Goal: Communication & Community: Answer question/provide support

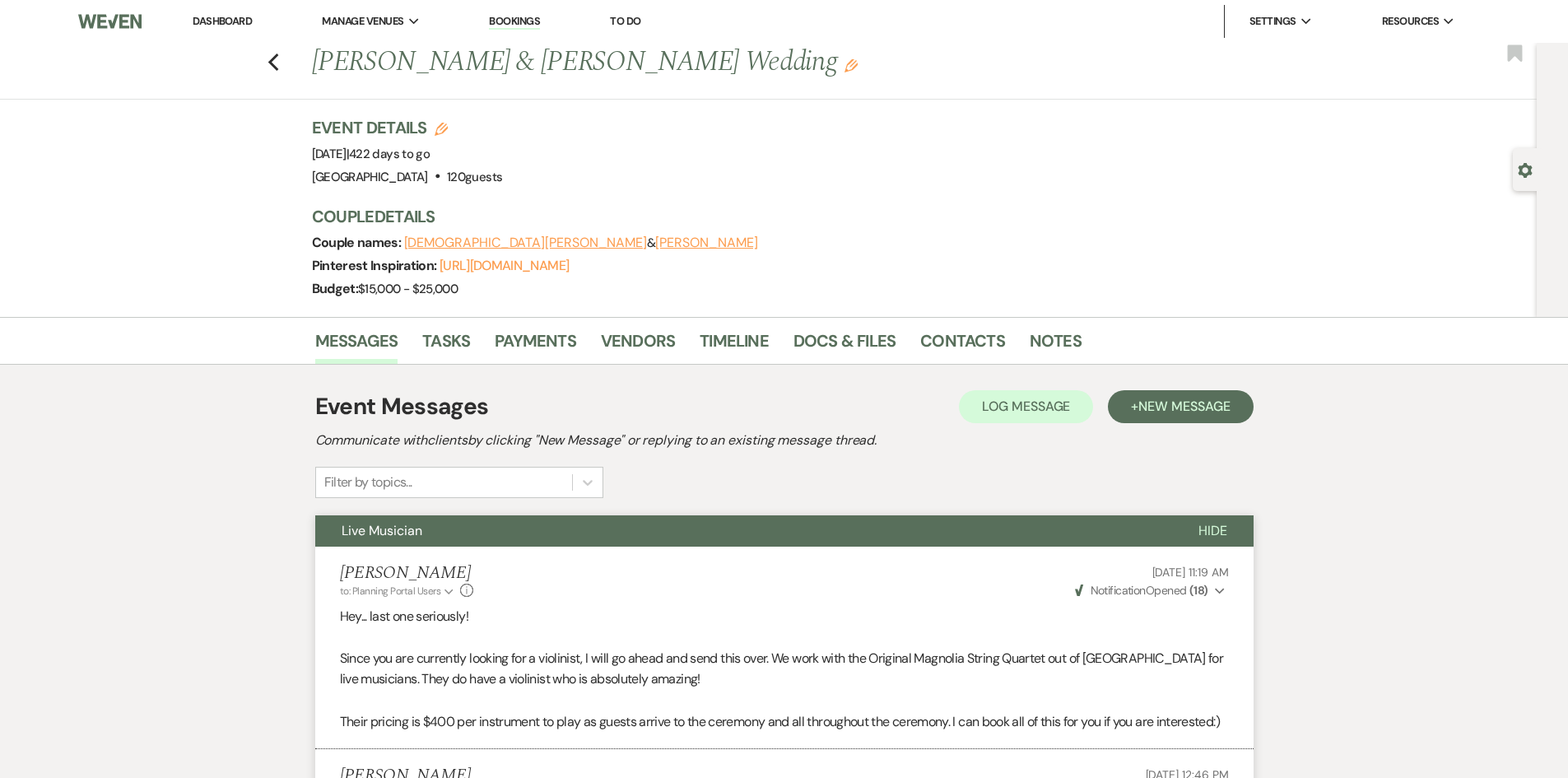
drag, startPoint x: 229, startPoint y: 22, endPoint x: 222, endPoint y: 32, distance: 12.2
click at [229, 22] on link "Dashboard" at bounding box center [222, 20] width 59 height 14
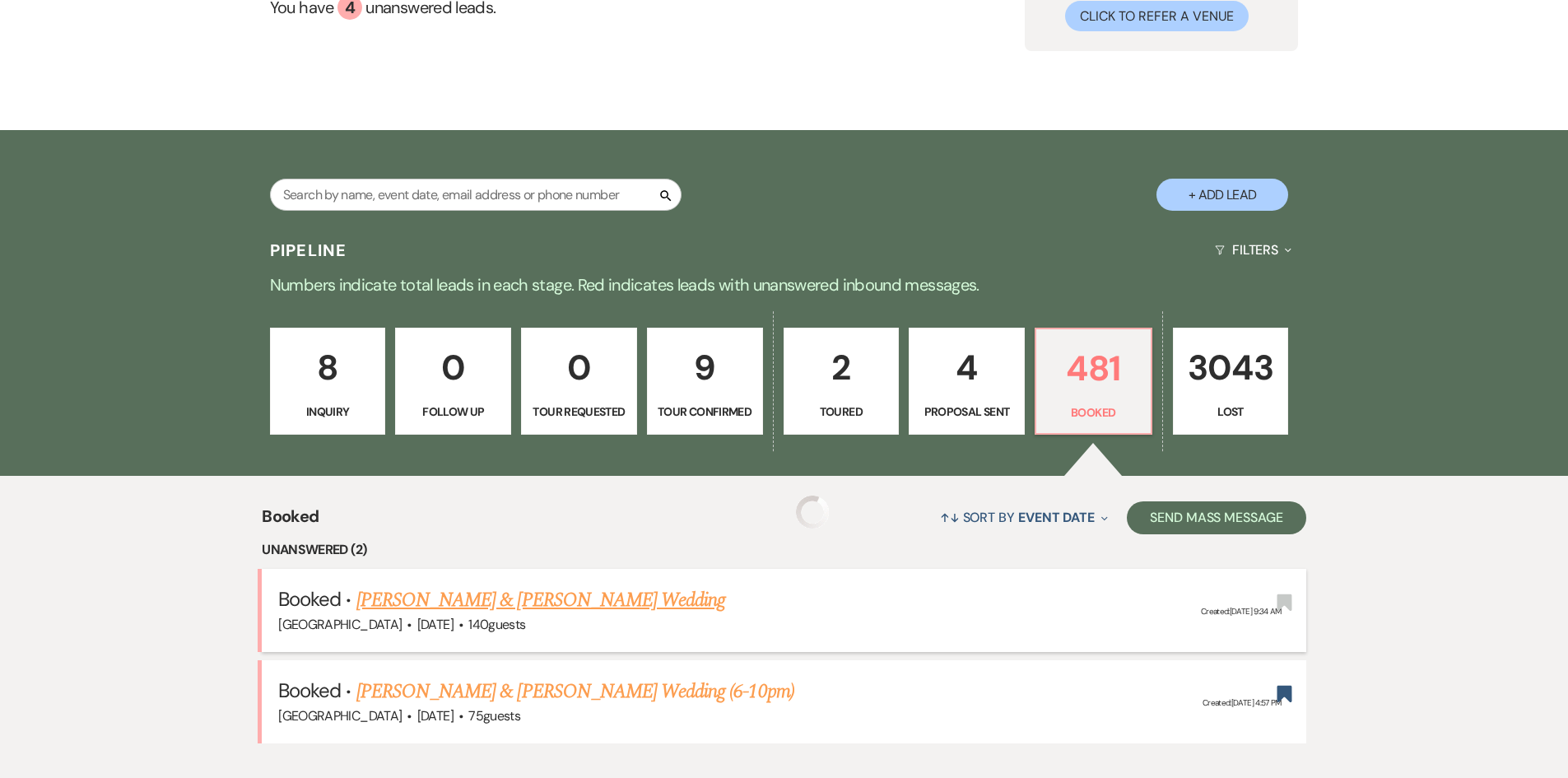
scroll to position [412, 0]
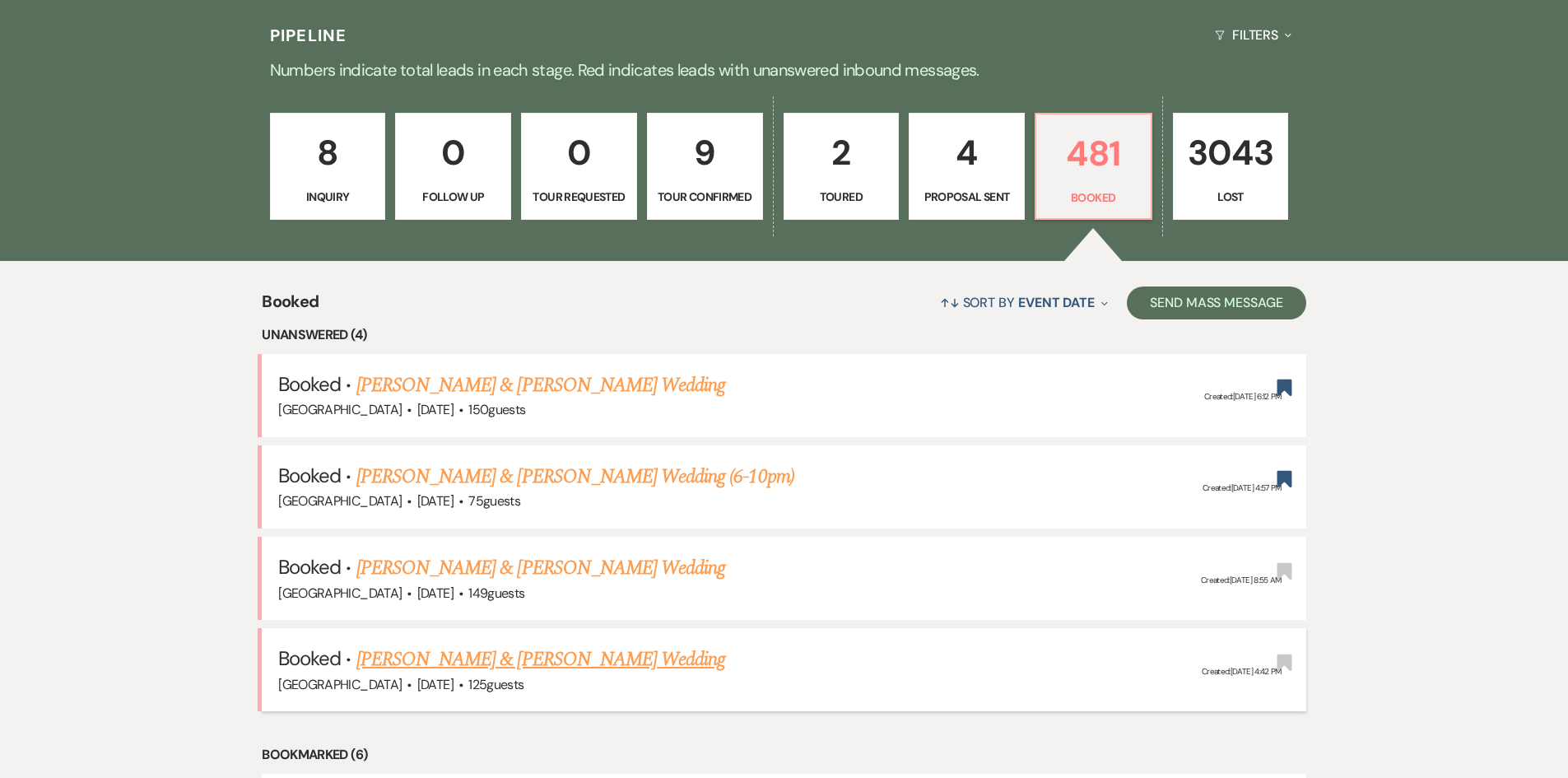
click at [454, 657] on link "[PERSON_NAME] & [PERSON_NAME] Wedding" at bounding box center [540, 659] width 368 height 30
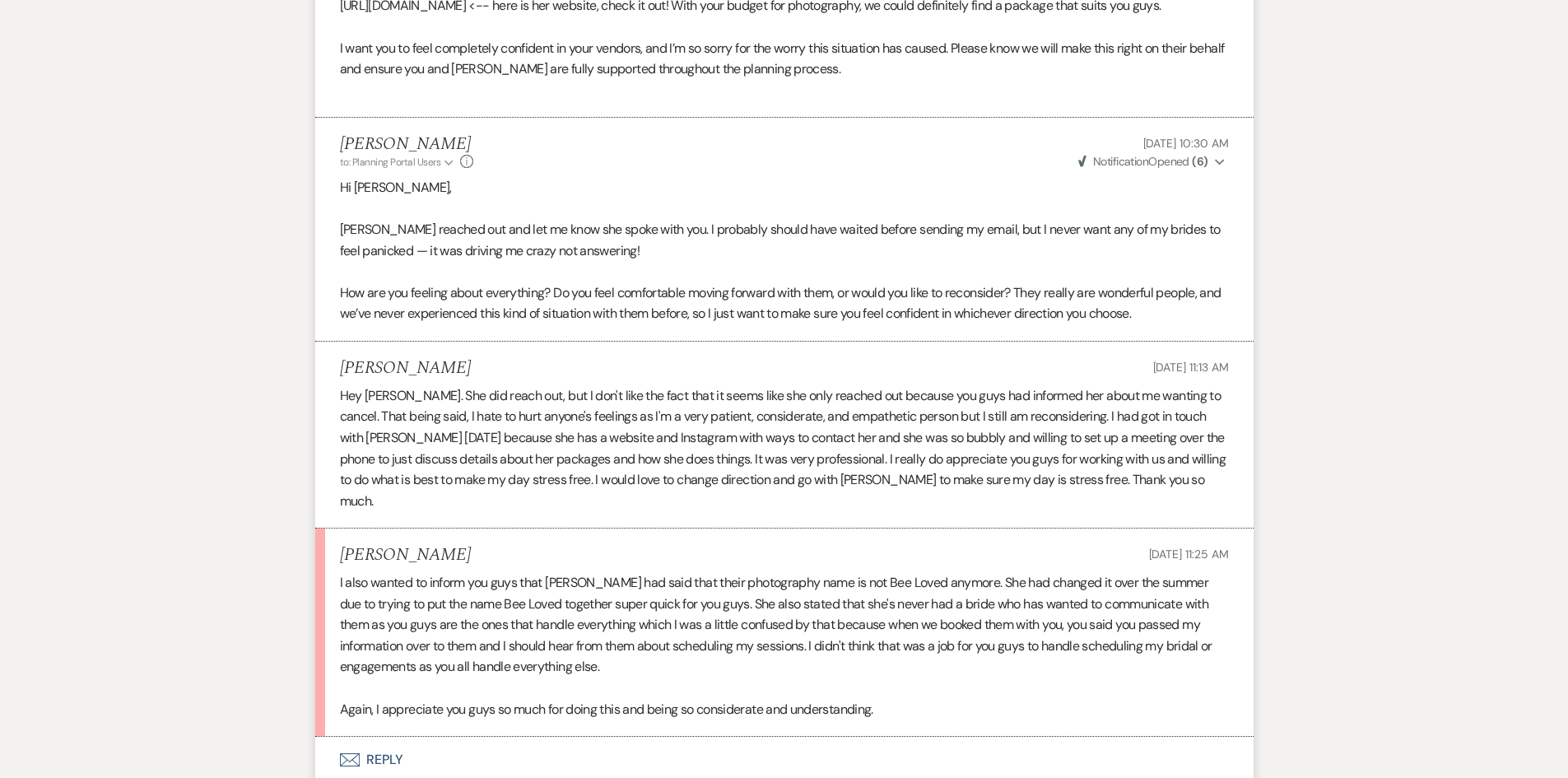
scroll to position [4369, 0]
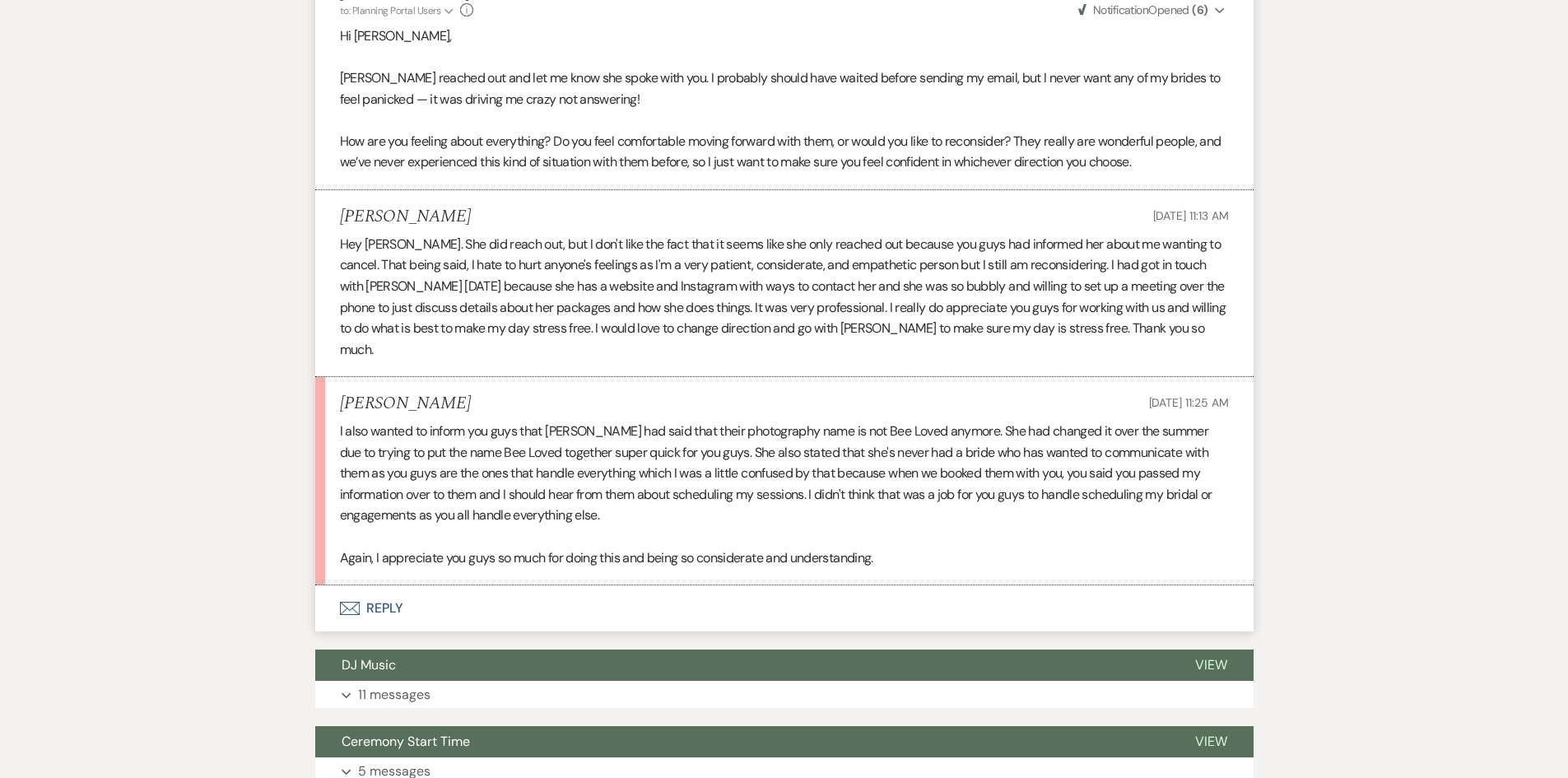
click at [432, 608] on button "Envelope Reply" at bounding box center [784, 608] width 939 height 46
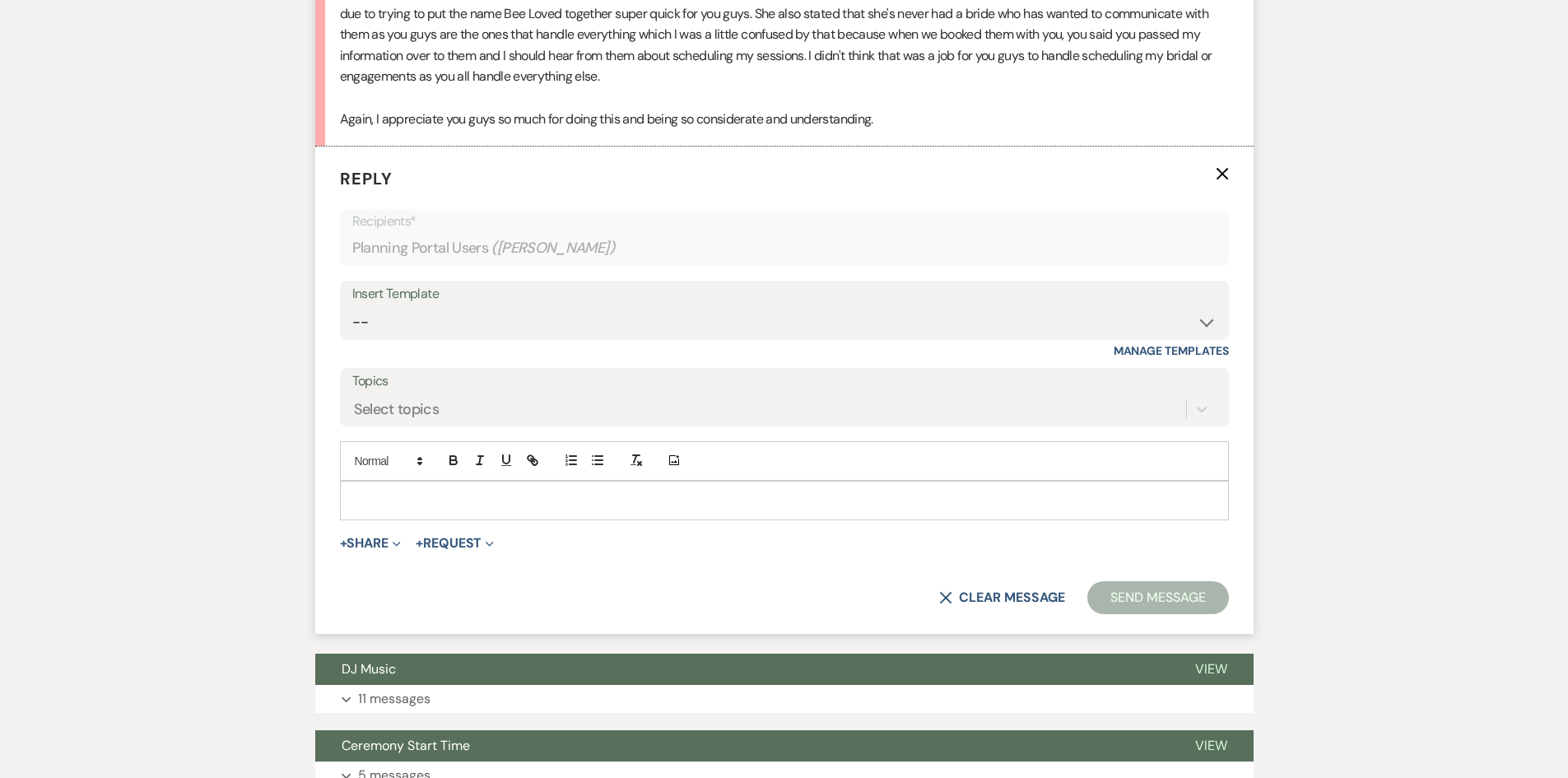
scroll to position [4809, 0]
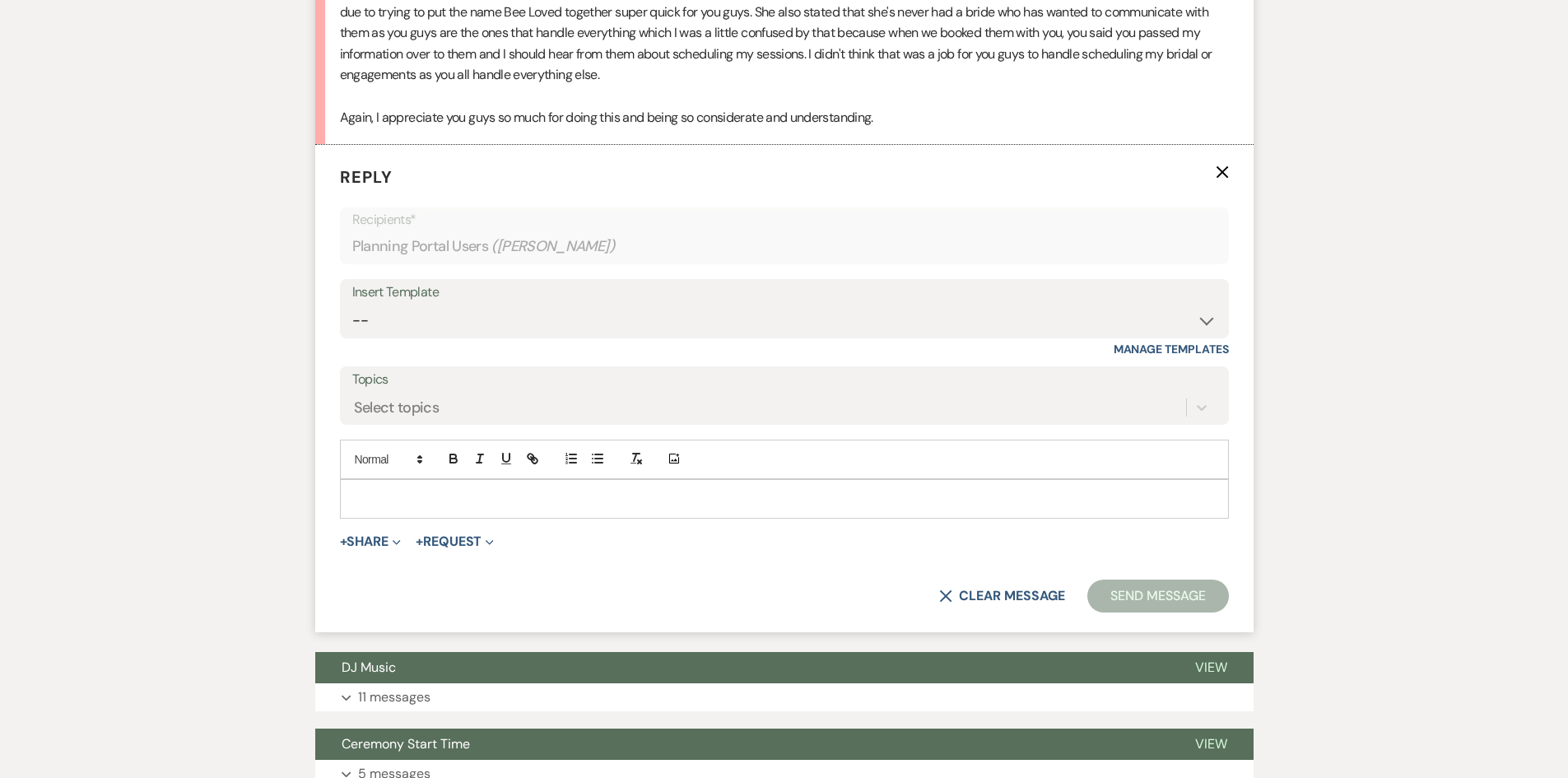
click at [363, 495] on p at bounding box center [784, 499] width 863 height 18
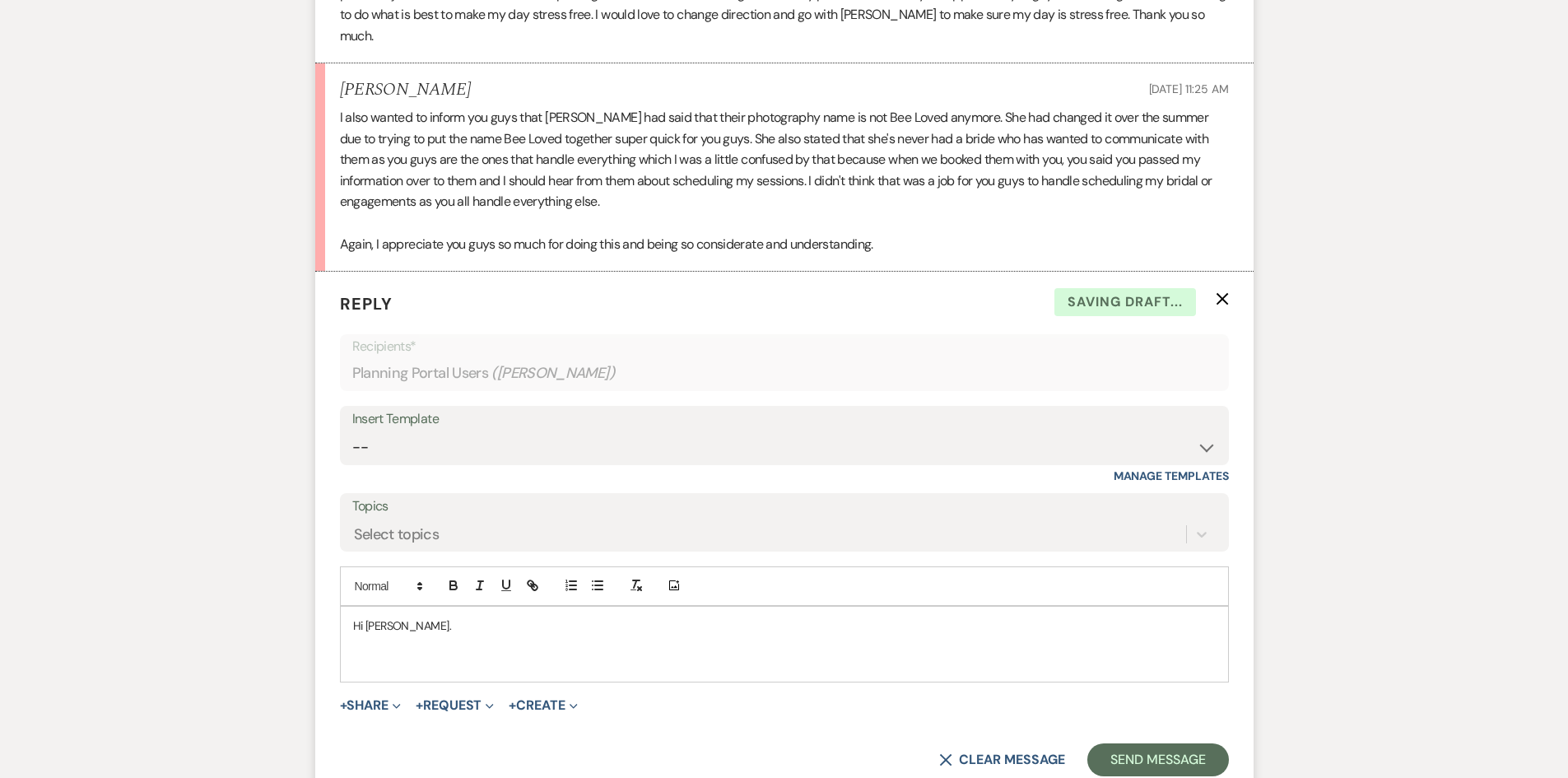
scroll to position [4562, 0]
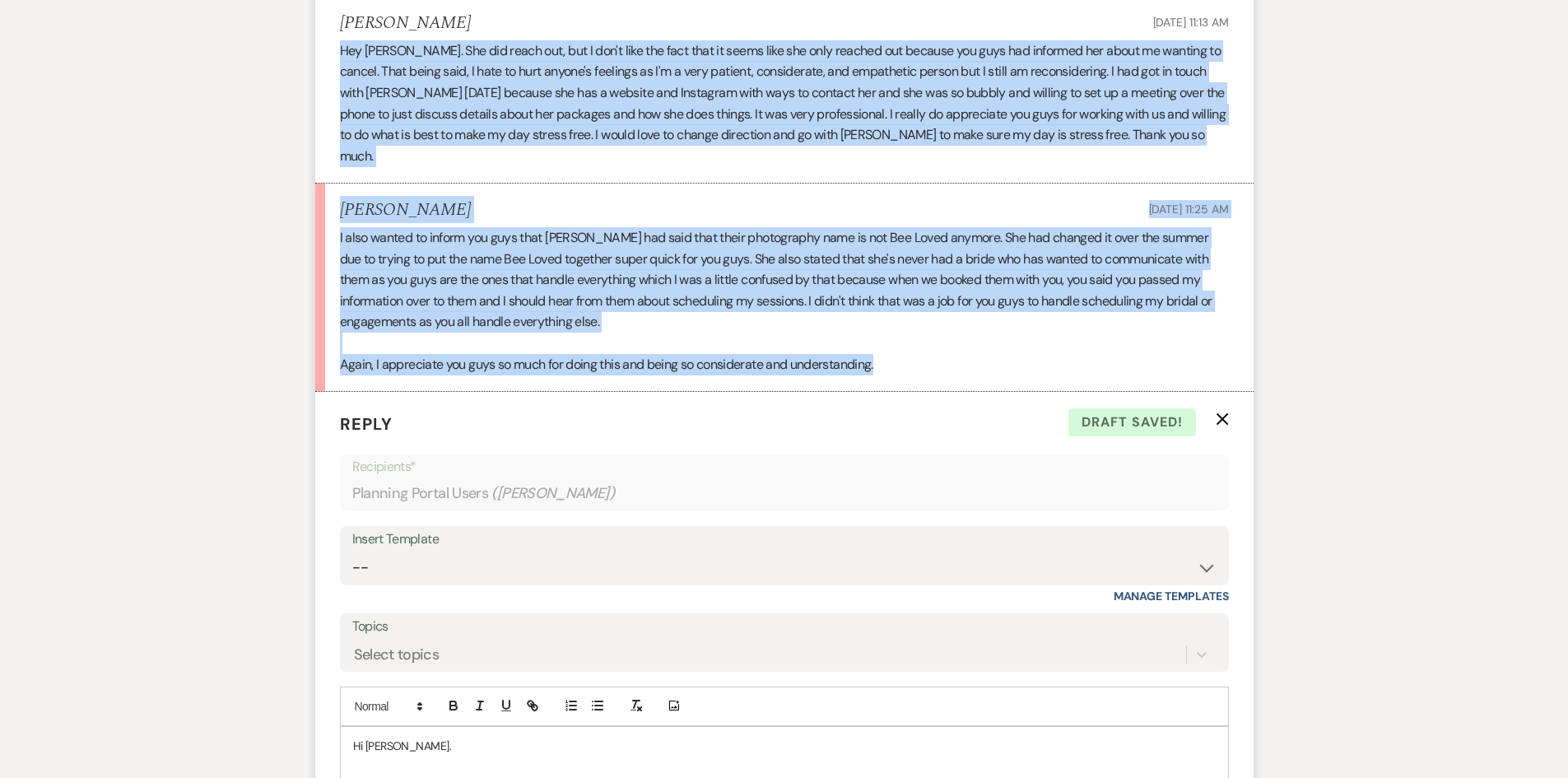
drag, startPoint x: 342, startPoint y: 60, endPoint x: 903, endPoint y: 369, distance: 640.5
copy ul "Hey Holly. She did reach out, but I don't like the fact that it seems like she …"
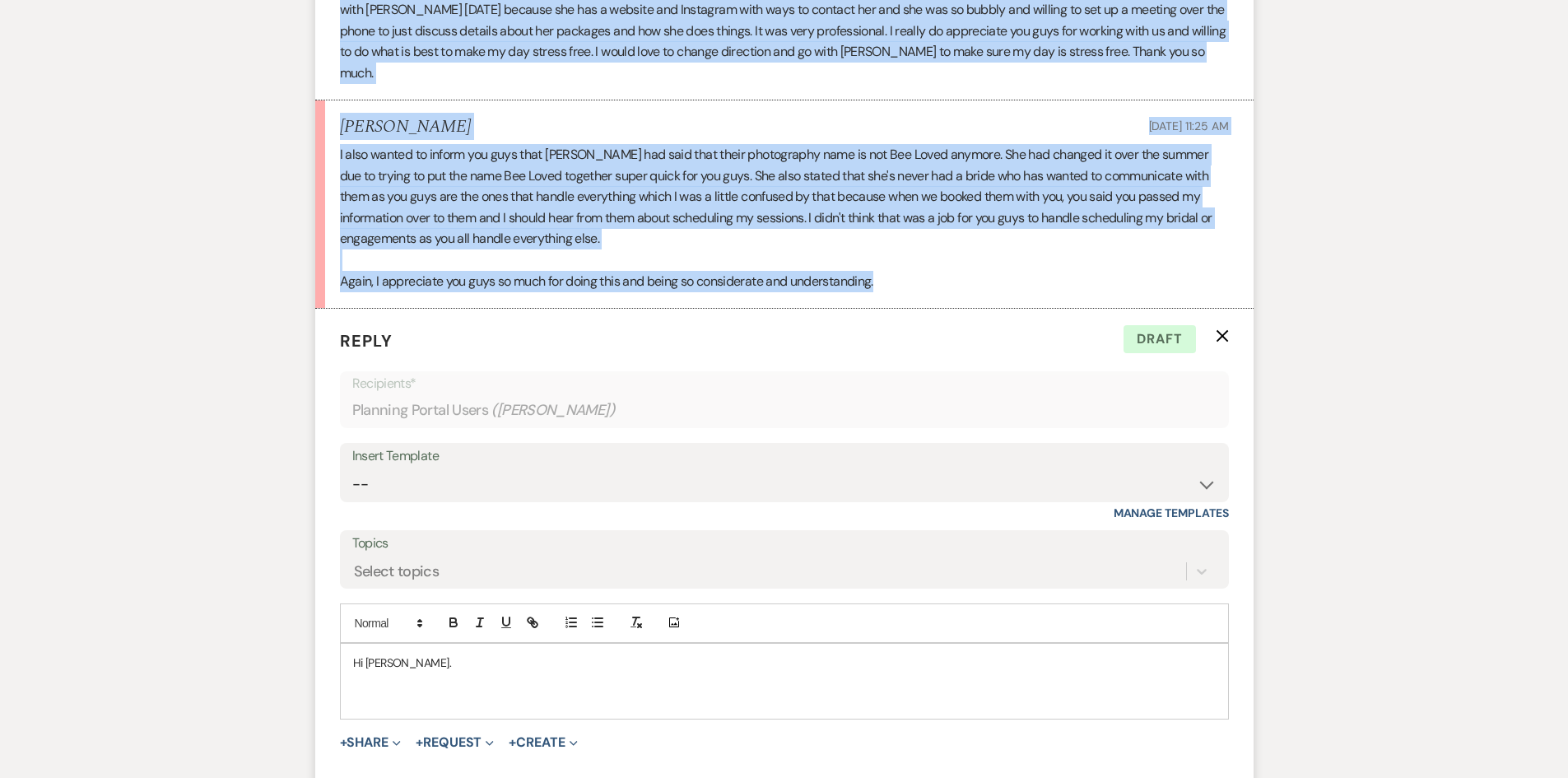
scroll to position [4892, 0]
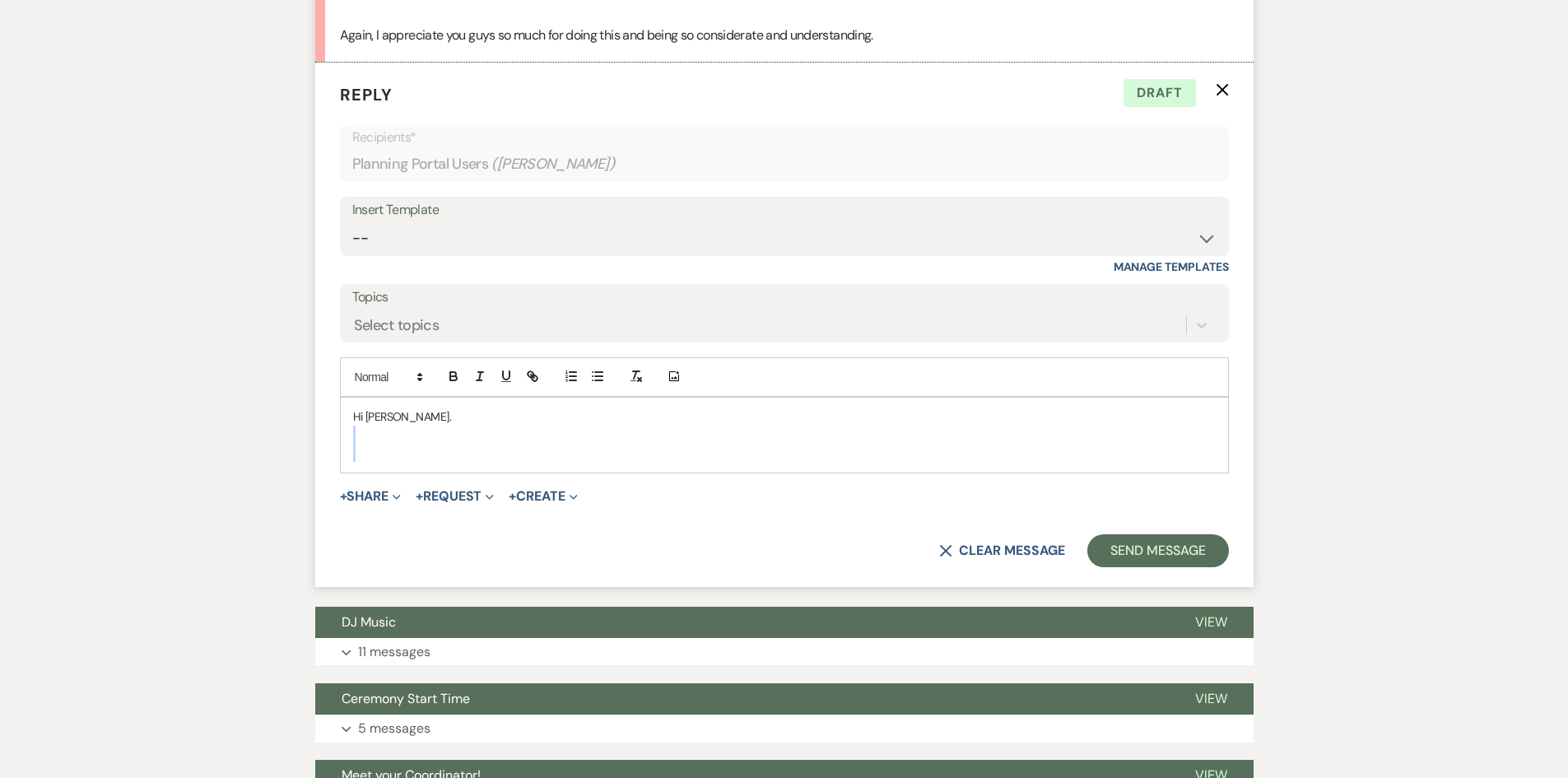
drag, startPoint x: 396, startPoint y: 458, endPoint x: 346, endPoint y: 427, distance: 58.8
click at [346, 427] on div "Hi Madison." at bounding box center [784, 435] width 887 height 75
click at [337, 433] on form "Reply X Draft Recipients* Planning Portal Users ( Madison Vicknair, Ashley Vick…" at bounding box center [784, 324] width 939 height 524
drag, startPoint x: 348, startPoint y: 418, endPoint x: 538, endPoint y: 497, distance: 205.8
click at [538, 497] on form "Reply X Draft Recipients* Planning Portal Users ( Madison Vicknair, Ashley Vick…" at bounding box center [784, 324] width 939 height 524
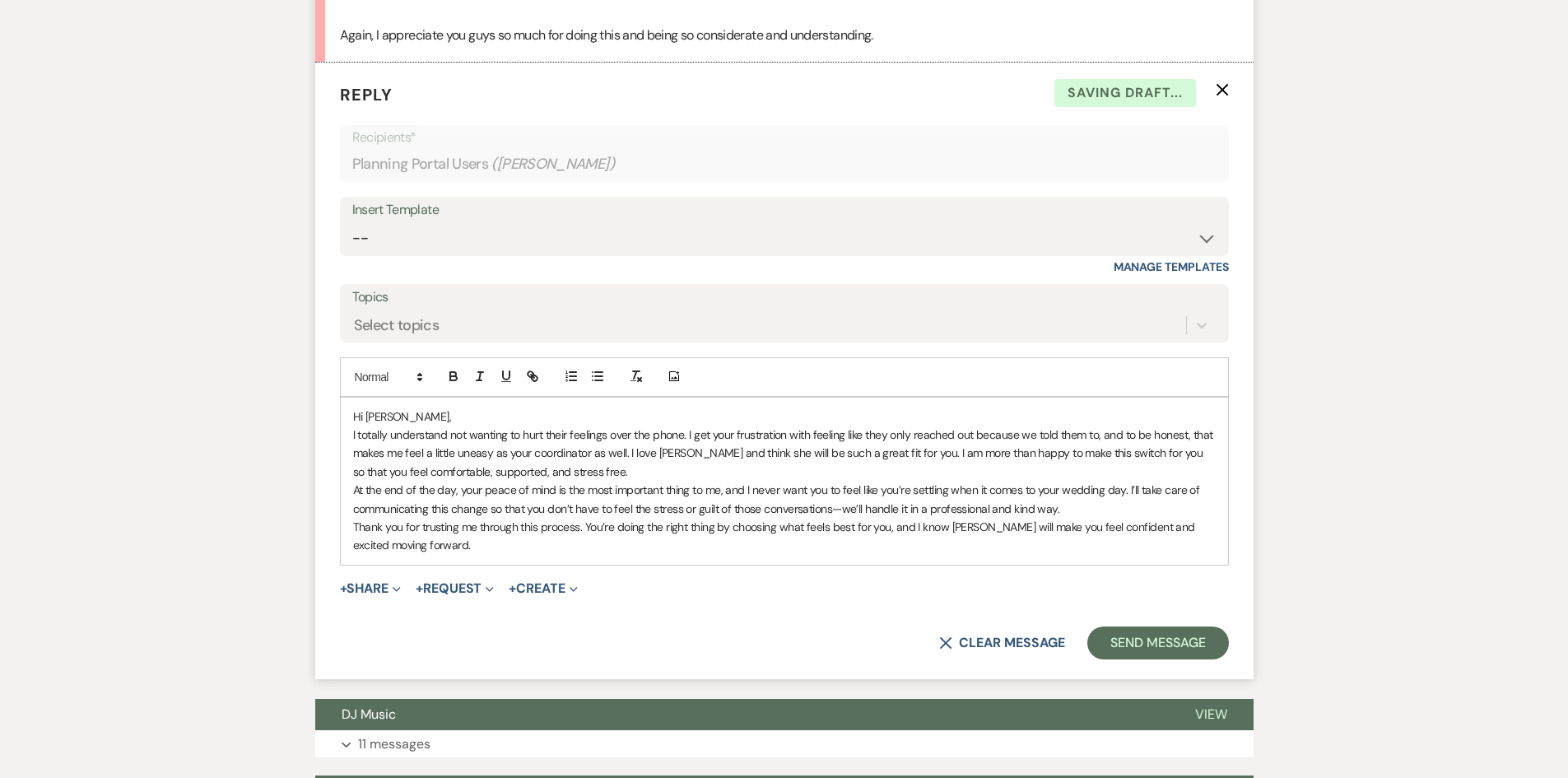
click at [428, 418] on p "Hi Madison," at bounding box center [784, 417] width 863 height 18
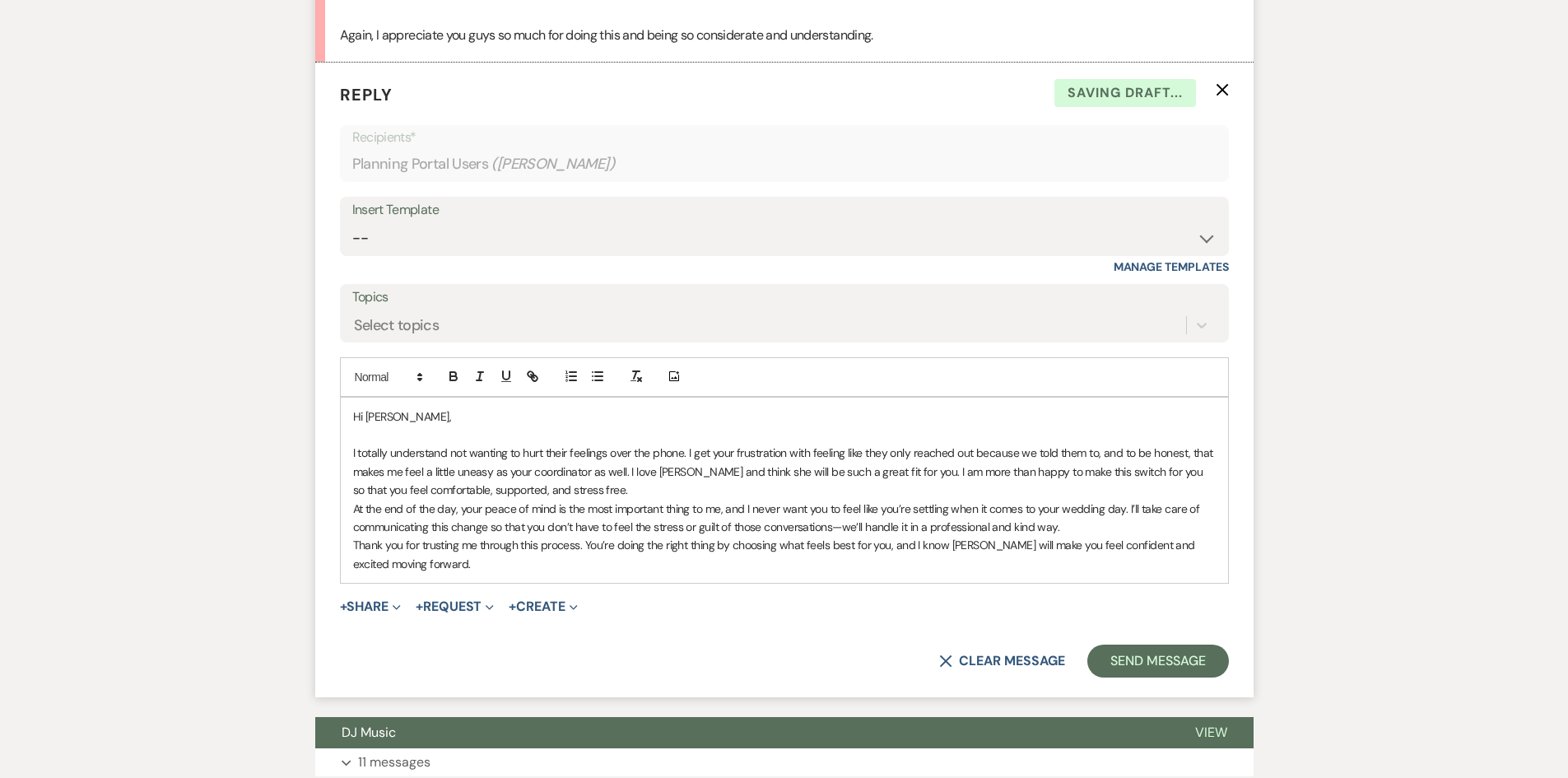
click at [578, 485] on p "I totally understand not wanting to hurt their feelings over the phone. I get y…" at bounding box center [784, 471] width 863 height 55
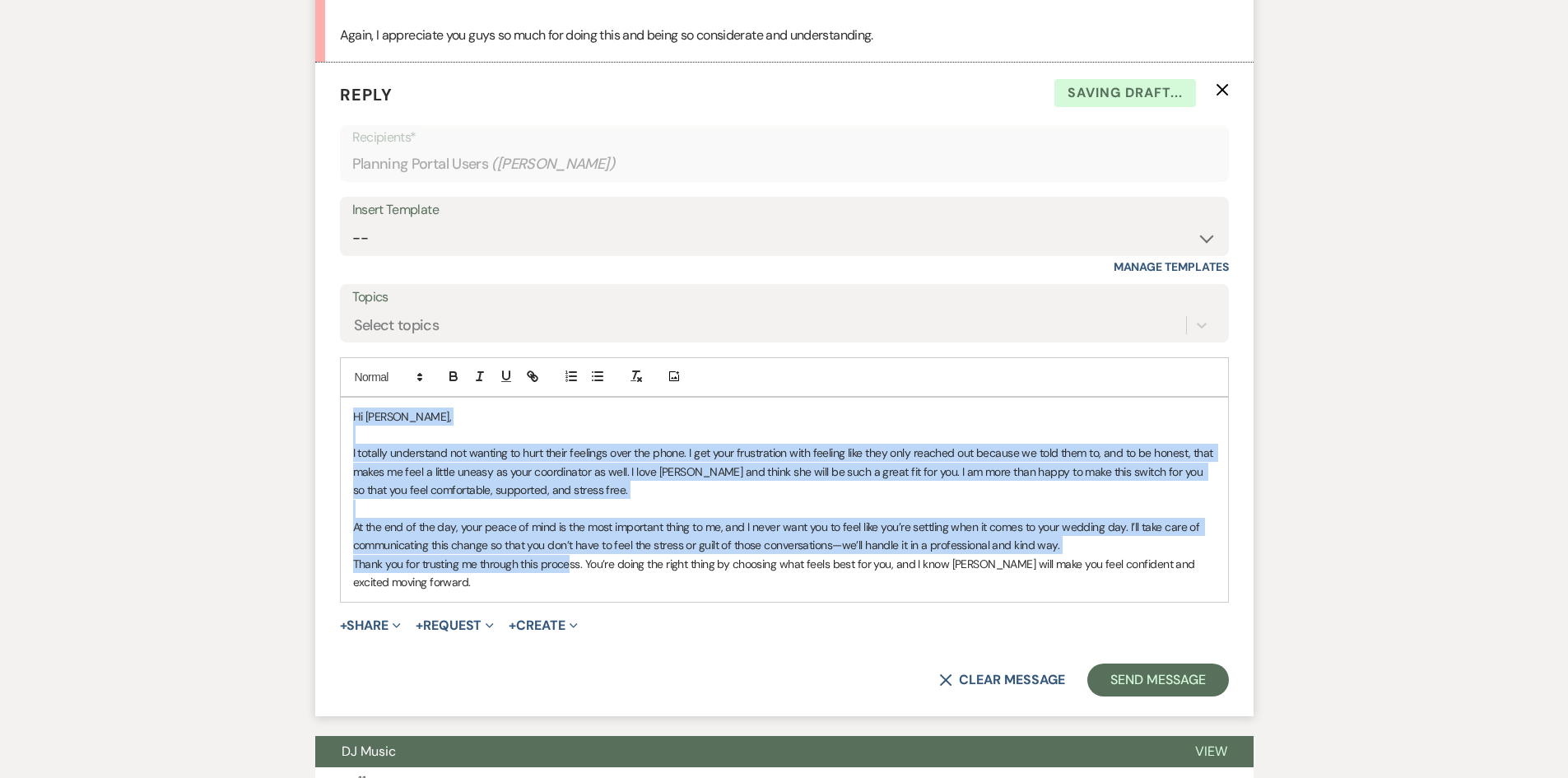
drag, startPoint x: 348, startPoint y: 418, endPoint x: 572, endPoint y: 558, distance: 264.2
click at [572, 558] on div "Hi Madison, I totally understand not wanting to hurt their feelings over the ph…" at bounding box center [784, 499] width 887 height 204
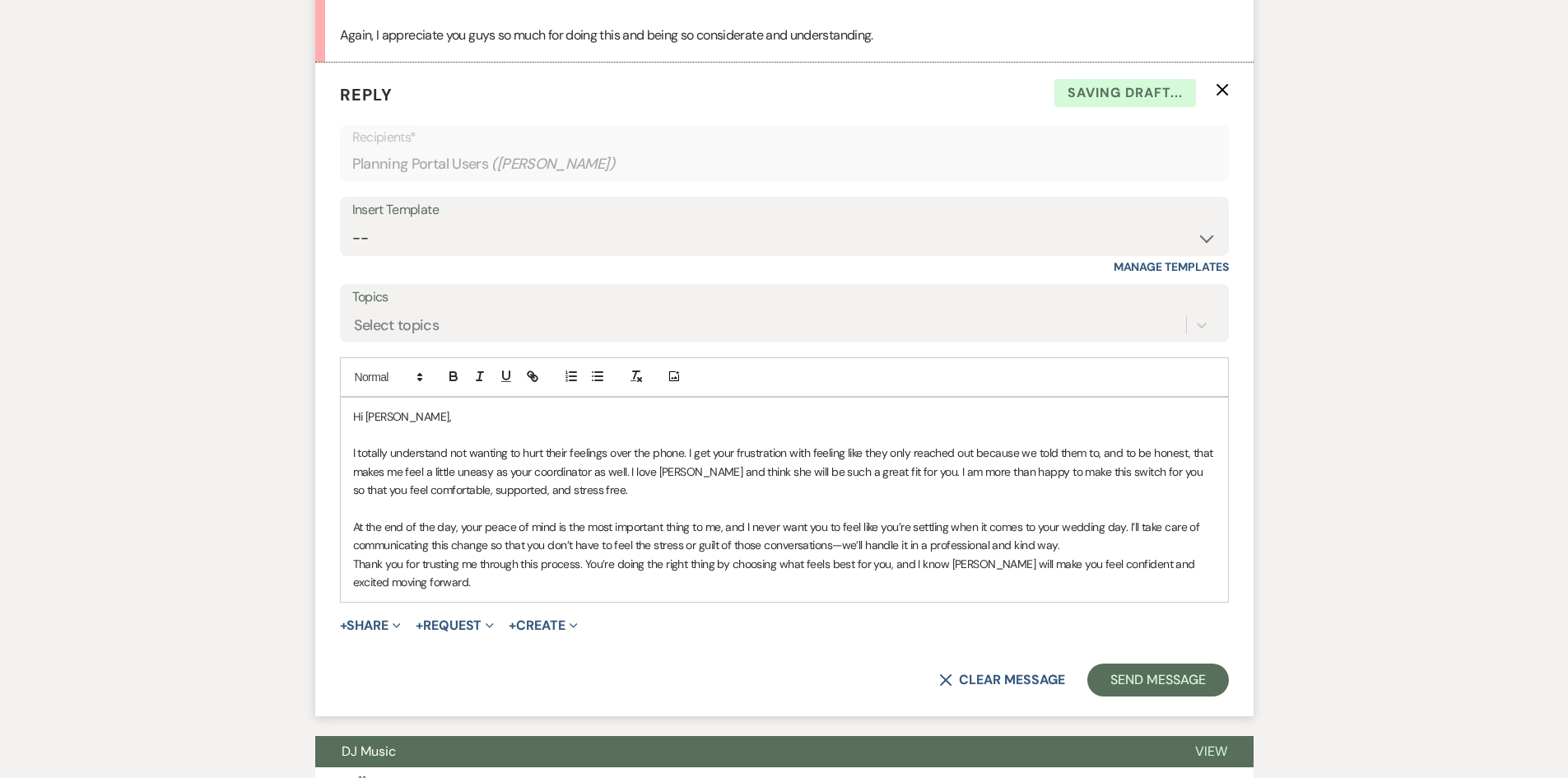
click at [572, 583] on p "Thank you for trusting me through this process. You’re doing the right thing by…" at bounding box center [784, 573] width 863 height 37
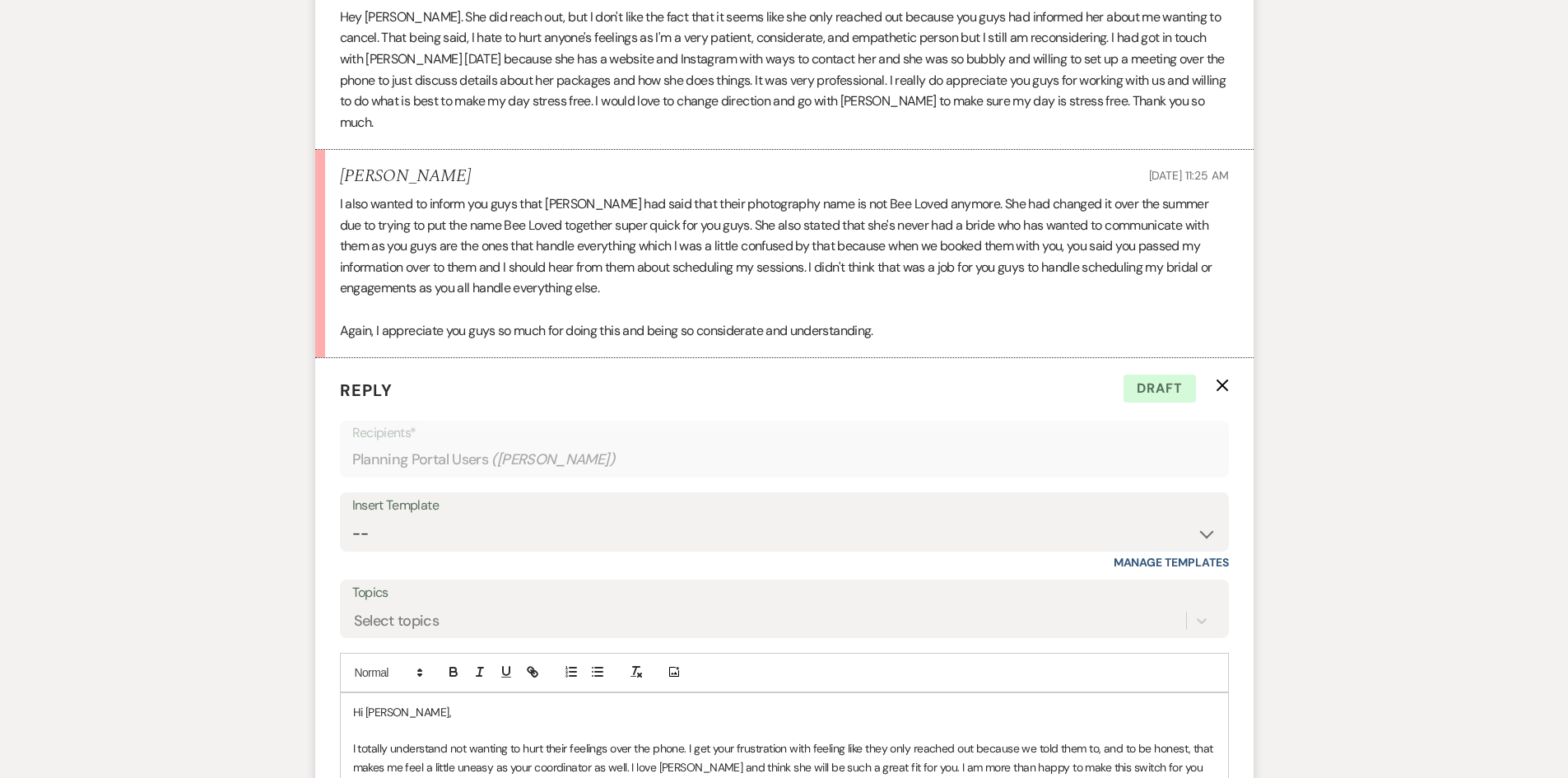
scroll to position [4397, 0]
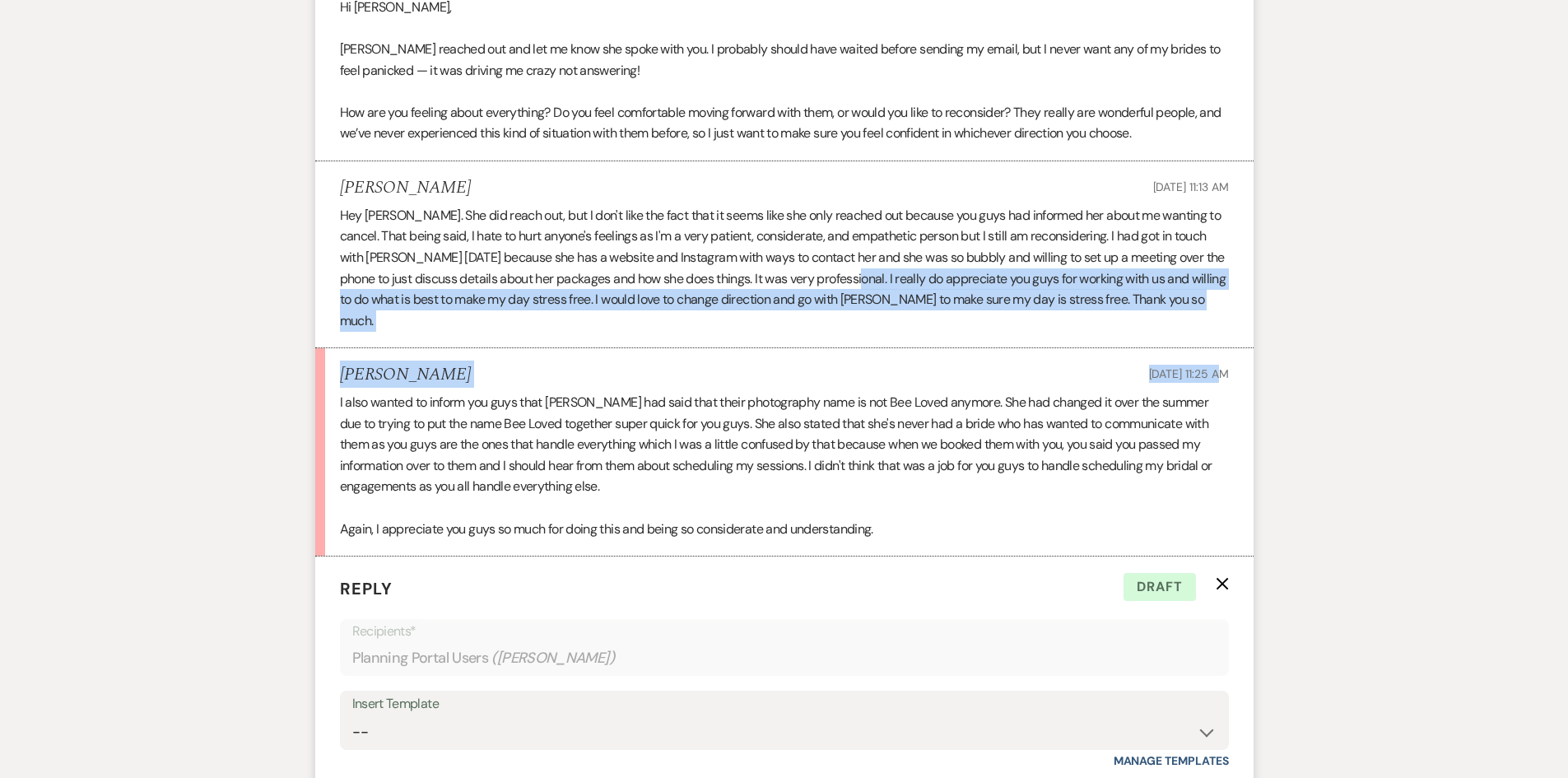
drag, startPoint x: 865, startPoint y: 309, endPoint x: 1183, endPoint y: 383, distance: 326.5
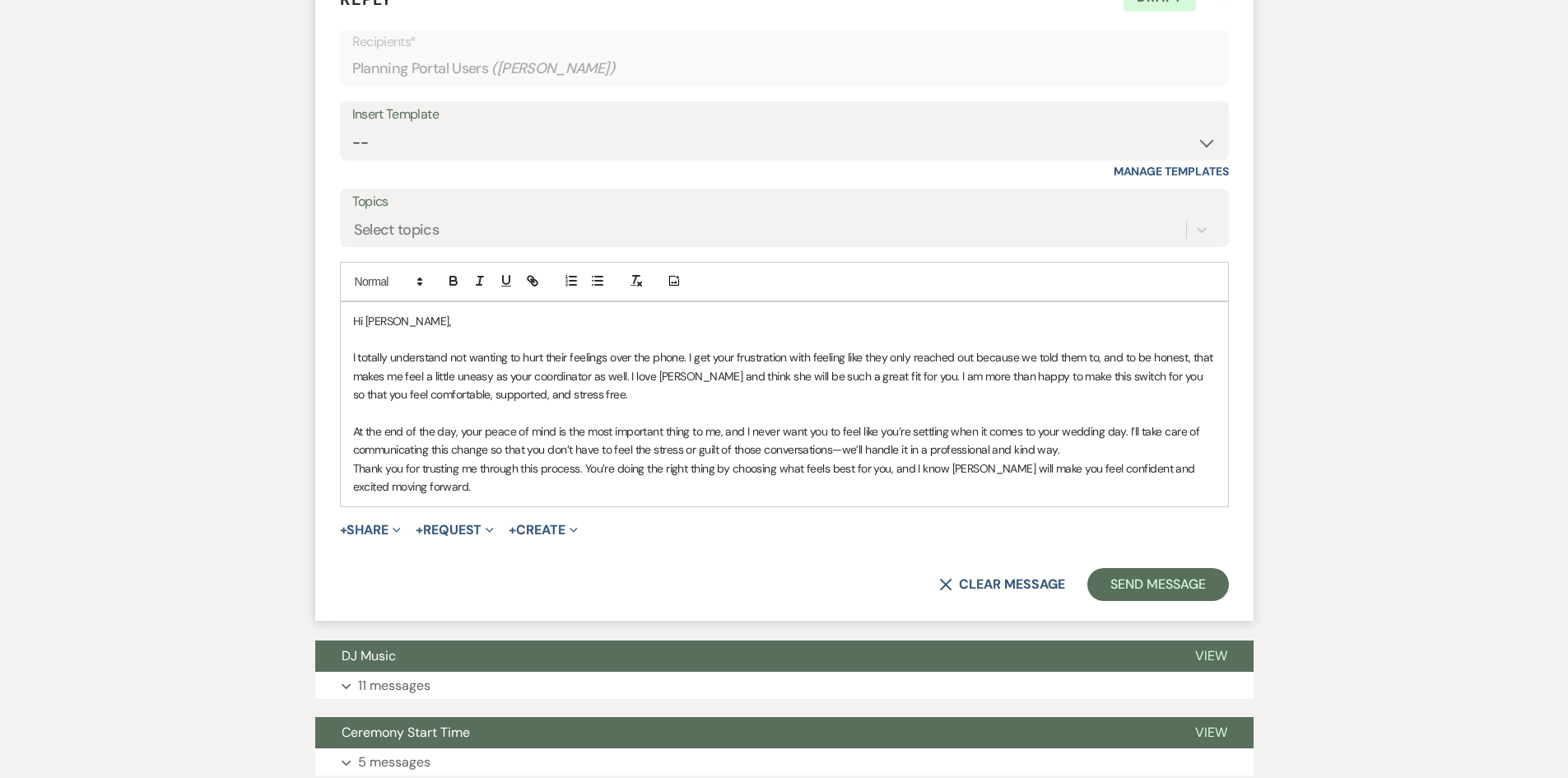
scroll to position [5024, 0]
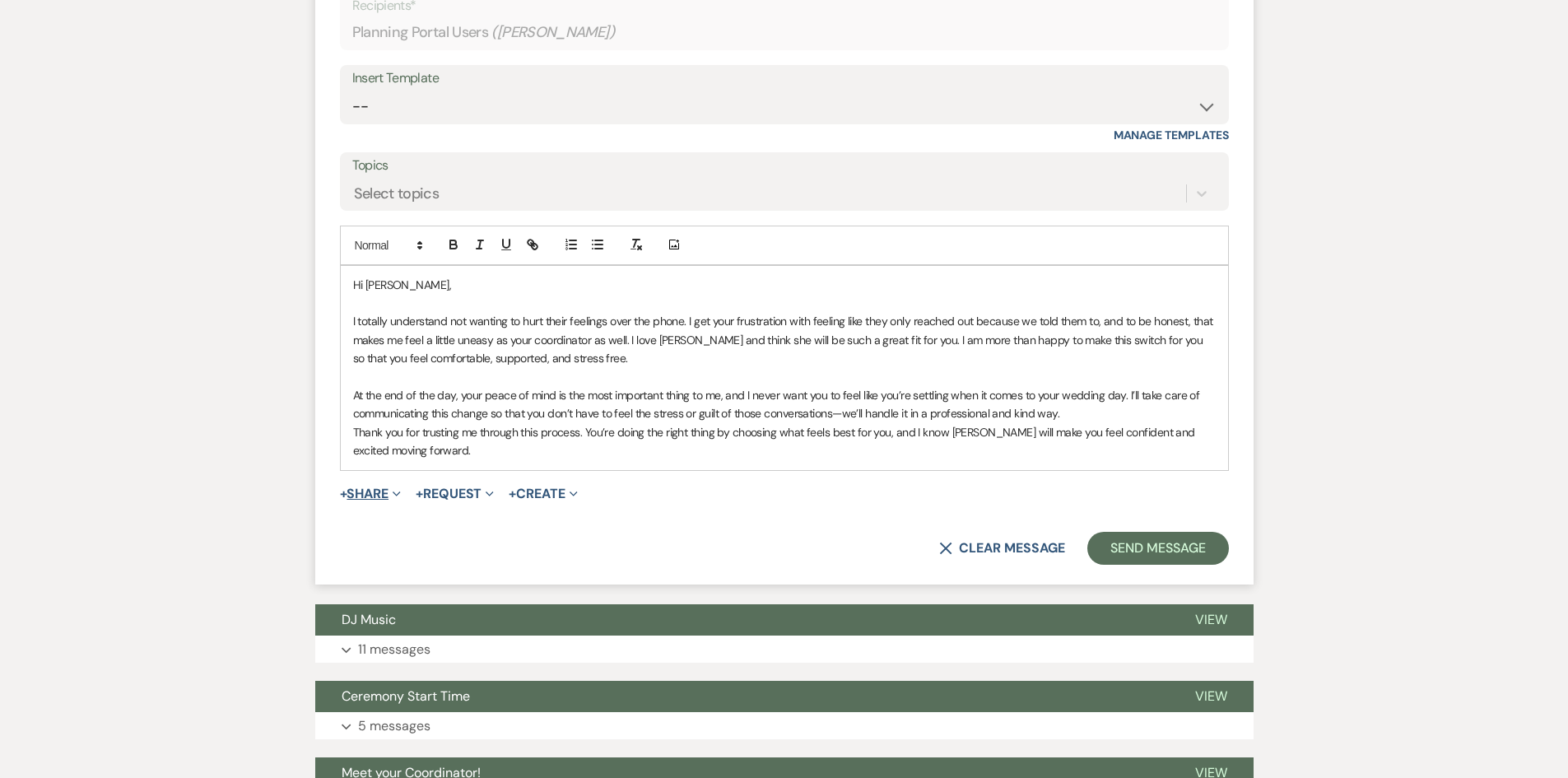
click at [368, 495] on button "+ Share Expand" at bounding box center [371, 494] width 62 height 14
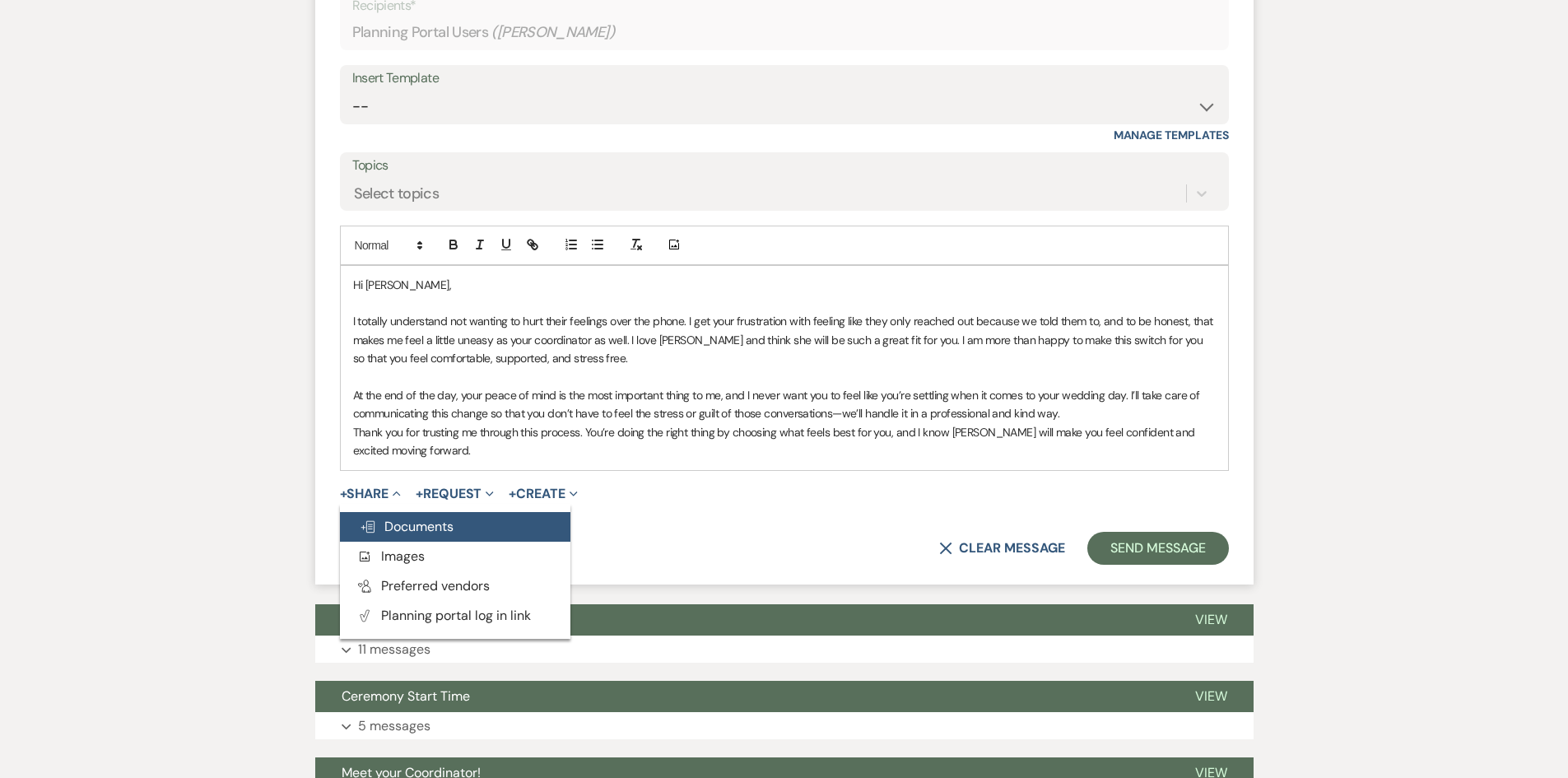
click at [397, 514] on button "Doc Upload Documents" at bounding box center [455, 527] width 231 height 30
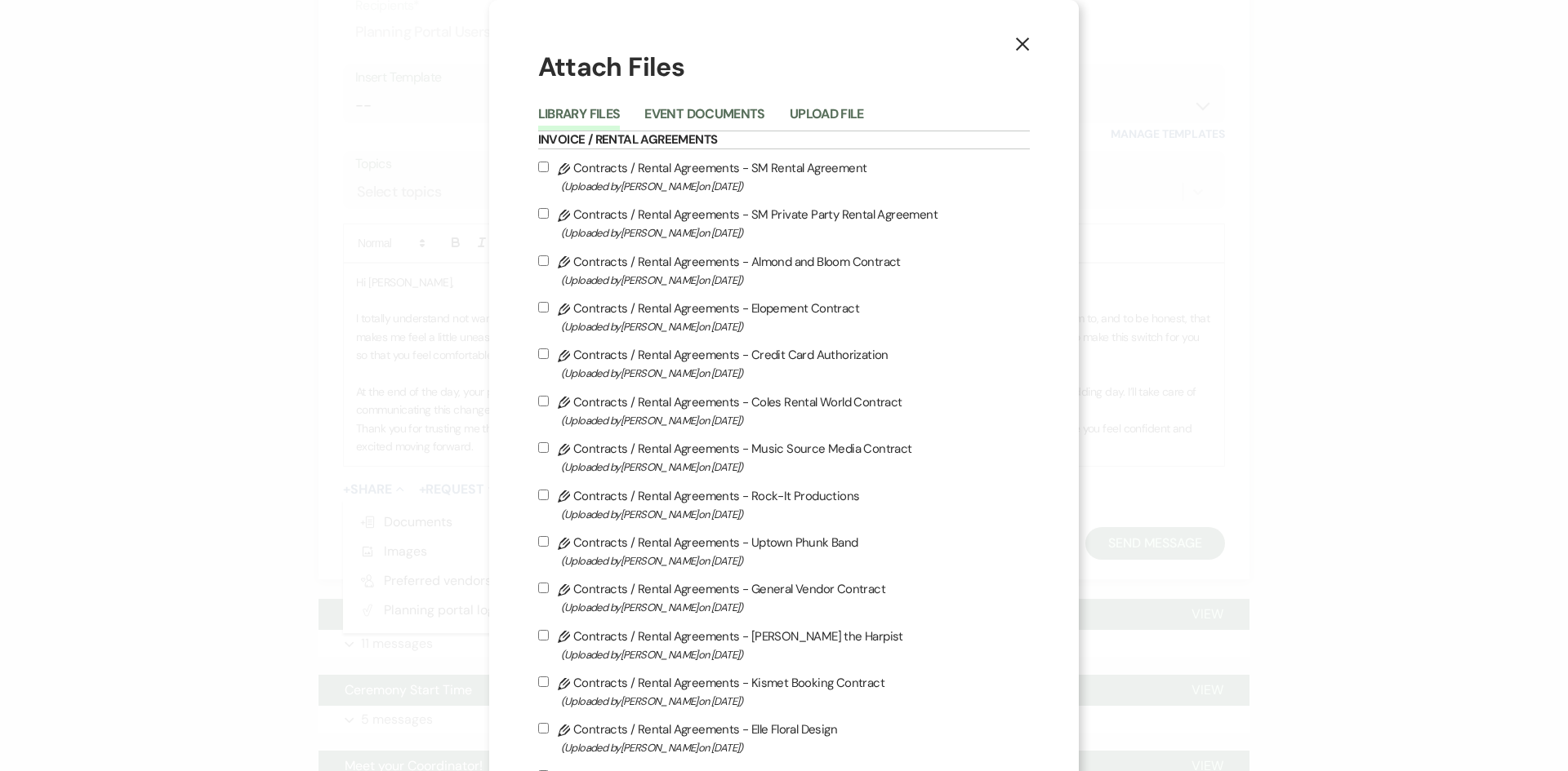
click at [1021, 42] on button "X" at bounding box center [1022, 44] width 24 height 29
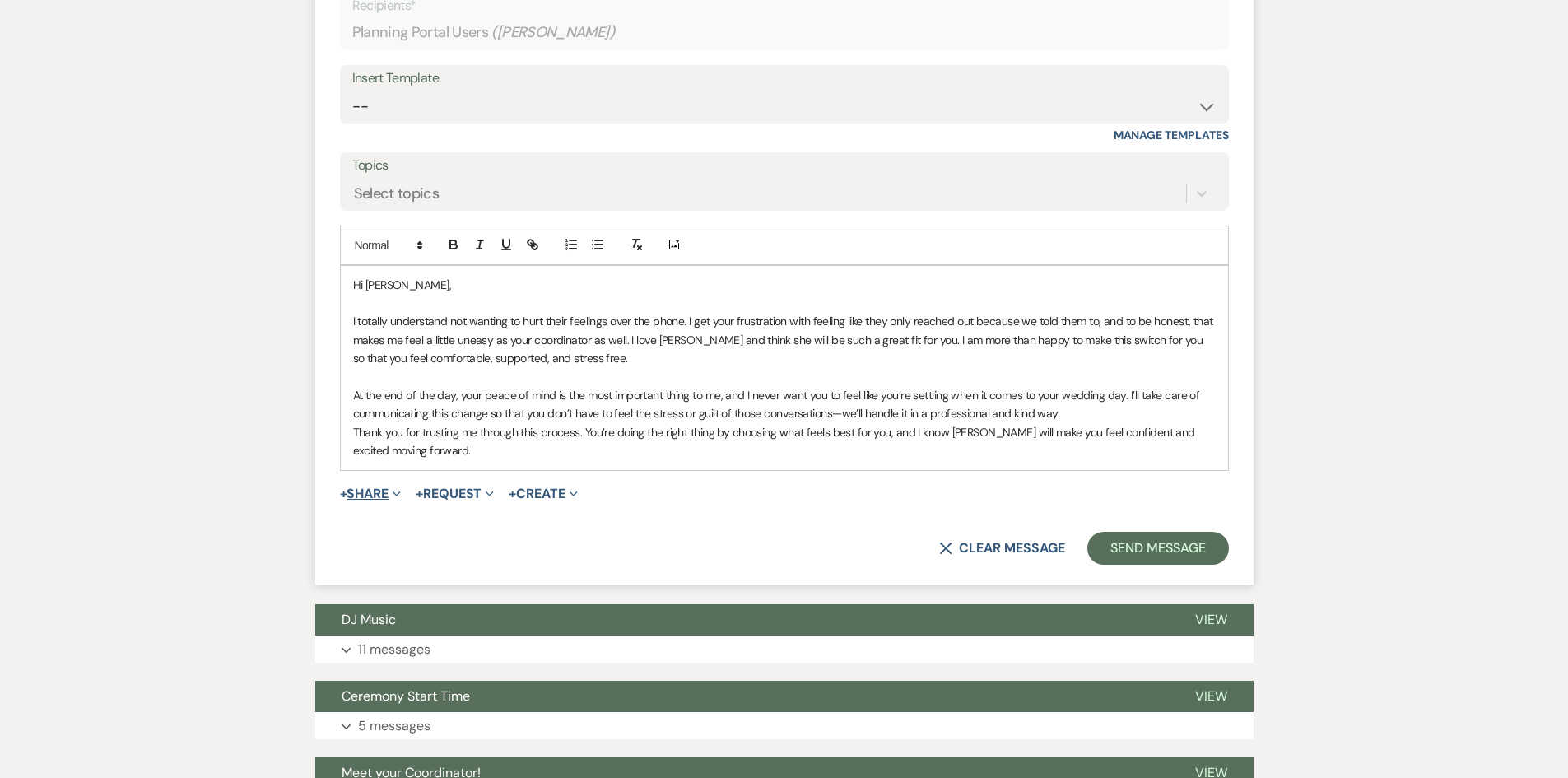
click at [377, 493] on button "+ Share Expand" at bounding box center [371, 494] width 62 height 14
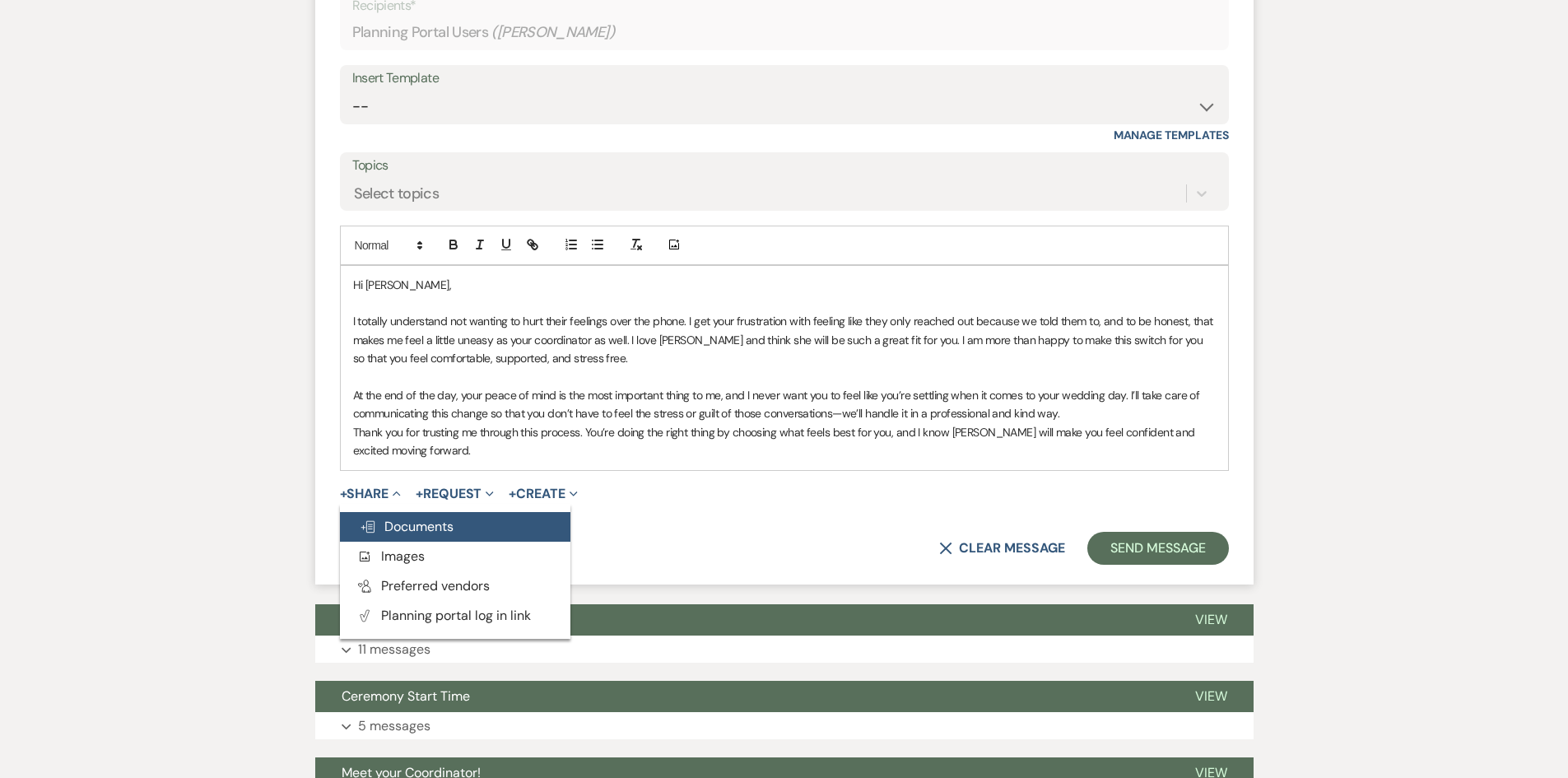
click at [413, 517] on button "Doc Upload Documents" at bounding box center [455, 527] width 231 height 30
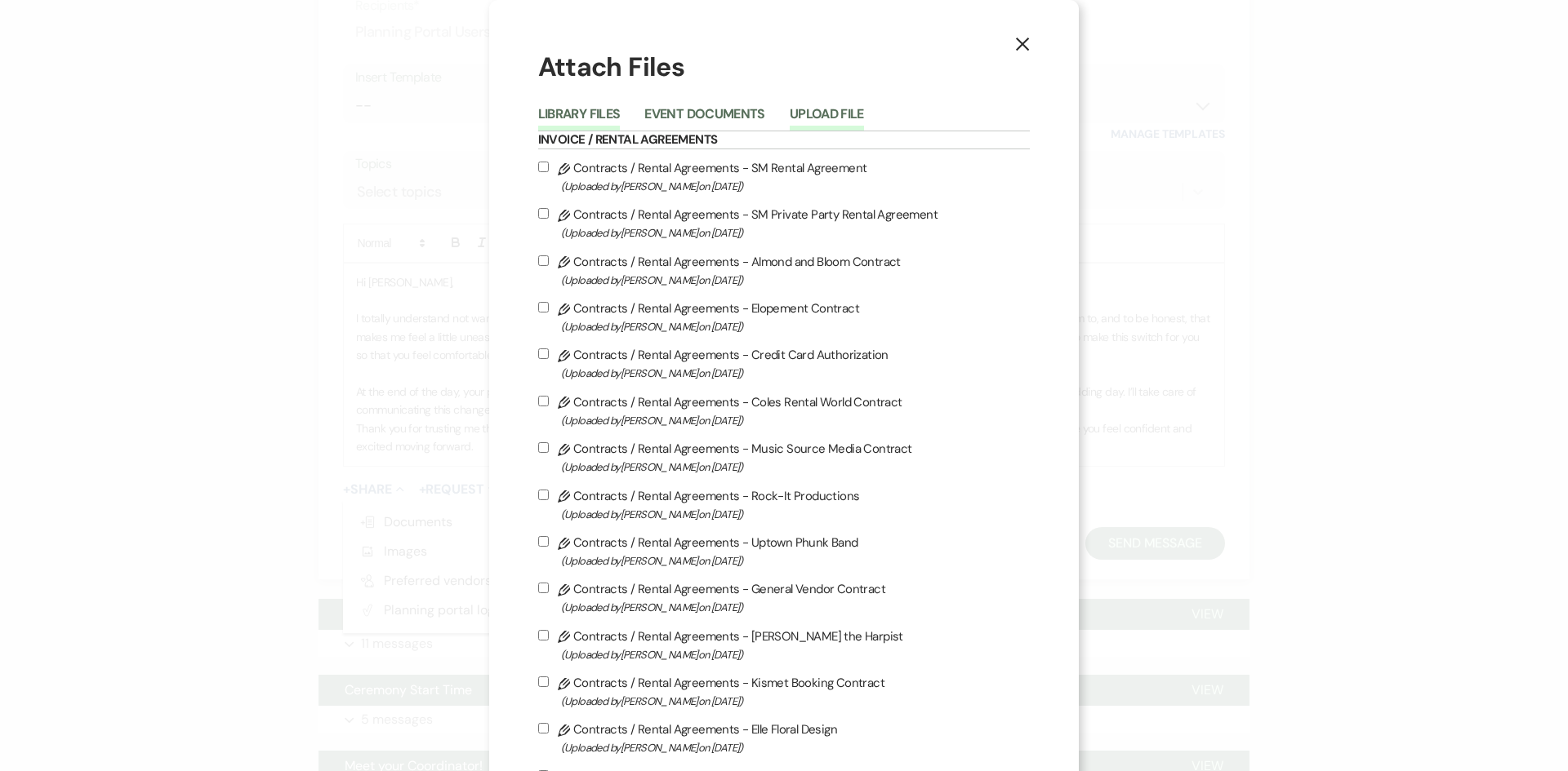
click at [821, 119] on button "Upload File" at bounding box center [826, 118] width 75 height 22
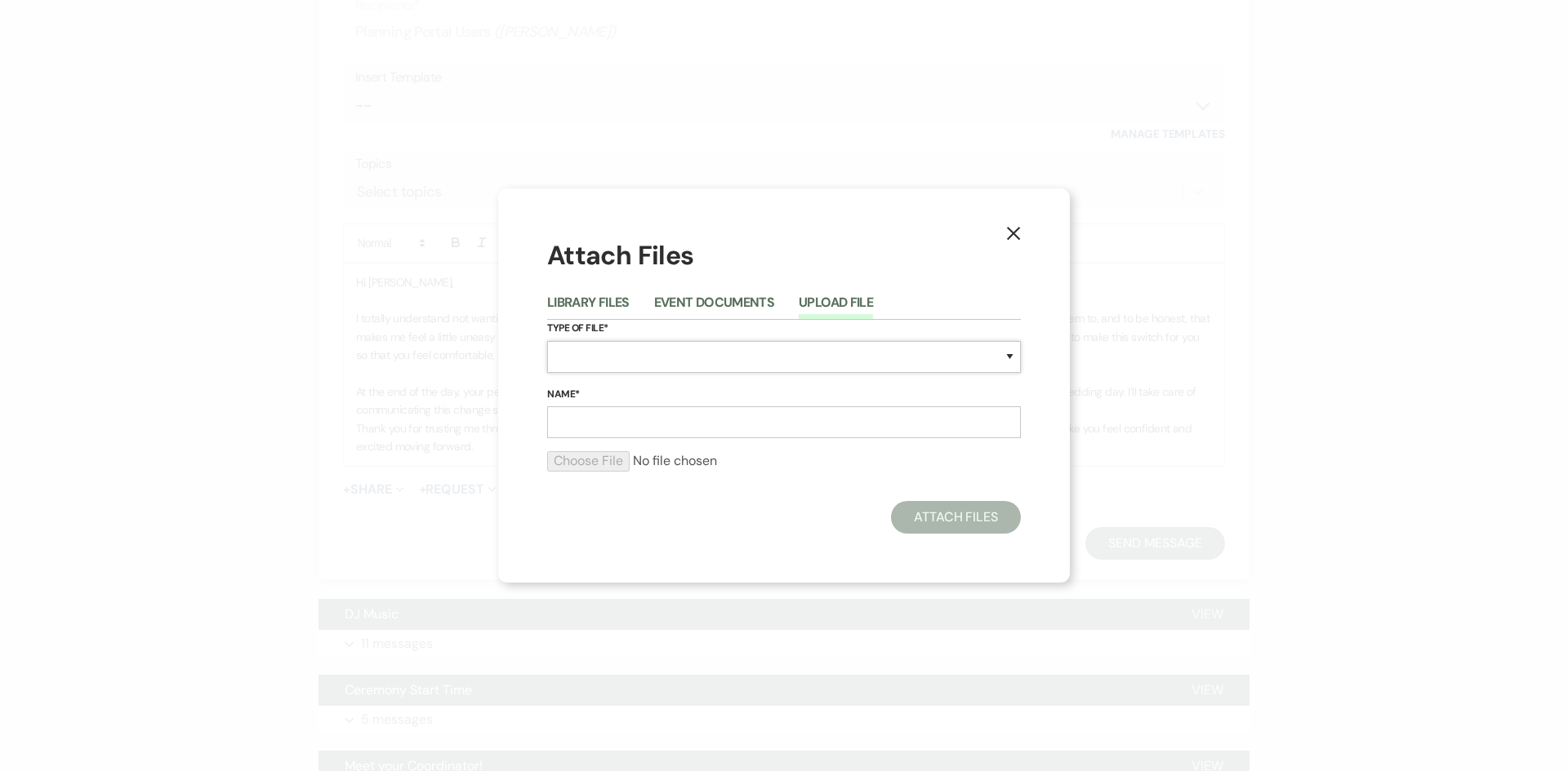
click at [656, 369] on select "Special Event Insurance Vendor Certificate of Insurance Contracts / Rental Agre…" at bounding box center [783, 356] width 473 height 31
select select "0"
click at [547, 341] on select "Special Event Insurance Vendor Certificate of Insurance Contracts / Rental Agre…" at bounding box center [783, 356] width 473 height 31
drag, startPoint x: 619, startPoint y: 436, endPoint x: 629, endPoint y: 436, distance: 10.0
click at [619, 436] on input "Name*" at bounding box center [783, 422] width 473 height 31
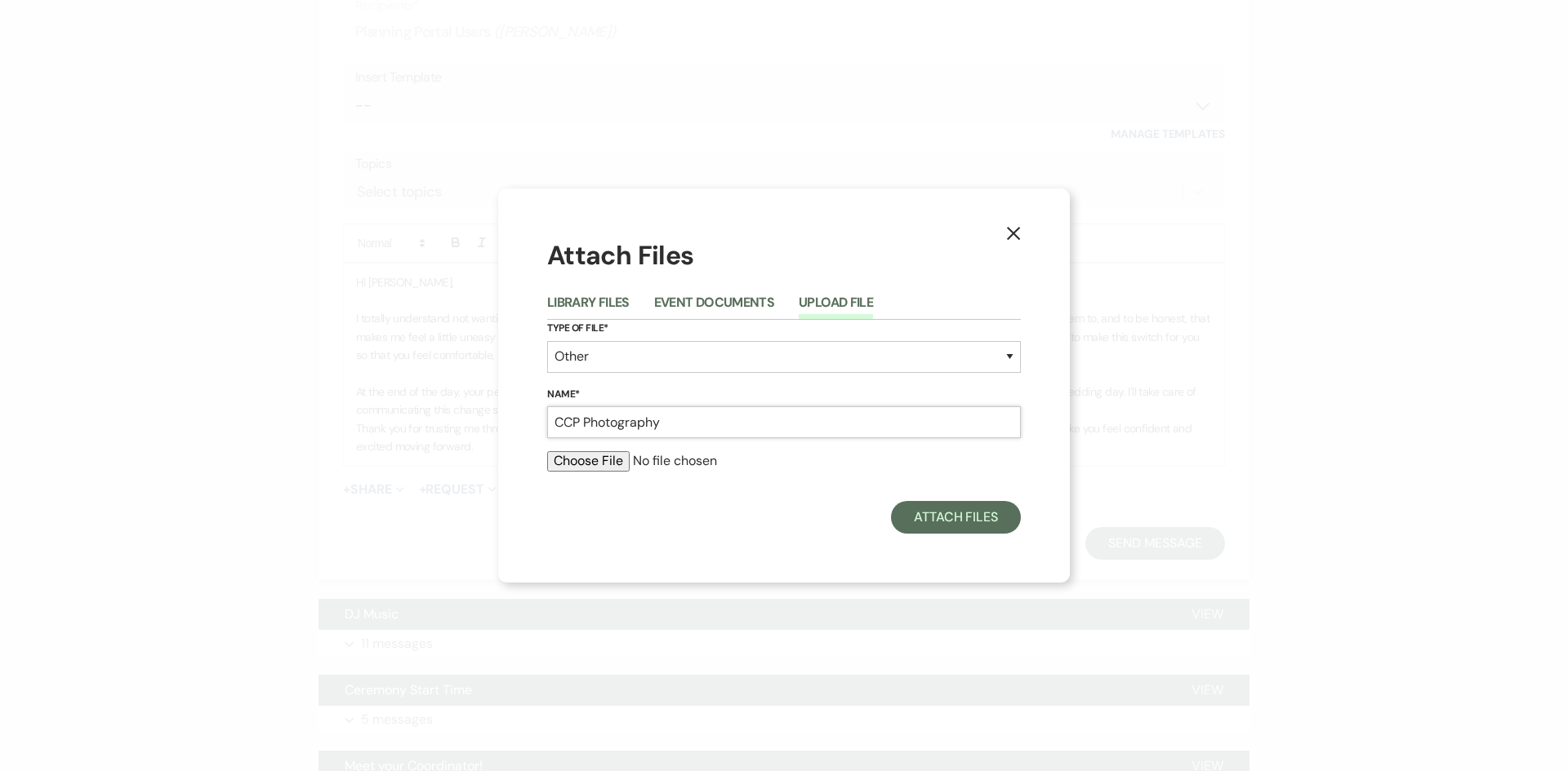
type input "CCP Photography"
click at [599, 456] on input "file" at bounding box center [783, 461] width 473 height 20
type input "C:\fakepath\Chelsea Constanzi Photography.jpg"
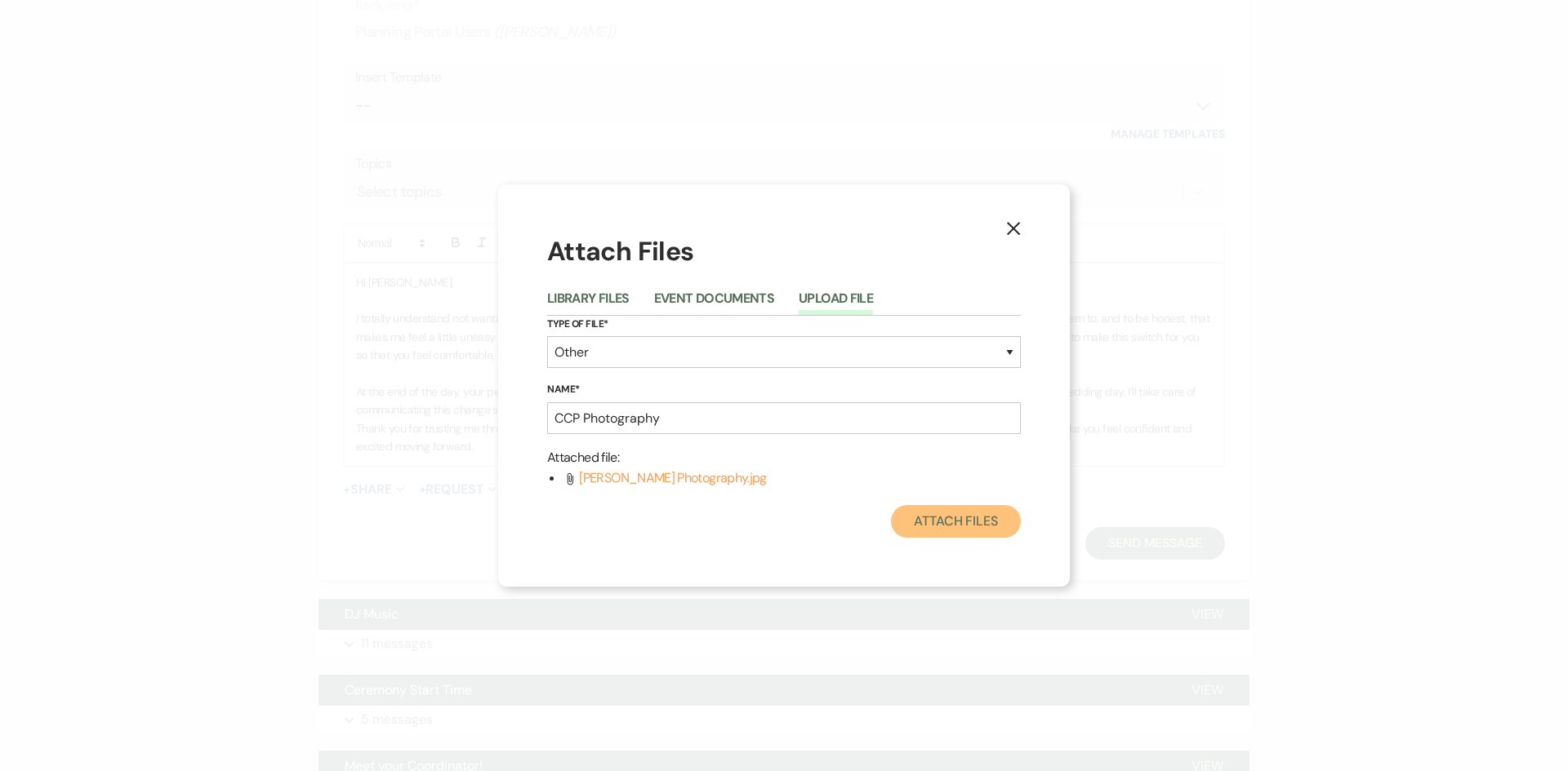
click at [985, 521] on button "Attach Files" at bounding box center [956, 521] width 130 height 32
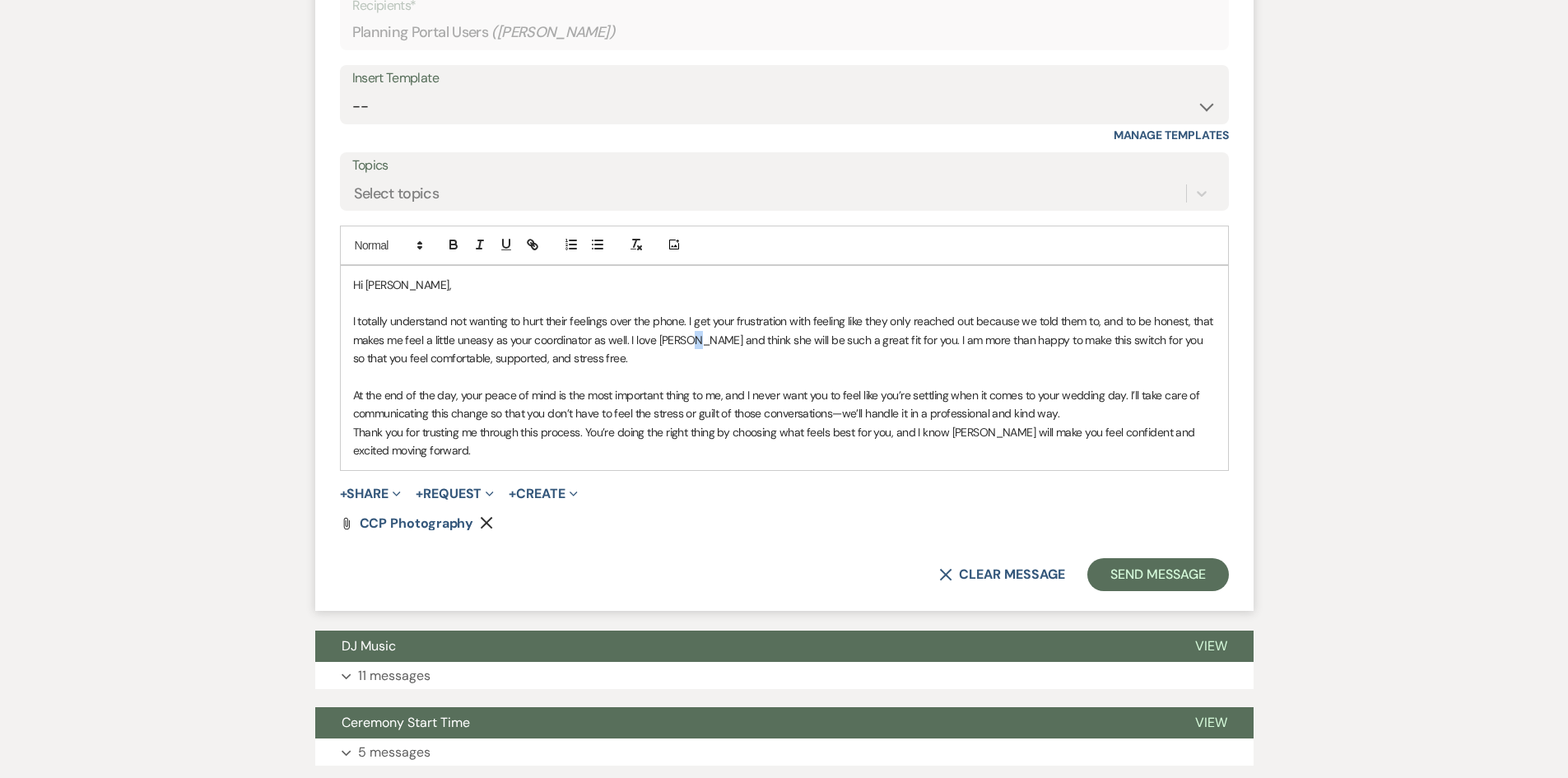
click at [696, 341] on p "I totally understand not wanting to hurt their feelings over the phone. I get y…" at bounding box center [784, 340] width 863 height 55
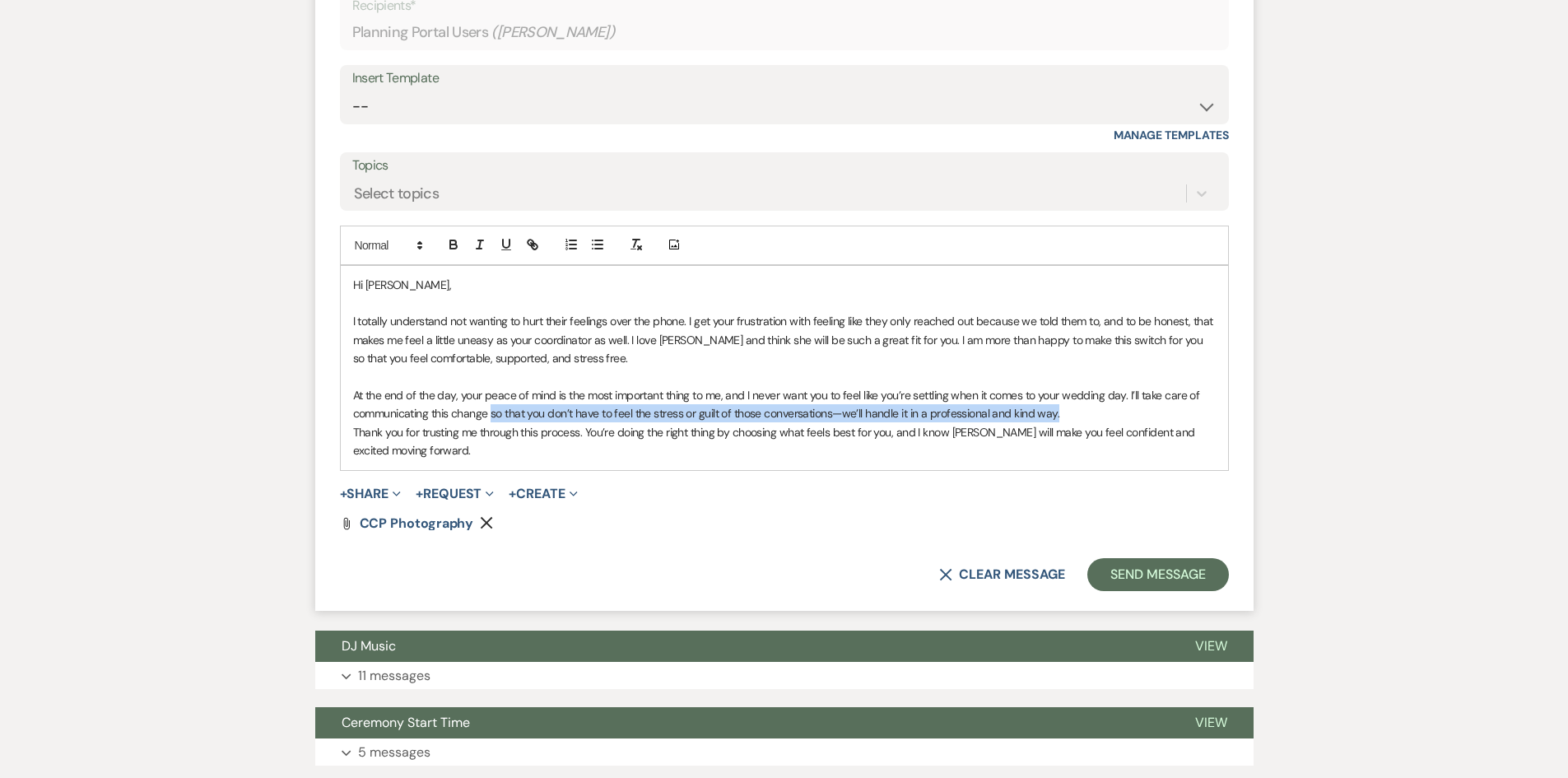
drag, startPoint x: 1078, startPoint y: 408, endPoint x: 492, endPoint y: 420, distance: 586.1
click at [492, 420] on p "At the end of the day, your peace of mind is the most important thing to me, an…" at bounding box center [784, 404] width 863 height 37
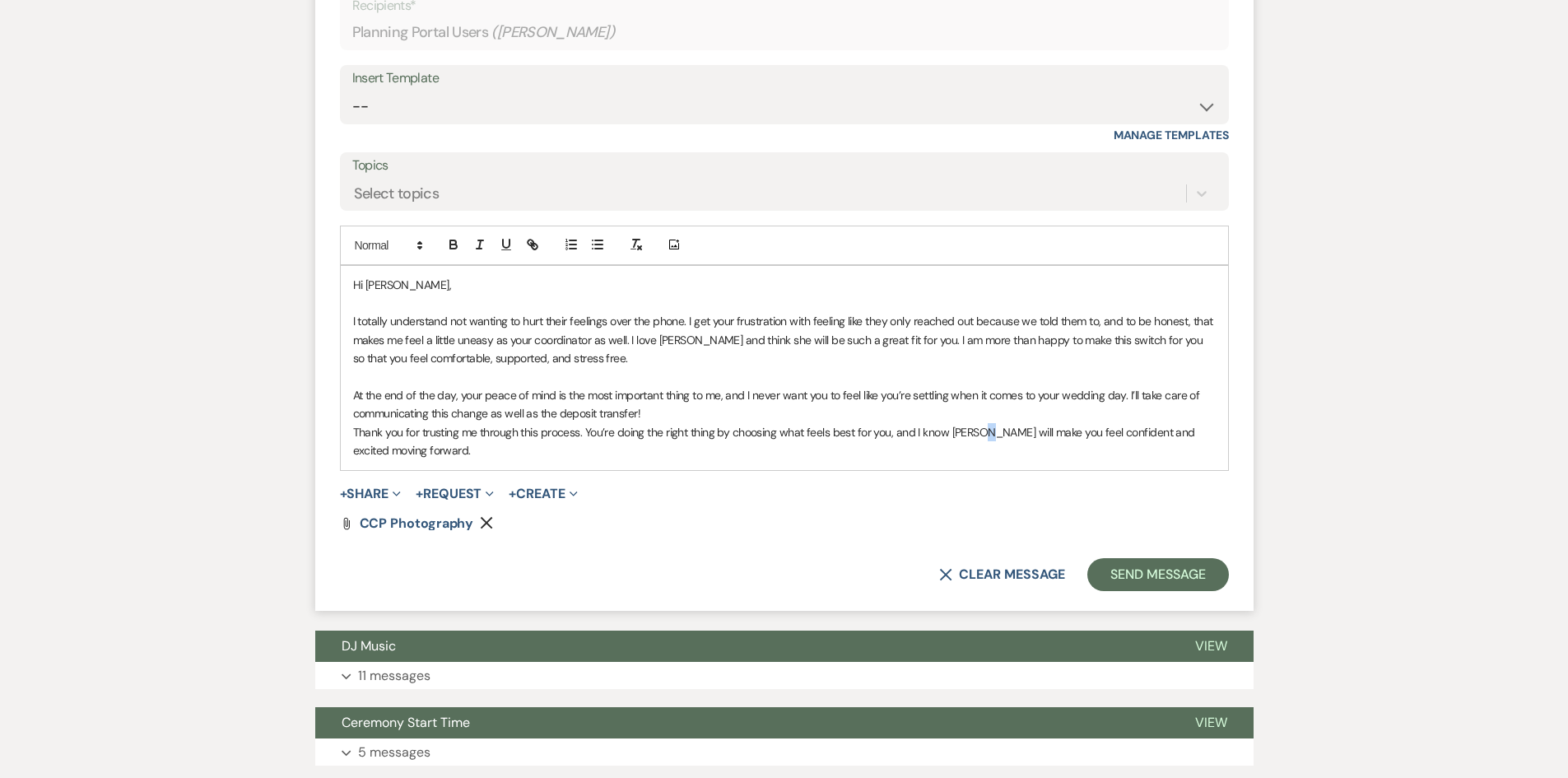
click at [986, 439] on p "Thank you for trusting me through this process. You’re doing the right thing by…" at bounding box center [784, 441] width 863 height 37
click at [903, 459] on p "Thank you for trusting me through this process. You’re doing the right thing by…" at bounding box center [784, 441] width 863 height 37
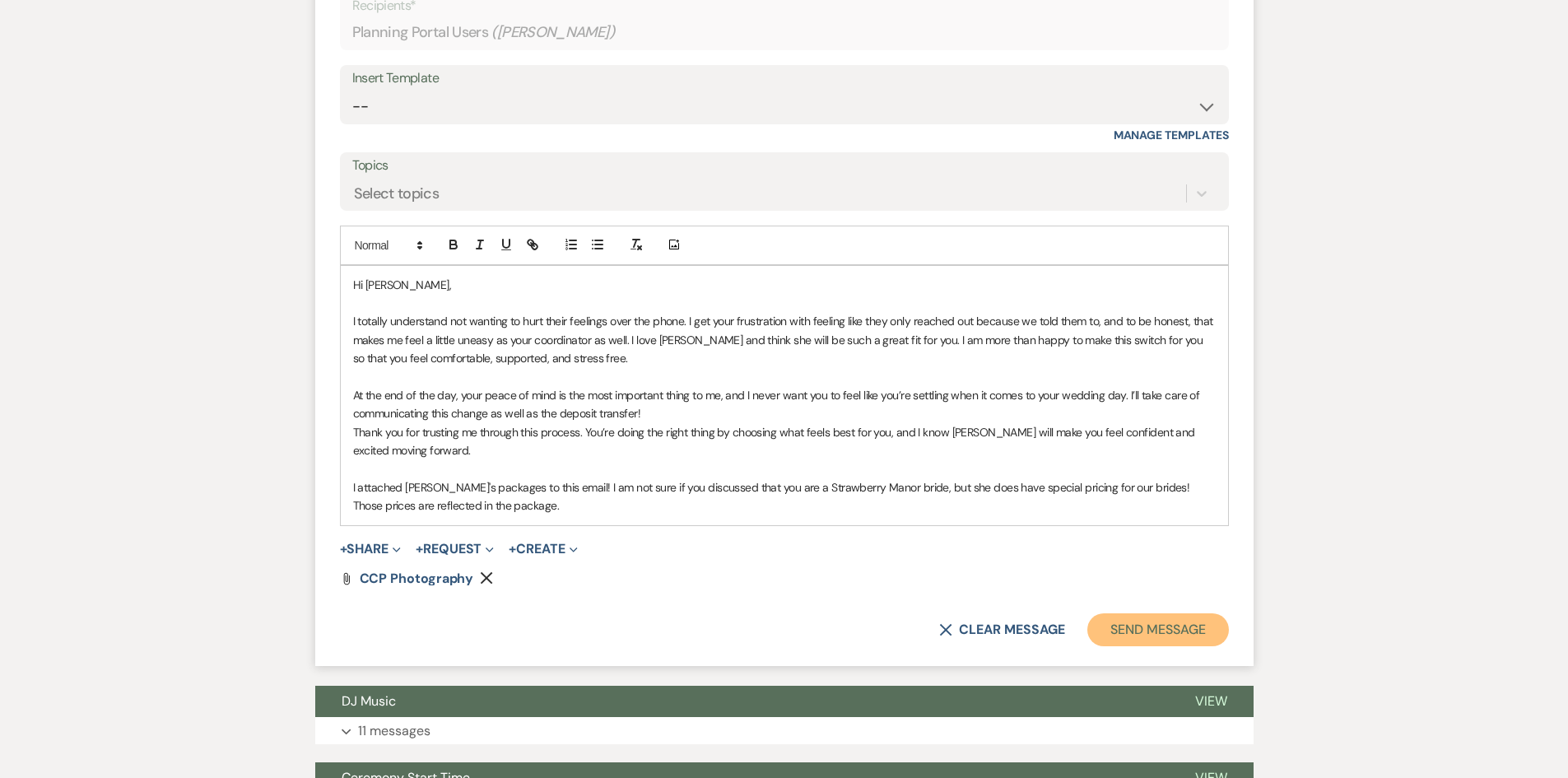
click at [1143, 635] on button "Send Message" at bounding box center [1157, 629] width 140 height 33
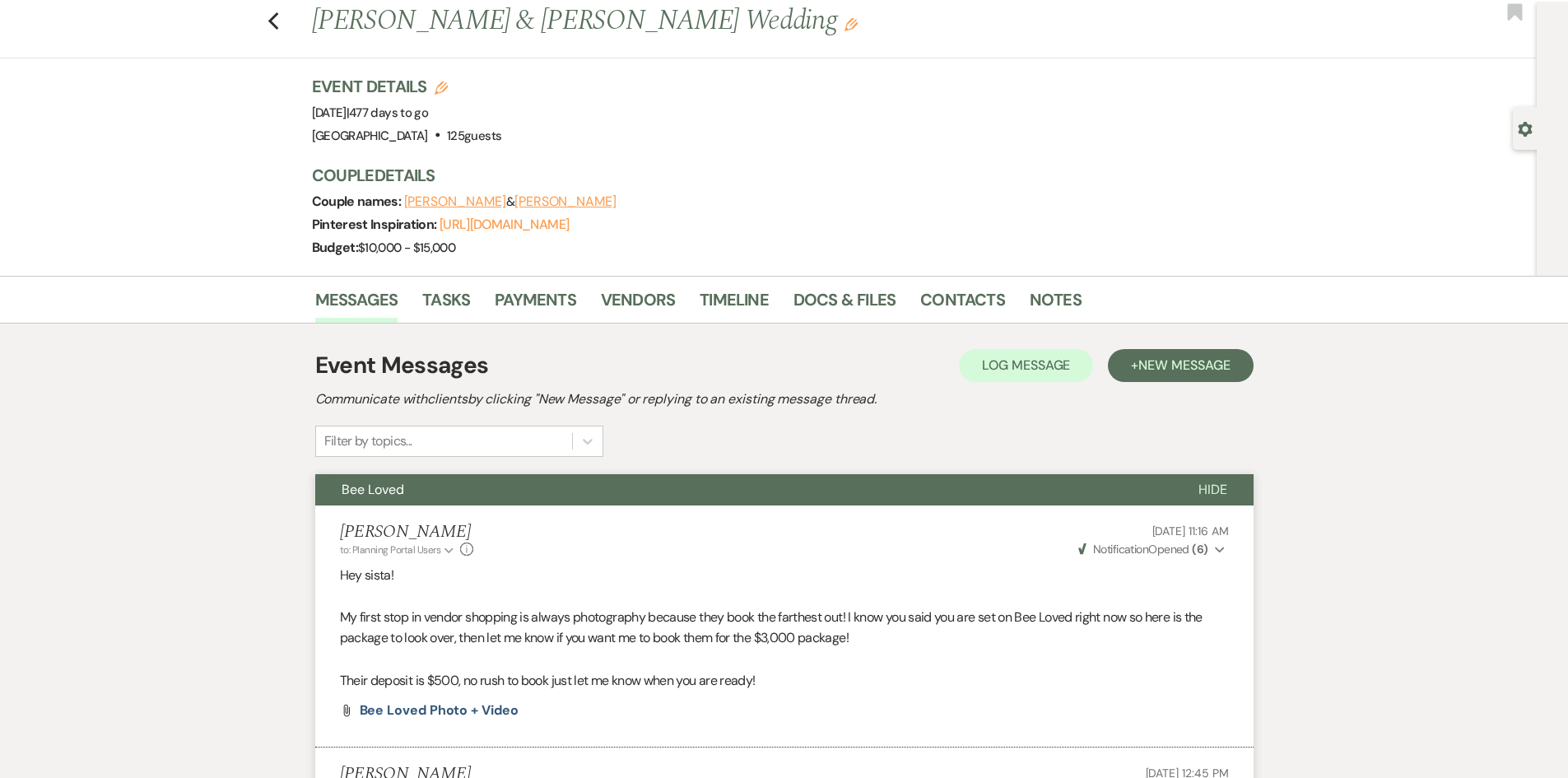
scroll to position [0, 0]
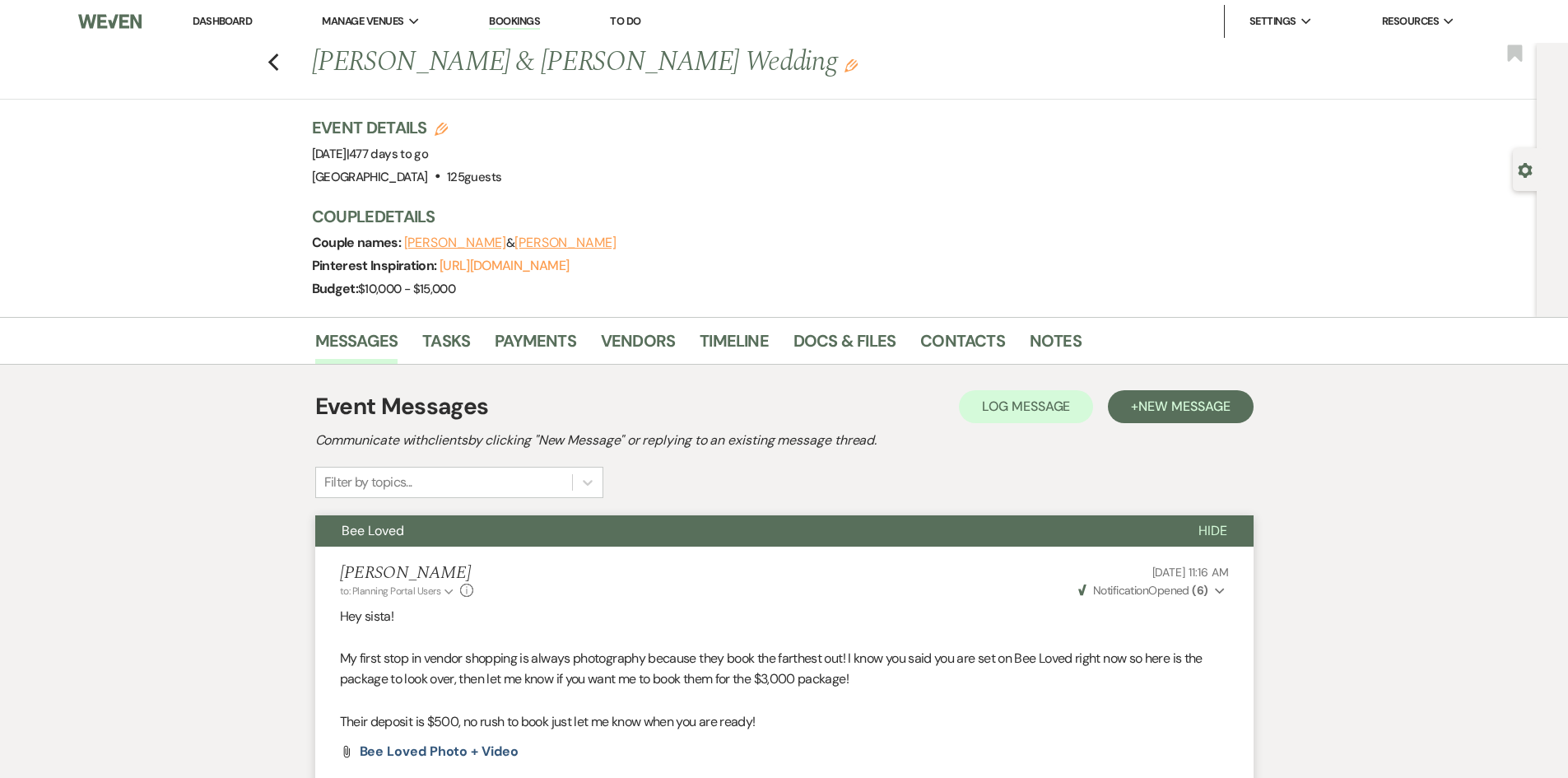
click at [232, 25] on link "Dashboard" at bounding box center [222, 20] width 59 height 14
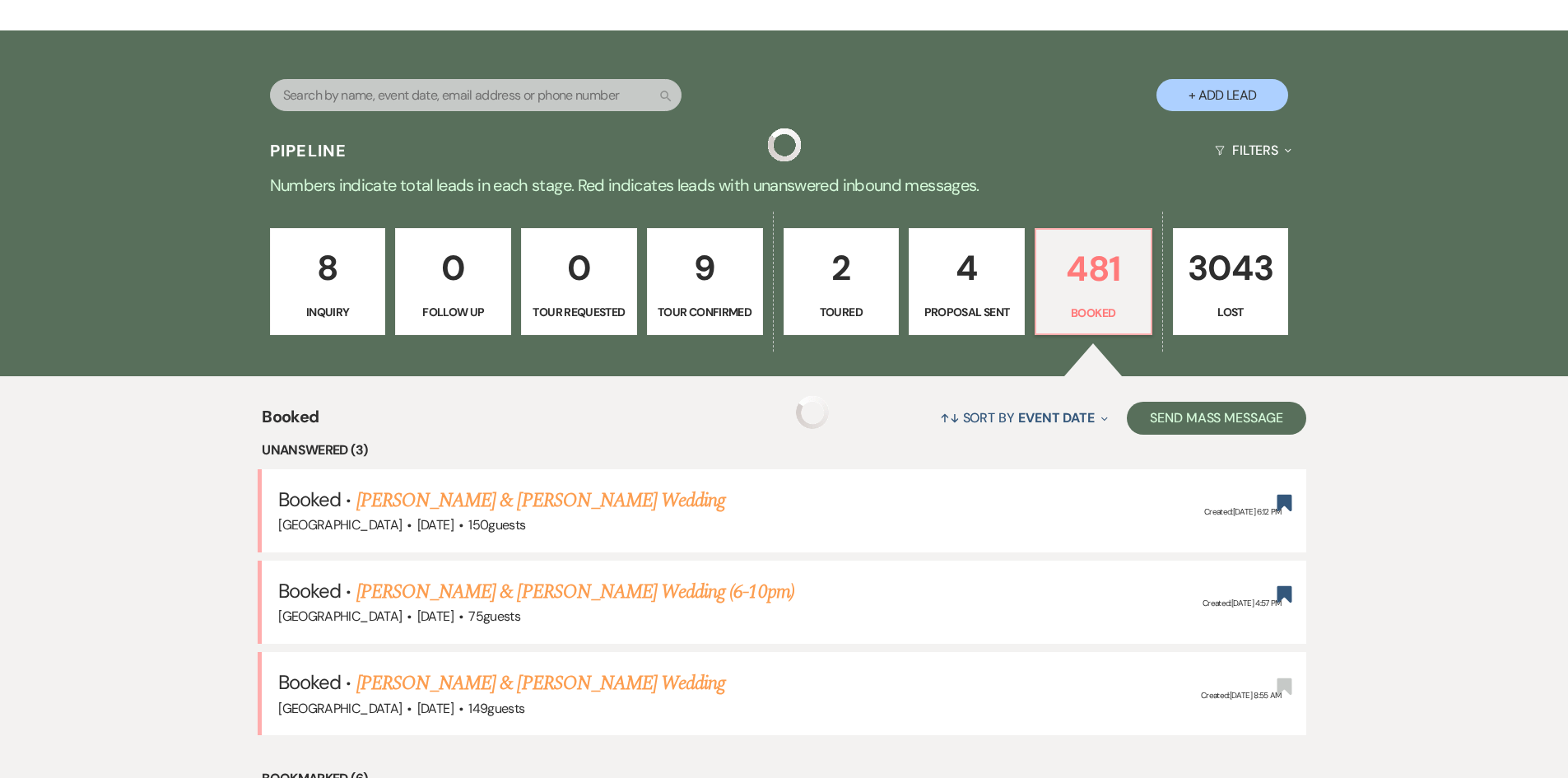
scroll to position [576, 0]
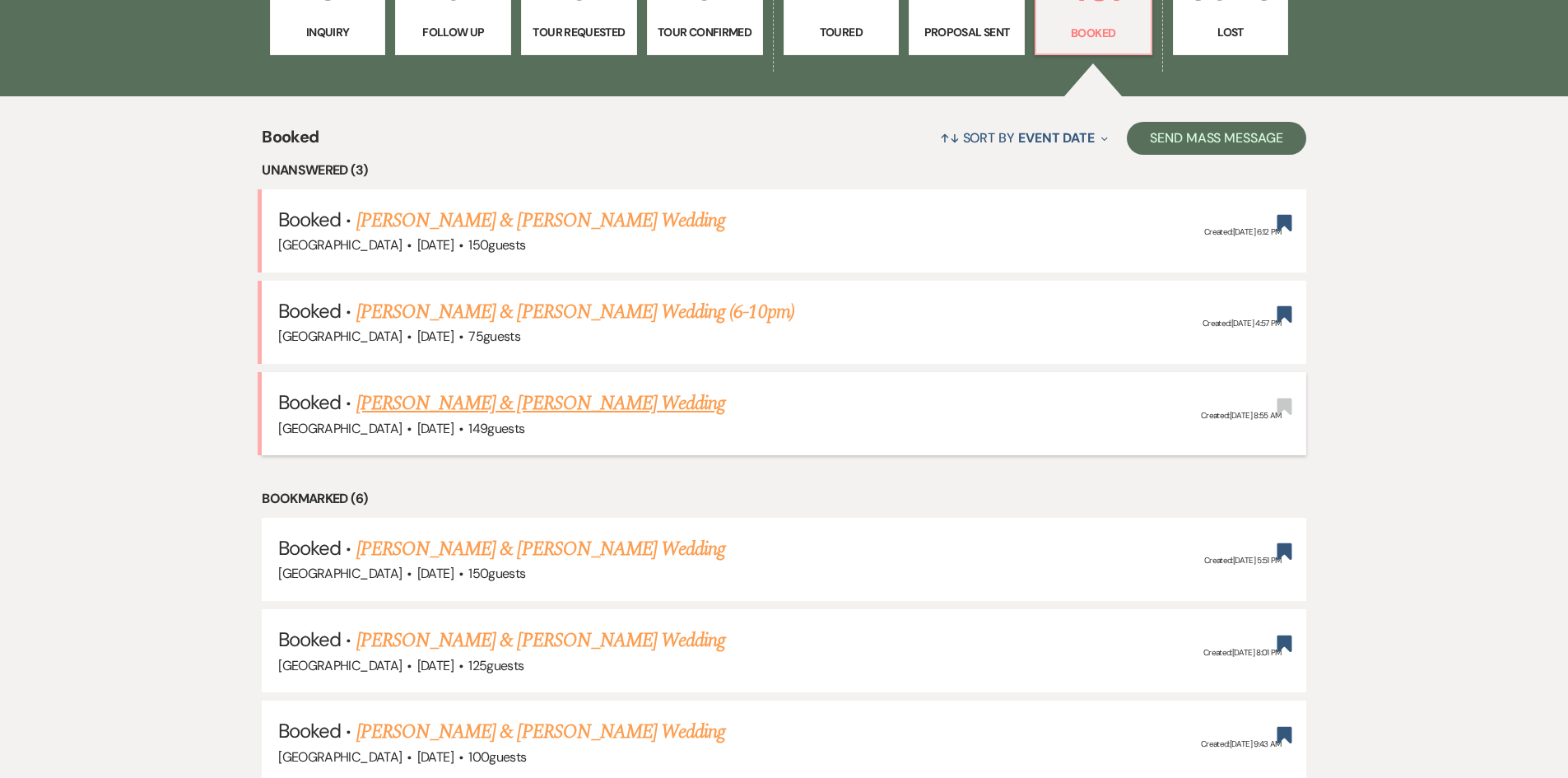
click at [445, 406] on link "[PERSON_NAME] & [PERSON_NAME] Wedding" at bounding box center [540, 403] width 368 height 30
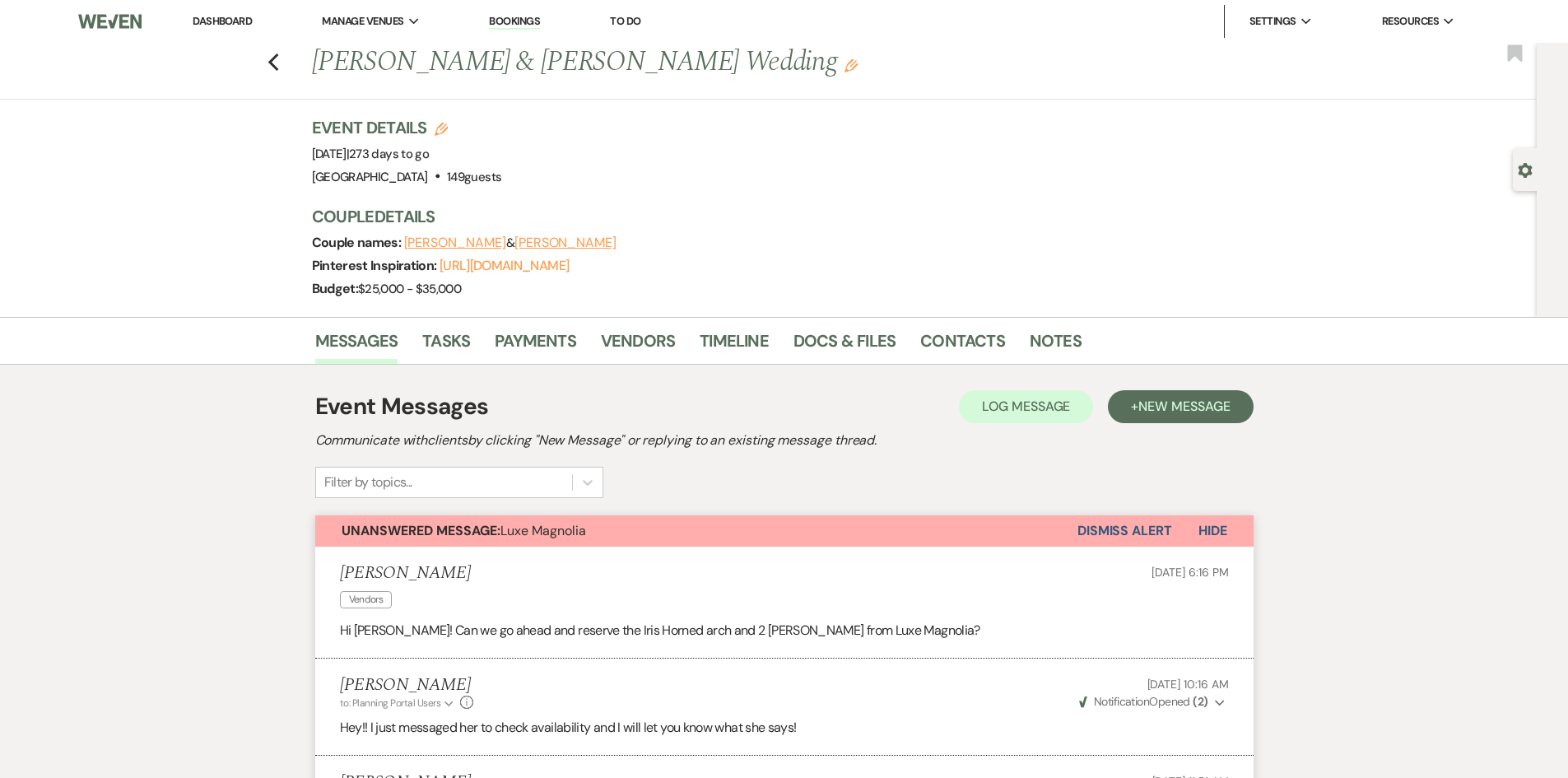
click at [224, 19] on link "Dashboard" at bounding box center [222, 20] width 59 height 14
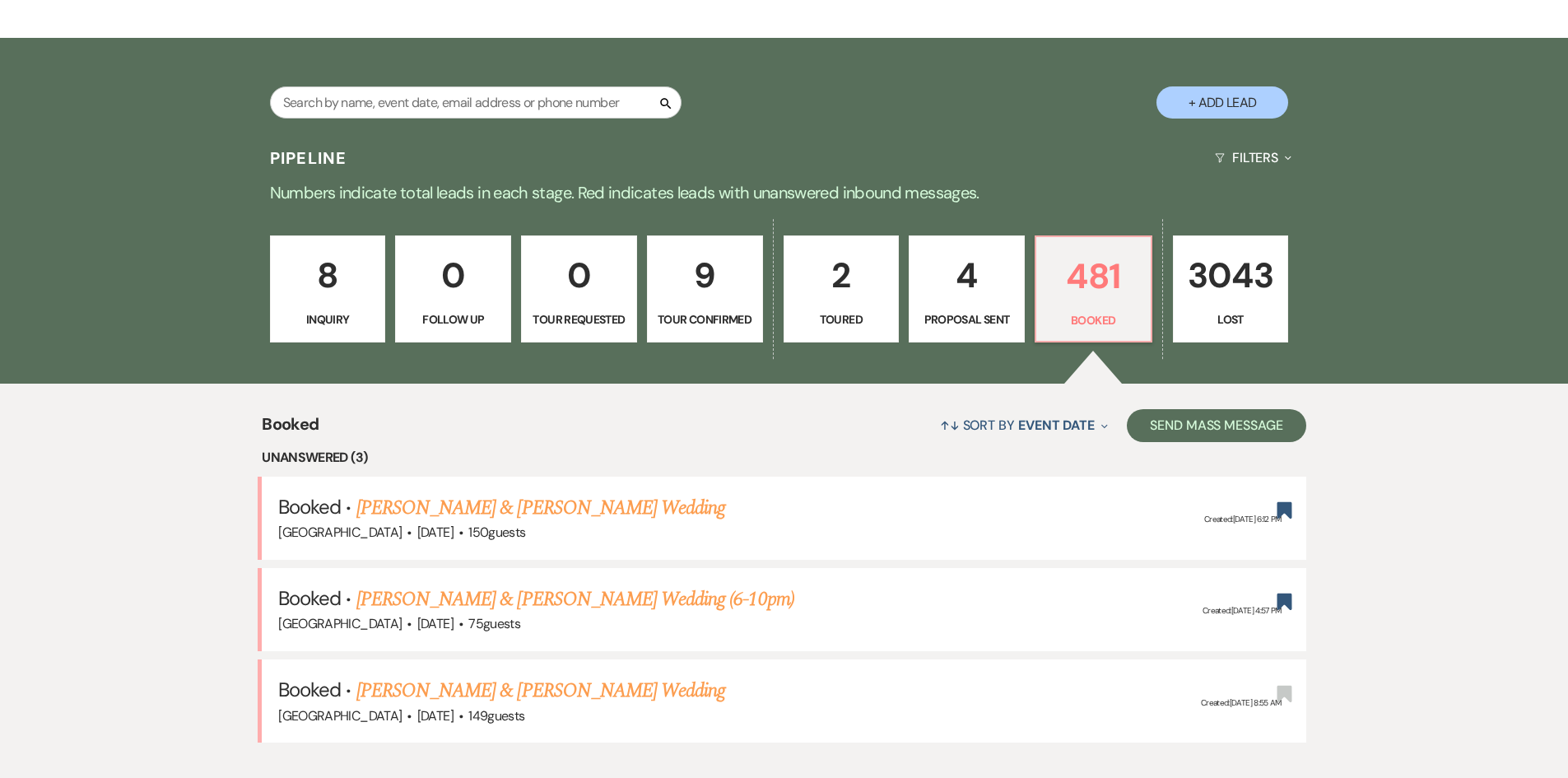
scroll to position [165, 0]
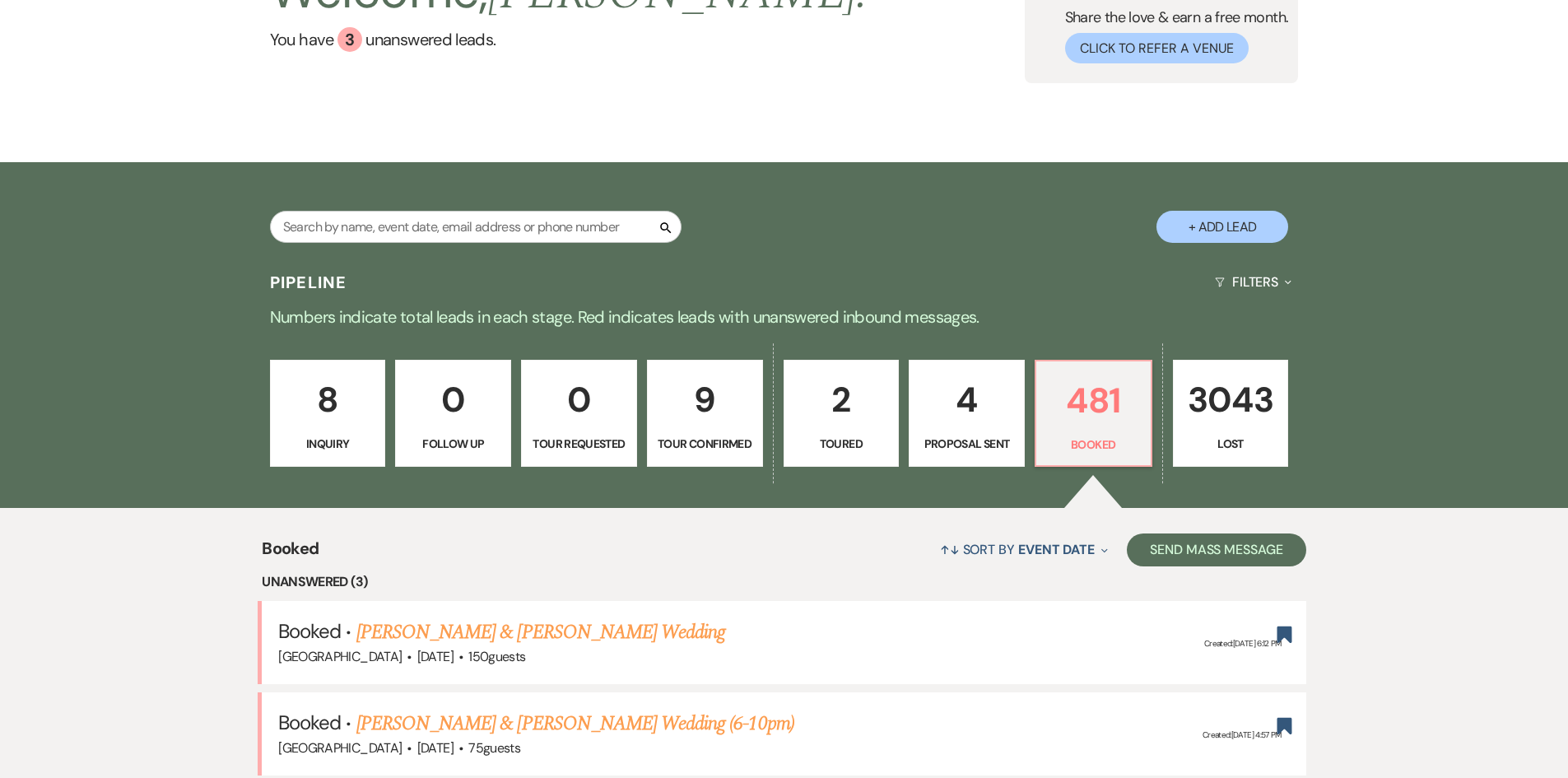
click at [473, 215] on div "Search + Add Lead" at bounding box center [784, 213] width 1185 height 86
click at [468, 221] on input "text" at bounding box center [475, 226] width 412 height 32
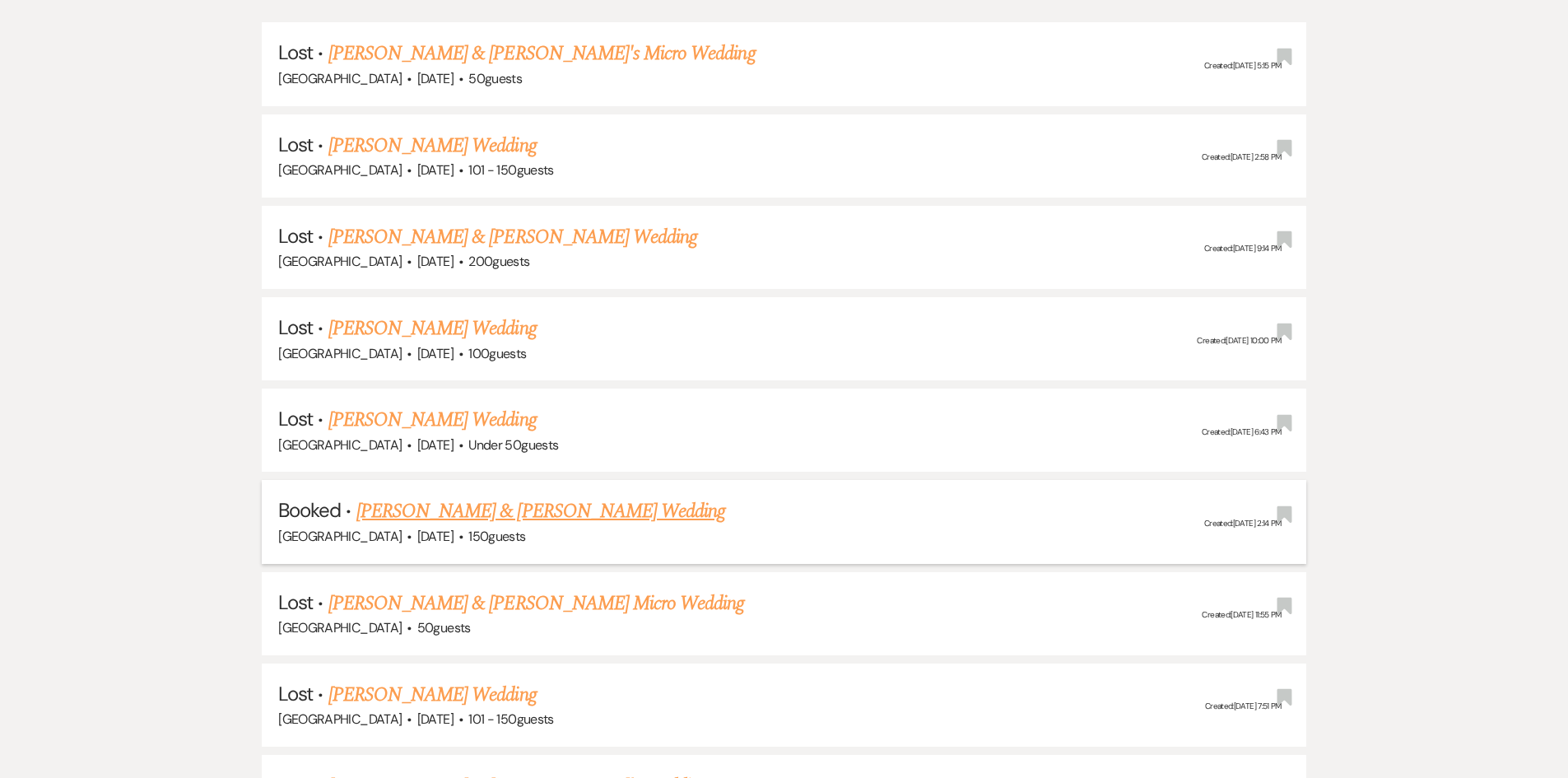
scroll to position [495, 0]
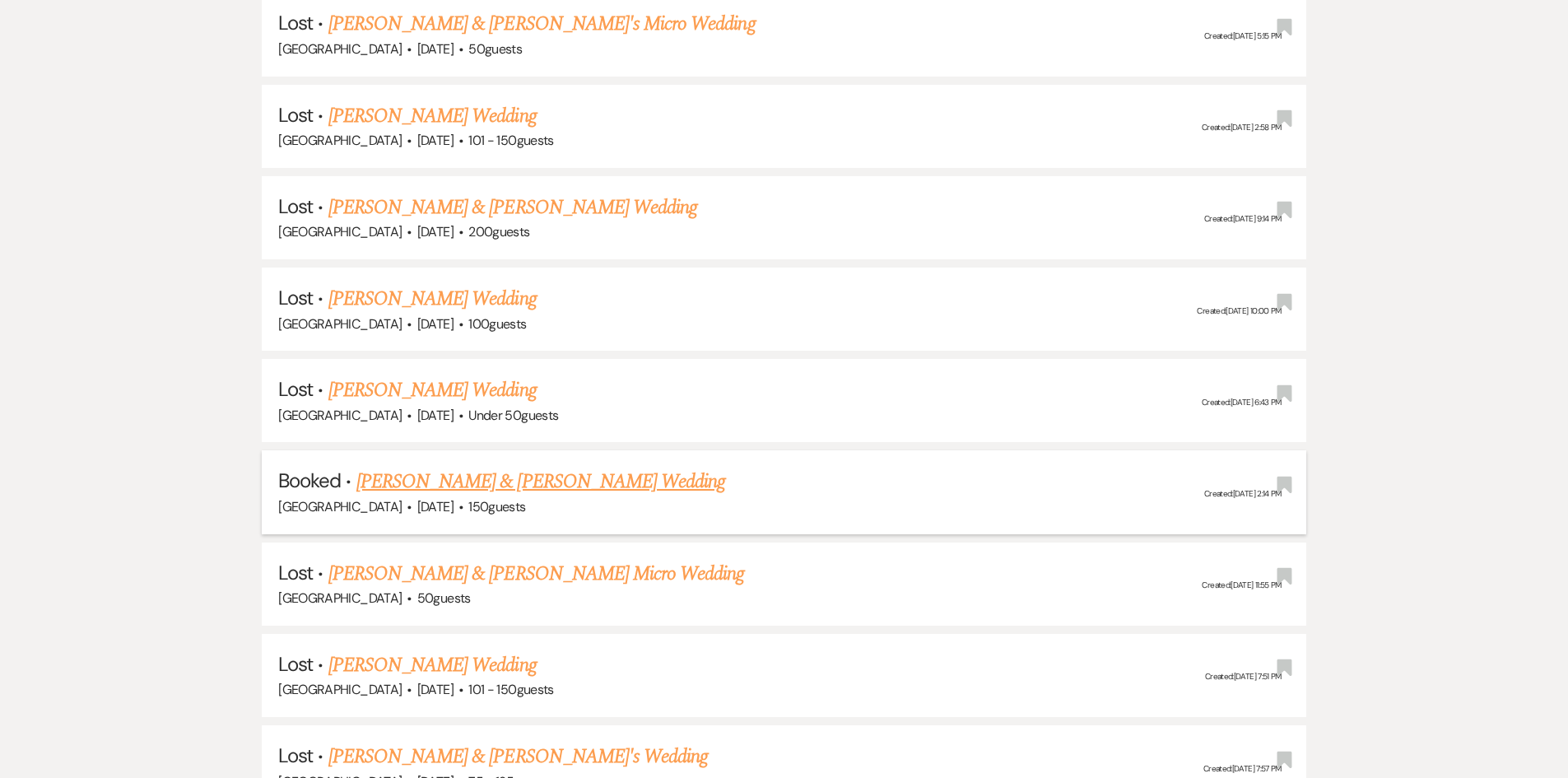
type input "martin"
click at [512, 489] on link "[PERSON_NAME] & [PERSON_NAME] Wedding" at bounding box center [540, 482] width 368 height 30
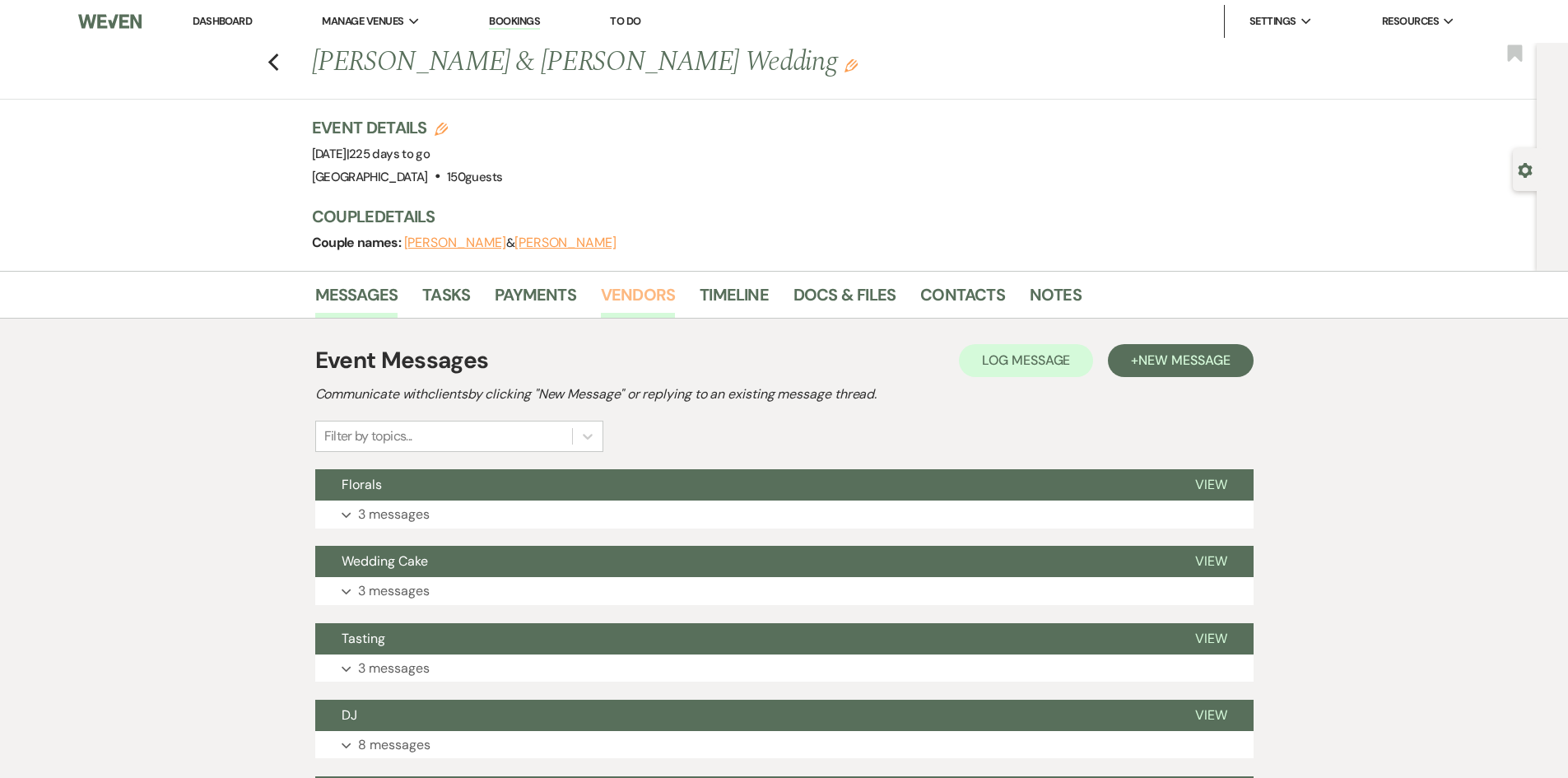
click at [606, 283] on link "Vendors" at bounding box center [638, 300] width 74 height 36
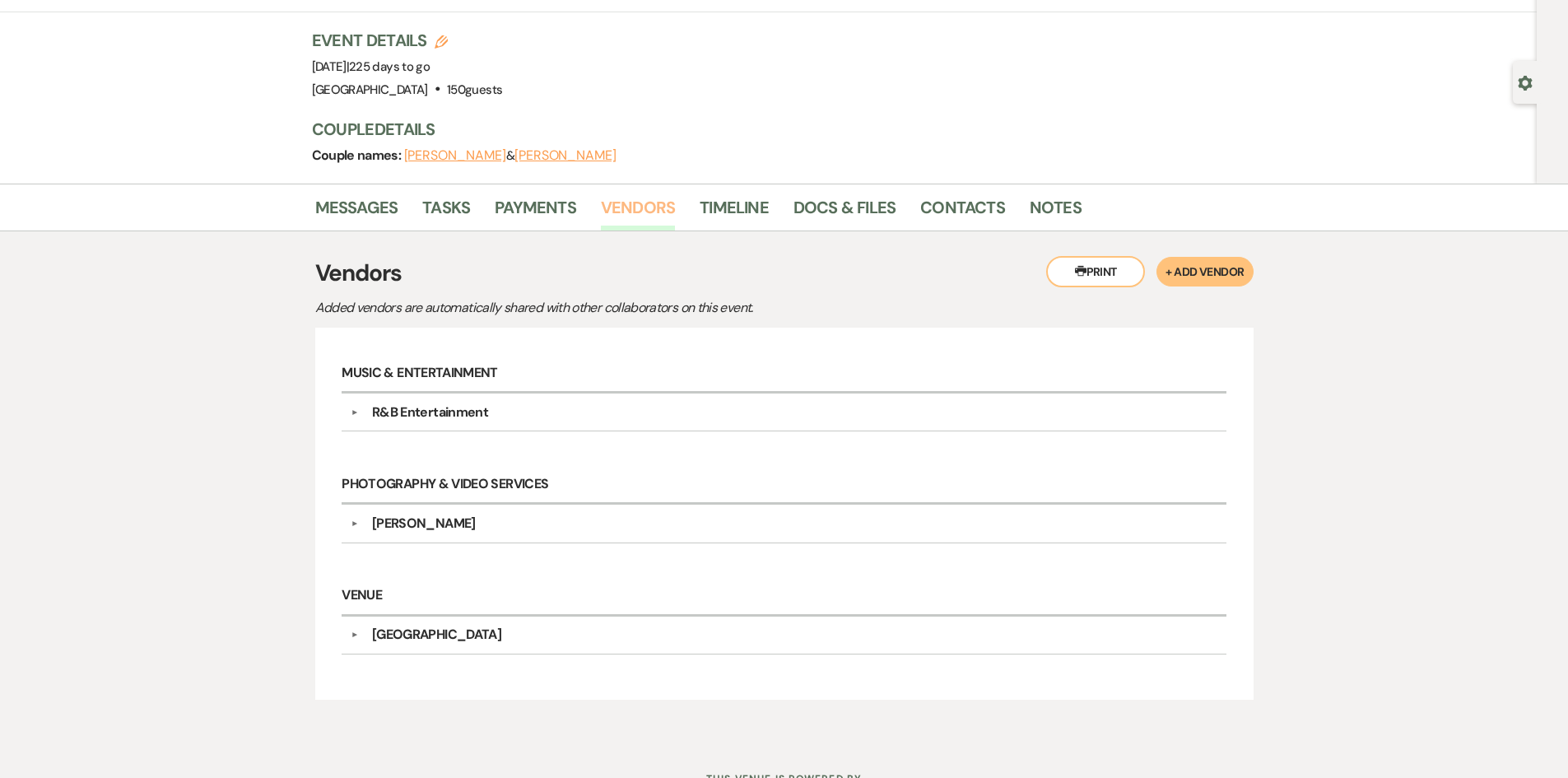
scroll to position [157, 0]
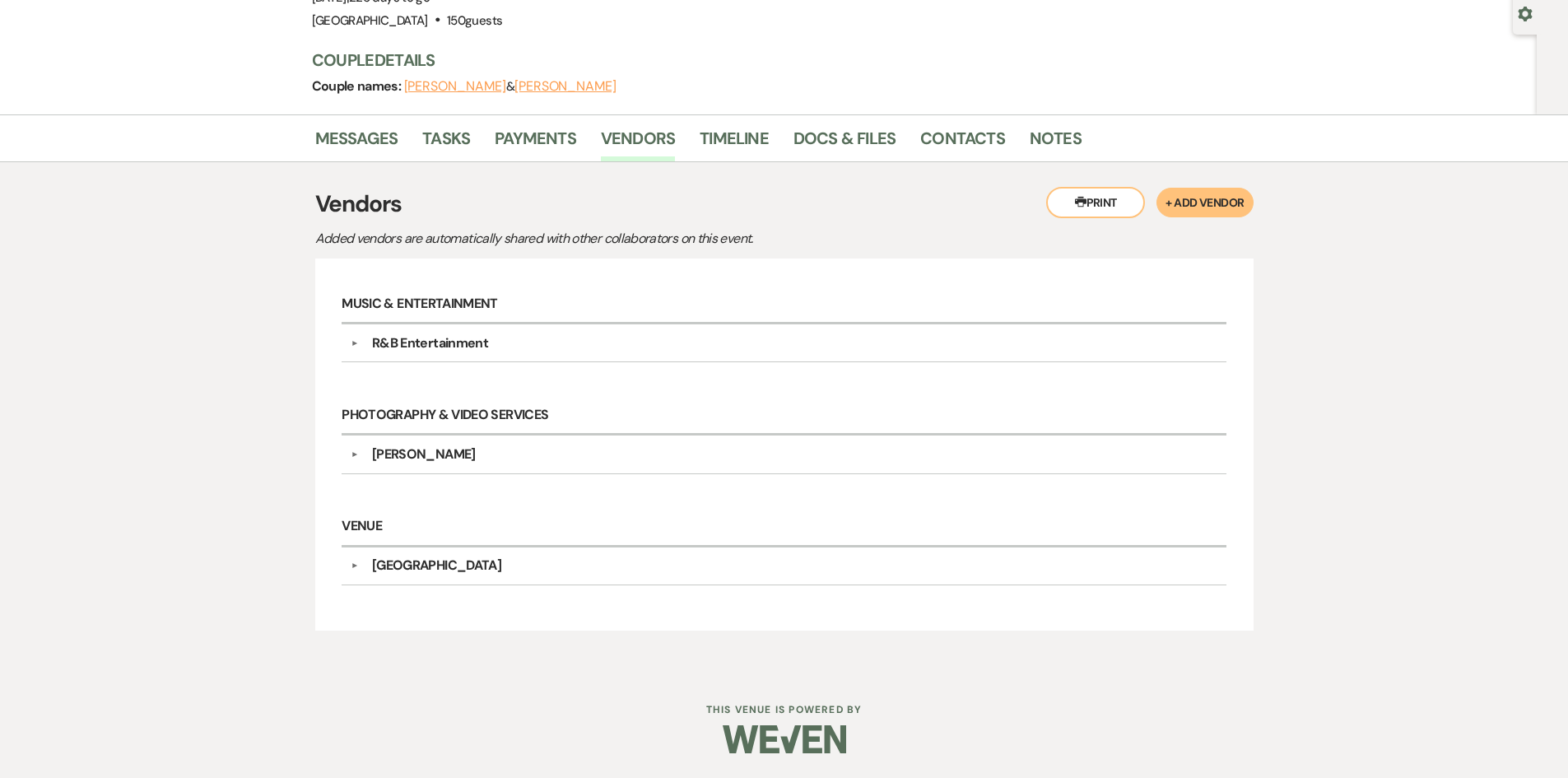
click at [429, 437] on div "▼ Lacy James Point of Contact Info: Services to be Provided: Photography" at bounding box center [783, 455] width 884 height 38
click at [426, 453] on div "Lacy James" at bounding box center [424, 455] width 104 height 20
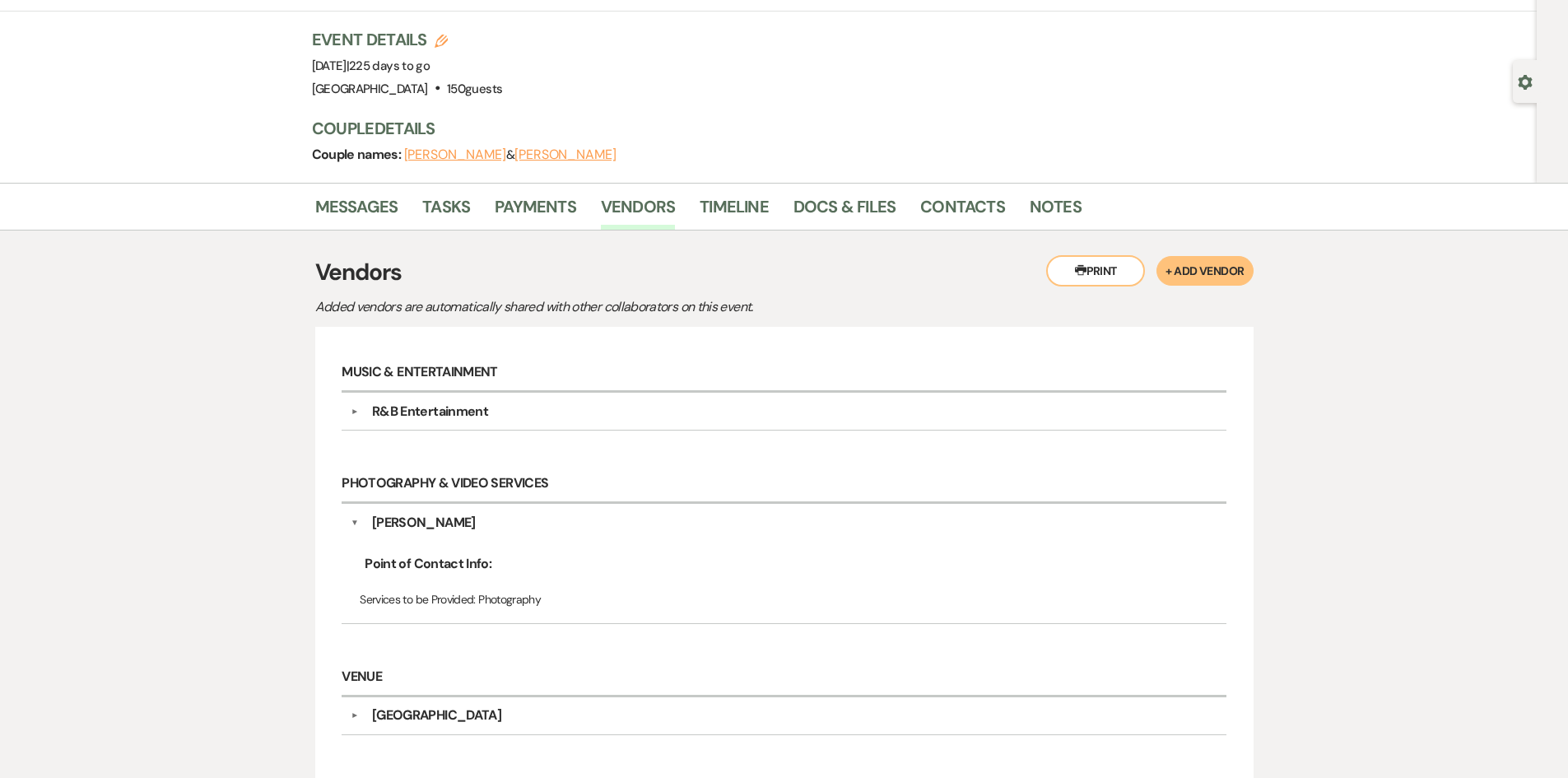
scroll to position [0, 0]
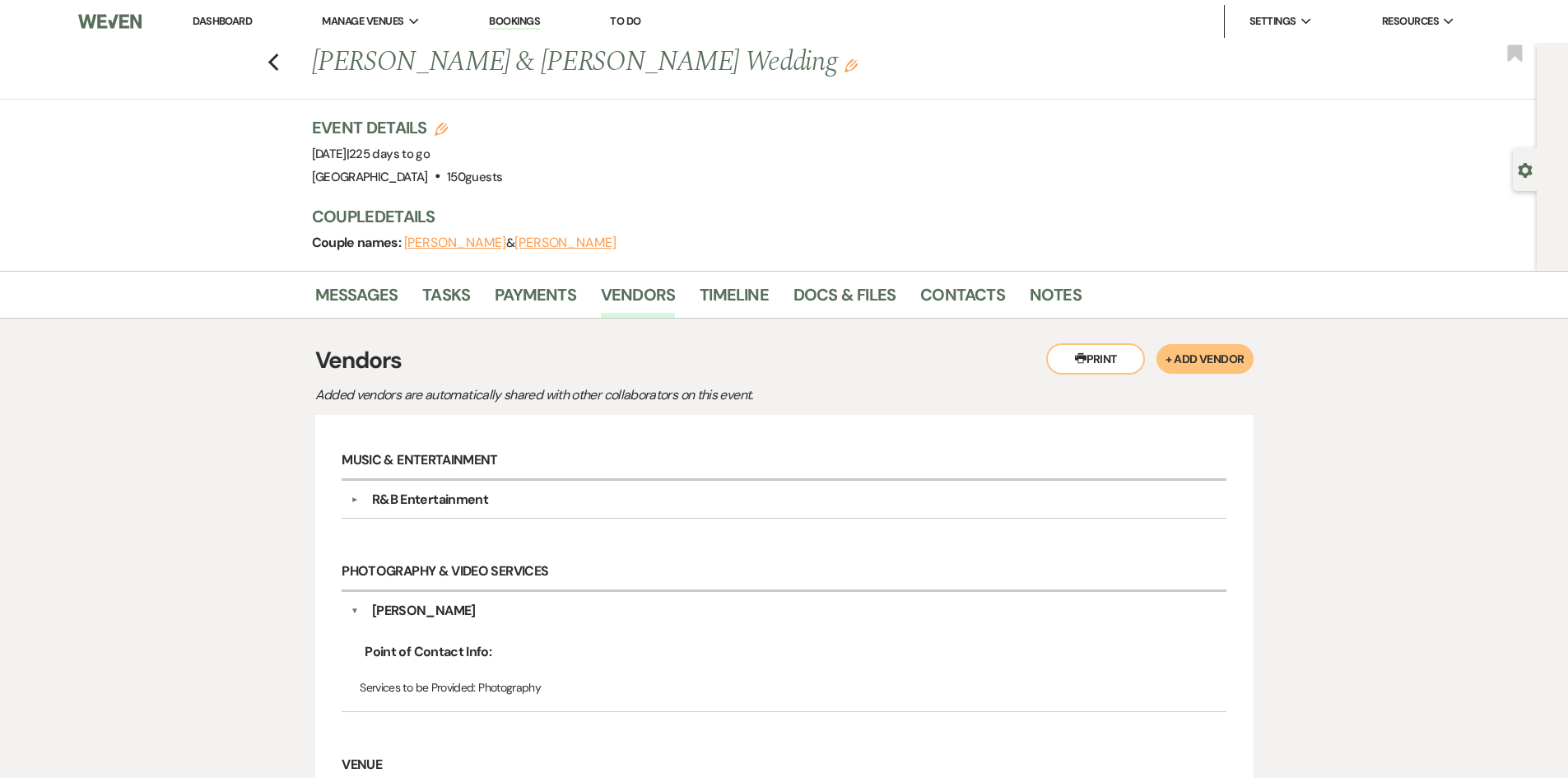
click at [225, 26] on link "Dashboard" at bounding box center [222, 20] width 59 height 14
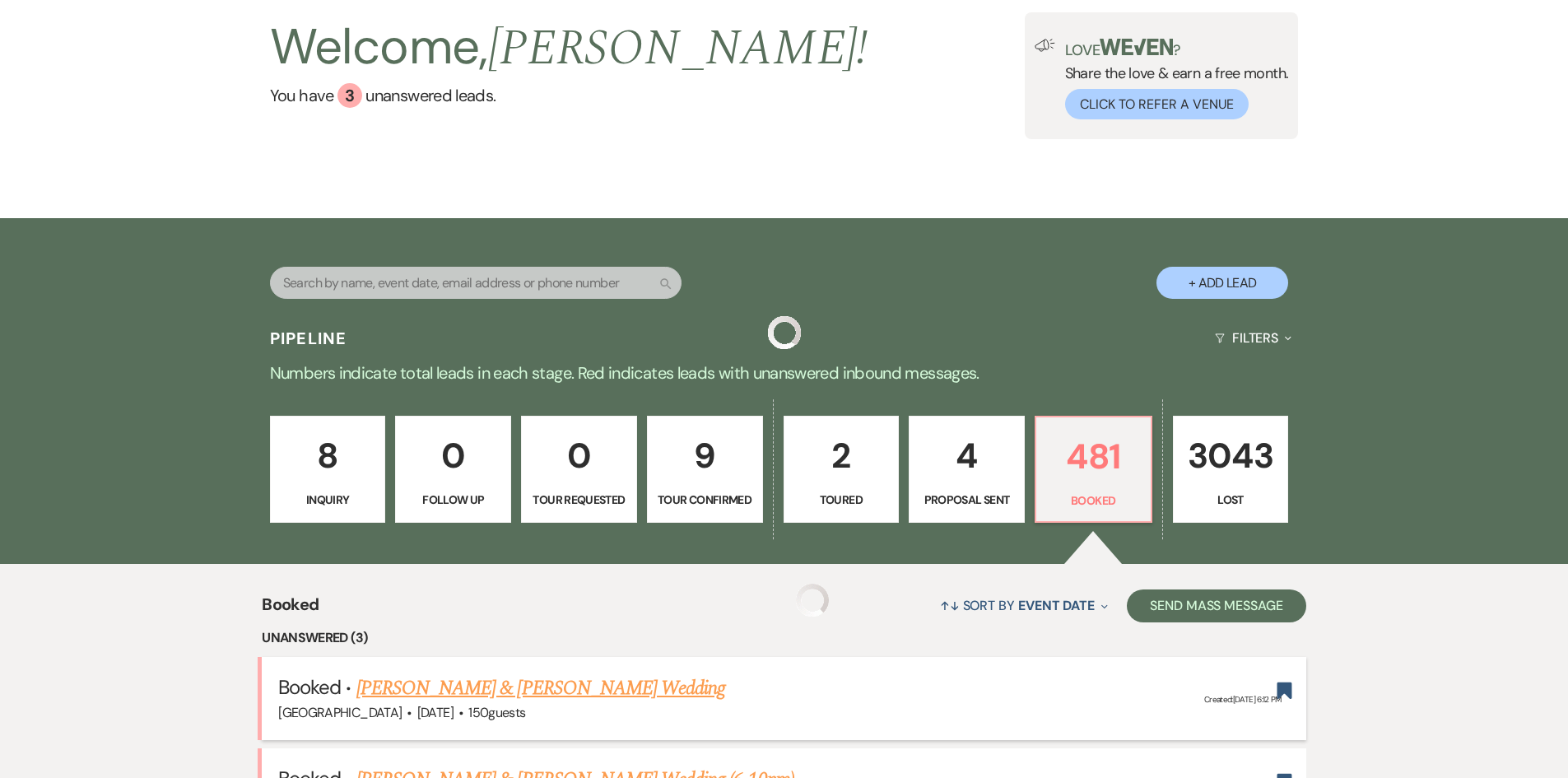
scroll to position [412, 0]
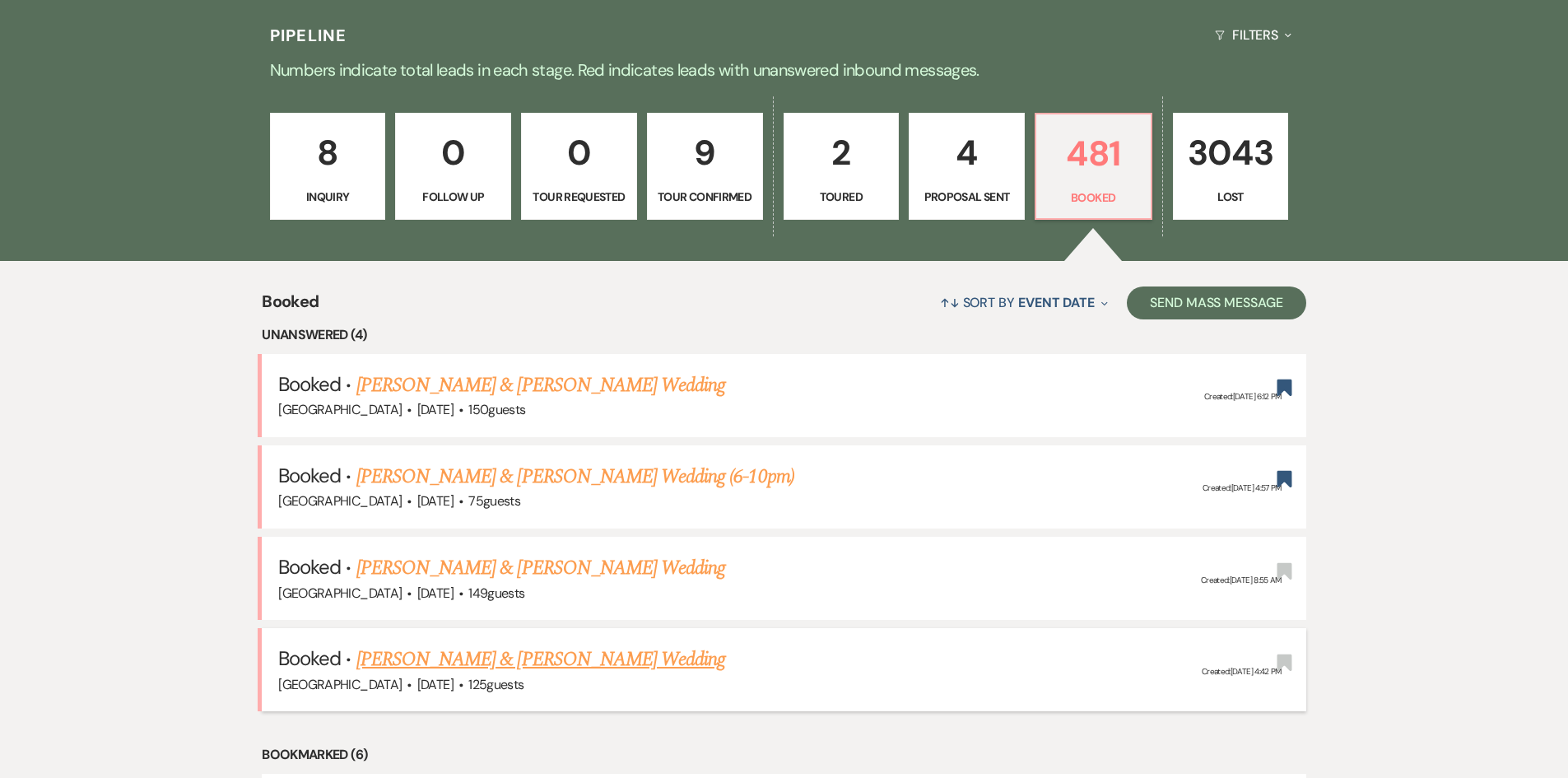
click at [549, 653] on link "[PERSON_NAME] & [PERSON_NAME] Wedding" at bounding box center [540, 659] width 368 height 30
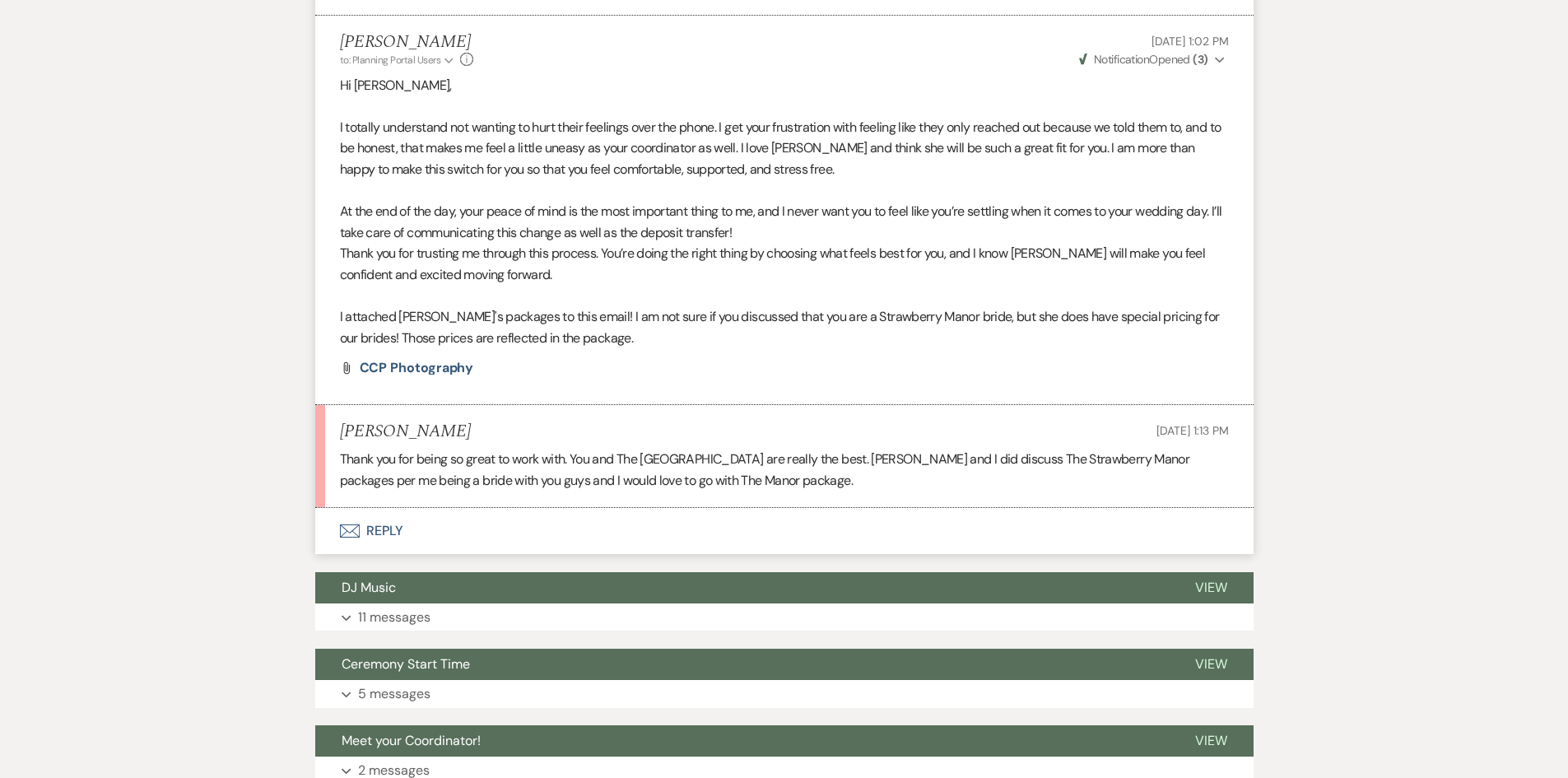
scroll to position [5230, 0]
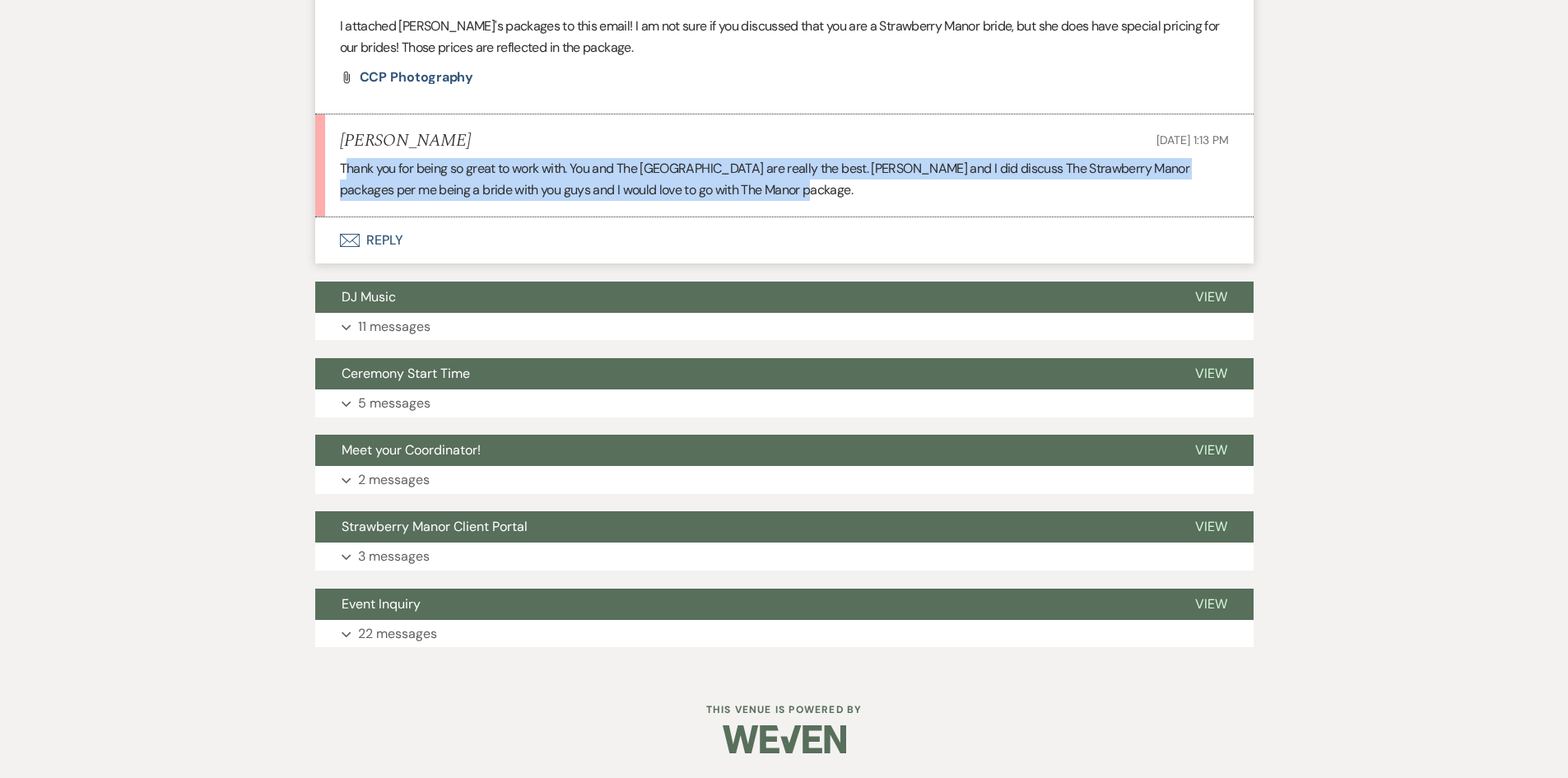
drag, startPoint x: 349, startPoint y: 165, endPoint x: 760, endPoint y: 195, distance: 412.1
click at [760, 195] on p "Thank you for being so great to work with. You and The Strawberry Manor are rea…" at bounding box center [785, 179] width 889 height 42
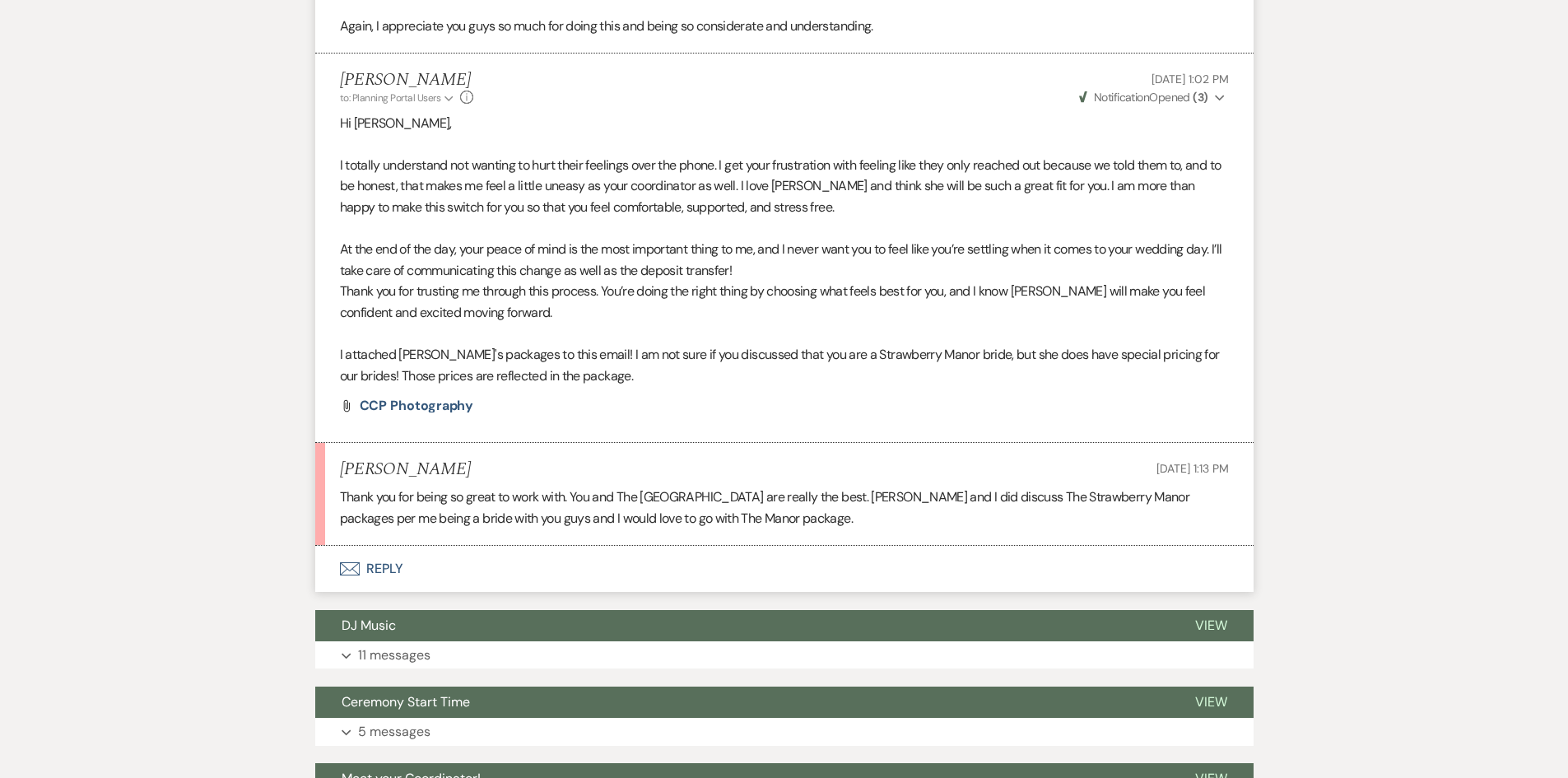
scroll to position [4900, 0]
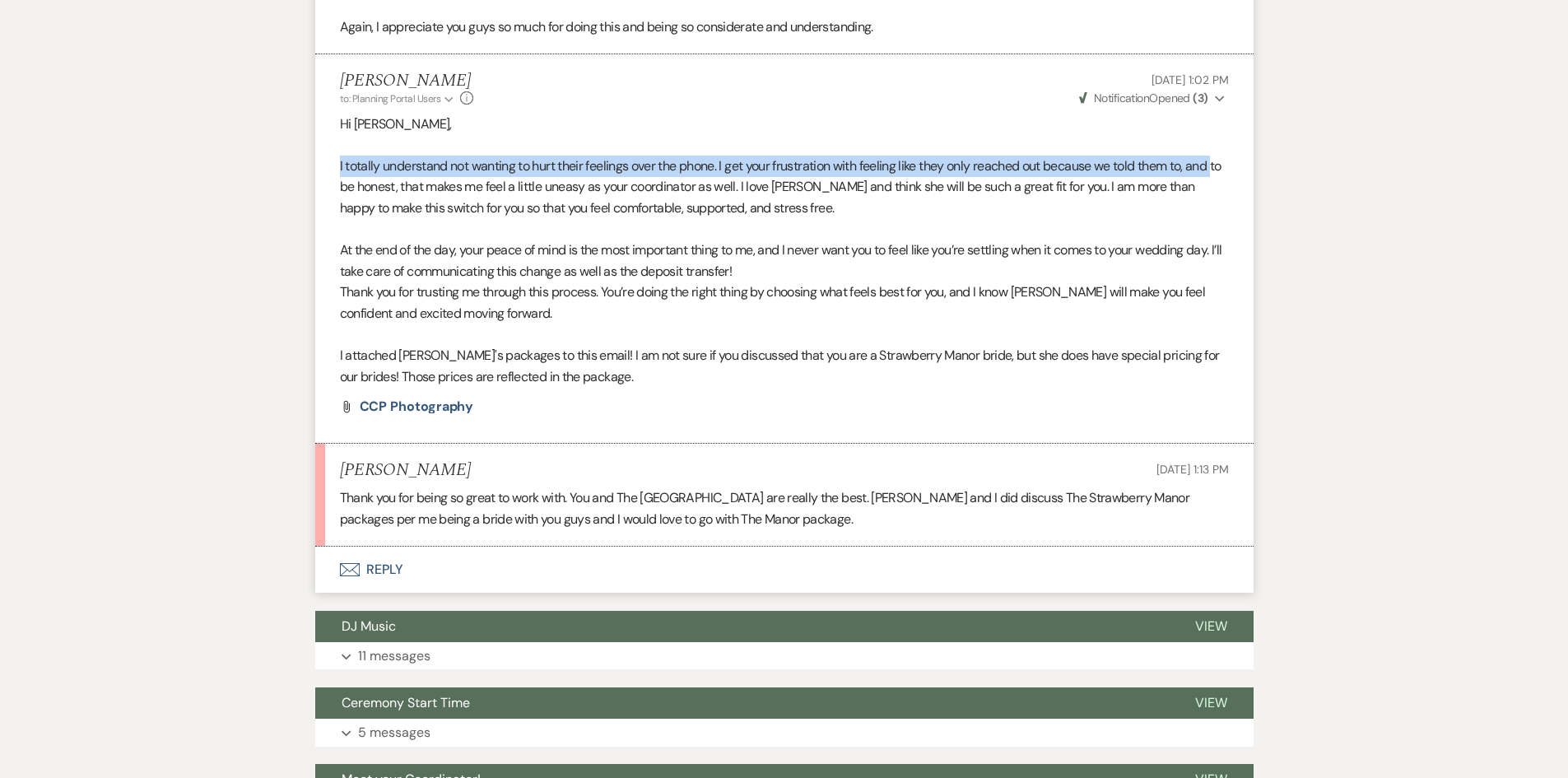
drag, startPoint x: 337, startPoint y: 175, endPoint x: 337, endPoint y: 185, distance: 10.0
click at [337, 185] on li "Holly Guthrie to: Planning Portal Users Expand Info Aug 21, 2025, 1:02 PM Weven…" at bounding box center [784, 249] width 939 height 389
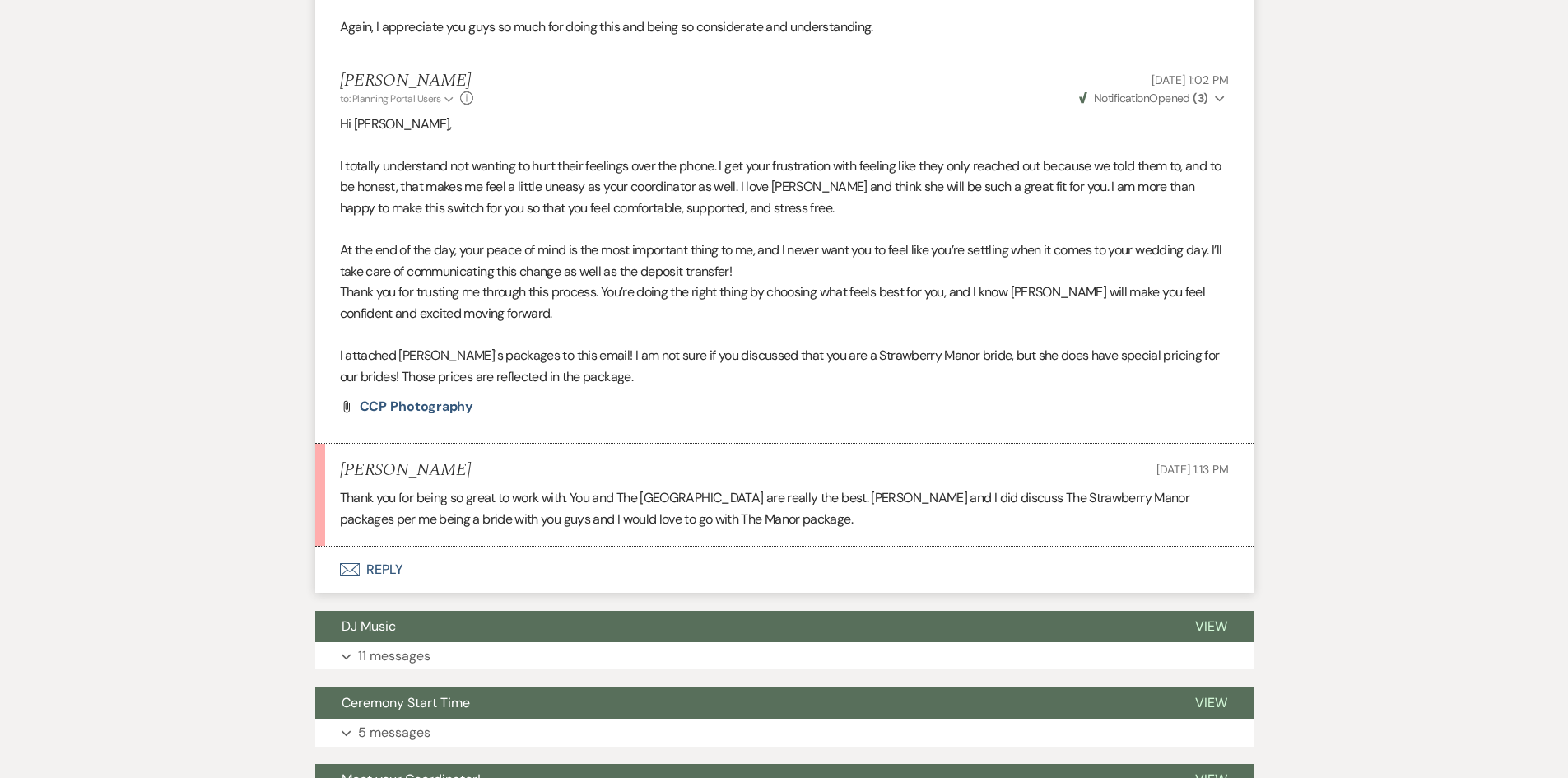
click at [339, 206] on li "Holly Guthrie to: Planning Portal Users Expand Info Aug 21, 2025, 1:02 PM Weven…" at bounding box center [784, 249] width 939 height 389
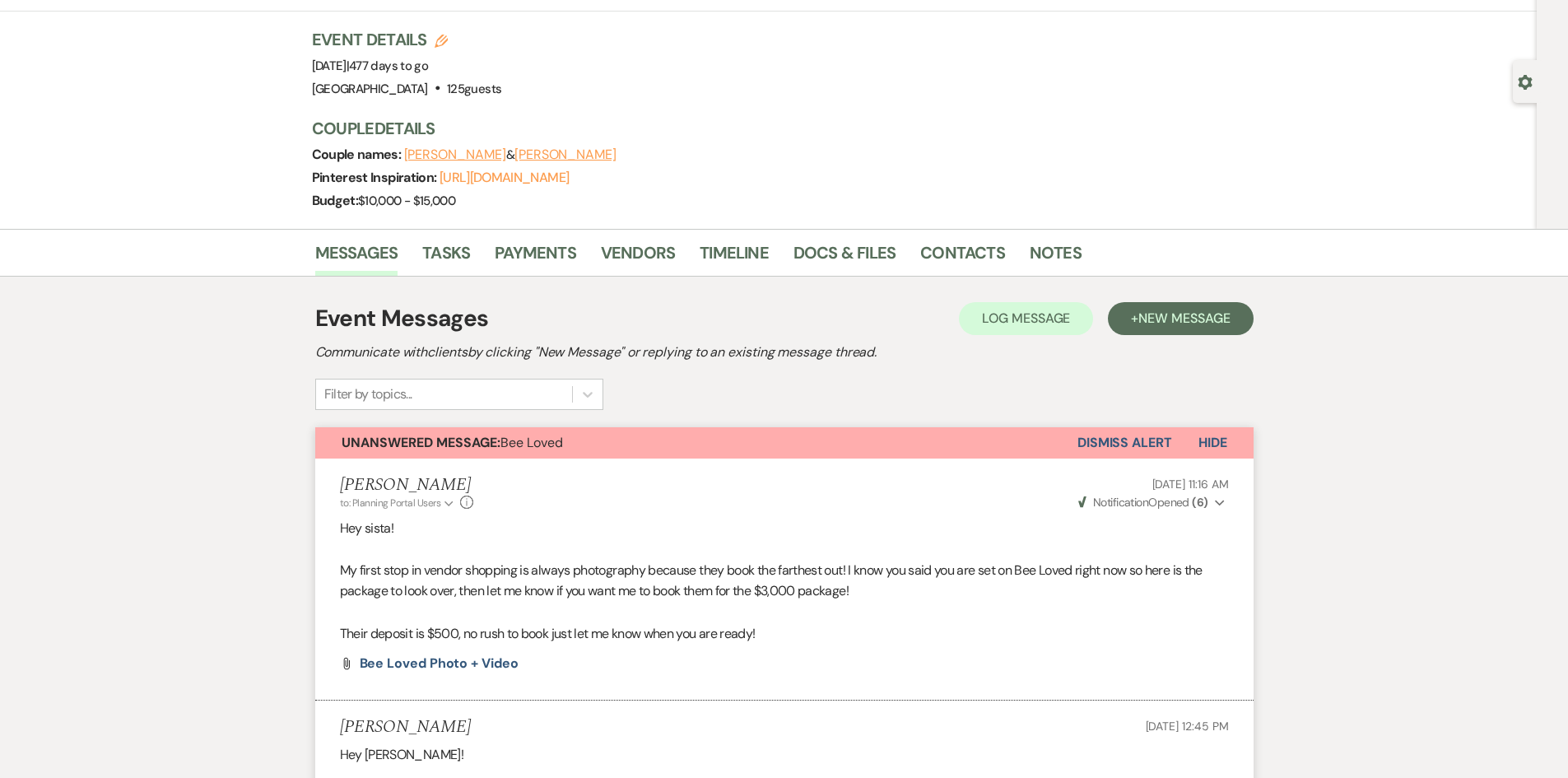
scroll to position [0, 0]
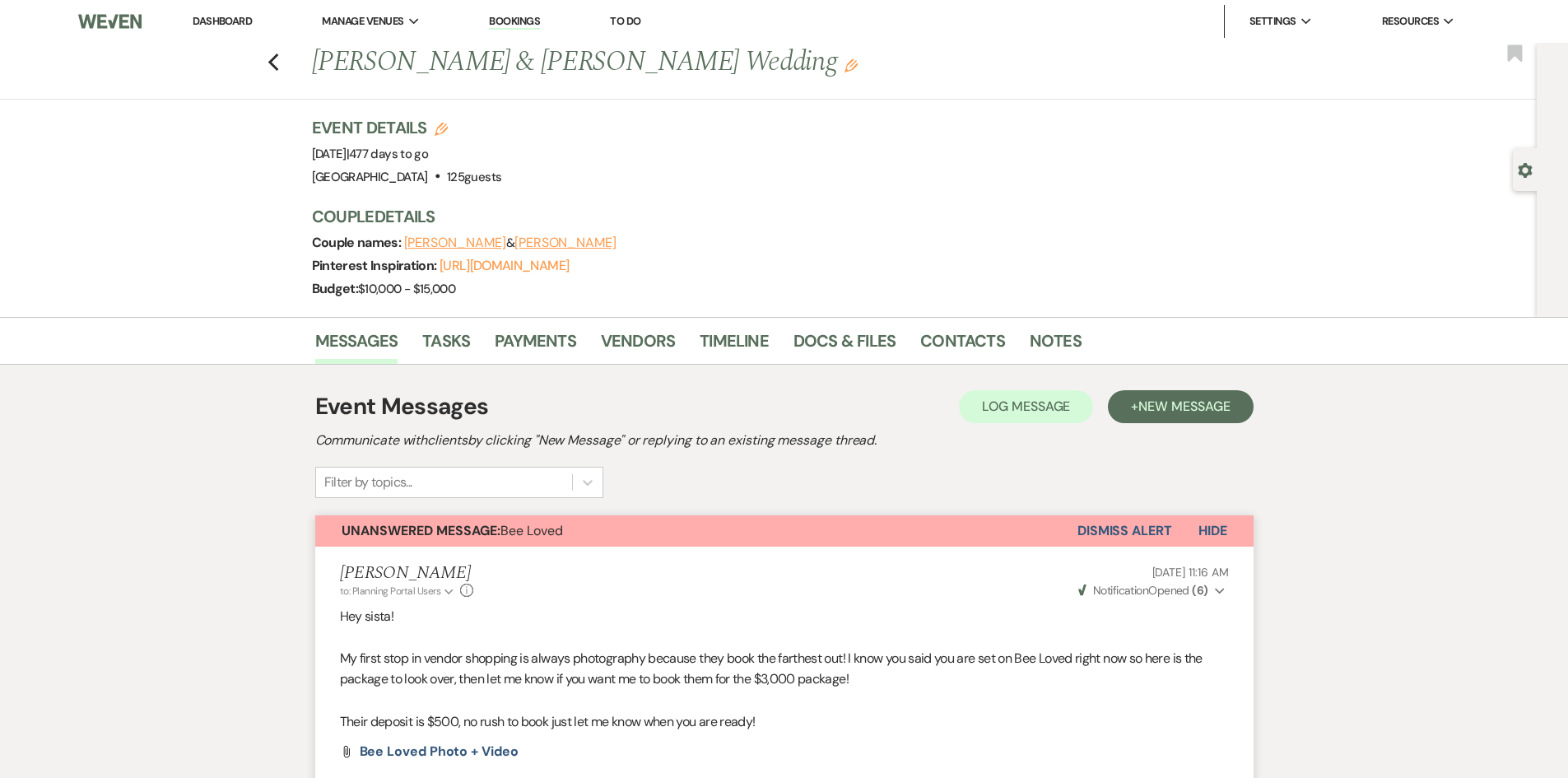
click at [217, 14] on link "Dashboard" at bounding box center [222, 20] width 59 height 14
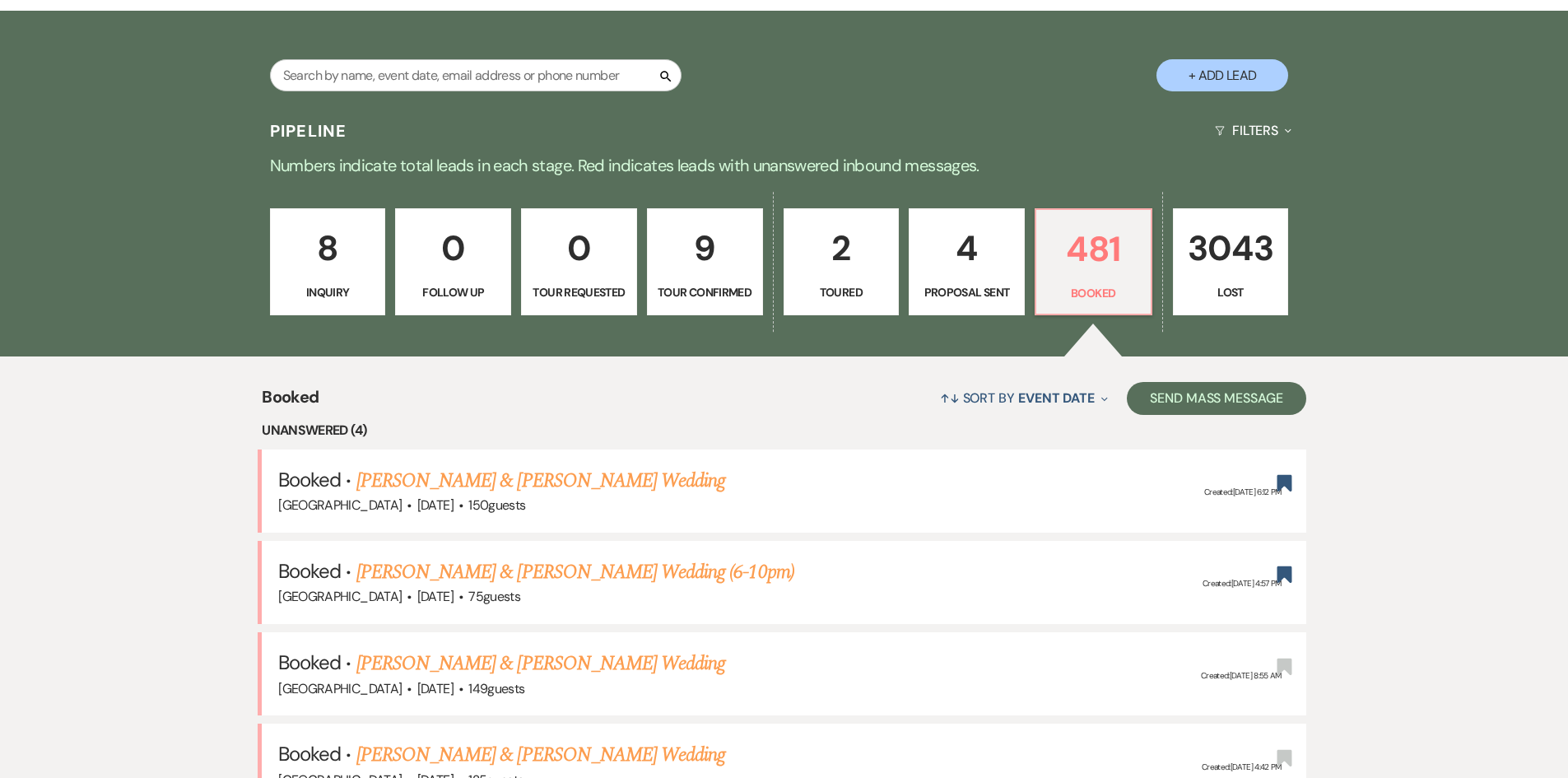
scroll to position [165, 0]
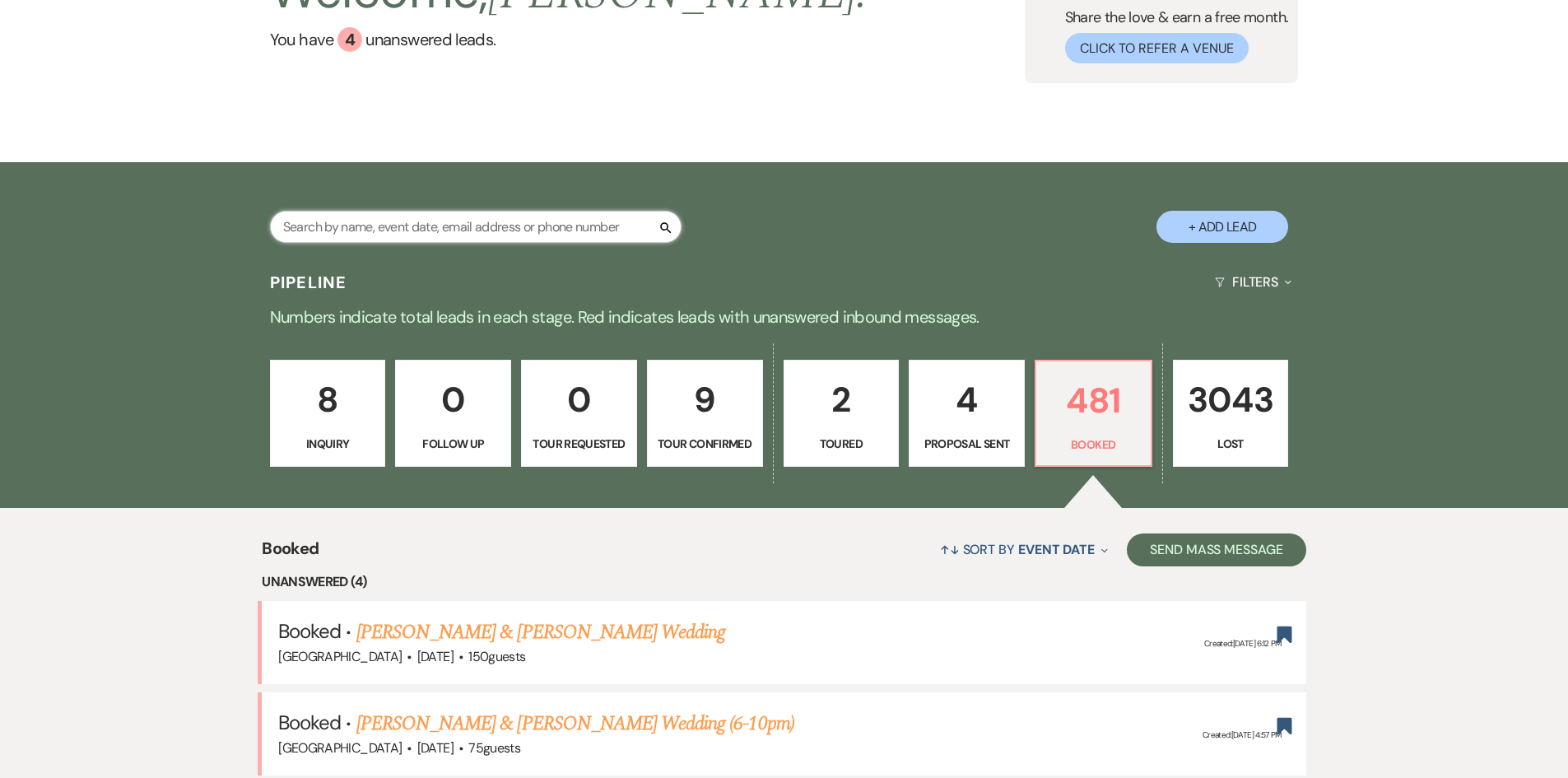
click at [440, 232] on input "text" at bounding box center [475, 226] width 412 height 32
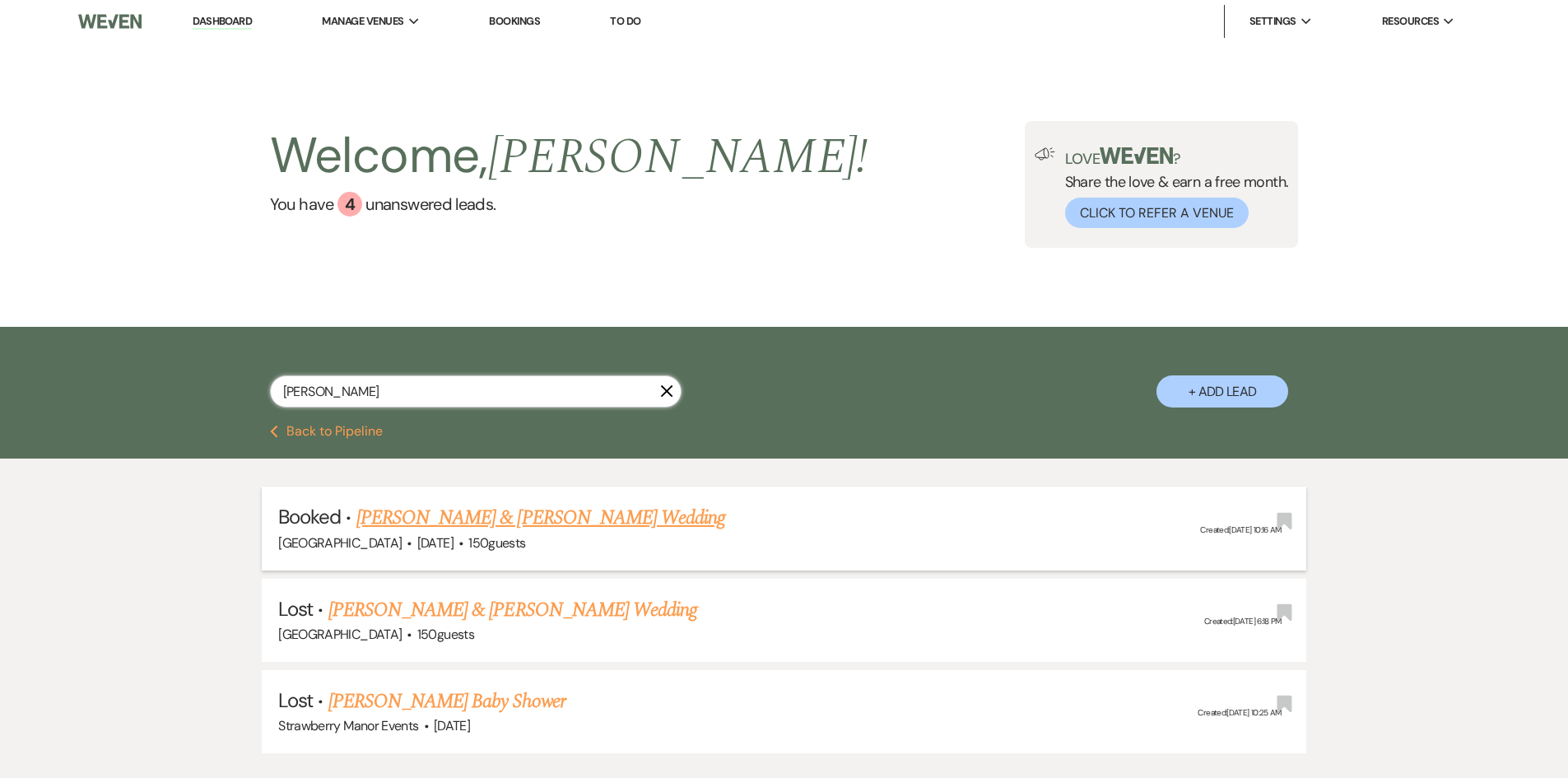
type input "albin"
click at [523, 507] on link "[PERSON_NAME] & [PERSON_NAME] Wedding" at bounding box center [540, 518] width 368 height 30
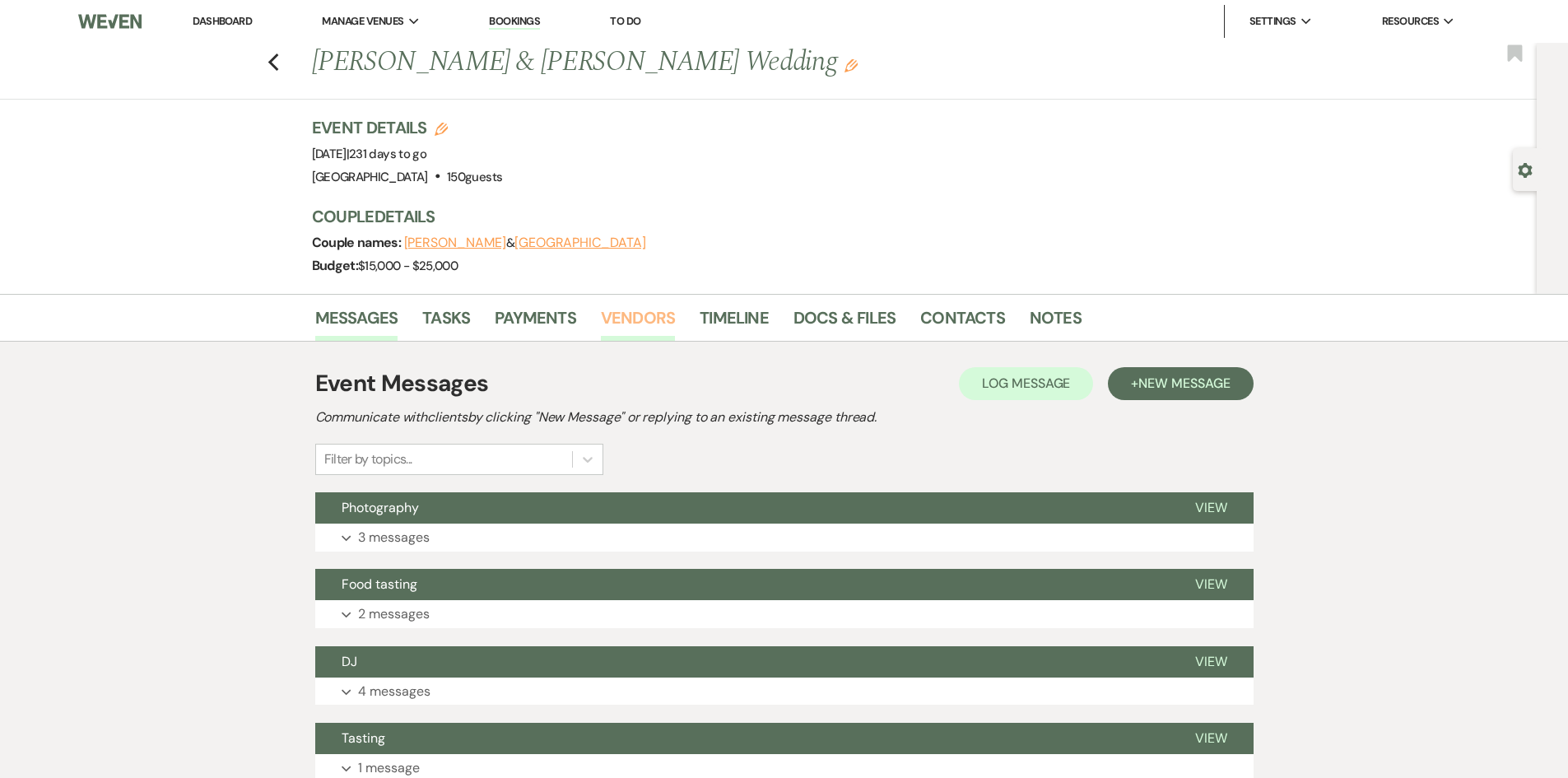
click at [637, 312] on link "Vendors" at bounding box center [638, 322] width 74 height 36
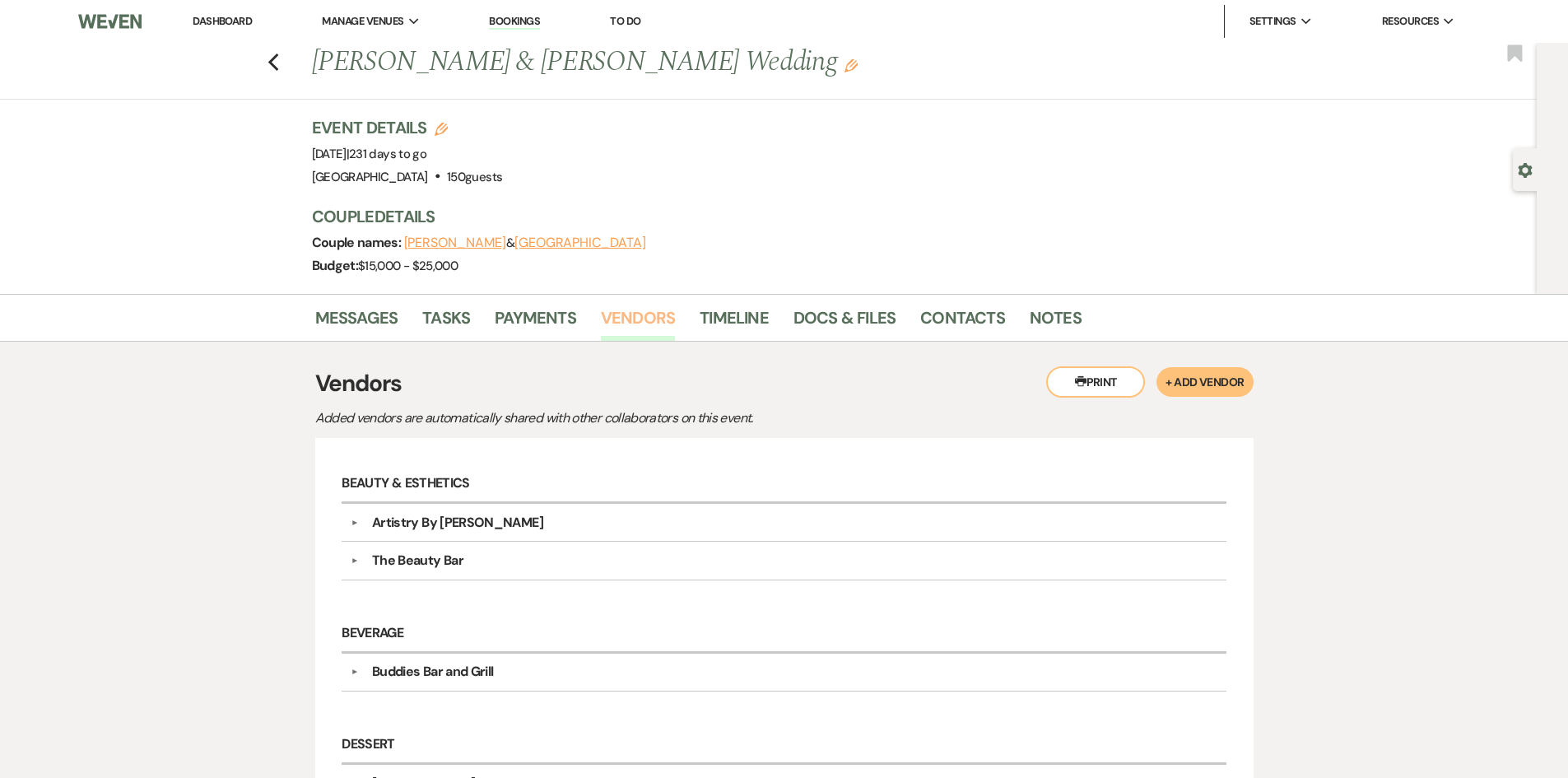
scroll to position [82, 0]
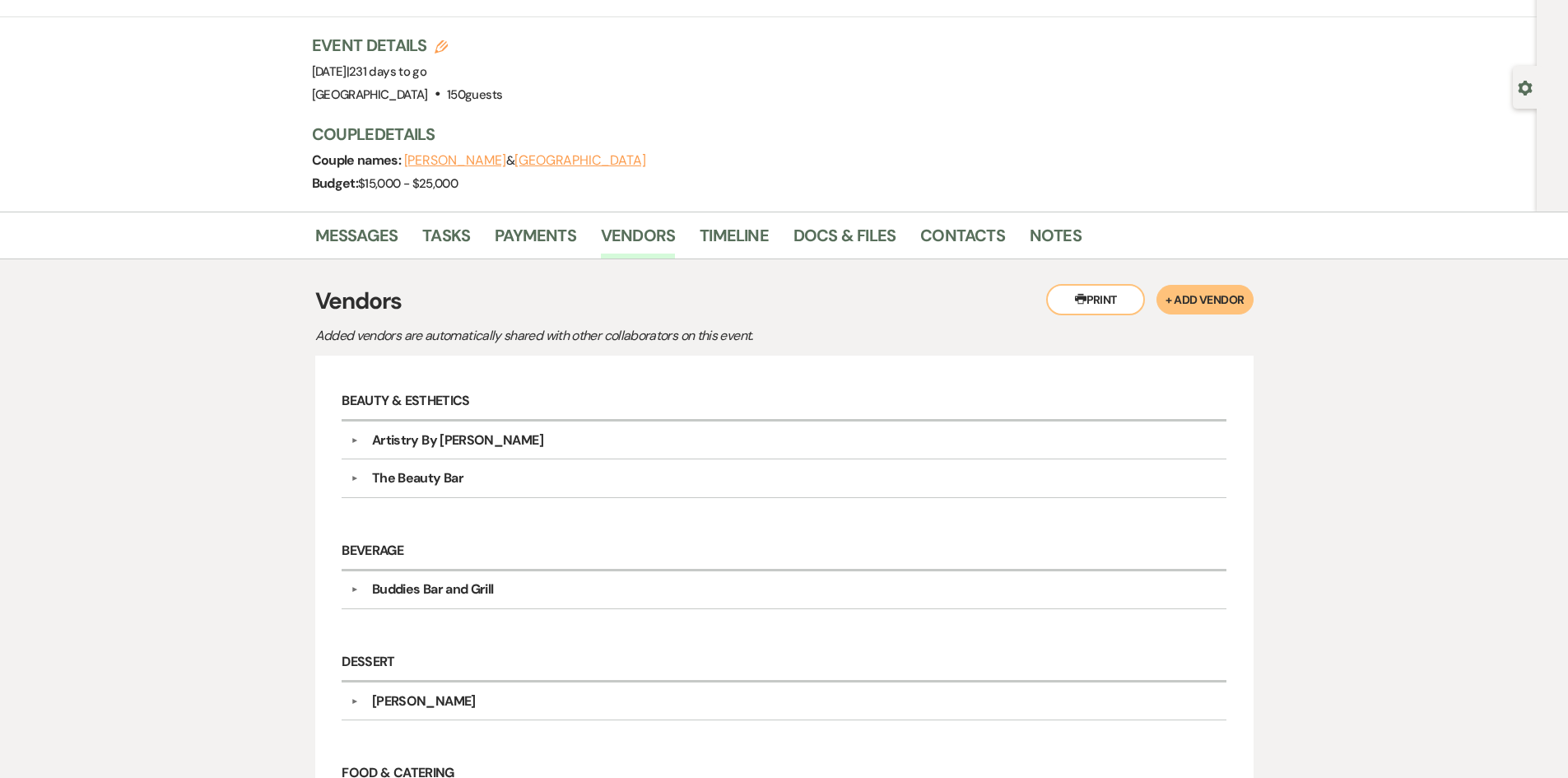
click at [468, 446] on div "Artistry By Ashton" at bounding box center [457, 441] width 171 height 20
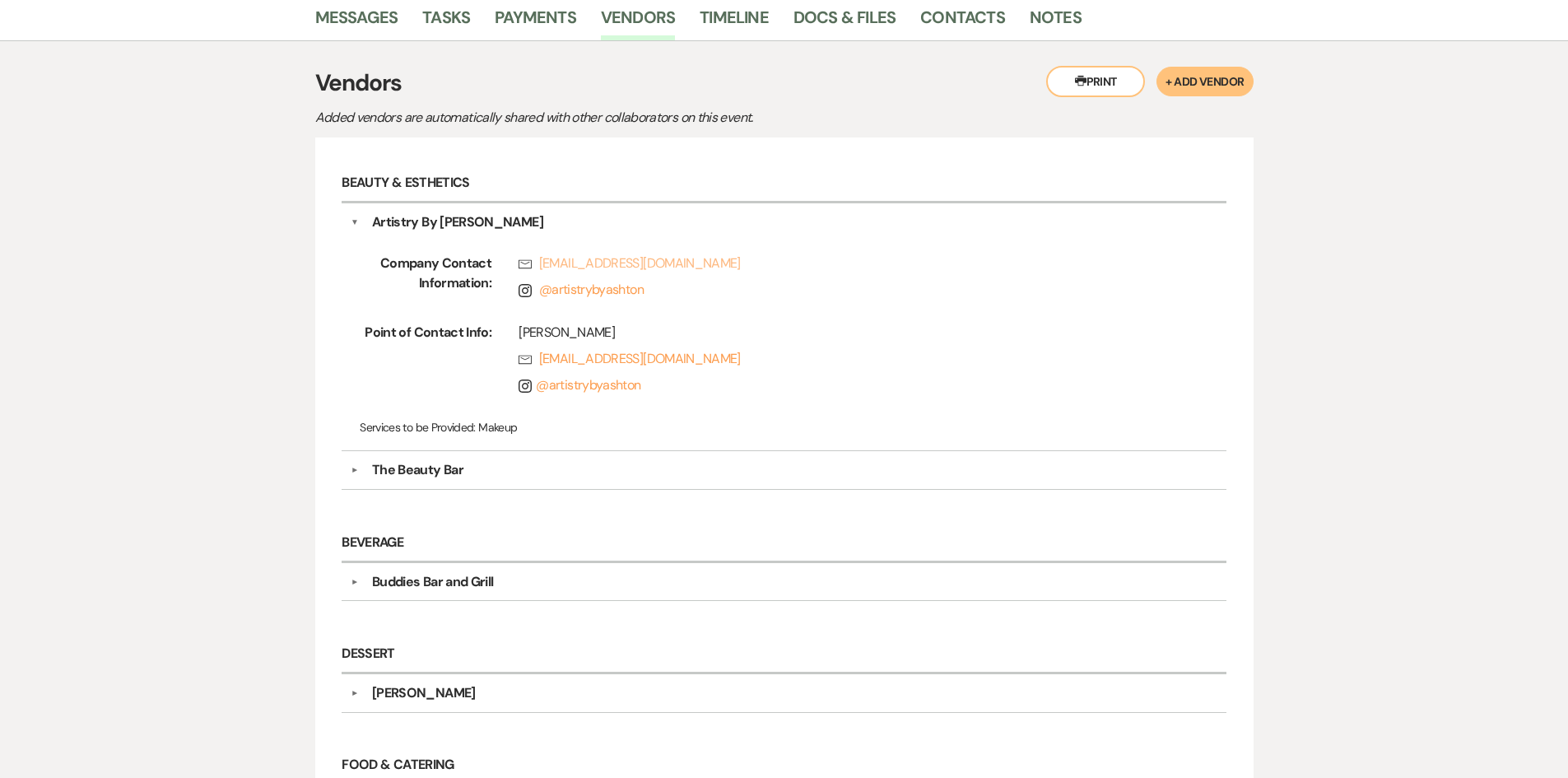
scroll to position [330, 0]
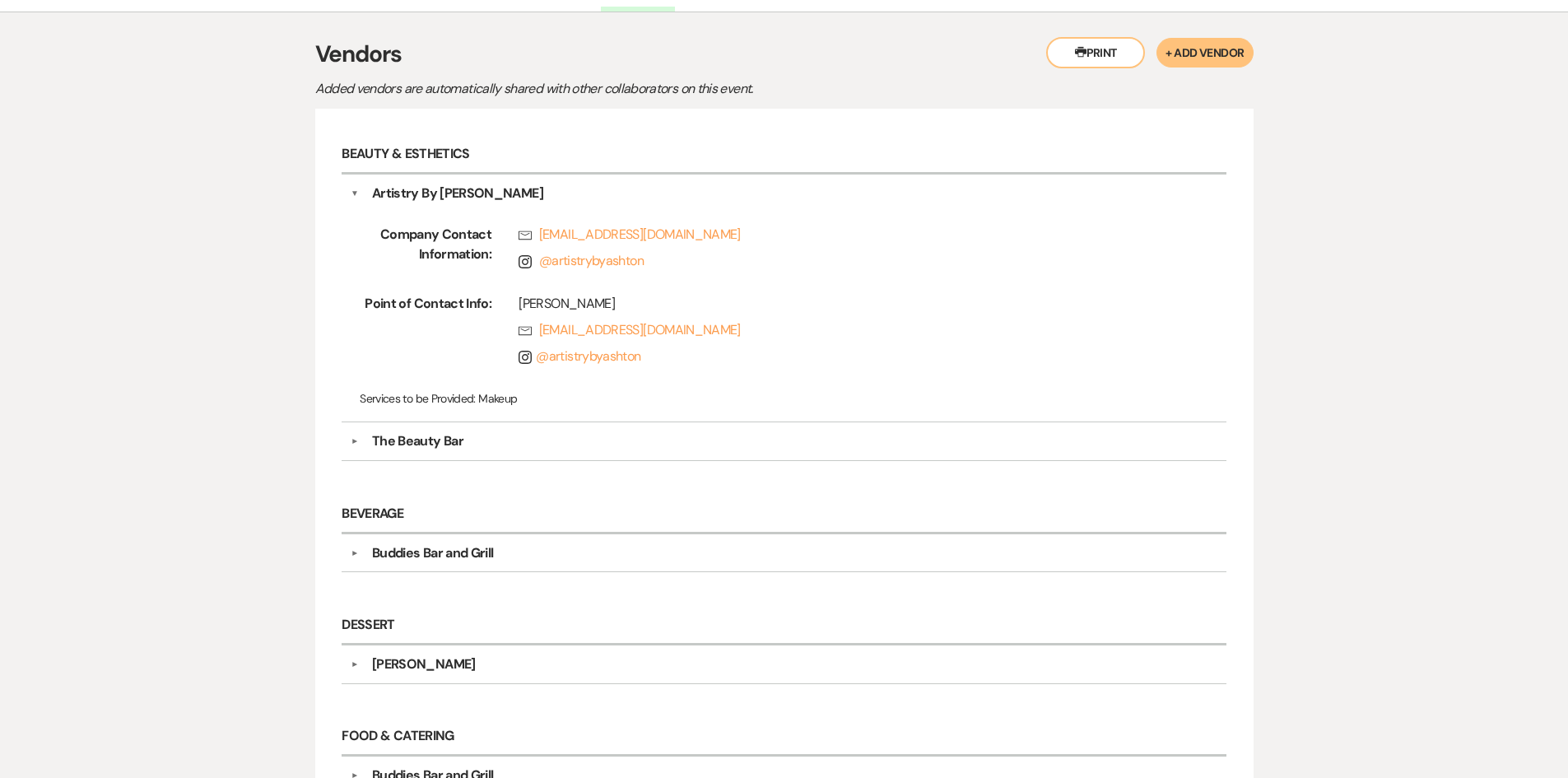
click at [474, 450] on div "The Beauty Bar" at bounding box center [788, 441] width 858 height 20
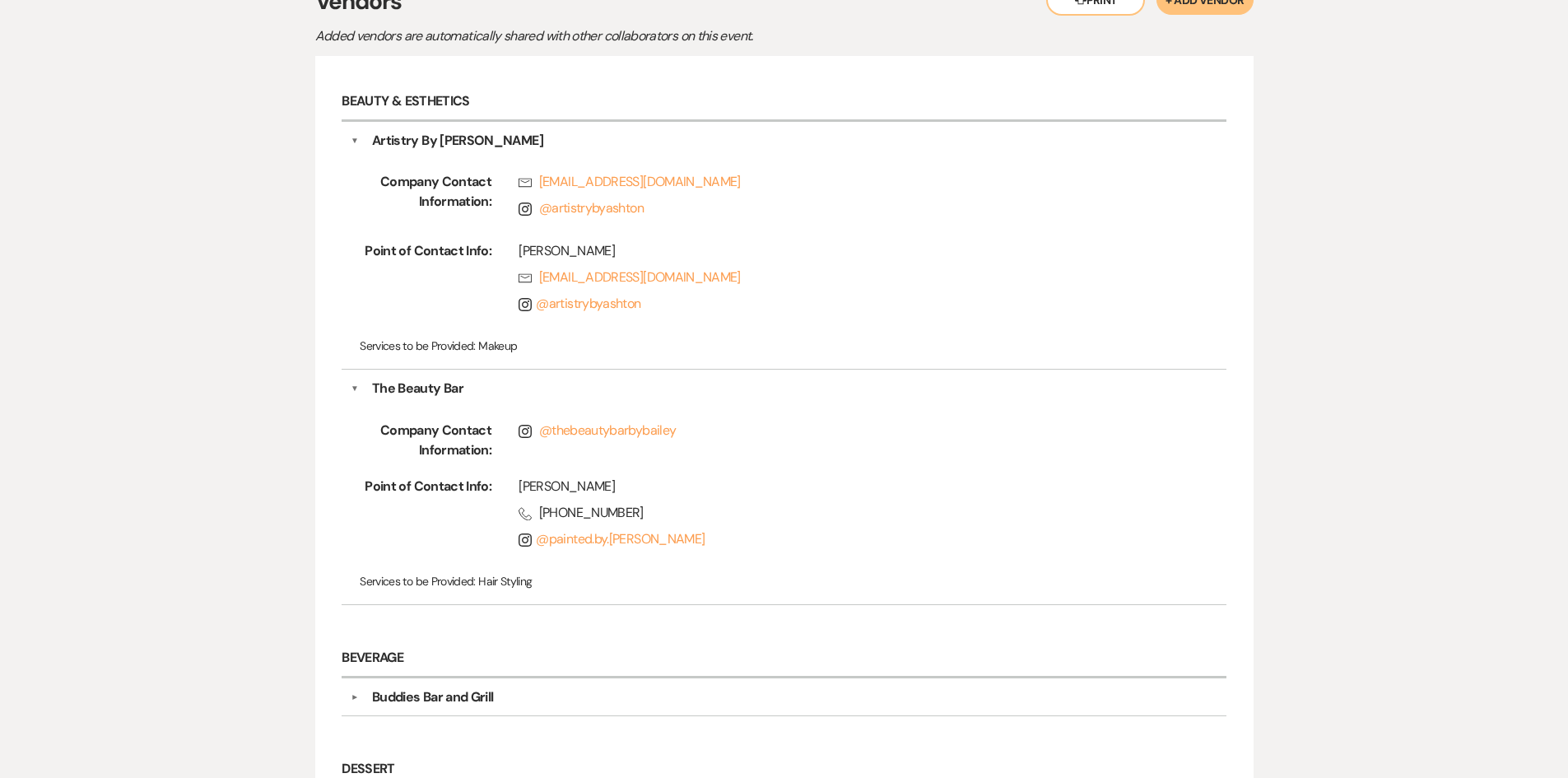
scroll to position [412, 0]
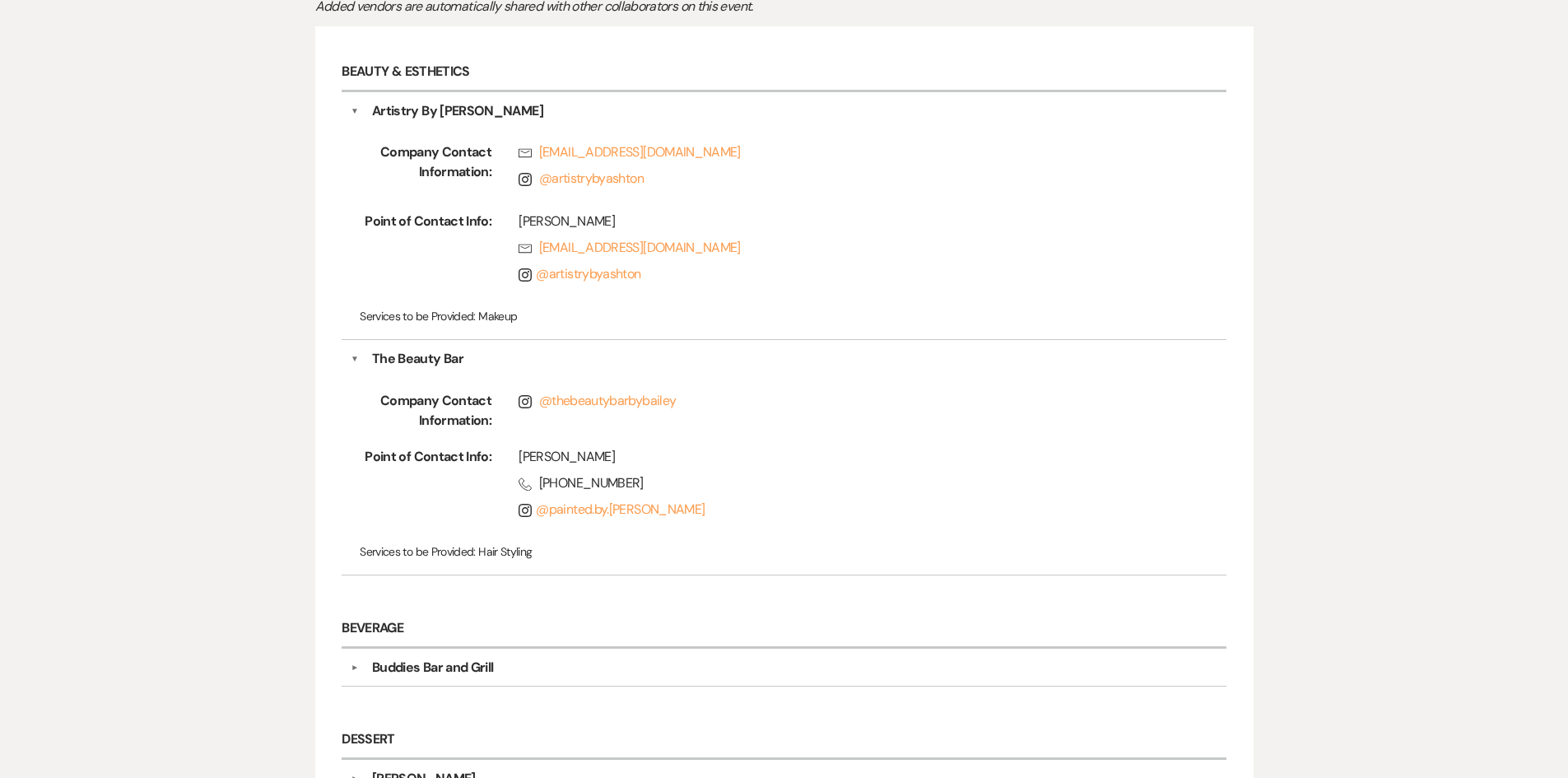
drag, startPoint x: 617, startPoint y: 401, endPoint x: 905, endPoint y: 372, distance: 289.5
click at [905, 372] on div "Company Contact Information: Instagram @ thebeautybarbybailey Point of Contact …" at bounding box center [783, 466] width 866 height 197
drag, startPoint x: 596, startPoint y: 397, endPoint x: 988, endPoint y: 459, distance: 396.9
click at [988, 459] on div "Presley Vincent" at bounding box center [846, 457] width 655 height 20
drag, startPoint x: 608, startPoint y: 511, endPoint x: 586, endPoint y: 555, distance: 49.2
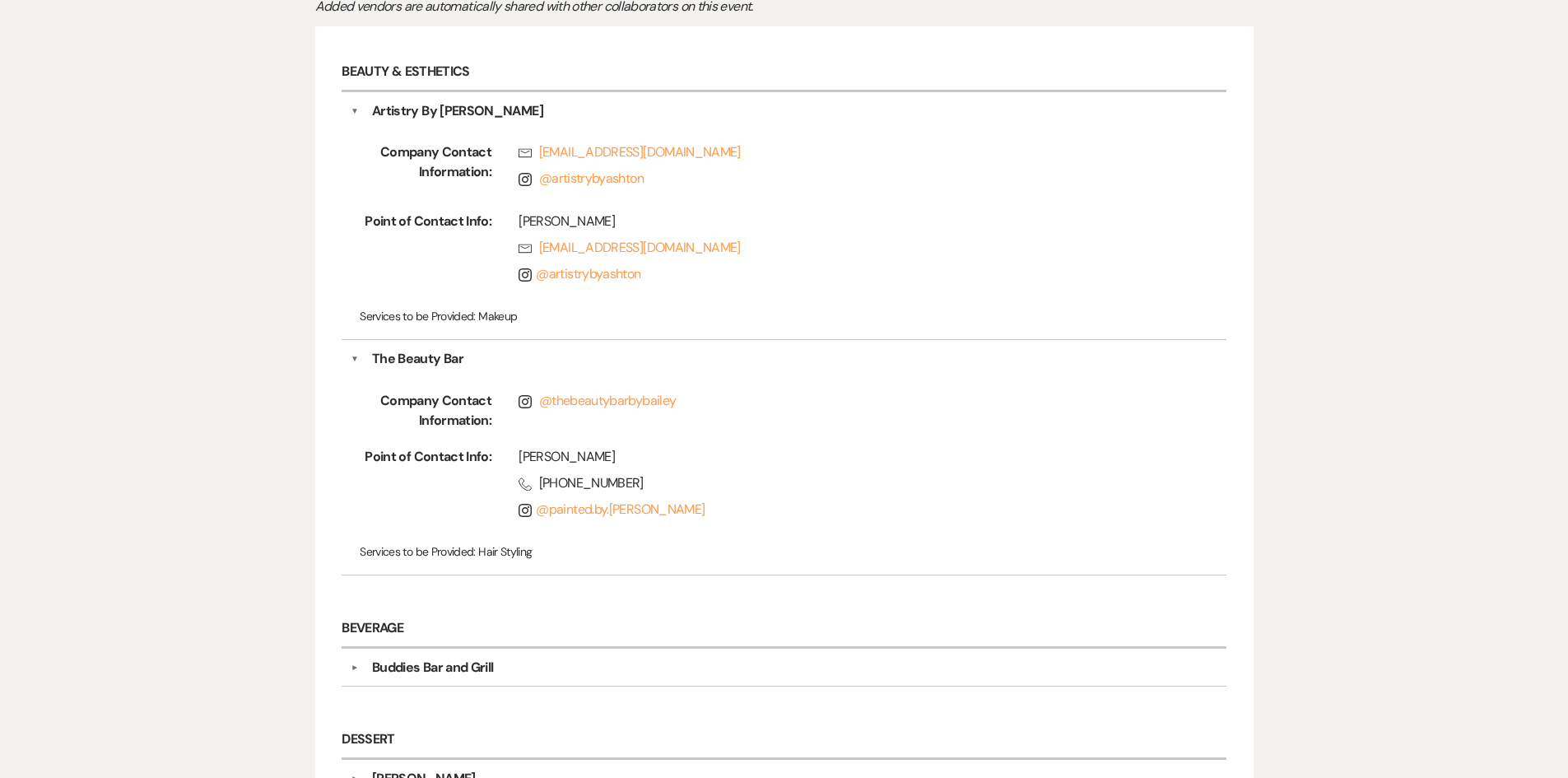
click at [586, 555] on p "Services to be Provided: Hair Styling" at bounding box center [783, 552] width 848 height 18
click at [625, 485] on span "Phone (985) 302-4344" at bounding box center [846, 484] width 655 height 20
copy div "(985) 302-4344"
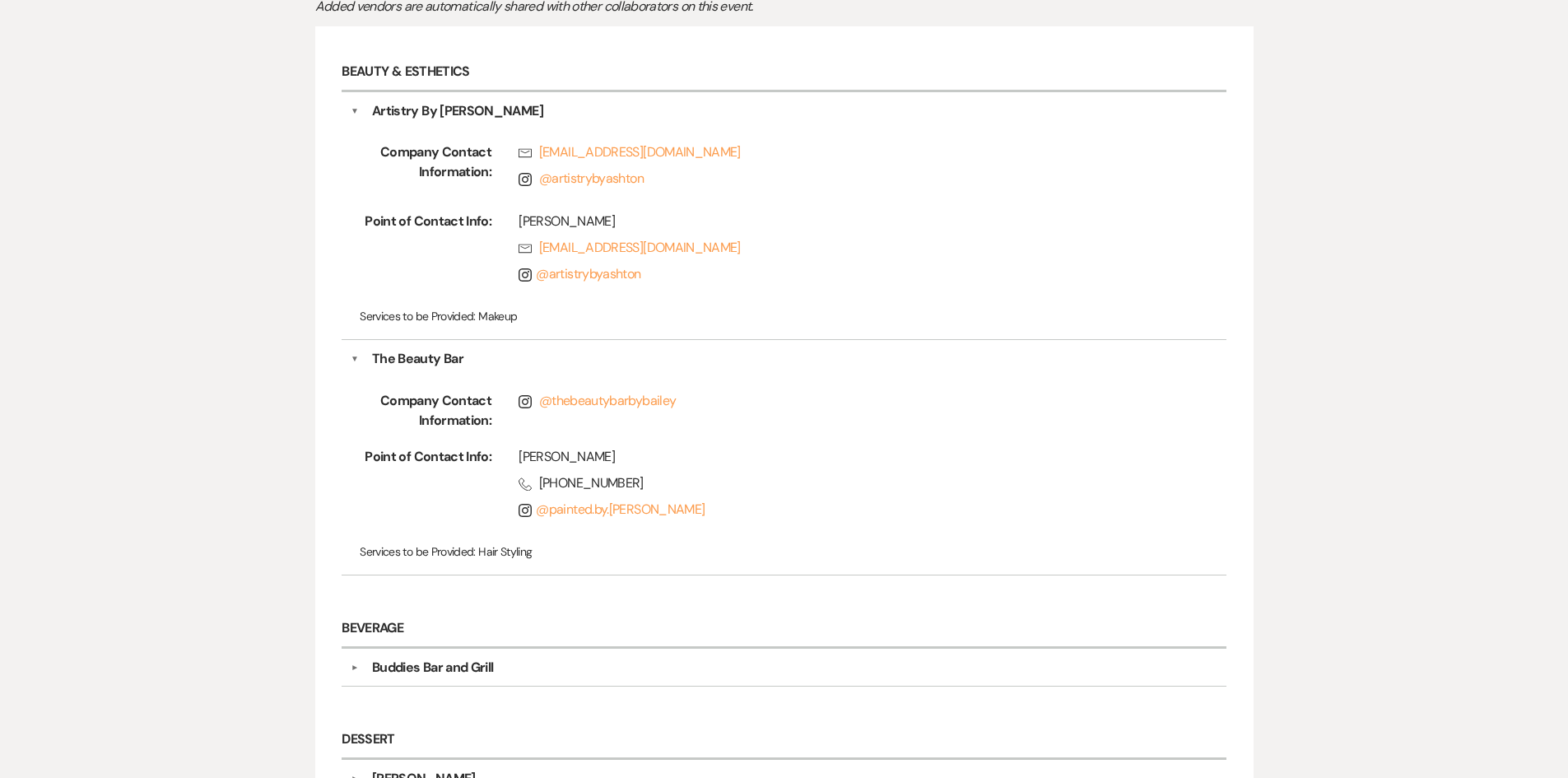
click at [790, 456] on div "Presley Vincent" at bounding box center [846, 457] width 655 height 20
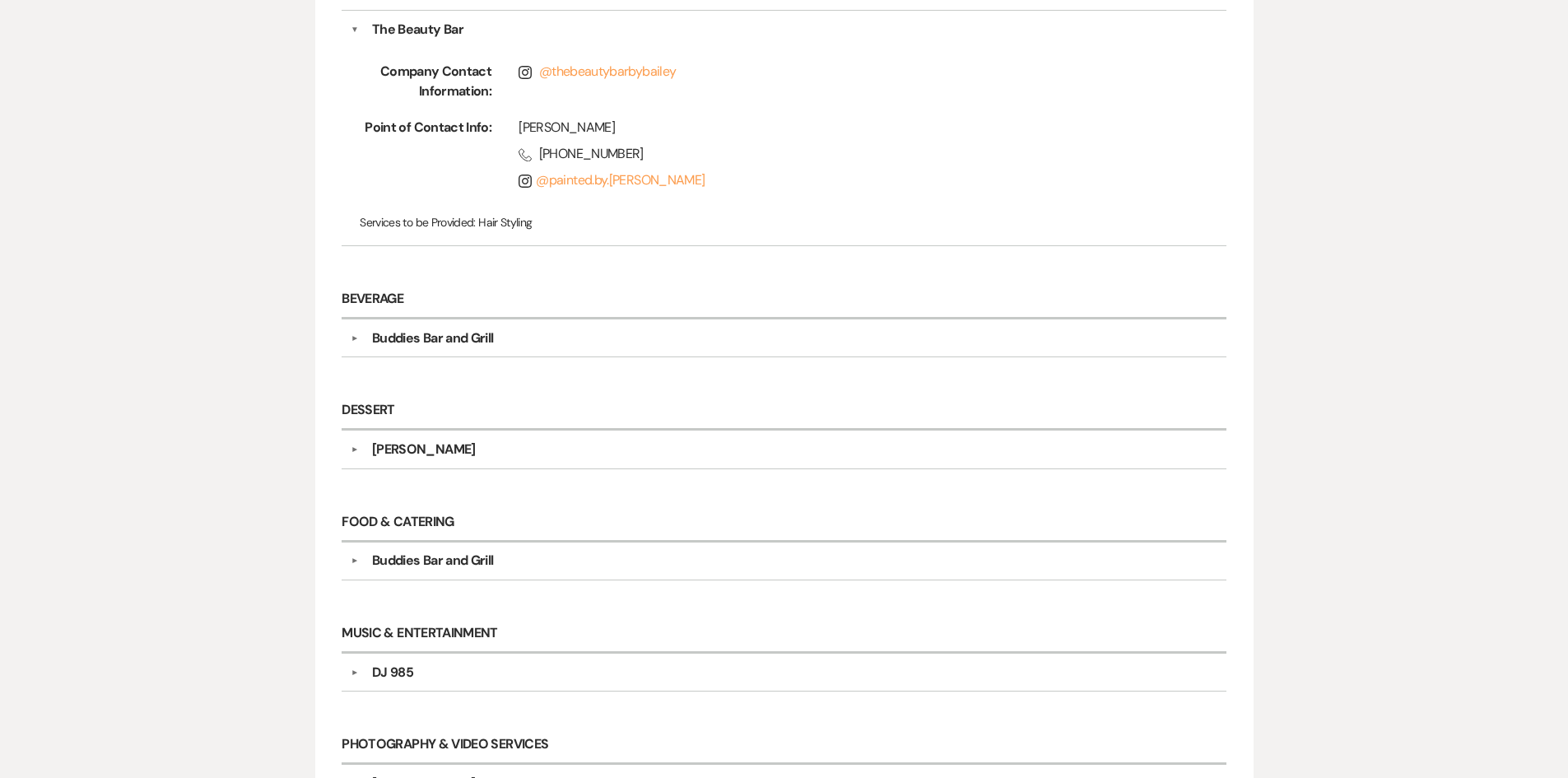
click at [603, 449] on div "Clarks Bakery" at bounding box center [788, 450] width 858 height 20
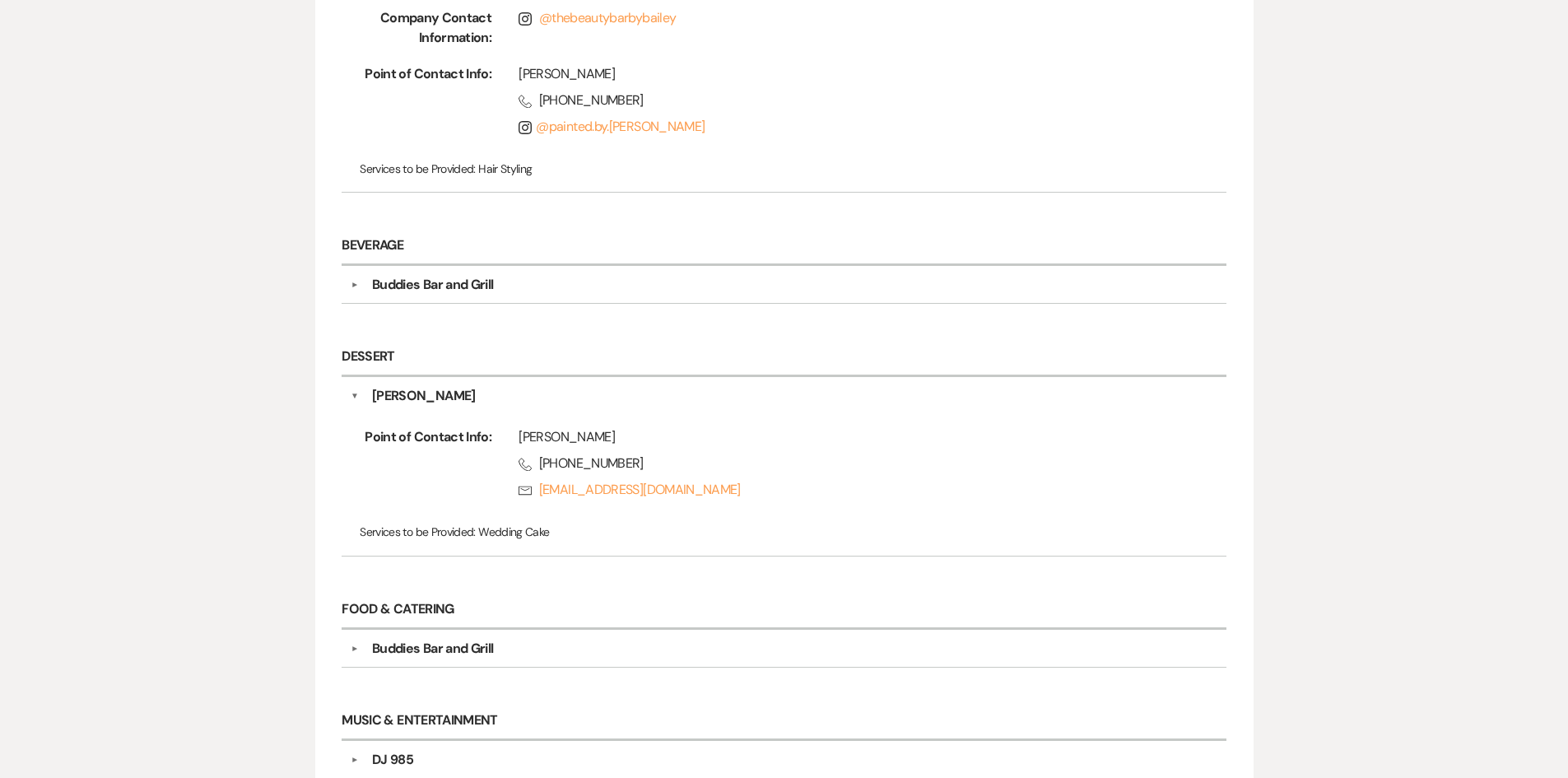
scroll to position [823, 0]
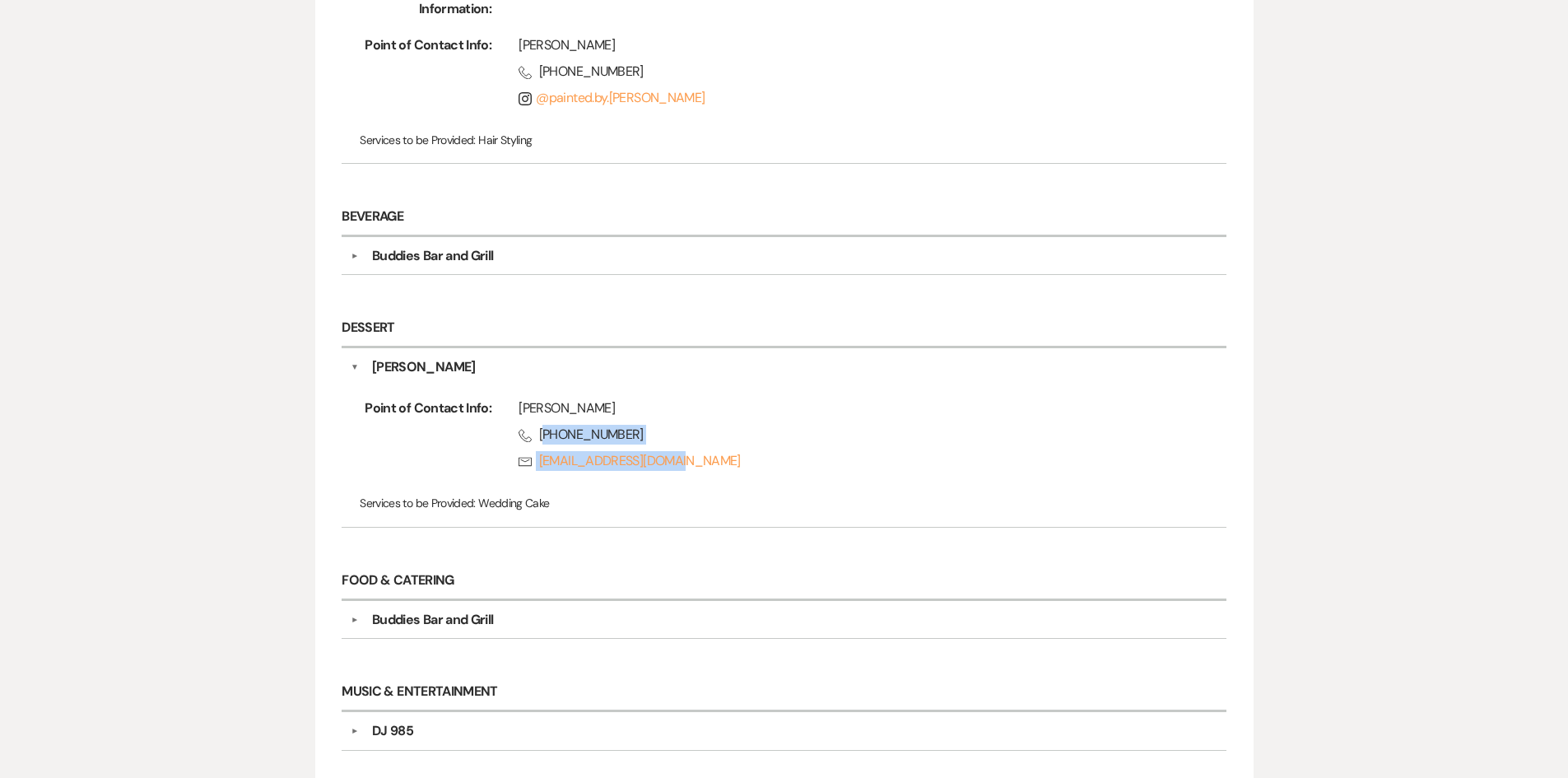
drag, startPoint x: 612, startPoint y: 439, endPoint x: 675, endPoint y: 446, distance: 63.4
click at [675, 446] on div "Clark Robertson Phone (225) 315-6471 Rsvp clarkscakes@yahoo.com" at bounding box center [833, 437] width 683 height 79
click at [664, 430] on span "Phone (225) 315-6471" at bounding box center [846, 435] width 655 height 20
drag, startPoint x: 633, startPoint y: 426, endPoint x: 541, endPoint y: 437, distance: 92.7
click at [541, 437] on span "Phone (225) 315-6471" at bounding box center [846, 435] width 655 height 20
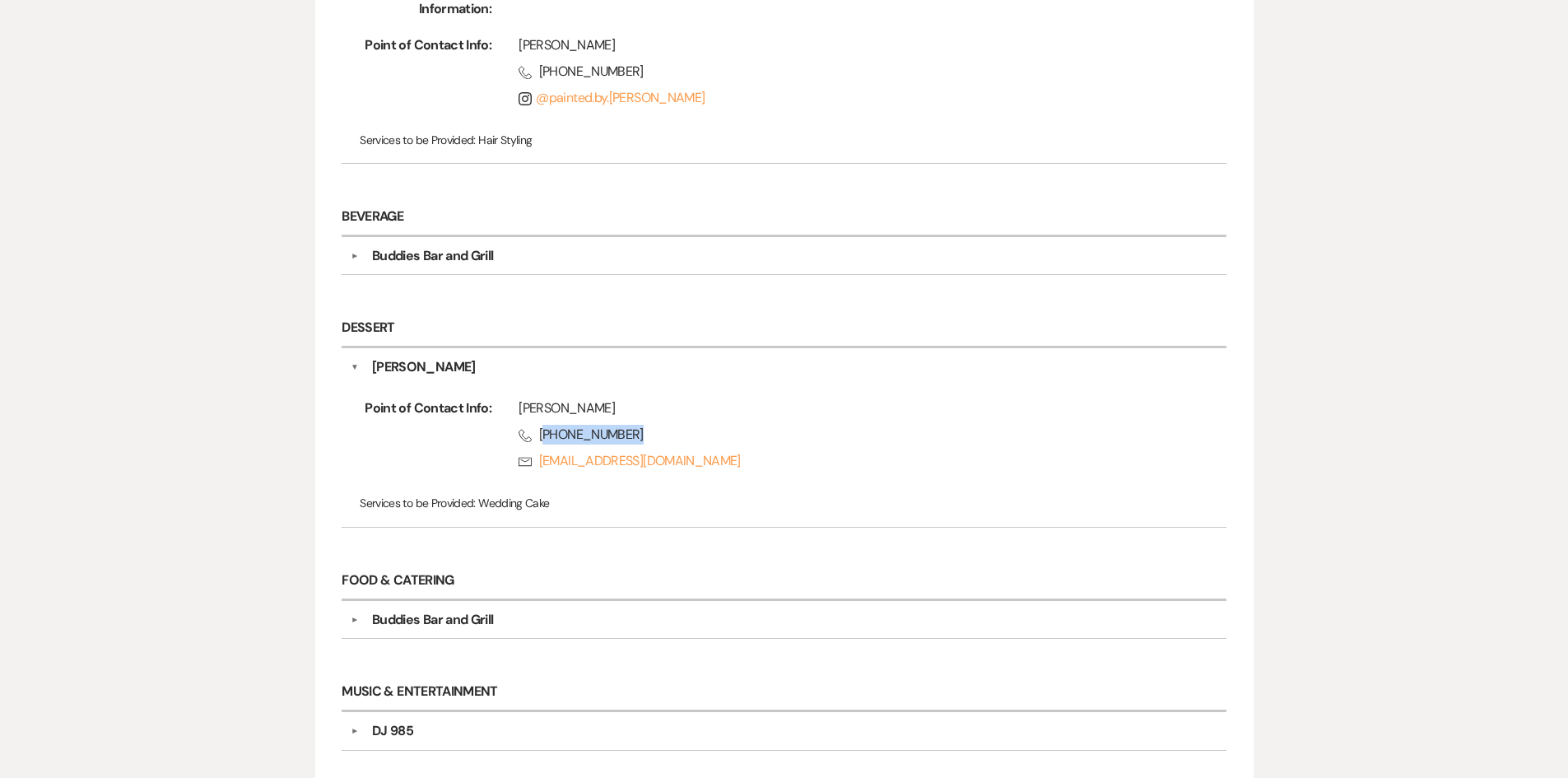
click at [540, 437] on span "Phone (225) 315-6471" at bounding box center [846, 435] width 655 height 20
copy span "225) 315-6471"
click at [1361, 195] on div "Messages Tasks Payments Vendors Timeline Docs & Files Contacts Notes Printer Pr…" at bounding box center [784, 264] width 1568 height 1590
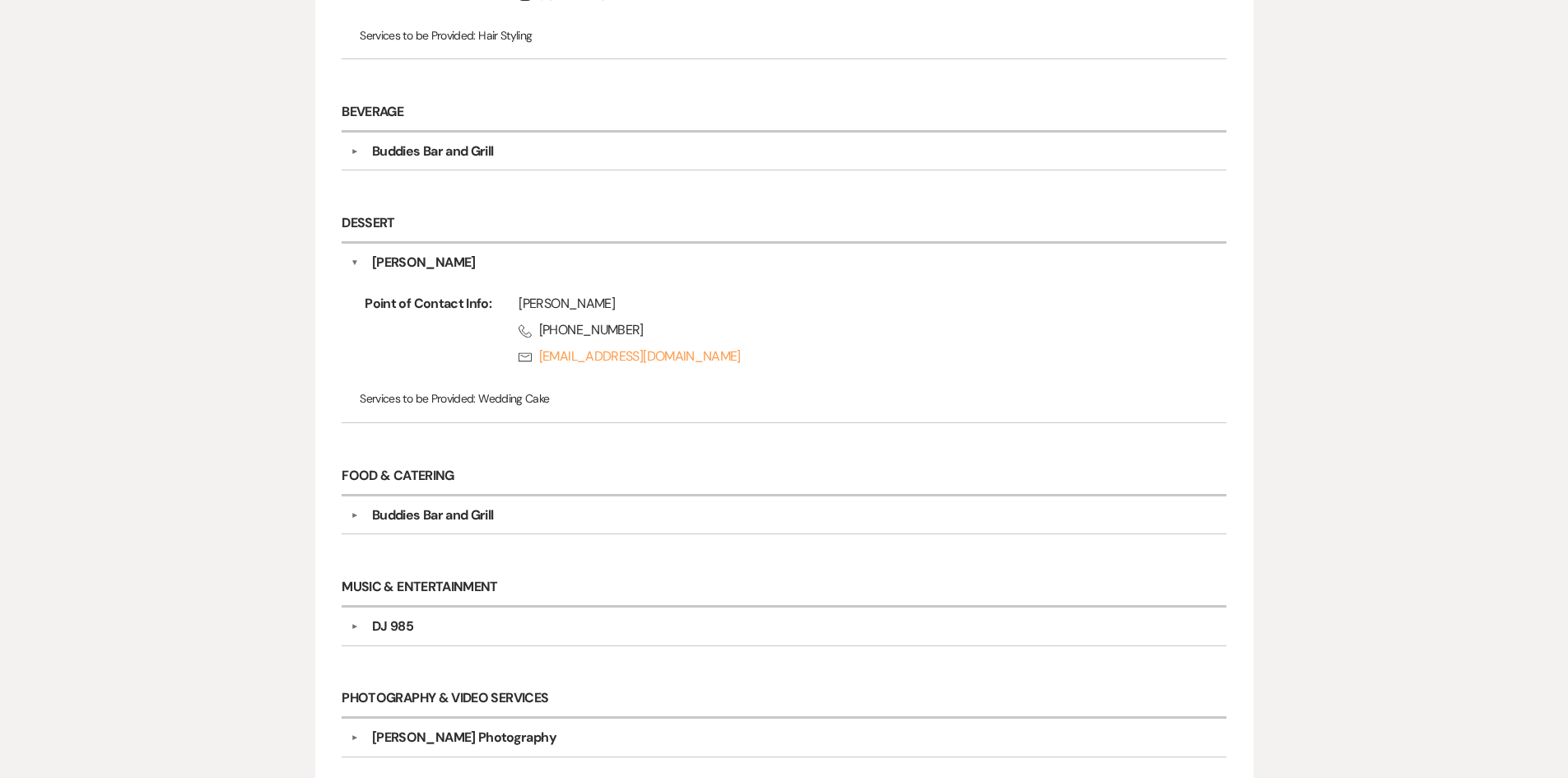
scroll to position [1071, 0]
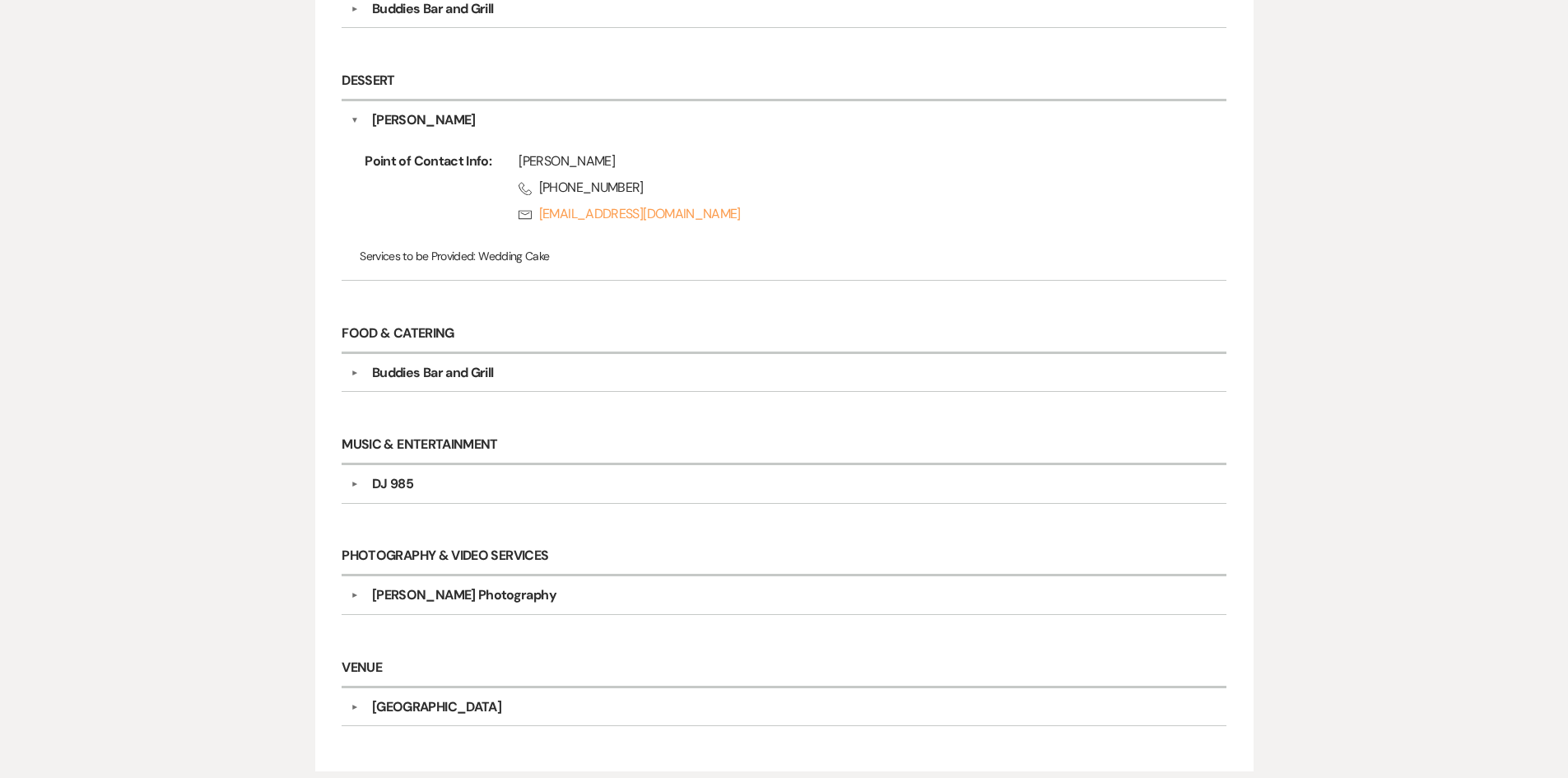
click at [383, 499] on div "▼ DJ 985 Point of Contact Info: Services to be Provided: DJ and Ceremony Music" at bounding box center [783, 485] width 884 height 38
click at [396, 475] on div "DJ 985" at bounding box center [392, 485] width 41 height 20
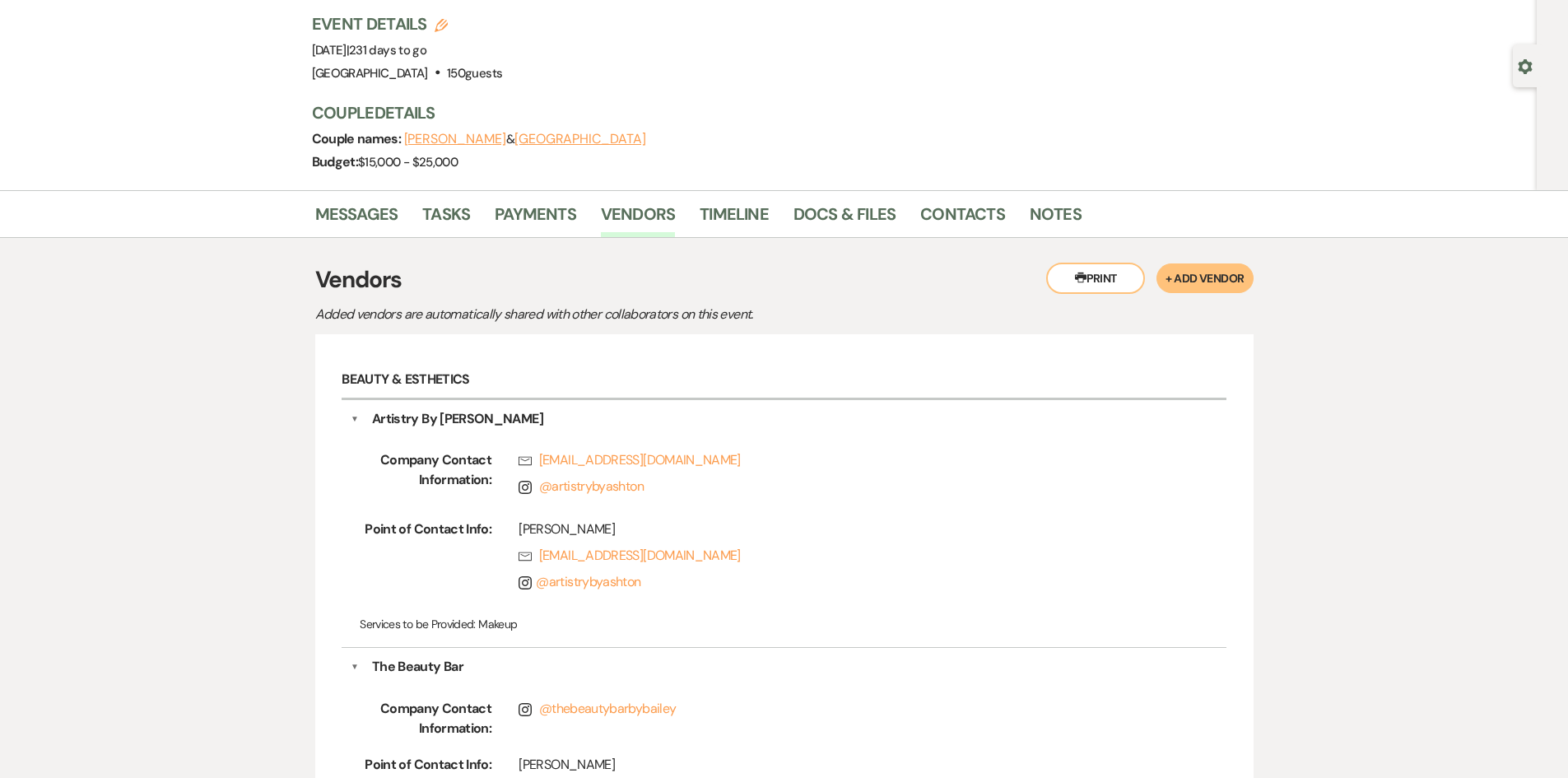
scroll to position [0, 0]
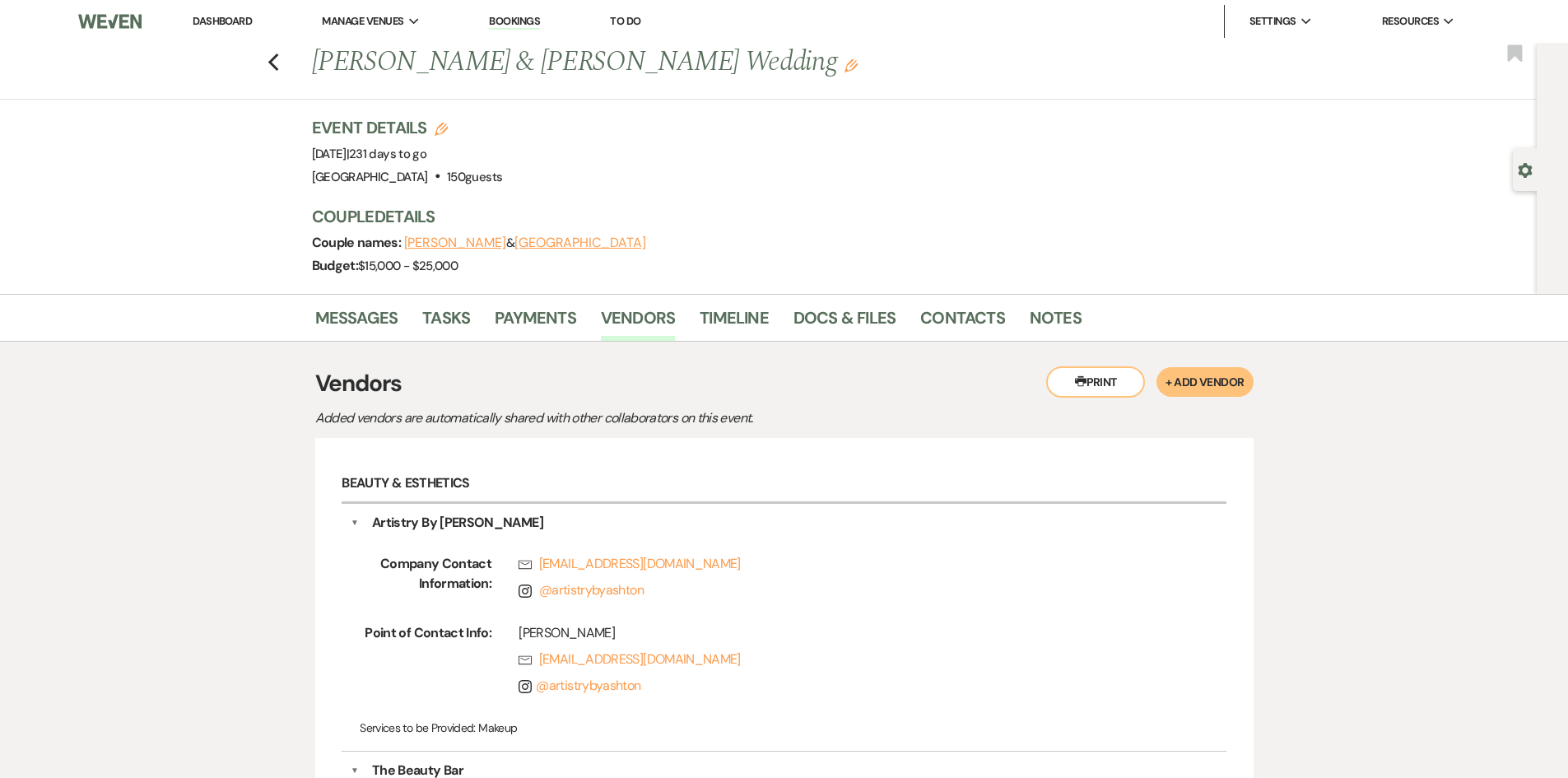
click at [210, 26] on link "Dashboard" at bounding box center [222, 20] width 59 height 14
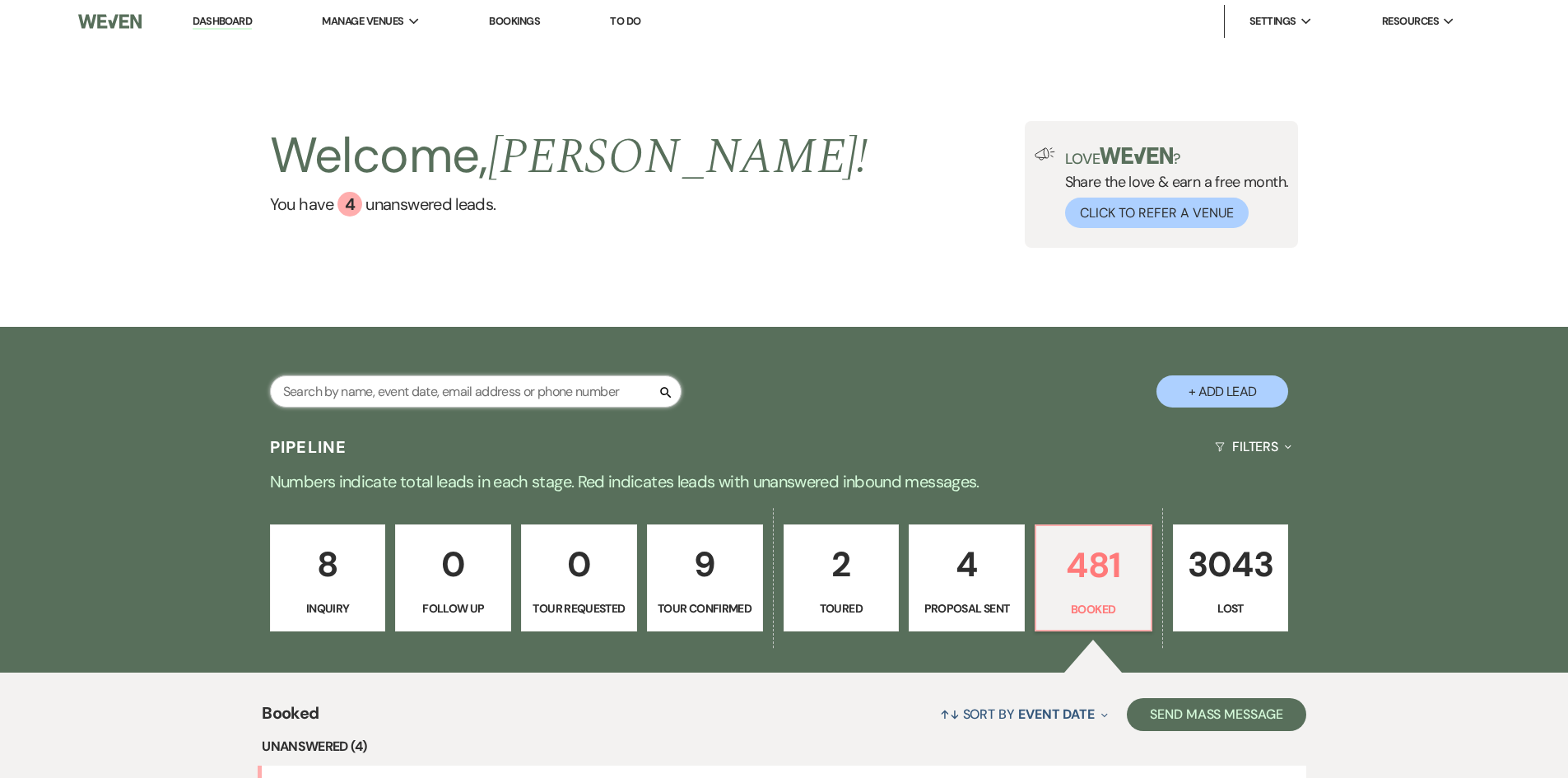
click at [428, 391] on input "text" at bounding box center [475, 391] width 412 height 32
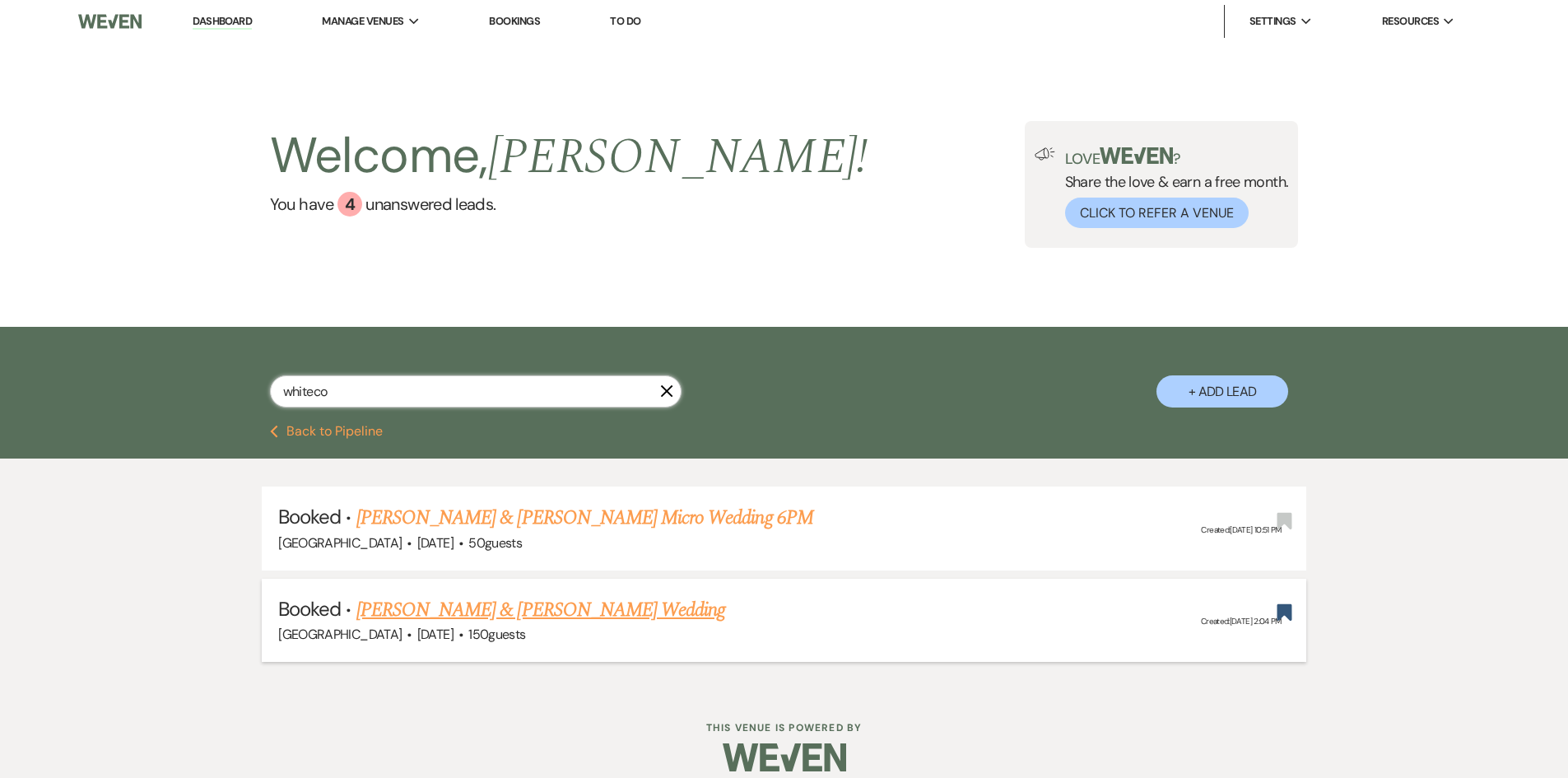
type input "whiteco"
click at [581, 616] on link "[PERSON_NAME] & [PERSON_NAME] Wedding" at bounding box center [540, 610] width 368 height 30
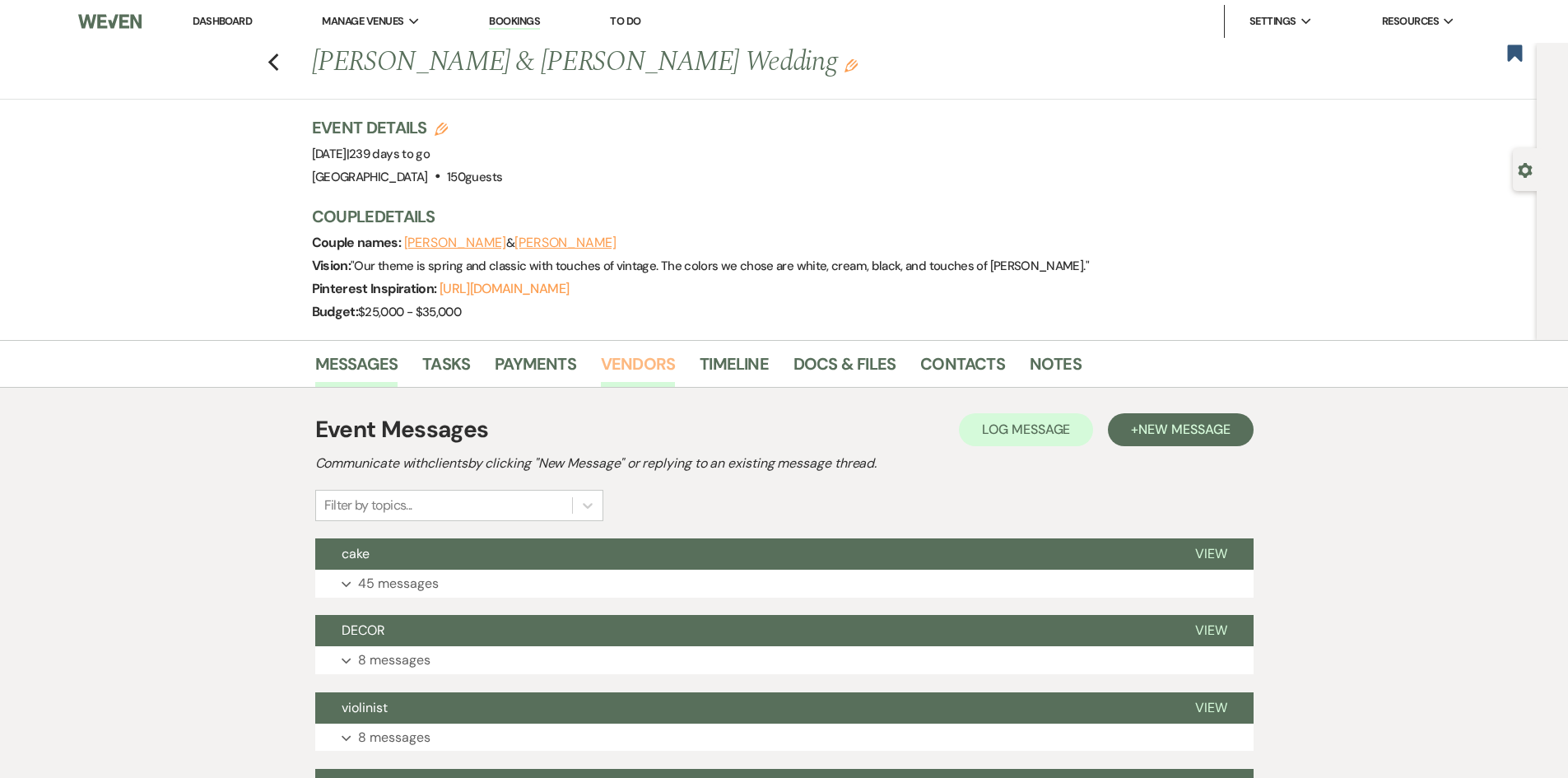
click at [659, 378] on link "Vendors" at bounding box center [638, 369] width 74 height 36
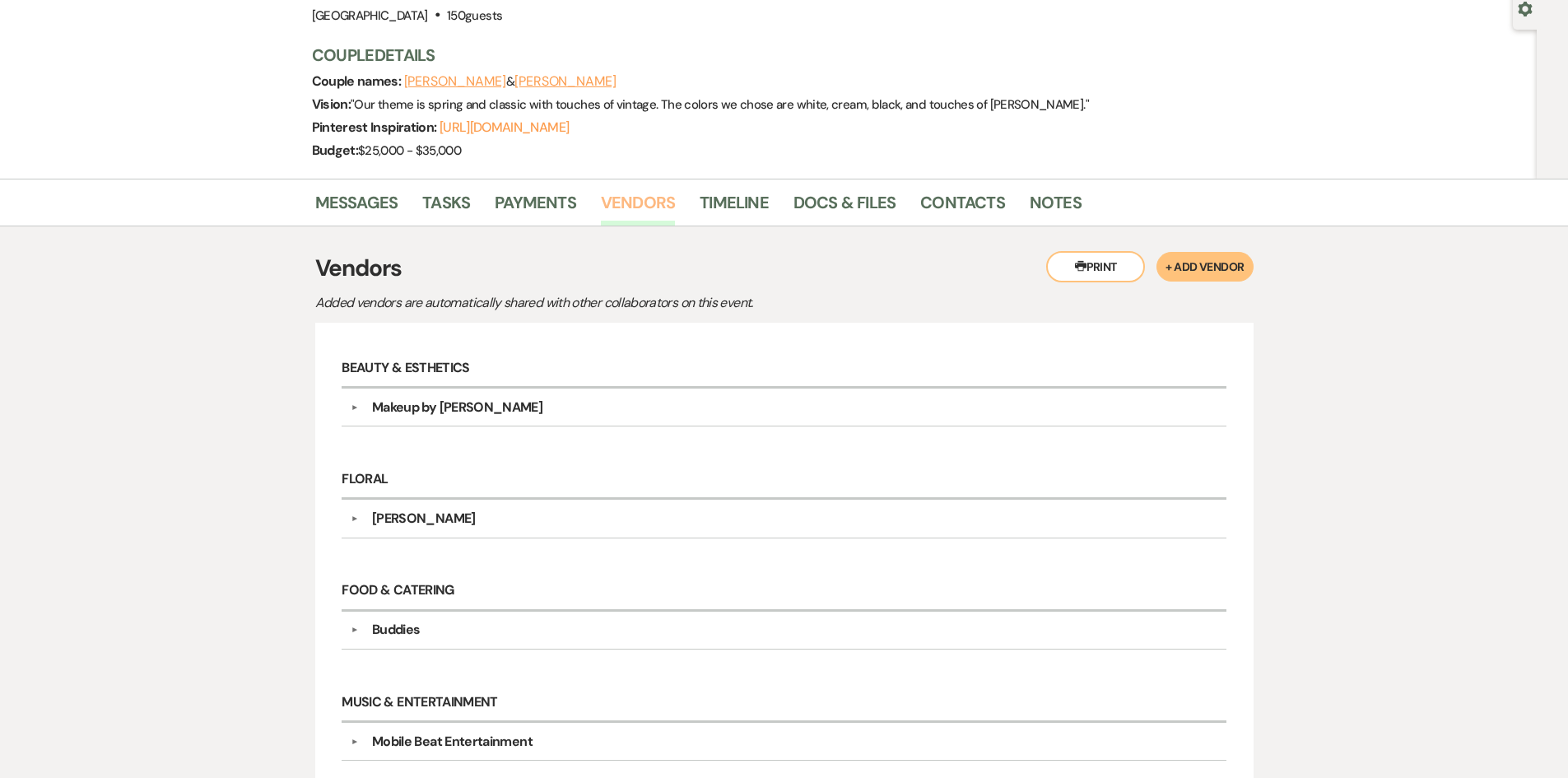
scroll to position [247, 0]
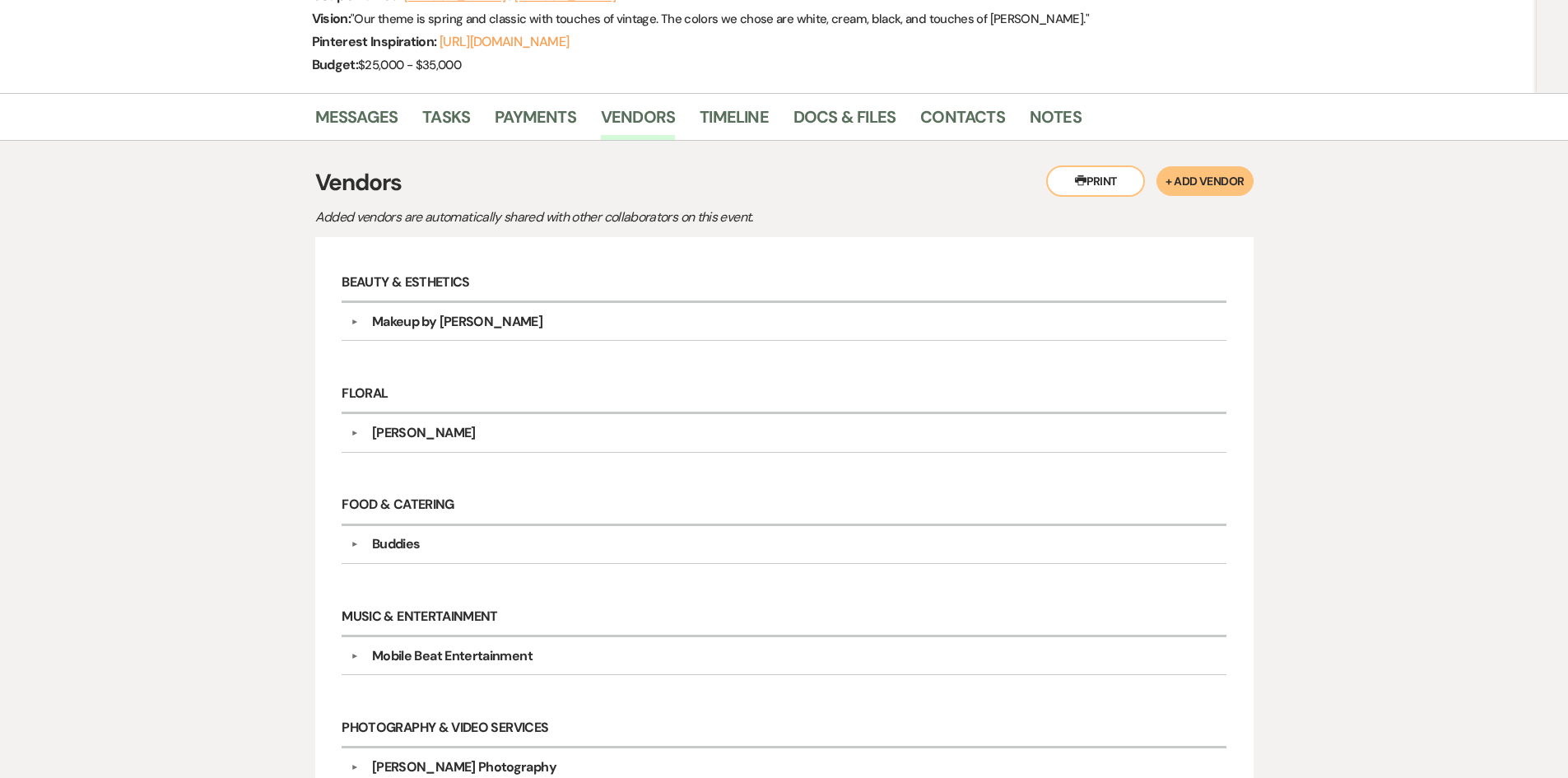
click at [519, 331] on div "Makeup by Melanie" at bounding box center [788, 322] width 858 height 20
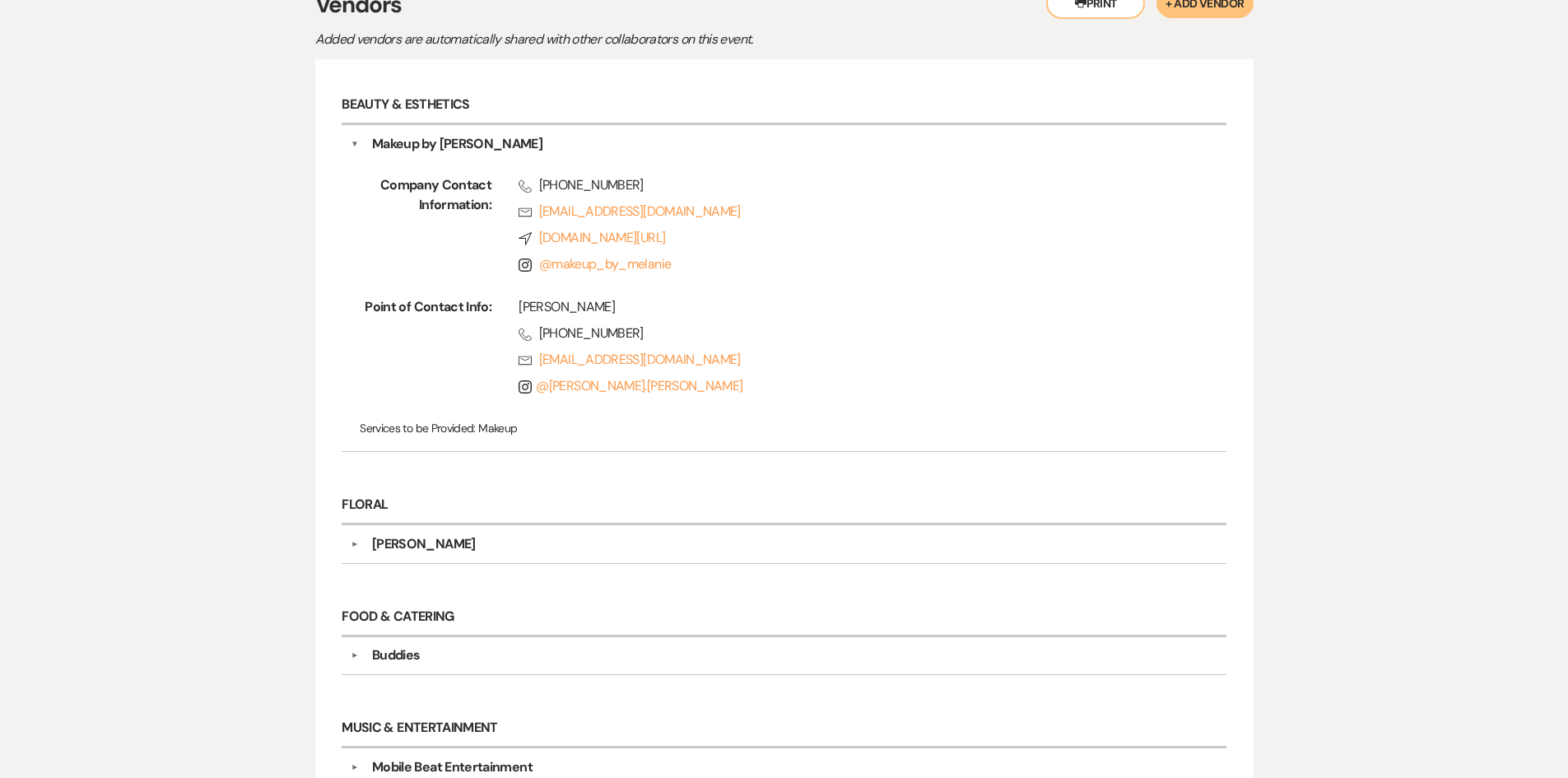
scroll to position [330, 0]
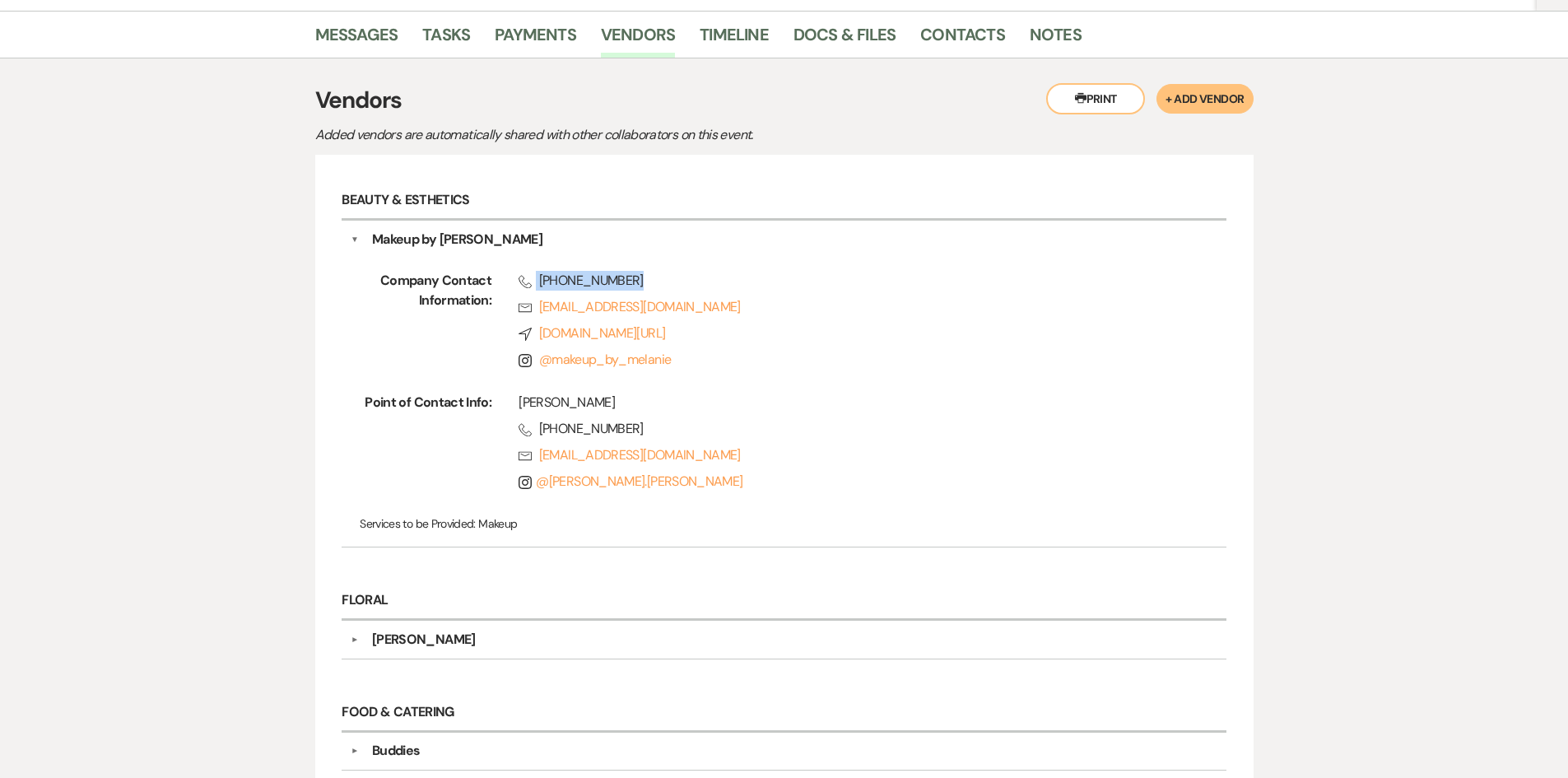
drag, startPoint x: 634, startPoint y: 281, endPoint x: 502, endPoint y: 284, distance: 132.0
click at [502, 284] on div "Phone (985) 705-8917 Rsvp Makeupbymelanie@melaniehollander.com Compass www.mela…" at bounding box center [833, 323] width 683 height 105
copy span "(985) 705-8917"
click at [885, 387] on div "Company Contact Information: Phone (985) 705-8917 Rsvp Makeupbymelanie@melanieh…" at bounding box center [783, 394] width 866 height 289
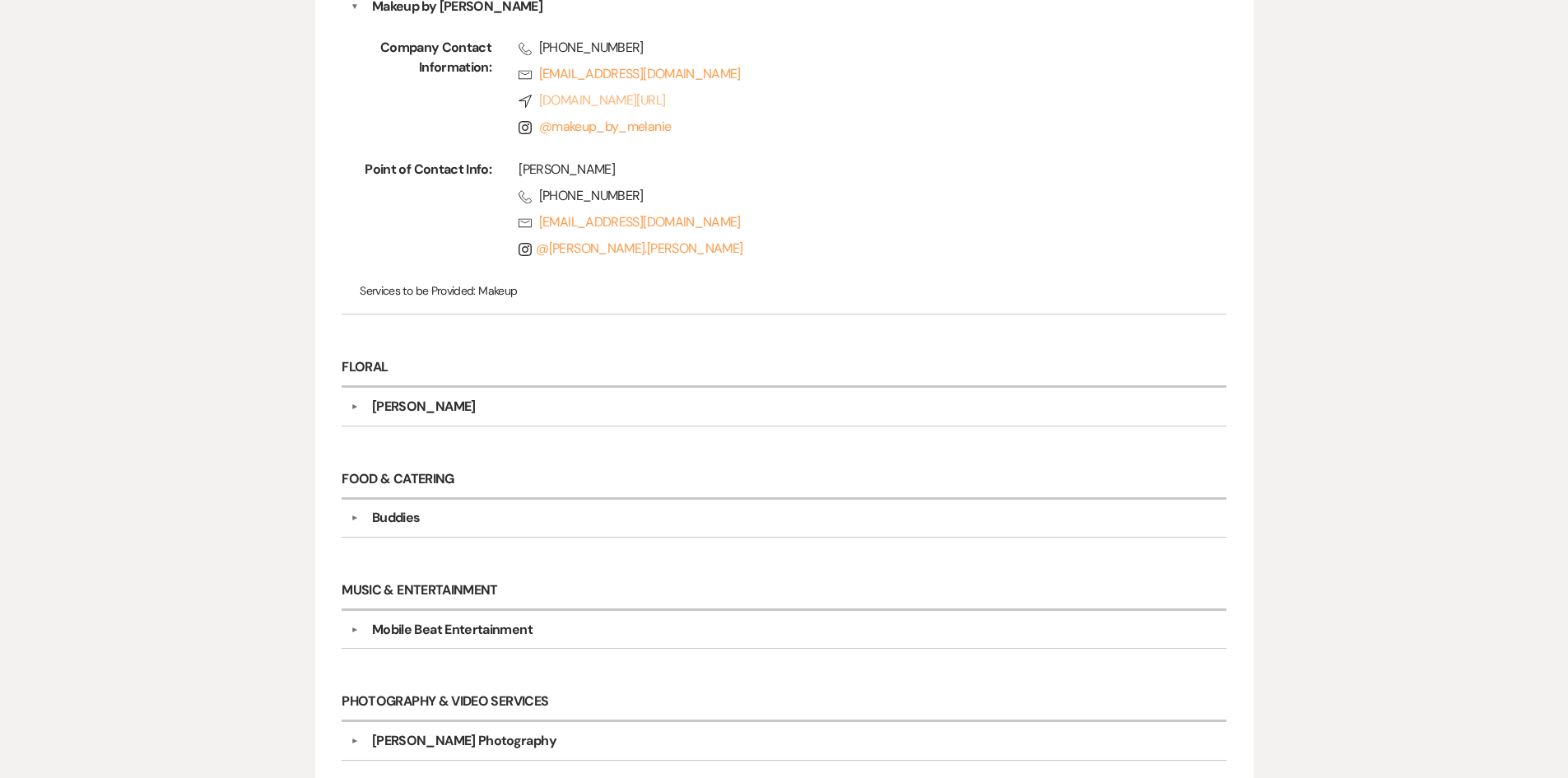
scroll to position [576, 0]
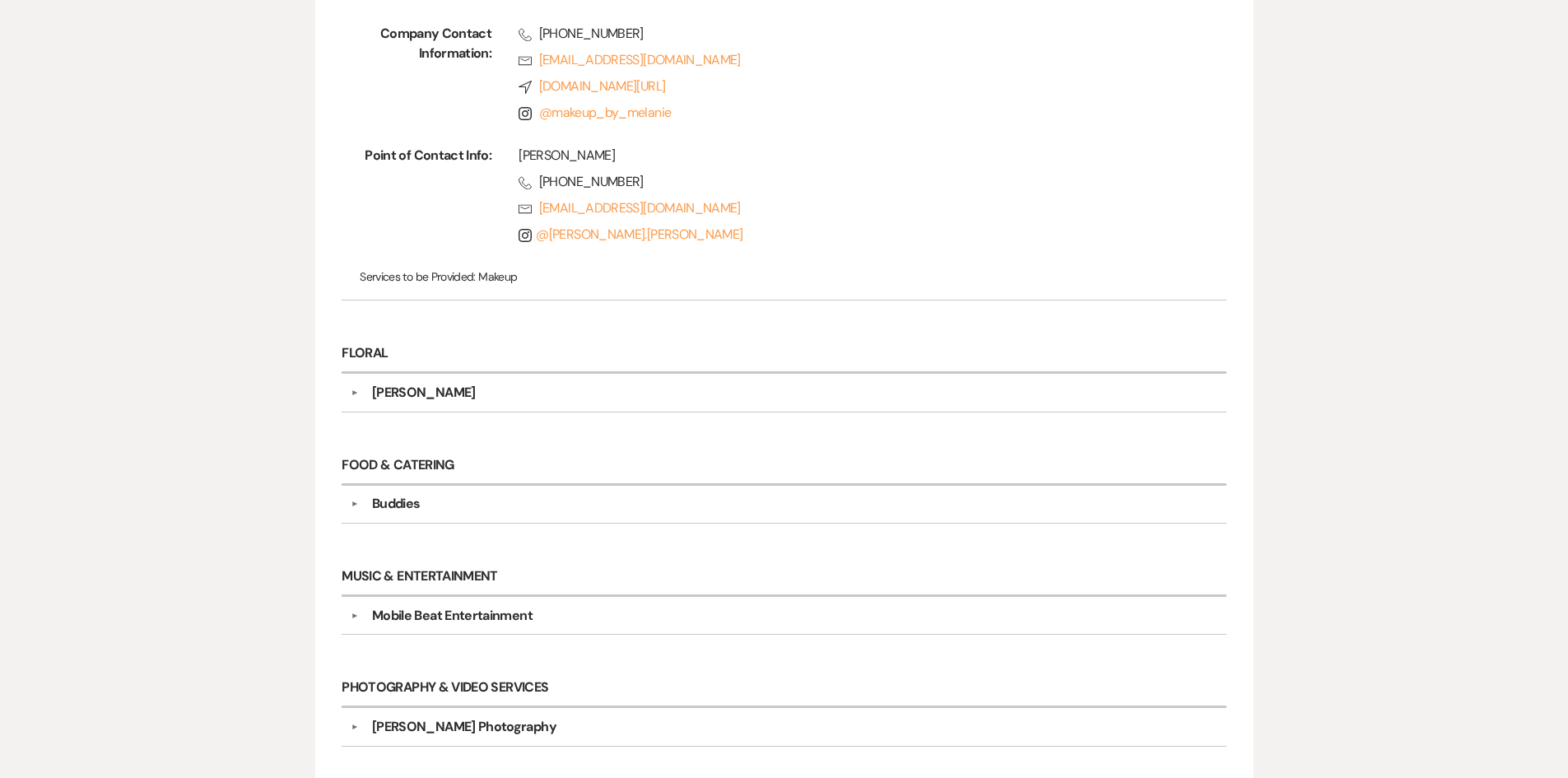
click at [572, 386] on div "Selah Jane Florals" at bounding box center [788, 393] width 858 height 20
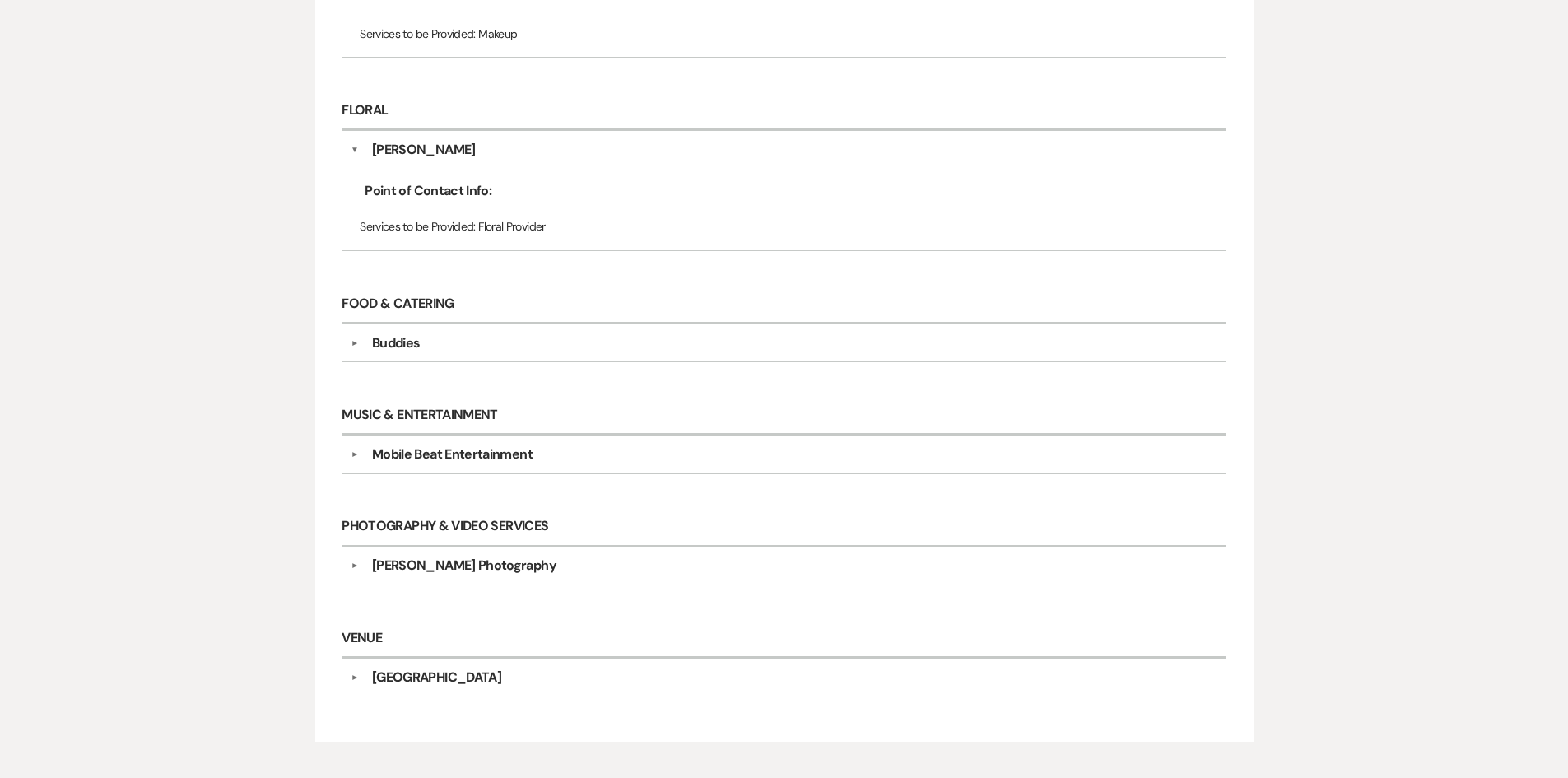
scroll to position [823, 0]
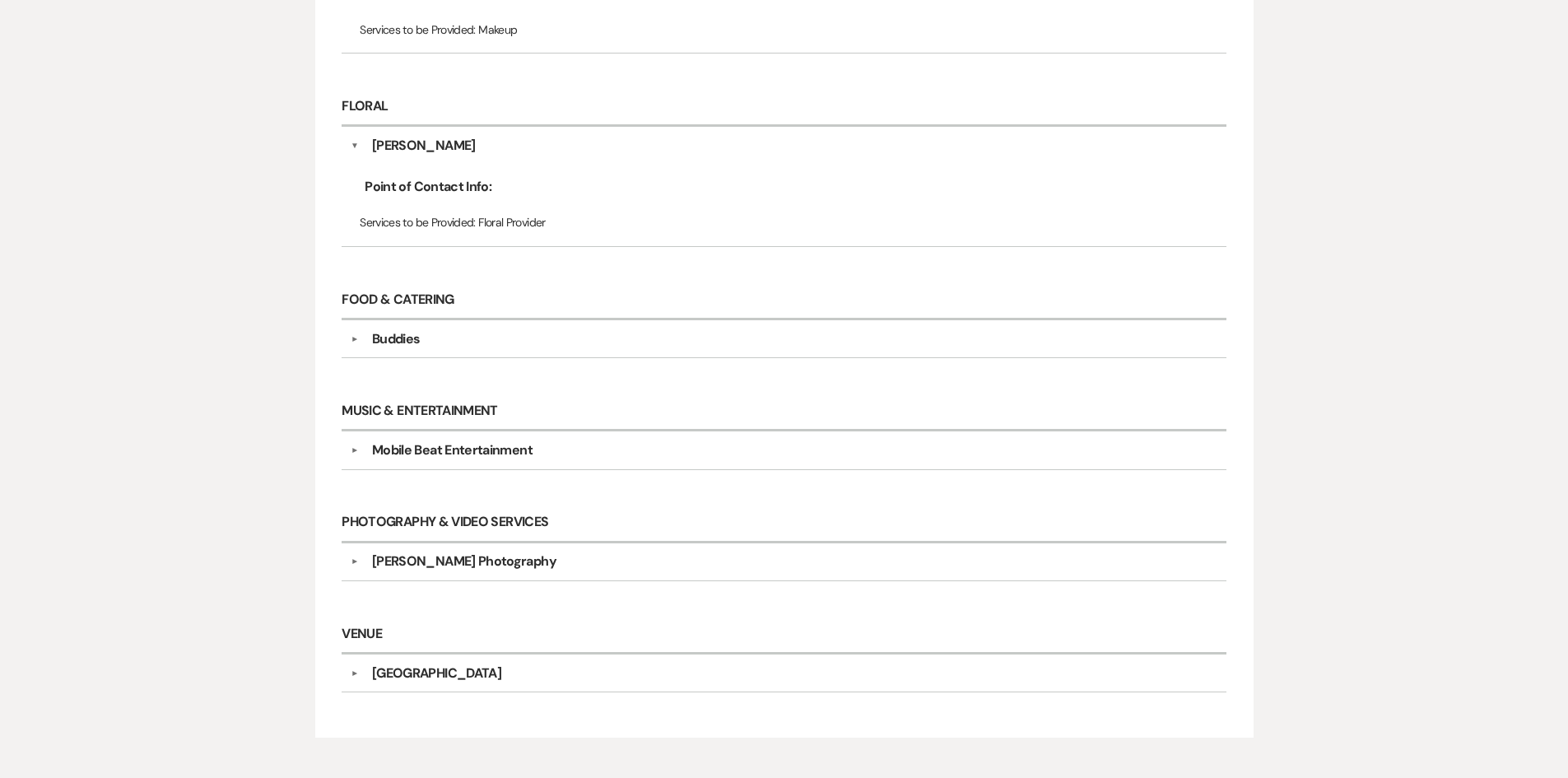
click at [564, 458] on div "Mobile Beat Entertainment" at bounding box center [788, 450] width 858 height 20
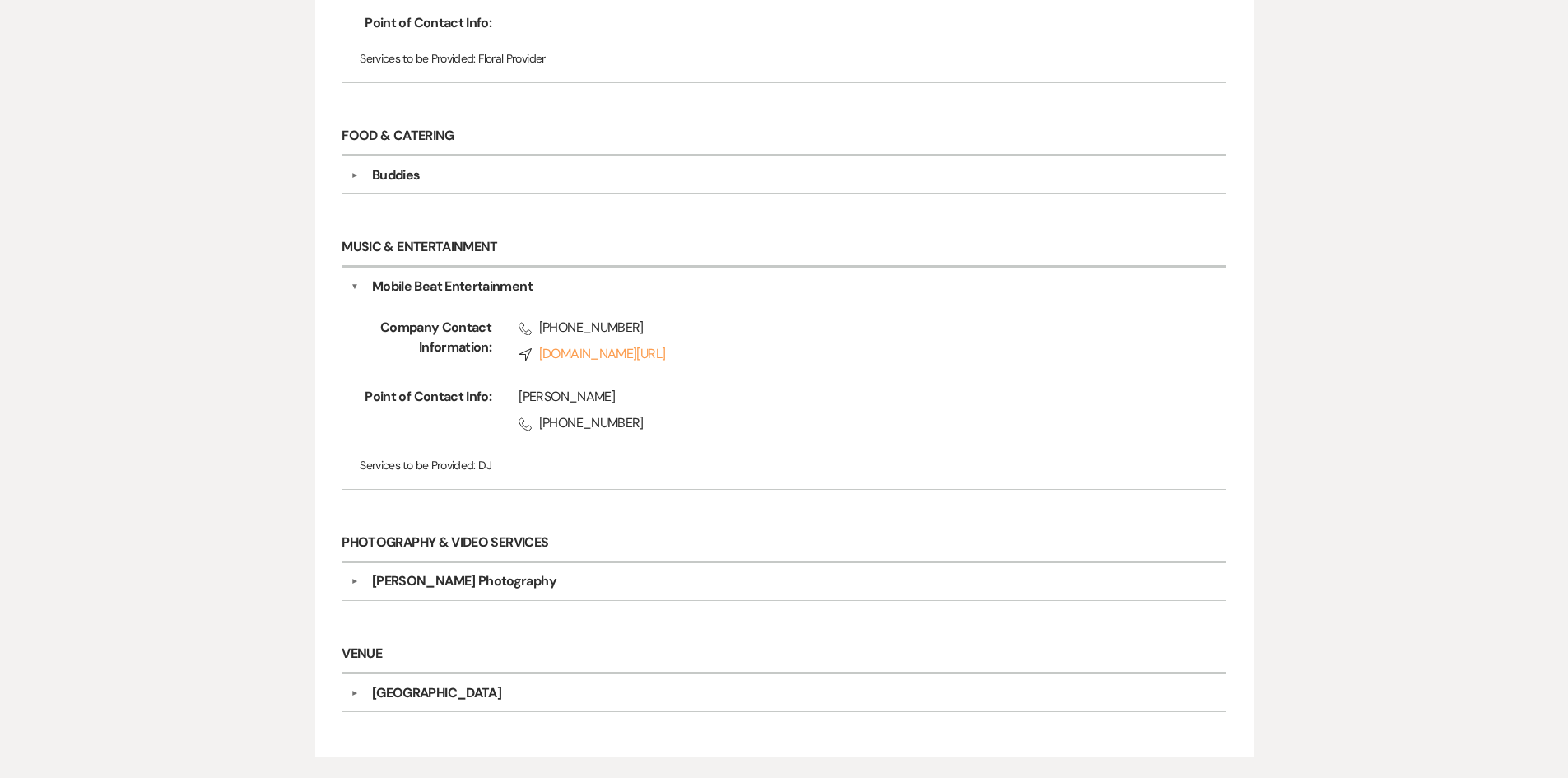
scroll to position [988, 0]
drag, startPoint x: 631, startPoint y: 320, endPoint x: 522, endPoint y: 329, distance: 109.4
click at [522, 329] on span "Phone (504) 915-6177" at bounding box center [846, 327] width 655 height 20
copy span "(504) 915-6177"
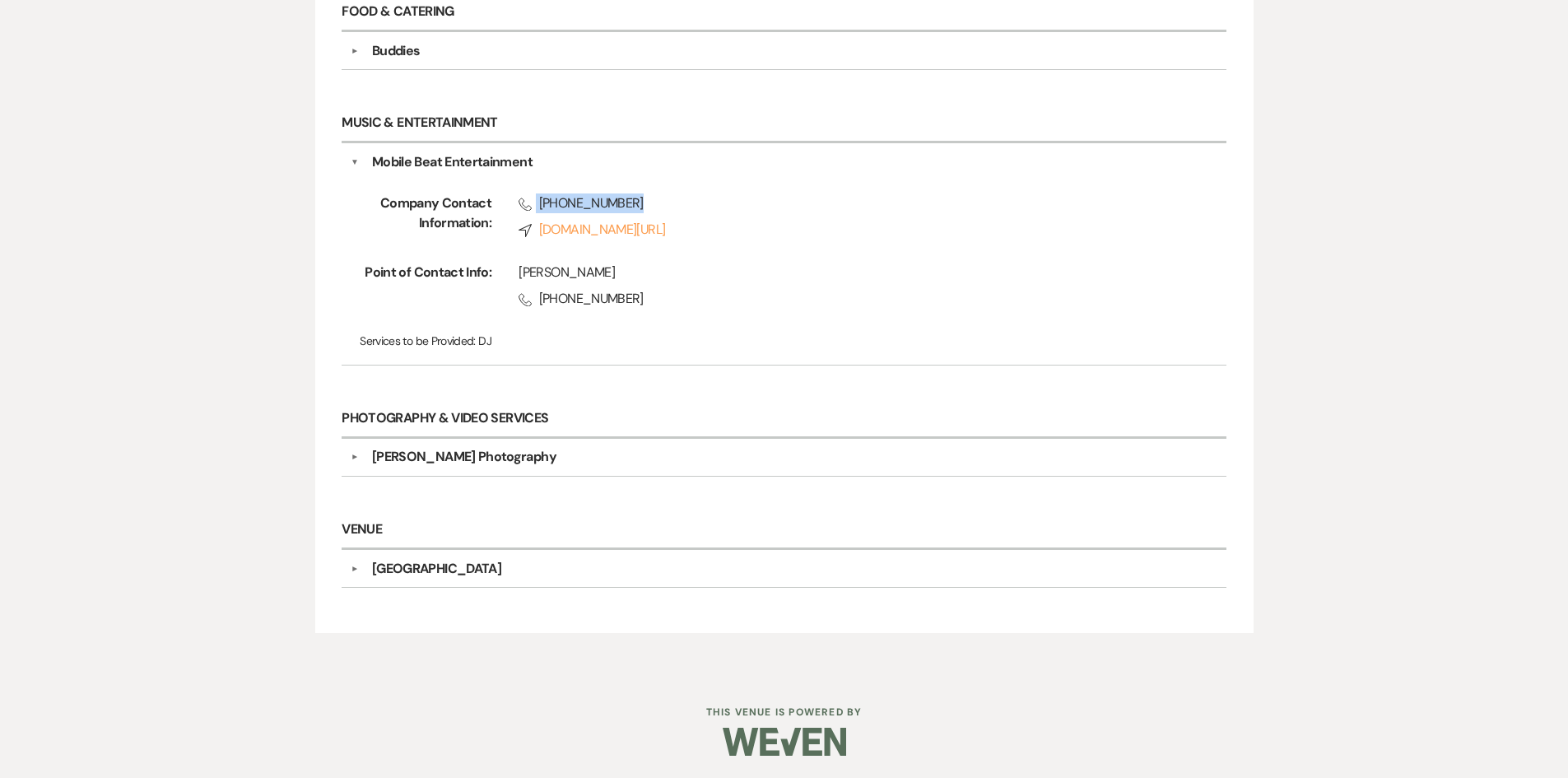
scroll to position [1114, 0]
click at [662, 267] on div "Jeff Tircuit" at bounding box center [846, 270] width 655 height 20
drag, startPoint x: 674, startPoint y: 229, endPoint x: 989, endPoint y: 277, distance: 318.6
click at [993, 312] on div "Jeff Tircuit Phone (504) 915-6177" at bounding box center [833, 286] width 683 height 53
click at [558, 453] on div "Madison Camille Photography" at bounding box center [788, 455] width 858 height 20
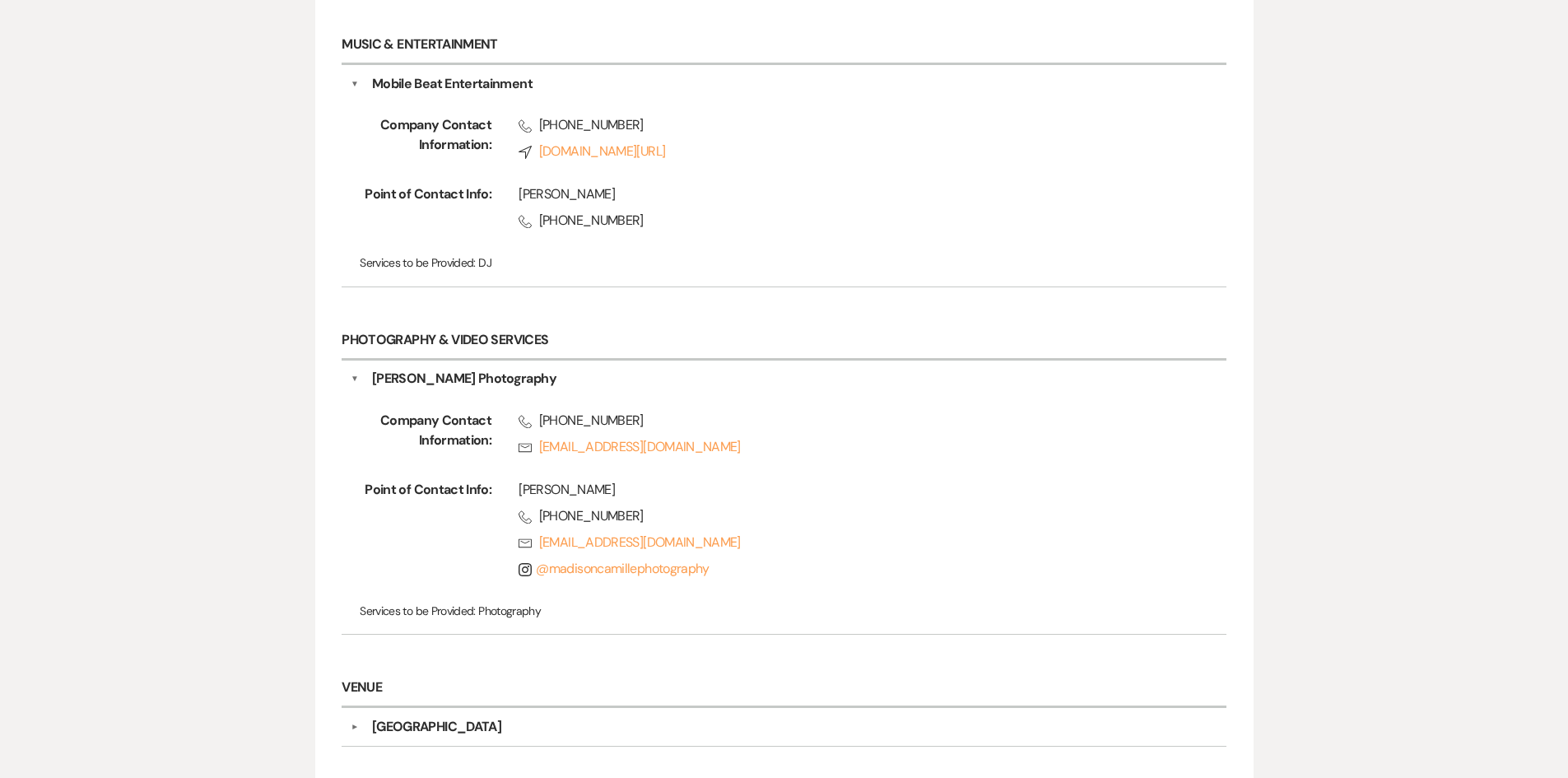
scroll to position [1350, 0]
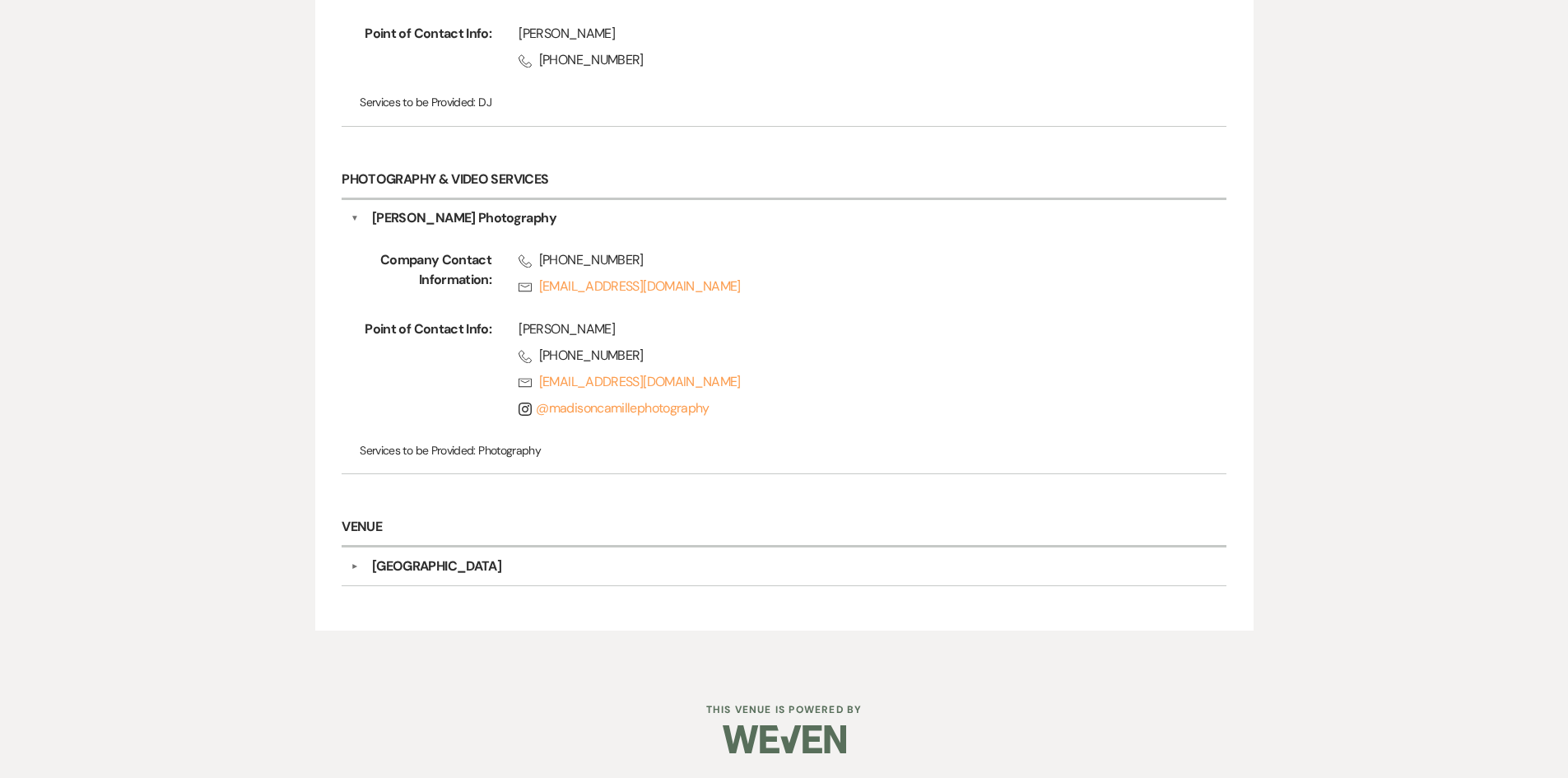
drag, startPoint x: 546, startPoint y: 255, endPoint x: 686, endPoint y: 266, distance: 140.4
click at [690, 267] on span "Phone +1 (985) 249-0539" at bounding box center [846, 260] width 655 height 20
copy span "1 (985) 249-0539"
click at [641, 261] on span "Phone +1 (985) 249-0539" at bounding box center [846, 260] width 655 height 20
drag, startPoint x: 649, startPoint y: 257, endPoint x: 553, endPoint y: 266, distance: 96.4
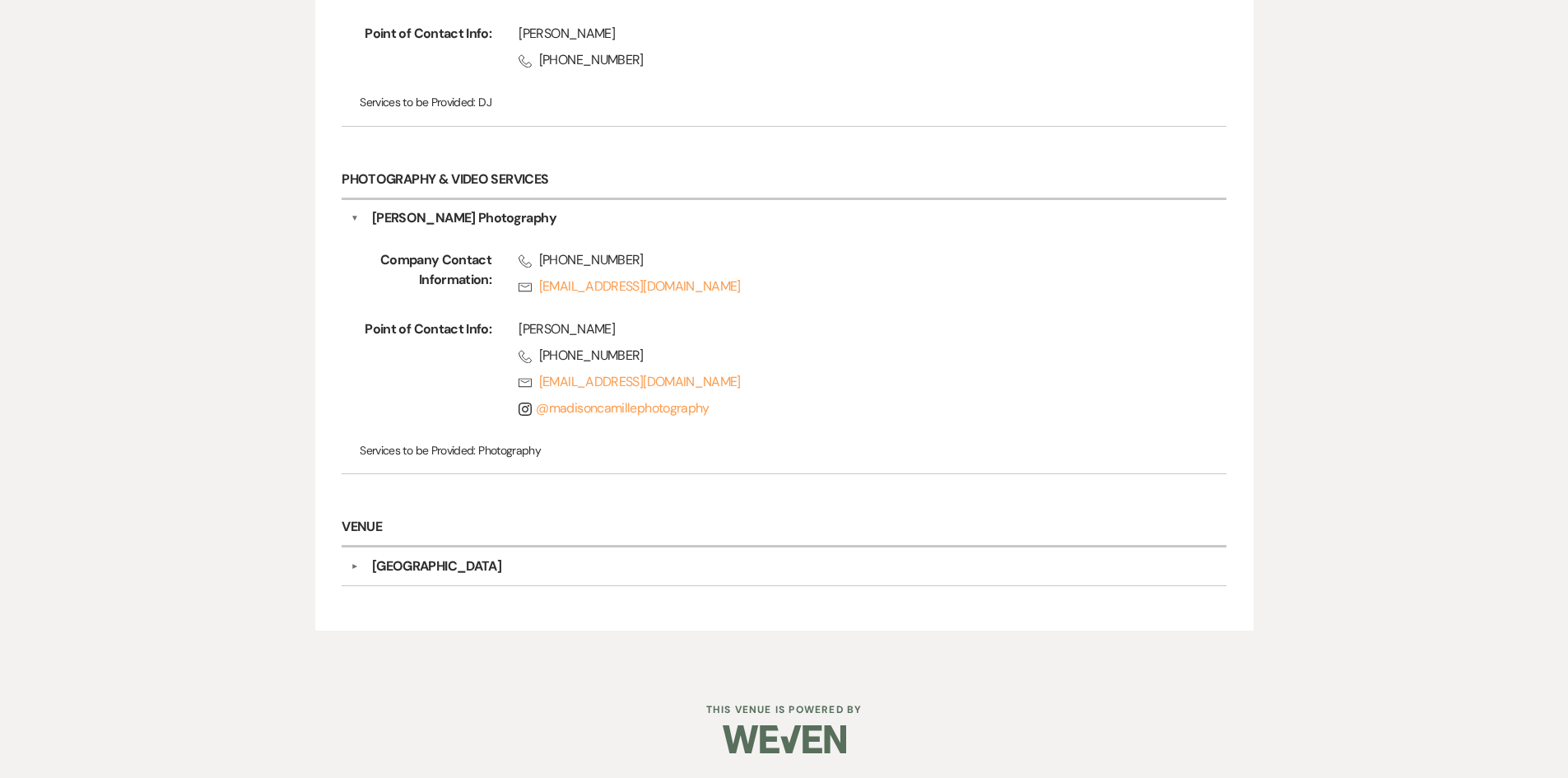
click at [553, 266] on span "Phone +1 (985) 249-0539" at bounding box center [846, 260] width 655 height 20
copy span "(985) 249-0539"
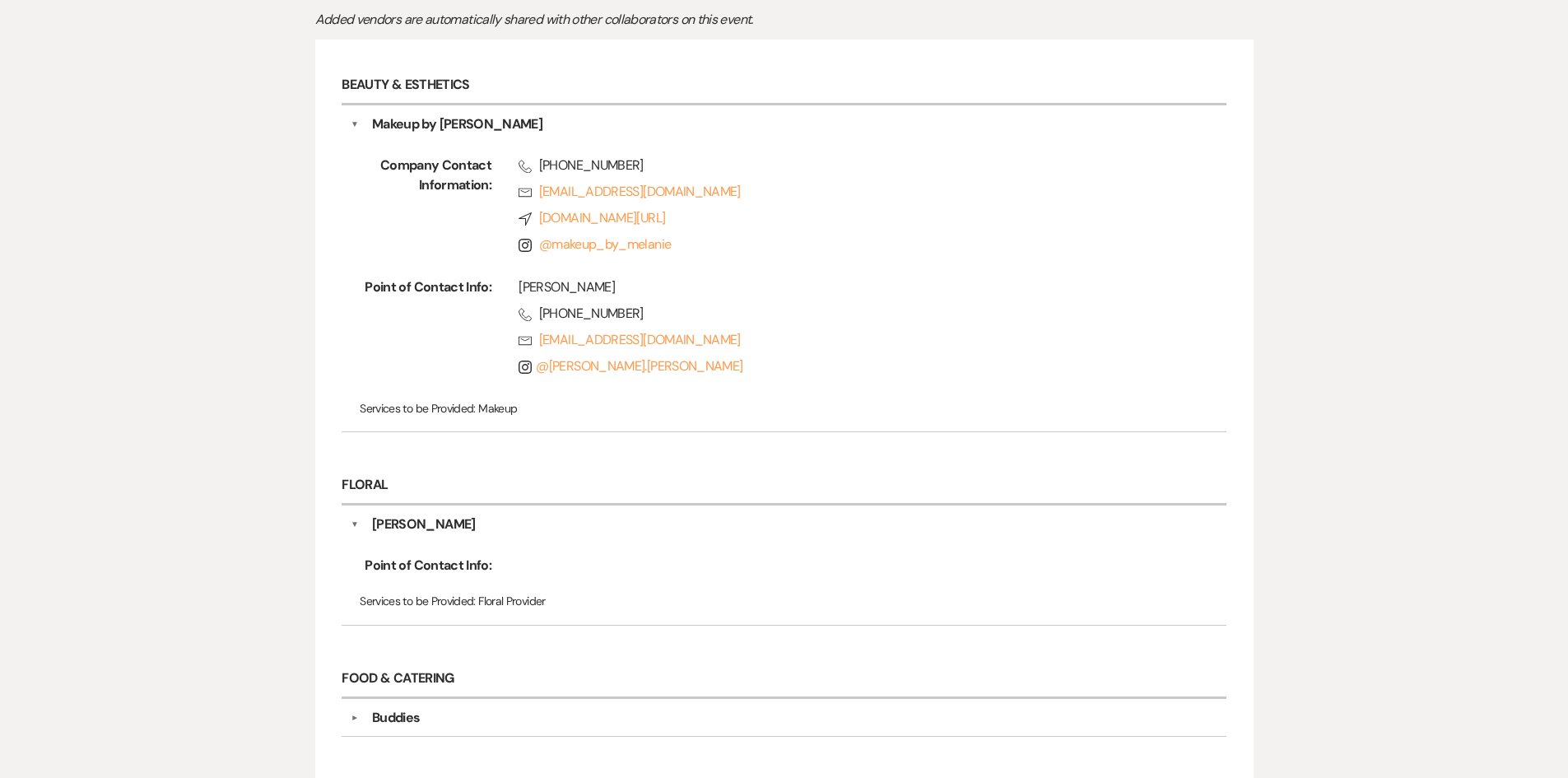
scroll to position [0, 0]
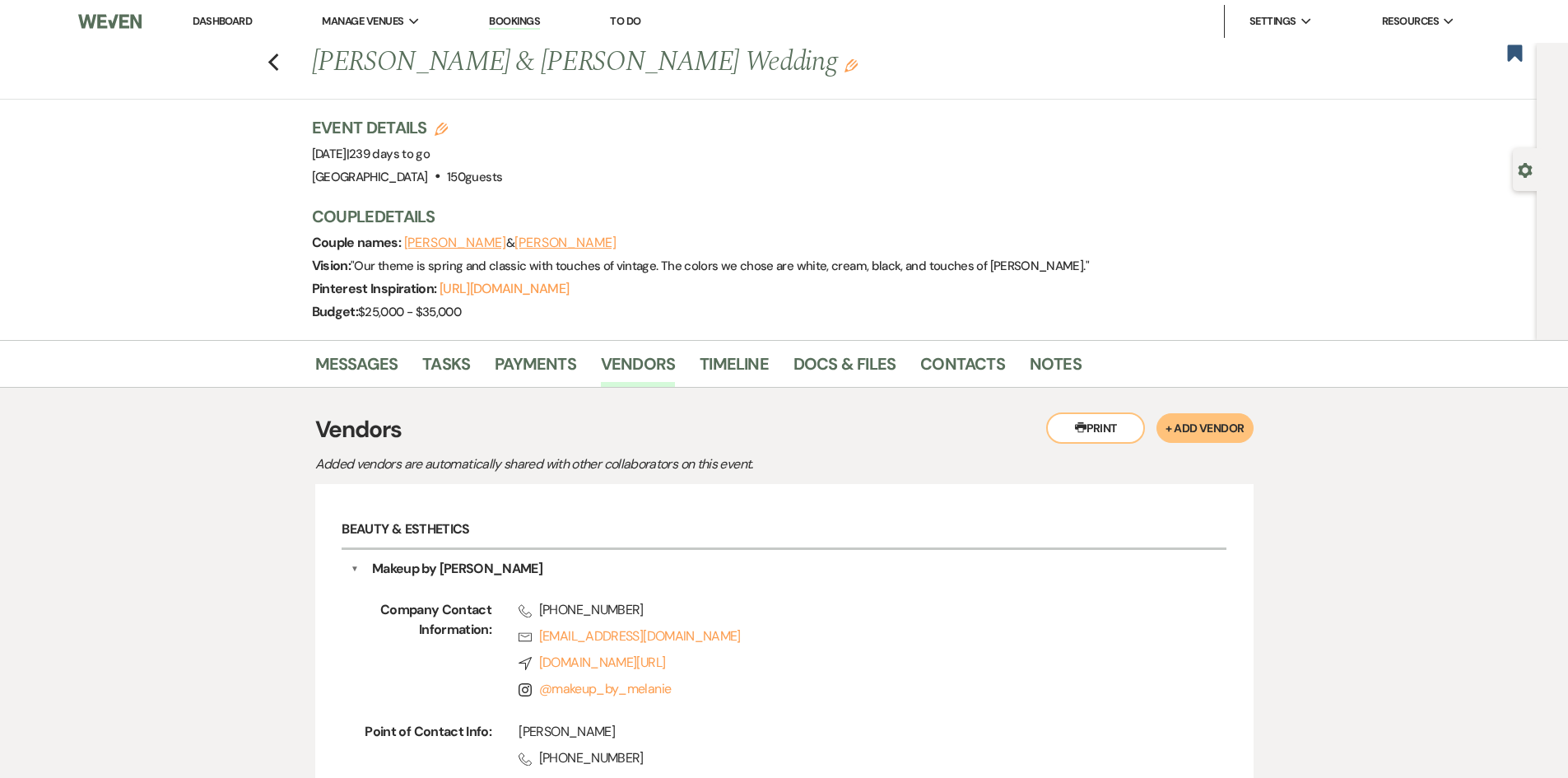
click at [251, 18] on link "Dashboard" at bounding box center [222, 20] width 59 height 14
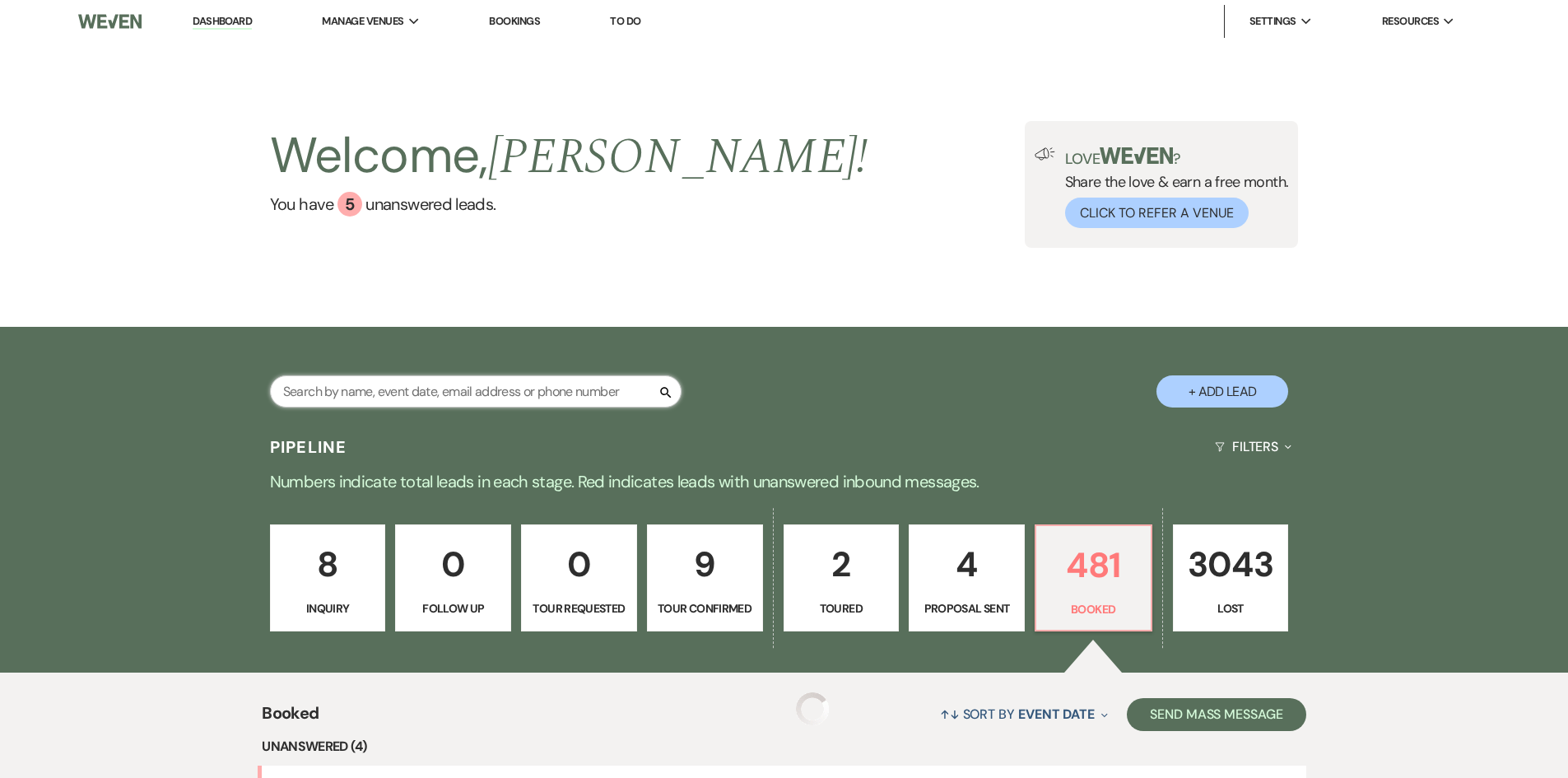
click at [508, 386] on input "text" at bounding box center [475, 391] width 412 height 32
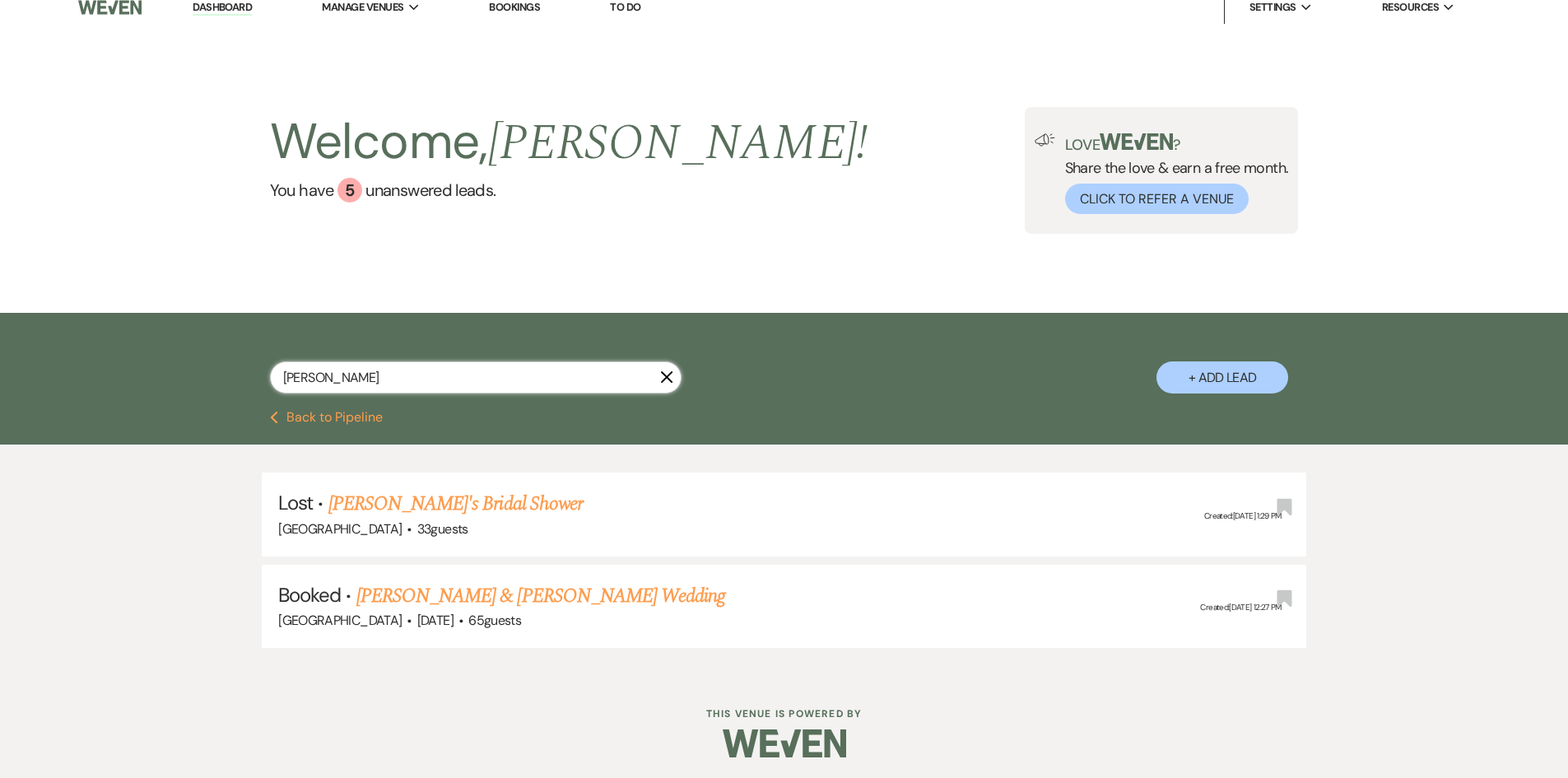
scroll to position [18, 0]
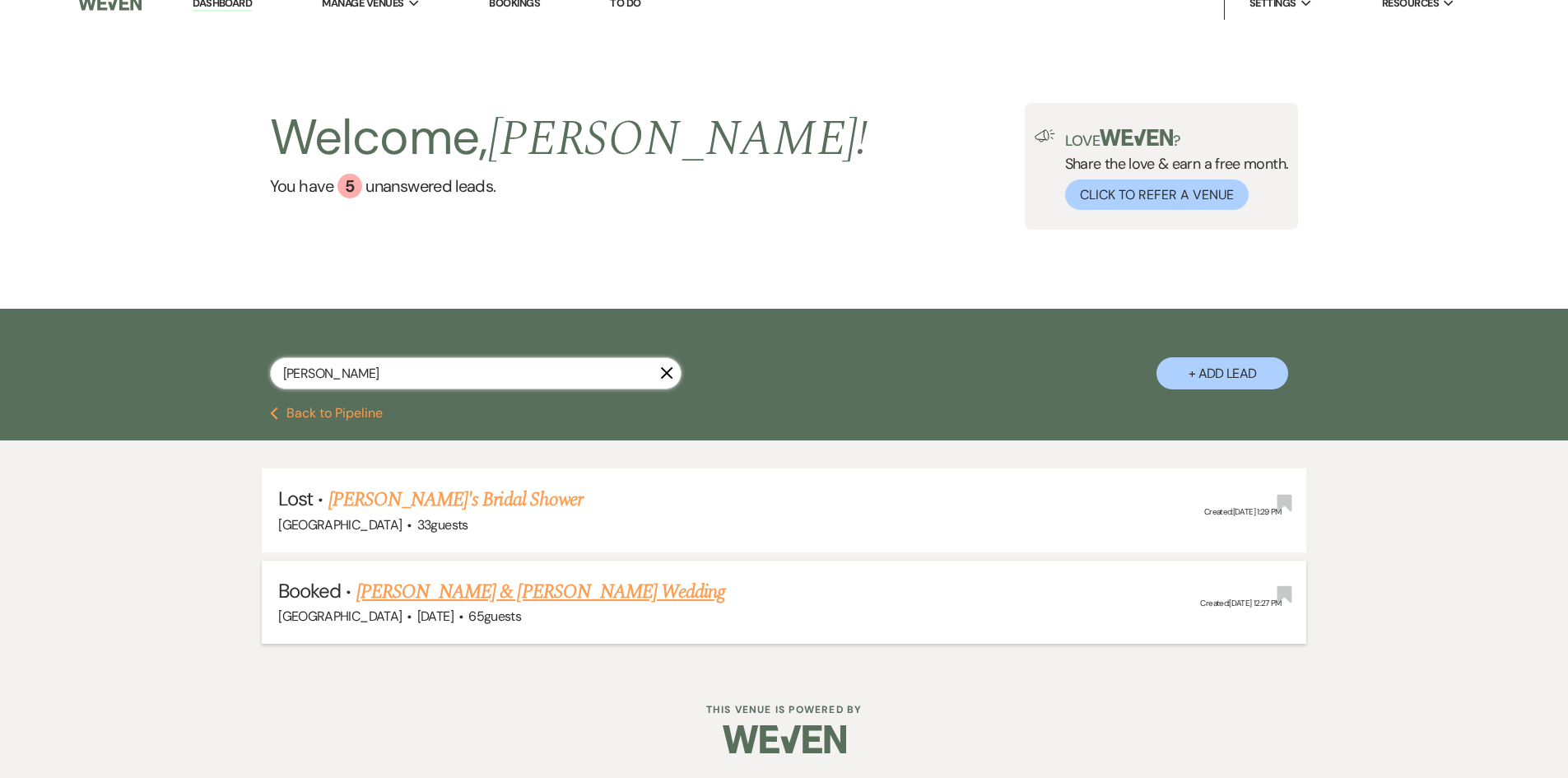
type input "cochran"
click at [556, 595] on link "[PERSON_NAME] & [PERSON_NAME] Wedding" at bounding box center [540, 591] width 368 height 30
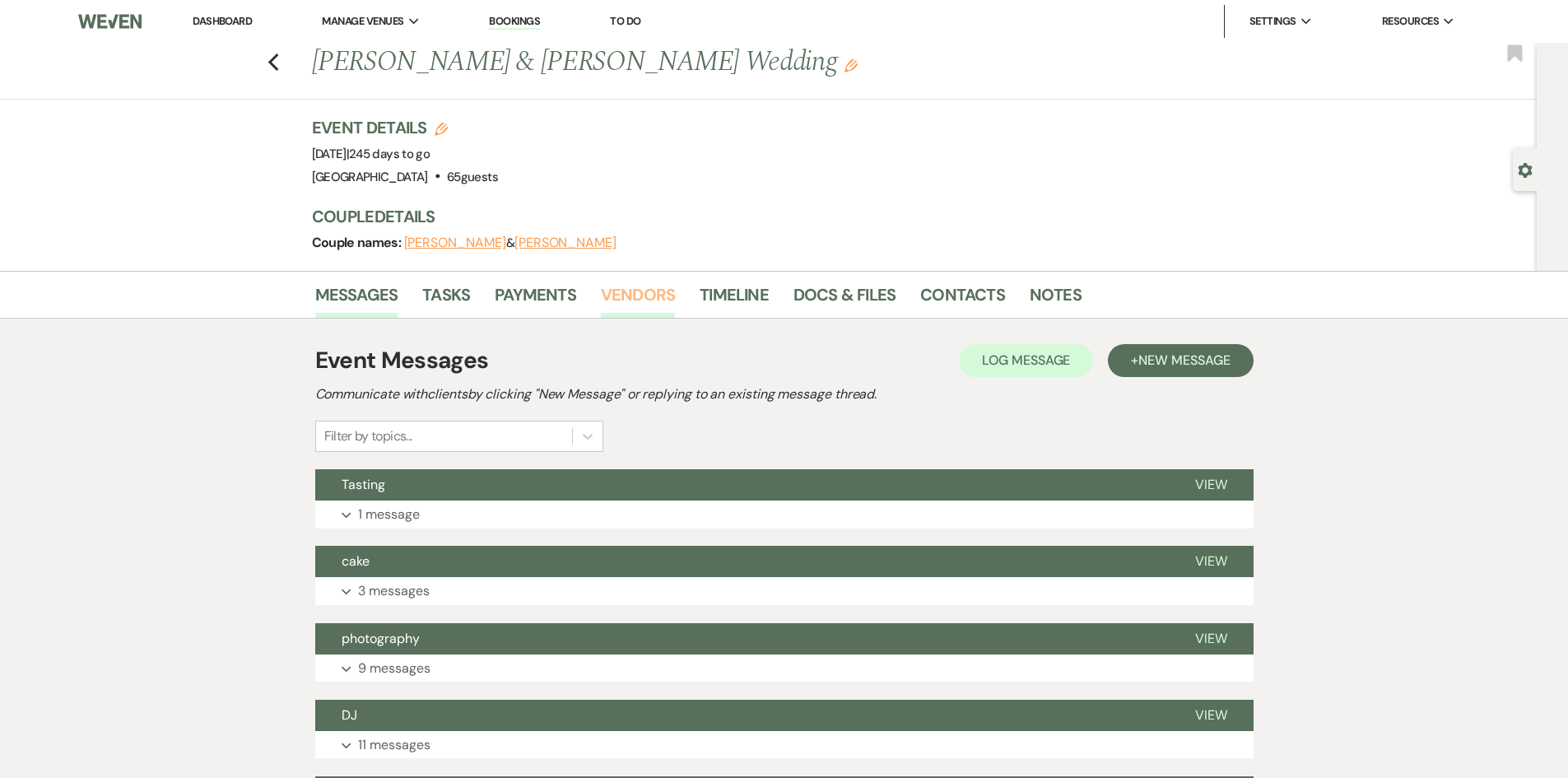
click at [636, 286] on link "Vendors" at bounding box center [638, 300] width 74 height 36
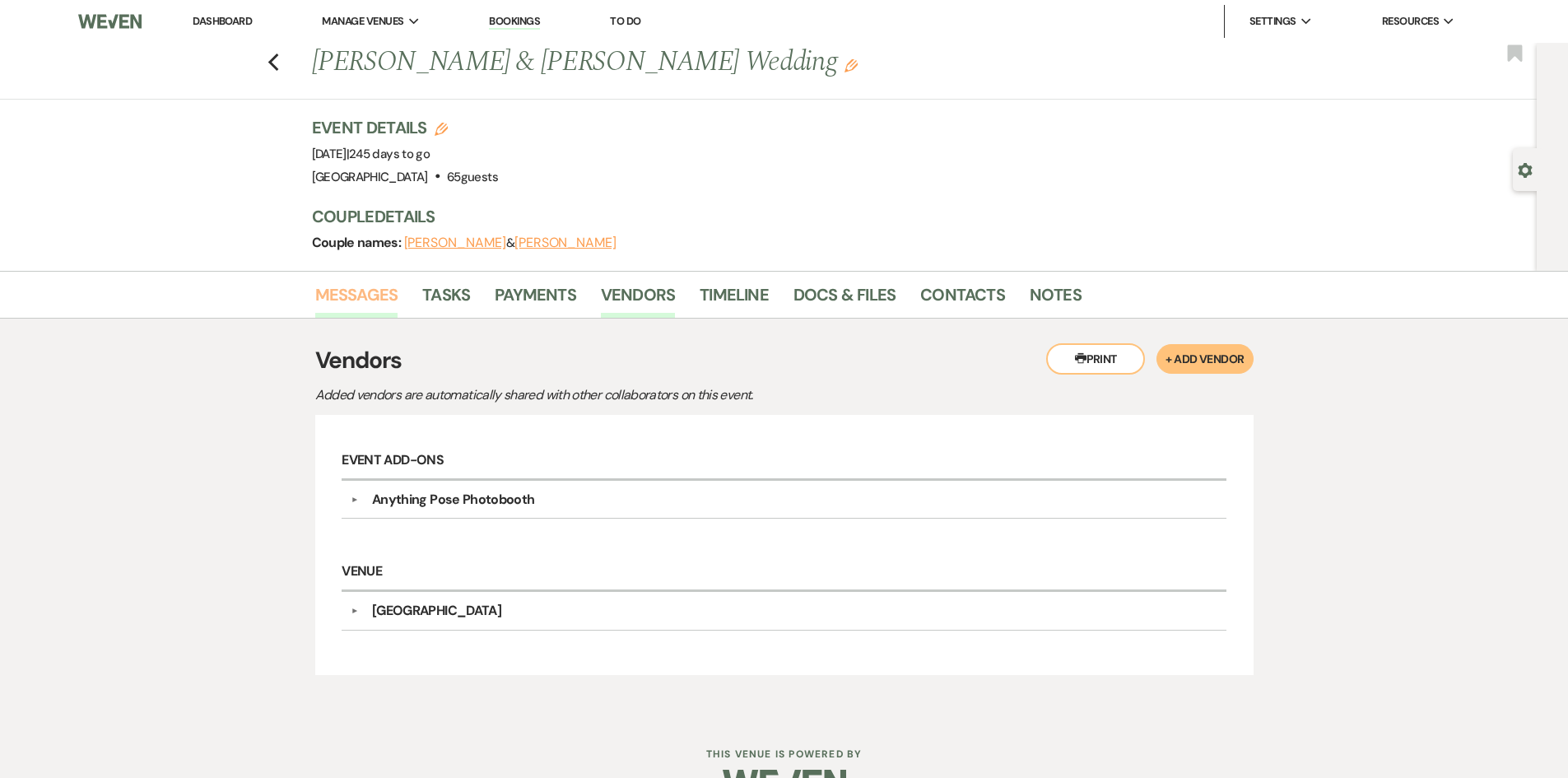
click at [363, 305] on link "Messages" at bounding box center [357, 300] width 83 height 36
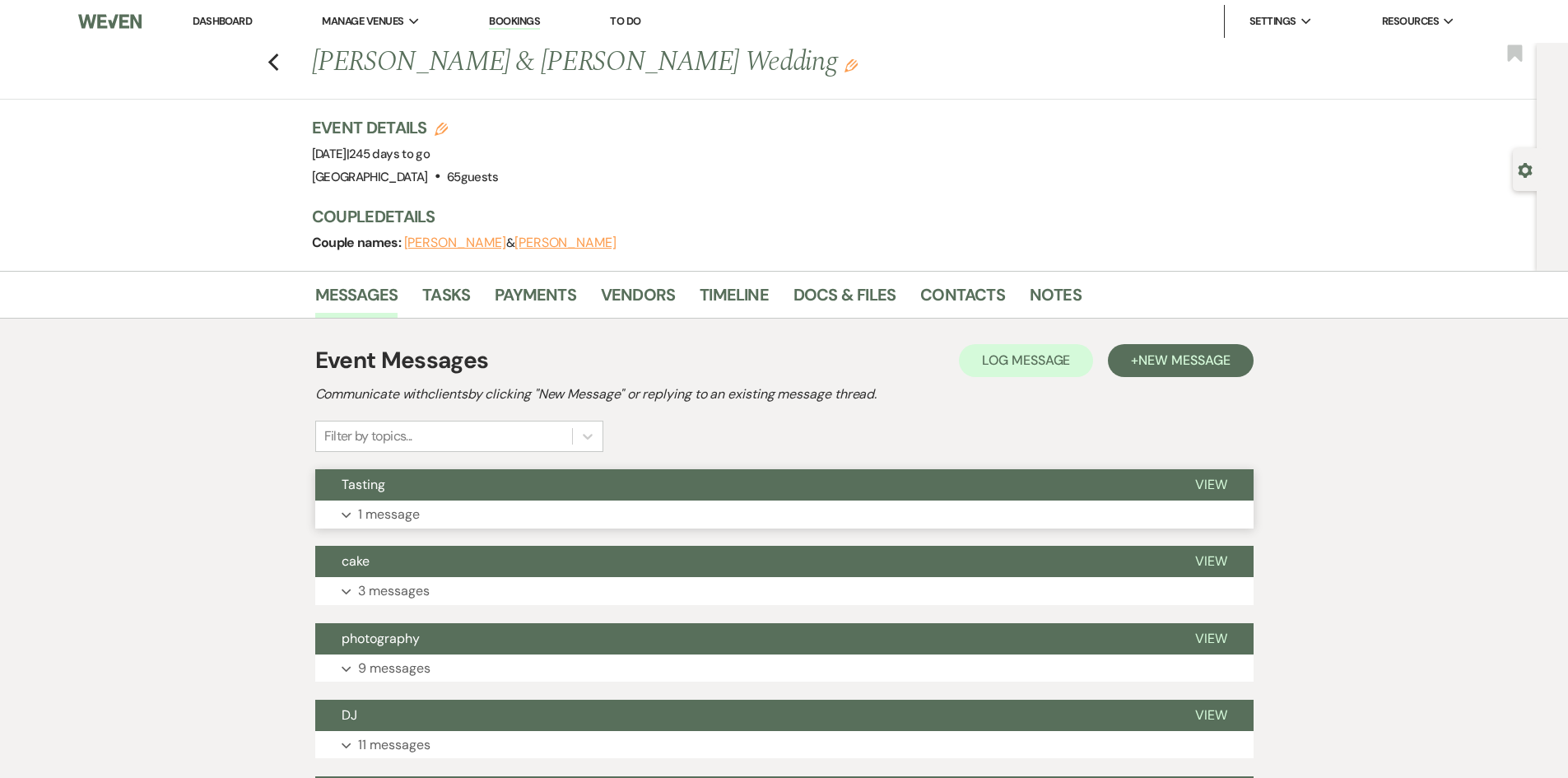
click at [377, 520] on p "1 message" at bounding box center [389, 514] width 62 height 22
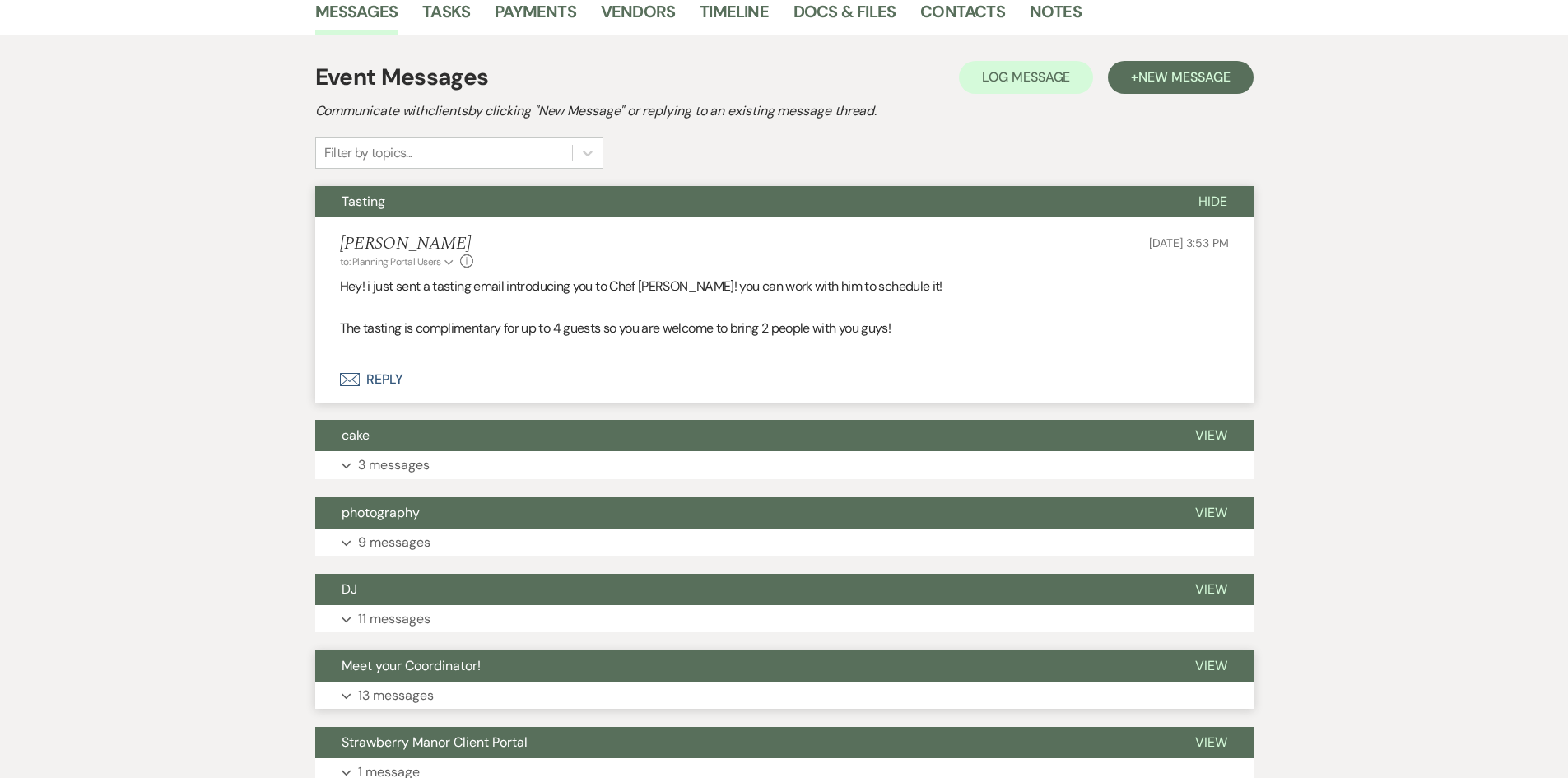
scroll to position [495, 0]
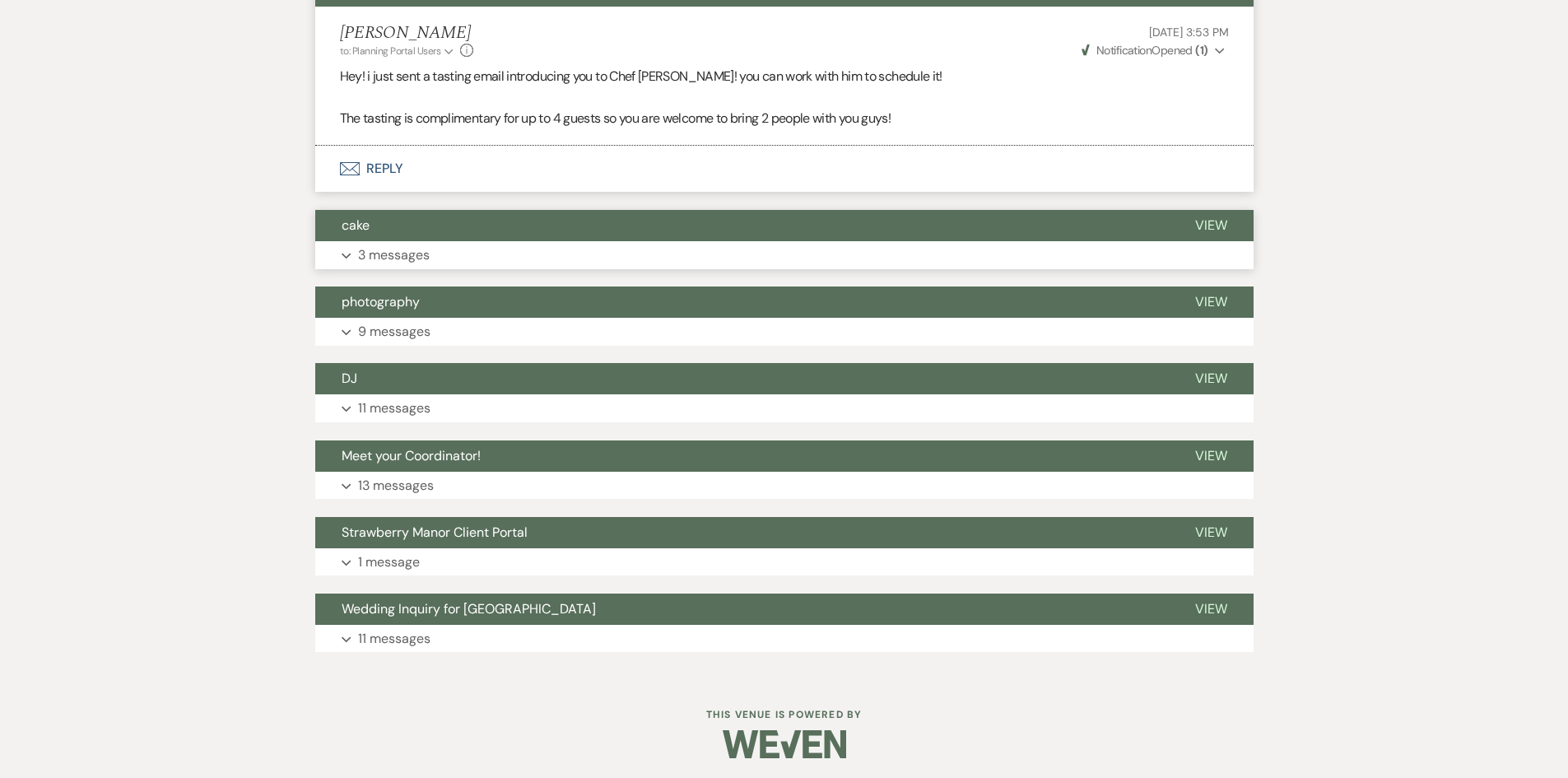
click at [436, 253] on button "Expand 3 messages" at bounding box center [784, 255] width 939 height 28
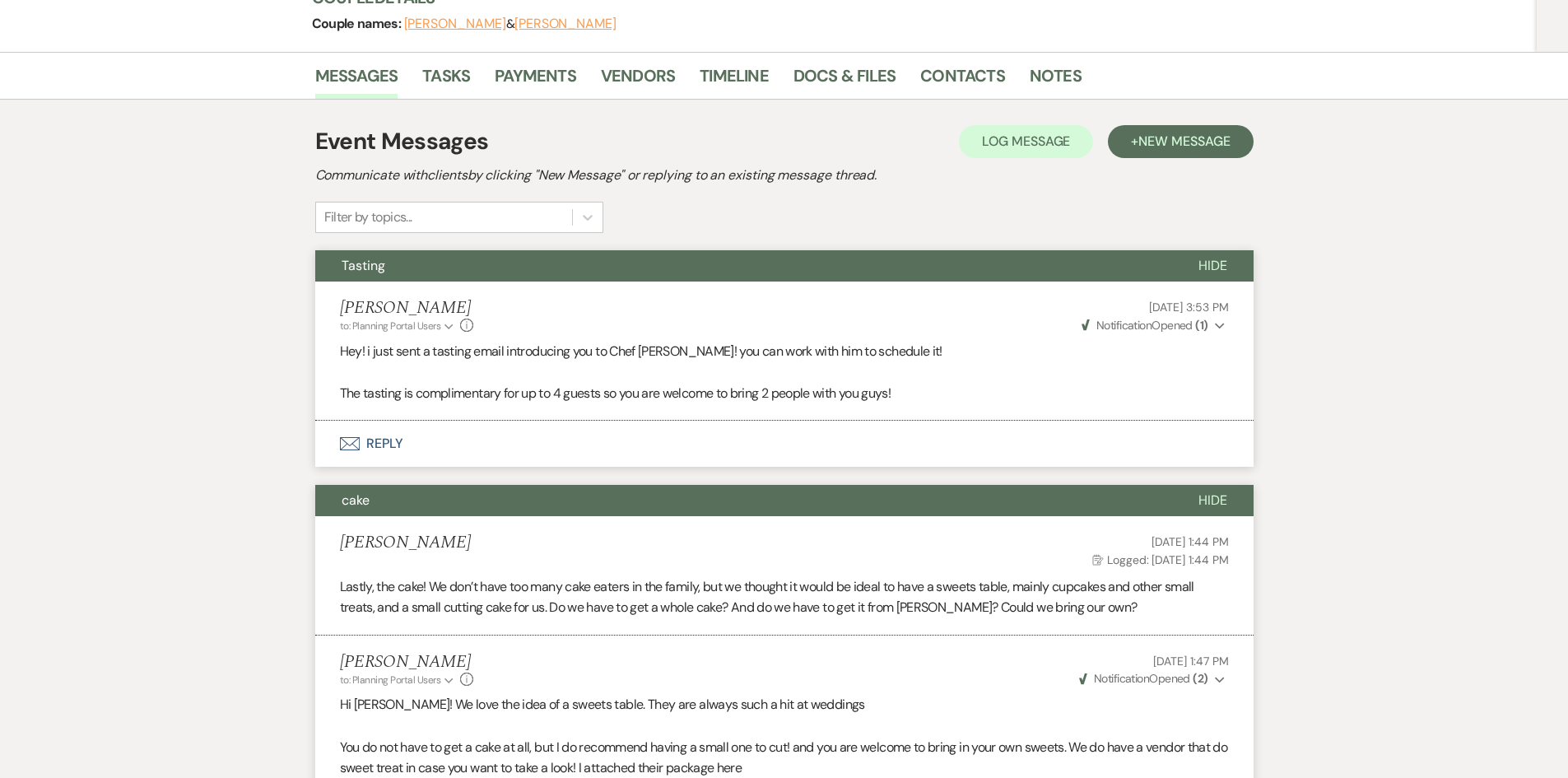
scroll to position [165, 0]
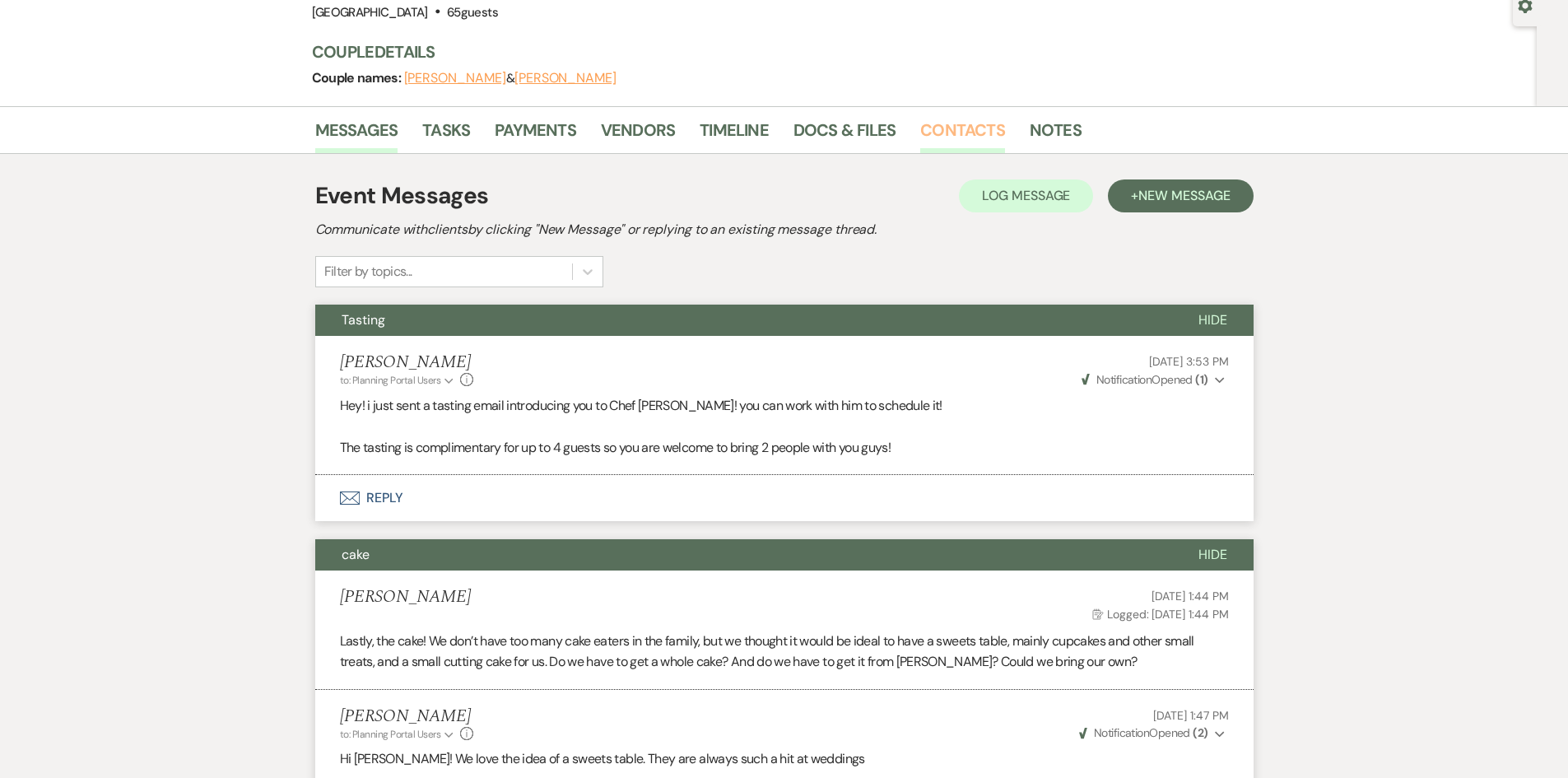
click at [945, 141] on link "Contacts" at bounding box center [963, 135] width 85 height 36
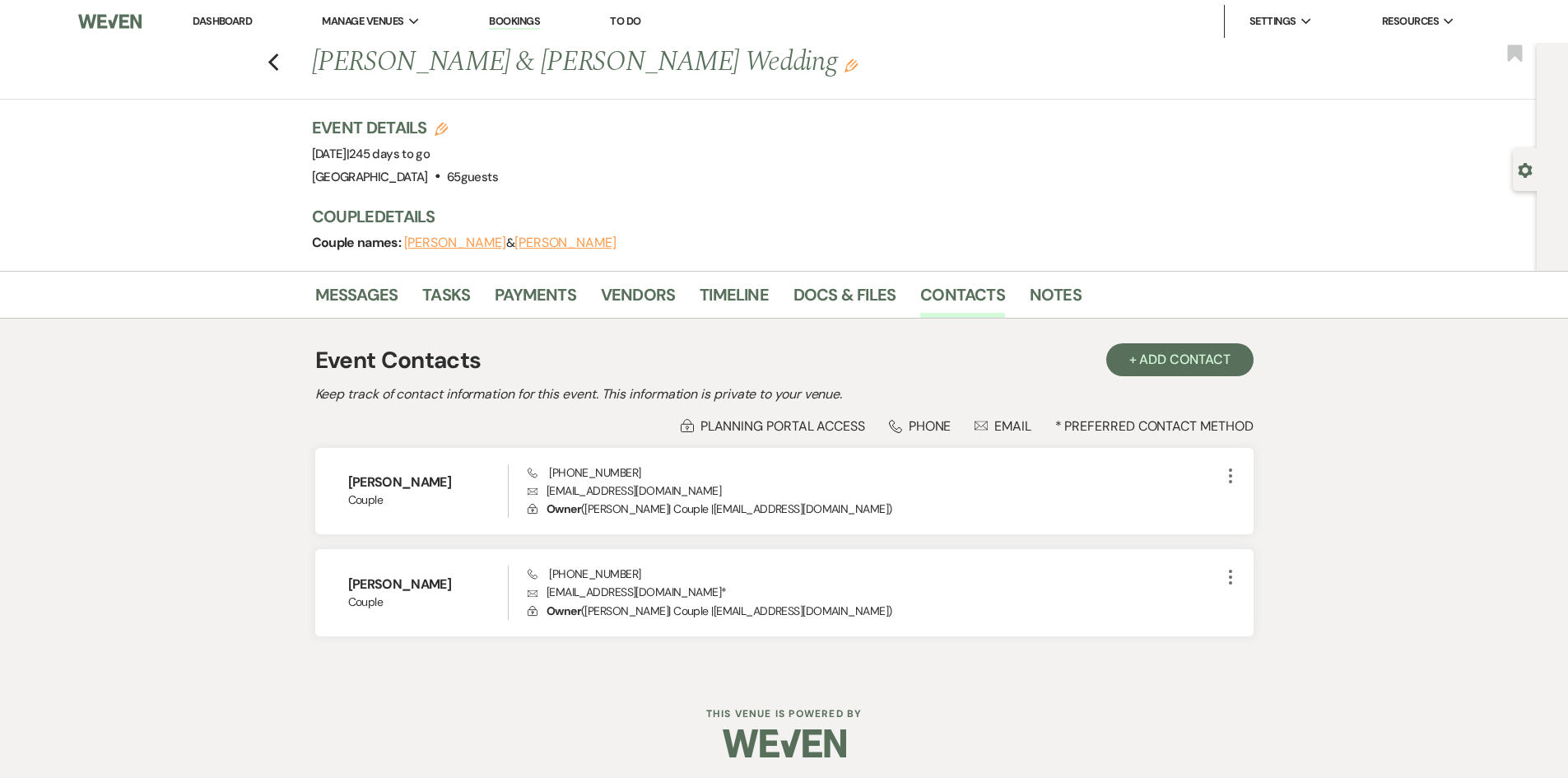
click at [257, 18] on li "Dashboard" at bounding box center [223, 21] width 76 height 33
click at [236, 17] on link "Dashboard" at bounding box center [222, 20] width 59 height 14
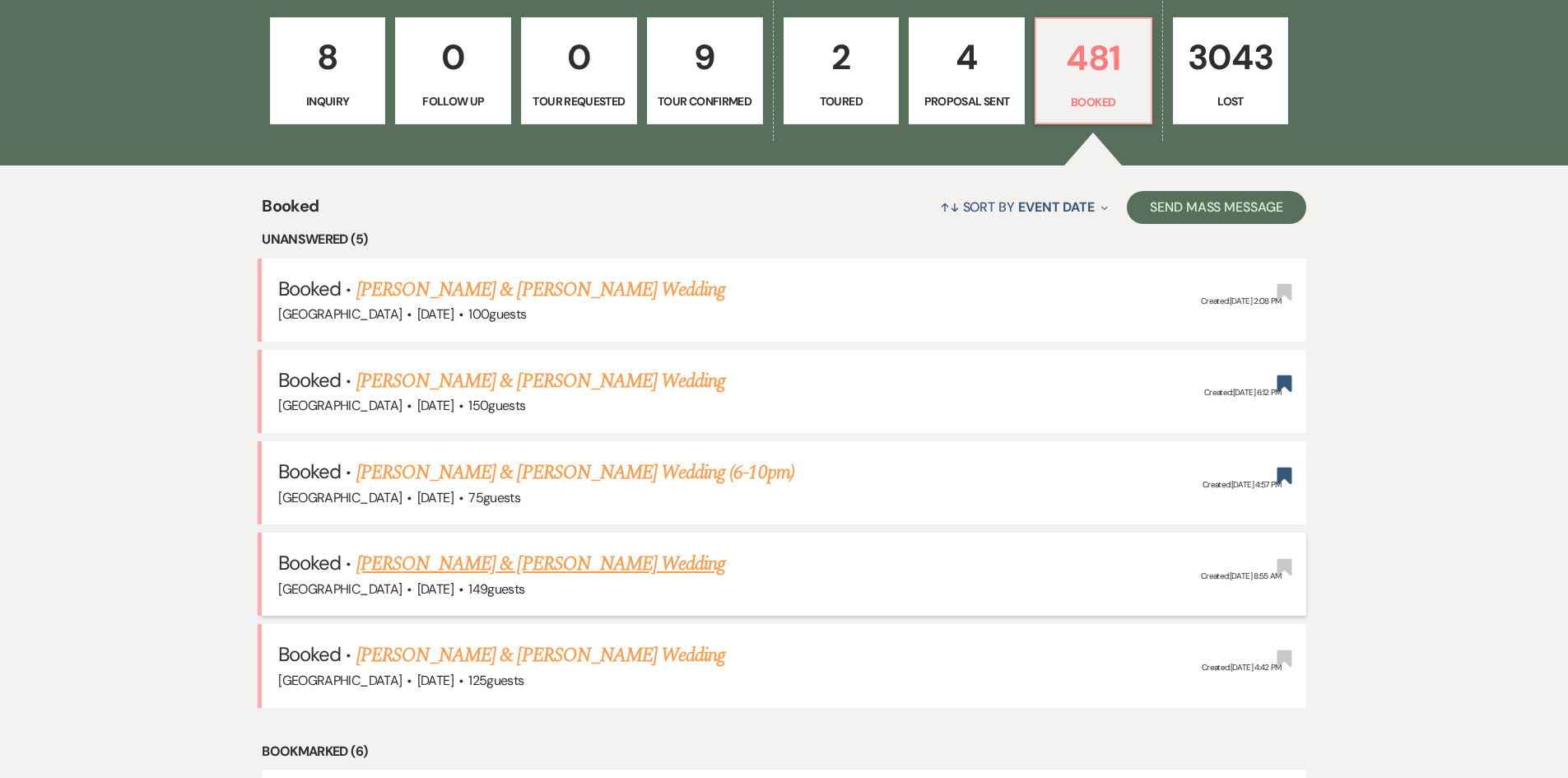
scroll to position [658, 0]
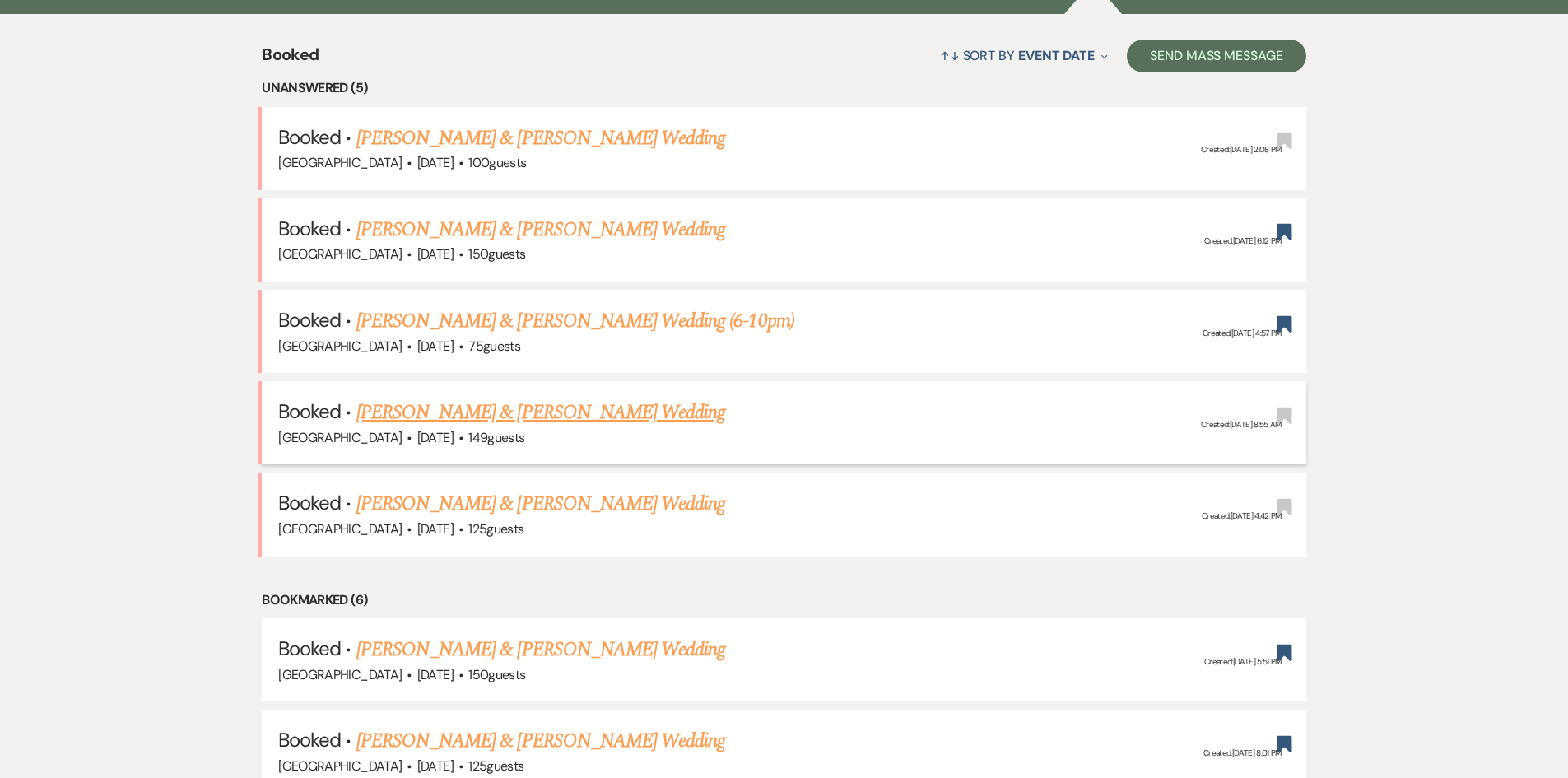
click at [483, 407] on link "[PERSON_NAME] & [PERSON_NAME] Wedding" at bounding box center [540, 412] width 368 height 30
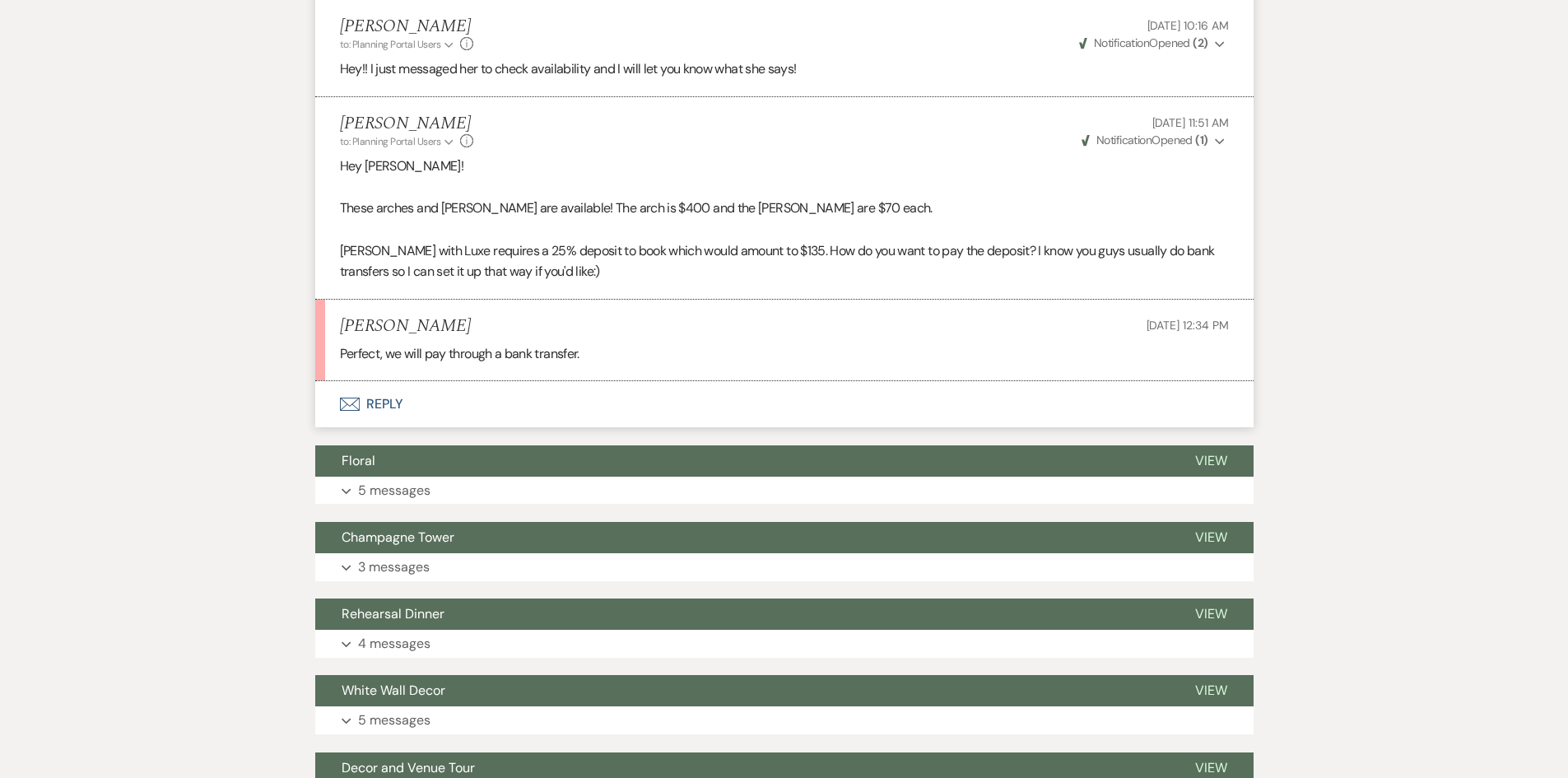
click at [403, 409] on button "Envelope Reply" at bounding box center [784, 404] width 939 height 46
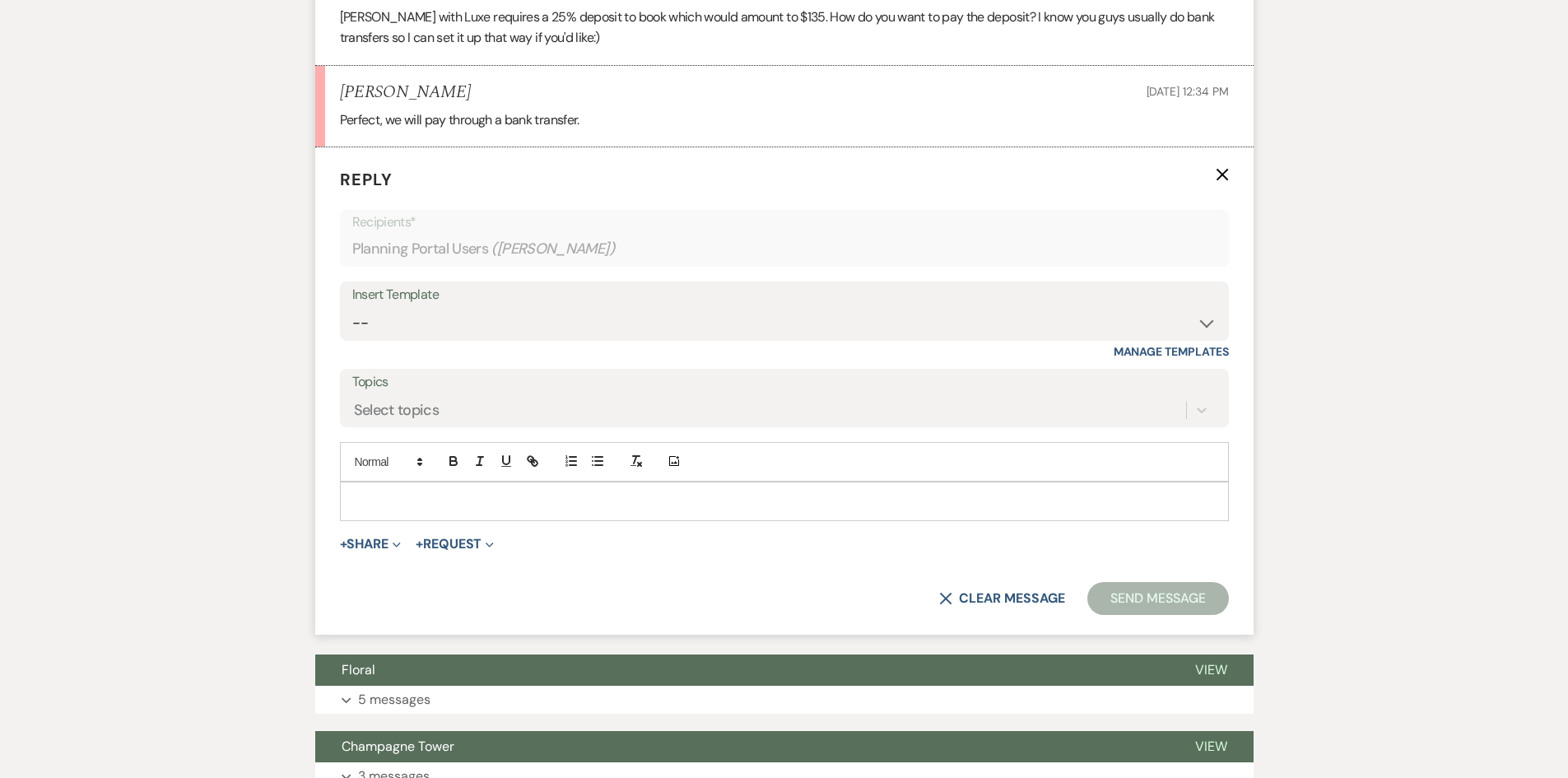
scroll to position [895, 0]
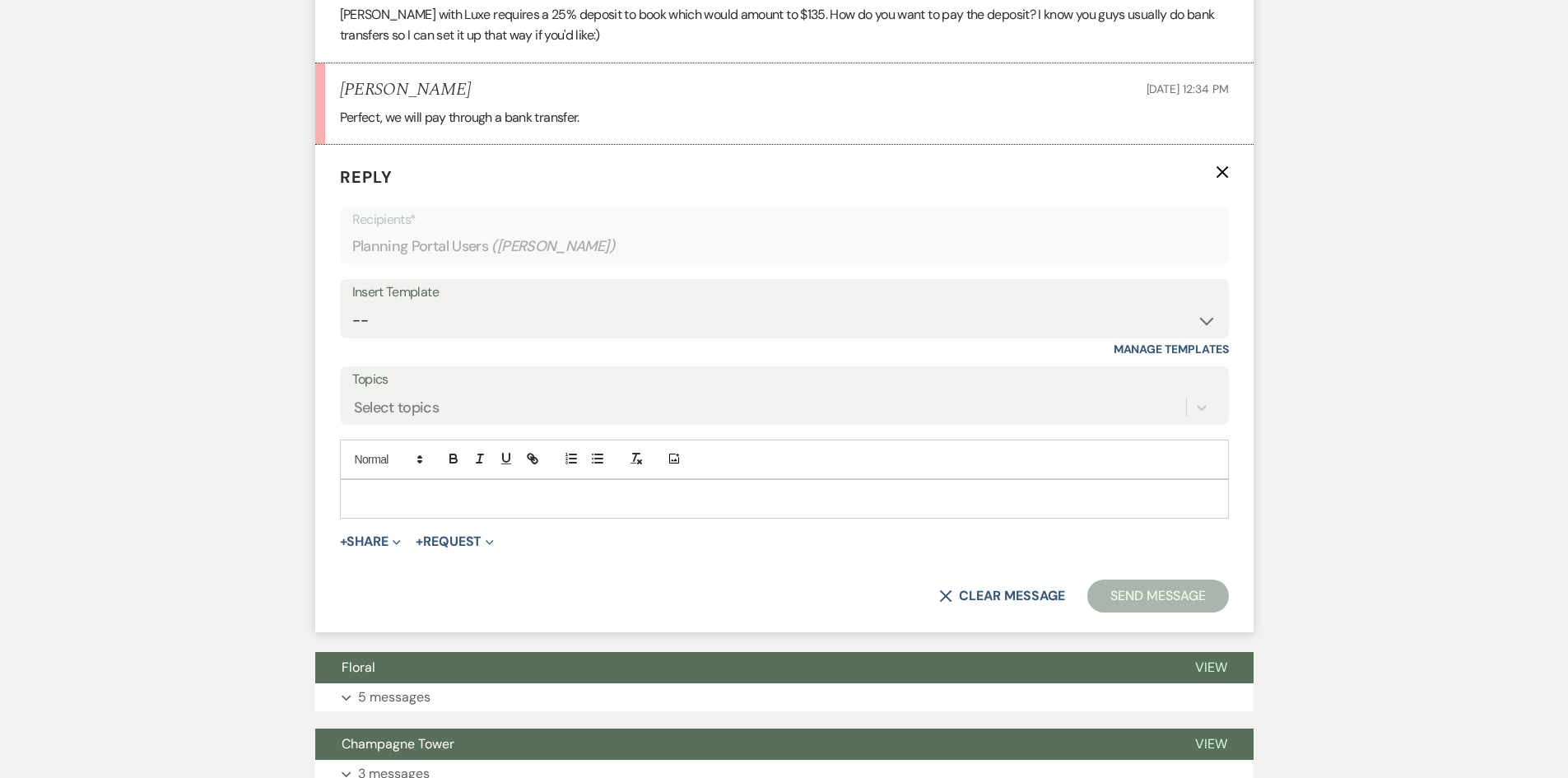
click at [439, 513] on div at bounding box center [784, 499] width 887 height 38
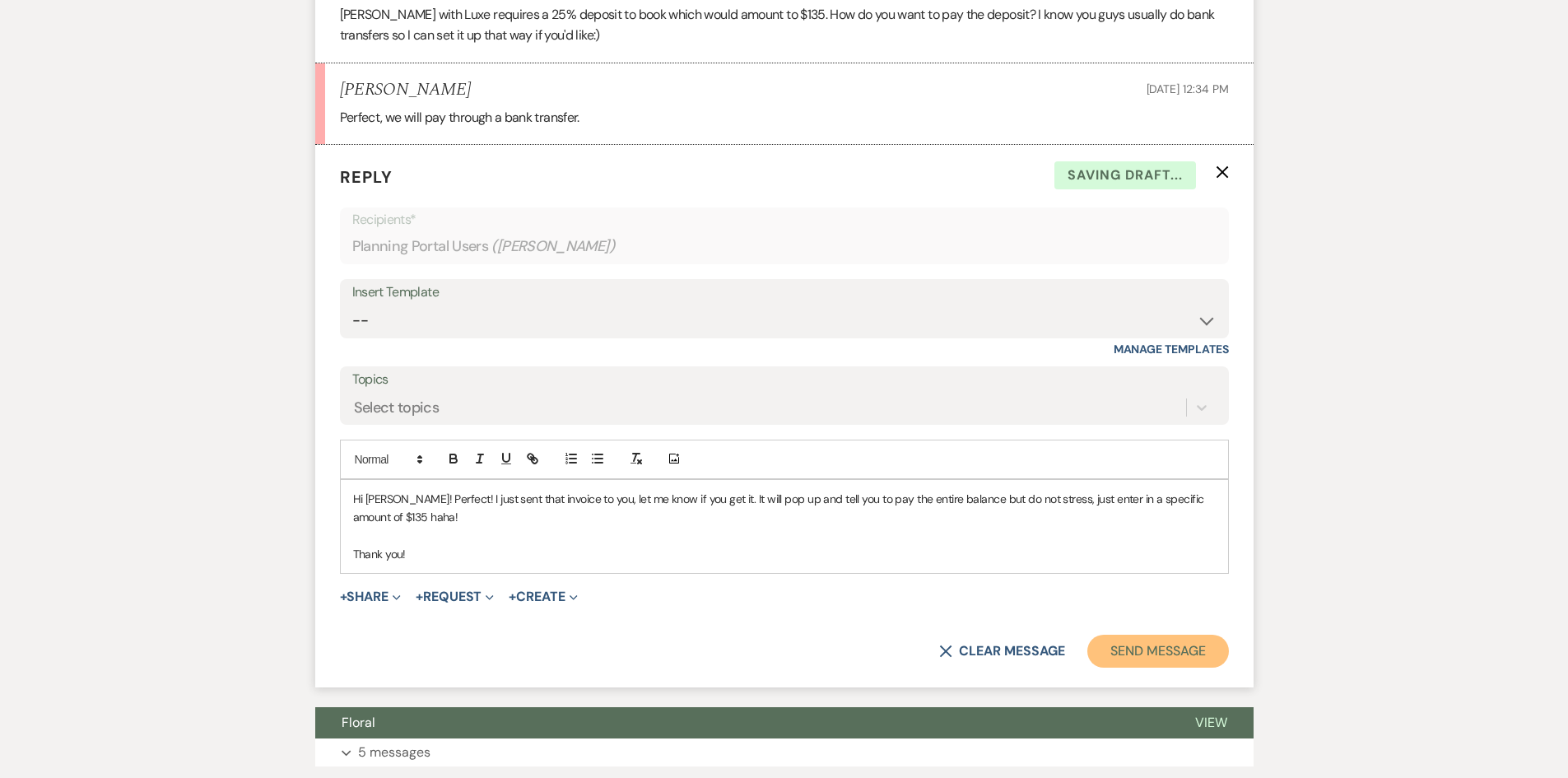
click at [1186, 645] on button "Send Message" at bounding box center [1157, 651] width 140 height 33
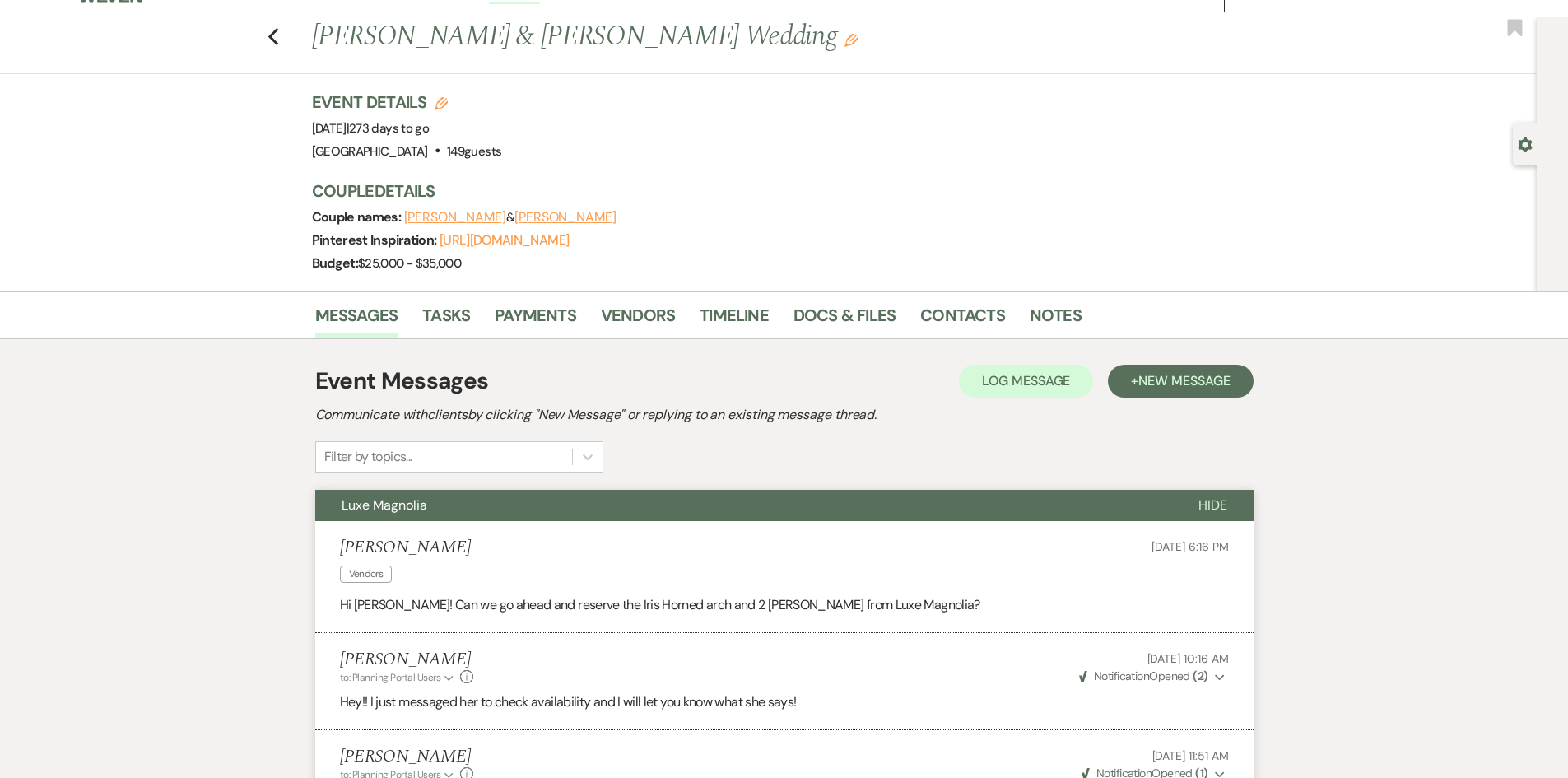
scroll to position [0, 0]
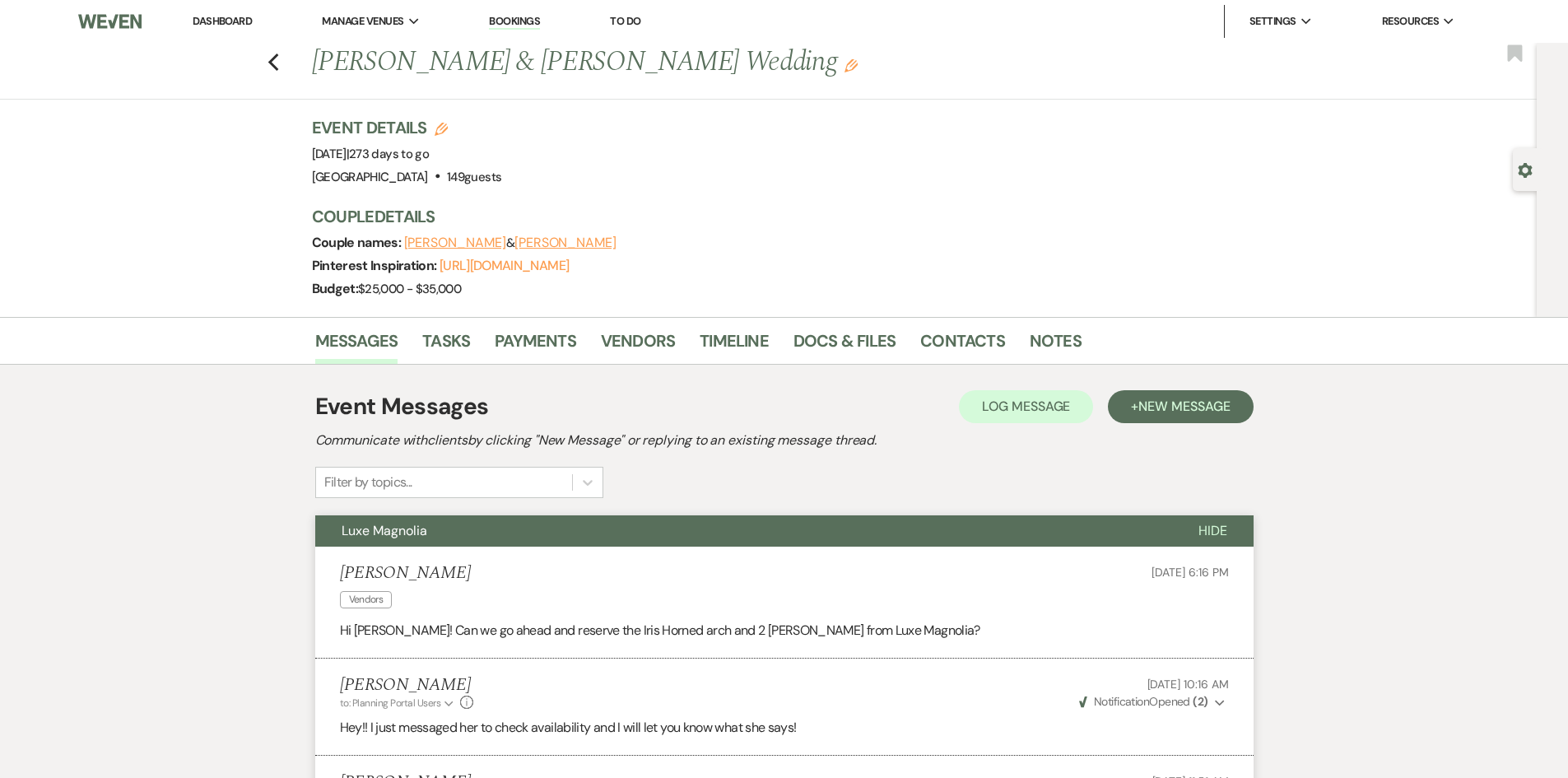
click at [196, 14] on link "Dashboard" at bounding box center [222, 20] width 59 height 14
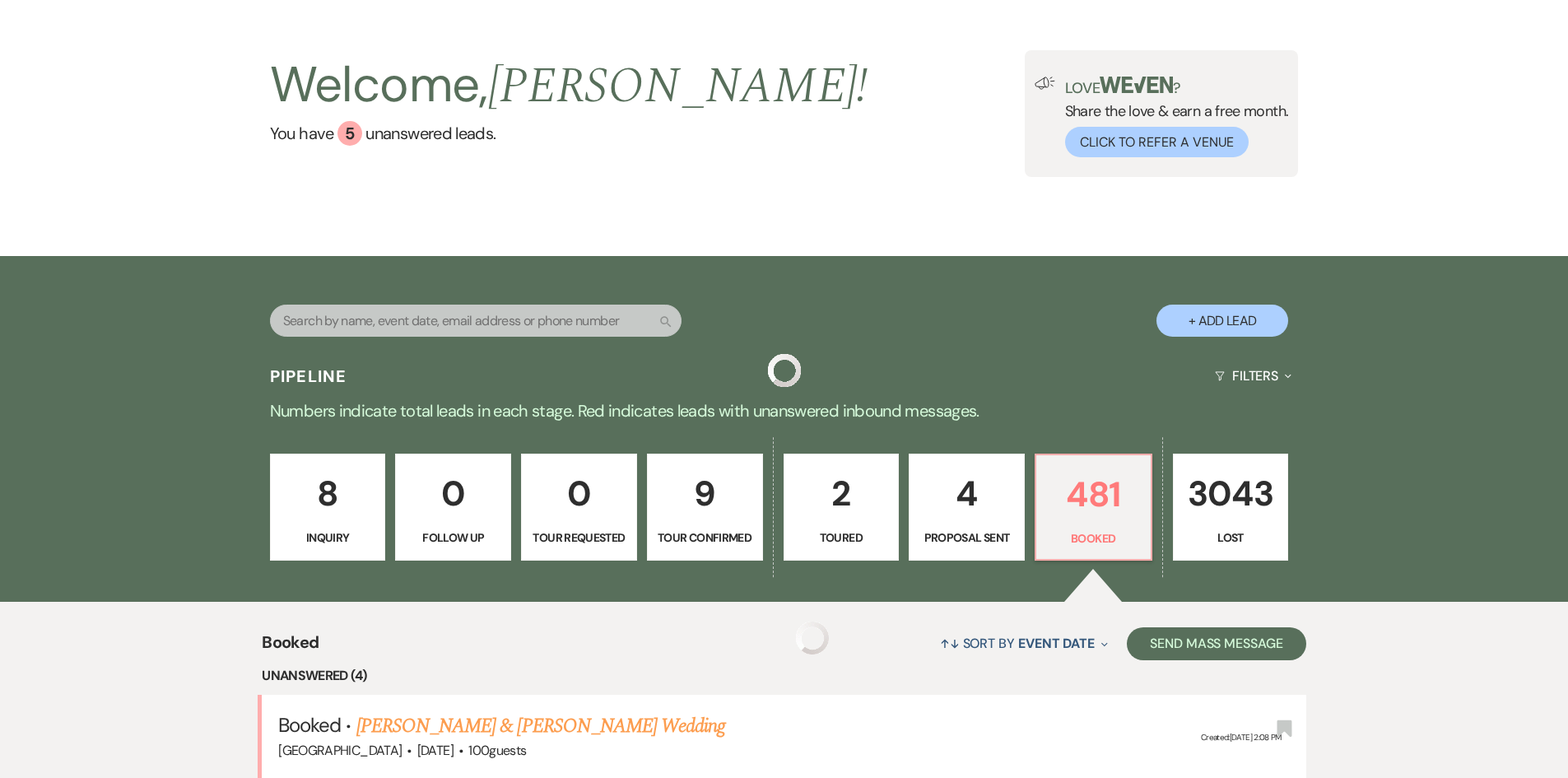
scroll to position [330, 0]
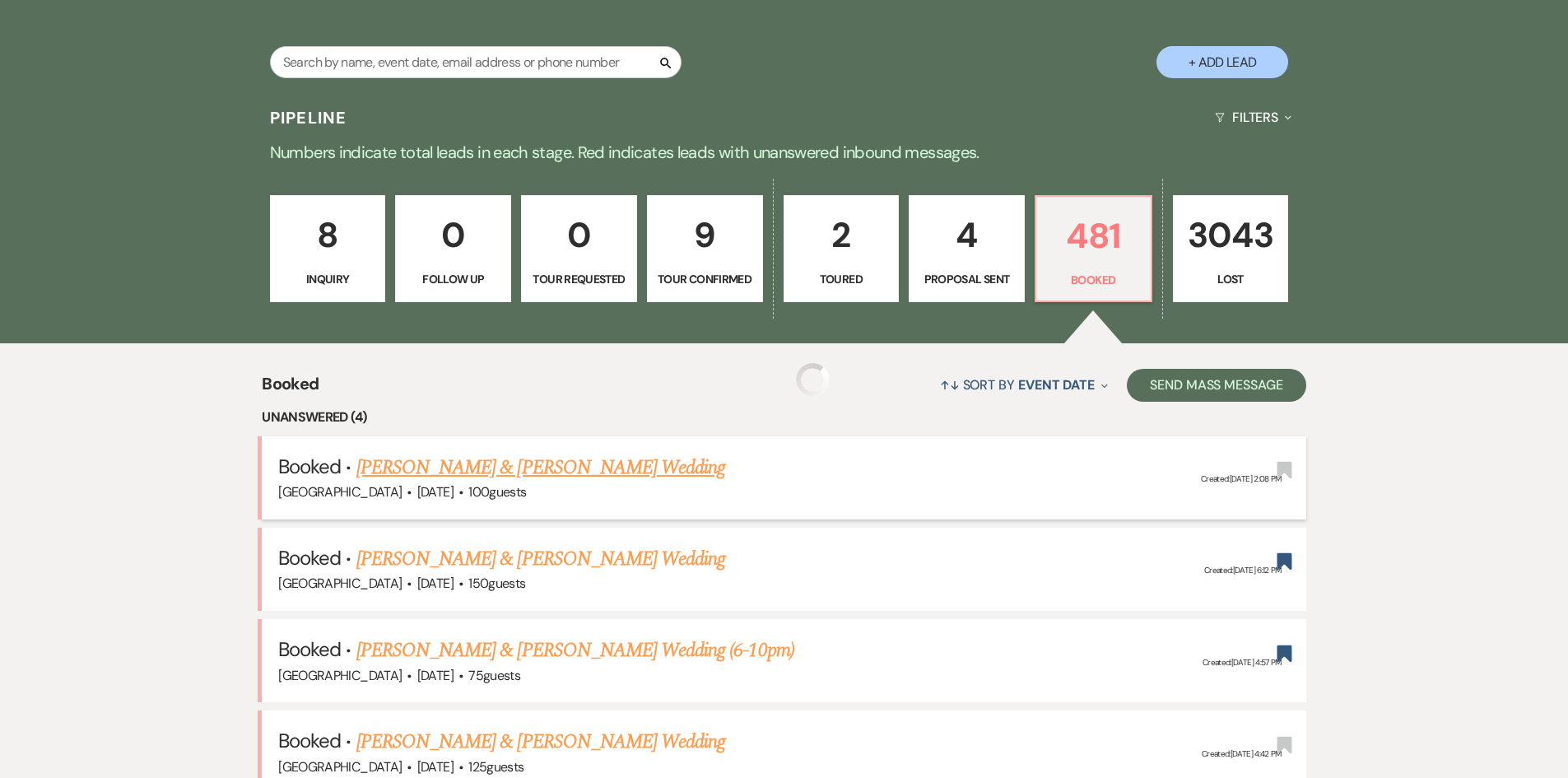
click at [516, 467] on link "[PERSON_NAME] & [PERSON_NAME] Wedding" at bounding box center [540, 467] width 368 height 30
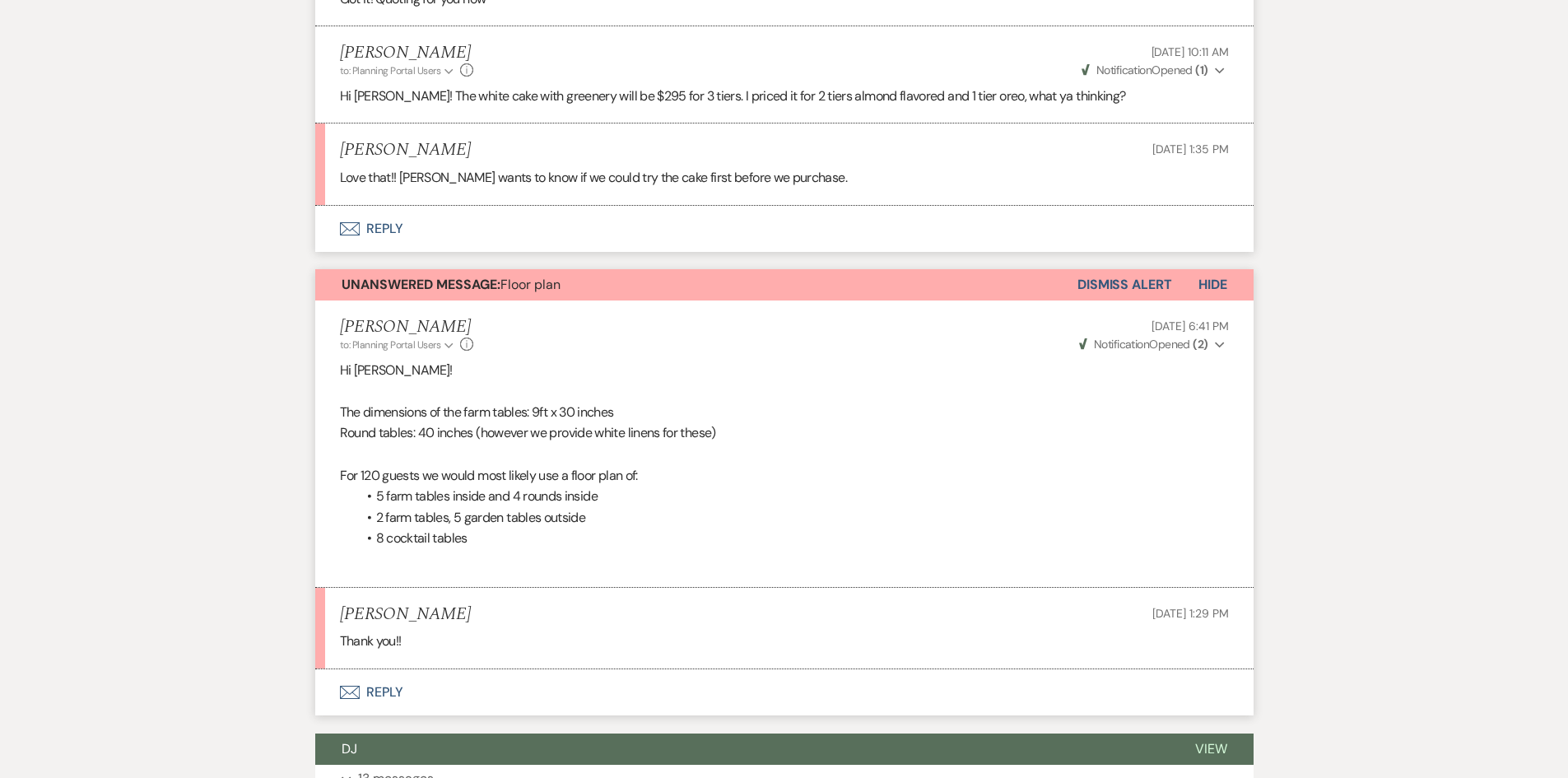
scroll to position [1814, 0]
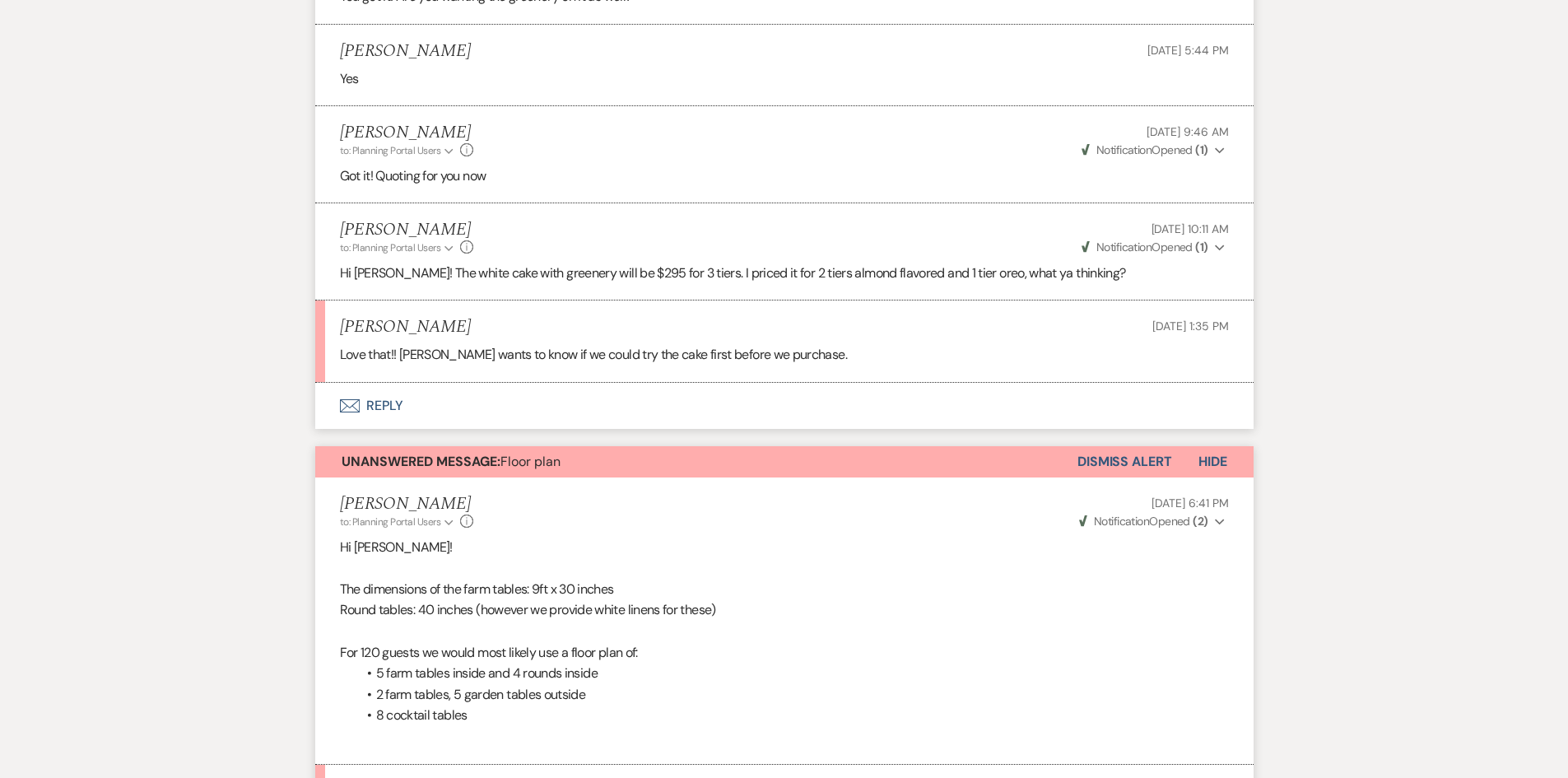
click at [391, 391] on button "Envelope Reply" at bounding box center [784, 406] width 939 height 46
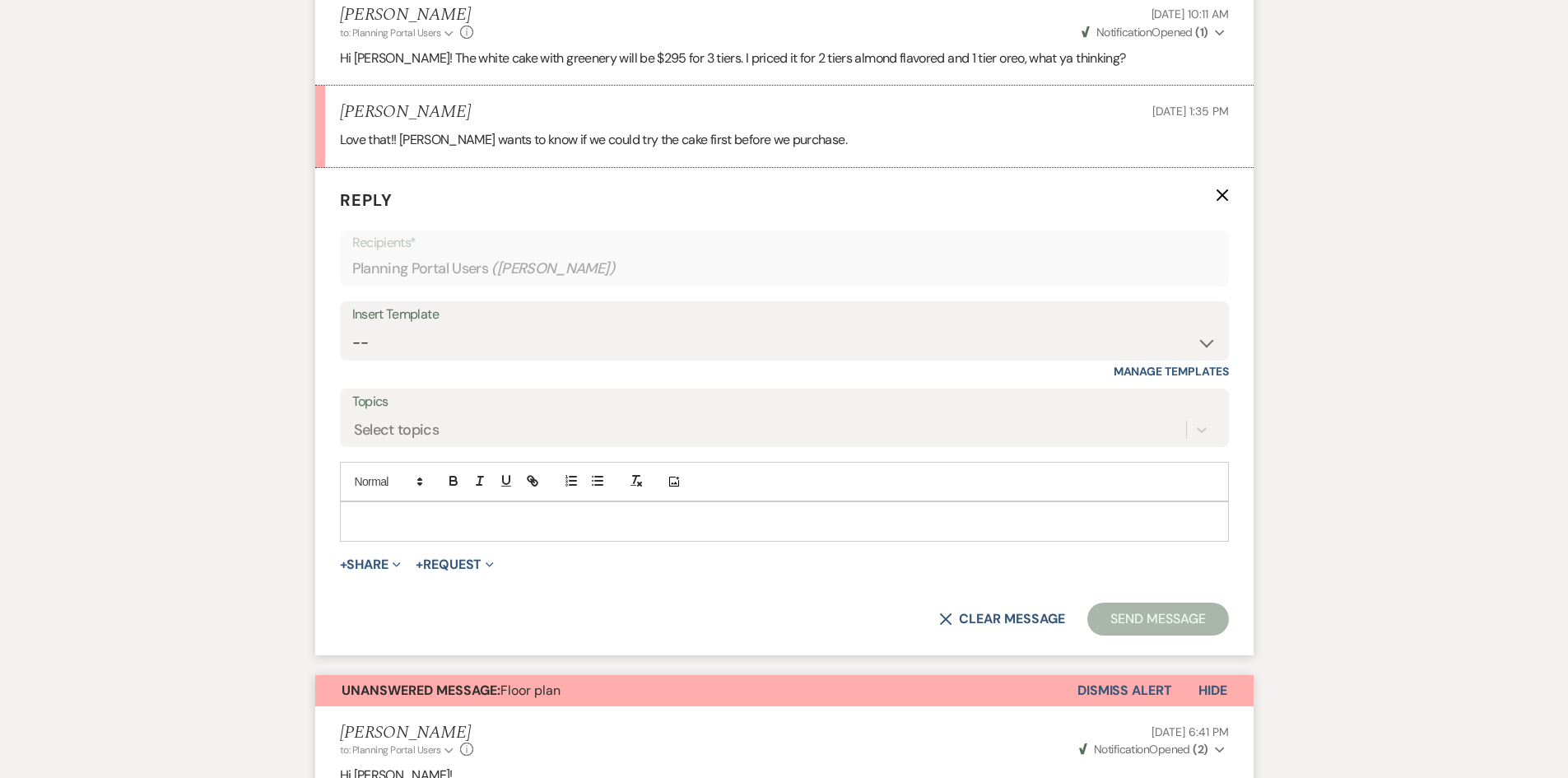
scroll to position [2031, 0]
click at [397, 511] on p at bounding box center [784, 520] width 863 height 18
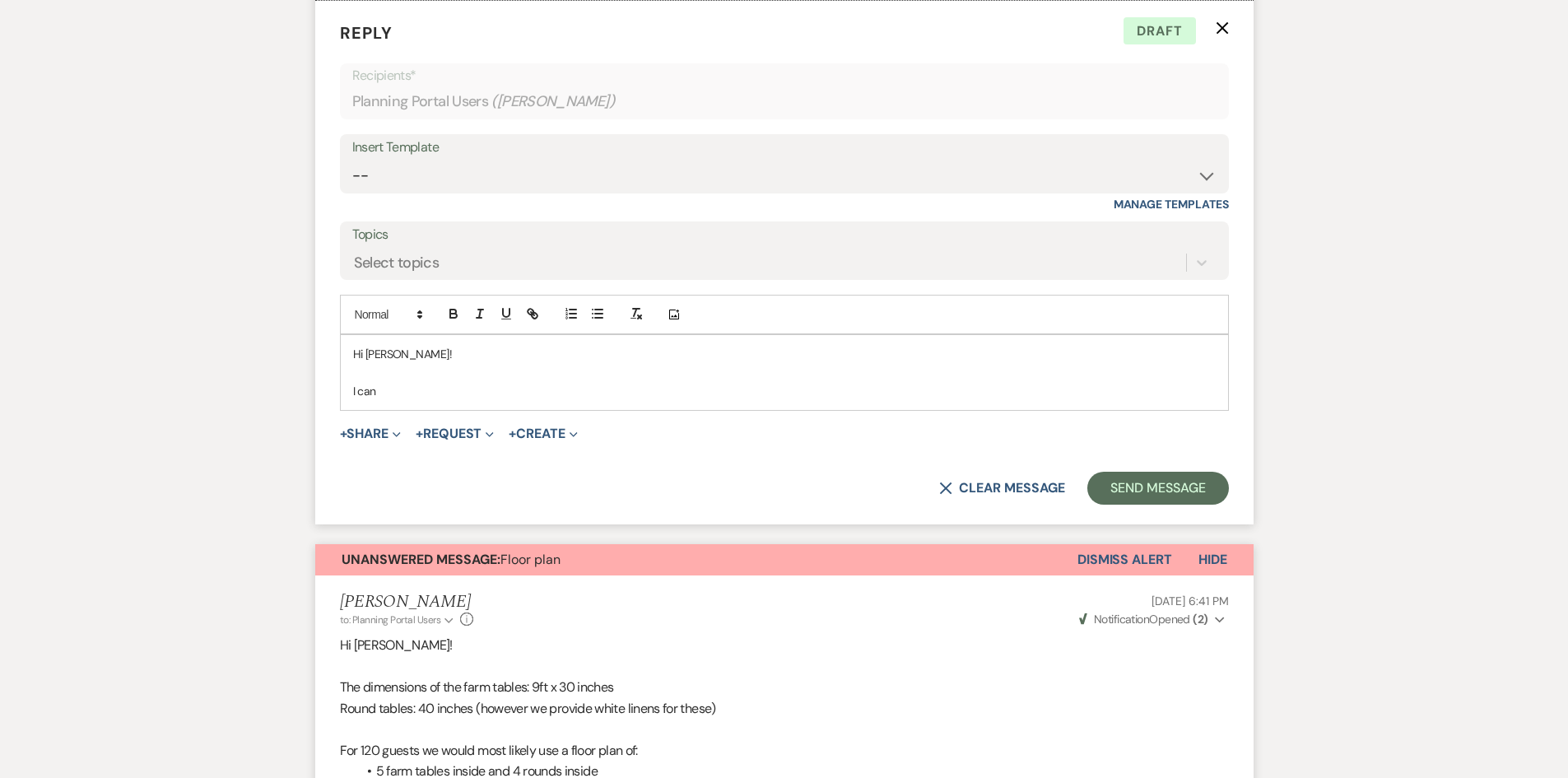
scroll to position [2525, 0]
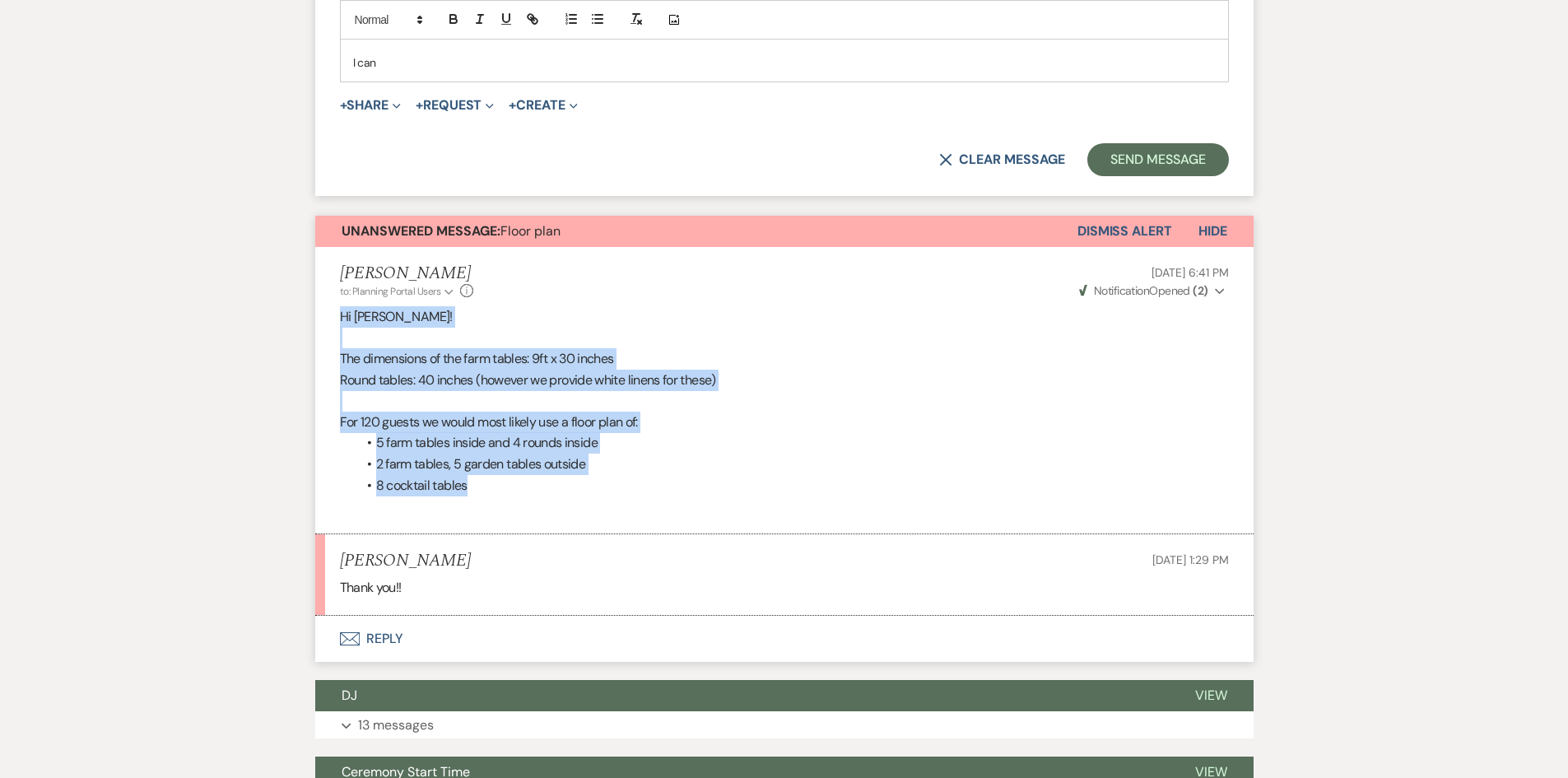
drag, startPoint x: 320, startPoint y: 297, endPoint x: 552, endPoint y: 470, distance: 289.4
click at [552, 470] on li "Holly Guthrie to: Planning Portal Users Expand Info Aug 19, 2025, 6:41 PM Weven…" at bounding box center [784, 390] width 939 height 286
click at [551, 475] on li "8 cocktail tables" at bounding box center [793, 486] width 873 height 22
drag, startPoint x: 498, startPoint y: 459, endPoint x: 328, endPoint y: 236, distance: 280.4
click at [328, 247] on li "Holly Guthrie to: Planning Portal Users Expand Info Aug 19, 2025, 6:41 PM Weven…" at bounding box center [784, 390] width 939 height 286
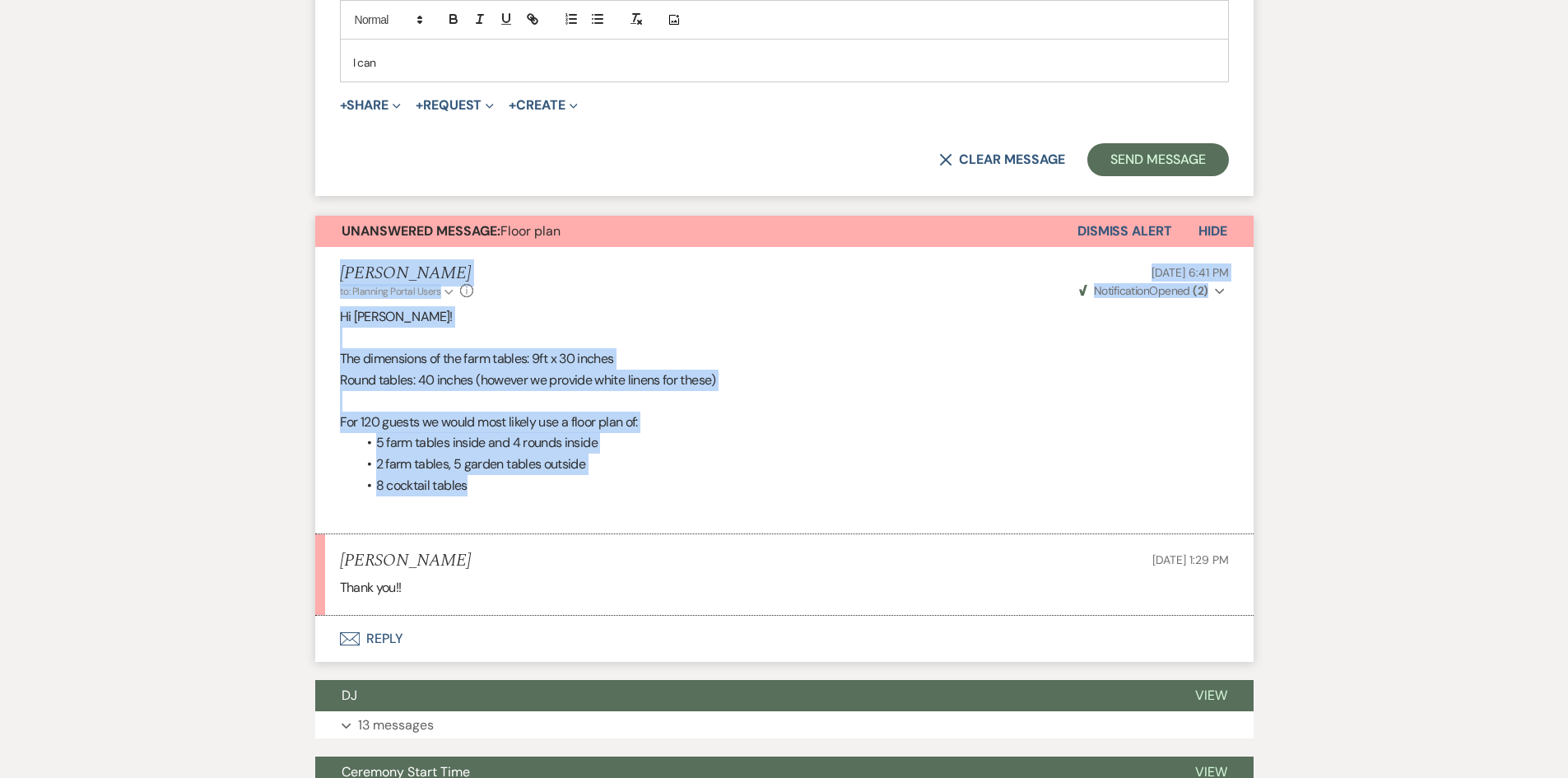
click at [328, 247] on li "Holly Guthrie to: Planning Portal Users Expand Info Aug 19, 2025, 6:41 PM Weven…" at bounding box center [784, 390] width 939 height 286
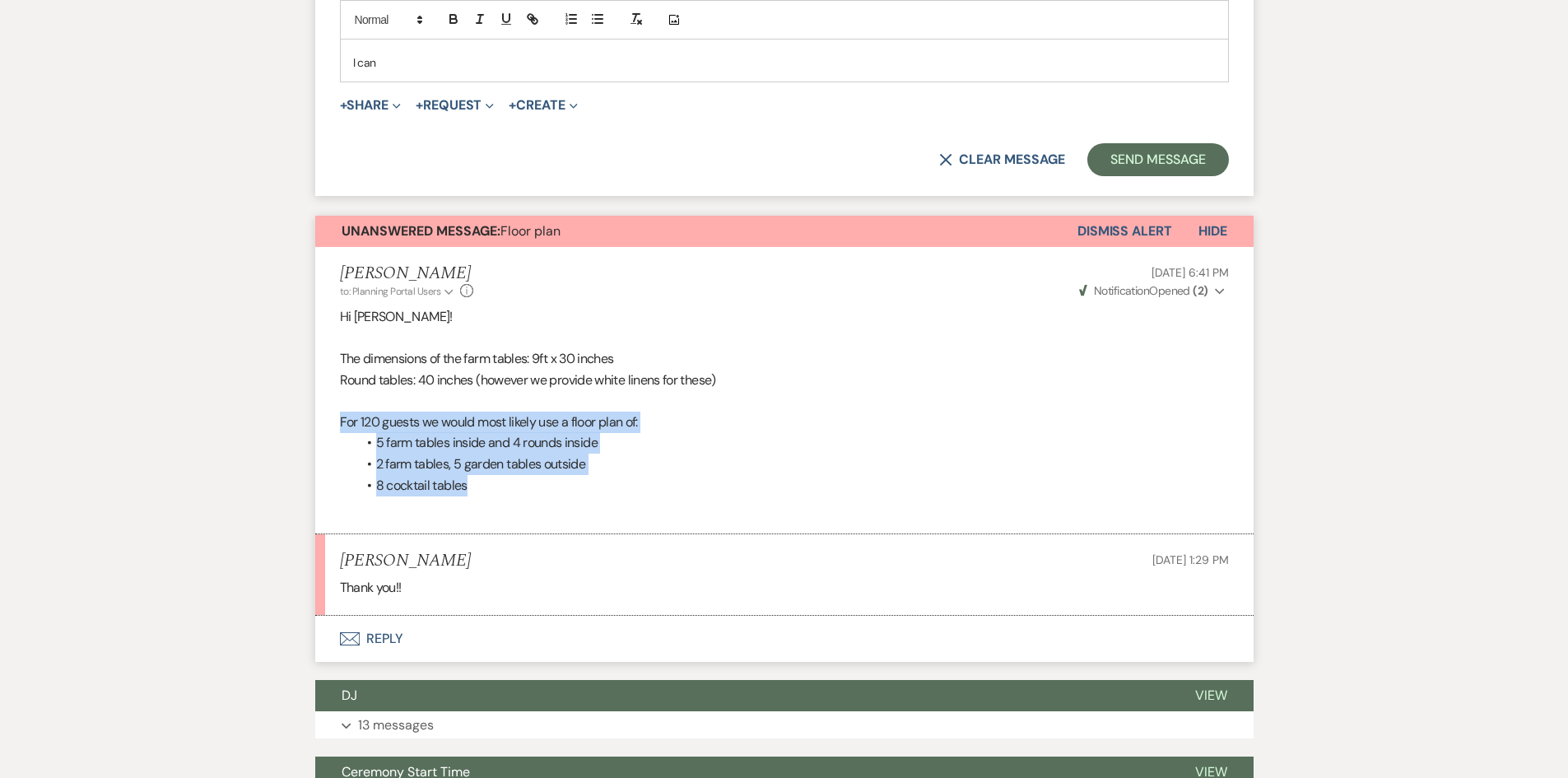
drag, startPoint x: 340, startPoint y: 398, endPoint x: 559, endPoint y: 466, distance: 229.3
click at [559, 466] on div "Hi Cassidy! The dimensions of the farm tables: 9ft x 30 inches Round tables: 40…" at bounding box center [785, 411] width 889 height 211
click at [559, 475] on li "8 cocktail tables" at bounding box center [793, 486] width 873 height 22
drag, startPoint x: 466, startPoint y: 465, endPoint x: 321, endPoint y: 408, distance: 155.8
click at [321, 408] on li "Holly Guthrie to: Planning Portal Users Expand Info Aug 19, 2025, 6:41 PM Weven…" at bounding box center [784, 390] width 939 height 286
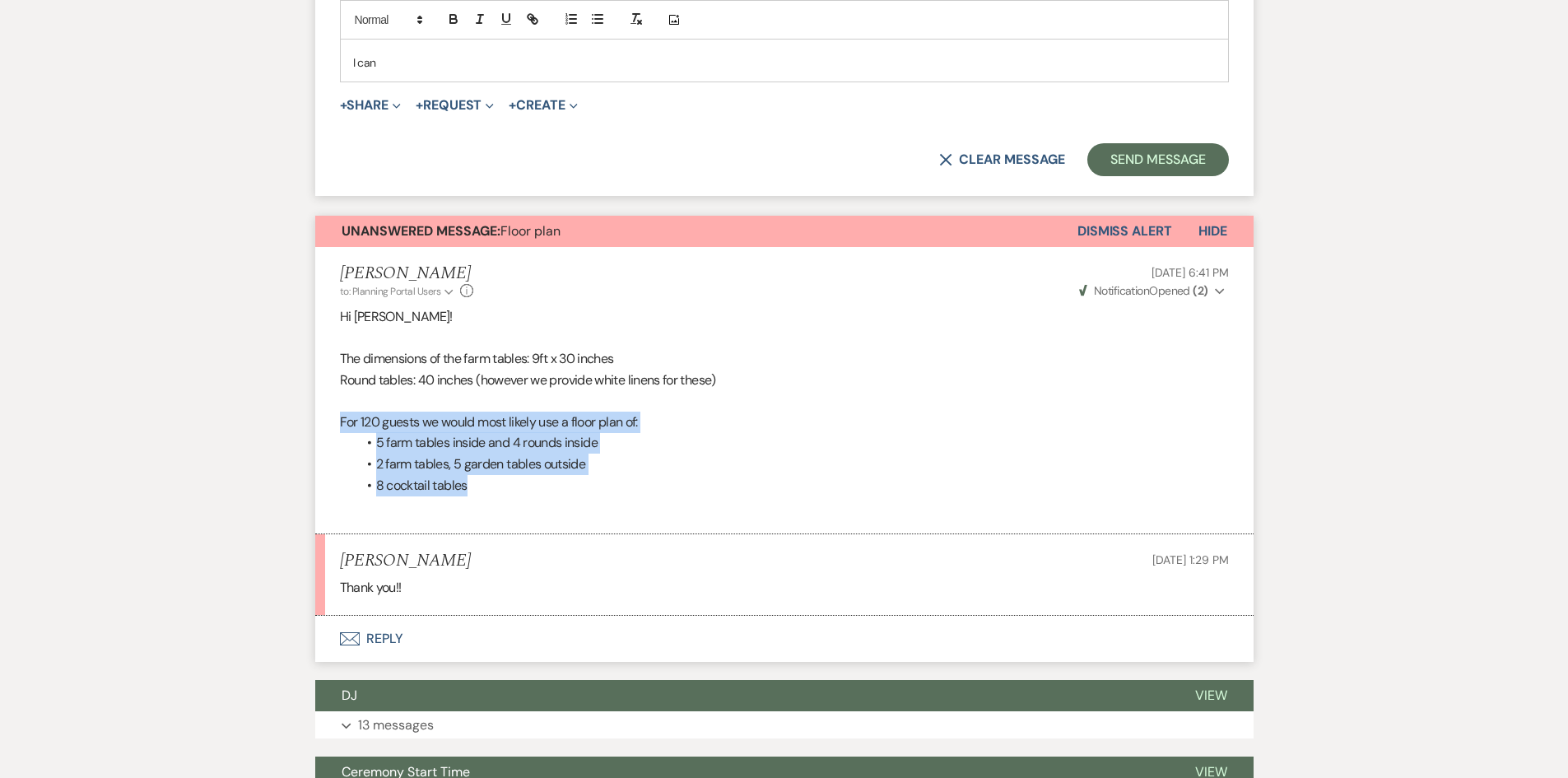
click at [321, 408] on li "Holly Guthrie to: Planning Portal Users Expand Info Aug 19, 2025, 6:41 PM Weven…" at bounding box center [784, 390] width 939 height 286
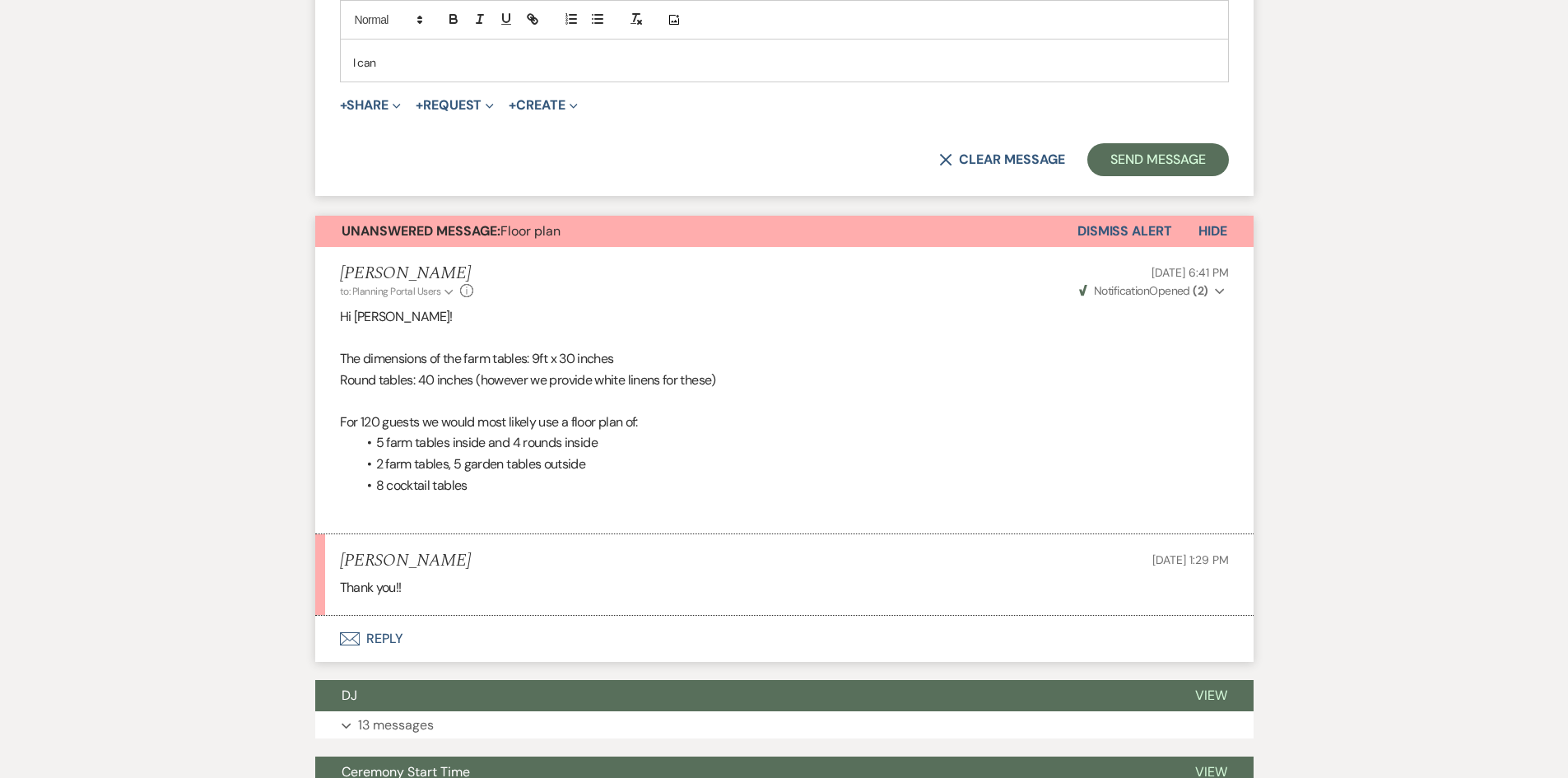
scroll to position [2608, 0]
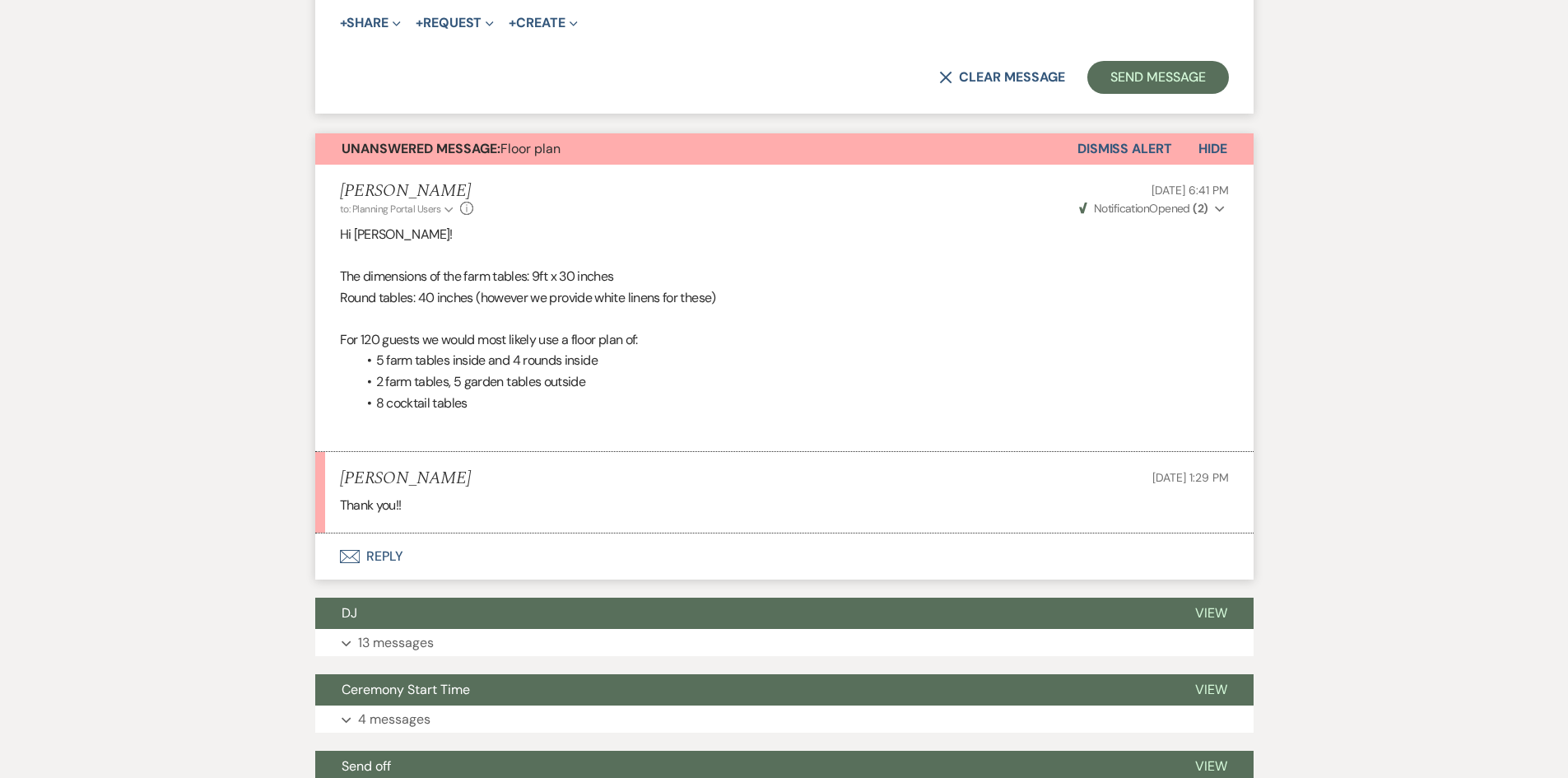
click at [1074, 133] on button "Unanswered Message: Floor plan" at bounding box center [696, 149] width 762 height 32
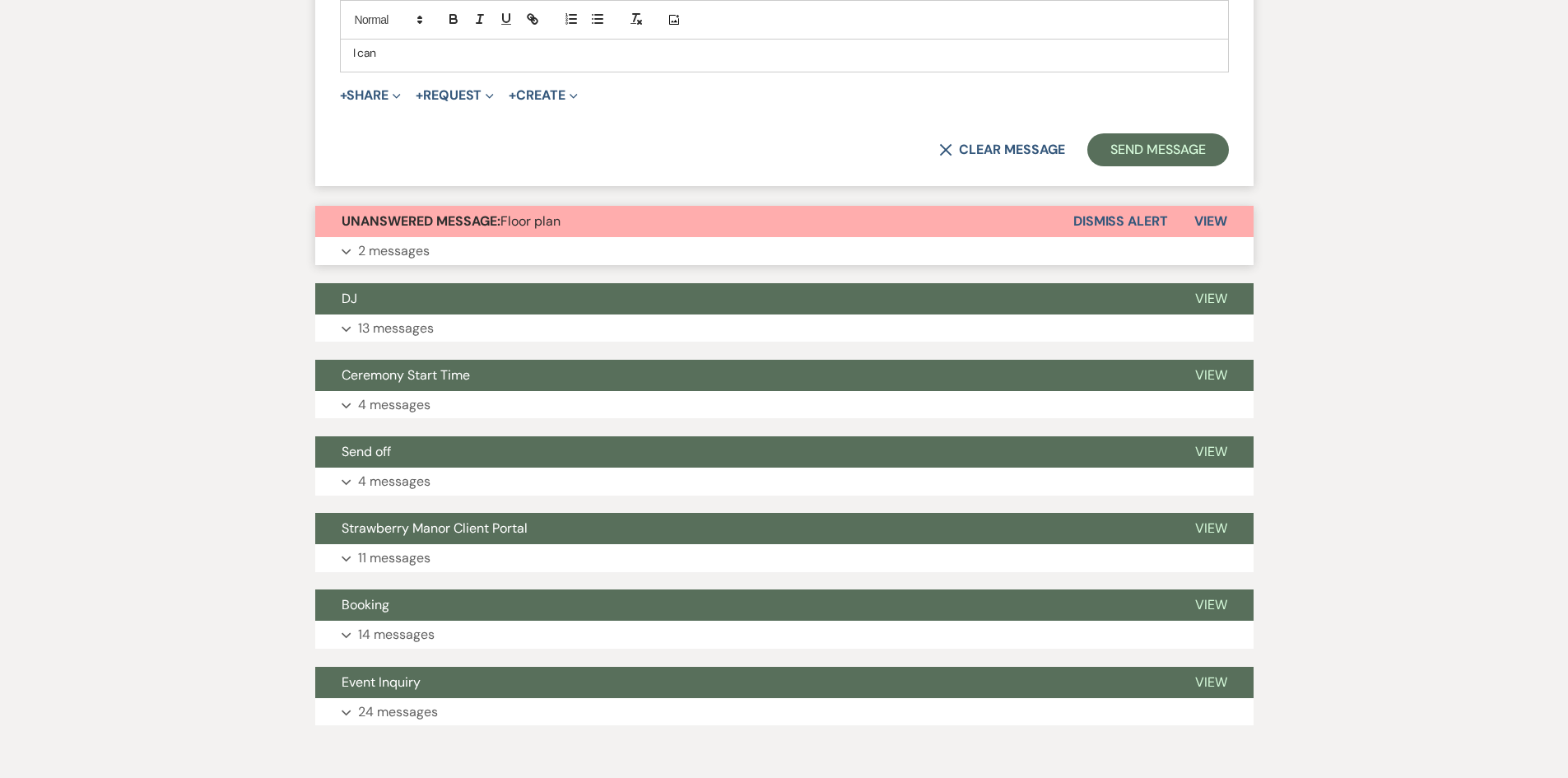
scroll to position [2510, 0]
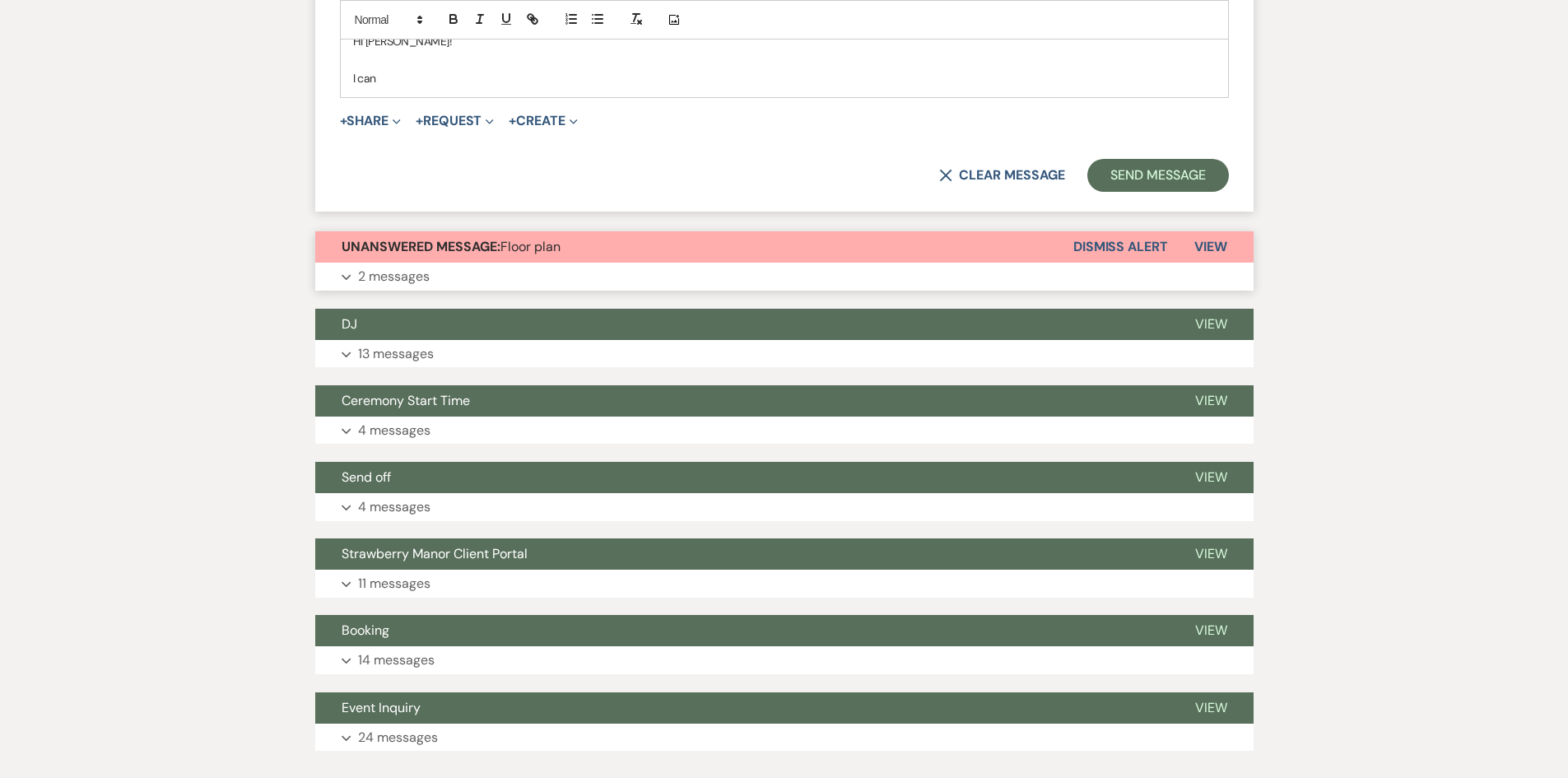
click at [1115, 232] on button "Dismiss Alert" at bounding box center [1121, 247] width 95 height 32
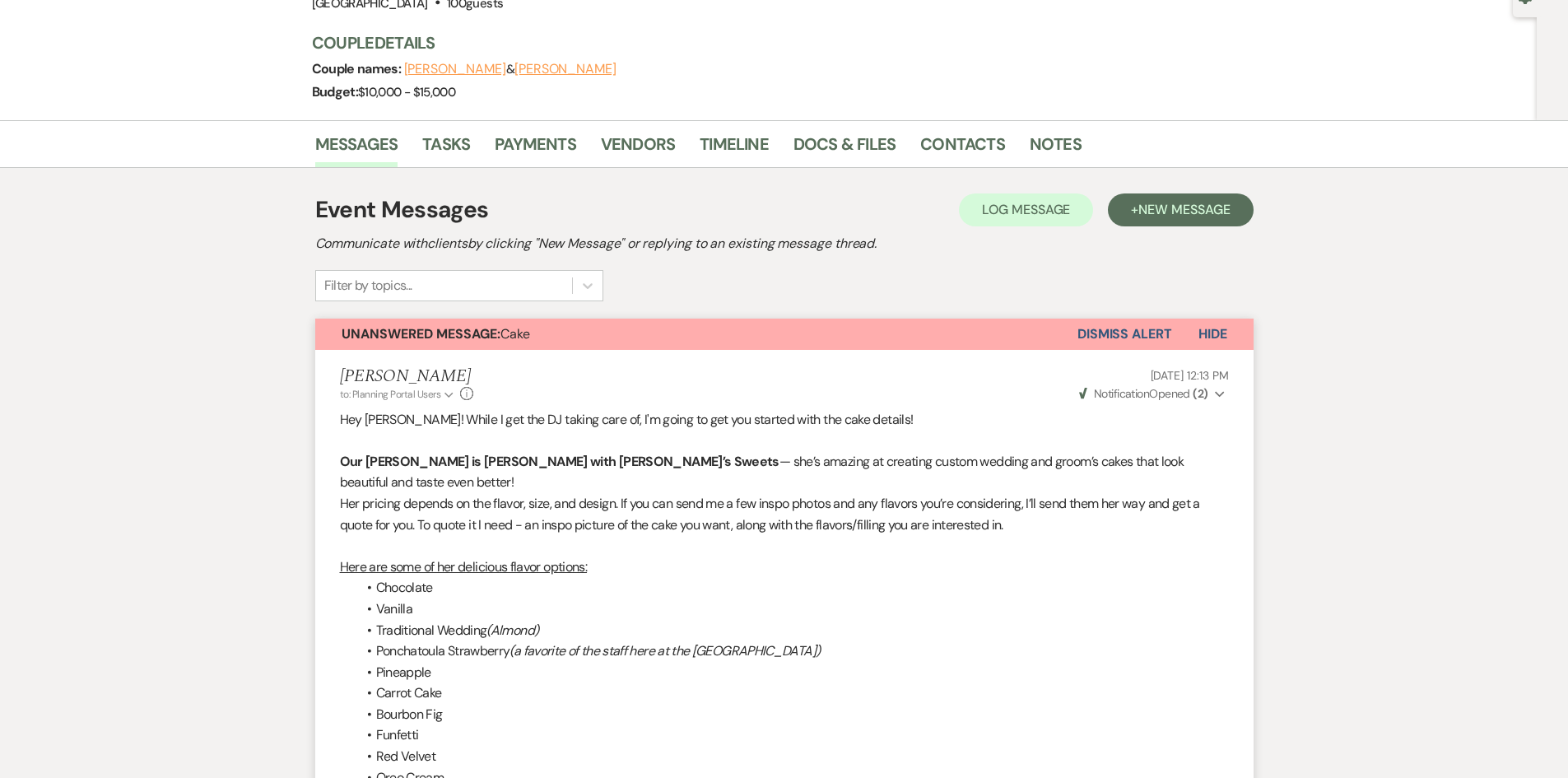
scroll to position [0, 0]
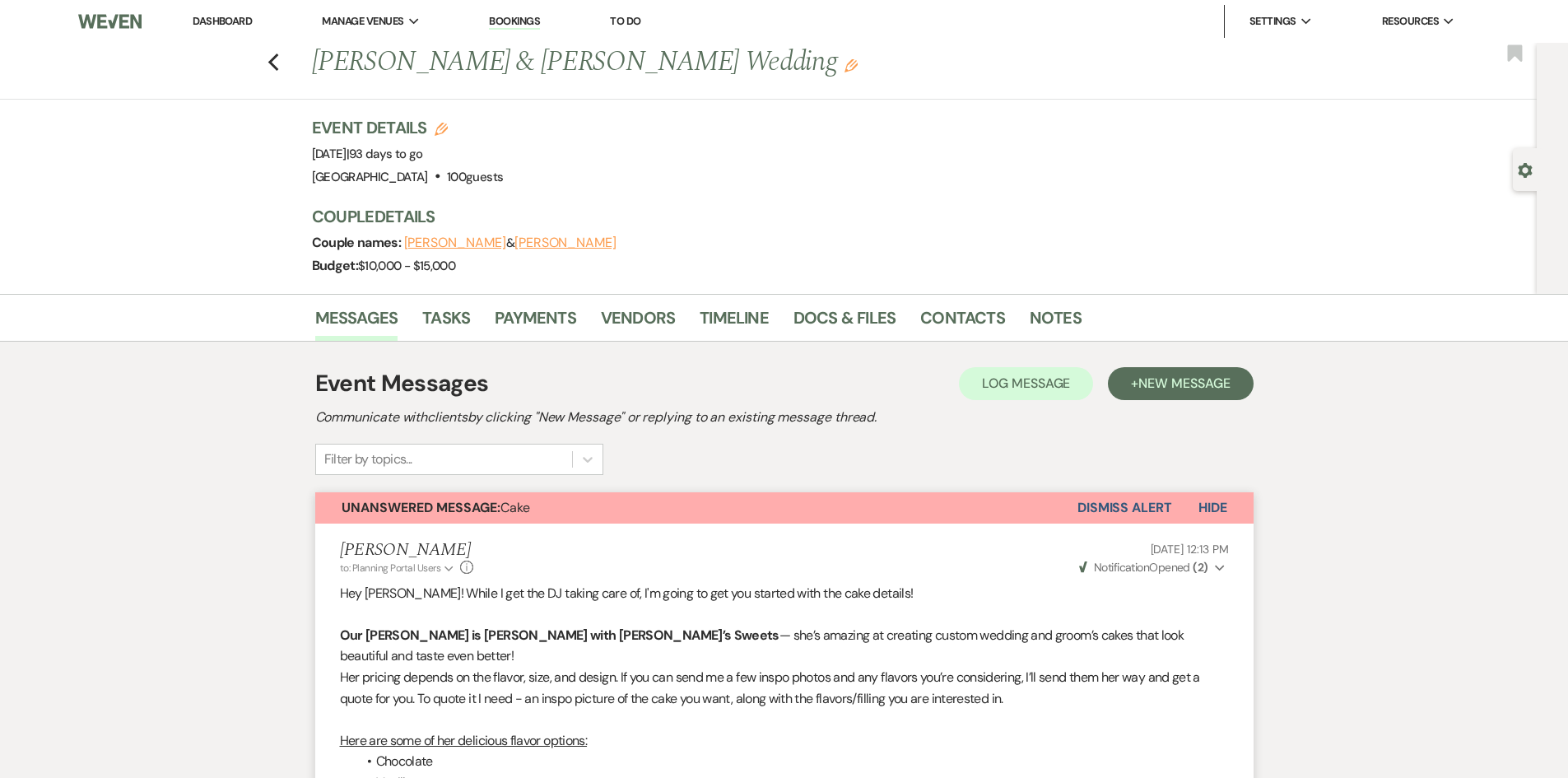
click at [231, 25] on link "Dashboard" at bounding box center [222, 20] width 59 height 14
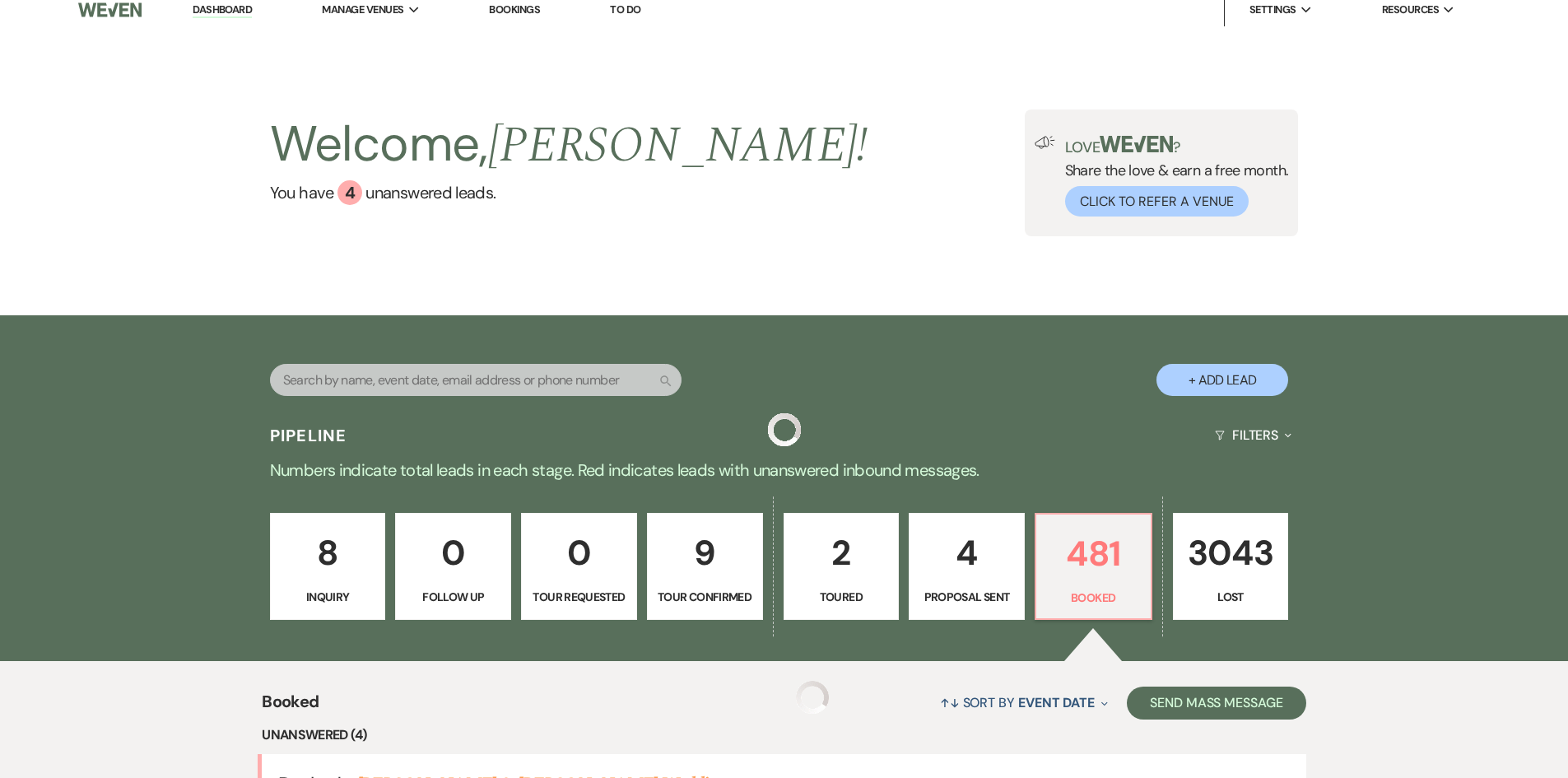
scroll to position [495, 0]
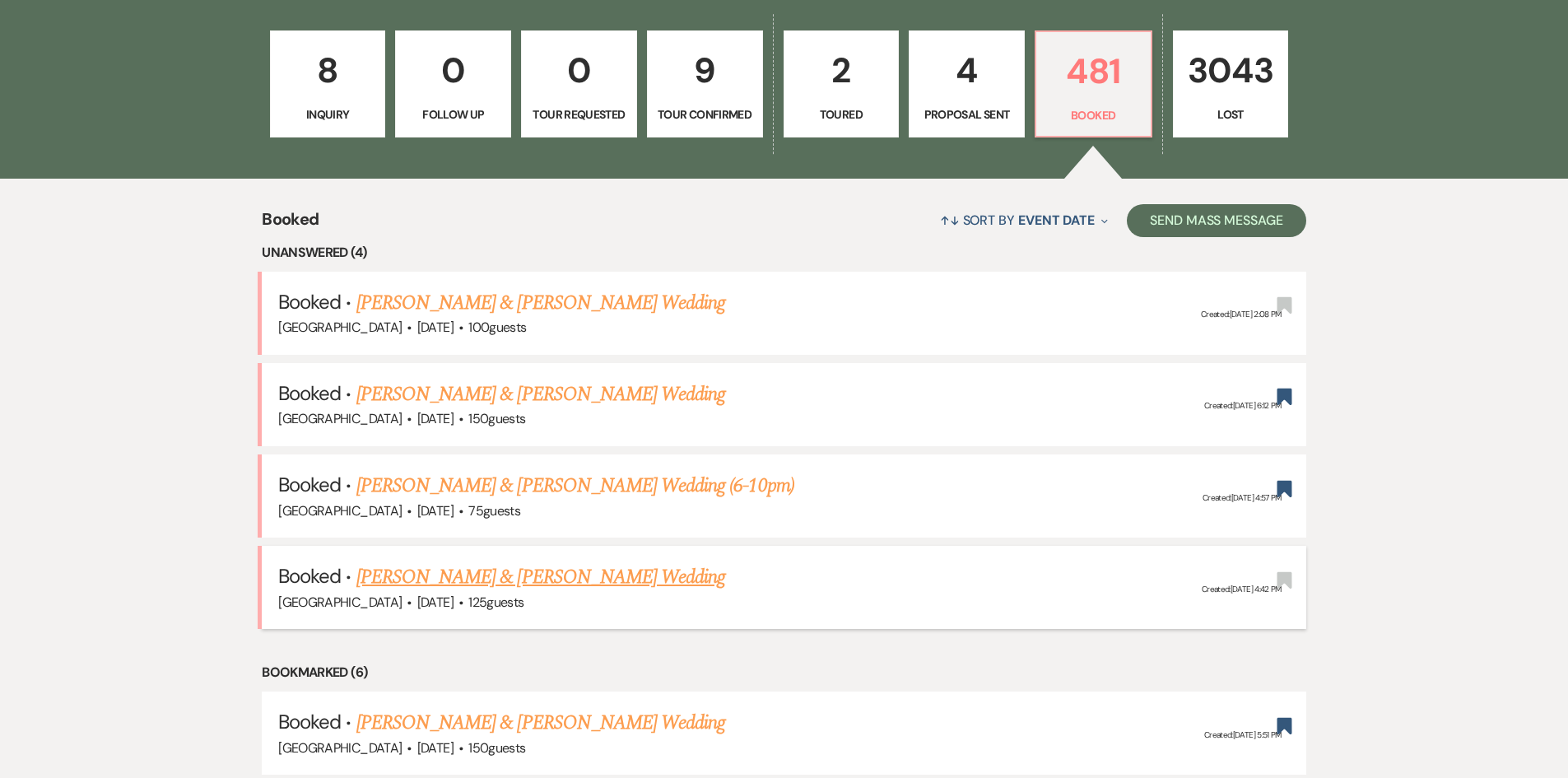
click at [485, 586] on link "[PERSON_NAME] & [PERSON_NAME] Wedding" at bounding box center [540, 577] width 368 height 30
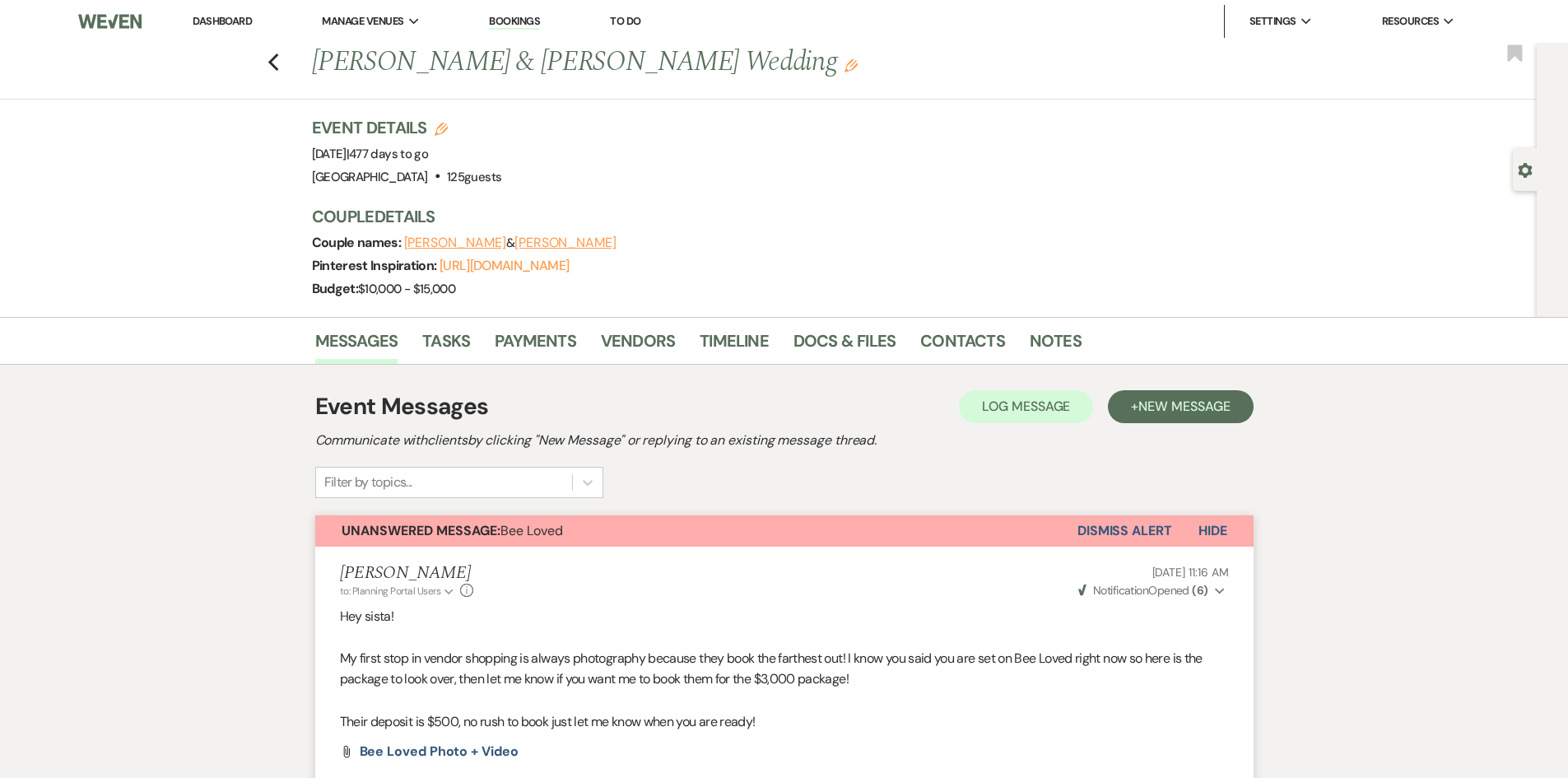
click at [228, 25] on link "Dashboard" at bounding box center [222, 20] width 59 height 14
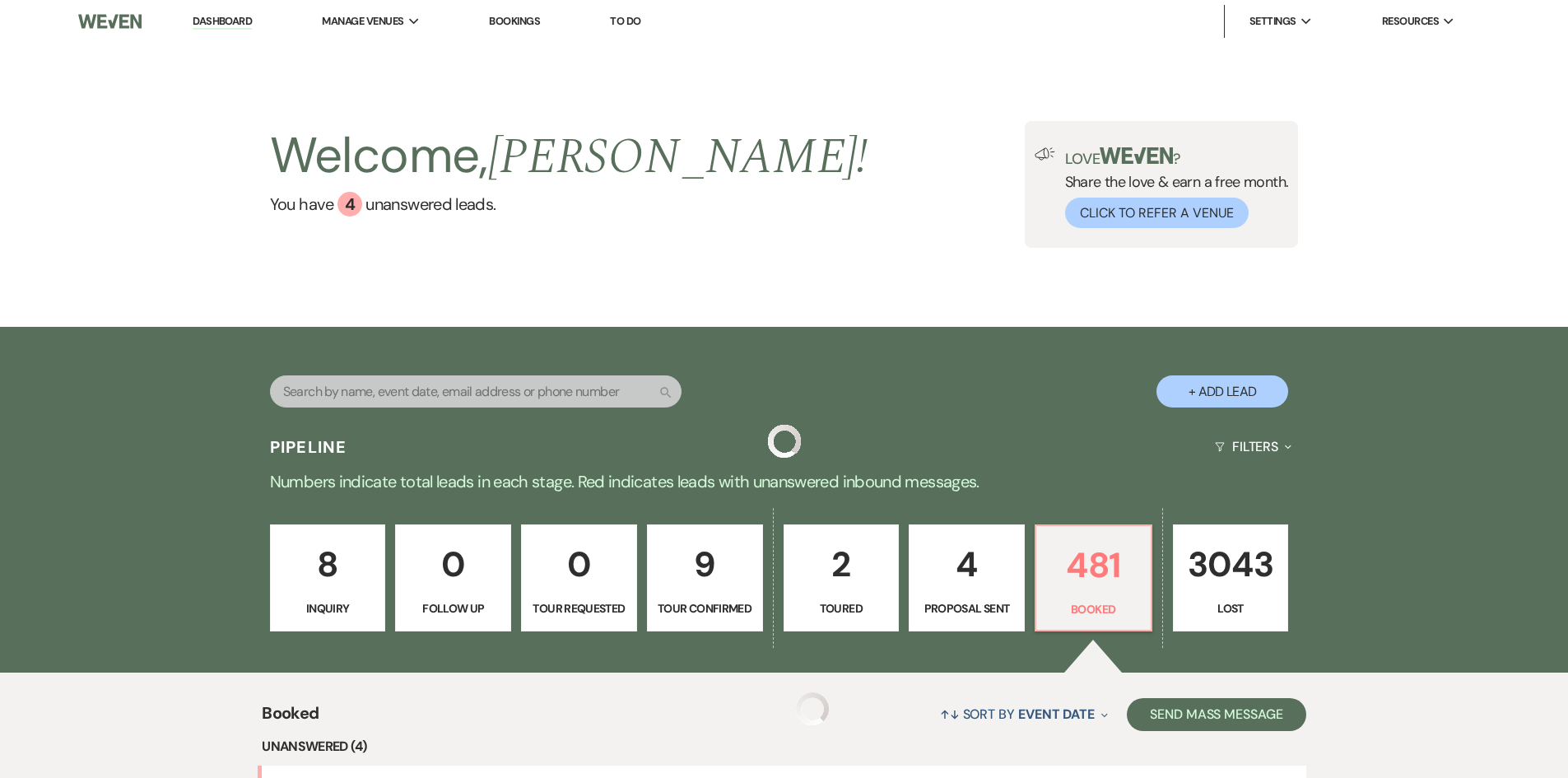
click at [499, 380] on input "text" at bounding box center [475, 391] width 412 height 32
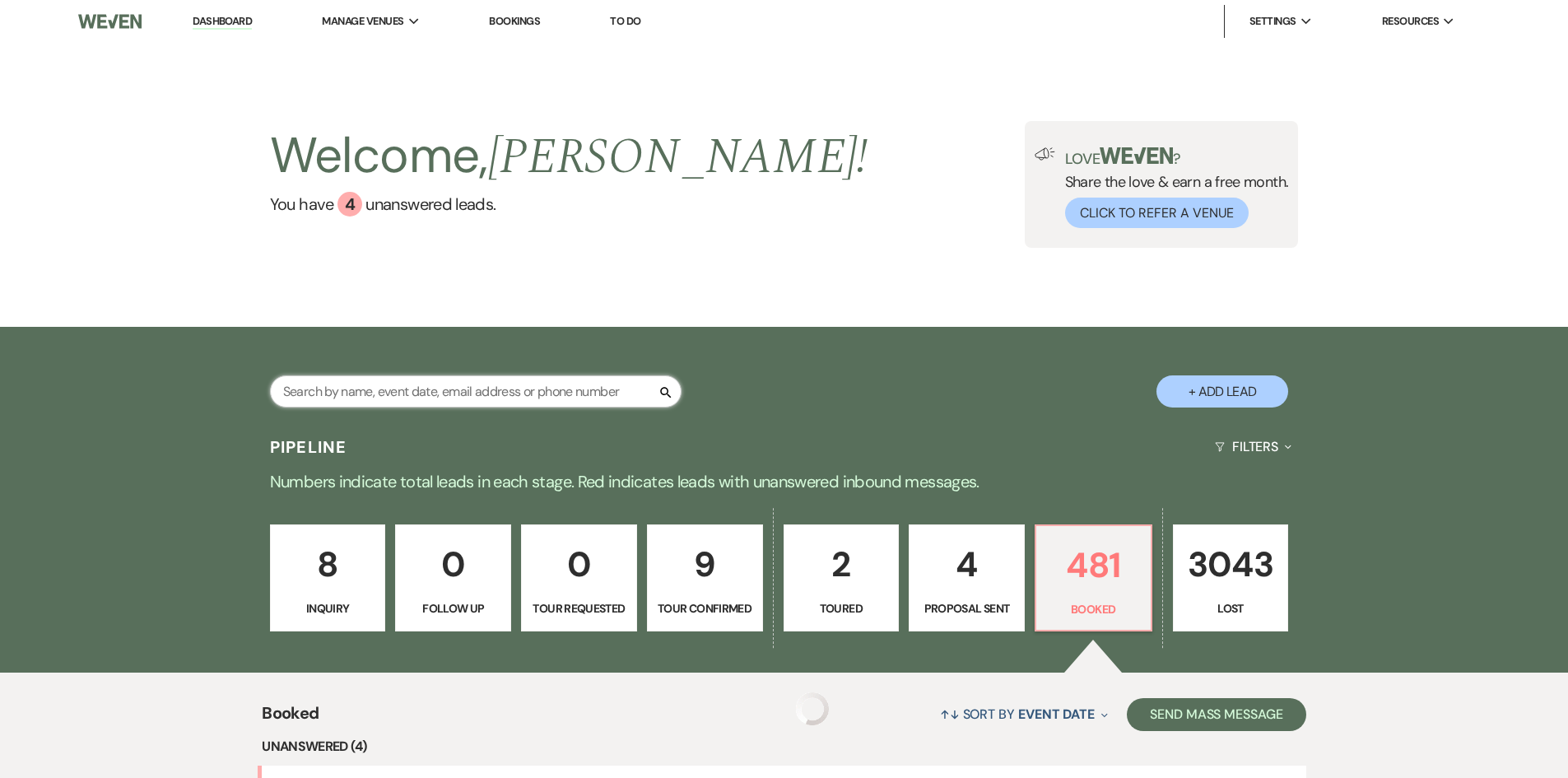
click at [499, 380] on input "text" at bounding box center [475, 391] width 412 height 32
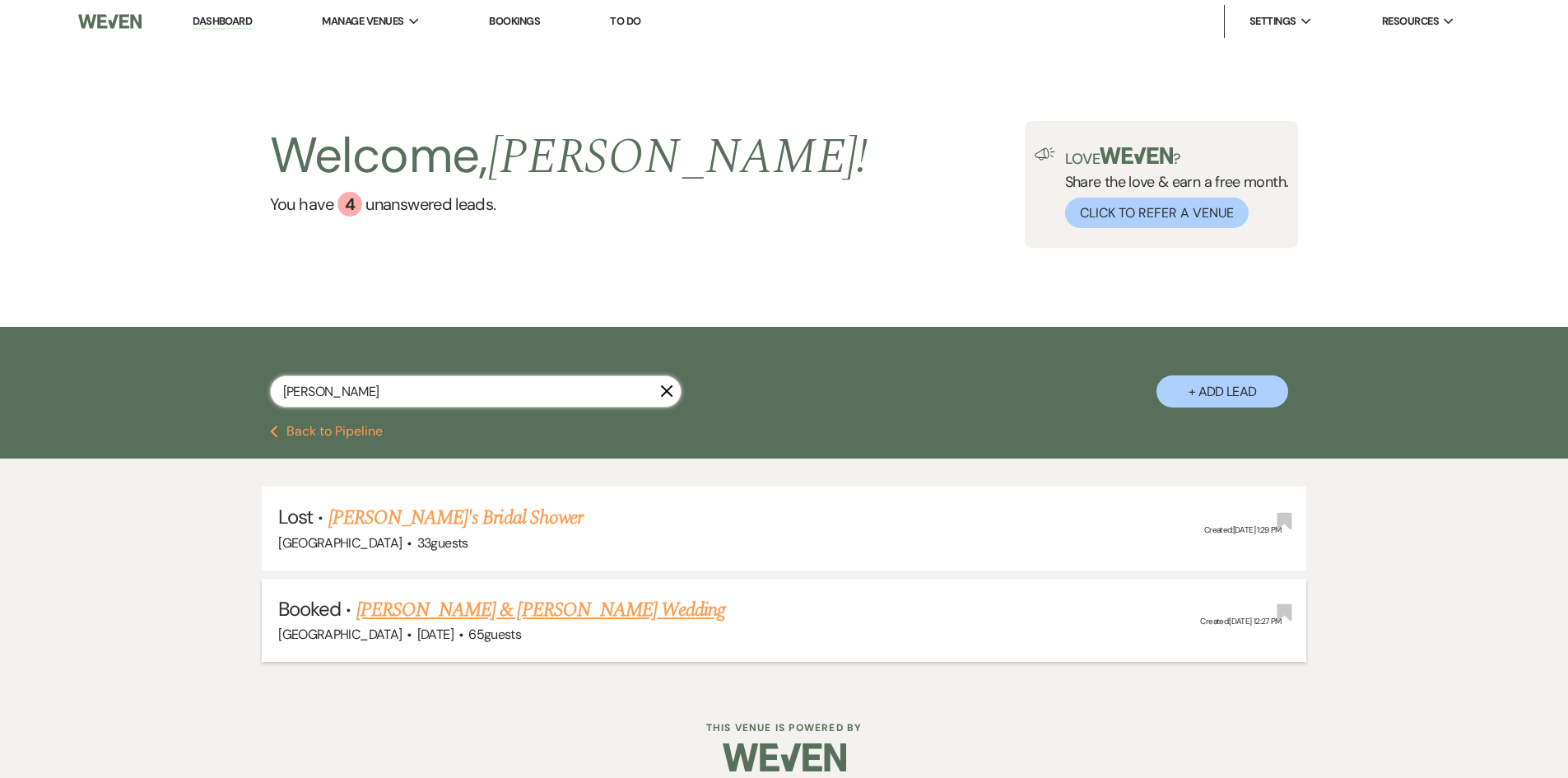
type input "cochran"
click at [523, 609] on link "[PERSON_NAME] & [PERSON_NAME] Wedding" at bounding box center [540, 610] width 368 height 30
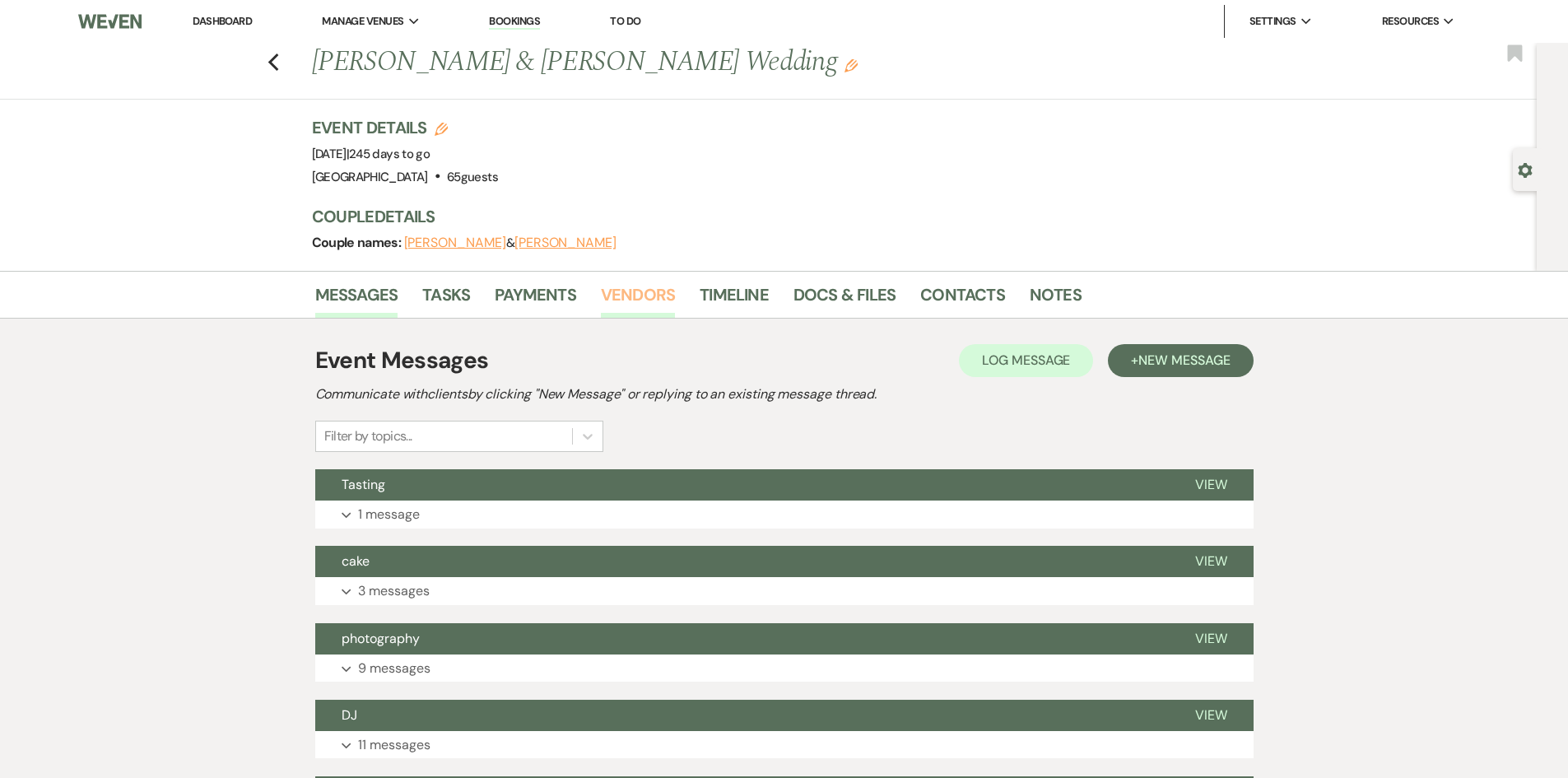
click at [631, 295] on link "Vendors" at bounding box center [638, 300] width 74 height 36
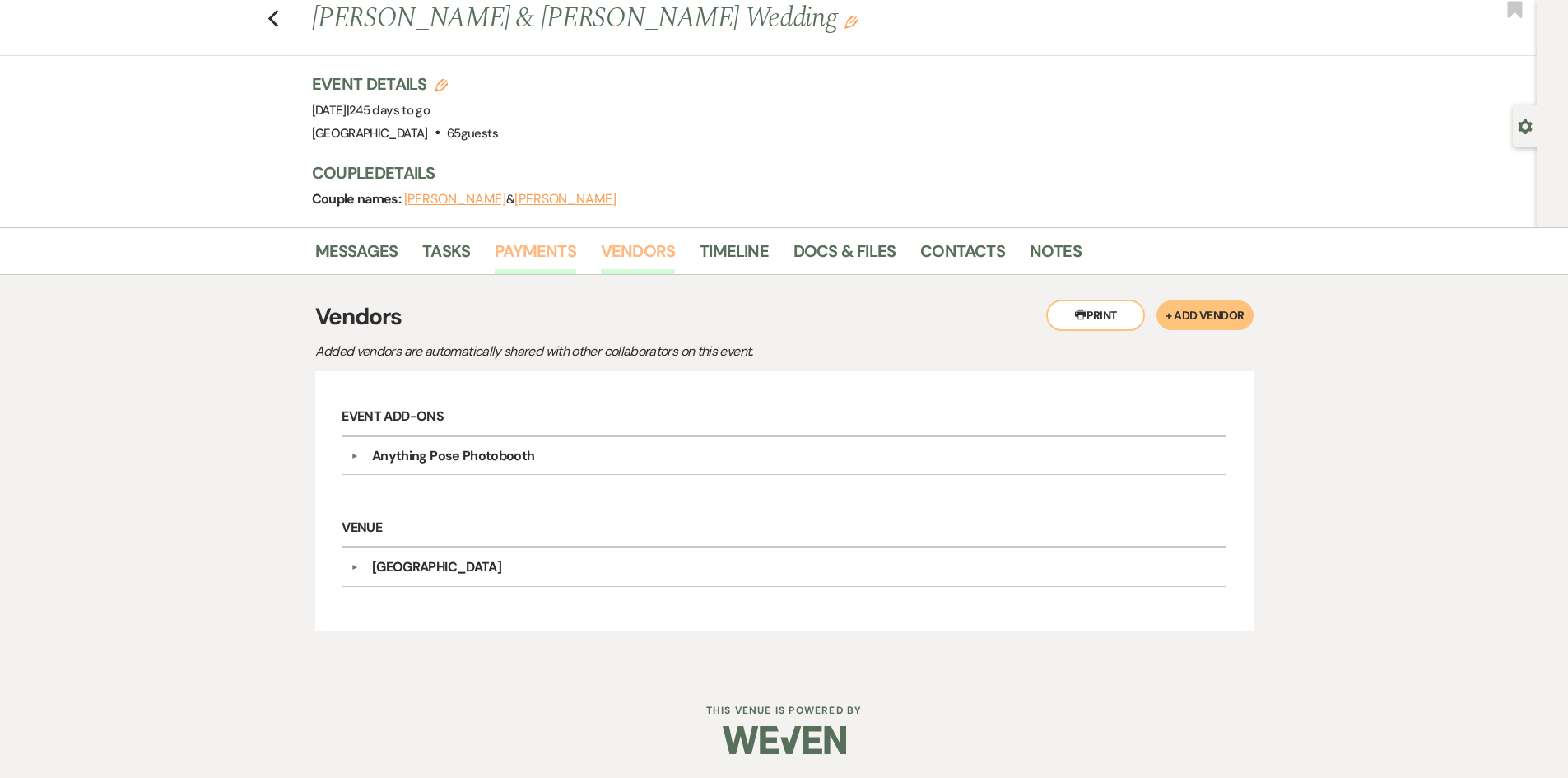
scroll to position [44, 0]
click at [492, 456] on div "Anything Pose Photobooth" at bounding box center [454, 456] width 163 height 20
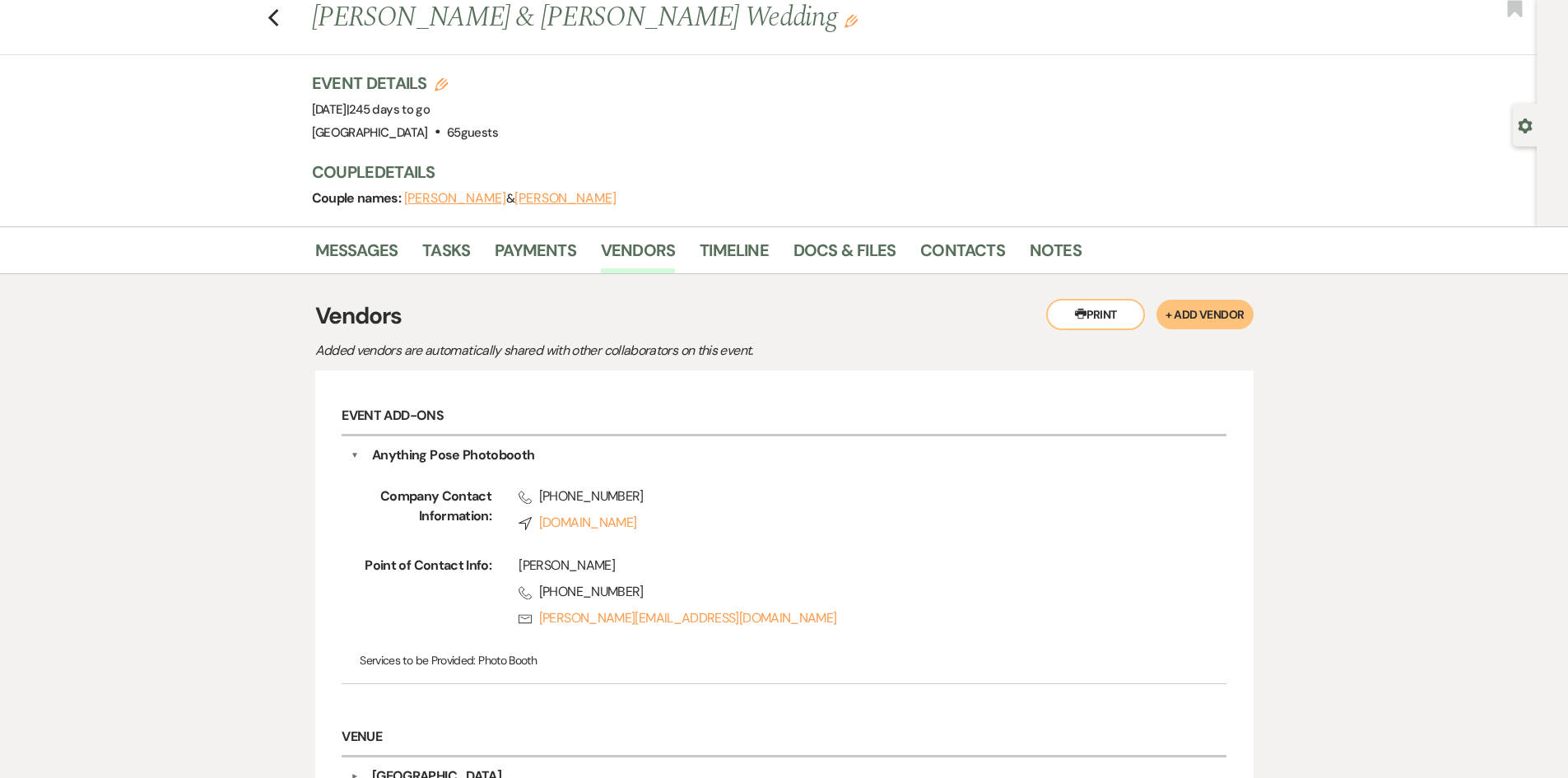
scroll to position [209, 0]
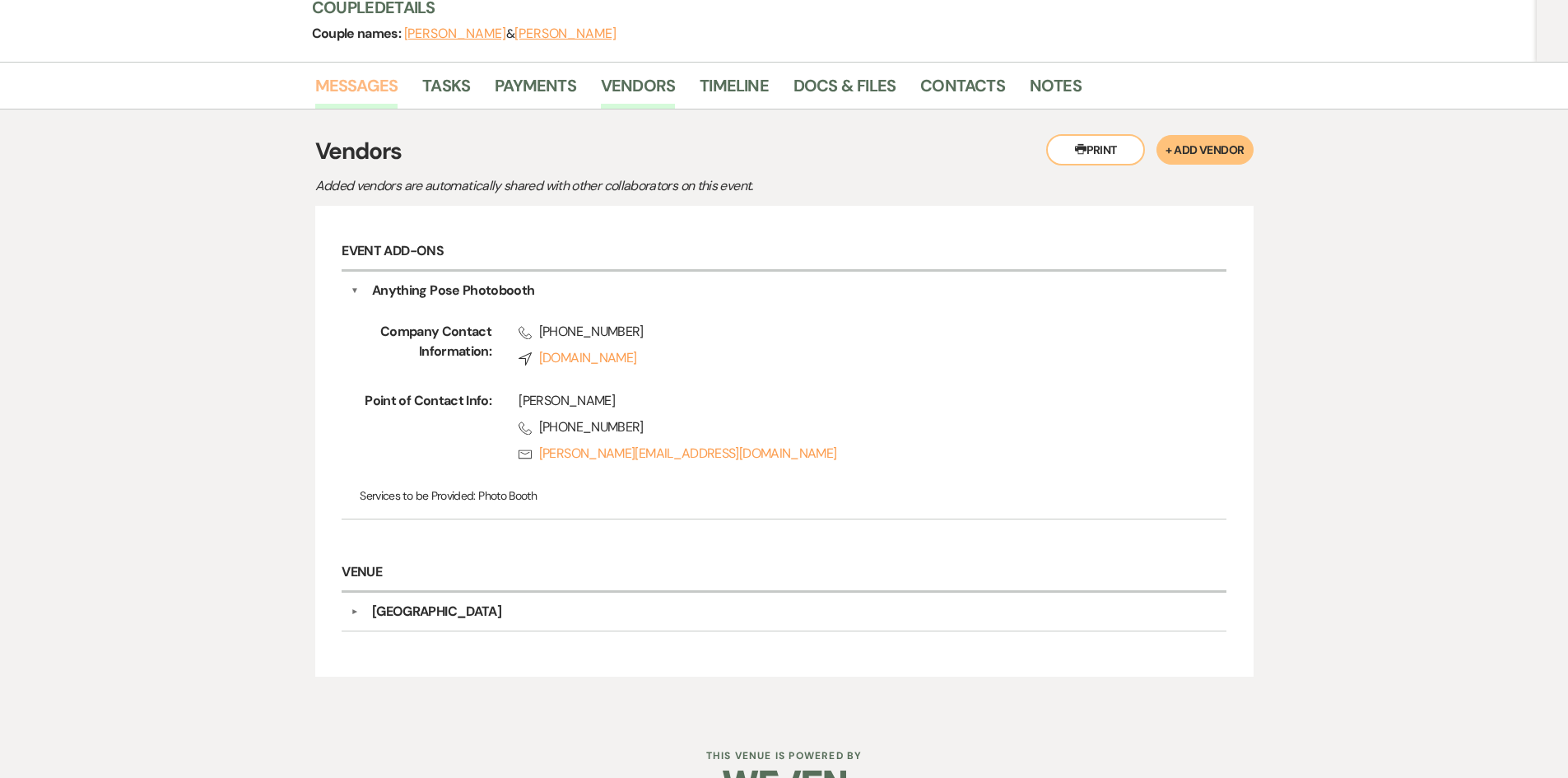
click at [367, 86] on link "Messages" at bounding box center [357, 91] width 83 height 36
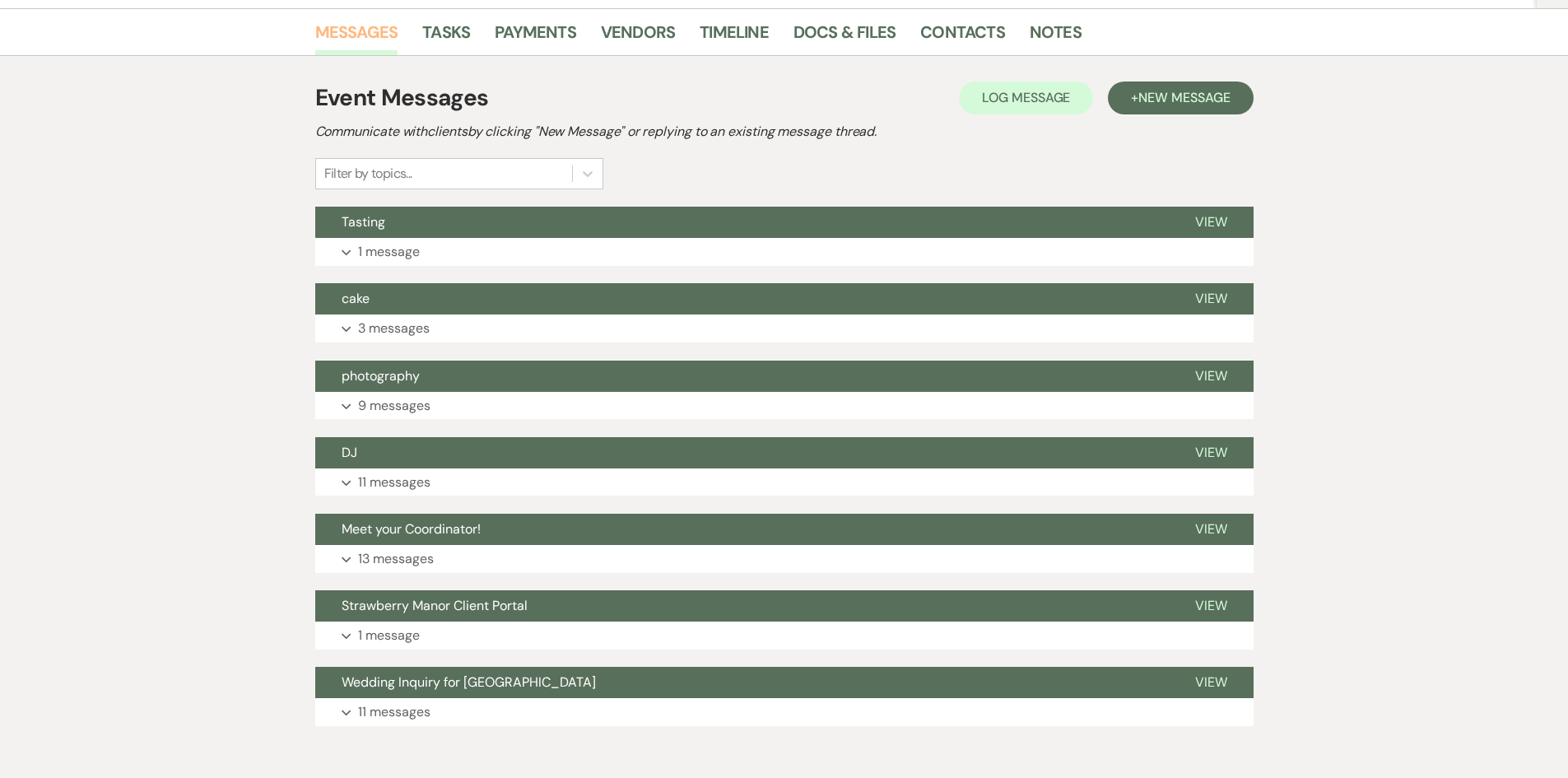
scroll to position [341, 0]
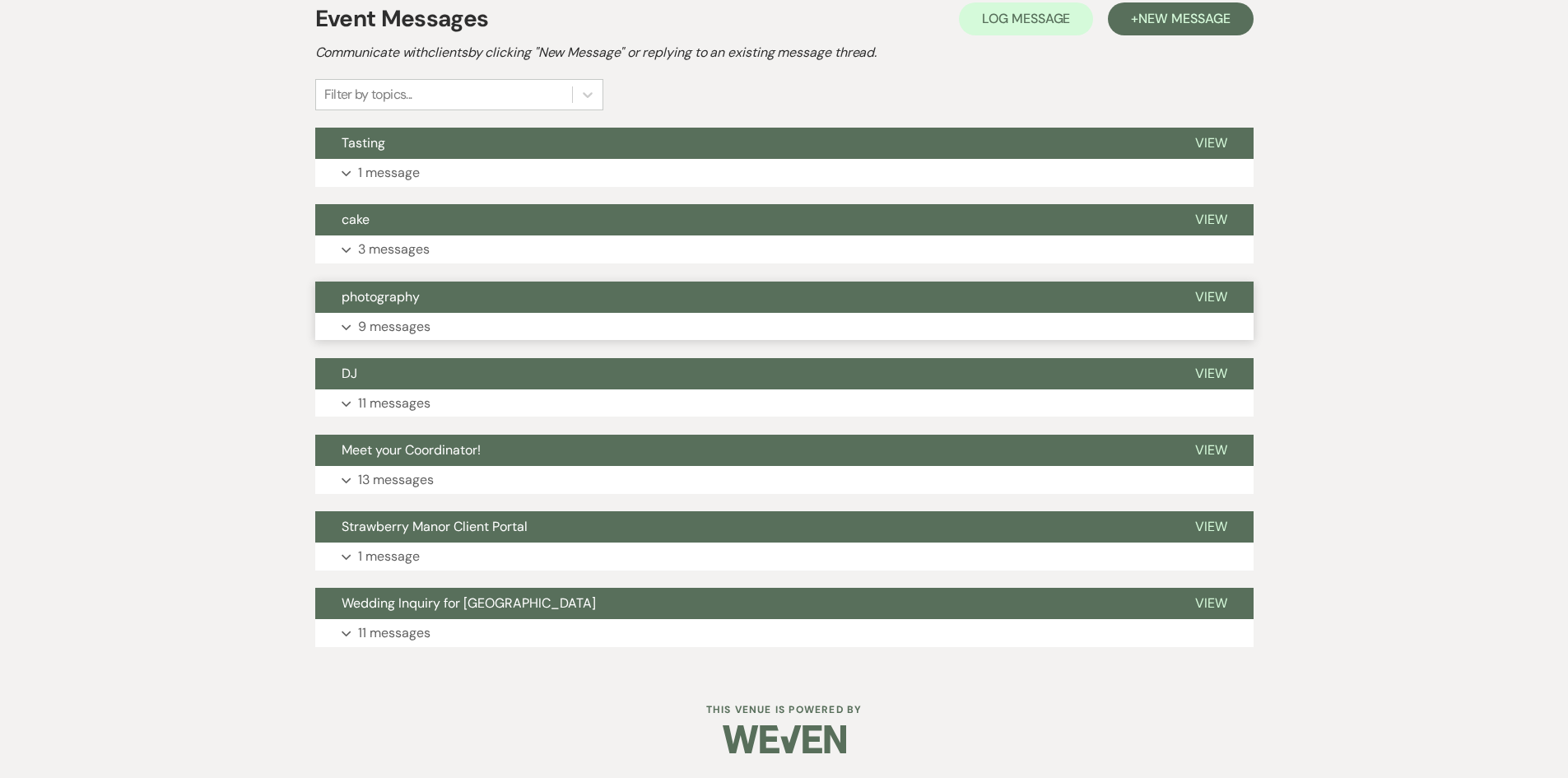
click at [397, 325] on p "9 messages" at bounding box center [395, 327] width 72 height 22
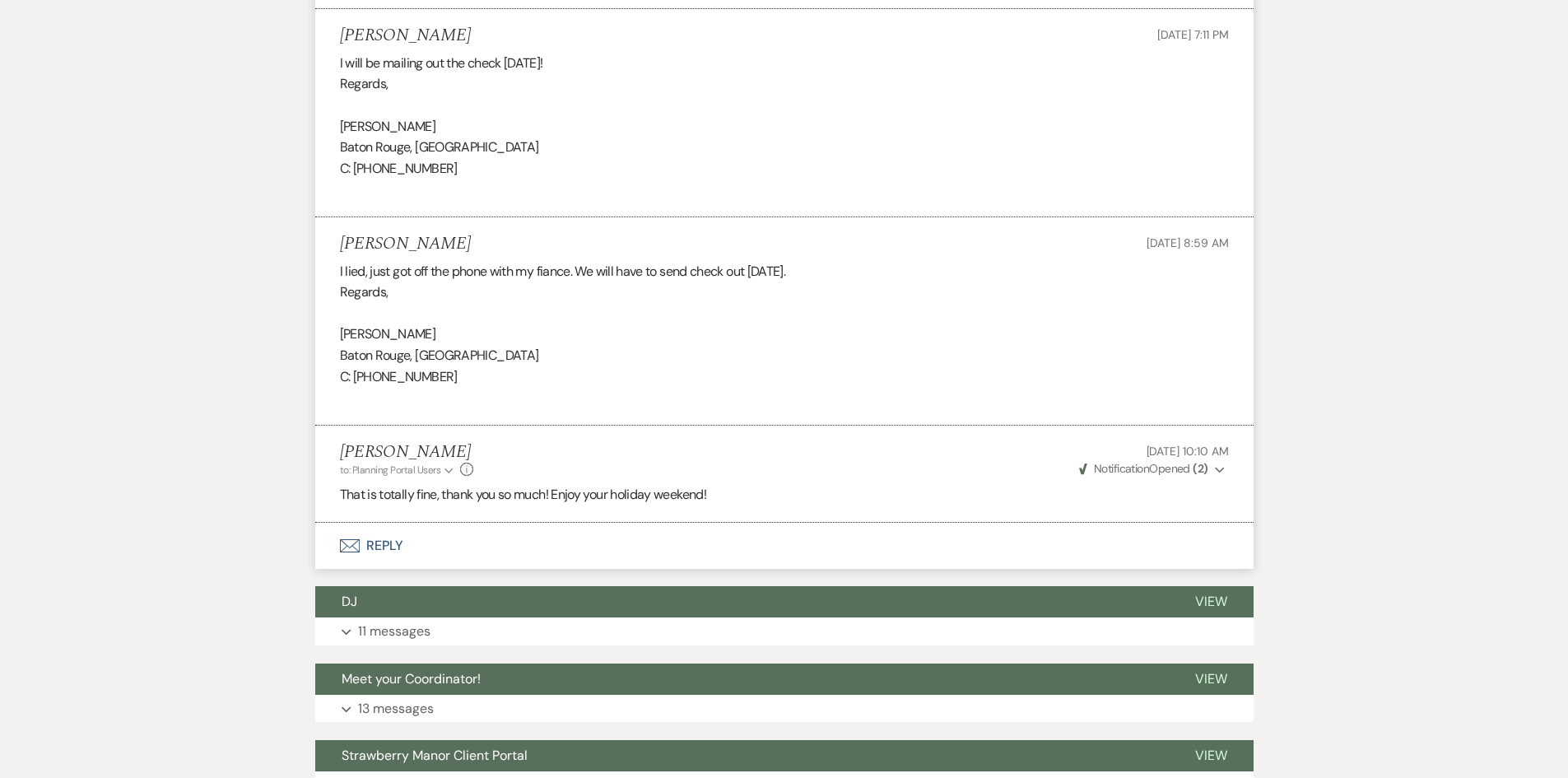
scroll to position [1577, 0]
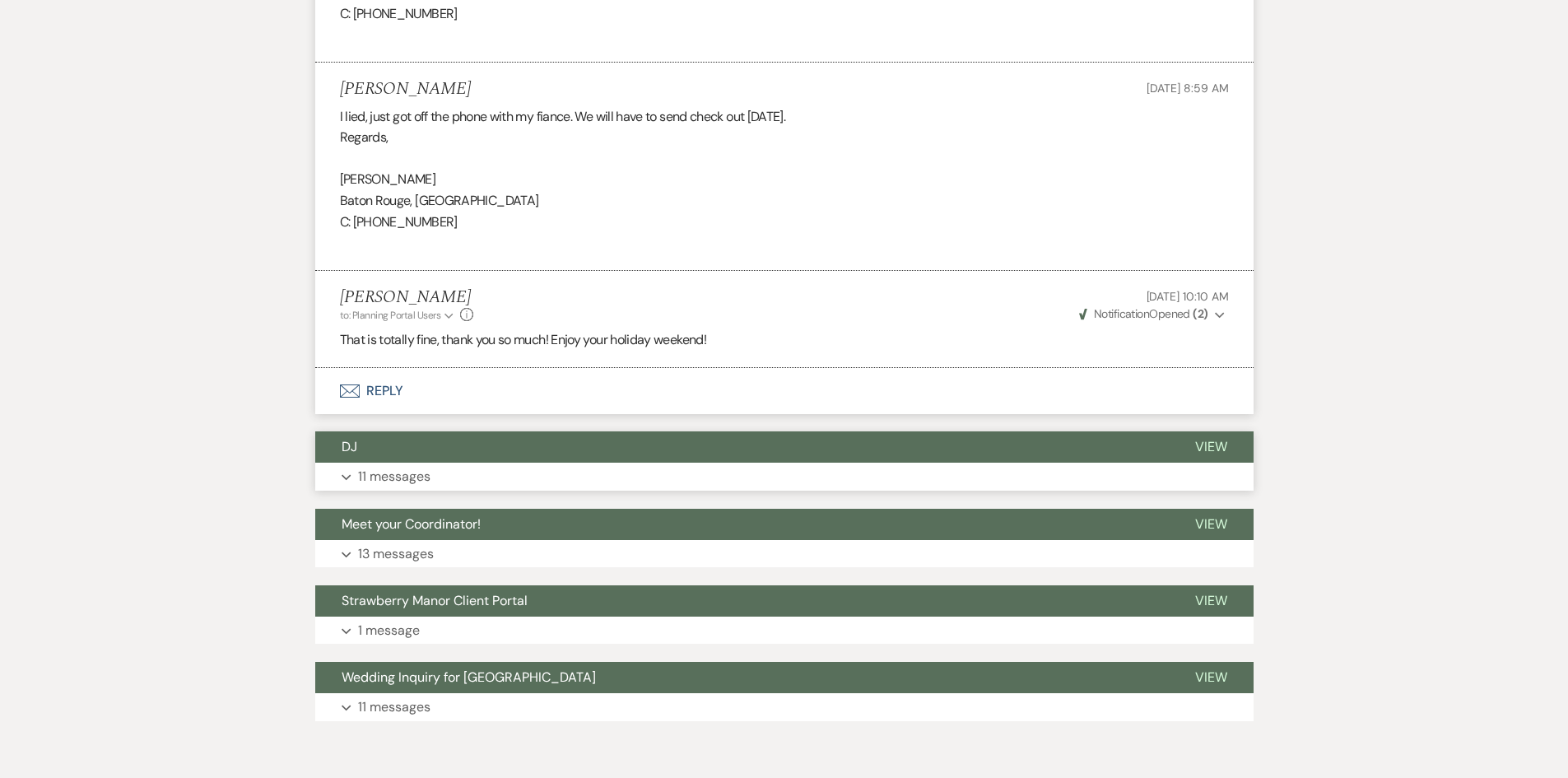
click at [420, 480] on p "11 messages" at bounding box center [395, 477] width 72 height 22
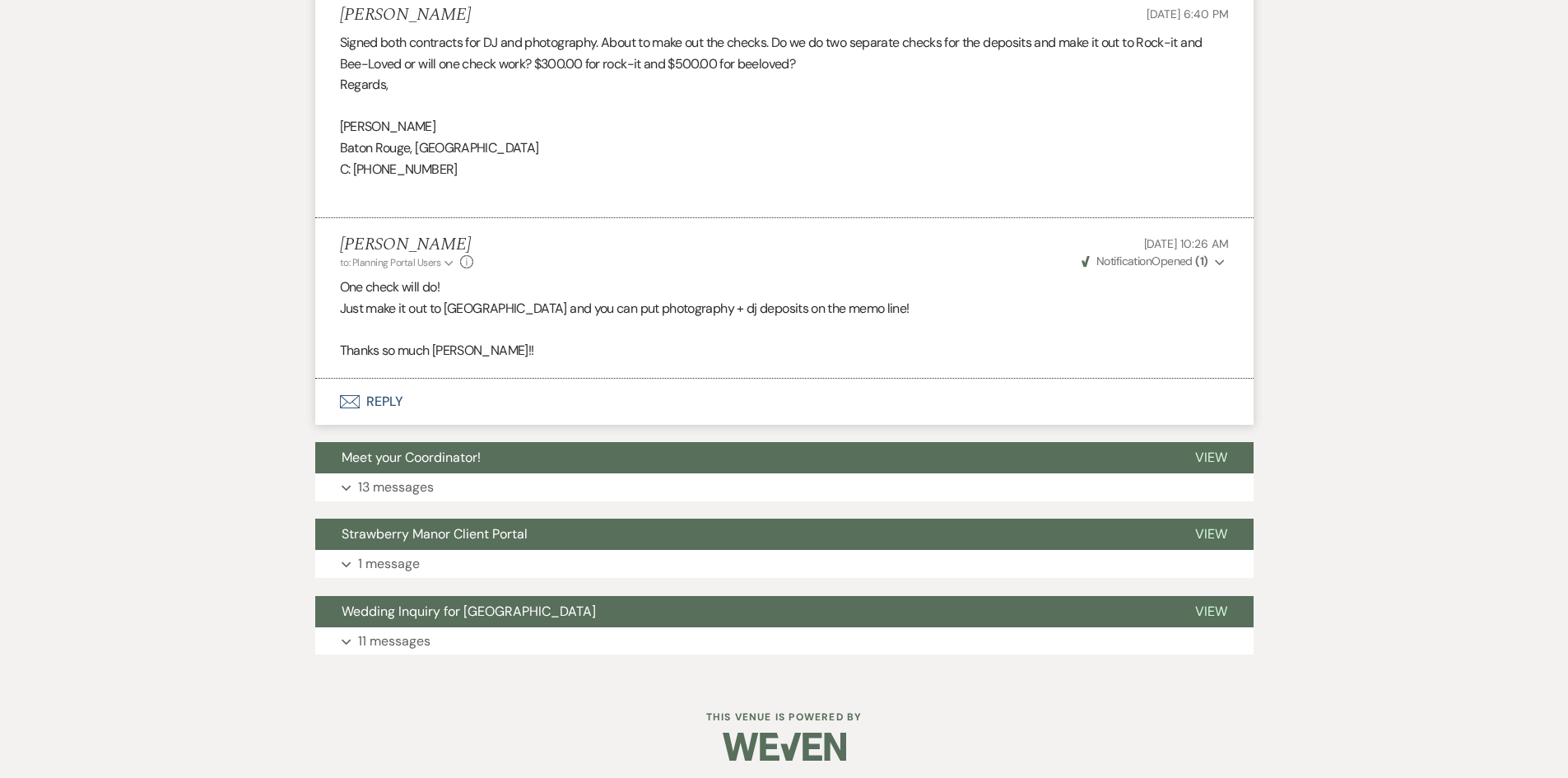
scroll to position [3872, 0]
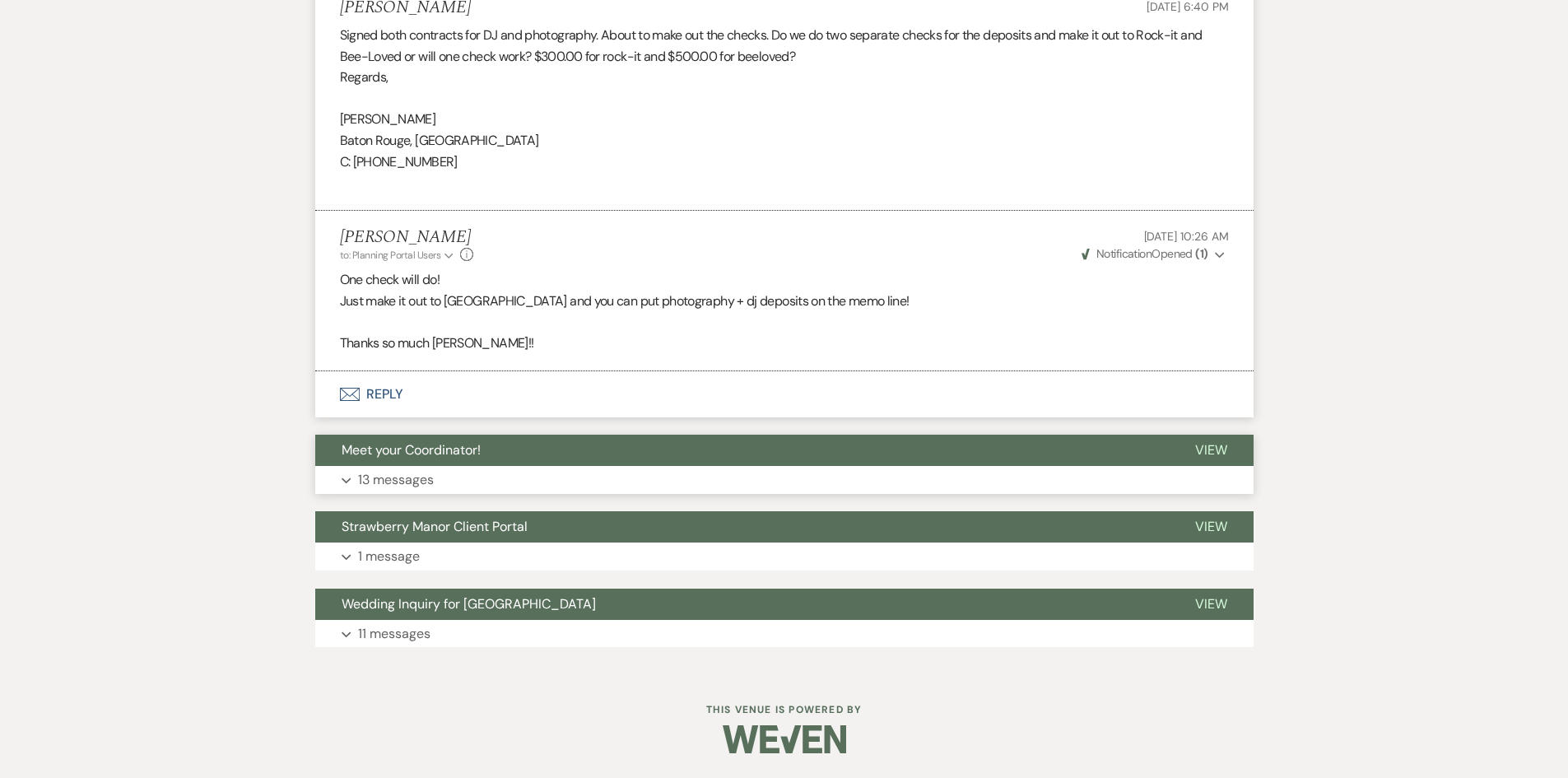
click at [450, 491] on button "Expand 13 messages" at bounding box center [784, 480] width 939 height 28
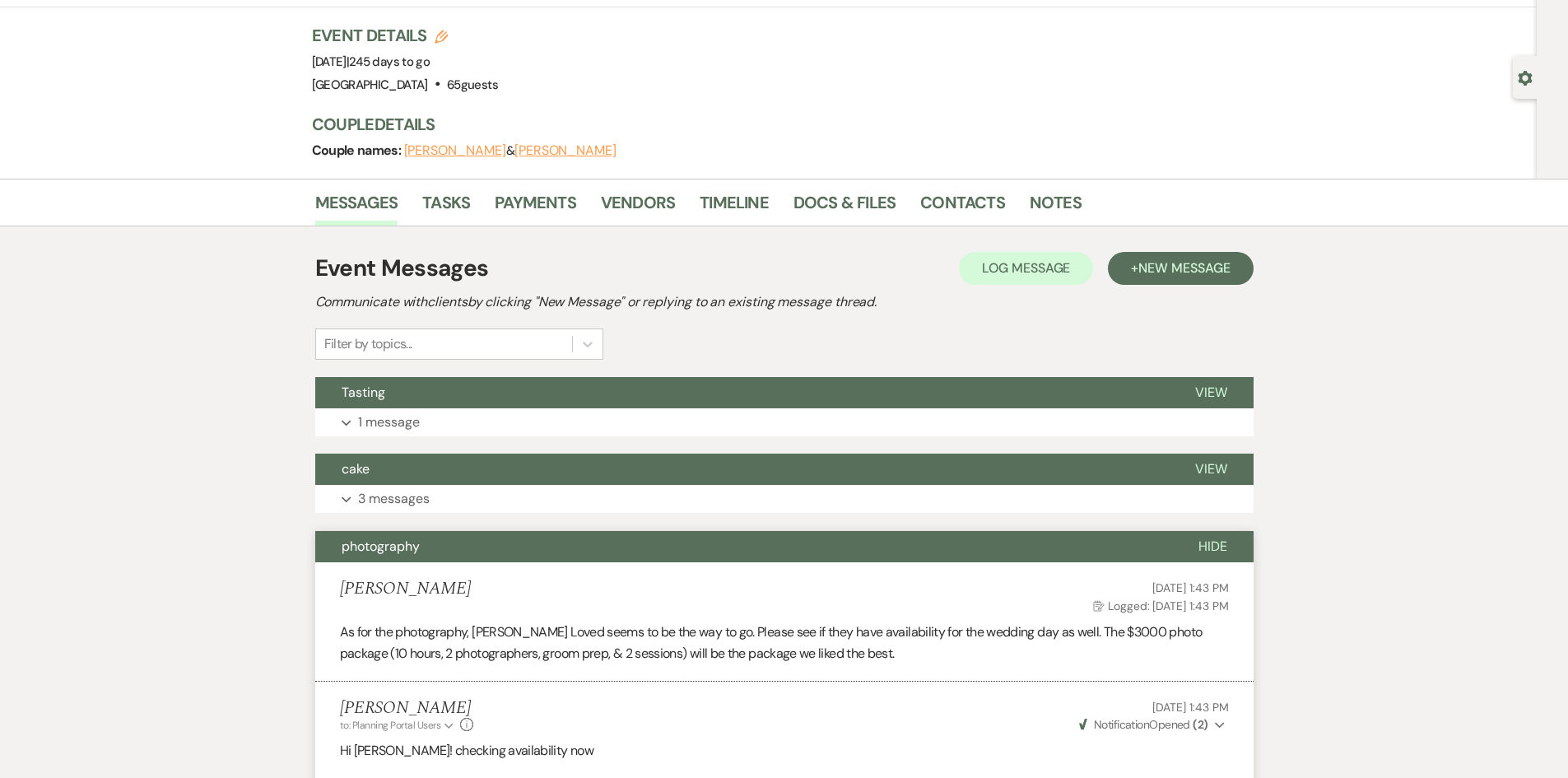
scroll to position [0, 0]
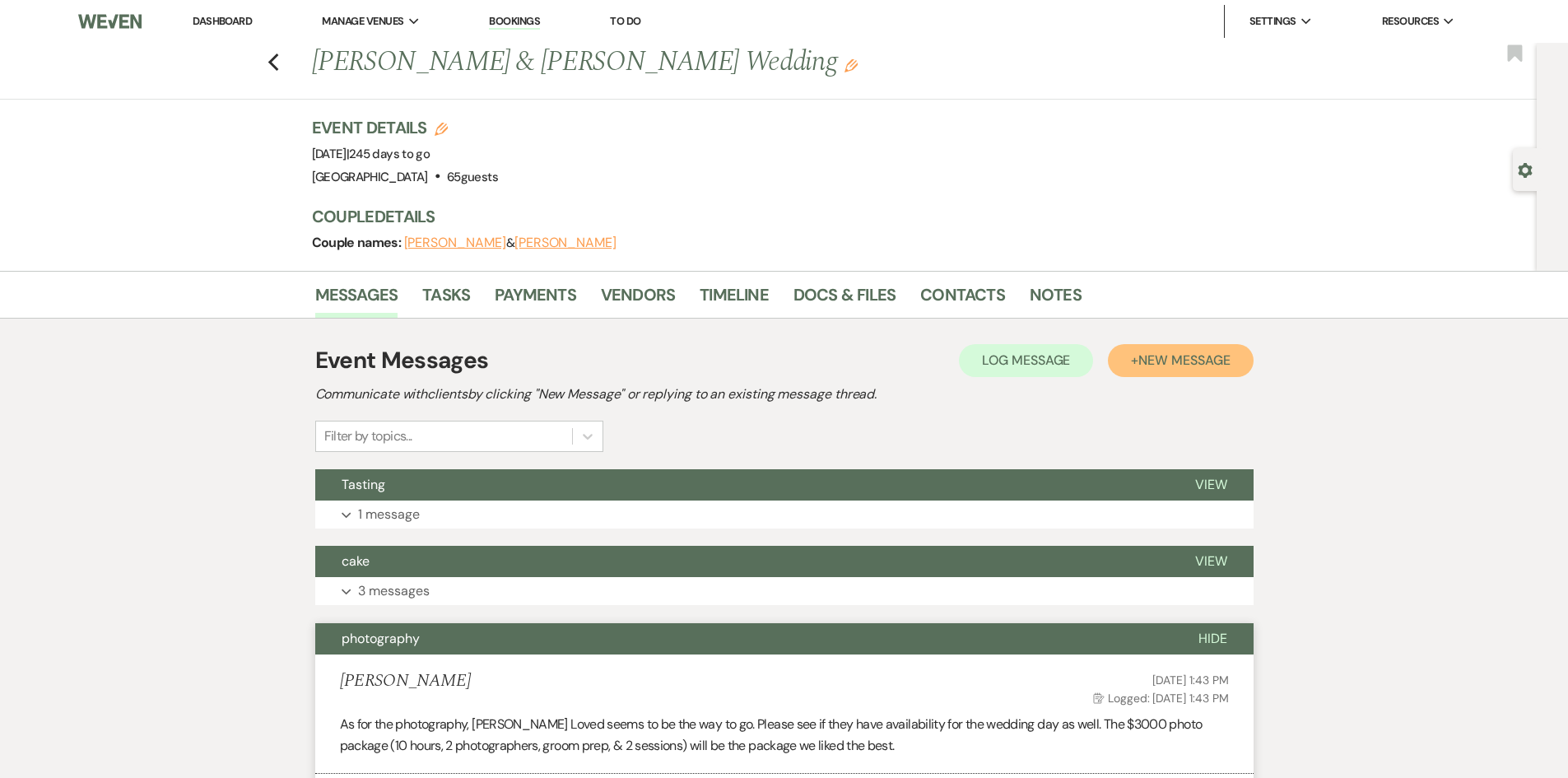
click at [1179, 371] on button "+ New Message" at bounding box center [1181, 360] width 145 height 33
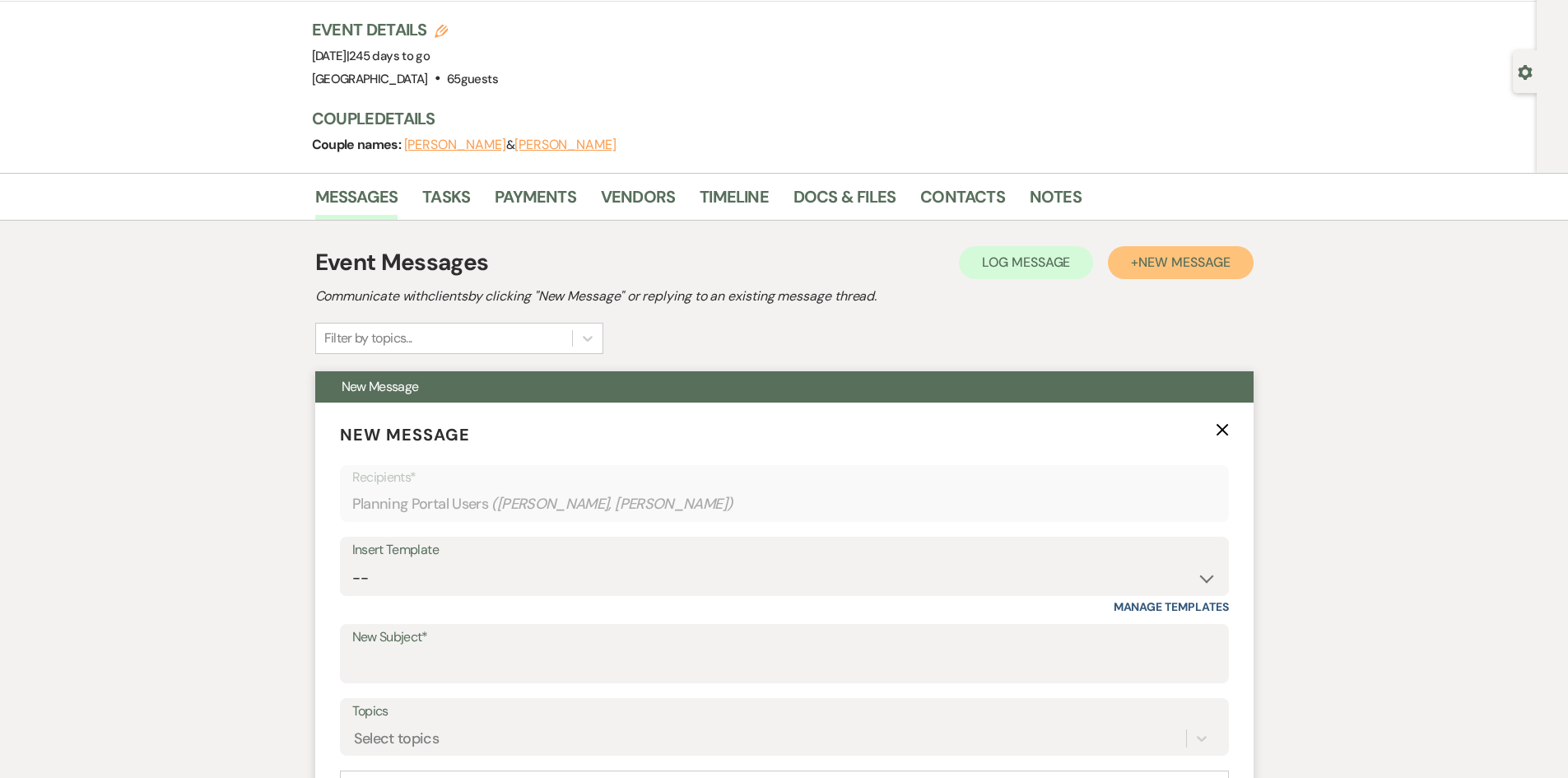
scroll to position [247, 0]
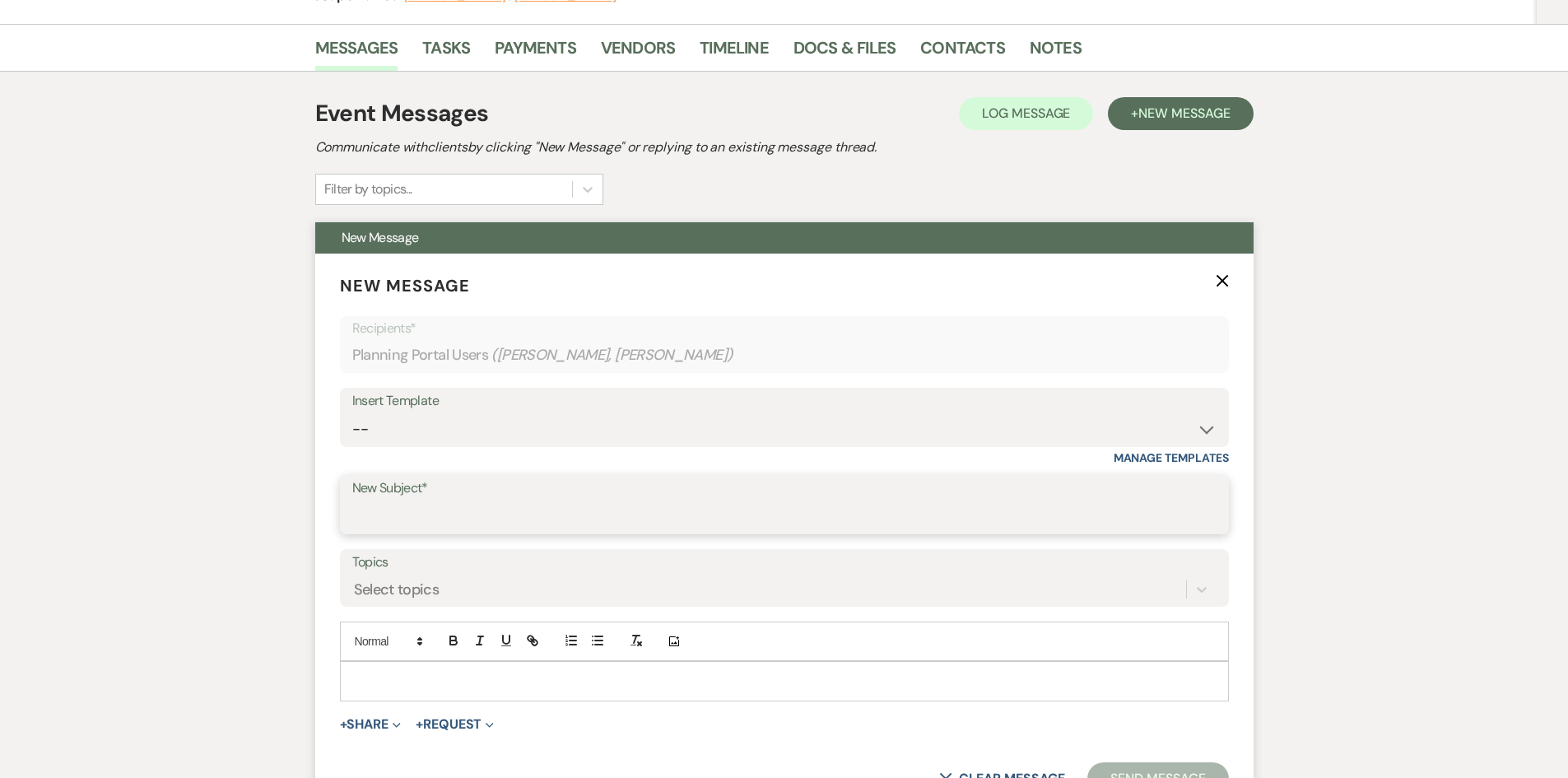
click at [430, 513] on input "New Subject*" at bounding box center [784, 516] width 865 height 32
type input "Photobooth"
drag, startPoint x: 371, startPoint y: 652, endPoint x: 373, endPoint y: 661, distance: 9.2
click at [372, 655] on div "Add Photo" at bounding box center [785, 641] width 889 height 40
click at [377, 676] on p at bounding box center [784, 681] width 863 height 18
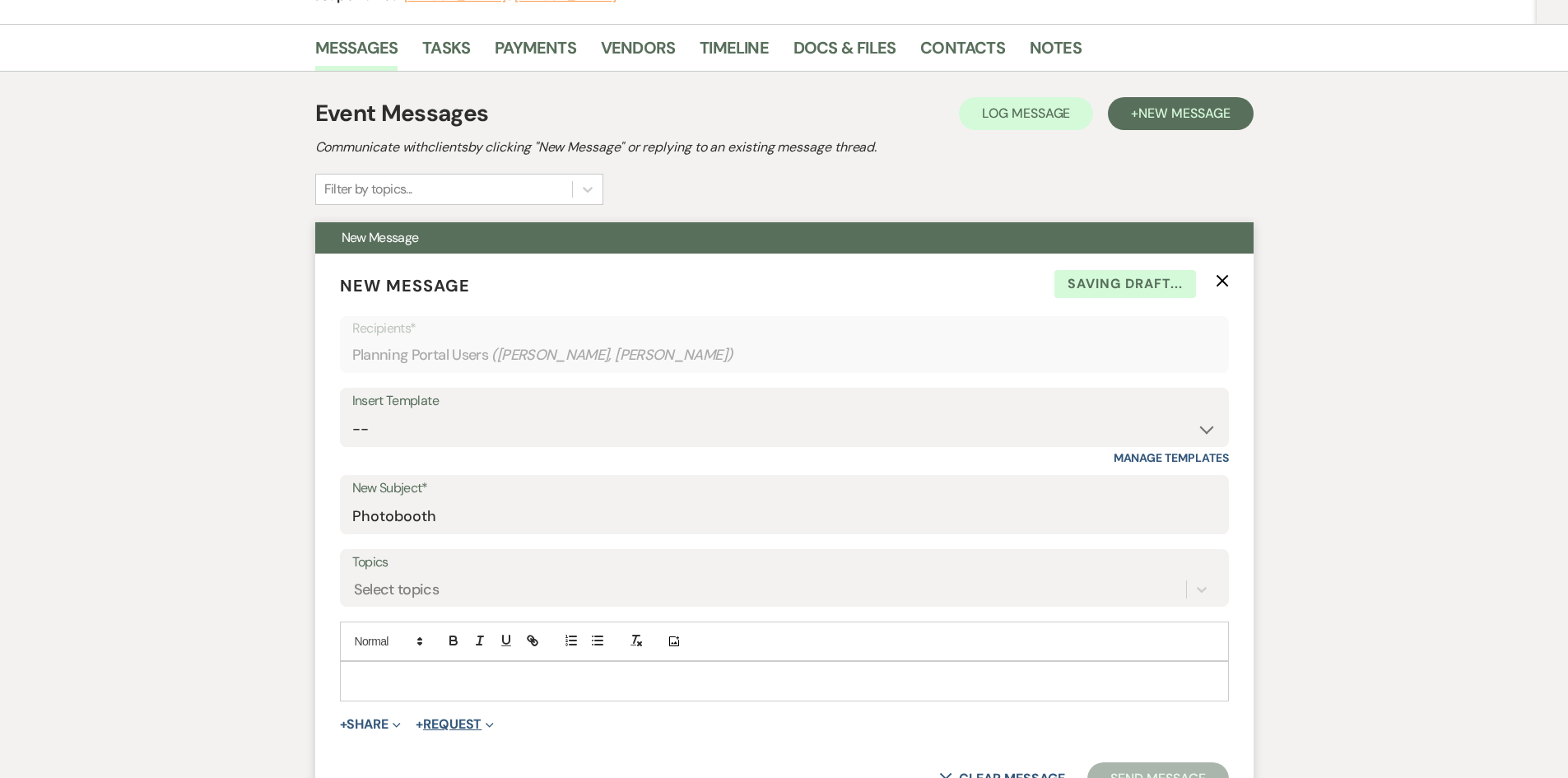
scroll to position [412, 0]
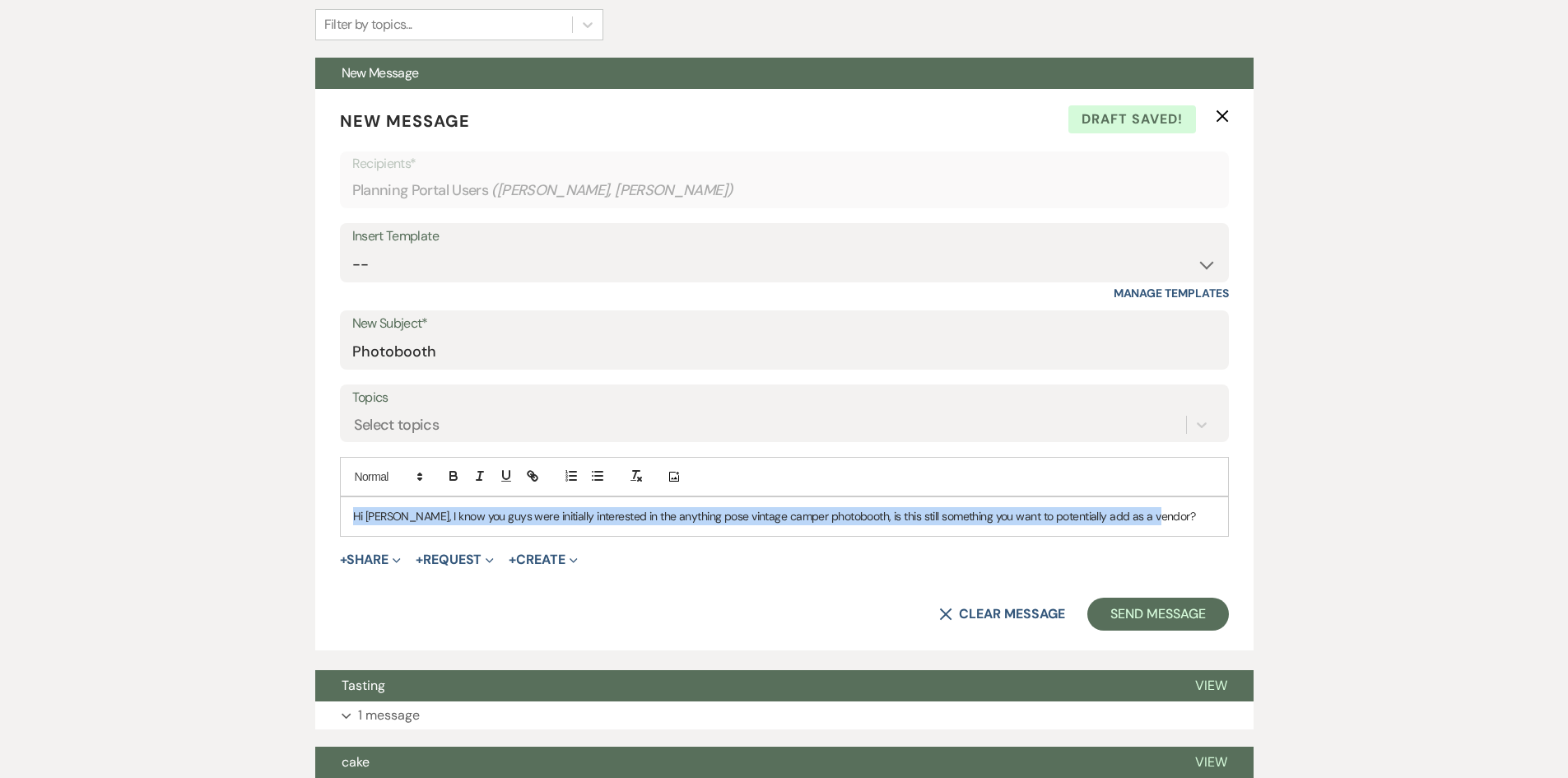
drag, startPoint x: 1171, startPoint y: 523, endPoint x: 286, endPoint y: 473, distance: 886.4
copy p "Hi Alyssa, I know you guys were initially interested in the anything pose vinta…"
click at [397, 514] on p "Hi Alyssa, I know you guys were initially interested in the anything pose vinta…" at bounding box center [784, 516] width 863 height 18
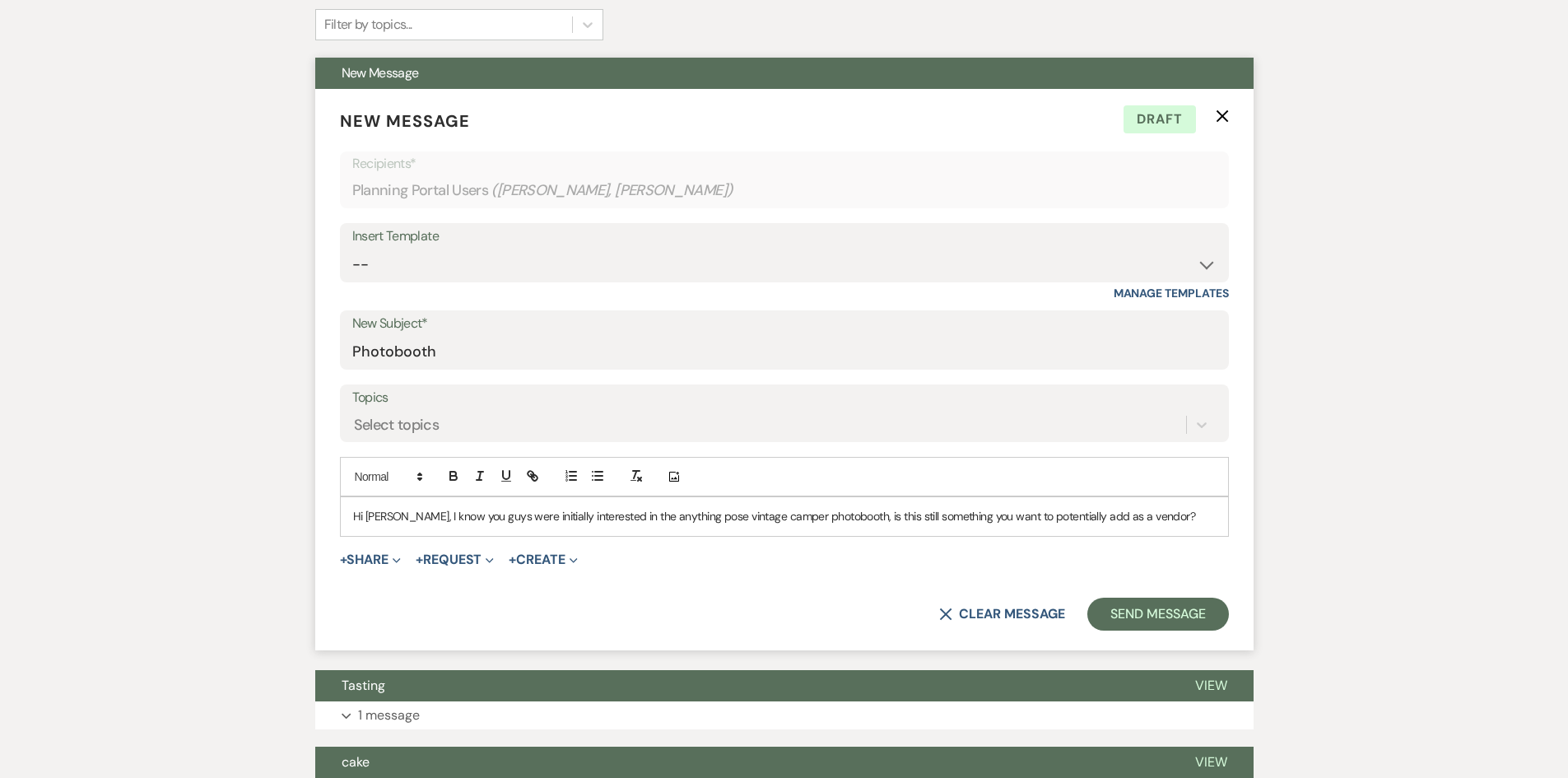
click at [397, 518] on p "Hi Alyssa, I know you guys were initially interested in the anything pose vinta…" at bounding box center [784, 516] width 863 height 18
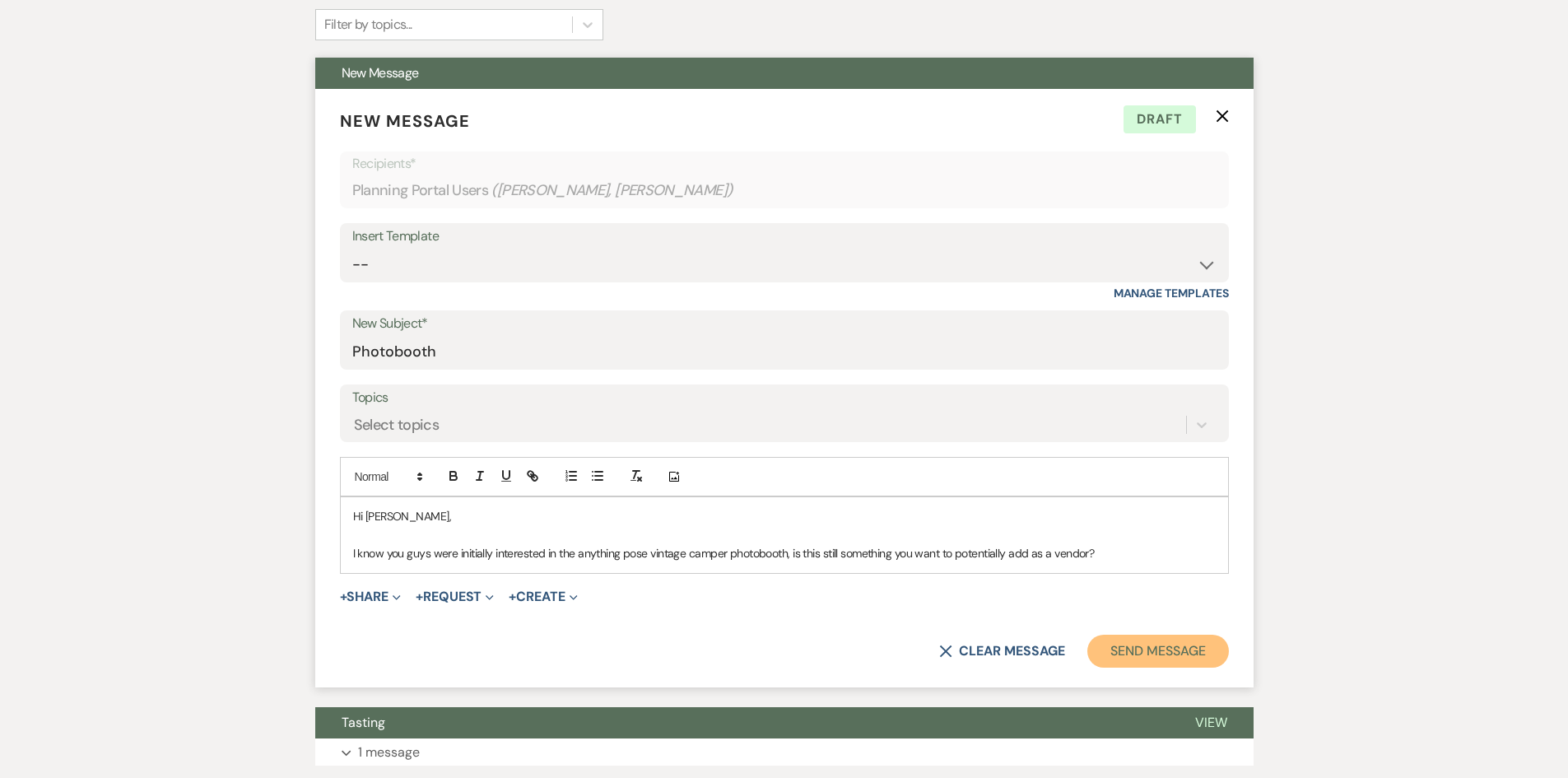
click at [1148, 640] on button "Send Message" at bounding box center [1157, 651] width 140 height 33
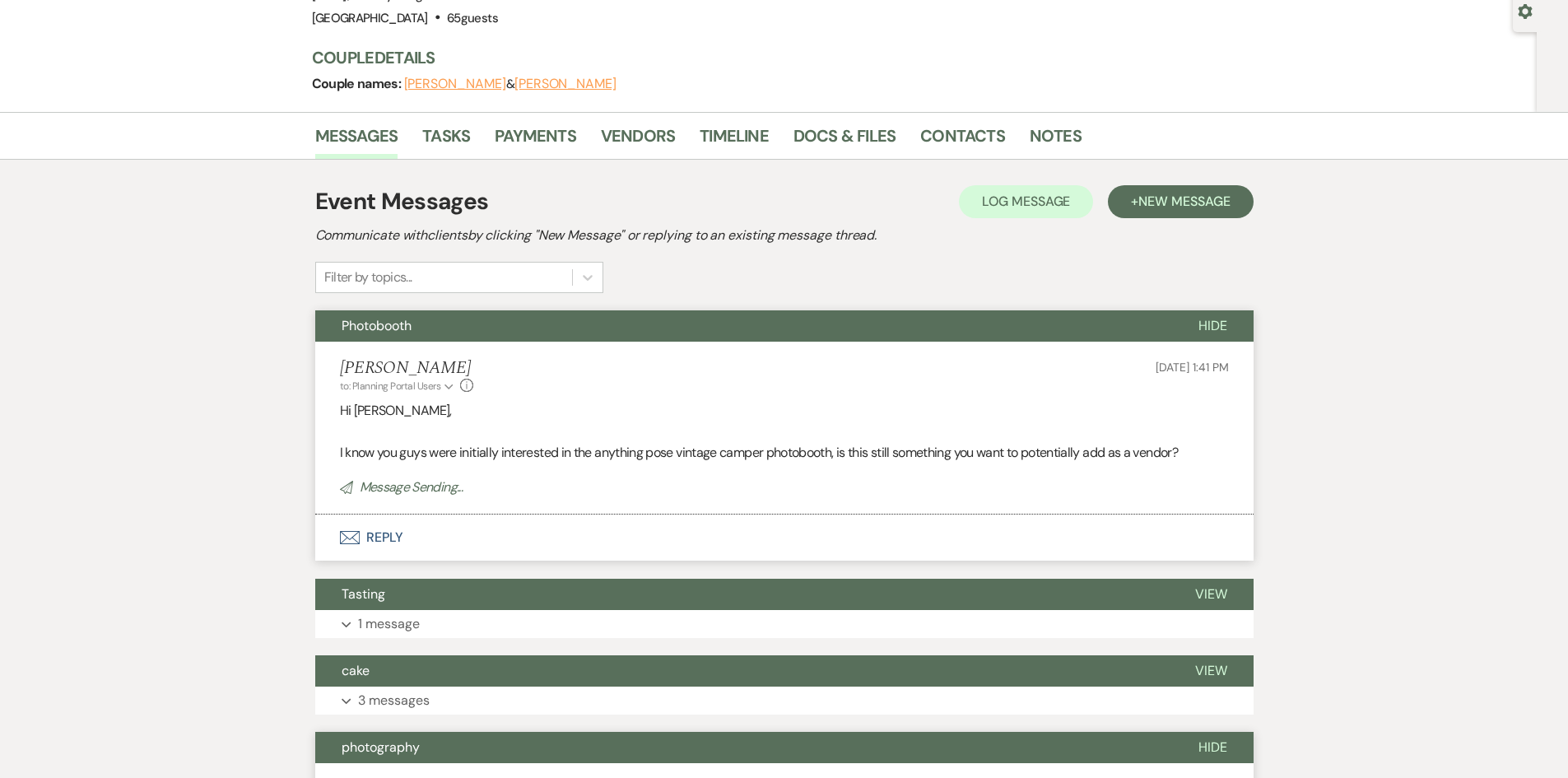
scroll to position [0, 0]
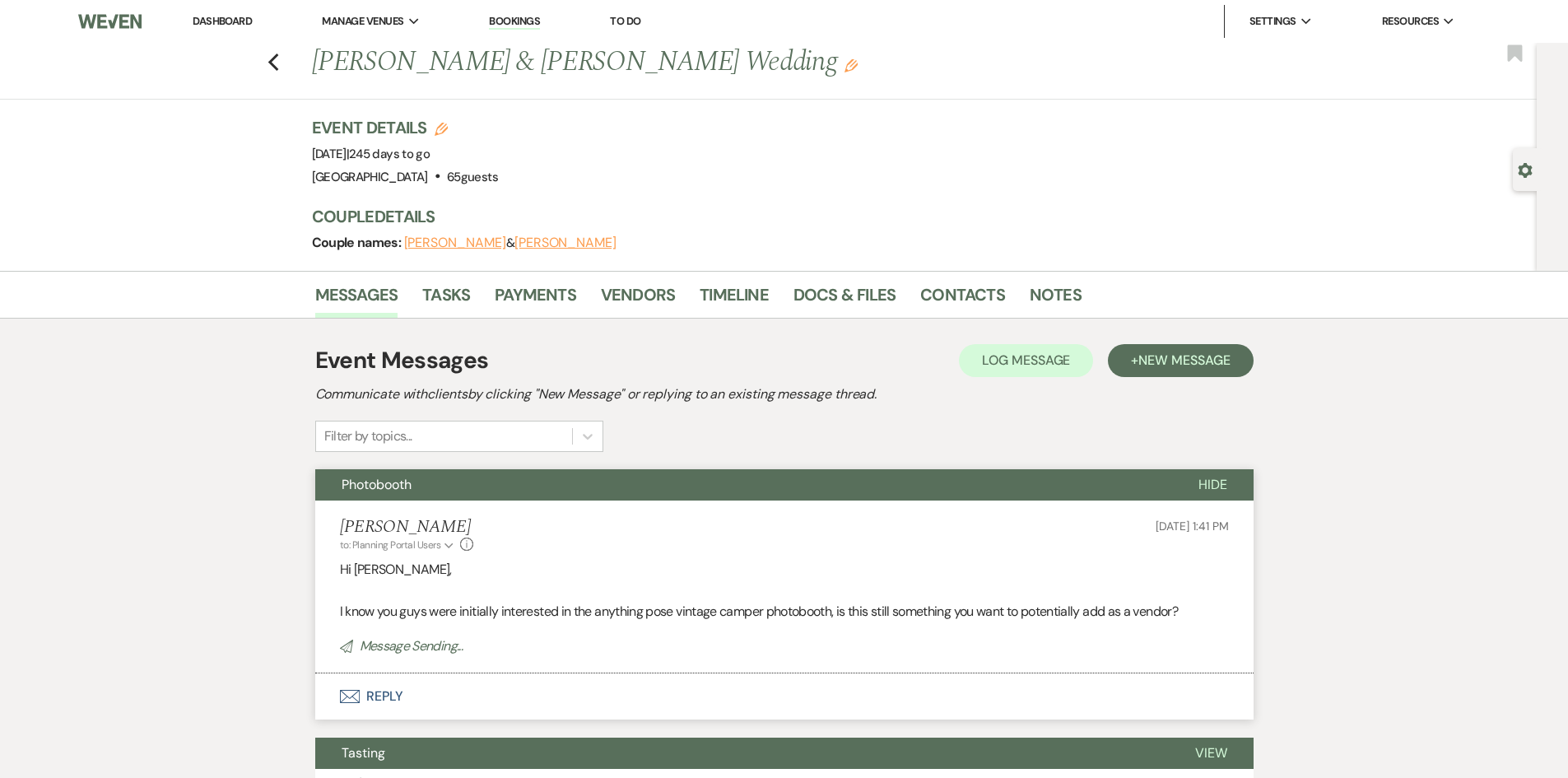
click at [225, 15] on link "Dashboard" at bounding box center [222, 20] width 59 height 14
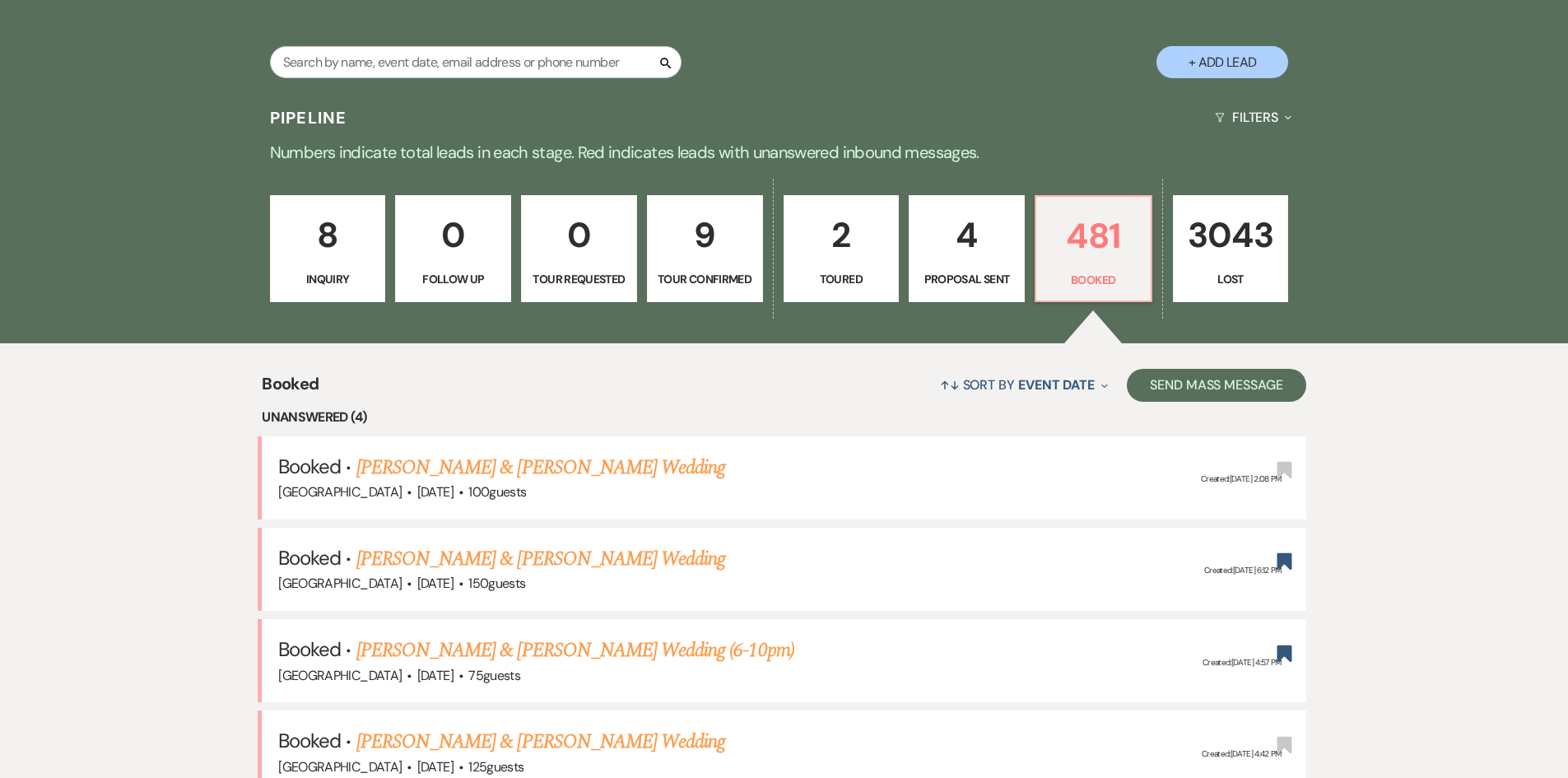
scroll to position [412, 0]
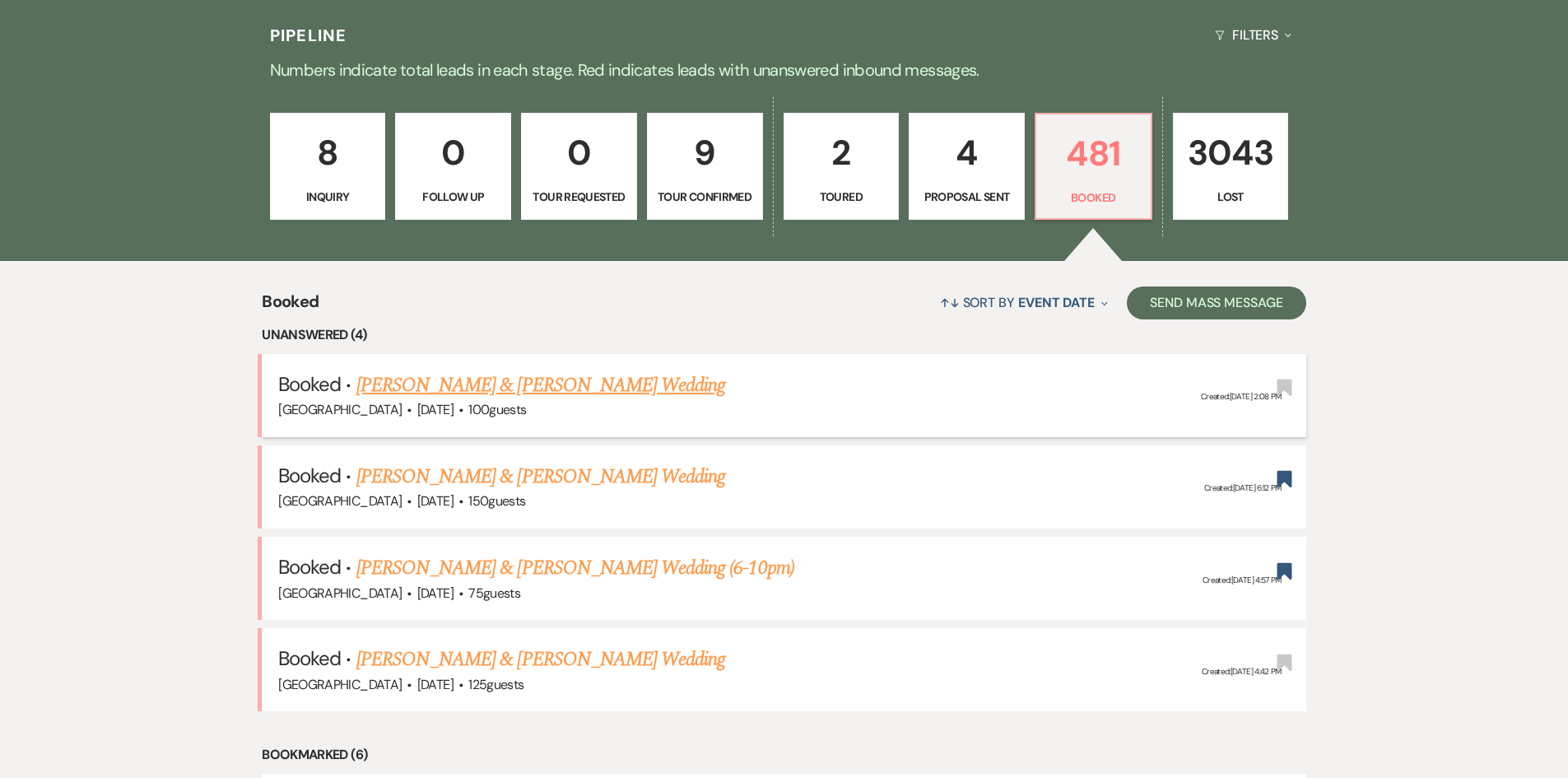
click at [416, 393] on link "[PERSON_NAME] & [PERSON_NAME] Wedding" at bounding box center [540, 385] width 368 height 30
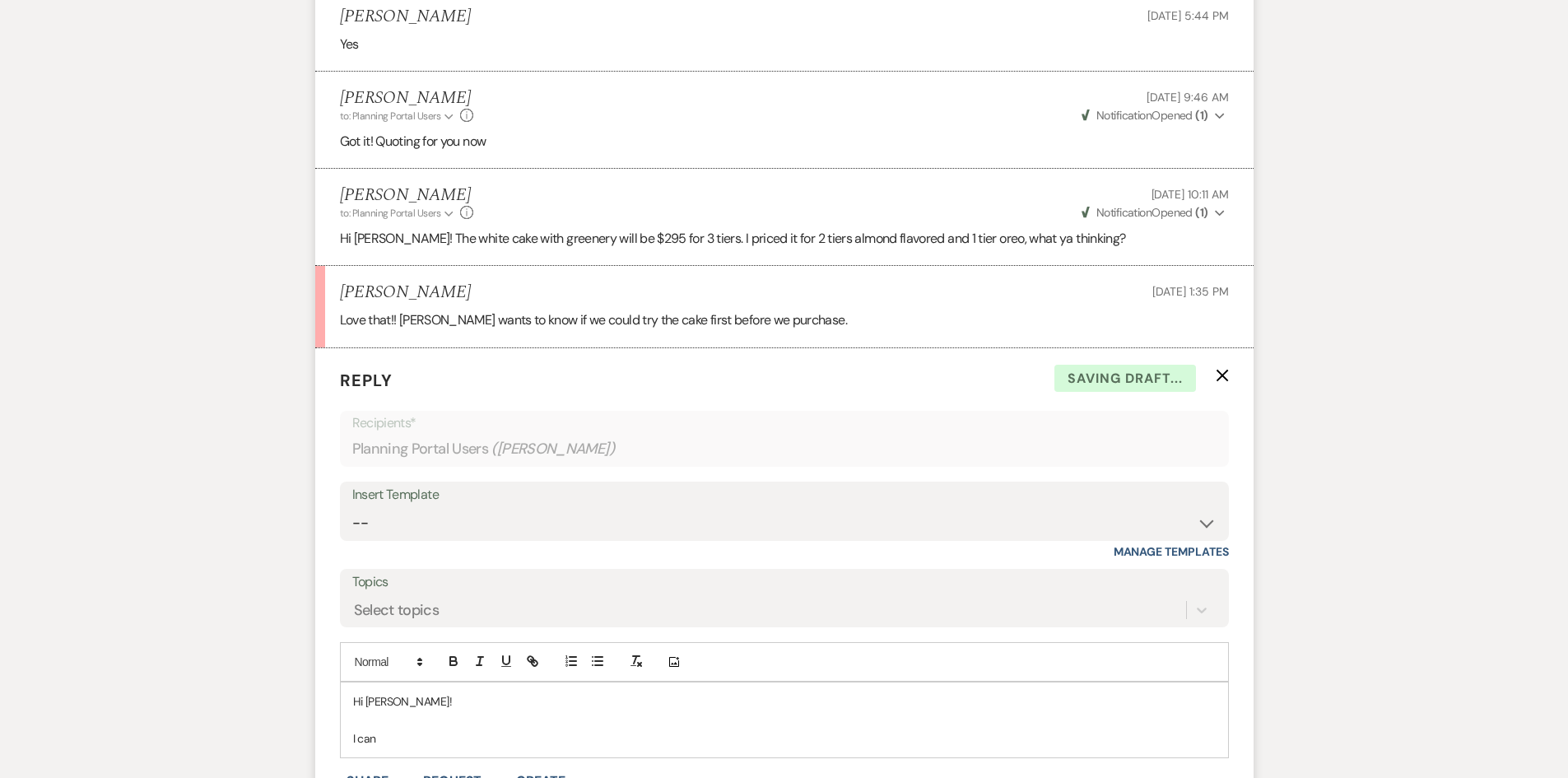
scroll to position [1849, 0]
click at [407, 729] on p "I can" at bounding box center [784, 738] width 863 height 18
drag, startPoint x: 407, startPoint y: 712, endPoint x: 351, endPoint y: 724, distance: 57.3
click at [355, 729] on p "I can" at bounding box center [784, 738] width 863 height 18
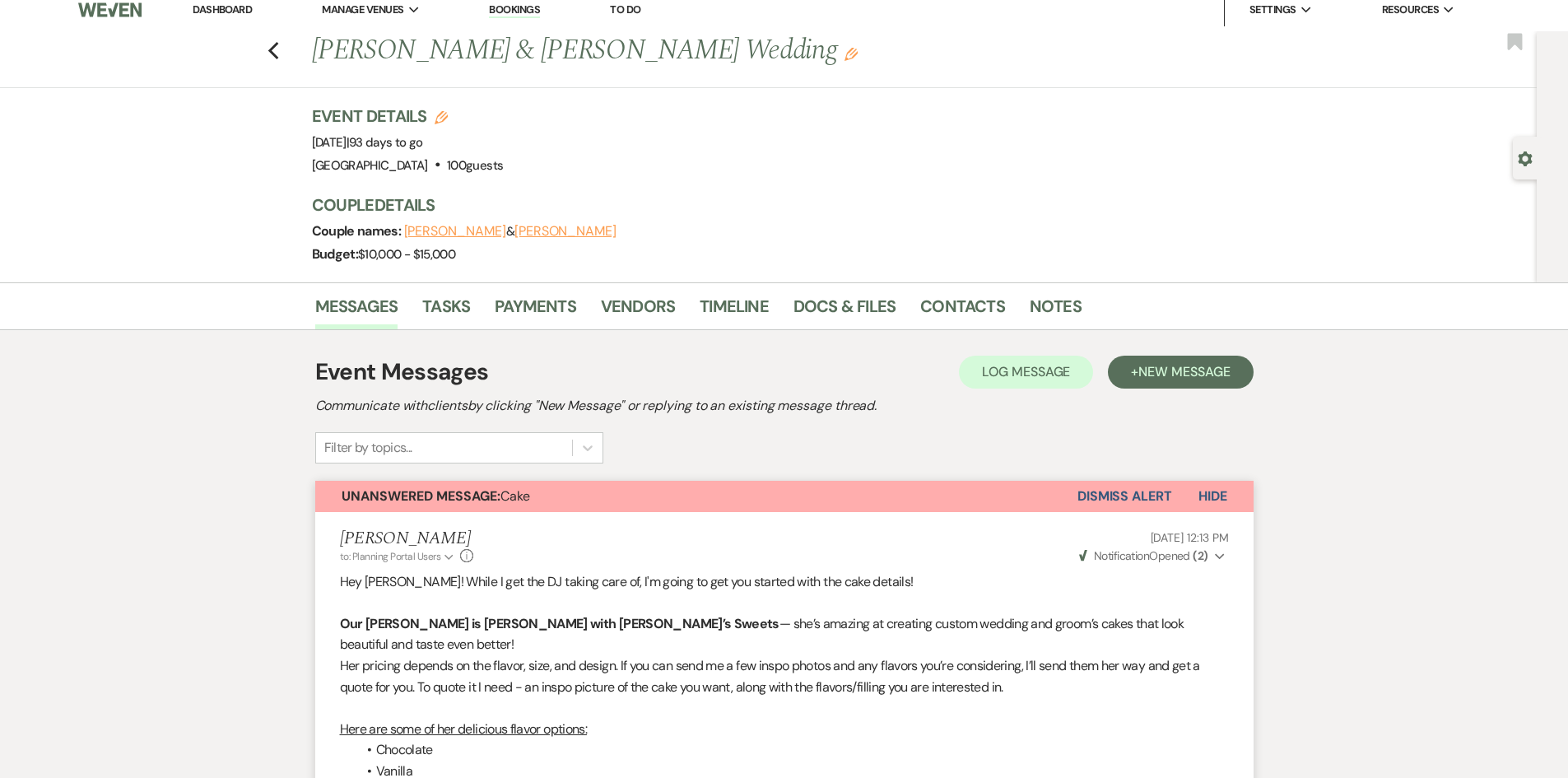
scroll to position [0, 0]
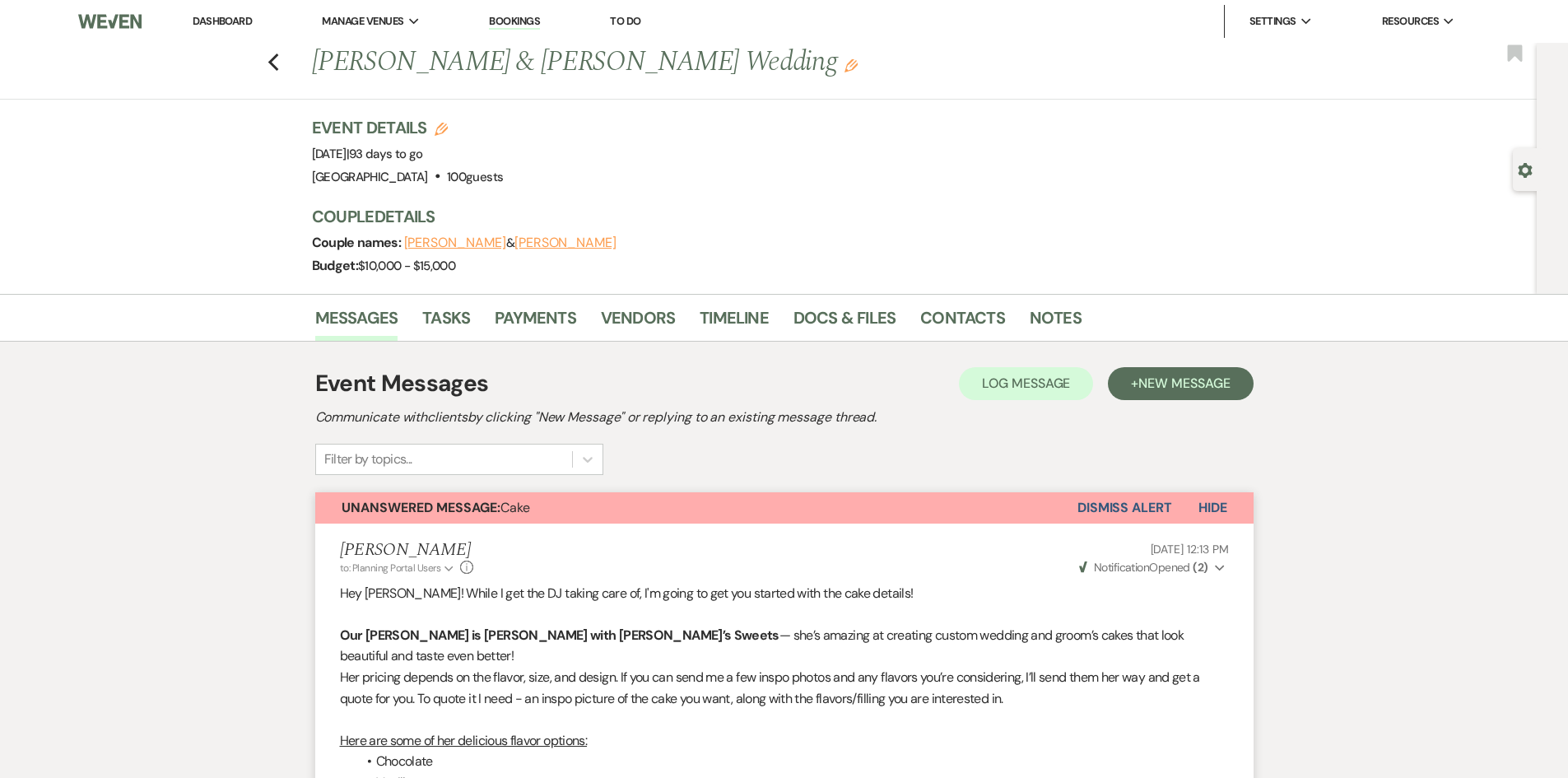
click at [224, 14] on li "Dashboard" at bounding box center [223, 21] width 76 height 33
click at [203, 14] on li "Dashboard" at bounding box center [223, 21] width 76 height 33
click at [201, 15] on link "Dashboard" at bounding box center [222, 20] width 59 height 14
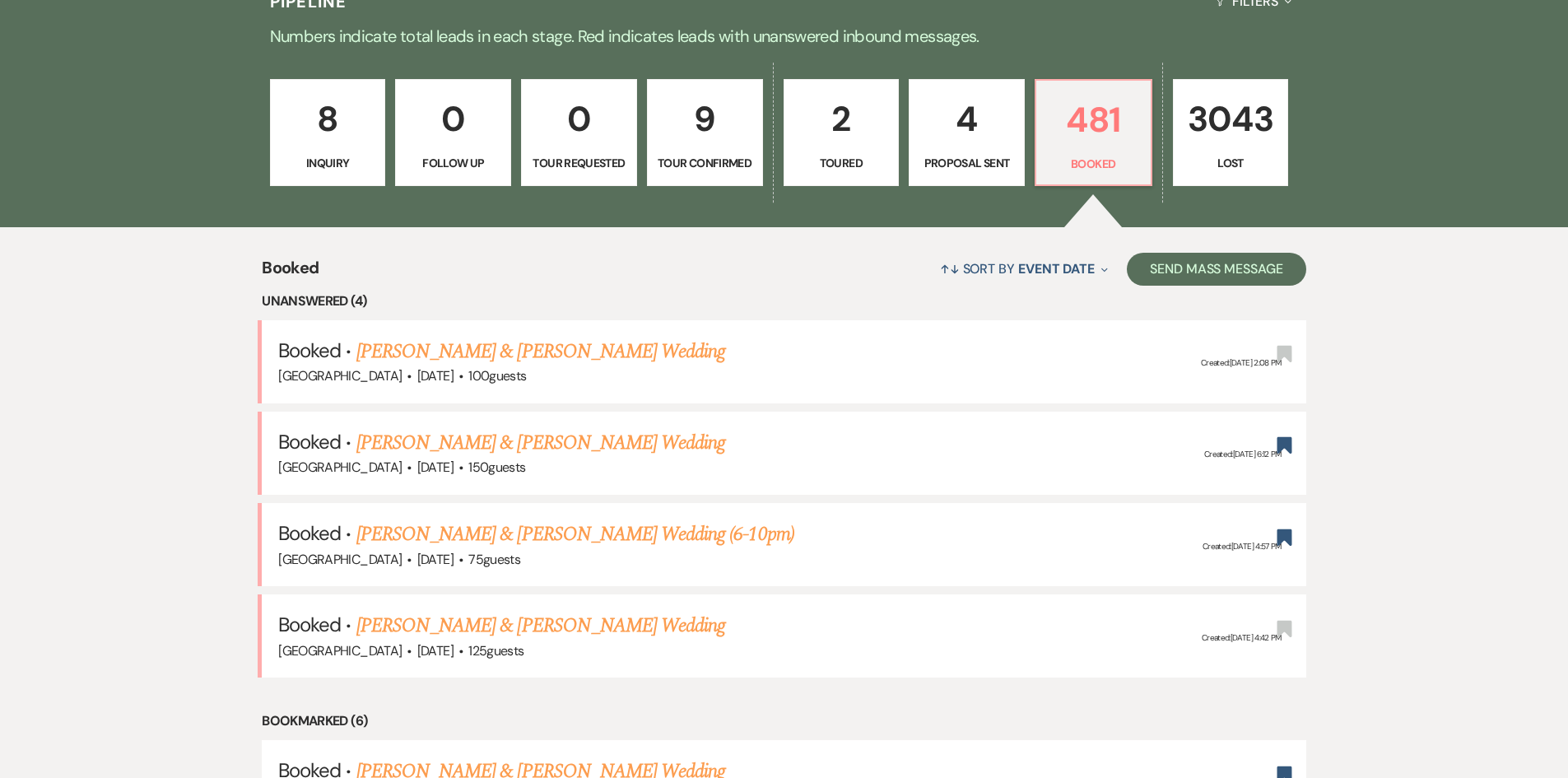
scroll to position [495, 0]
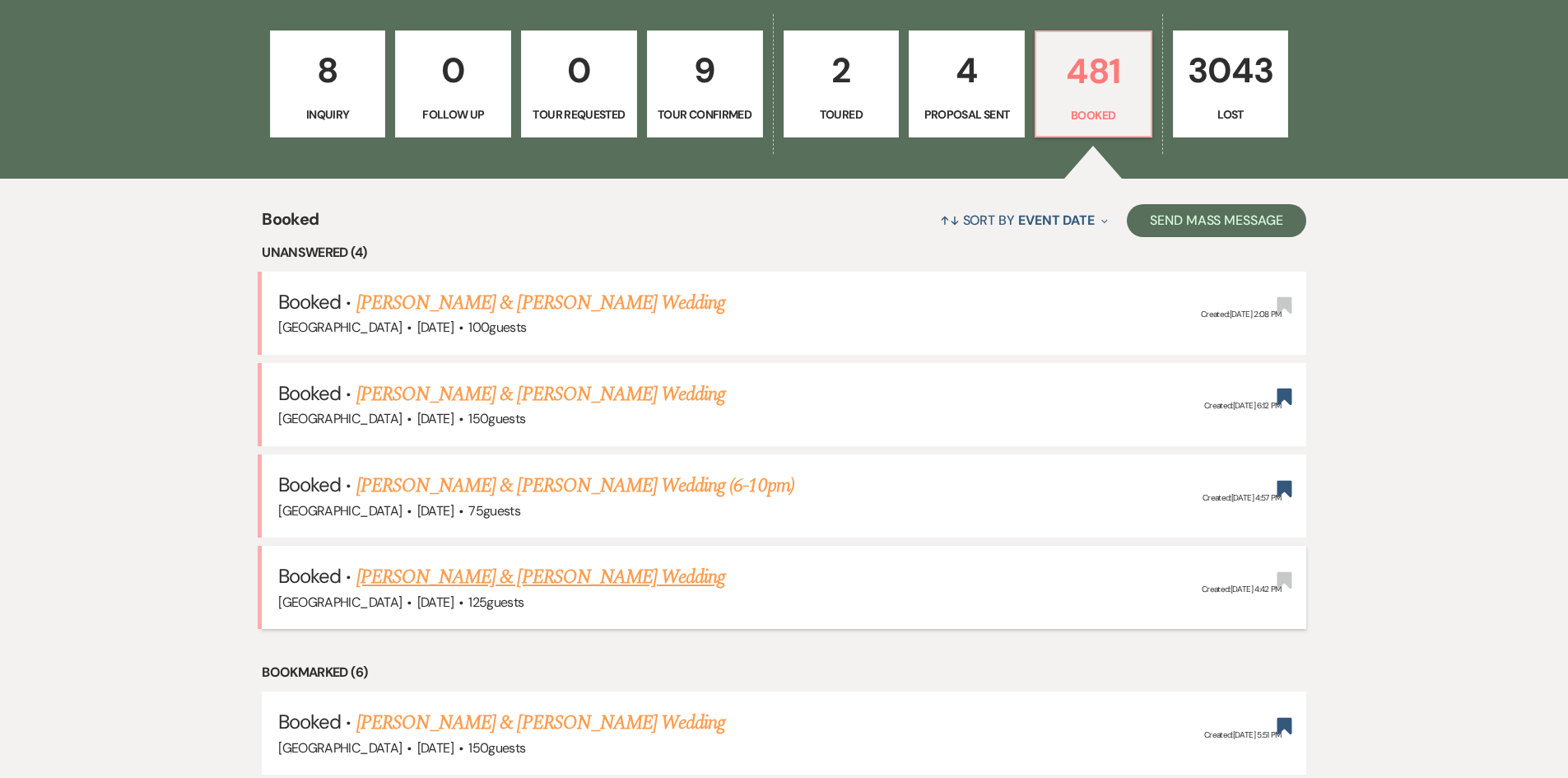
click at [539, 573] on link "[PERSON_NAME] & [PERSON_NAME] Wedding" at bounding box center [540, 577] width 368 height 30
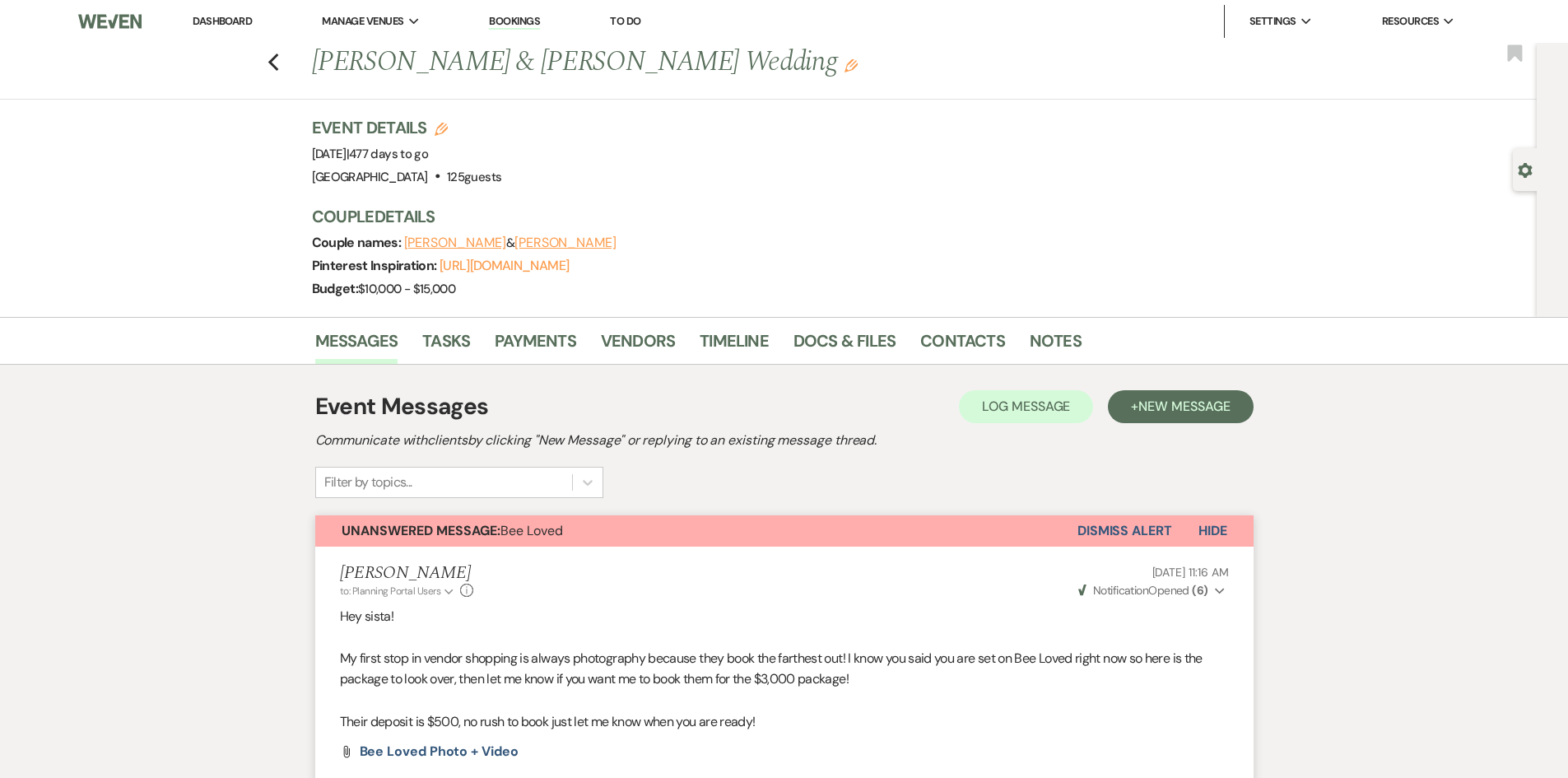
click at [227, 23] on link "Dashboard" at bounding box center [222, 20] width 59 height 14
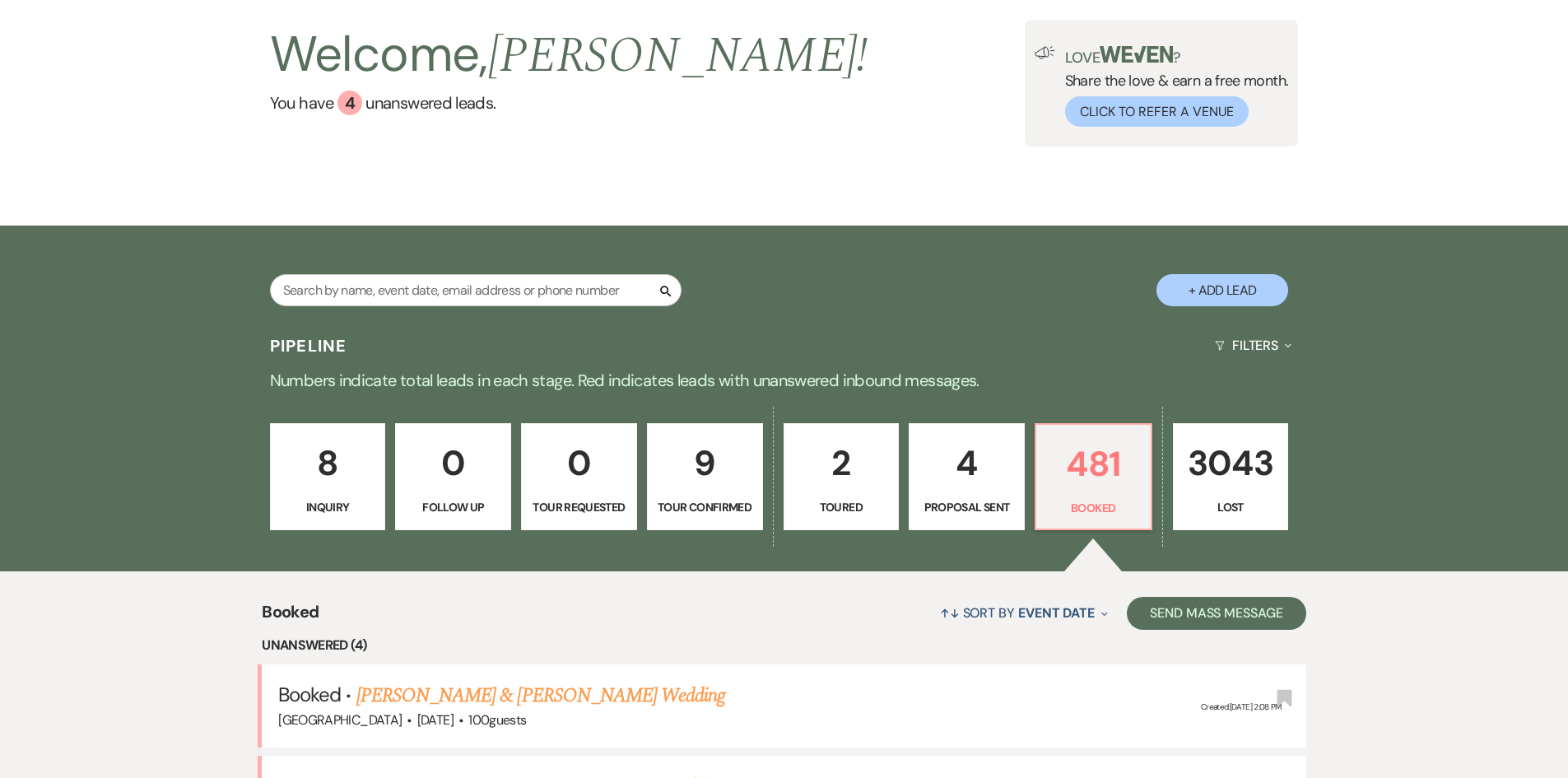
scroll to position [82, 0]
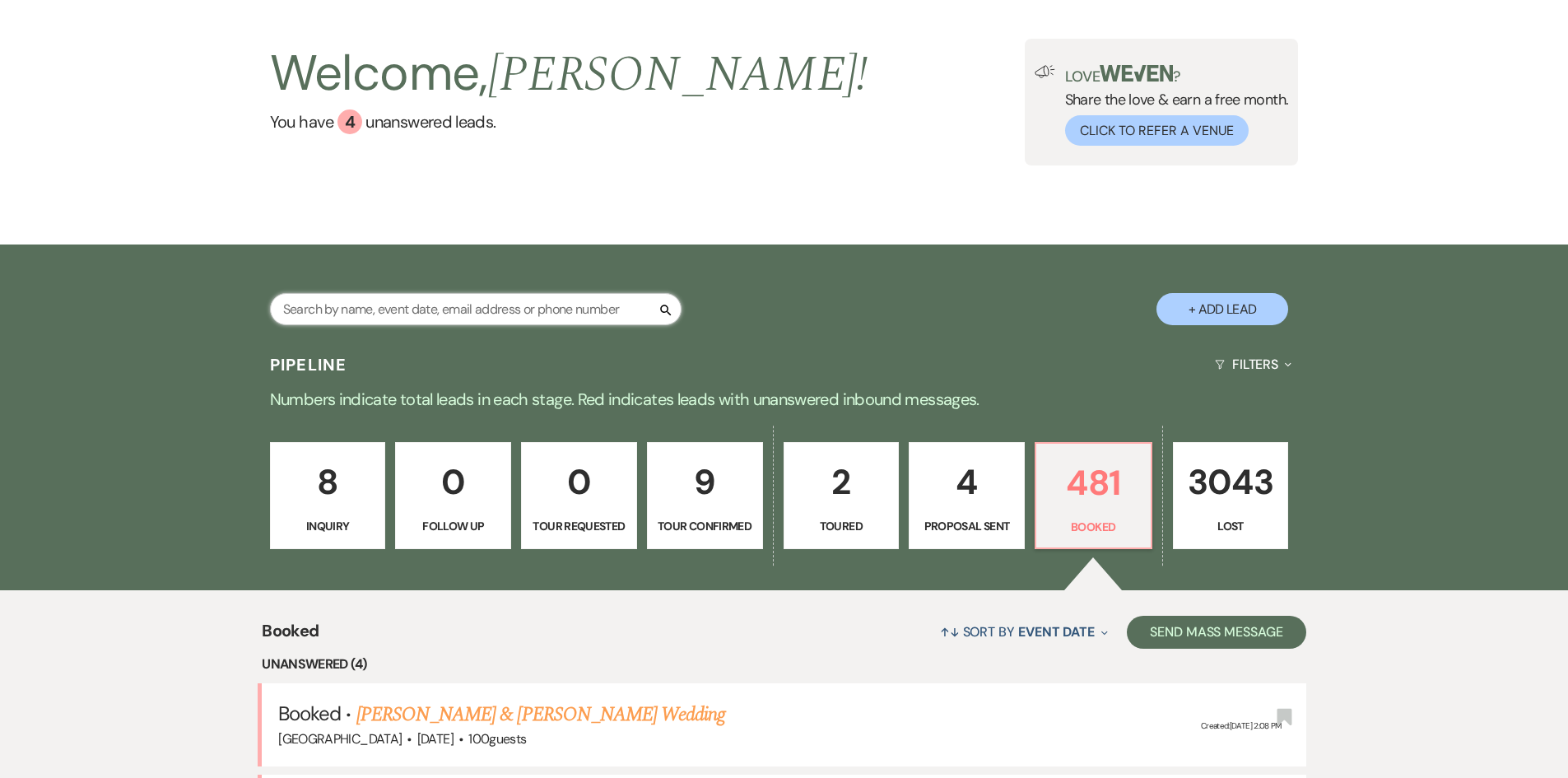
click at [419, 311] on input "text" at bounding box center [475, 309] width 412 height 32
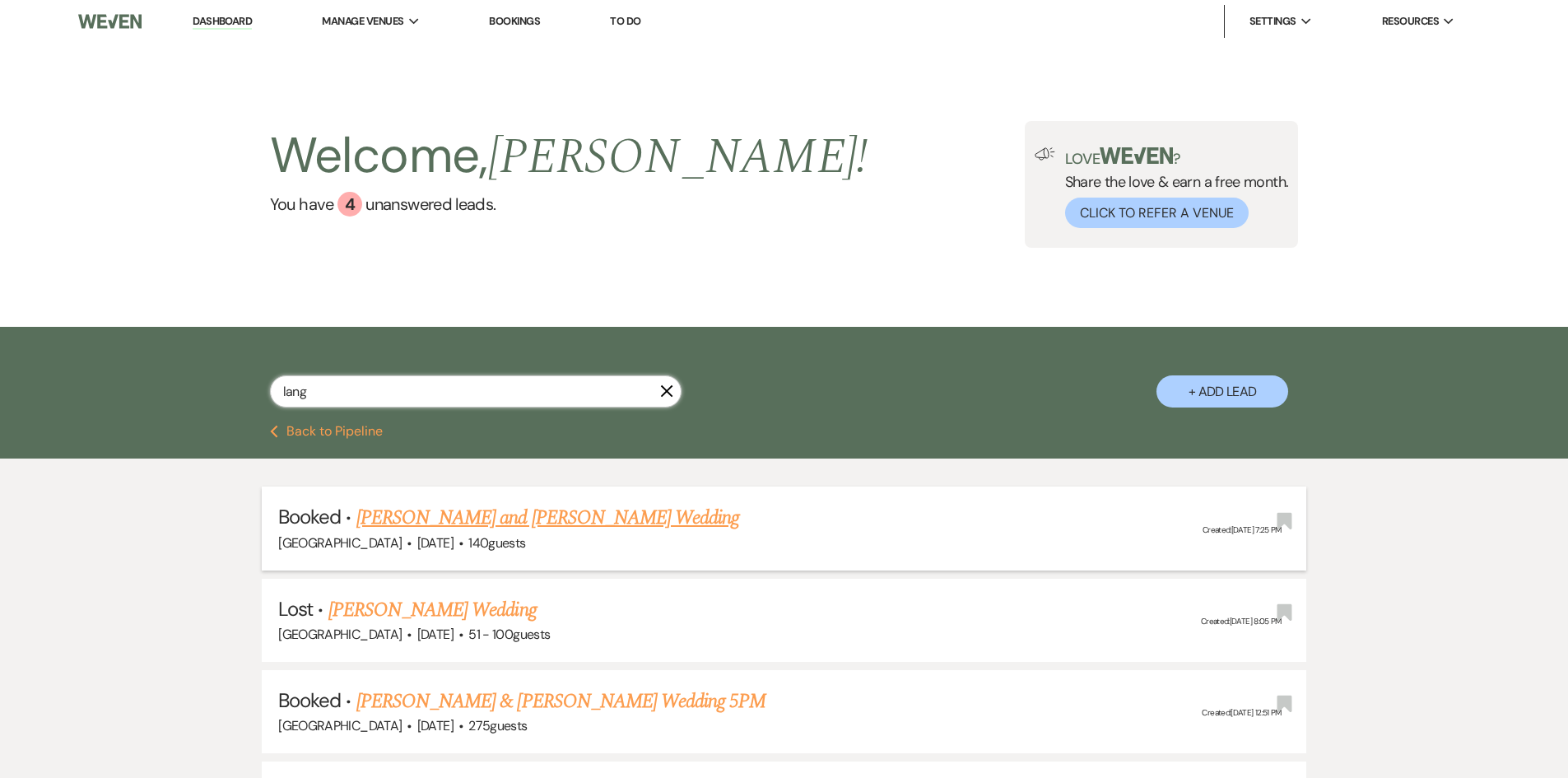
type input "lang"
click at [454, 521] on link "[PERSON_NAME] and [PERSON_NAME] Wedding" at bounding box center [549, 518] width 384 height 30
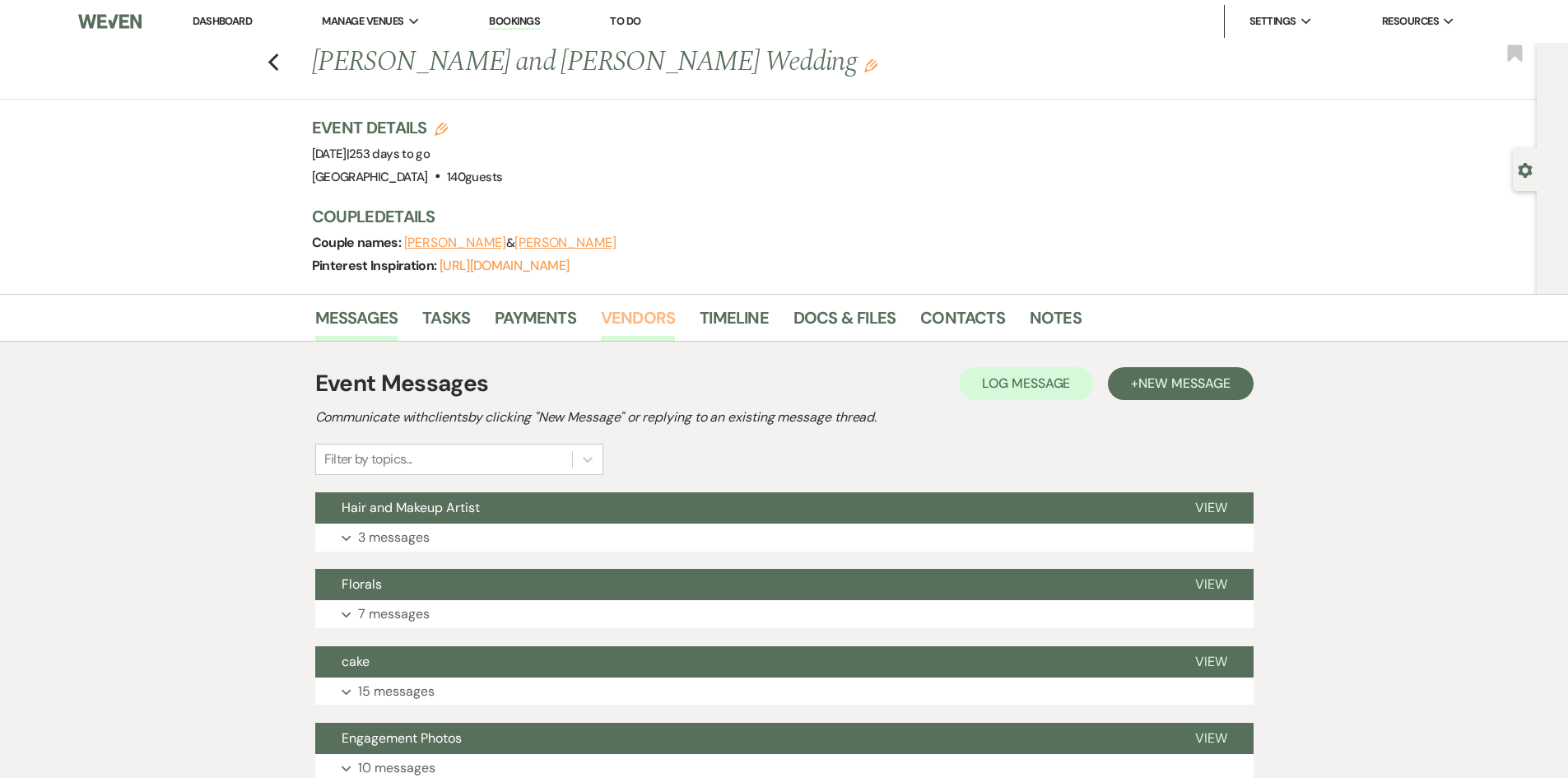
click at [659, 322] on link "Vendors" at bounding box center [638, 322] width 74 height 36
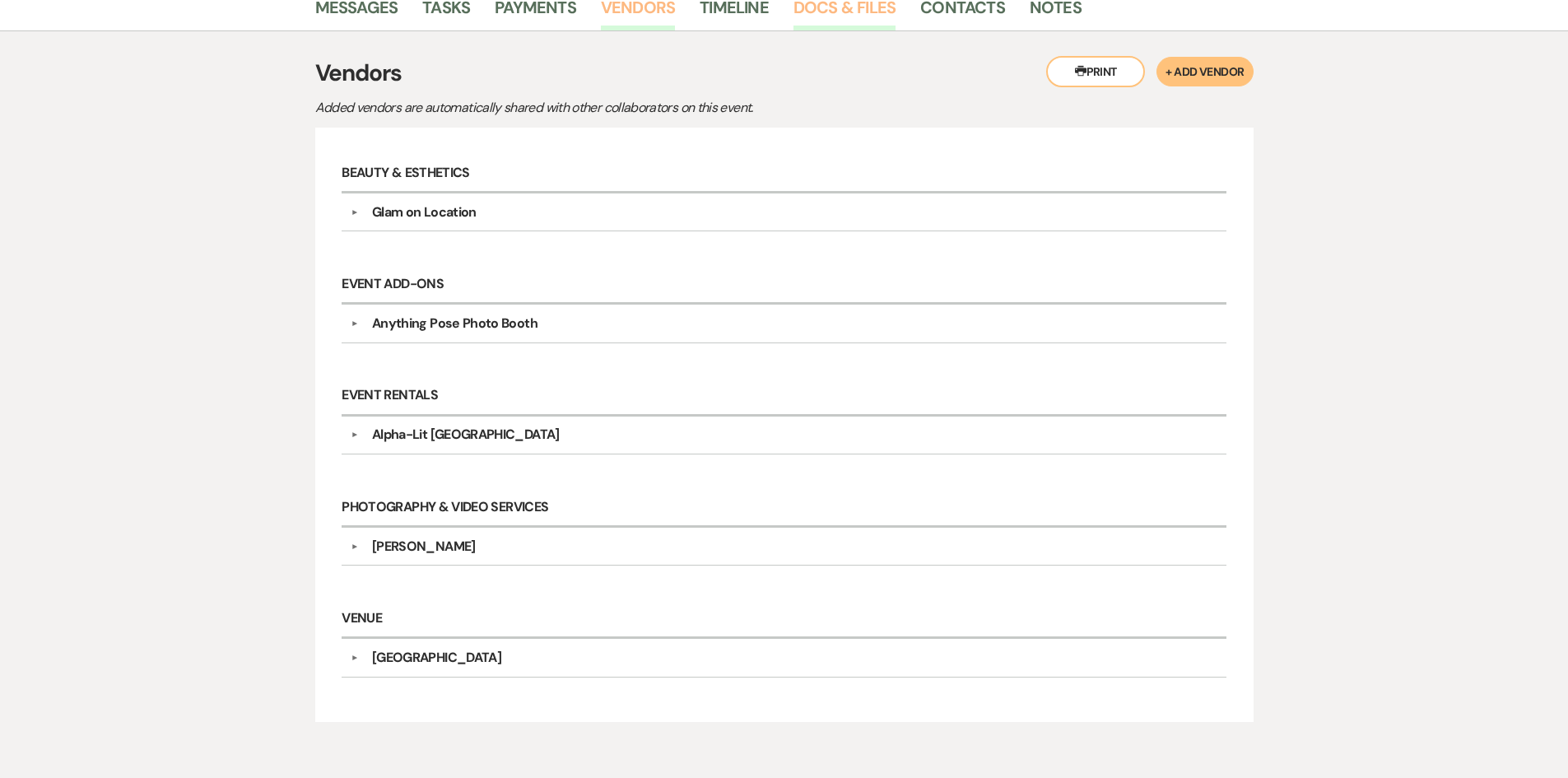
scroll to position [330, 0]
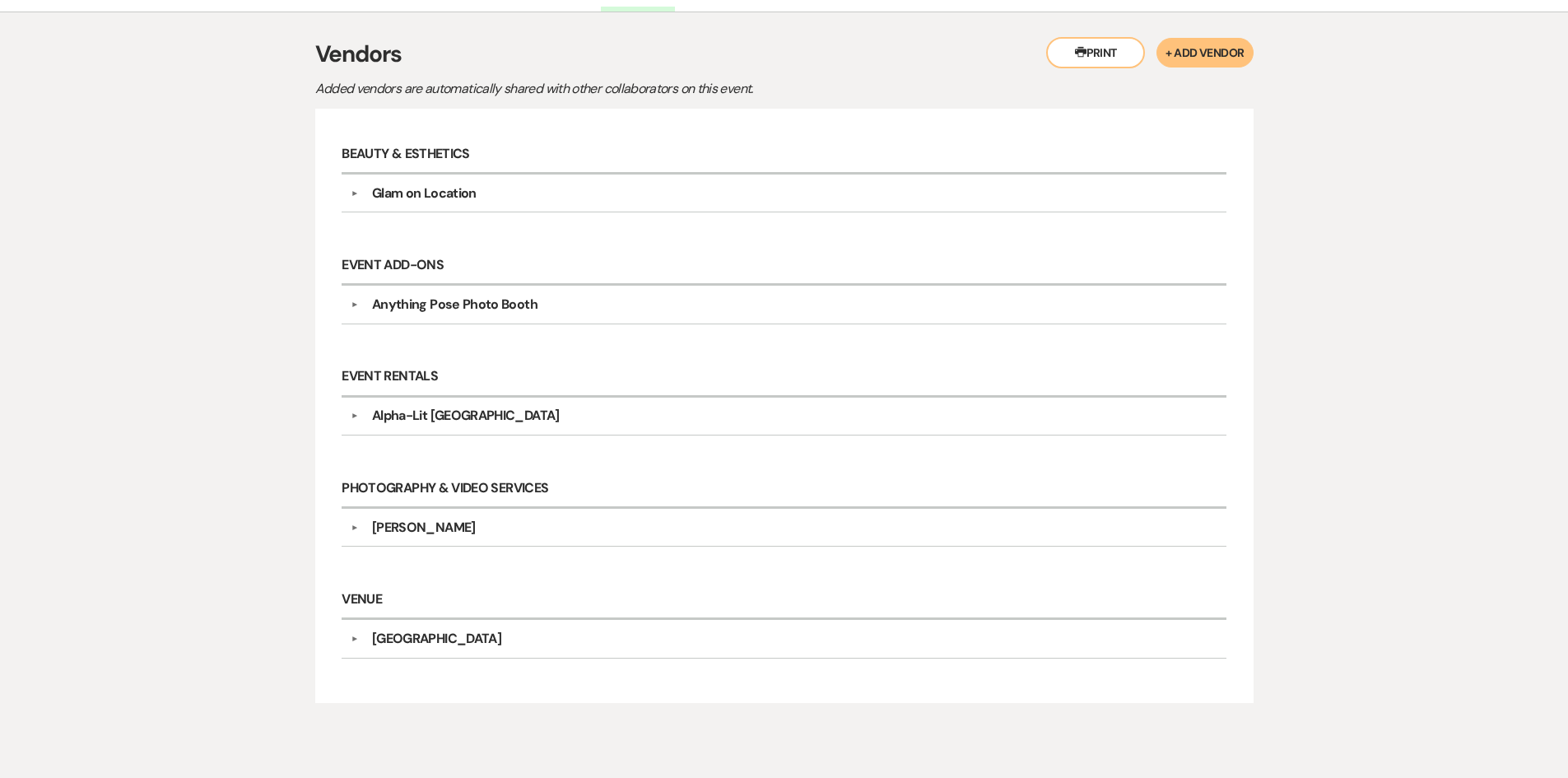
click at [442, 536] on div "Gracee Nettles" at bounding box center [424, 528] width 104 height 20
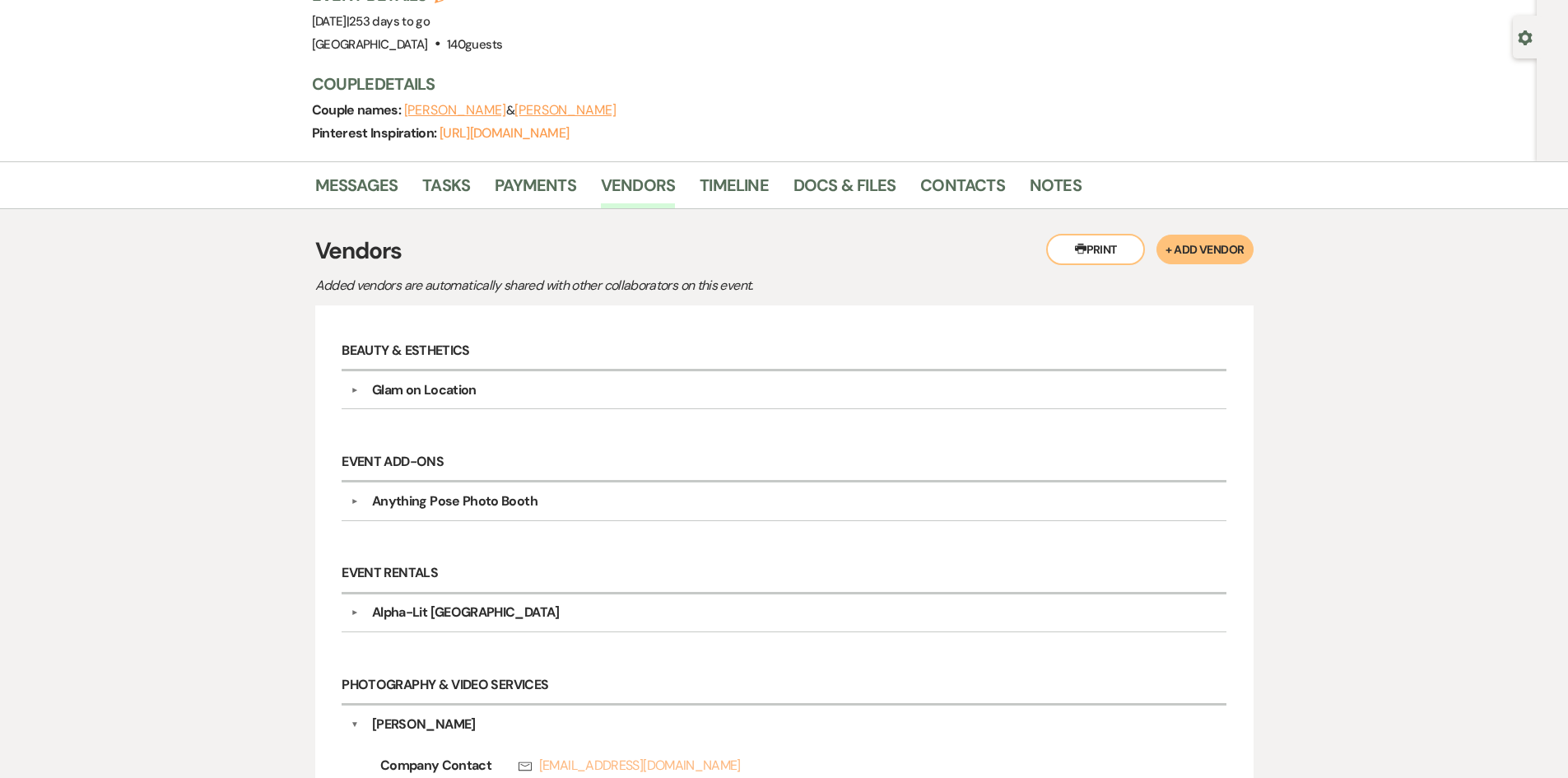
scroll to position [0, 0]
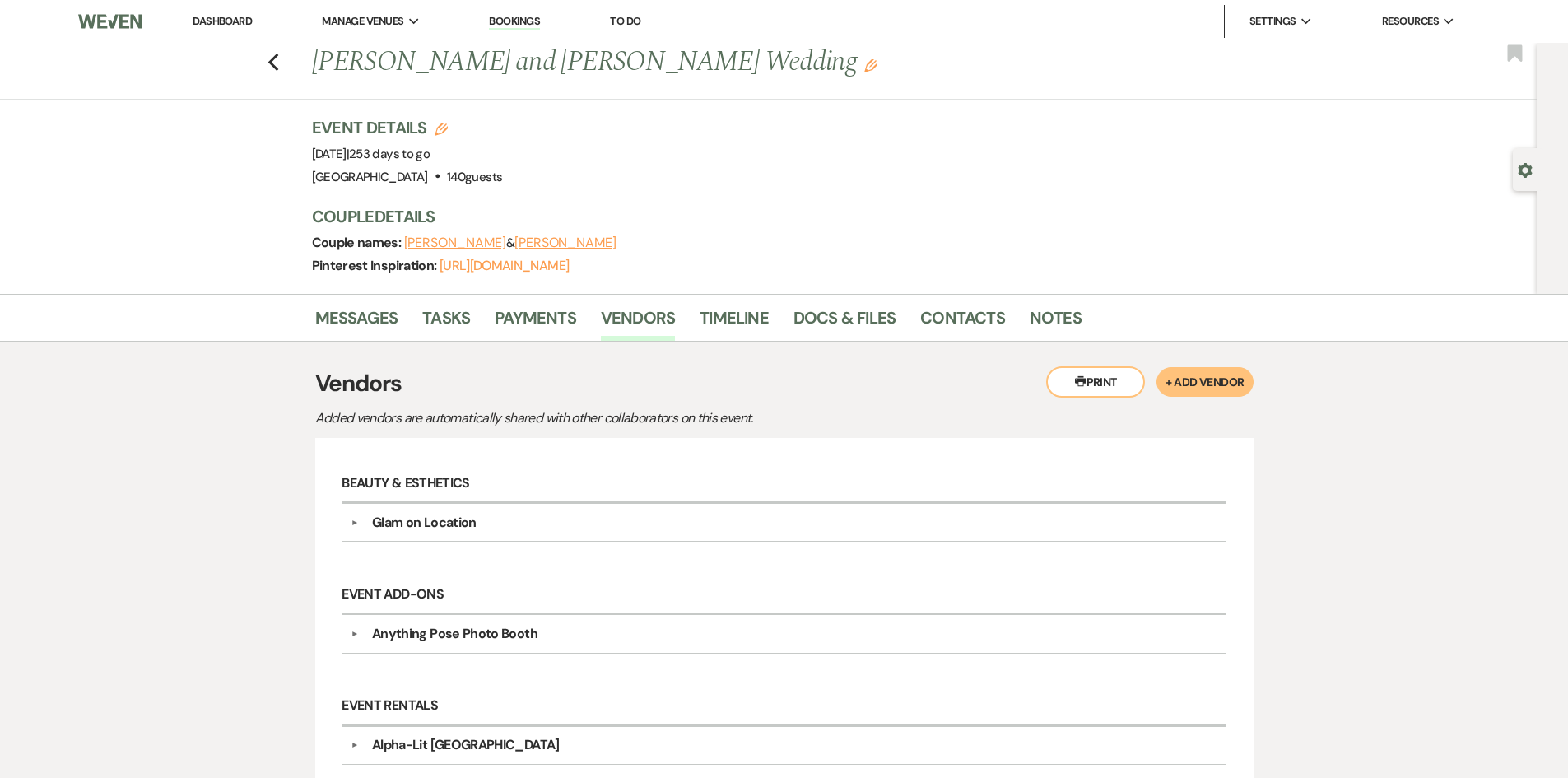
click at [234, 15] on link "Dashboard" at bounding box center [222, 20] width 59 height 14
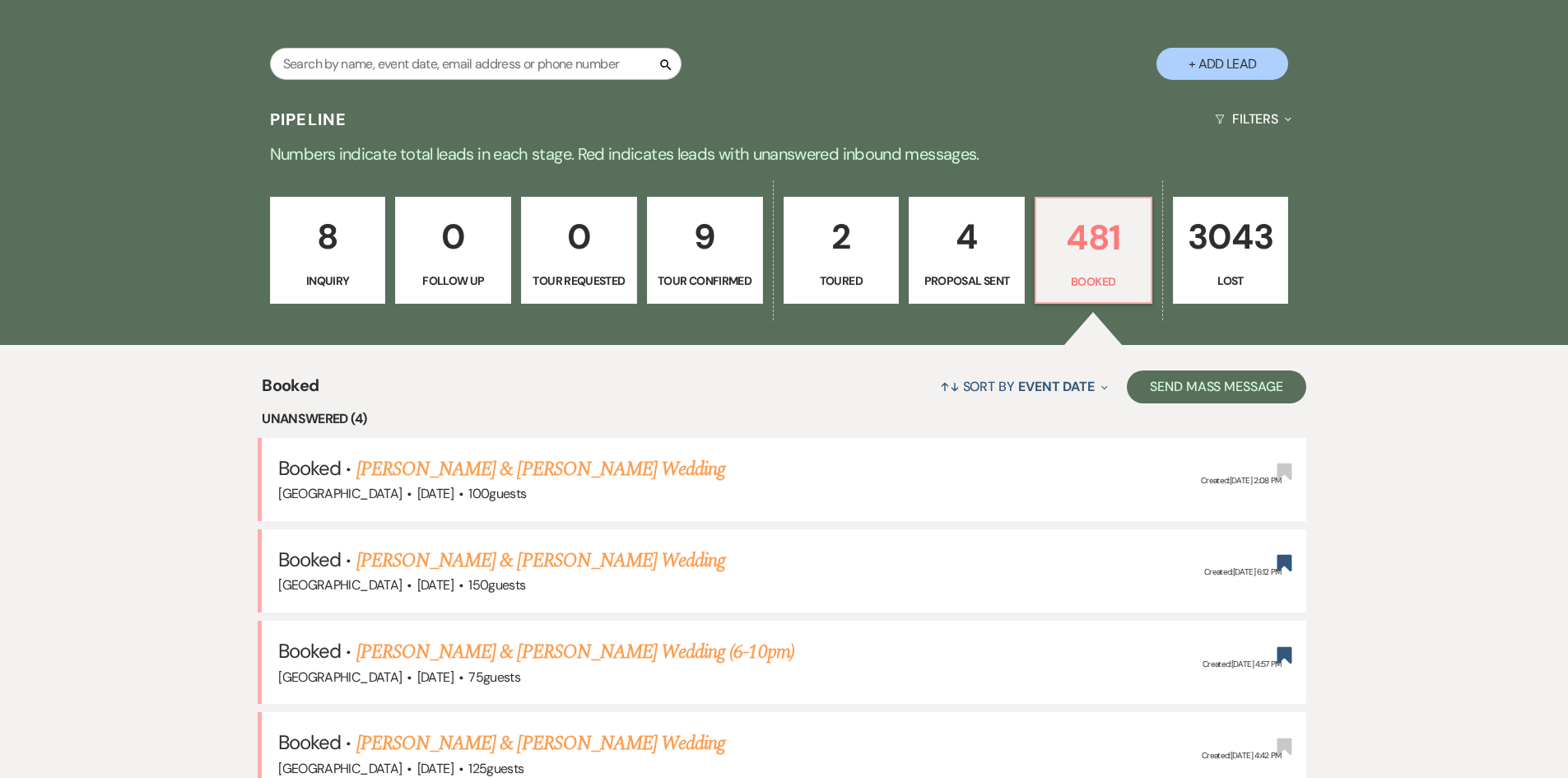
scroll to position [165, 0]
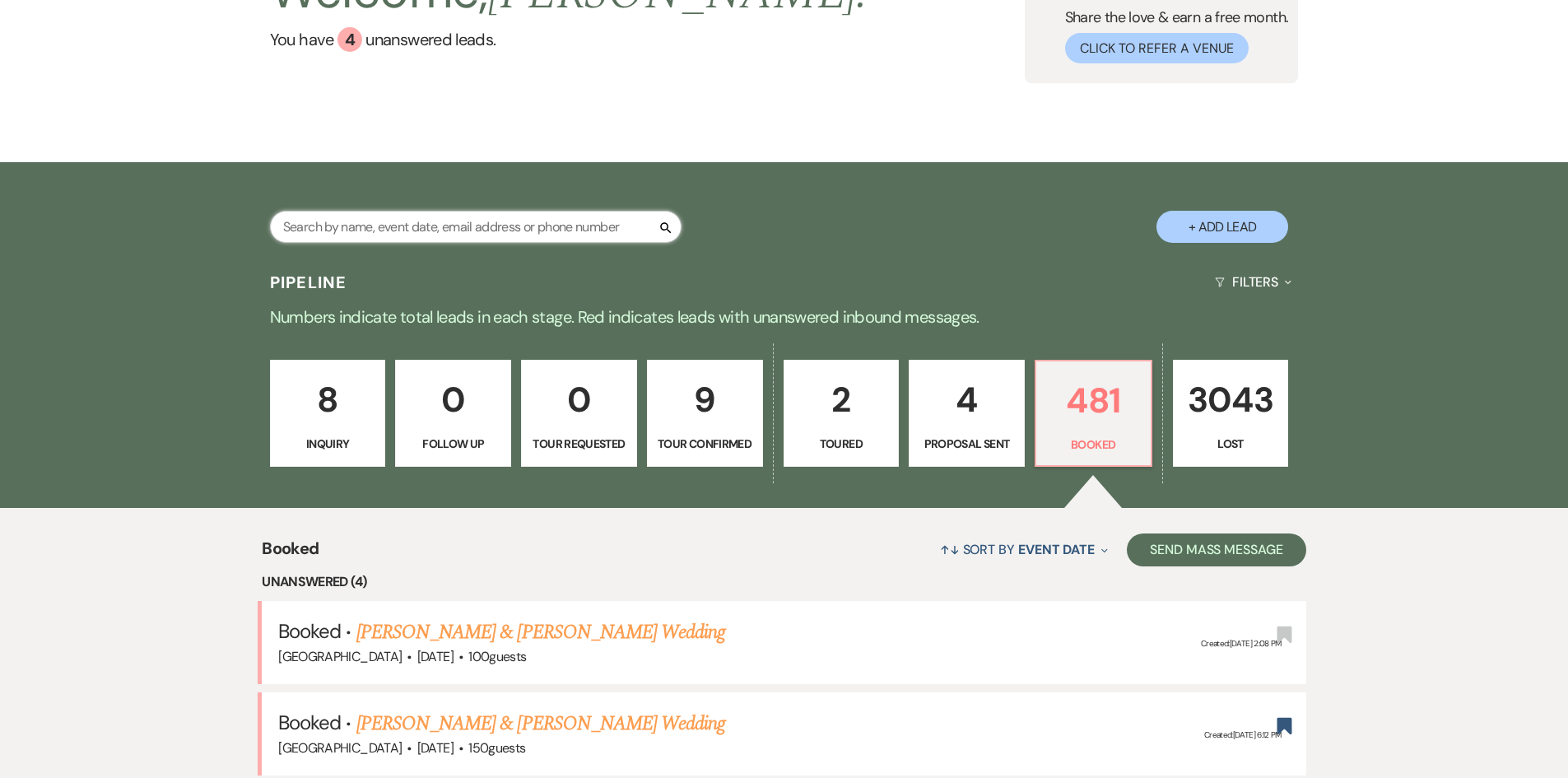
click at [448, 224] on input "text" at bounding box center [475, 226] width 412 height 32
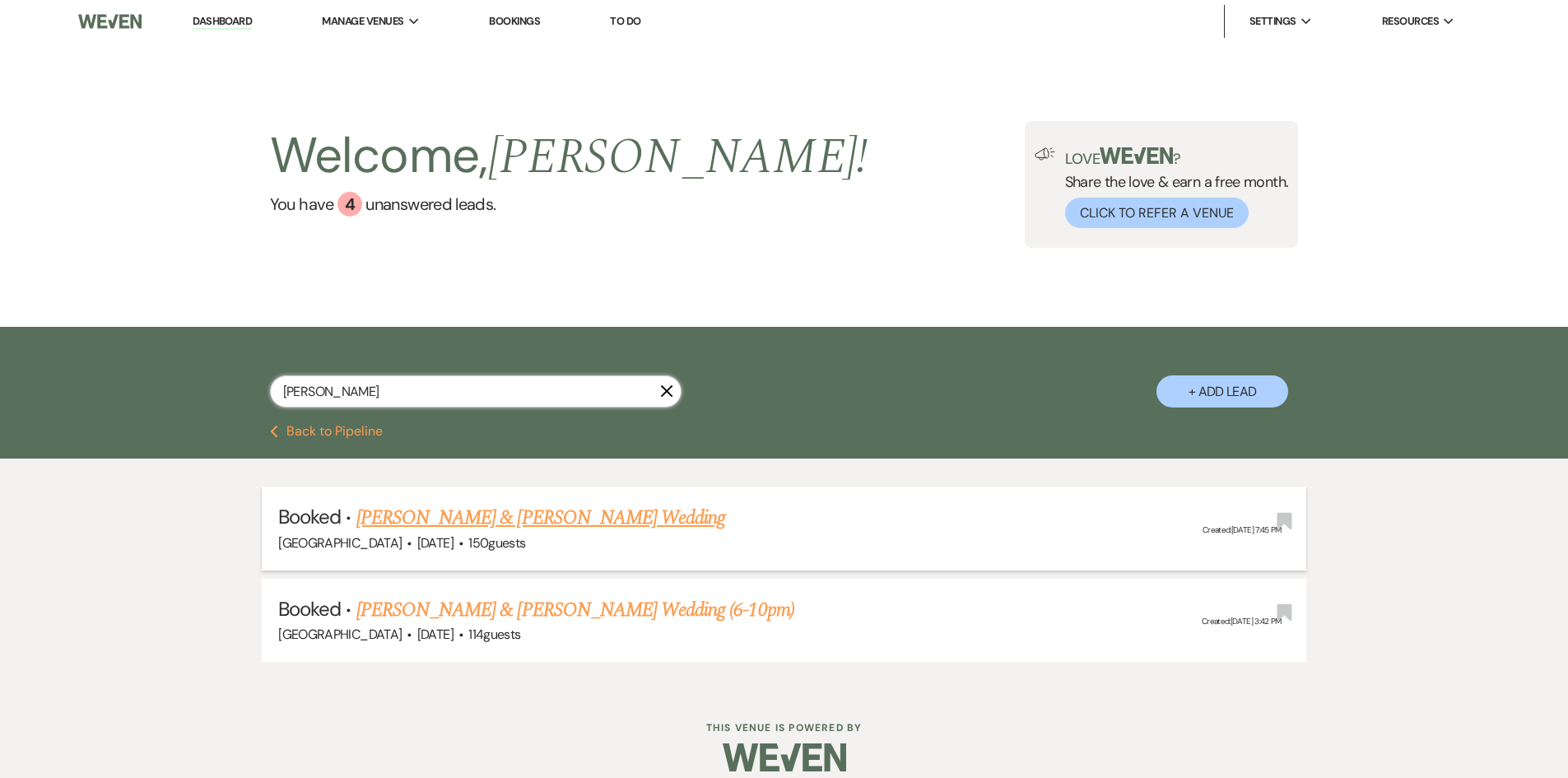
type input "moran"
click at [563, 523] on link "[PERSON_NAME] & [PERSON_NAME] Wedding" at bounding box center [540, 518] width 368 height 30
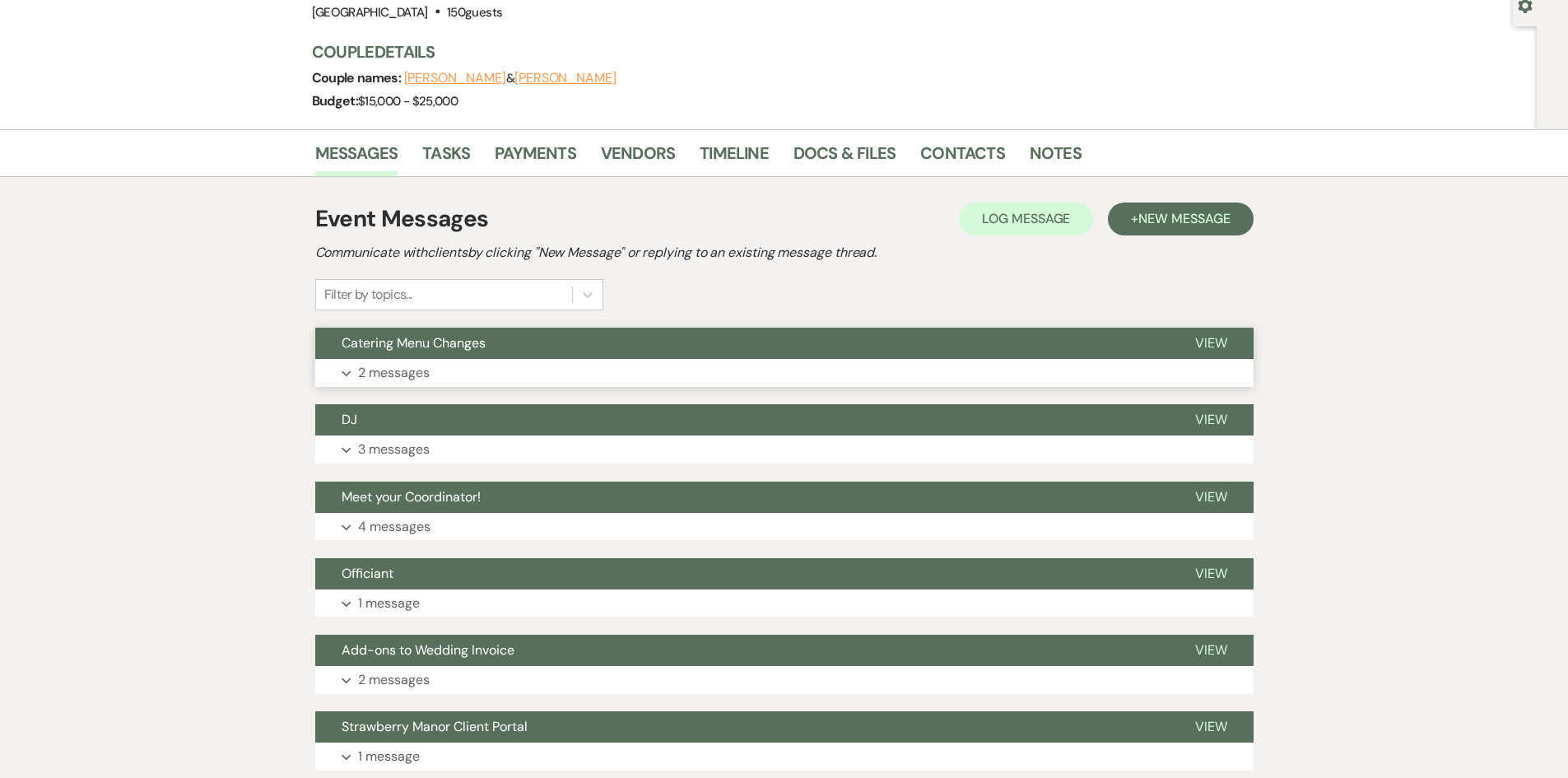
click at [517, 359] on button "Catering Menu Changes" at bounding box center [741, 343] width 854 height 32
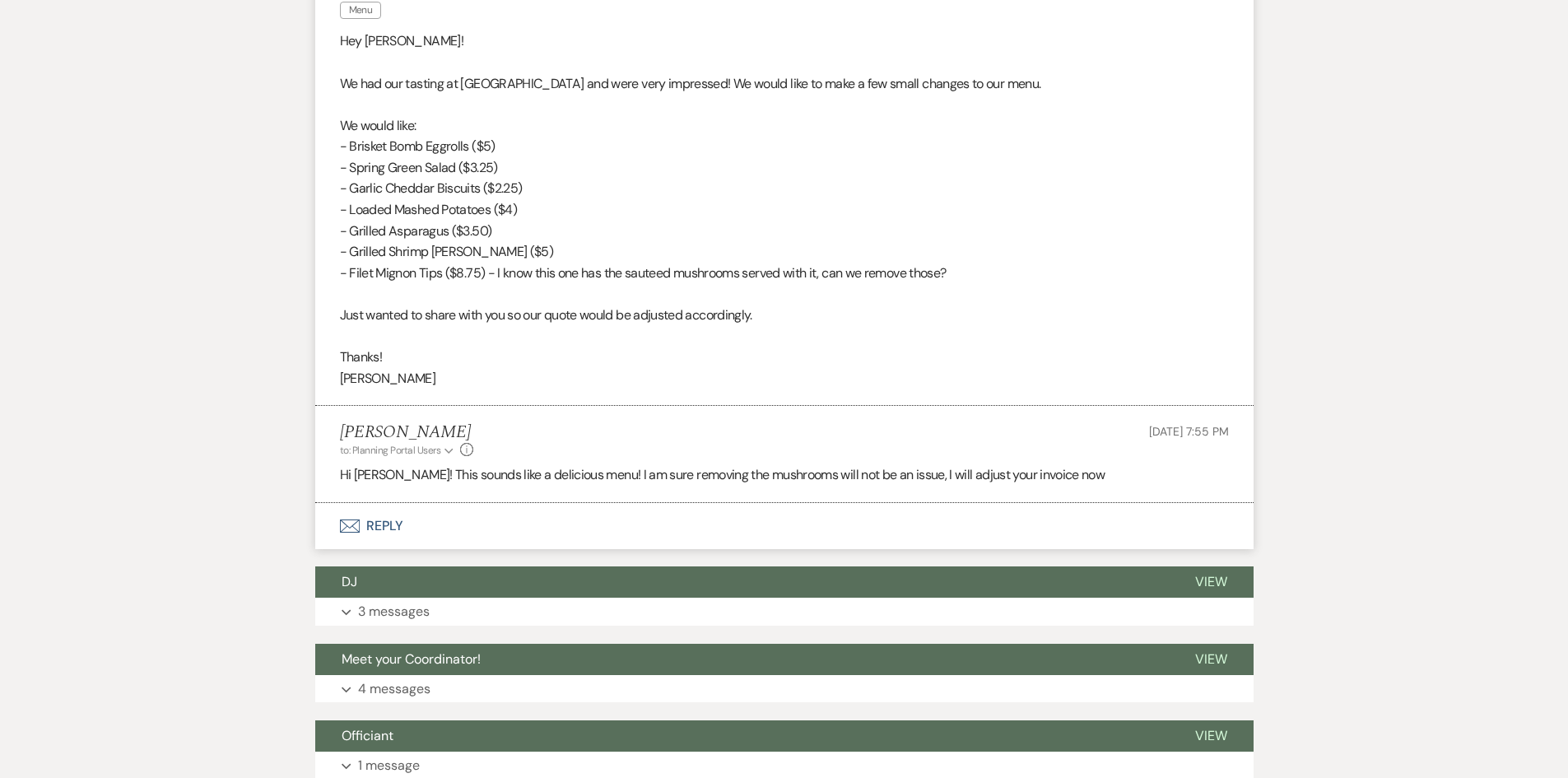
scroll to position [576, 0]
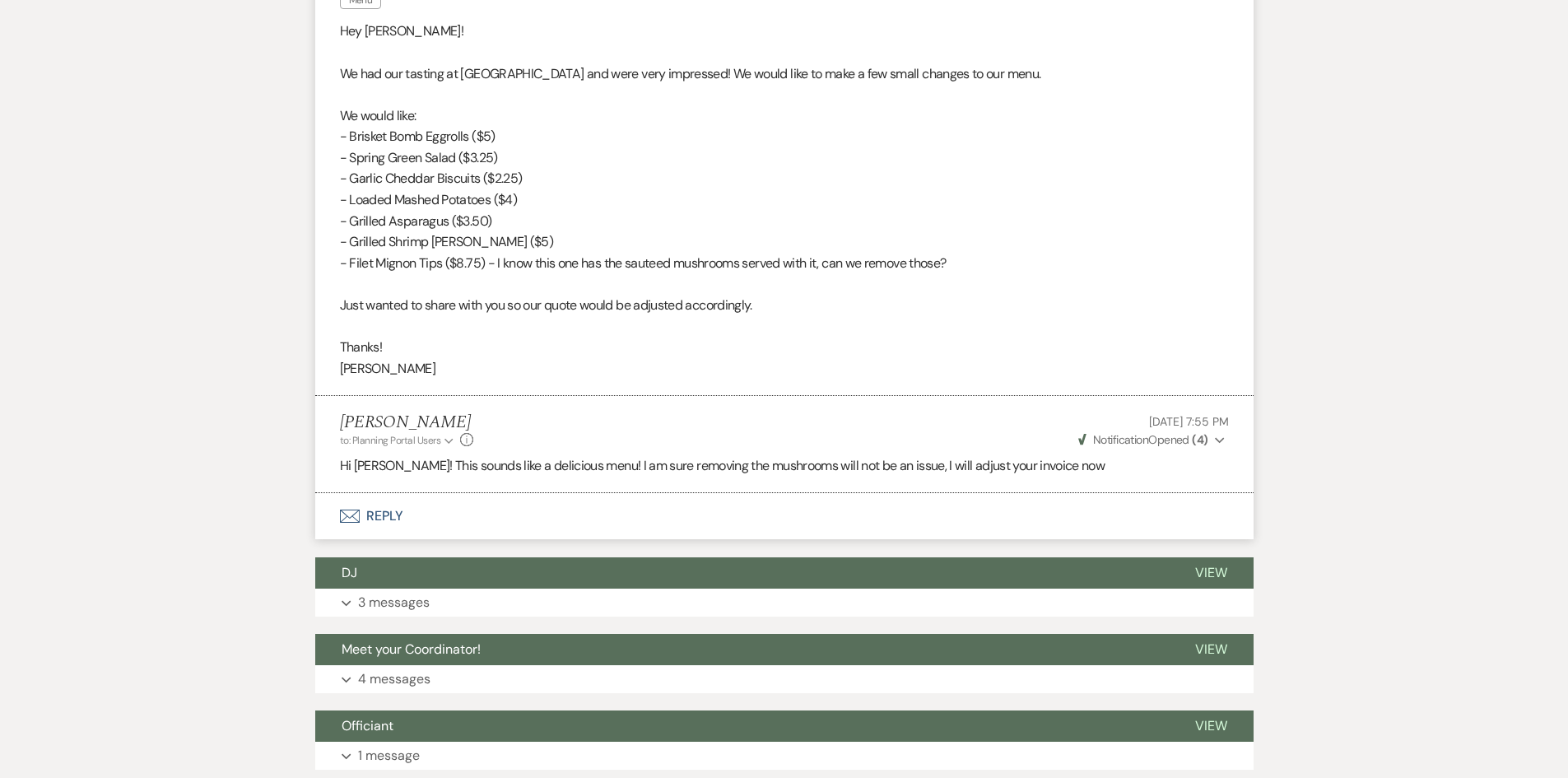
click at [420, 513] on button "Envelope Reply" at bounding box center [784, 516] width 939 height 46
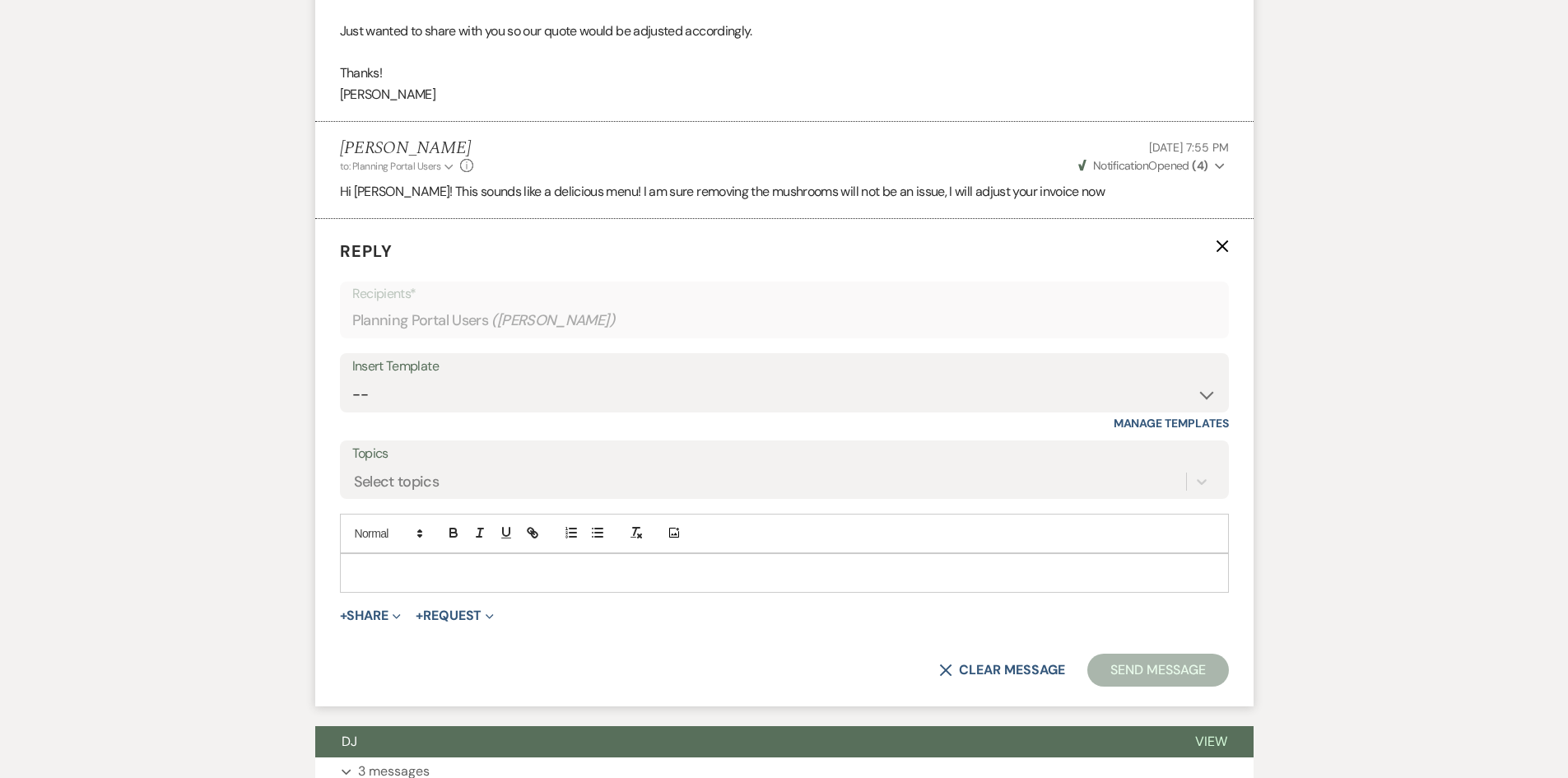
scroll to position [851, 0]
click at [427, 582] on div at bounding box center [784, 572] width 887 height 38
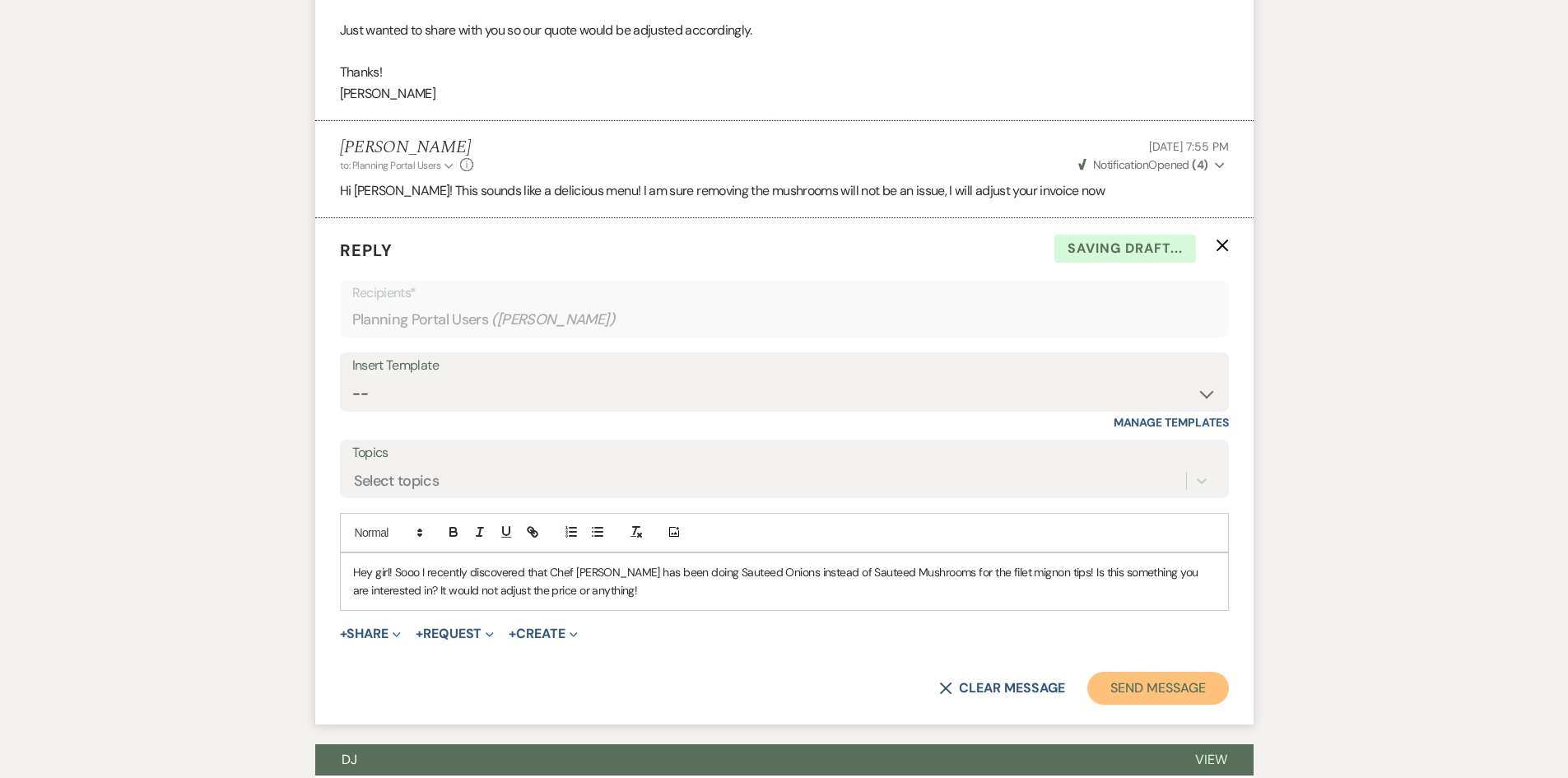
click at [1123, 703] on button "Send Message" at bounding box center [1157, 688] width 140 height 33
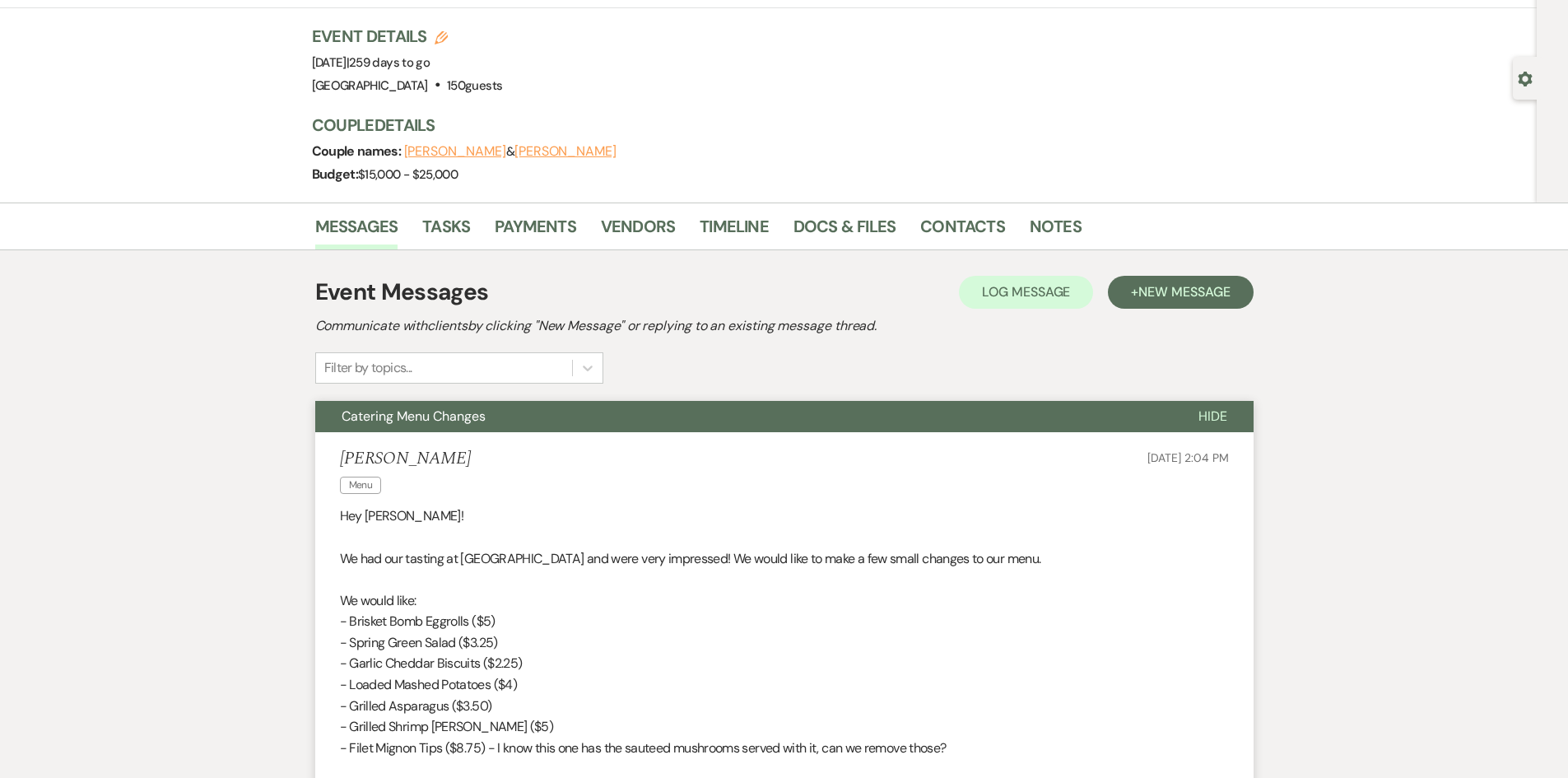
scroll to position [0, 0]
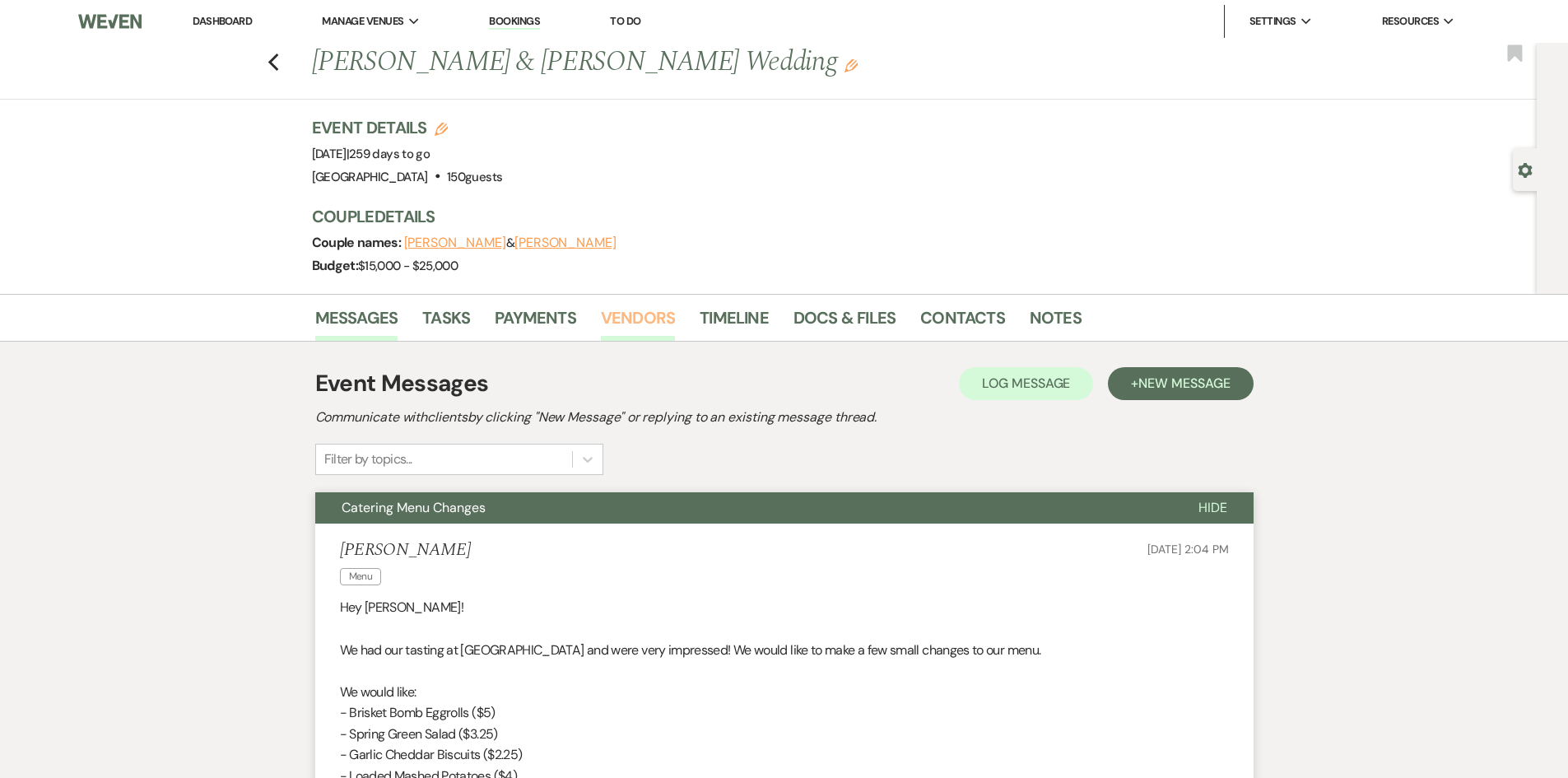
click at [609, 331] on link "Vendors" at bounding box center [638, 322] width 74 height 36
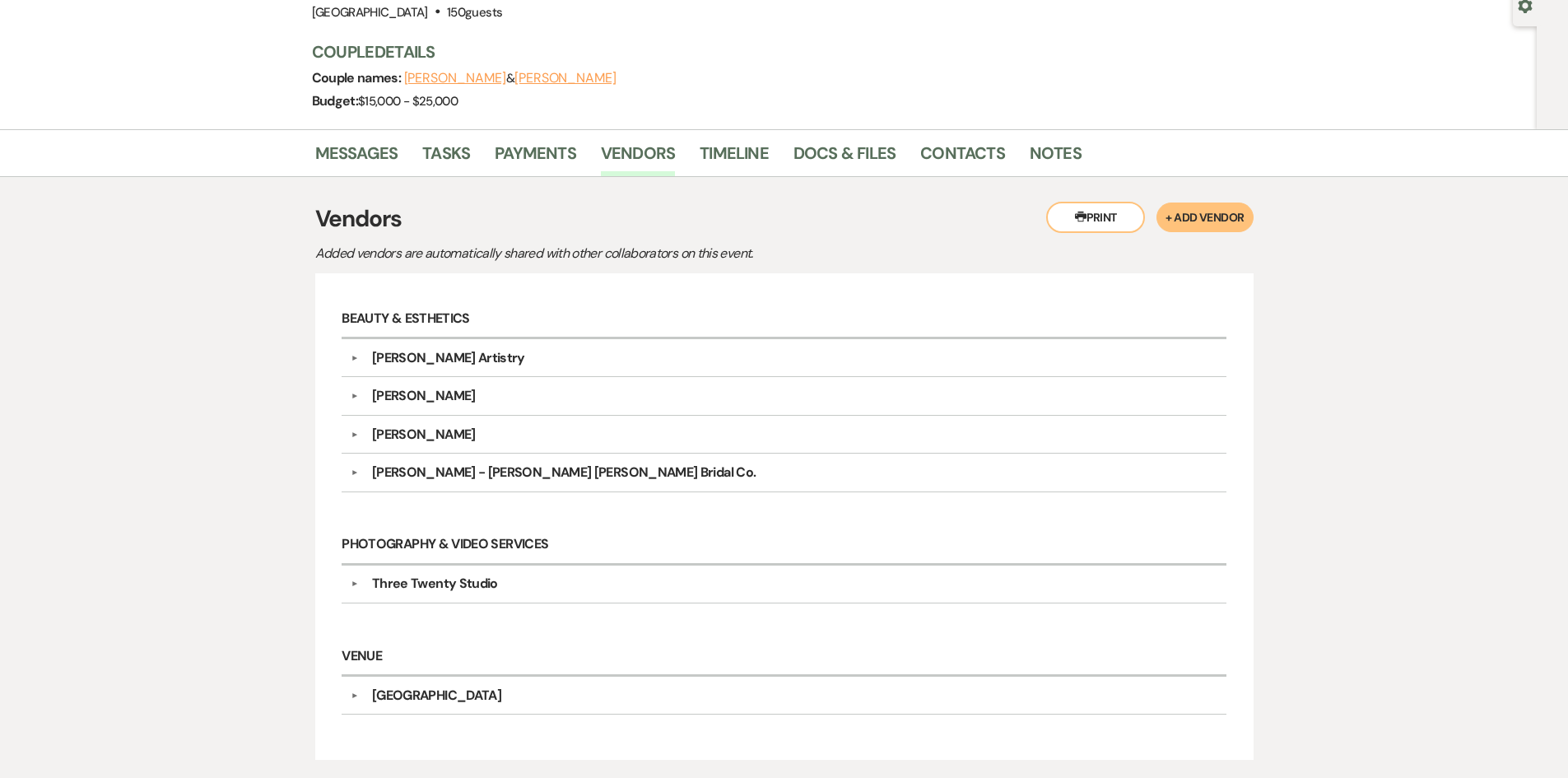
click at [404, 583] on div "Three Twenty Studio" at bounding box center [435, 584] width 126 height 20
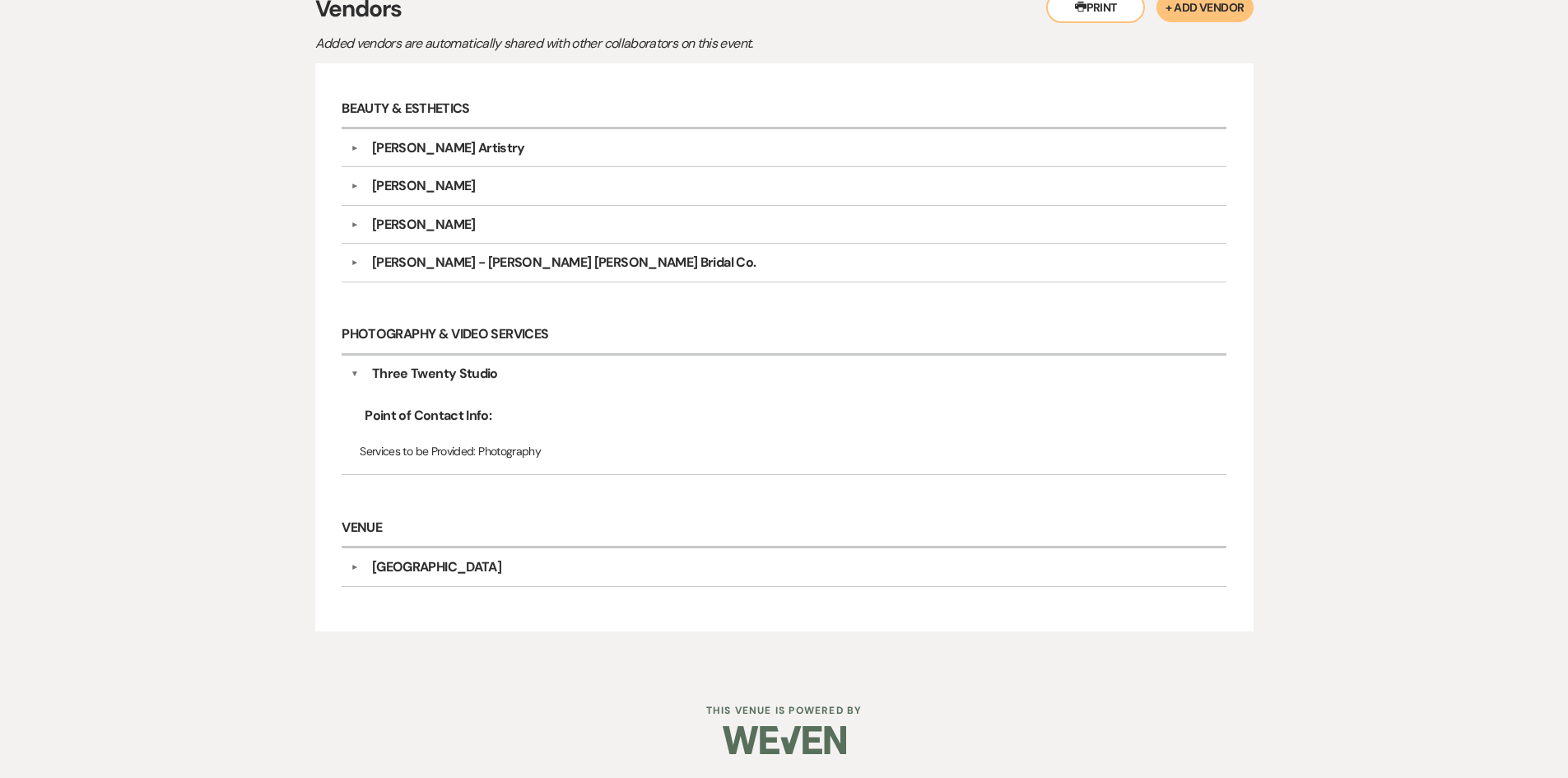
scroll to position [376, 0]
click at [476, 140] on div "Lexie Grace Artistry" at bounding box center [448, 148] width 153 height 20
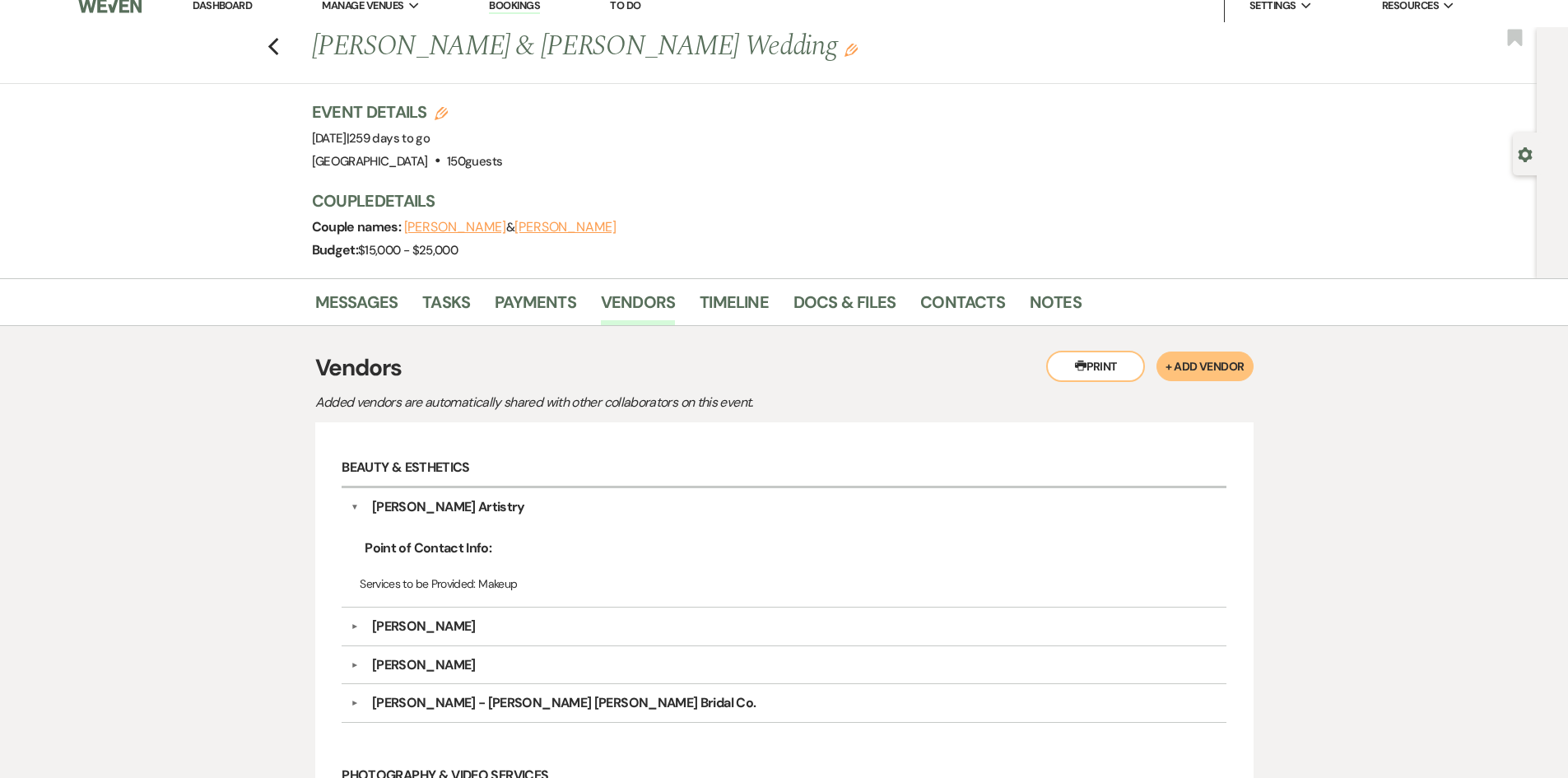
scroll to position [0, 0]
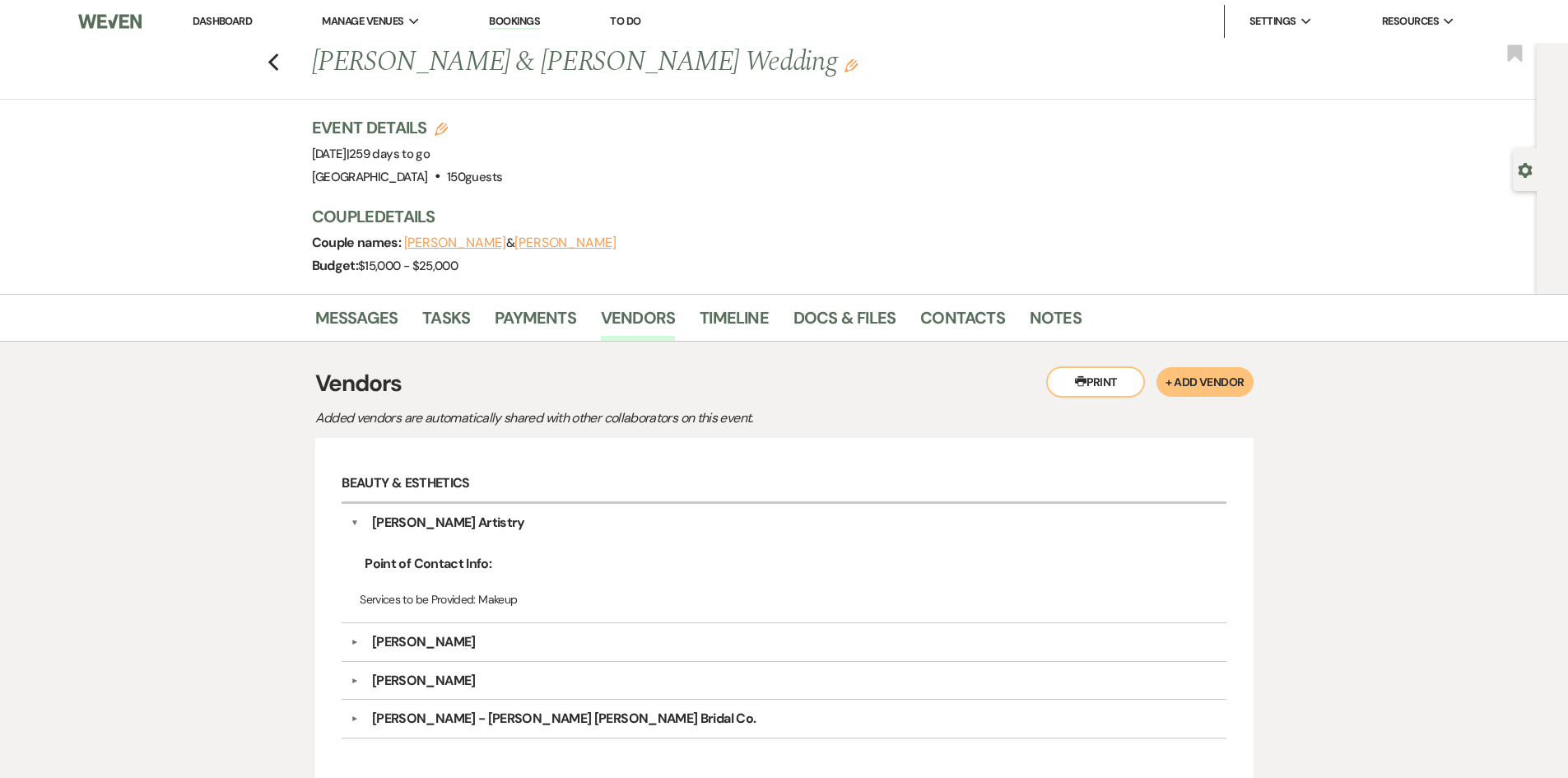
click at [250, 25] on link "Dashboard" at bounding box center [222, 20] width 59 height 14
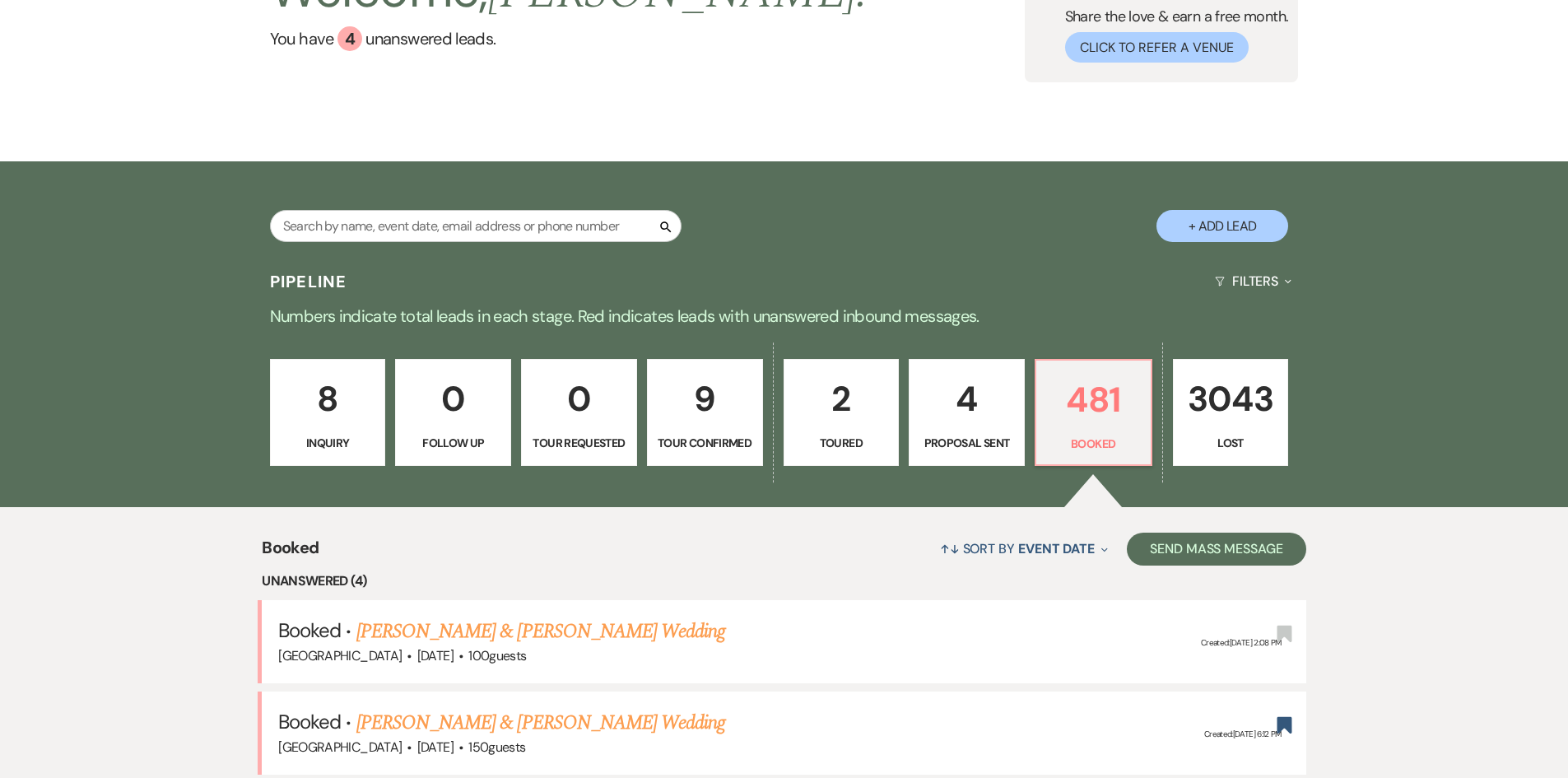
scroll to position [165, 0]
click at [462, 249] on div "Search" at bounding box center [475, 234] width 412 height 45
click at [460, 240] on input "text" at bounding box center [475, 226] width 412 height 32
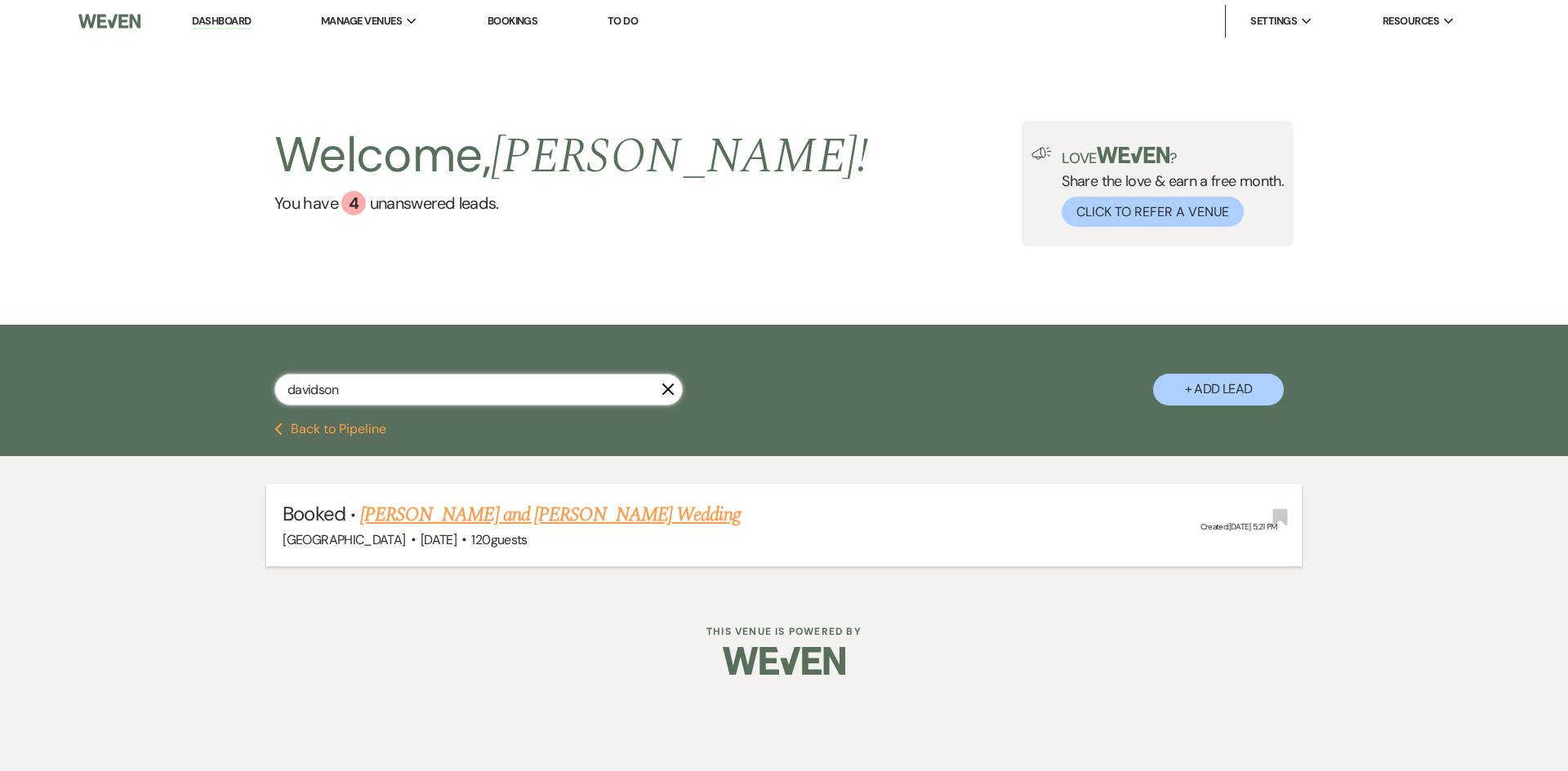
type input "davidson"
click at [585, 514] on link "[PERSON_NAME] and [PERSON_NAME] Wedding" at bounding box center [551, 514] width 381 height 30
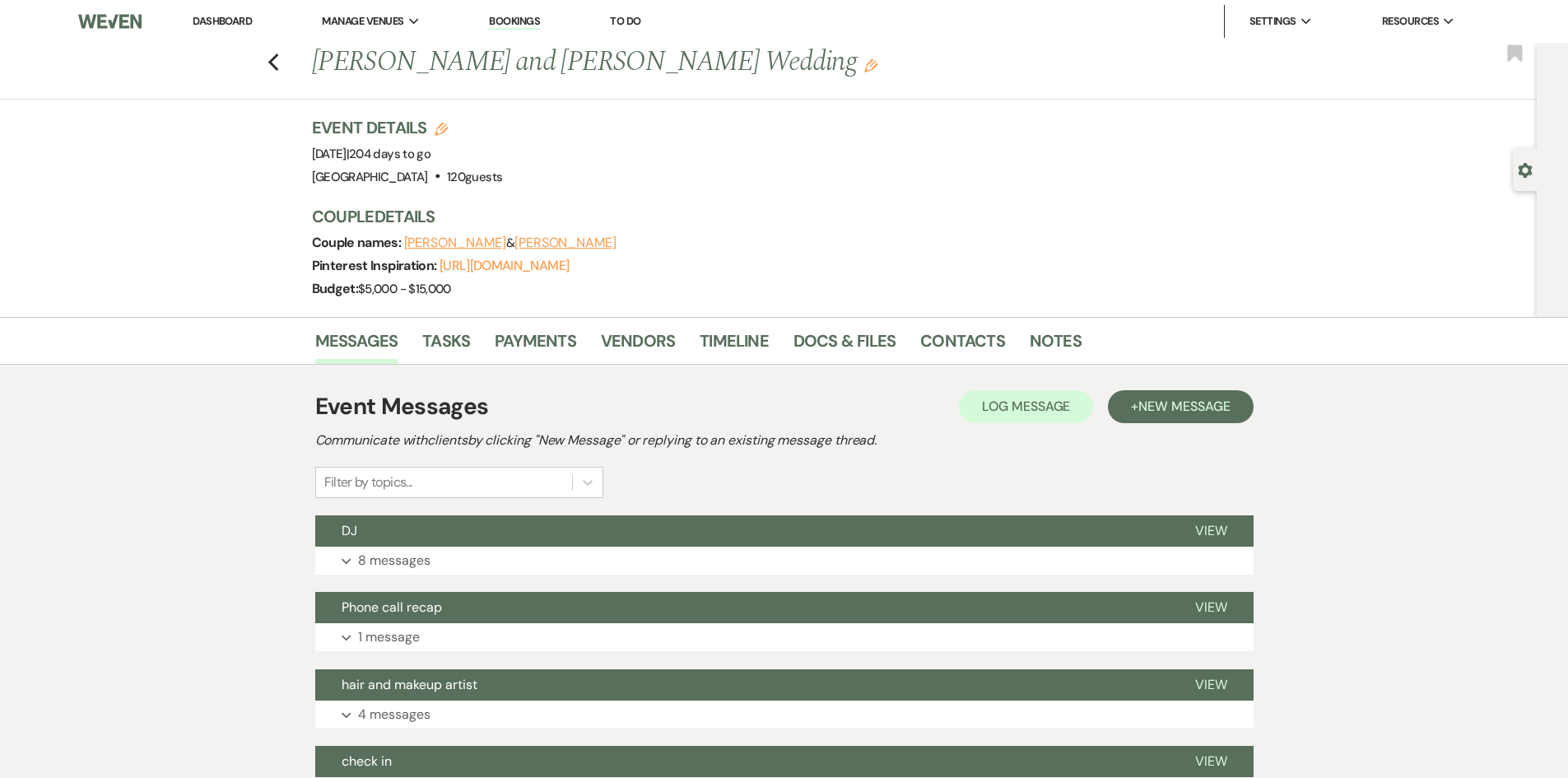
click at [465, 238] on button "Grace Davidson" at bounding box center [454, 243] width 102 height 14
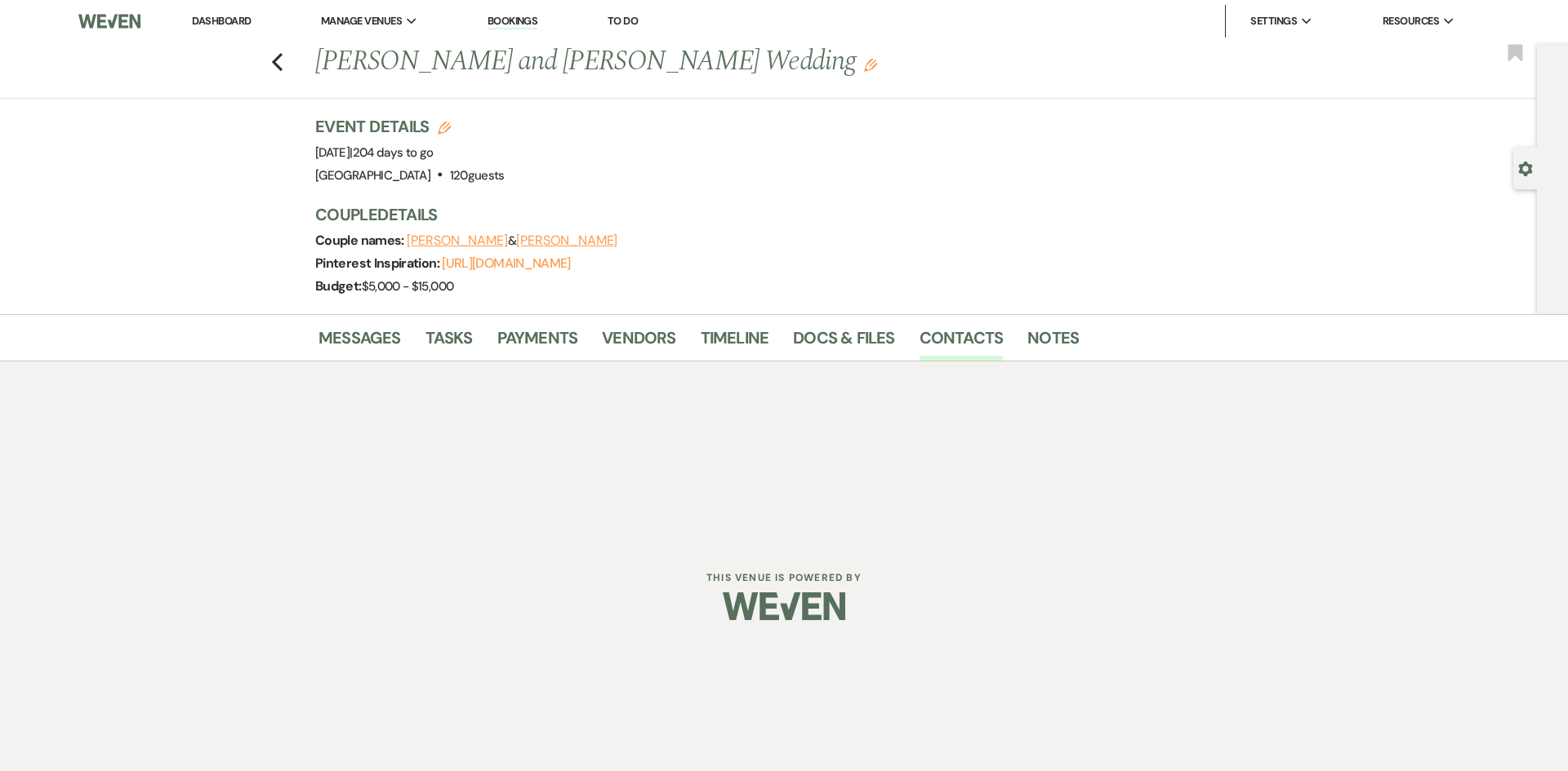
select select "1"
select select "email"
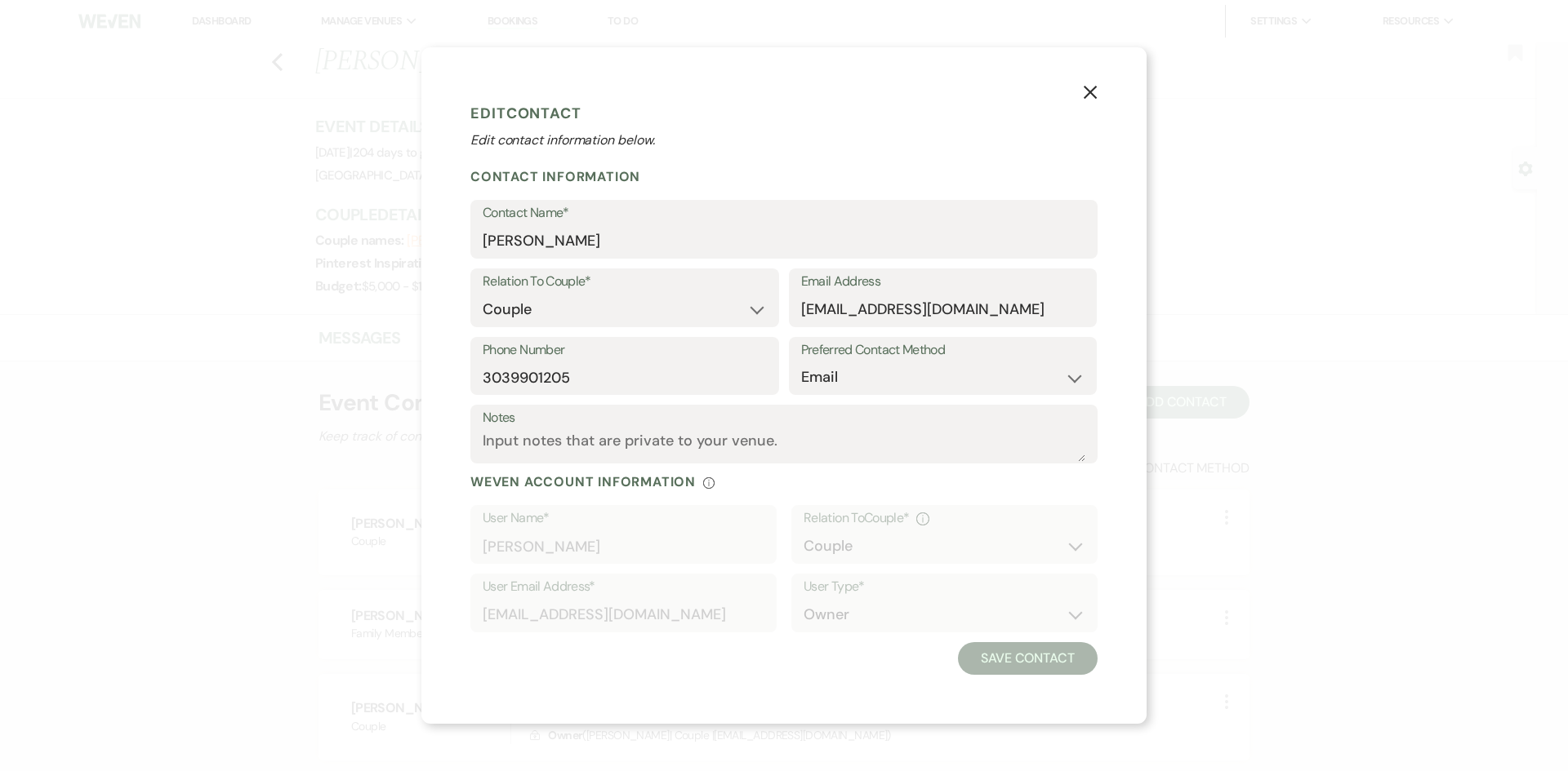
click at [1098, 85] on button "X" at bounding box center [1089, 91] width 24 height 29
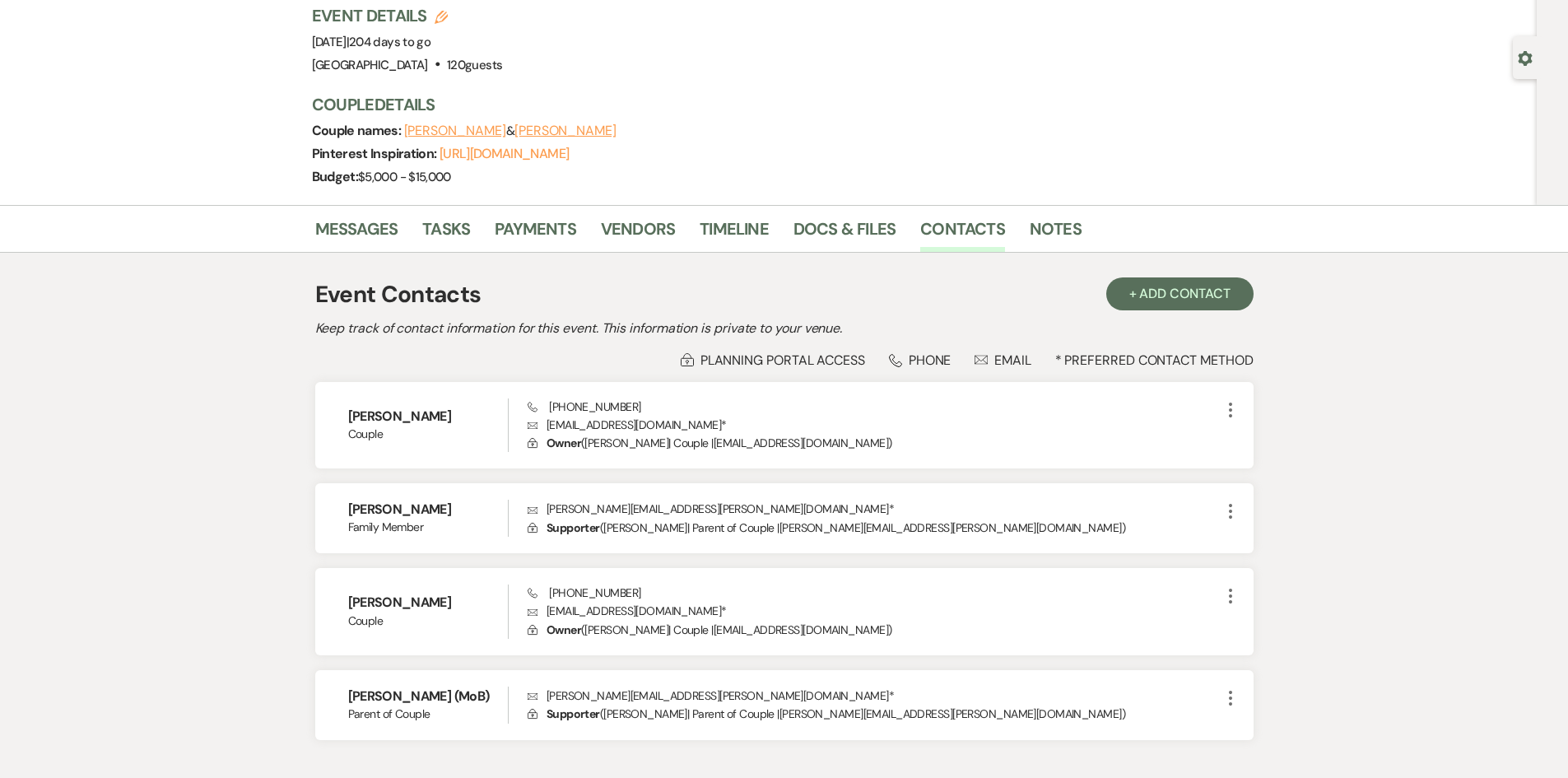
scroll to position [220, 0]
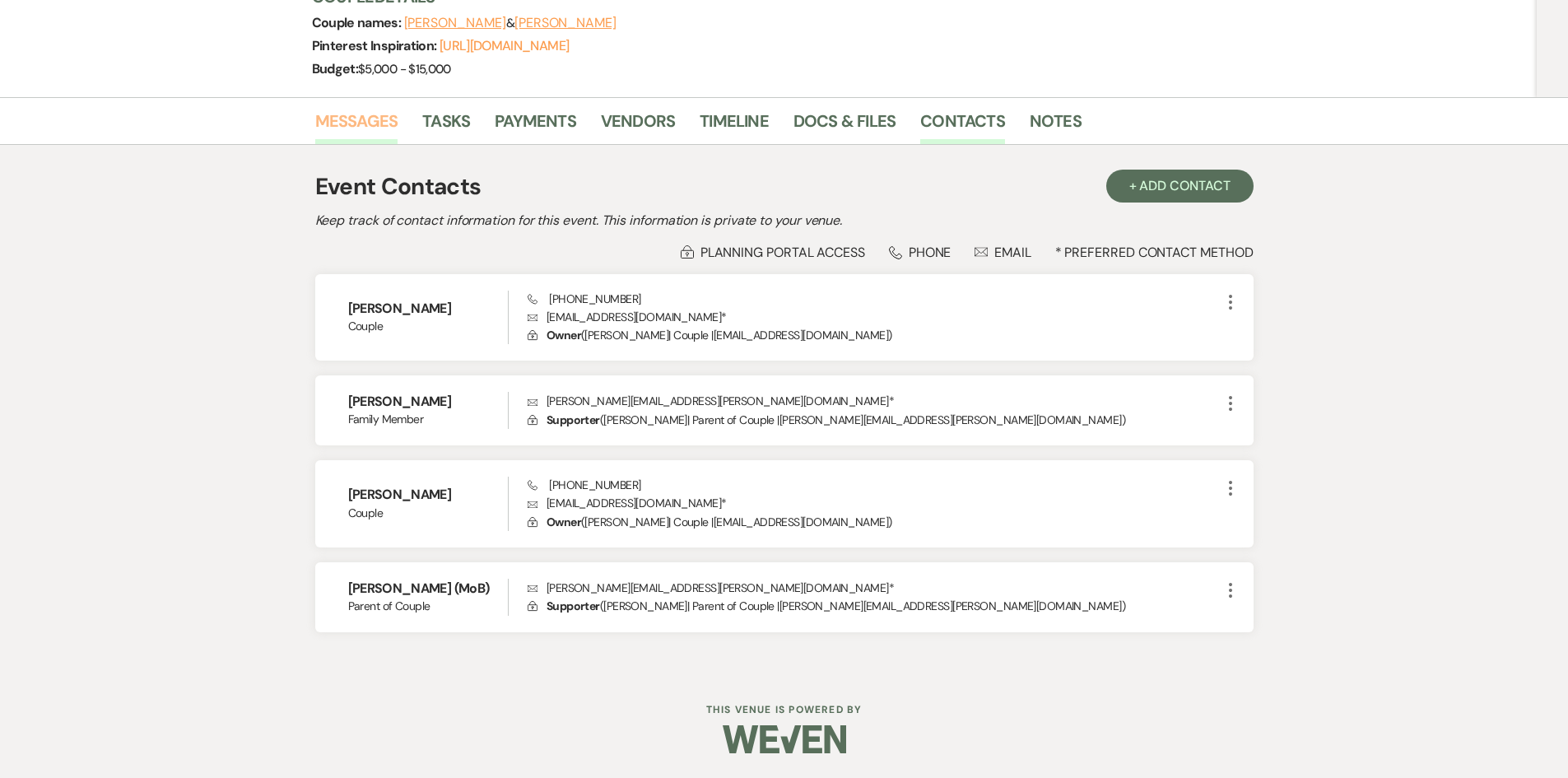
click at [359, 124] on link "Messages" at bounding box center [357, 126] width 83 height 36
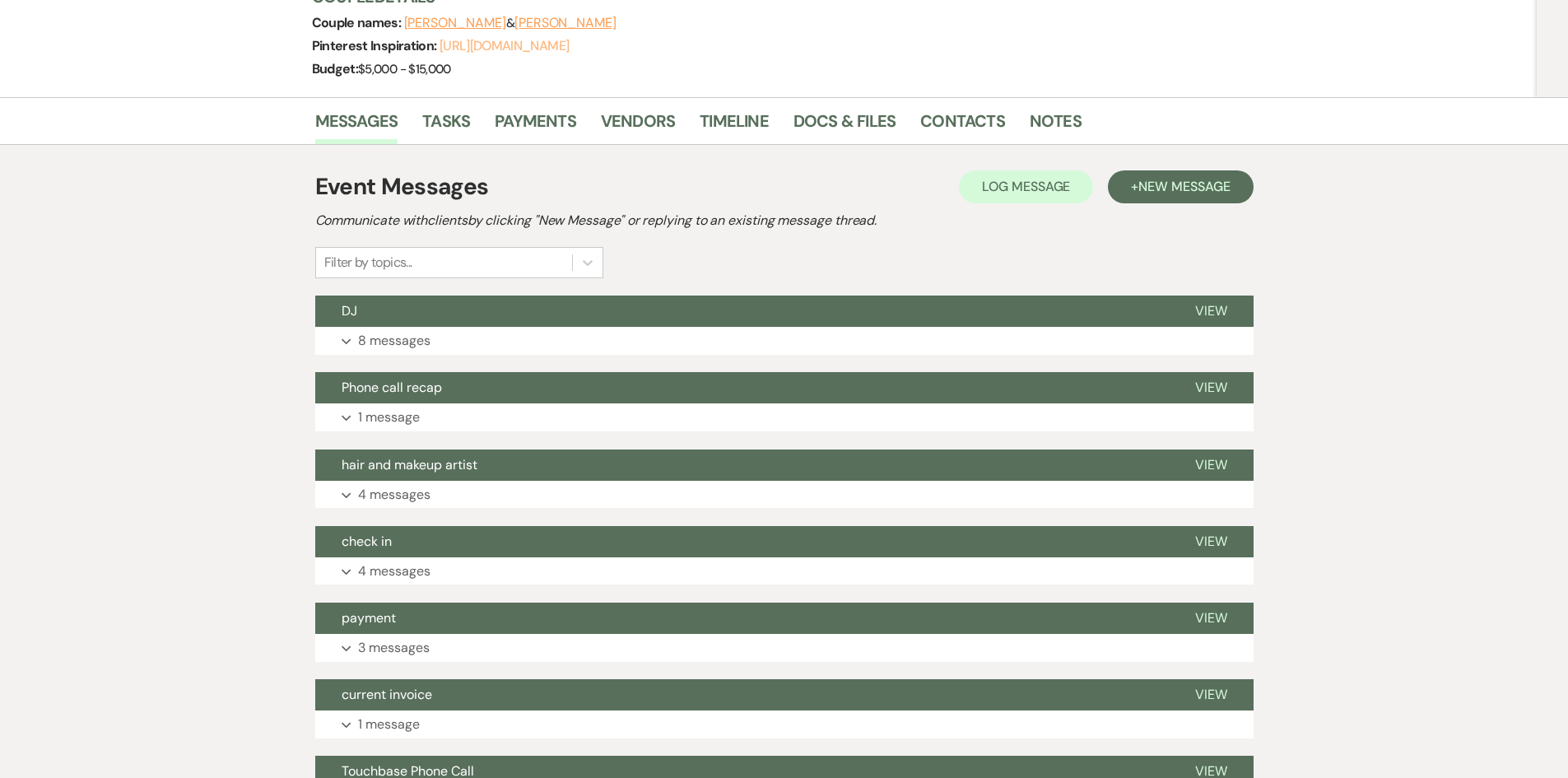
click at [569, 43] on link "https://www.pinterest.com/psychonerd_uwu/wedding/" at bounding box center [504, 45] width 129 height 17
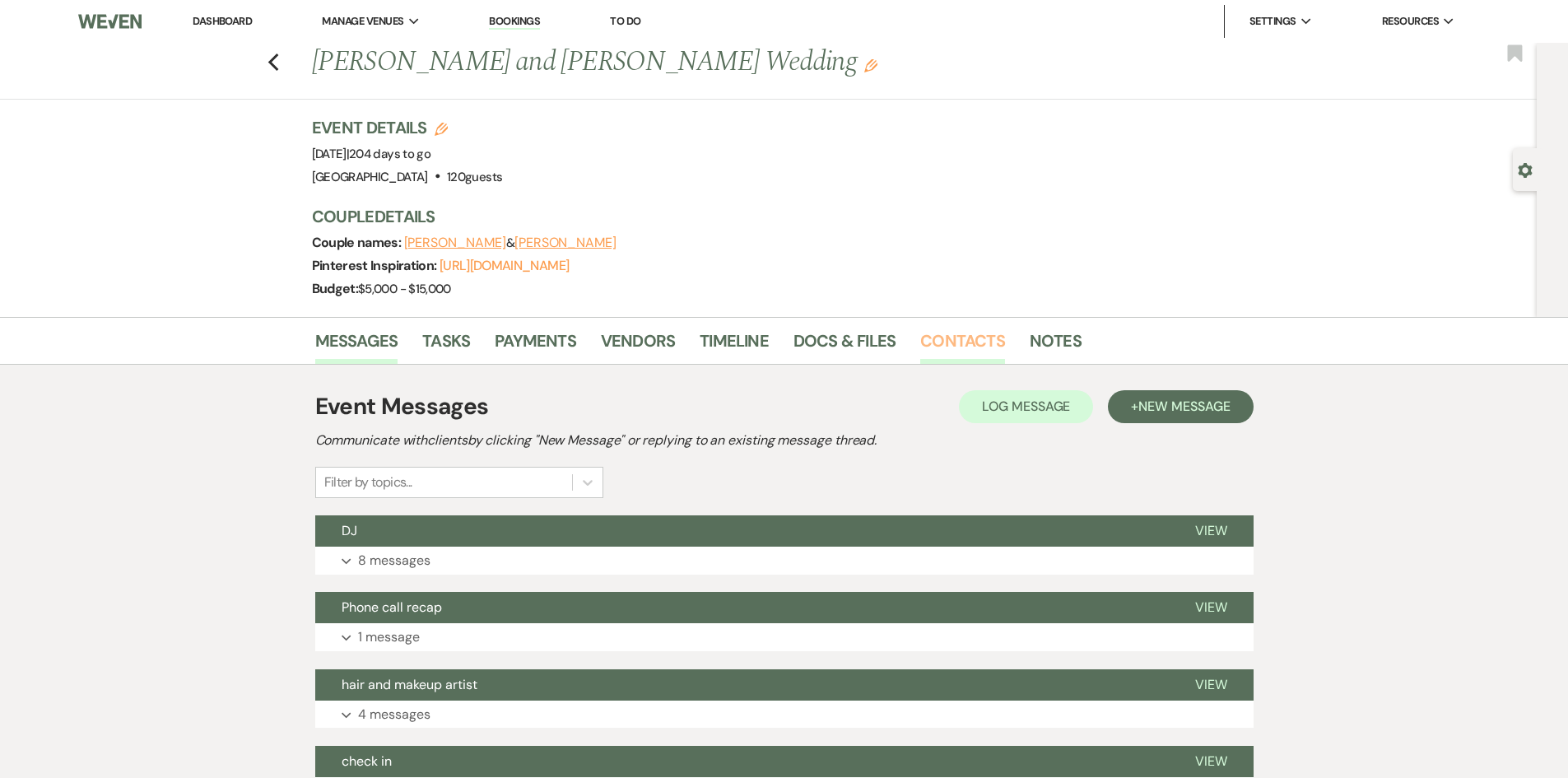
click at [966, 335] on link "Contacts" at bounding box center [963, 346] width 85 height 36
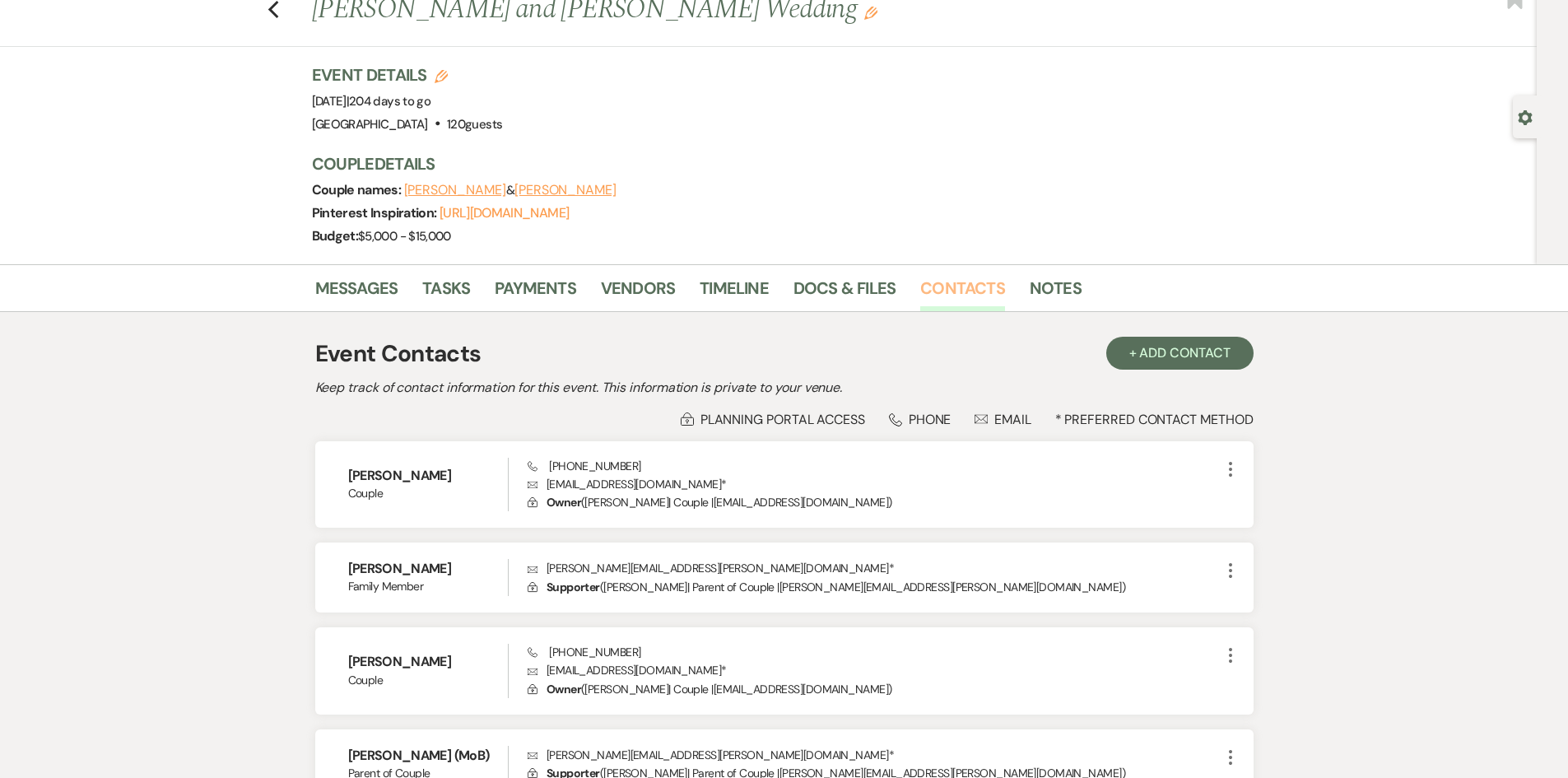
scroll to position [82, 0]
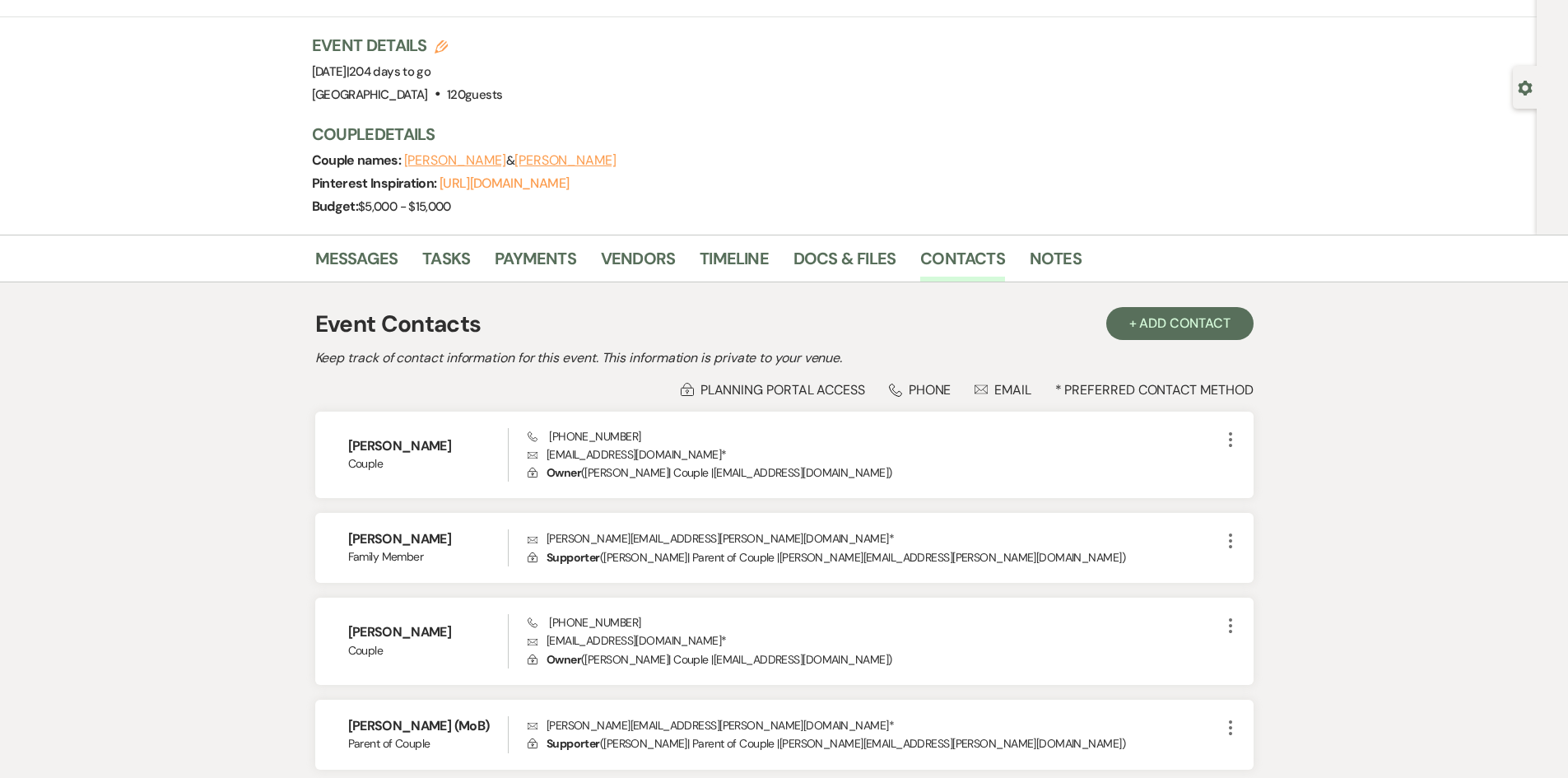
click at [1273, 158] on div "Previous Grace Davidson's and Nick Donewar Wedding Edit Bookmark Gear Settings …" at bounding box center [769, 97] width 1537 height 274
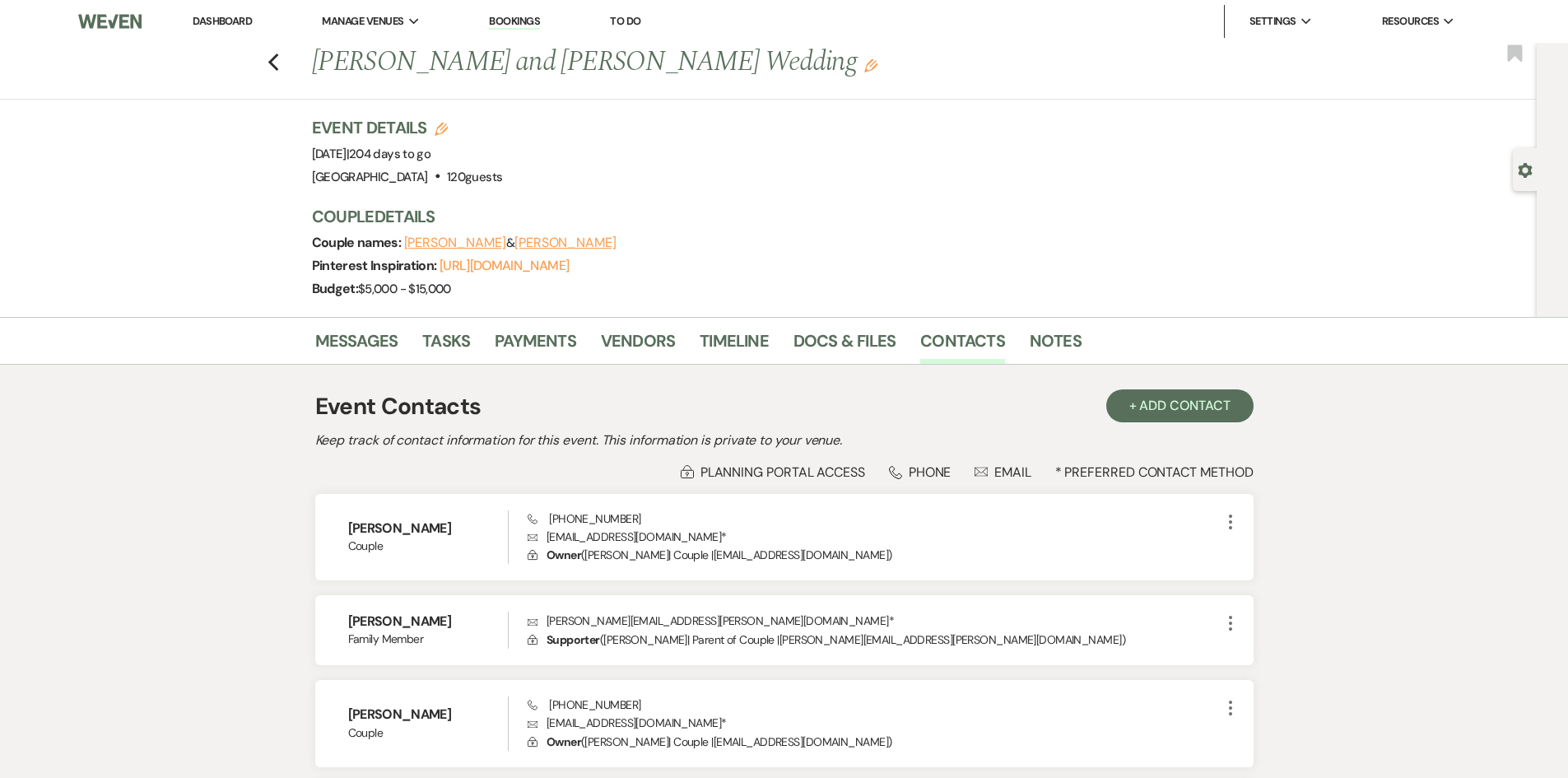
click at [232, 23] on link "Dashboard" at bounding box center [222, 20] width 59 height 14
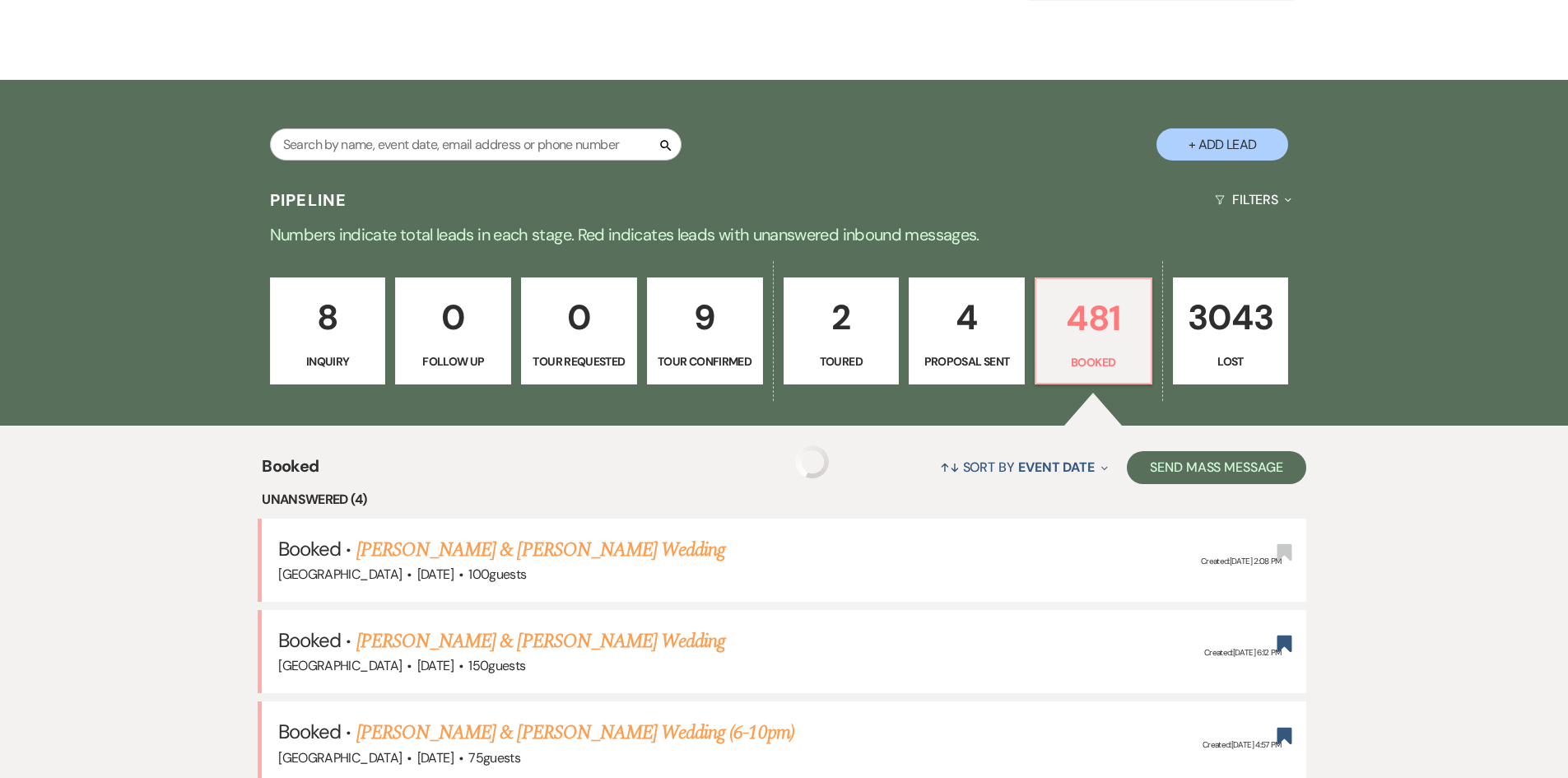
scroll to position [412, 0]
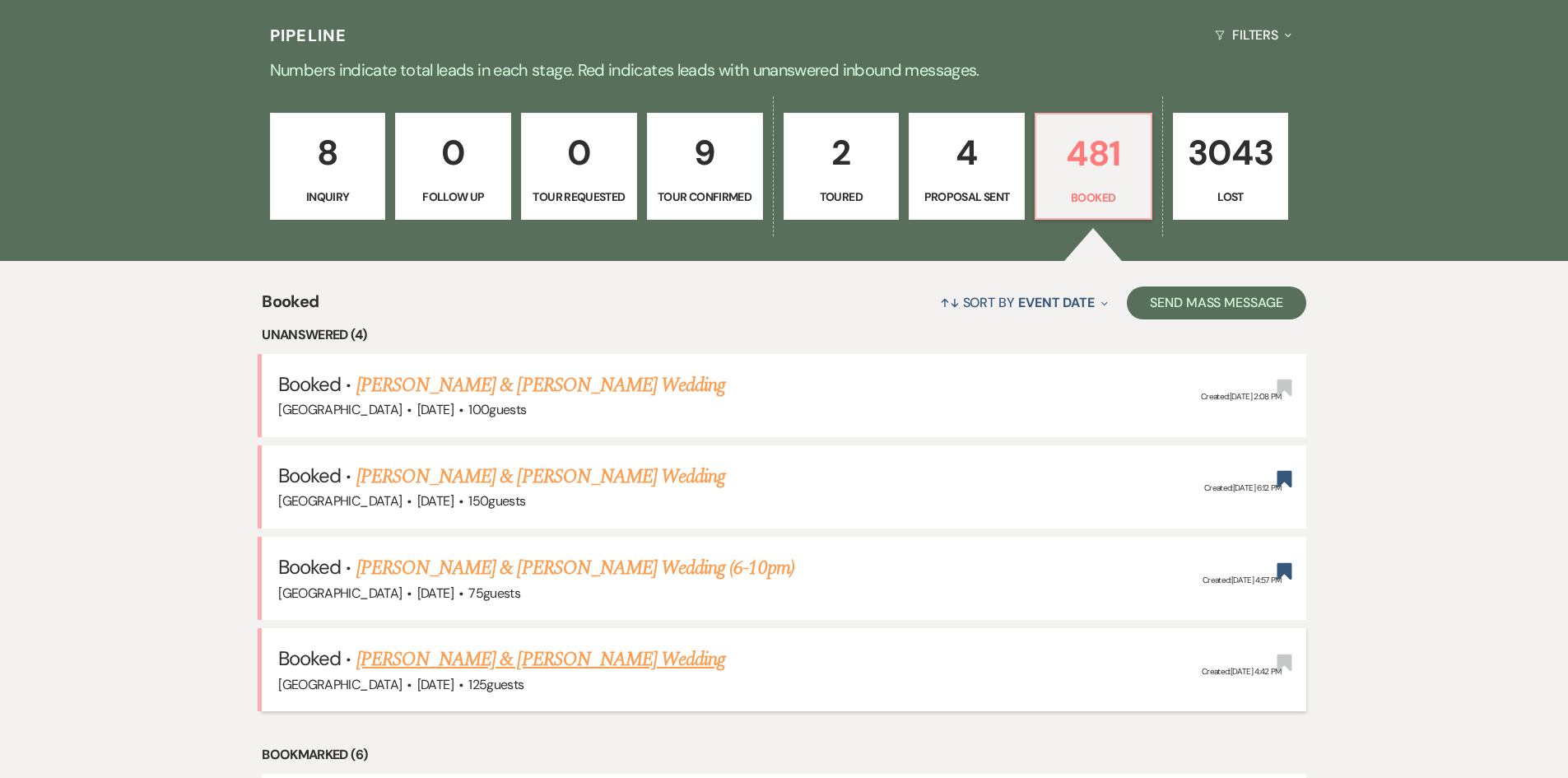
drag, startPoint x: 125, startPoint y: 321, endPoint x: 719, endPoint y: 667, distance: 687.4
click at [733, 697] on li "Booked · Madison Vicknair & Micah Pene's Wedding Strawberry Manor · Dec 12, 202…" at bounding box center [784, 670] width 1045 height 83
drag, startPoint x: 682, startPoint y: 705, endPoint x: 43, endPoint y: 291, distance: 761.4
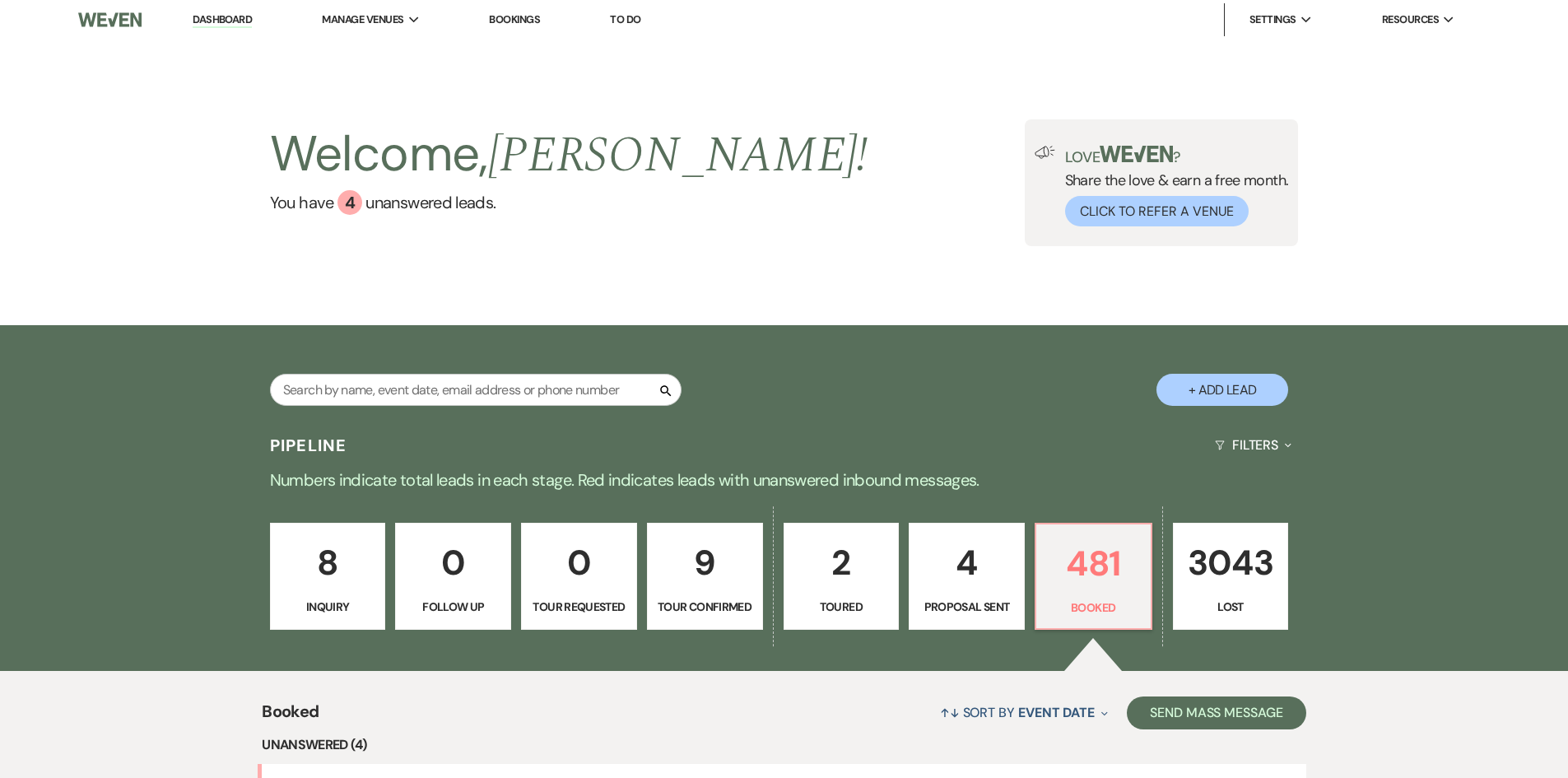
scroll to position [0, 0]
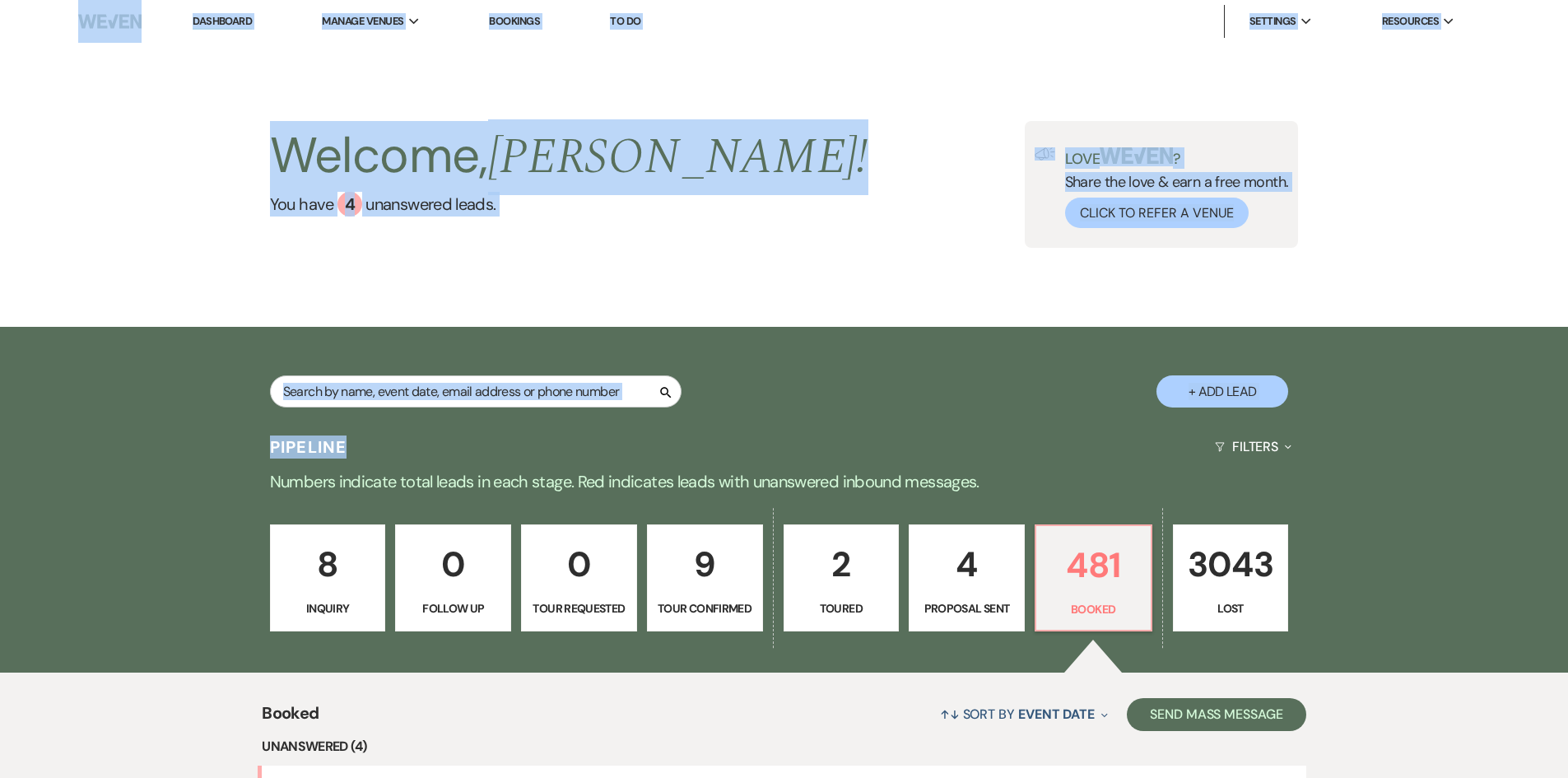
drag, startPoint x: 35, startPoint y: 28, endPoint x: 859, endPoint y: 449, distance: 925.3
click at [67, 371] on div "Search + Add Lead" at bounding box center [784, 376] width 1568 height 99
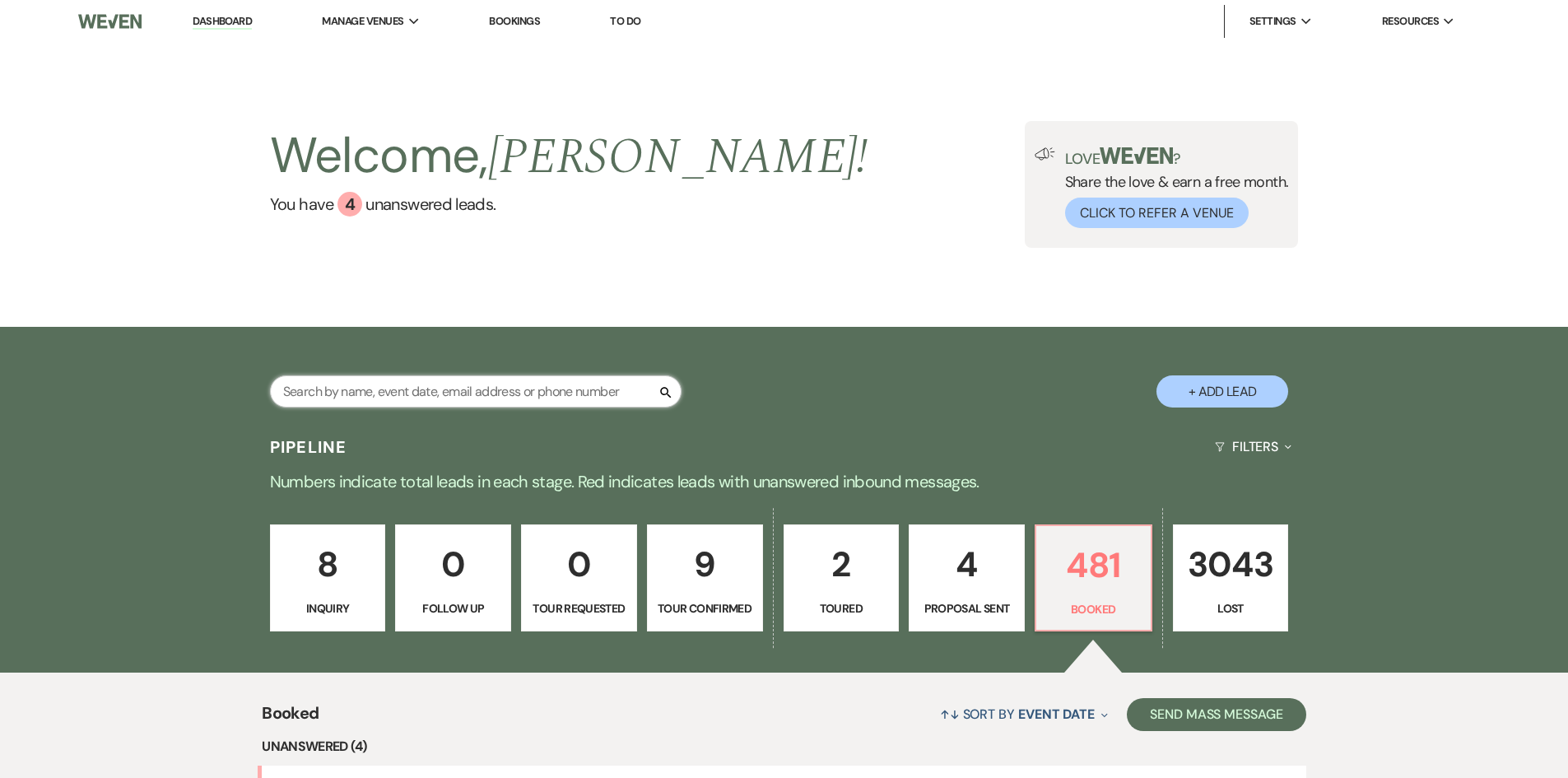
click at [447, 403] on input "text" at bounding box center [475, 391] width 412 height 32
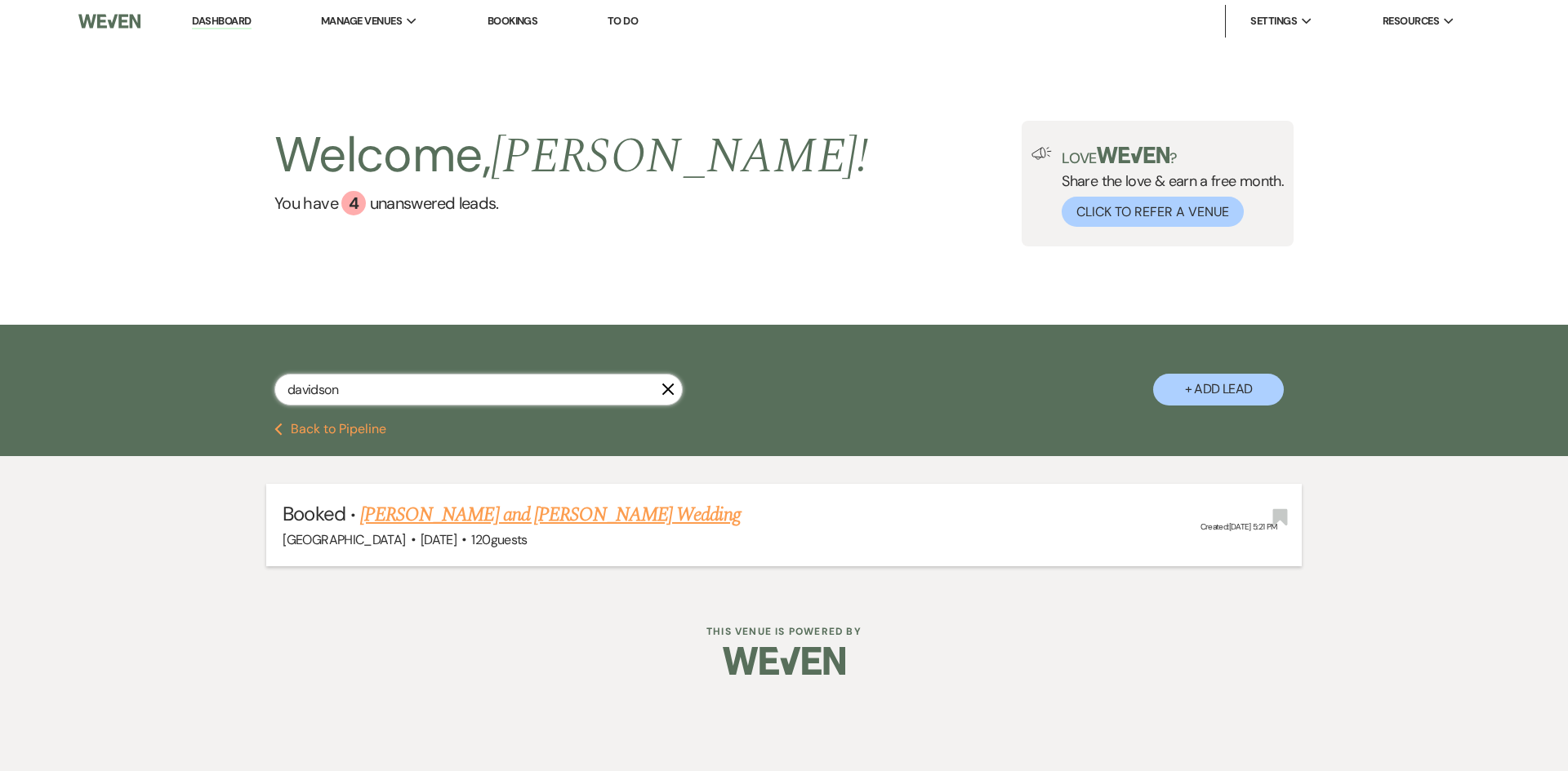
type input "davidson"
click at [535, 513] on link "[PERSON_NAME] and [PERSON_NAME] Wedding" at bounding box center [551, 514] width 381 height 30
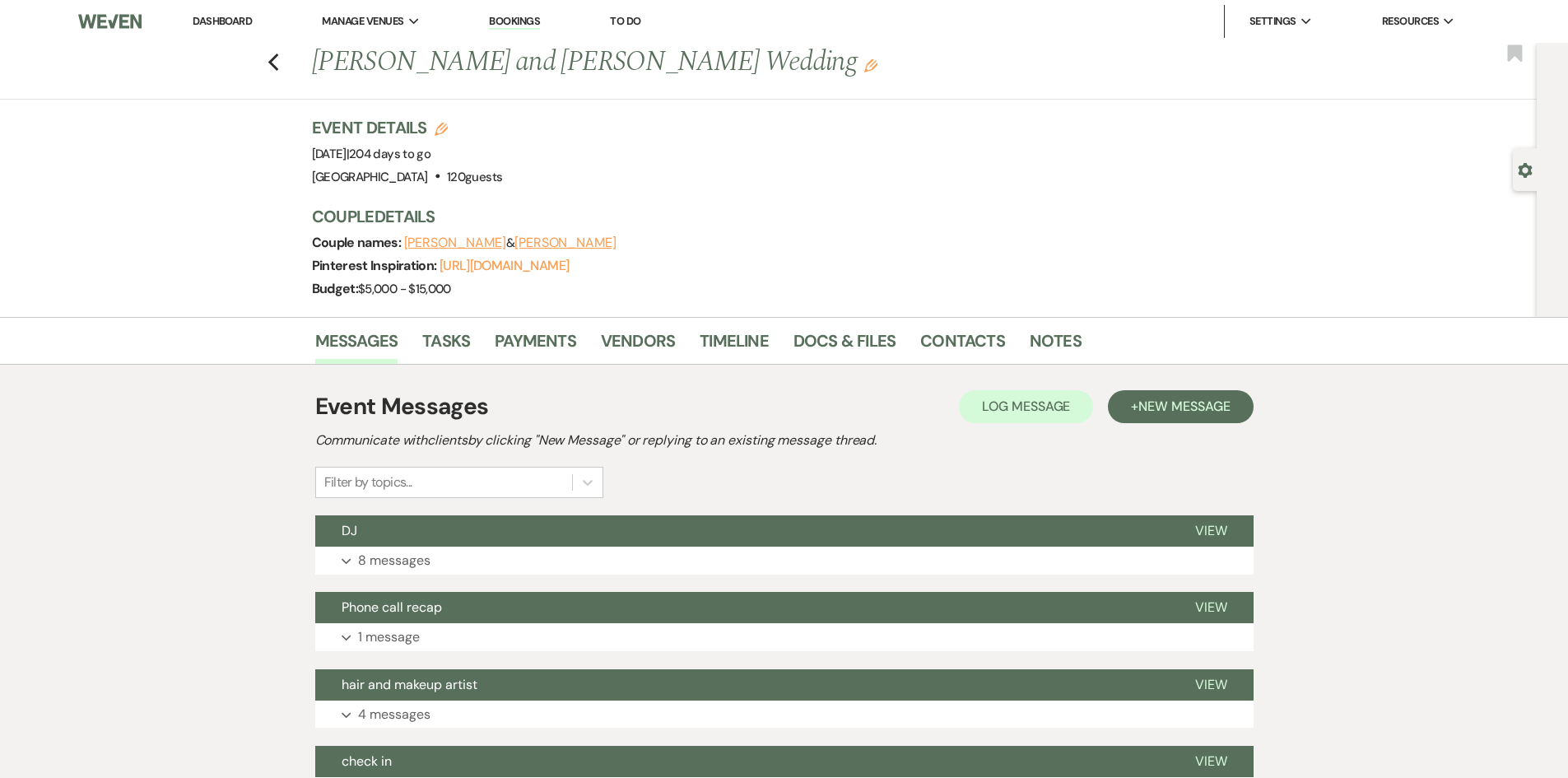
click at [225, 22] on link "Dashboard" at bounding box center [222, 20] width 59 height 14
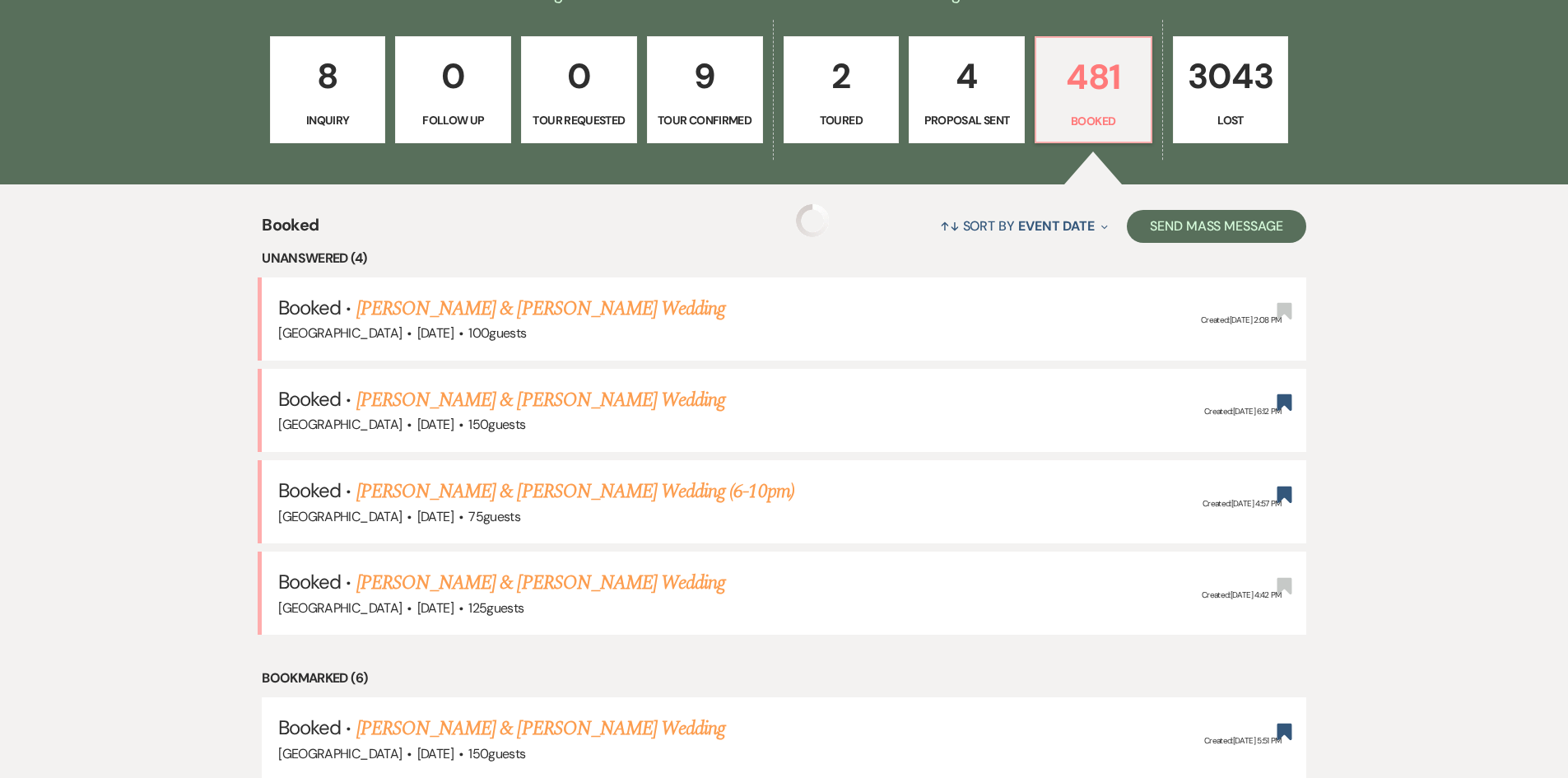
scroll to position [495, 0]
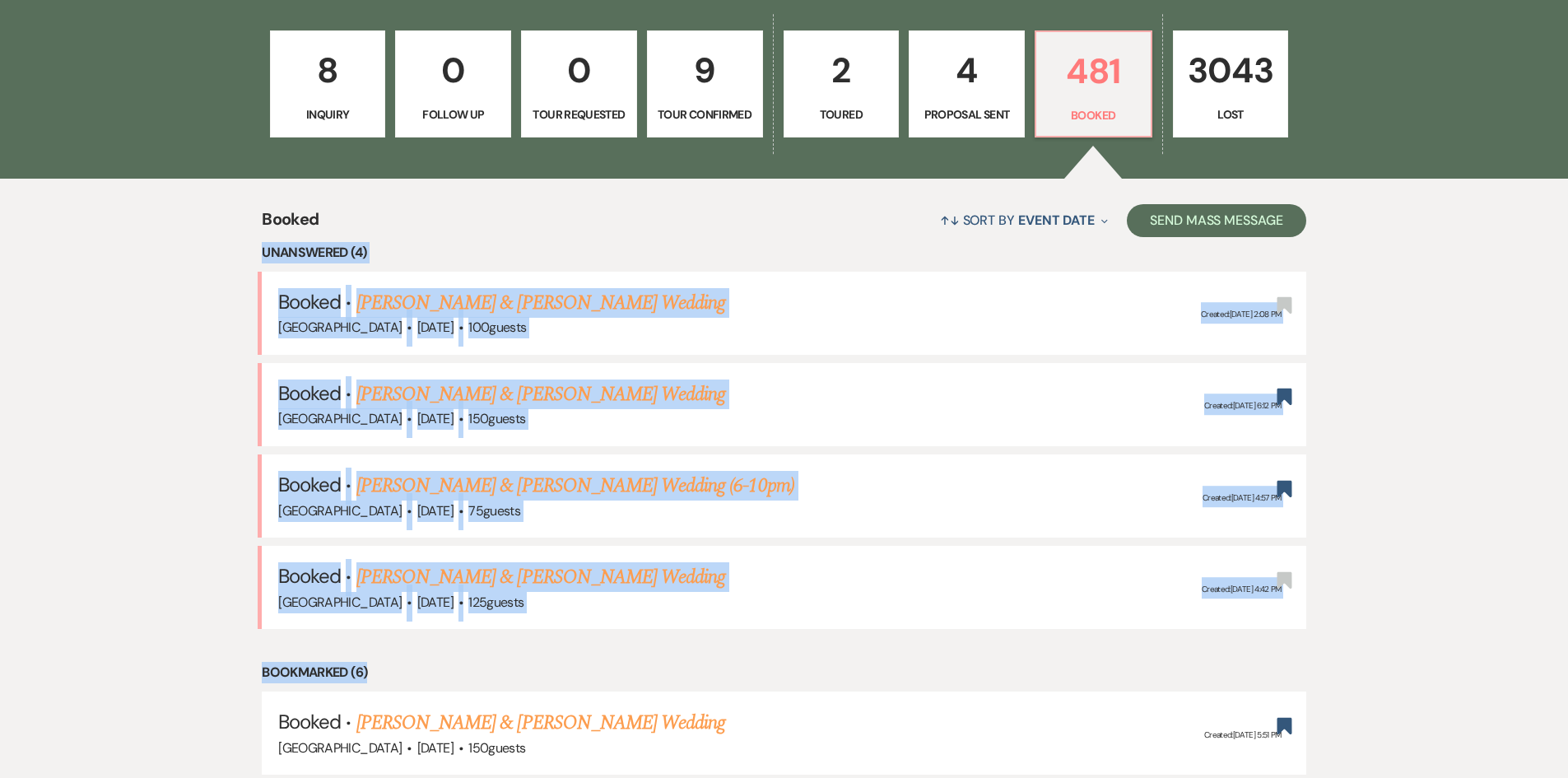
drag, startPoint x: 225, startPoint y: 251, endPoint x: 853, endPoint y: 630, distance: 733.5
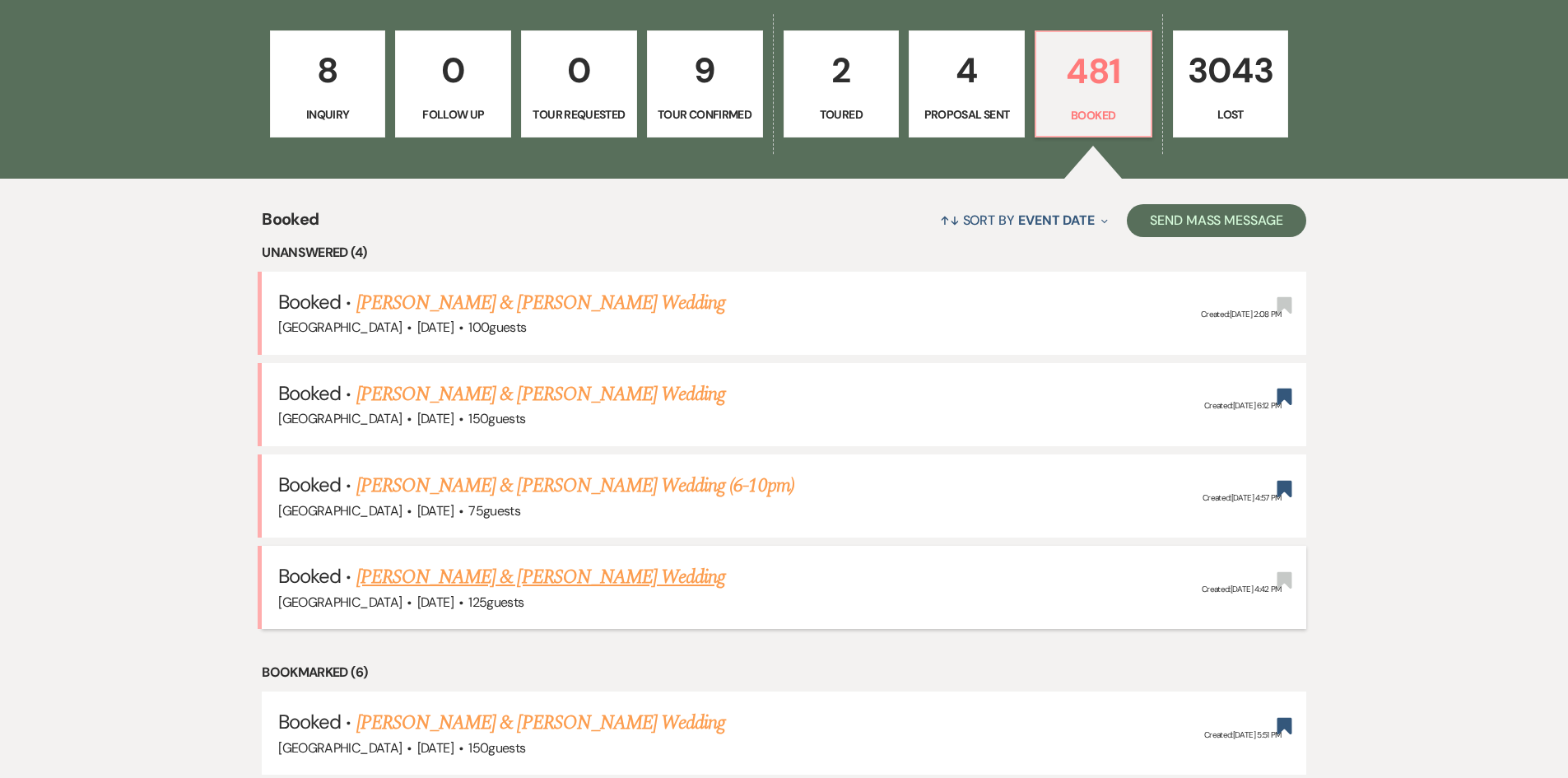
drag, startPoint x: 183, startPoint y: 244, endPoint x: 789, endPoint y: 608, distance: 706.9
click at [753, 672] on li "Bookmarked (6)" at bounding box center [784, 673] width 1045 height 22
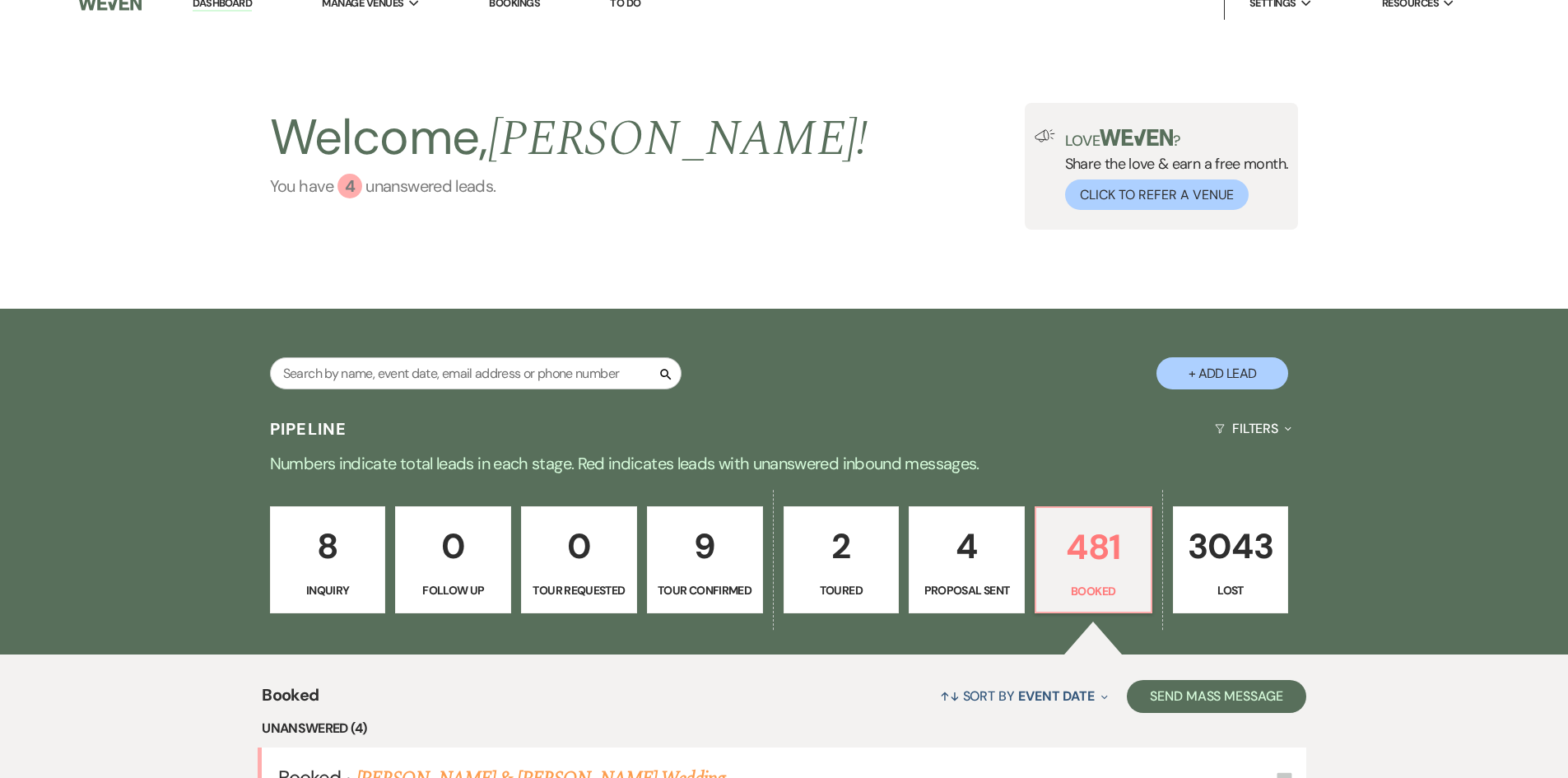
scroll to position [0, 0]
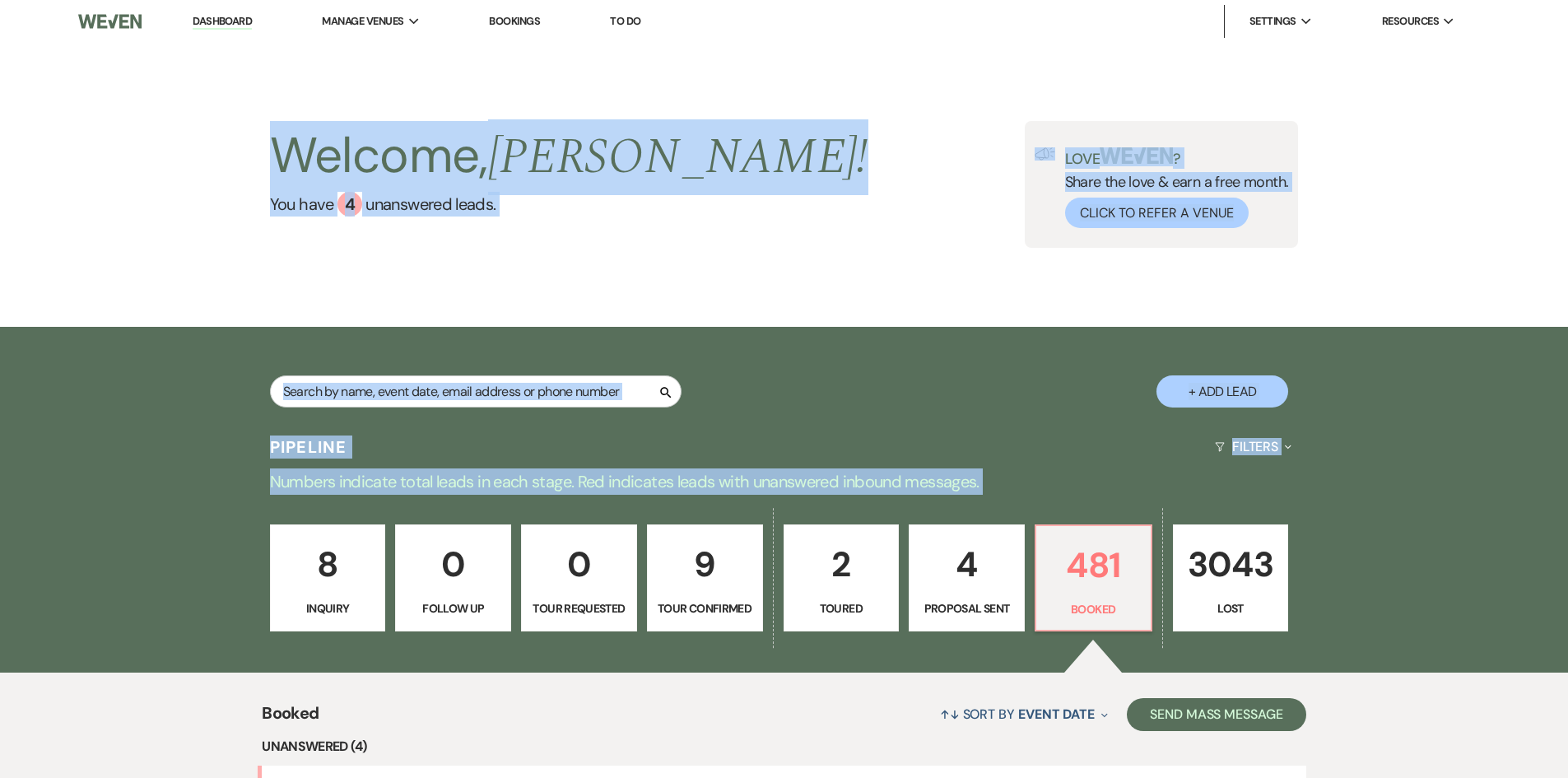
drag, startPoint x: 198, startPoint y: 144, endPoint x: 1304, endPoint y: 640, distance: 1212.1
click at [1366, 599] on div "8 Inquiry 0 Follow Up 0 Tour Requested 9 Tour Confirmed 2 Toured 4 Proposal Sen…" at bounding box center [784, 588] width 1185 height 168
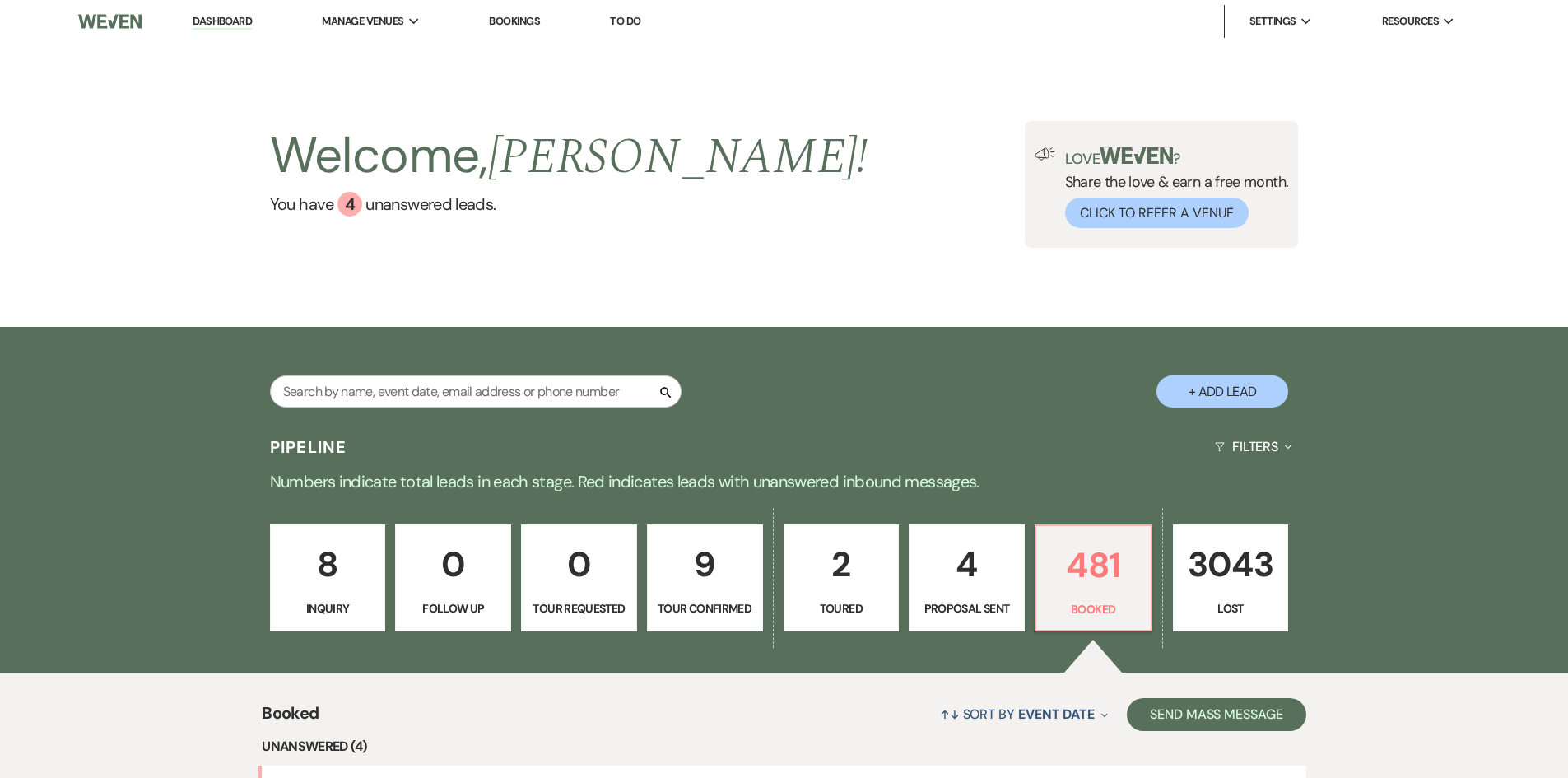
click at [221, 167] on div "Welcome, Holly ! You have 4 unanswered lead s . Love ? Share the love & earn a …" at bounding box center [784, 185] width 1185 height 127
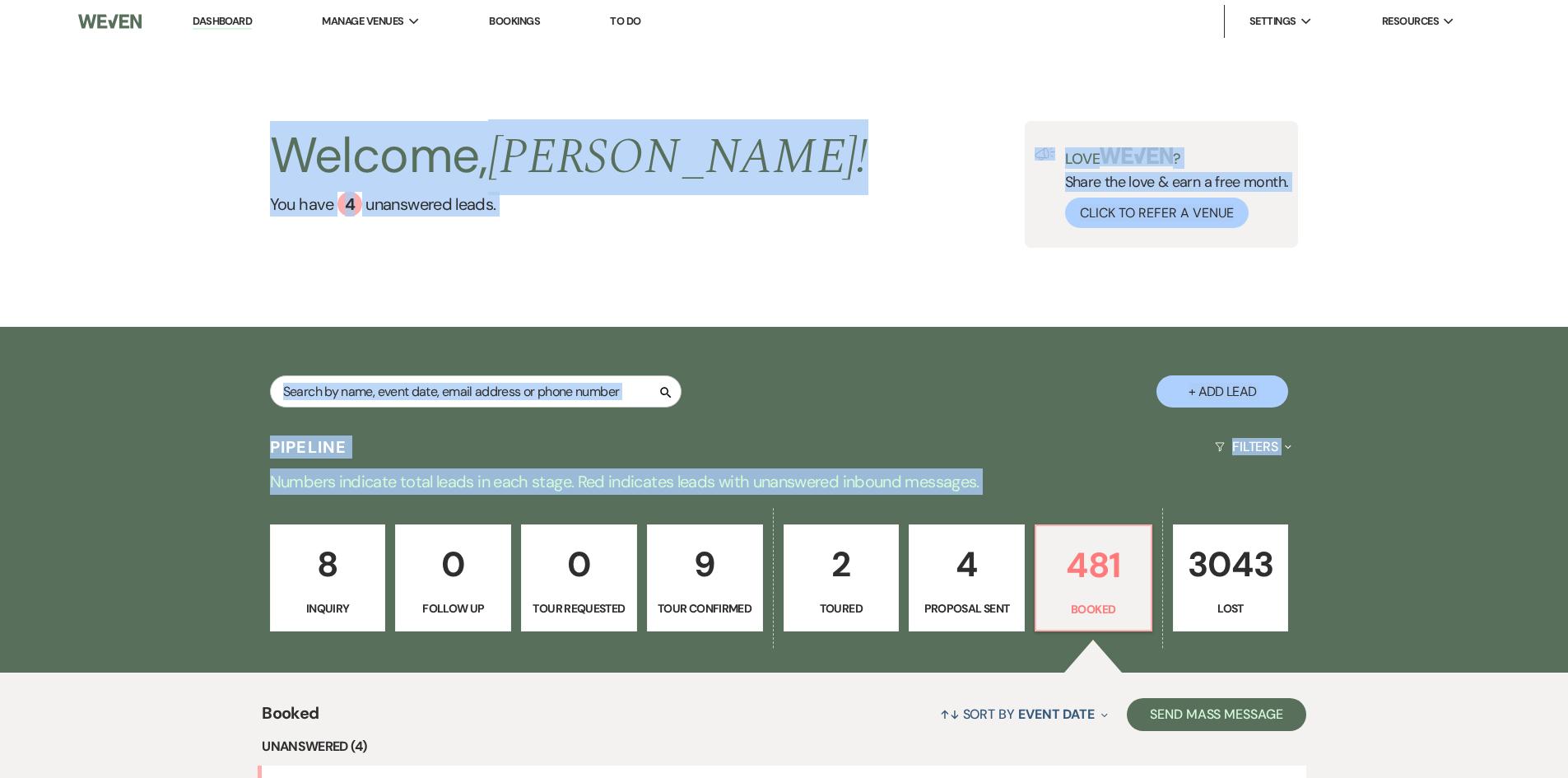
drag, startPoint x: 194, startPoint y: 131, endPoint x: 973, endPoint y: 489, distance: 857.3
click at [1001, 430] on div "Pipeline Filters Expand" at bounding box center [784, 447] width 1185 height 43
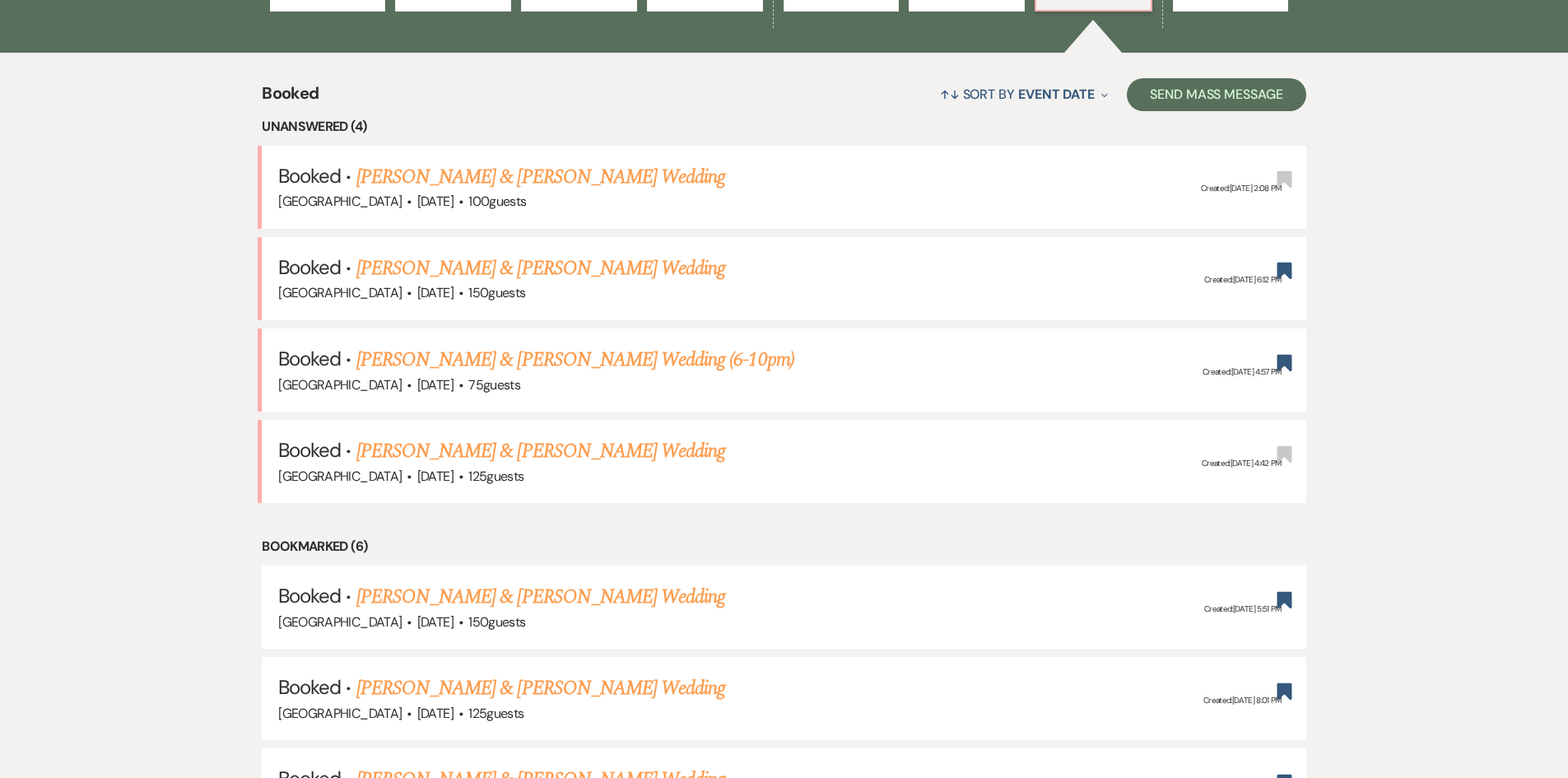
scroll to position [658, 0]
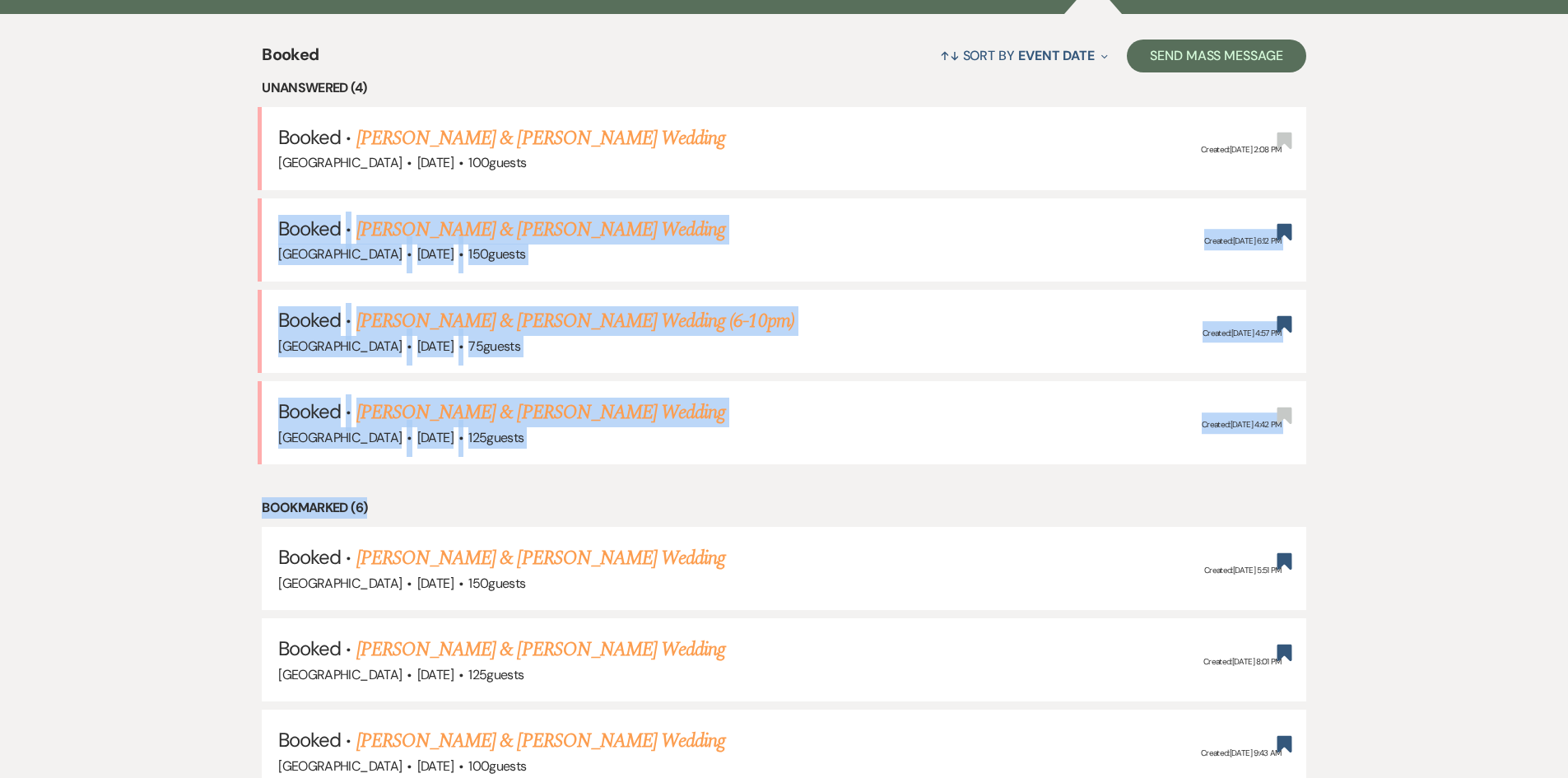
drag, startPoint x: 395, startPoint y: 495, endPoint x: 151, endPoint y: 221, distance: 366.9
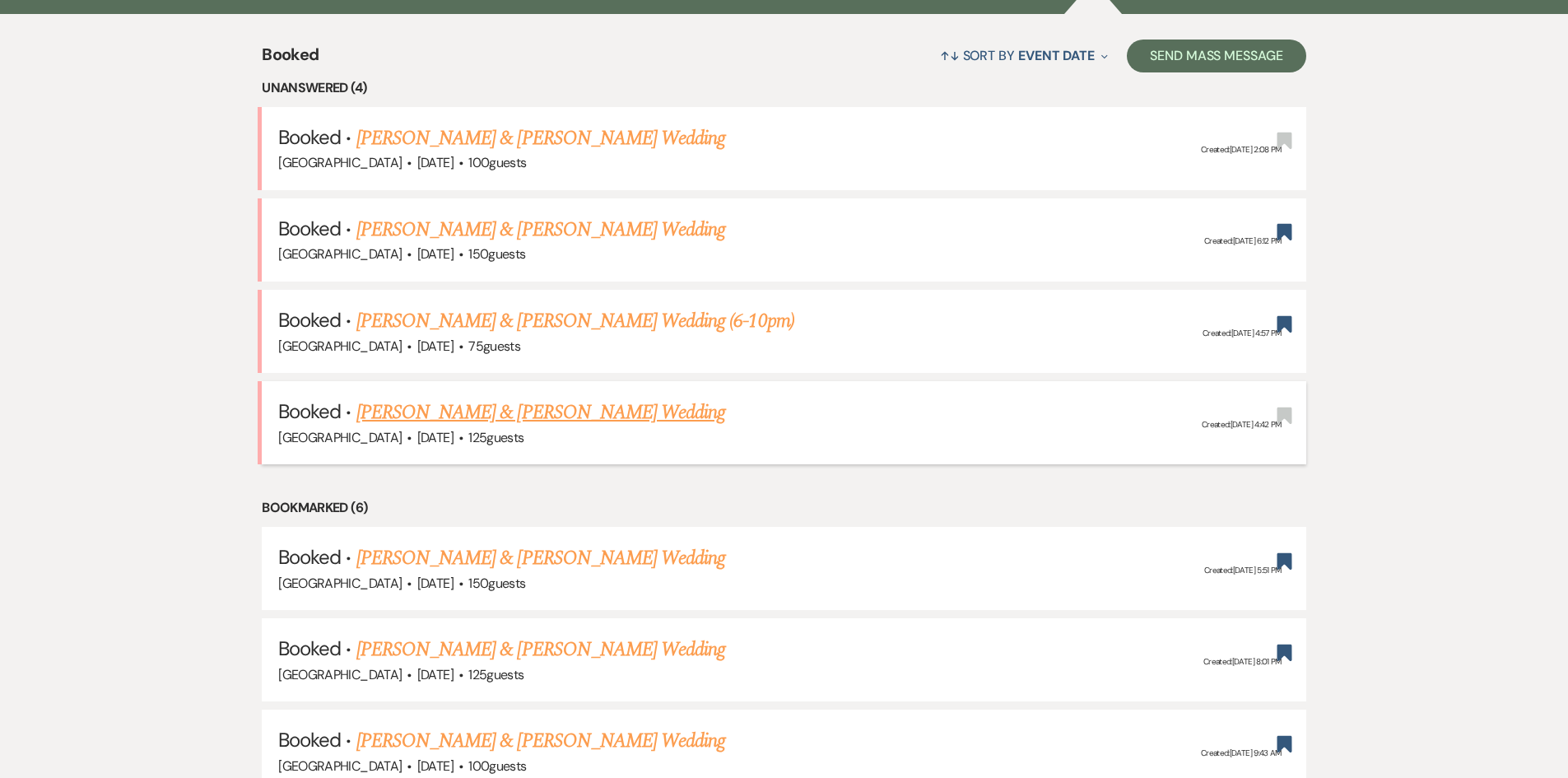
drag, startPoint x: 167, startPoint y: 50, endPoint x: 758, endPoint y: 439, distance: 707.5
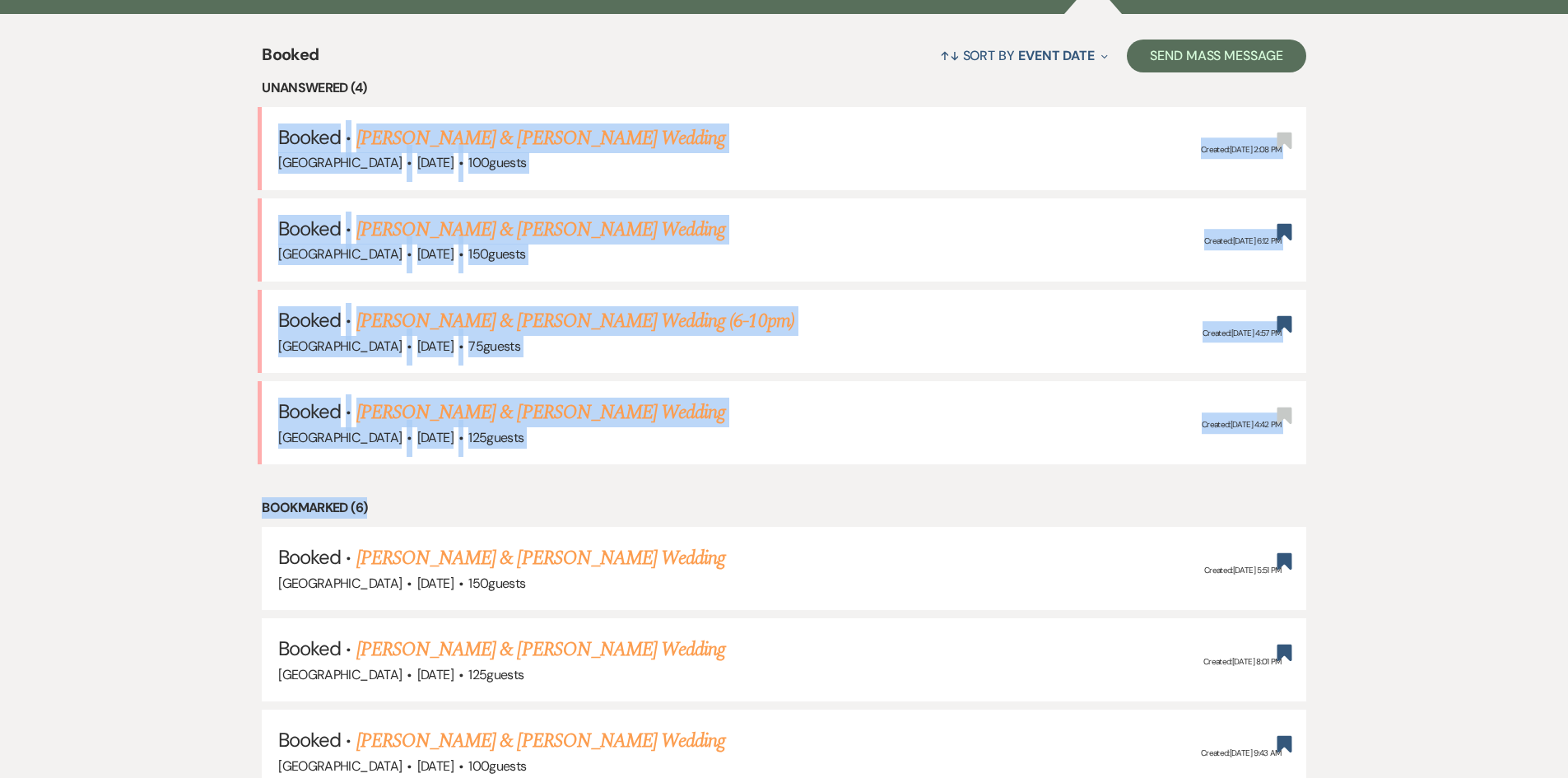
drag, startPoint x: 658, startPoint y: 492, endPoint x: 190, endPoint y: 131, distance: 591.1
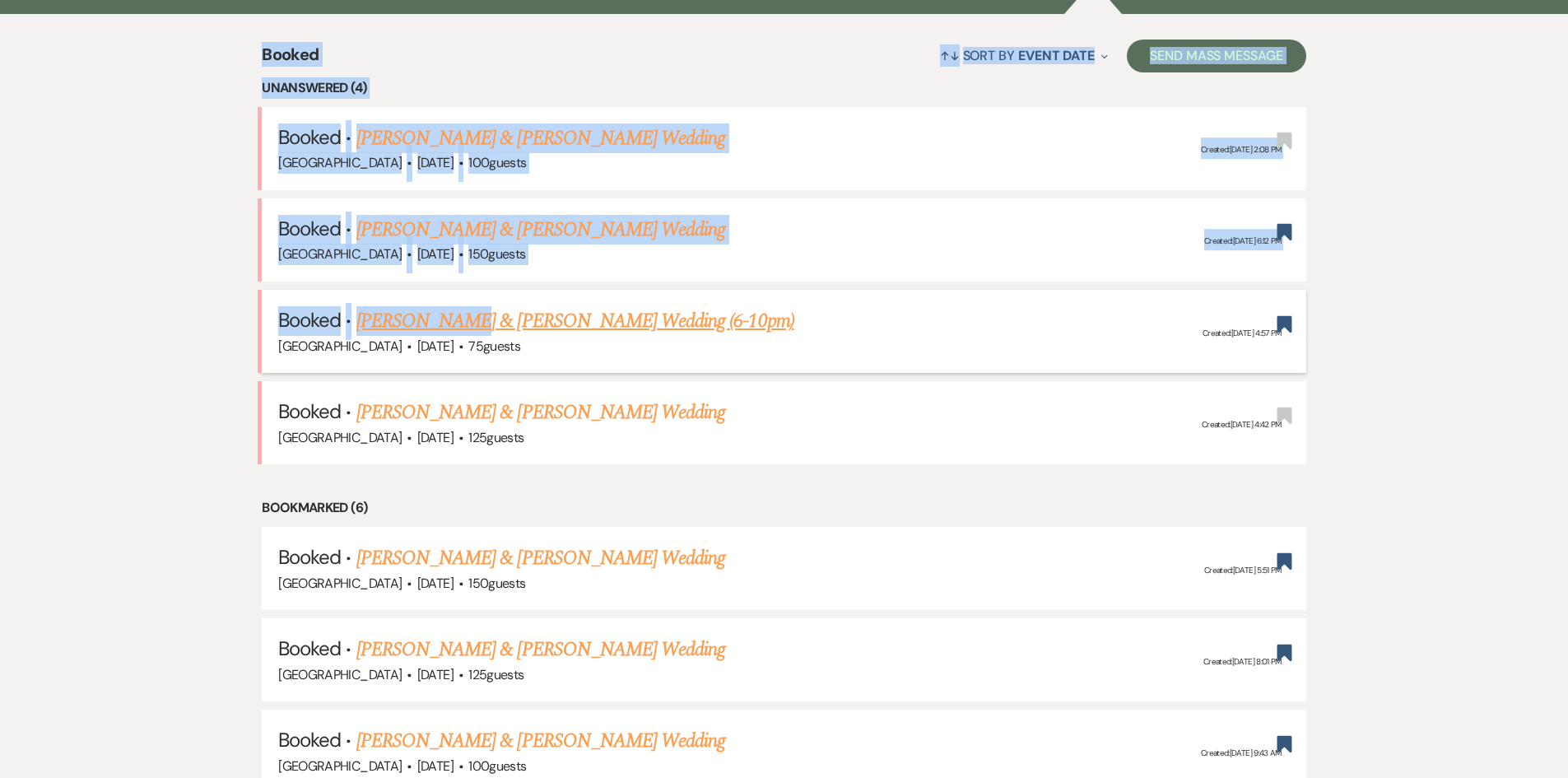
drag, startPoint x: 207, startPoint y: 66, endPoint x: 456, endPoint y: 301, distance: 342.4
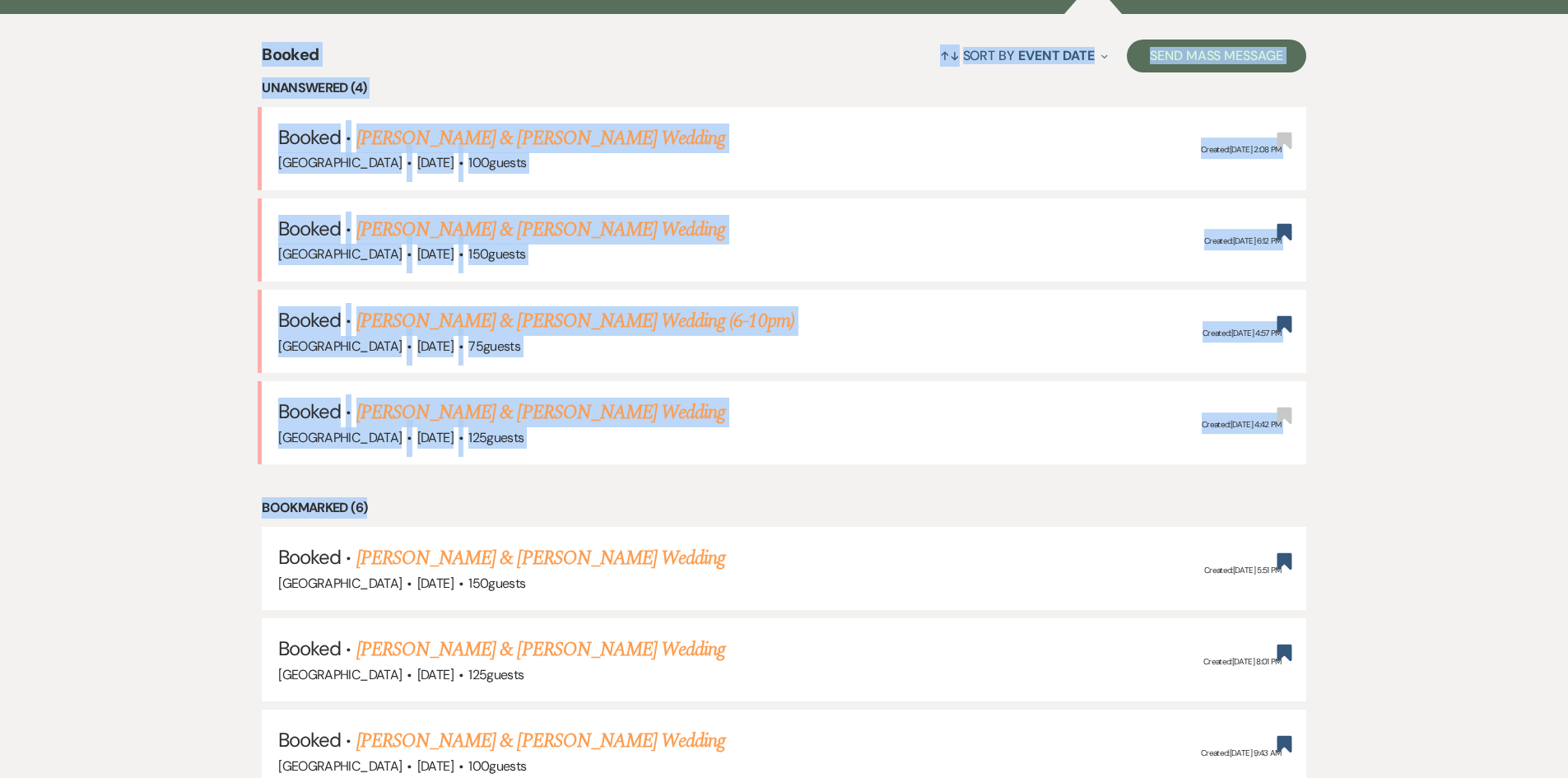
drag, startPoint x: 186, startPoint y: 36, endPoint x: 1038, endPoint y: 488, distance: 964.5
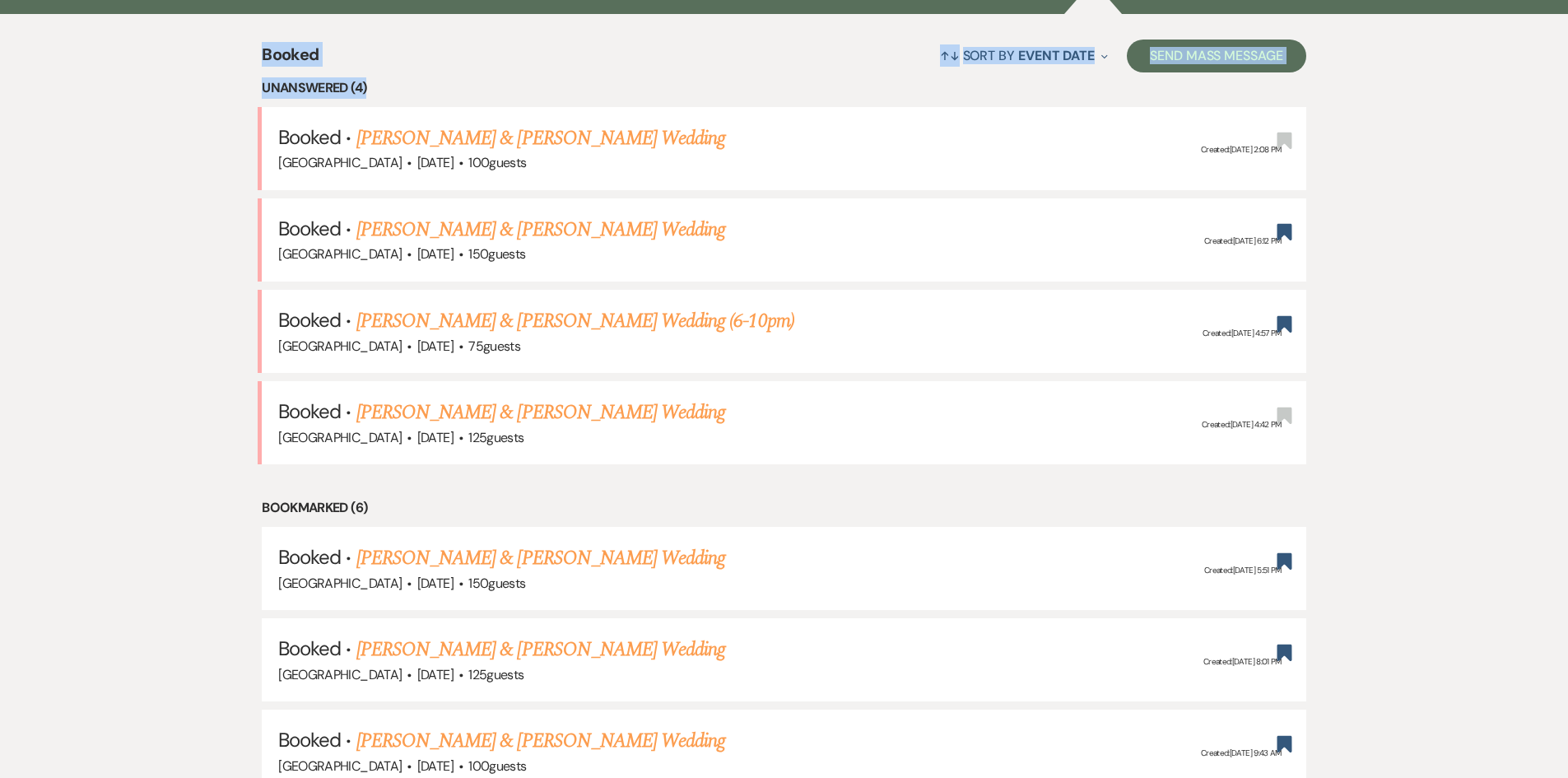
drag, startPoint x: 233, startPoint y: 50, endPoint x: 461, endPoint y: 80, distance: 230.0
click at [461, 80] on li "Unanswered (4)" at bounding box center [784, 88] width 1045 height 22
drag, startPoint x: 400, startPoint y: 94, endPoint x: 247, endPoint y: 62, distance: 156.3
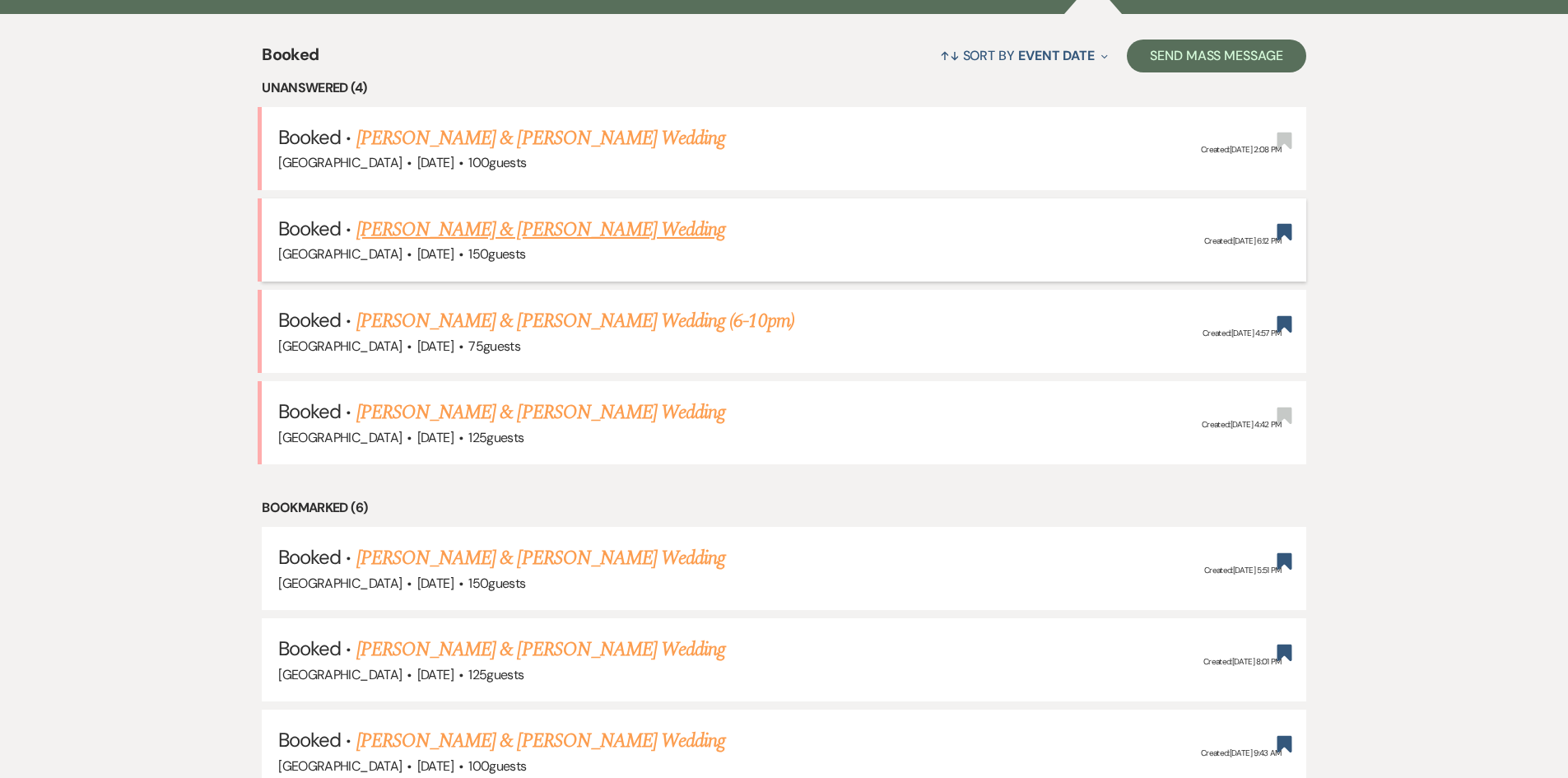
drag, startPoint x: 93, startPoint y: 117, endPoint x: 876, endPoint y: 271, distance: 798.0
drag, startPoint x: 163, startPoint y: 64, endPoint x: 1401, endPoint y: 402, distance: 1283.3
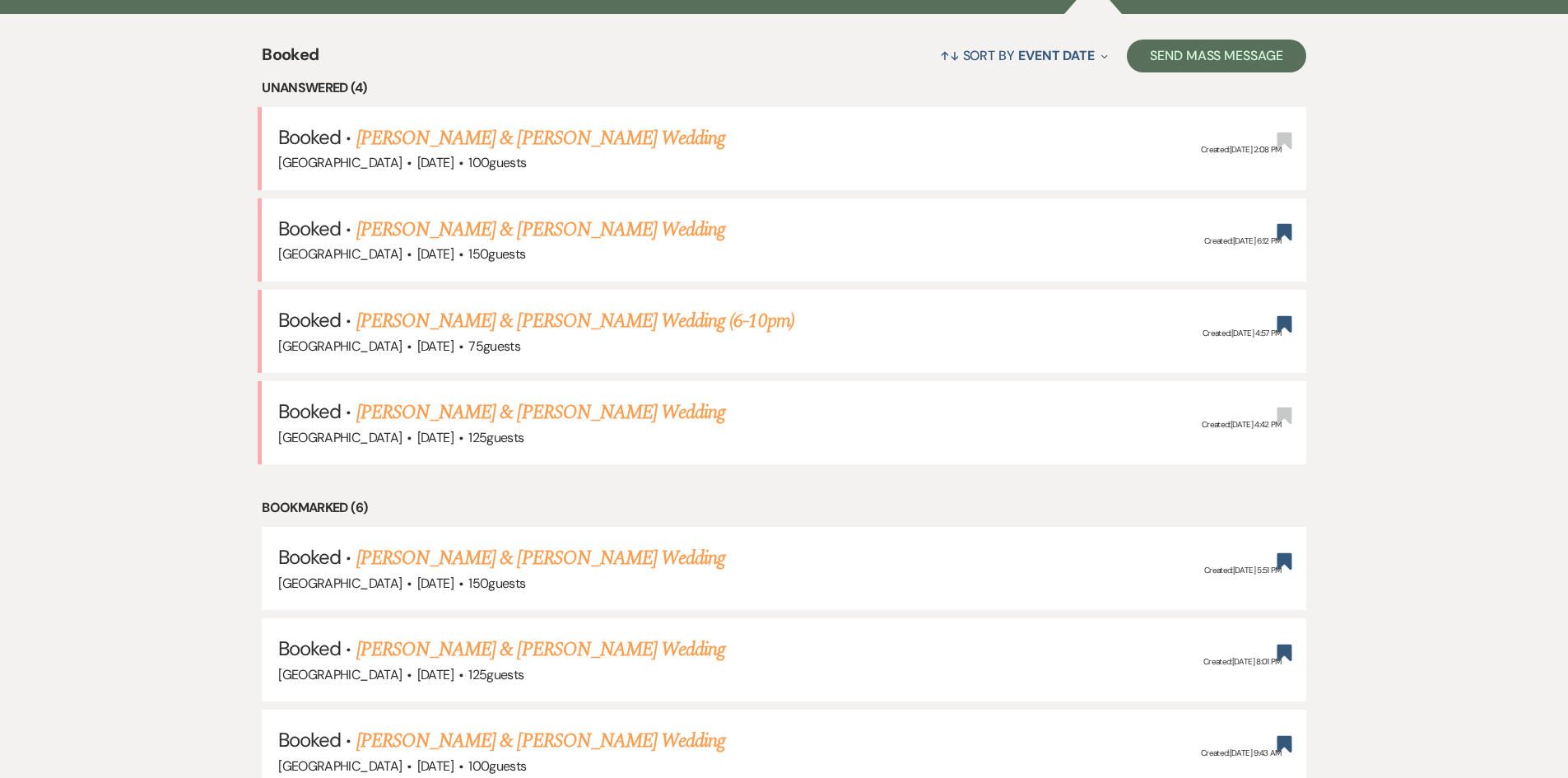
drag, startPoint x: 185, startPoint y: 53, endPoint x: 1486, endPoint y: 180, distance: 1307.2
drag, startPoint x: 170, startPoint y: 85, endPoint x: 772, endPoint y: 269, distance: 629.5
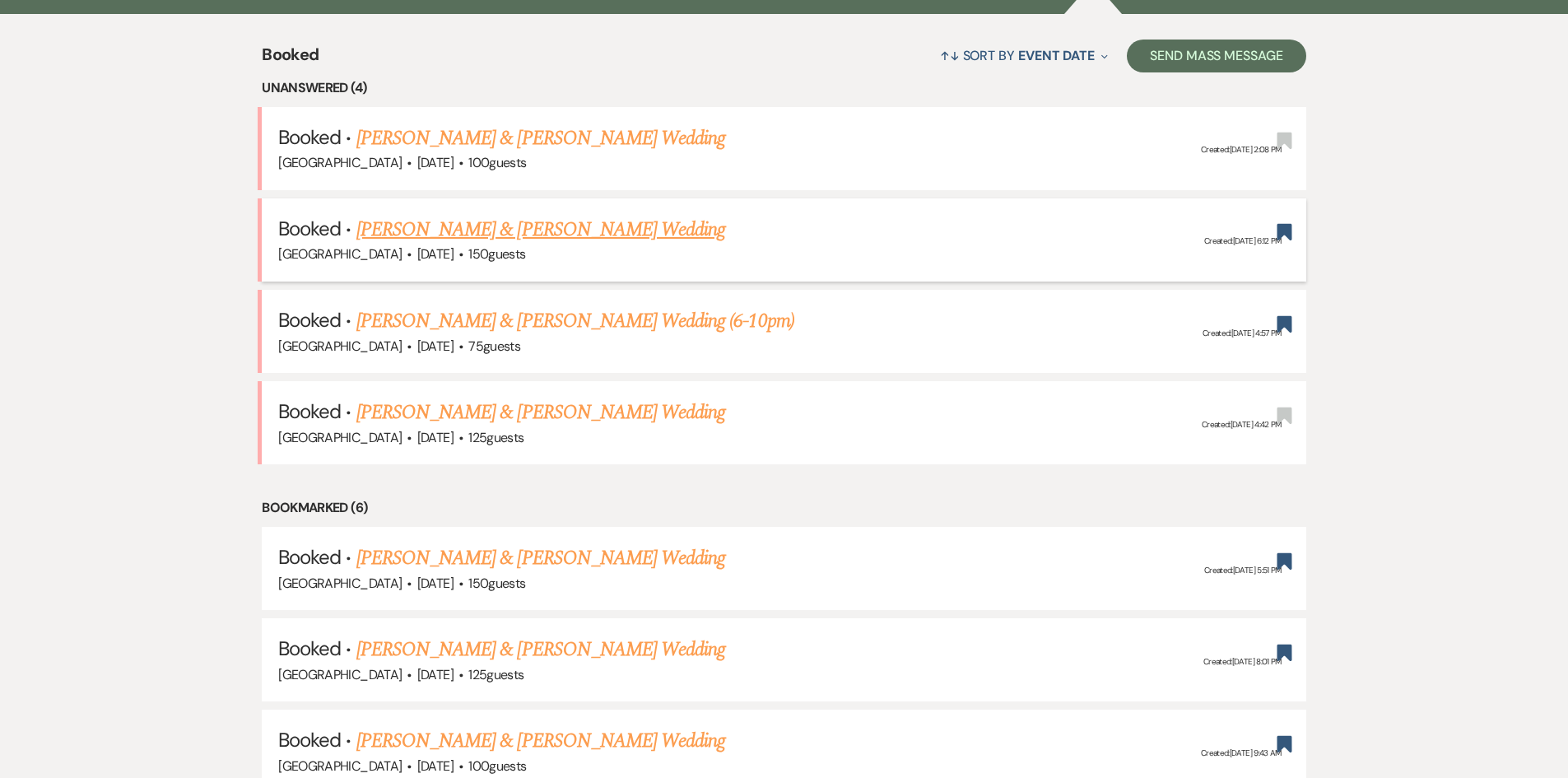
drag, startPoint x: 209, startPoint y: 47, endPoint x: 1302, endPoint y: 246, distance: 1111.0
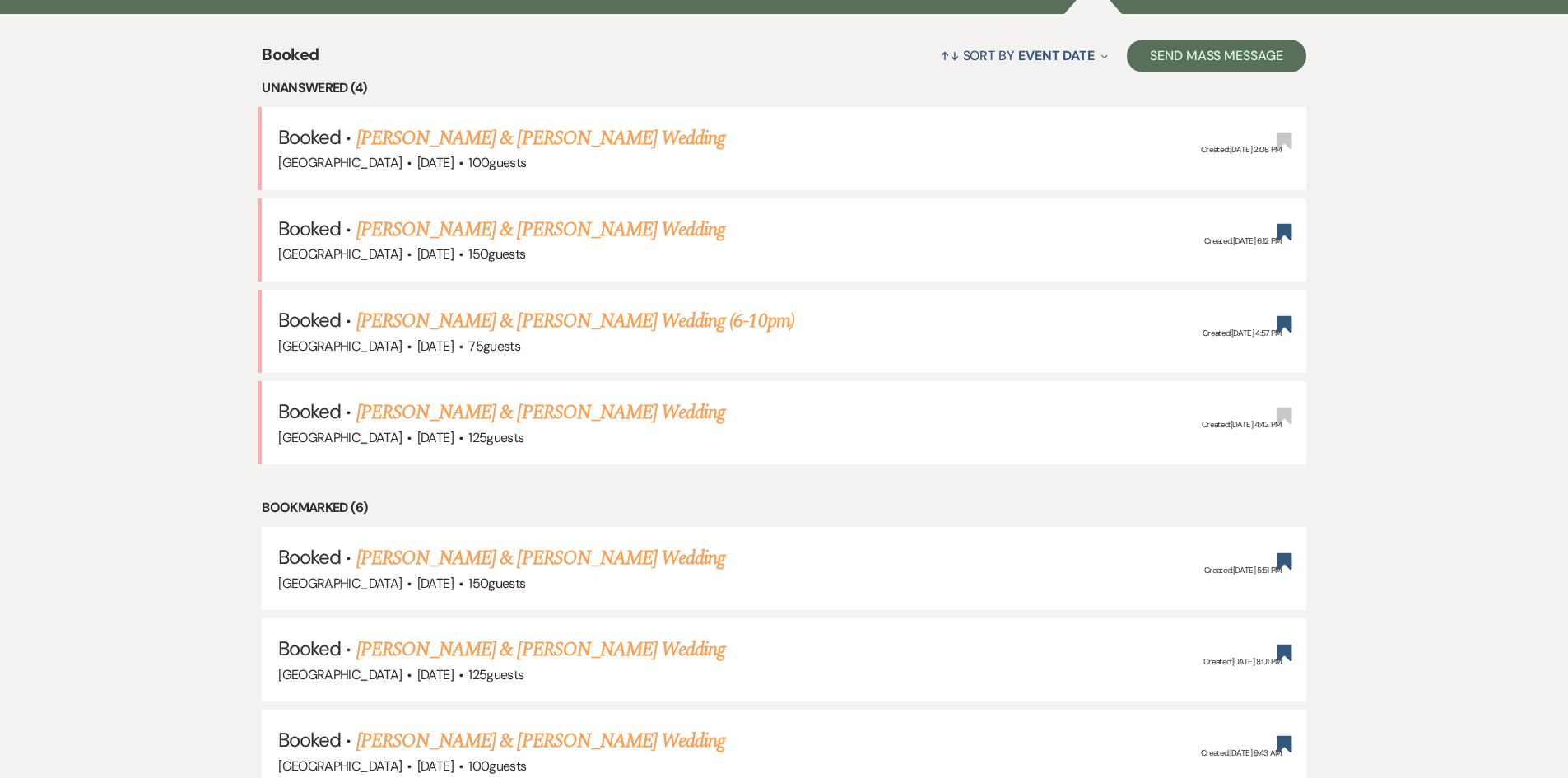
drag, startPoint x: 213, startPoint y: 53, endPoint x: 1394, endPoint y: 436, distance: 1241.6
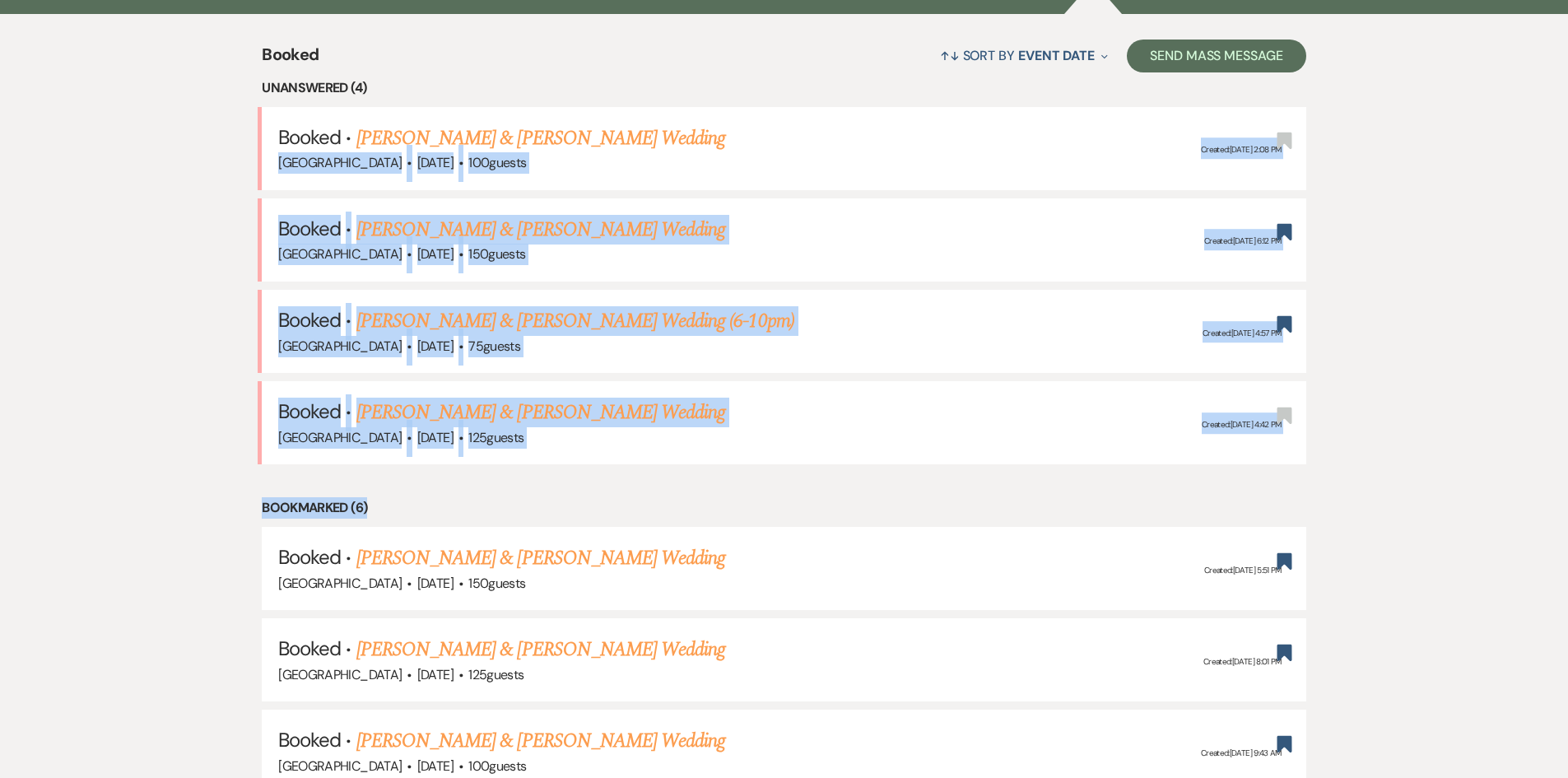
drag, startPoint x: 1353, startPoint y: 470, endPoint x: 86, endPoint y: 187, distance: 1298.2
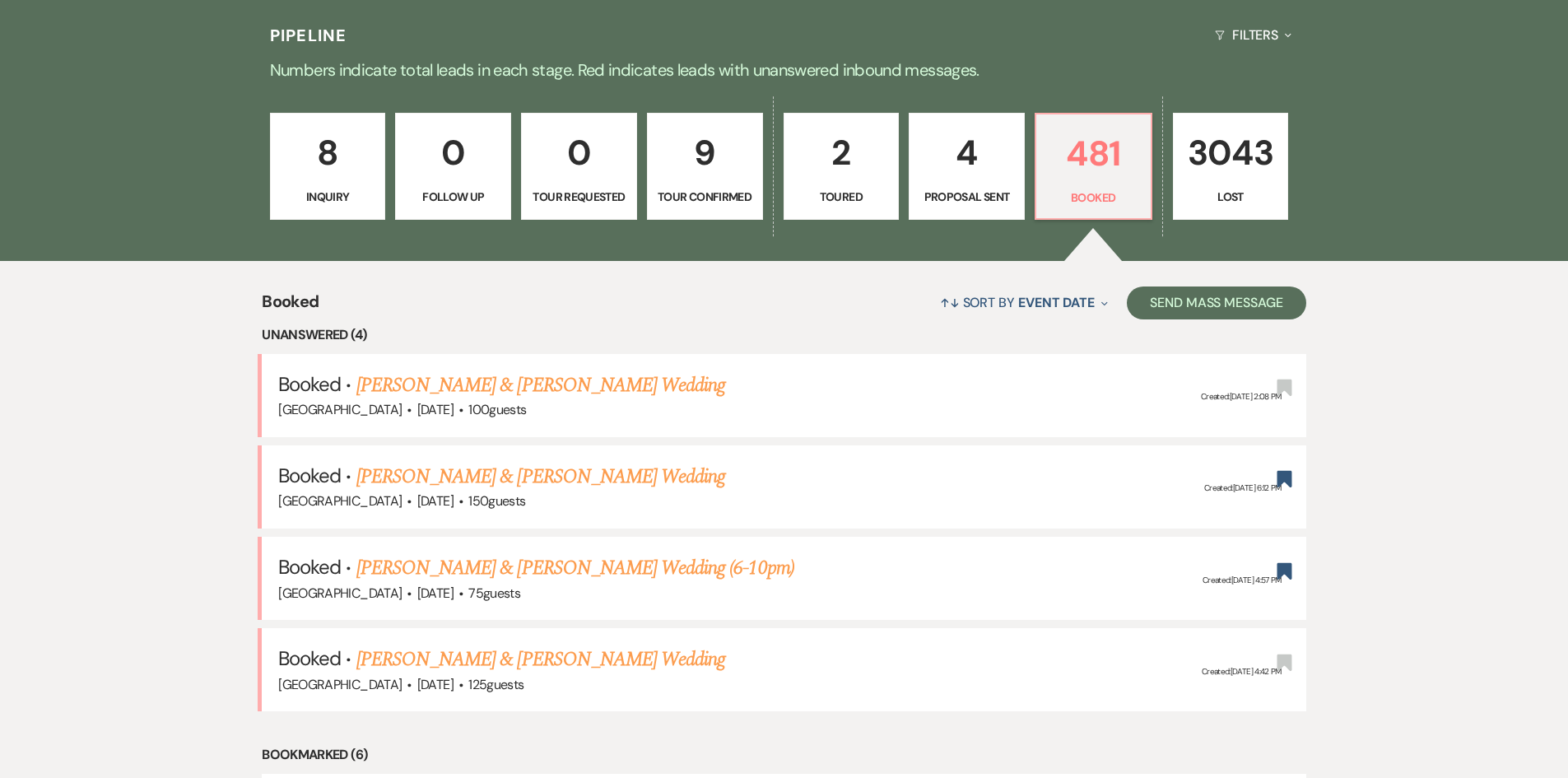
scroll to position [165, 0]
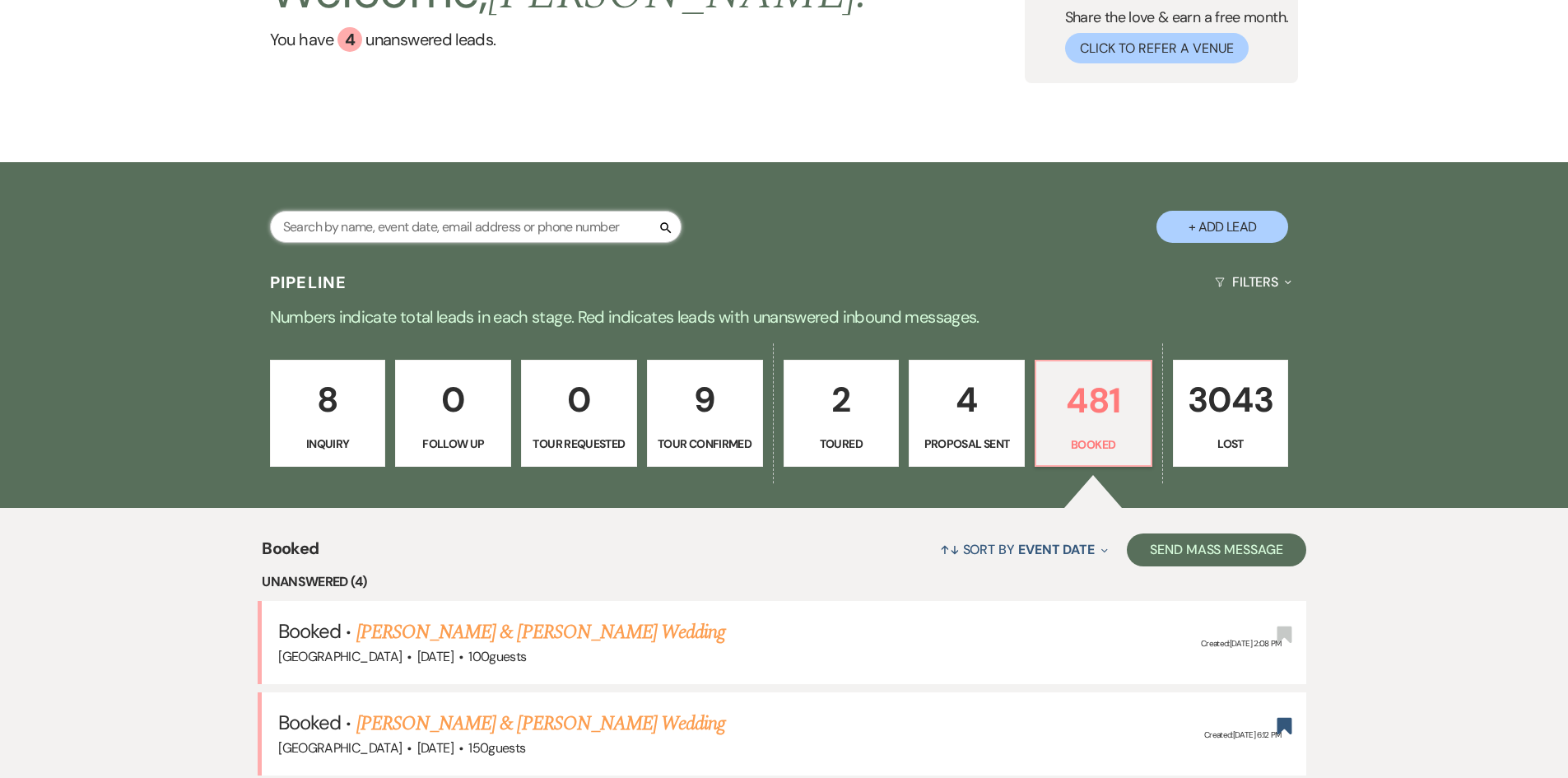
click at [487, 235] on input "text" at bounding box center [475, 226] width 412 height 32
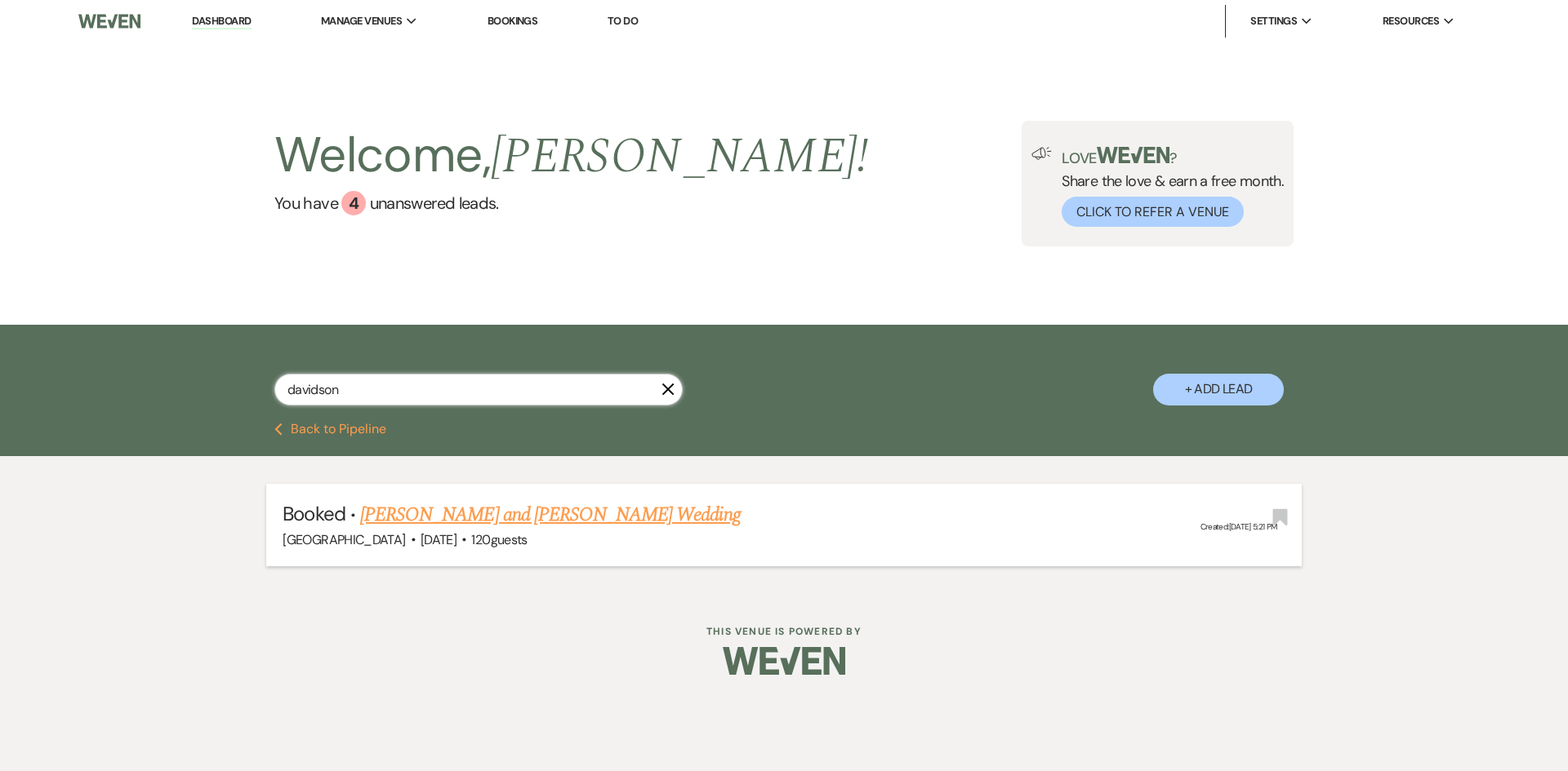
type input "davidson"
click at [538, 510] on link "[PERSON_NAME] and [PERSON_NAME] Wedding" at bounding box center [551, 514] width 381 height 30
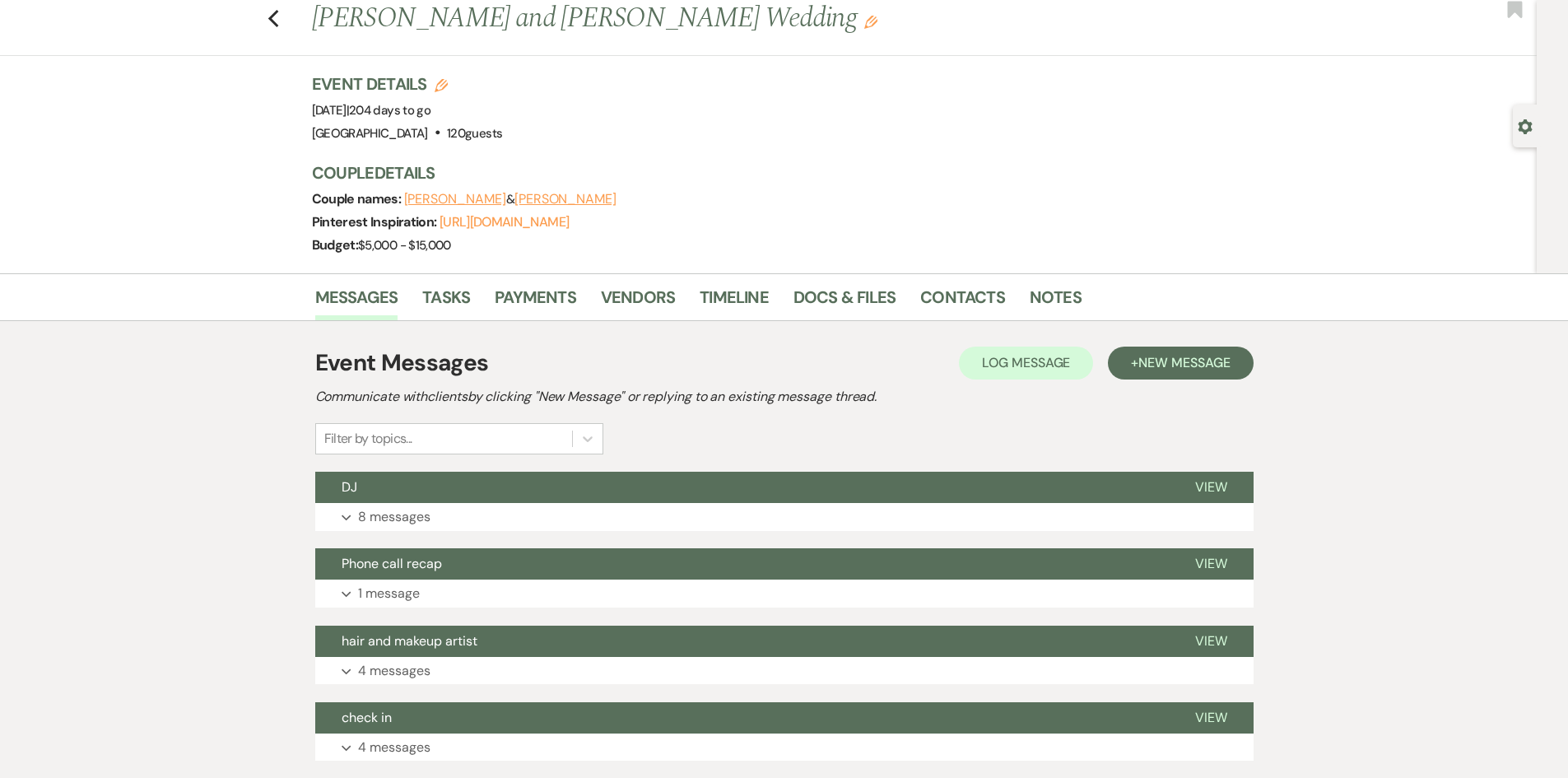
scroll to position [82, 0]
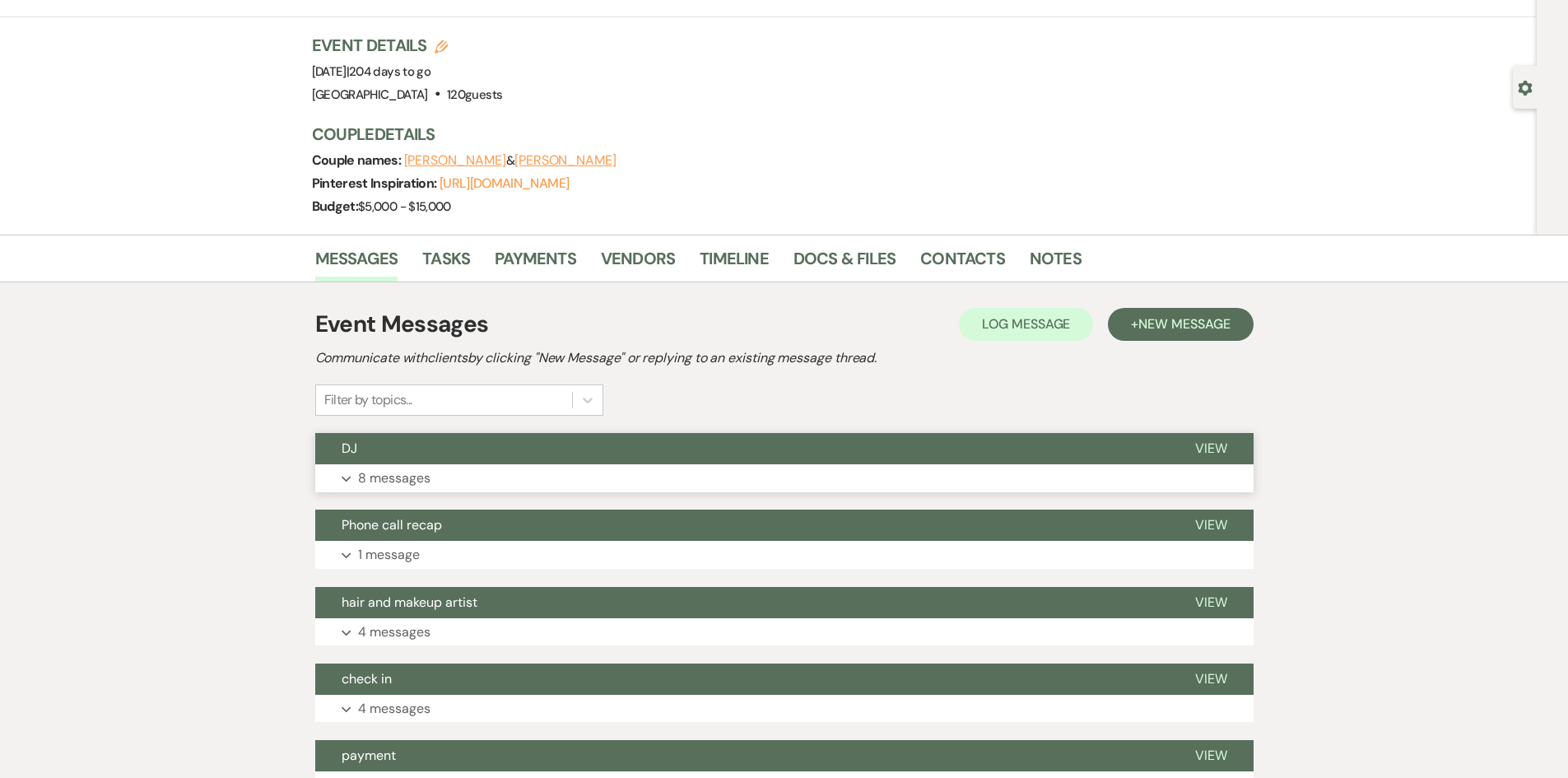
click at [397, 482] on p "8 messages" at bounding box center [395, 478] width 72 height 22
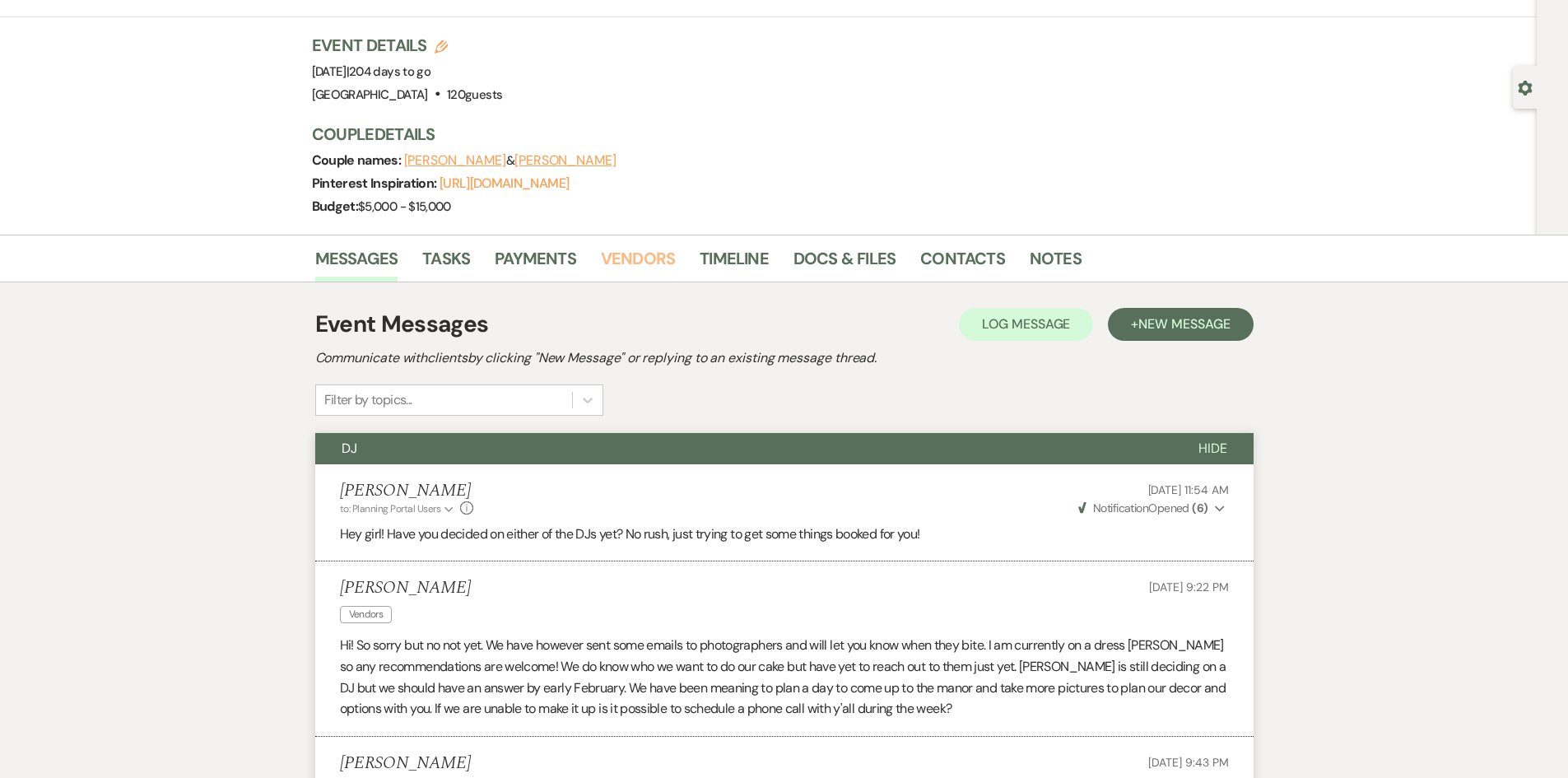
click at [612, 253] on link "Vendors" at bounding box center [638, 264] width 74 height 36
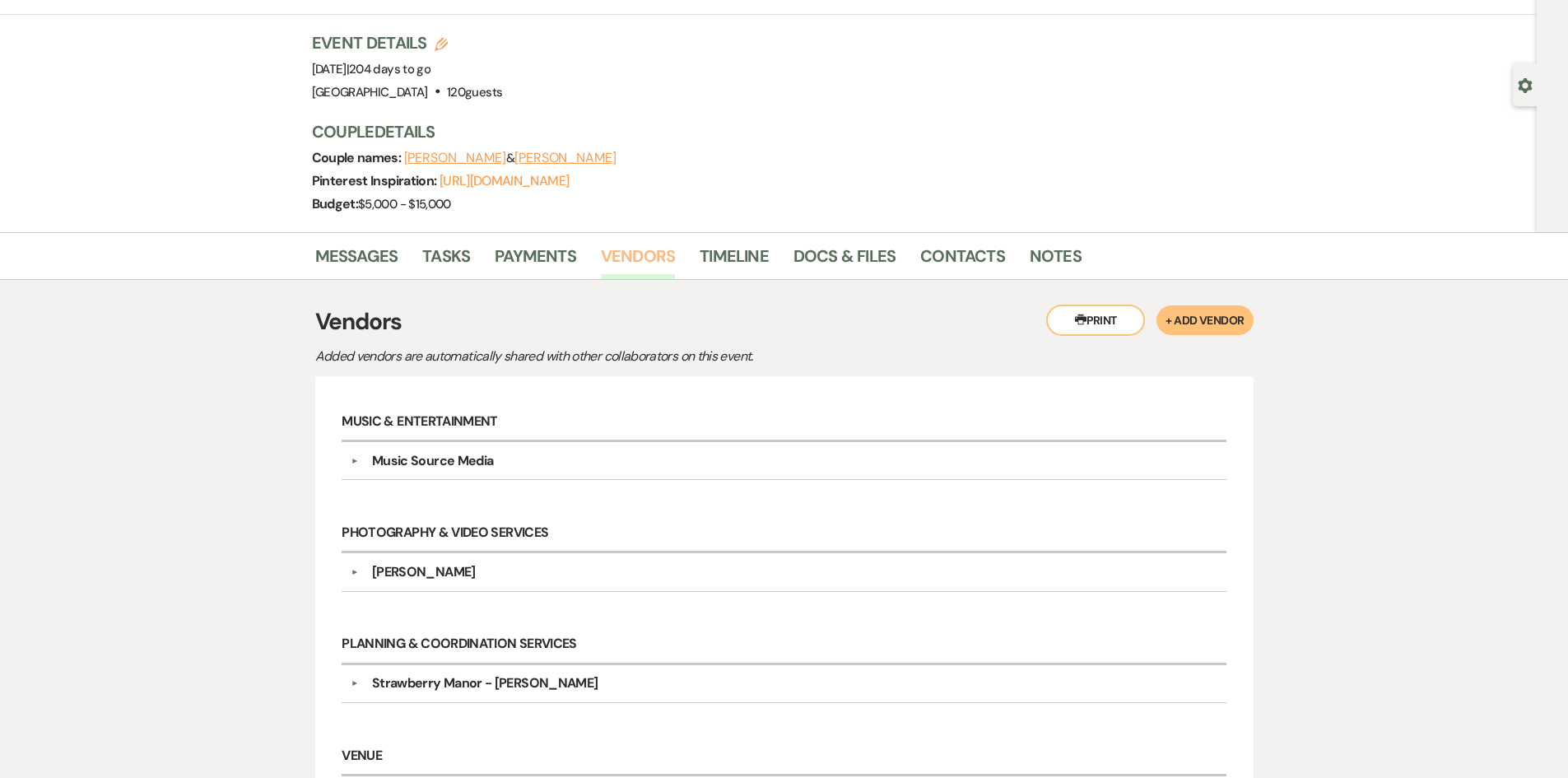
scroll to position [82, 0]
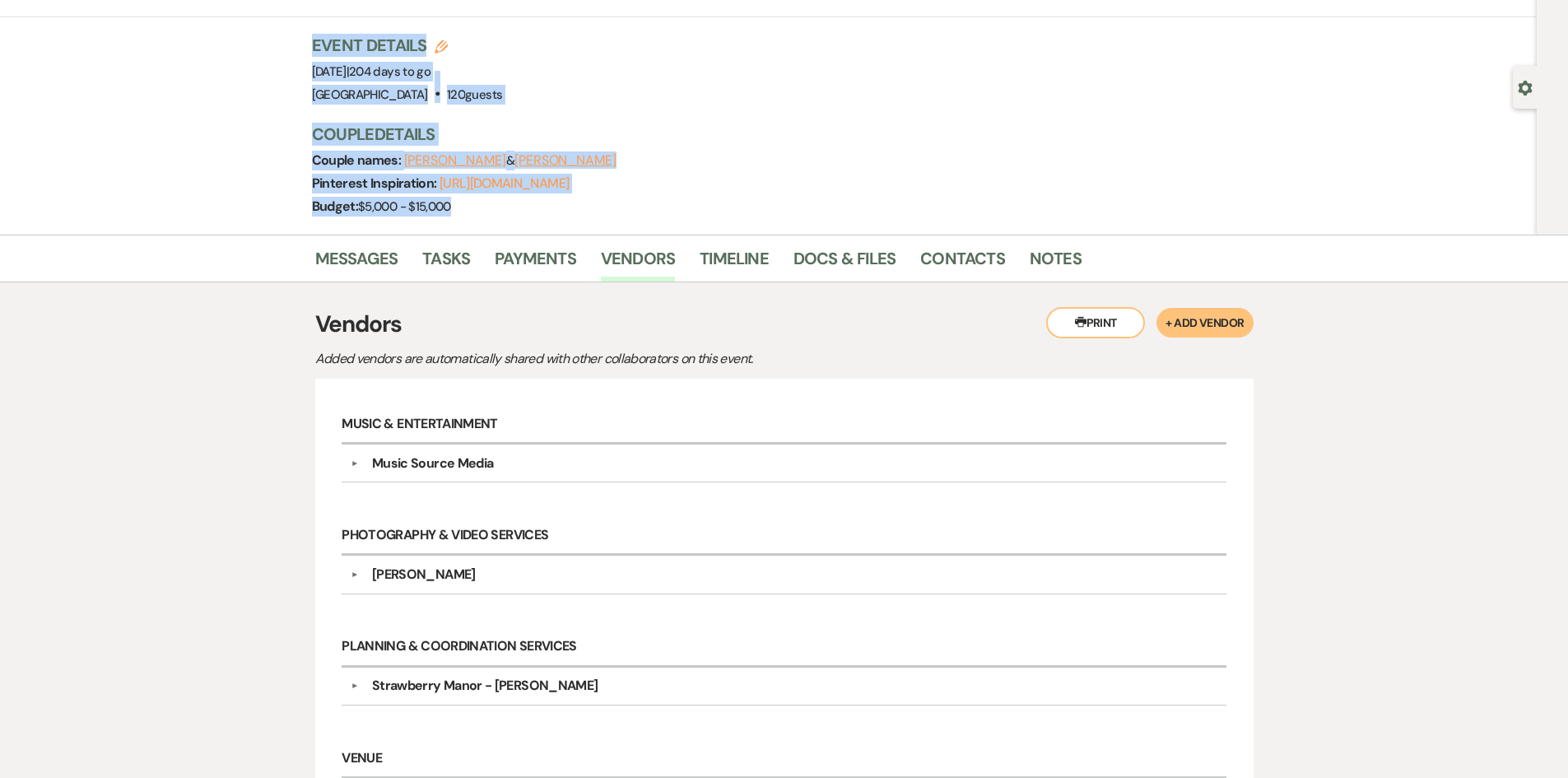
drag, startPoint x: 232, startPoint y: 32, endPoint x: 883, endPoint y: 197, distance: 671.6
click at [883, 197] on div "Previous Grace Davidson's and Nick Donewar Wedding Edit Bookmark Gear Settings …" at bounding box center [769, 97] width 1537 height 274
click at [882, 197] on div "Budget: $5,000 - $15,000" at bounding box center [773, 206] width 922 height 23
click at [862, 188] on div "Pinterest Inspiration: https://www.pinterest.com/psychonerd_uwu/wedding/" at bounding box center [773, 183] width 922 height 23
drag, startPoint x: 469, startPoint y: 211, endPoint x: 274, endPoint y: 82, distance: 233.8
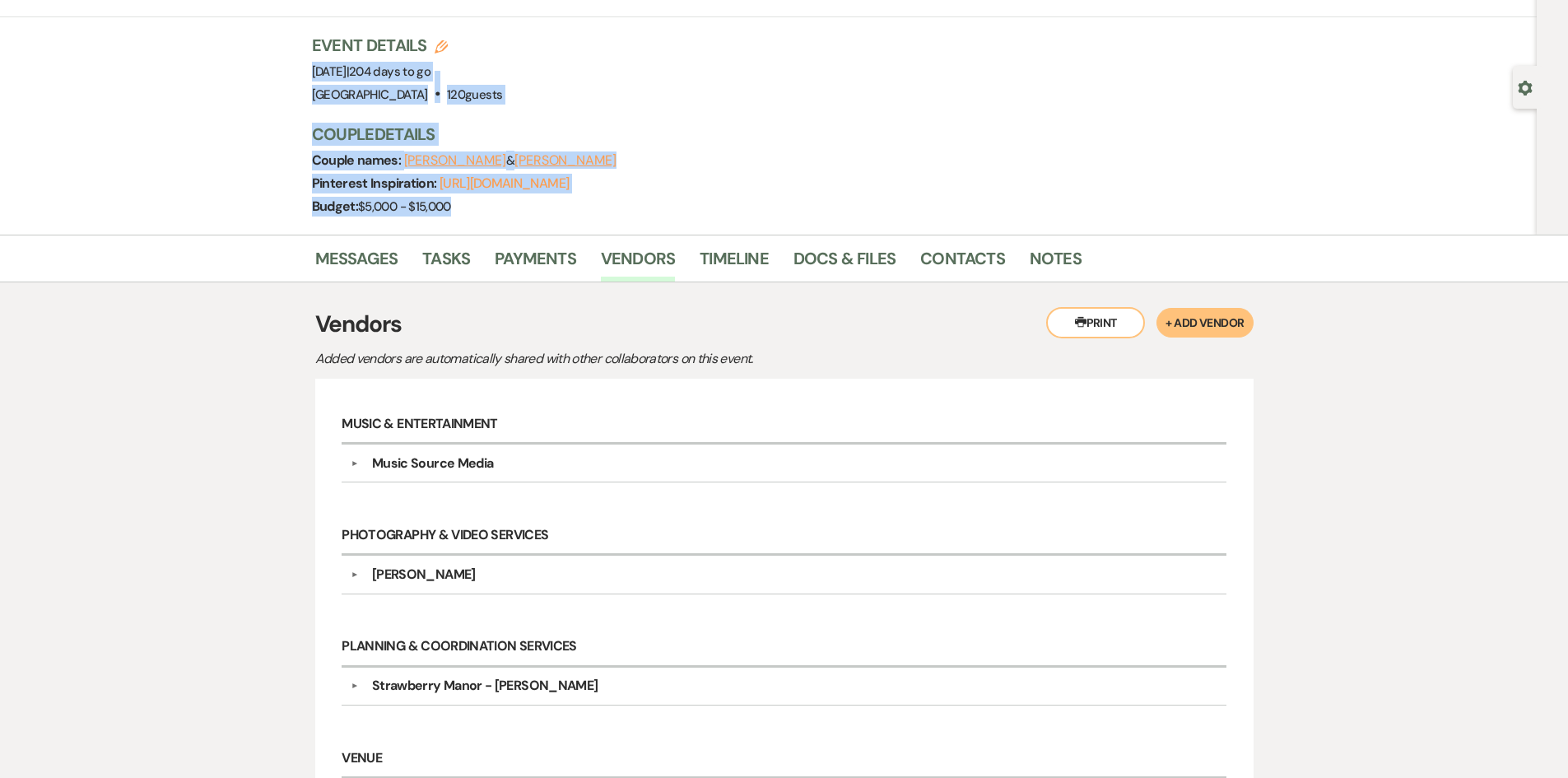
click at [274, 82] on div "Previous Grace Davidson's and Nick Donewar Wedding Edit Bookmark Gear Settings …" at bounding box center [769, 97] width 1537 height 274
click at [271, 80] on div "Previous Grace Davidson's and Nick Donewar Wedding Edit Bookmark Gear Settings …" at bounding box center [769, 97] width 1537 height 274
click at [338, 259] on link "Messages" at bounding box center [357, 264] width 83 height 36
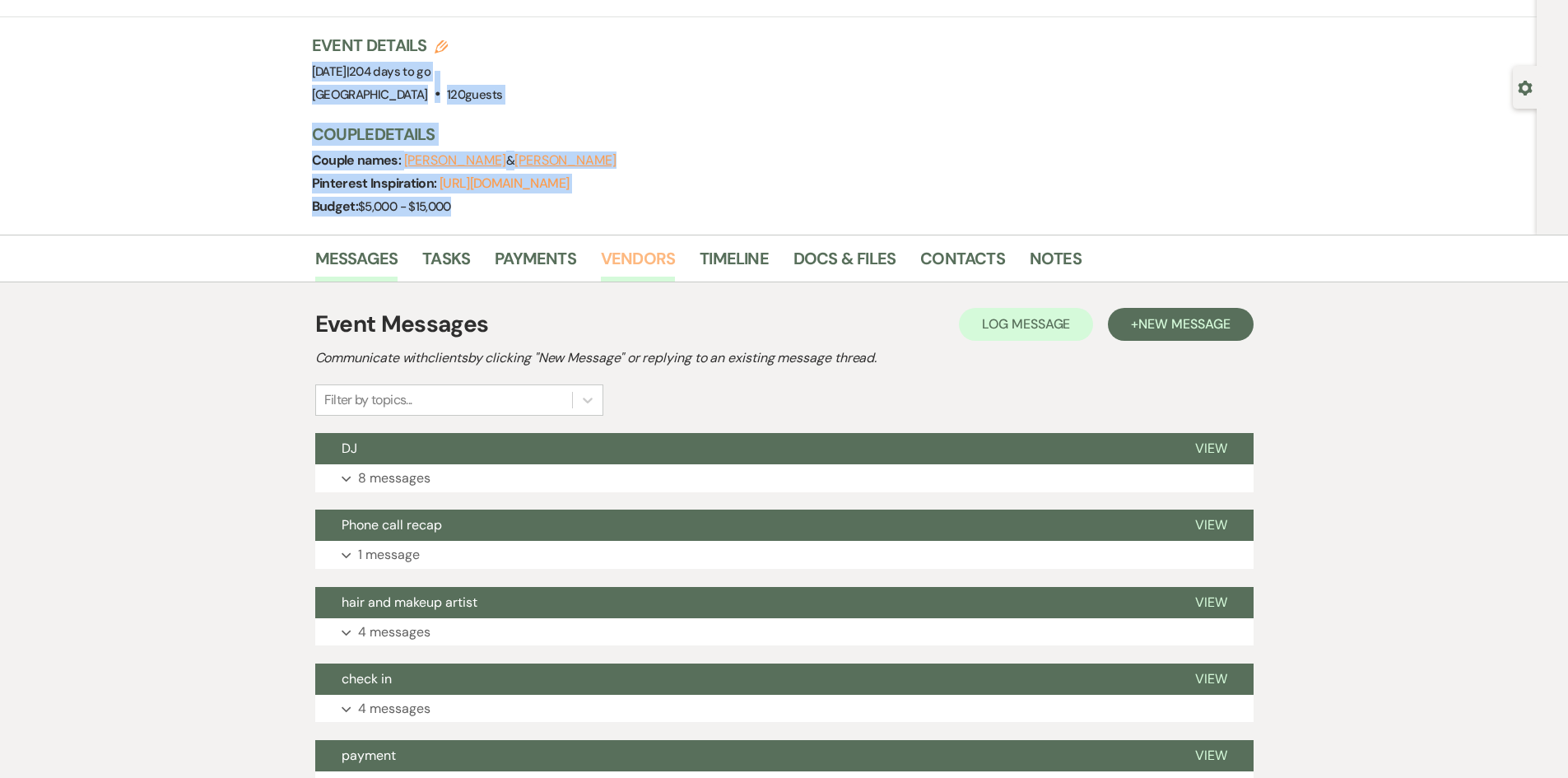
click at [654, 258] on link "Vendors" at bounding box center [638, 264] width 74 height 36
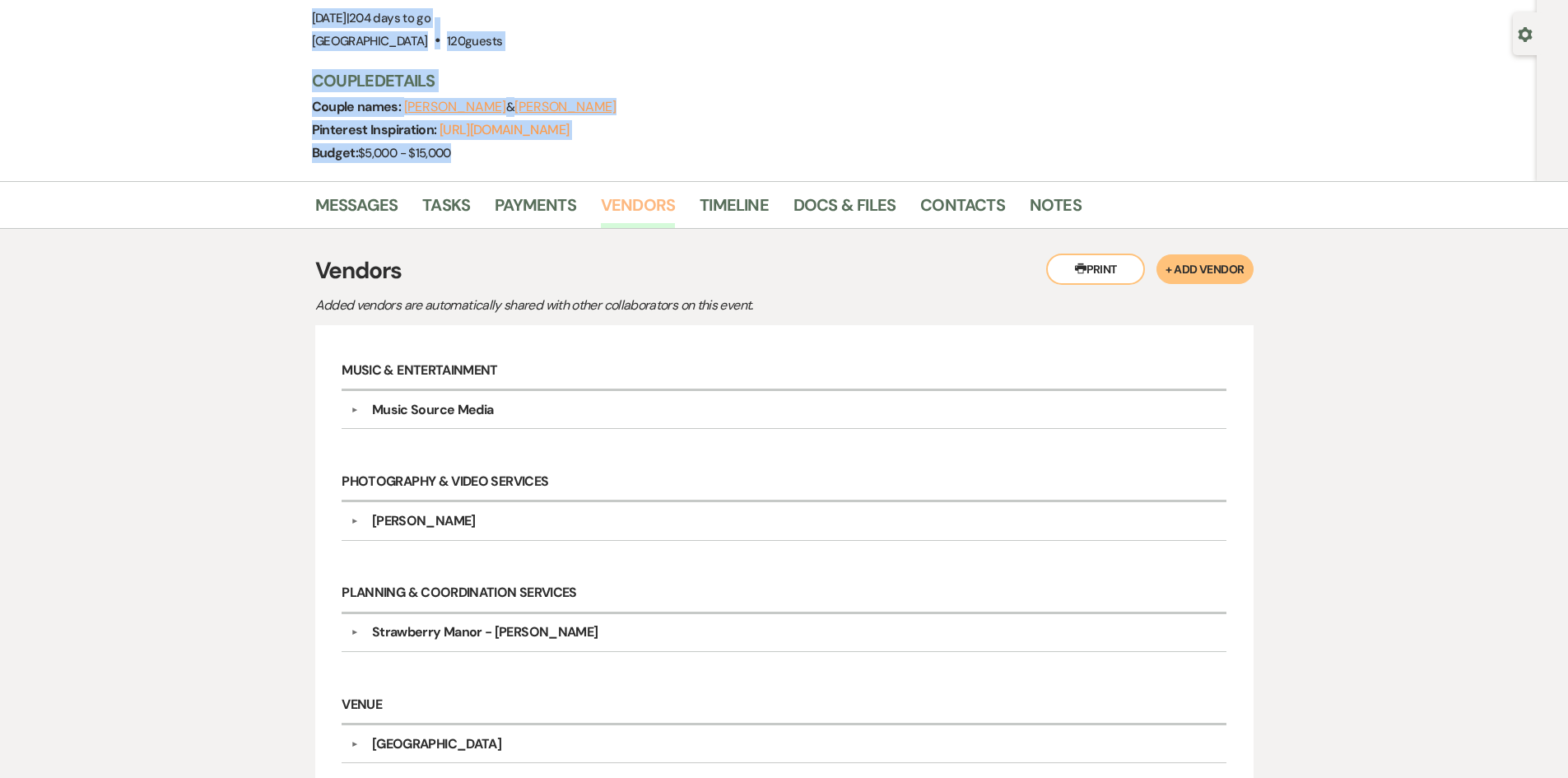
scroll to position [165, 0]
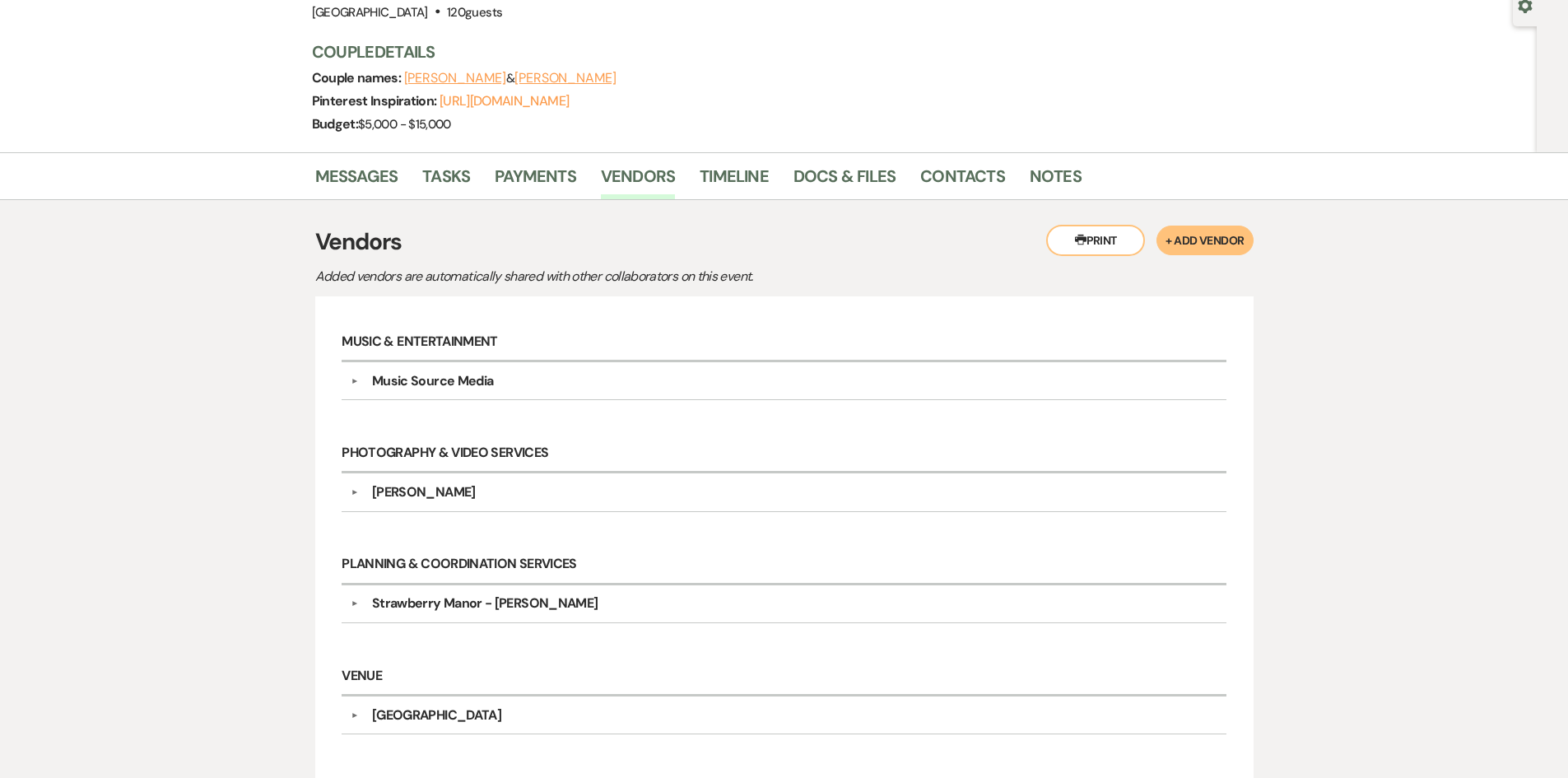
click at [436, 499] on div "chris deville" at bounding box center [424, 493] width 104 height 20
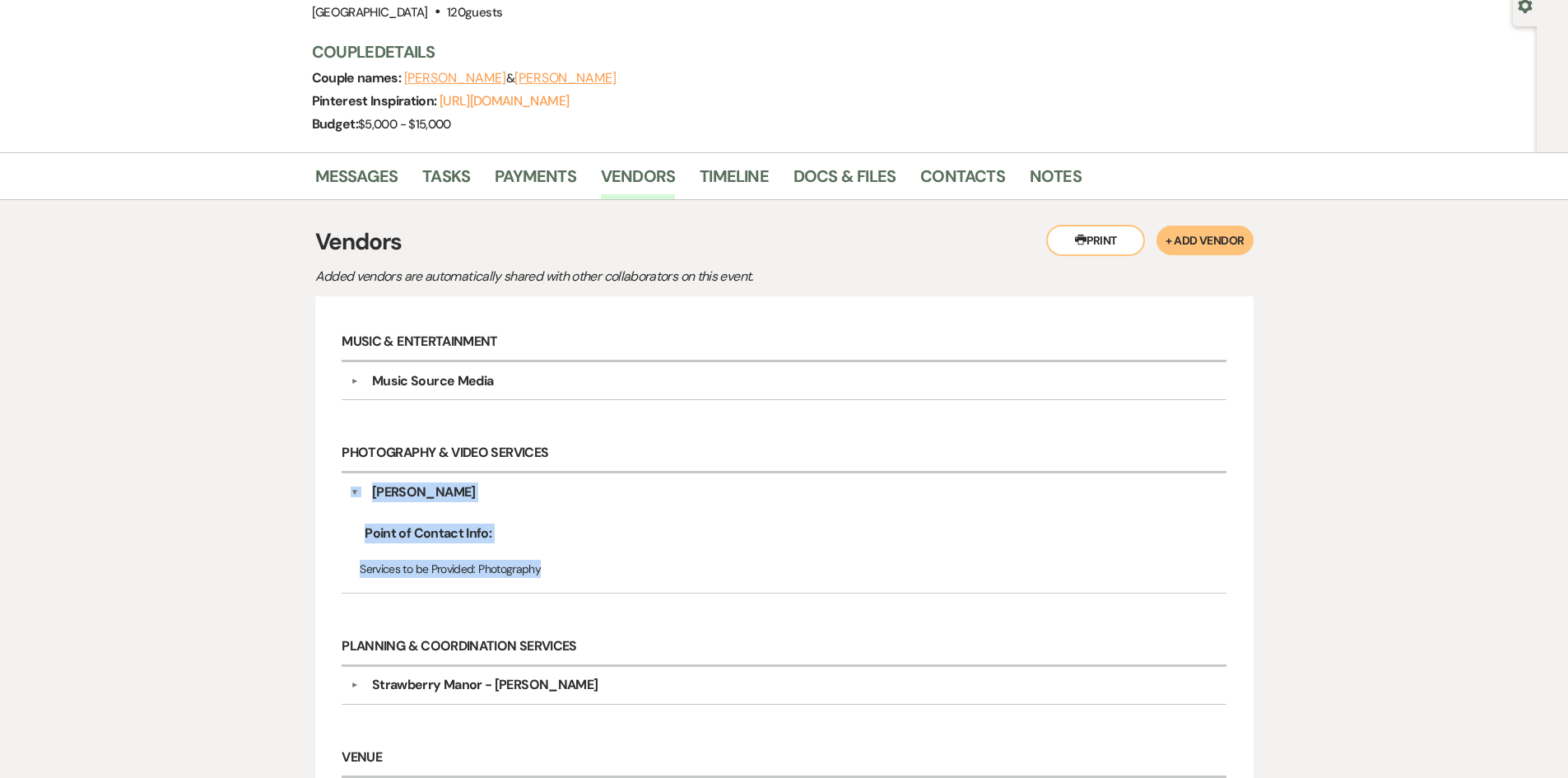
drag, startPoint x: 241, startPoint y: 477, endPoint x: 636, endPoint y: 579, distance: 408.0
click at [636, 579] on div "Messages Tasks Payments Vendors Timeline Docs & Files Contacts Notes Printer Pr…" at bounding box center [784, 527] width 1568 height 751
click at [635, 575] on p "Services to be Provided: Photography" at bounding box center [783, 569] width 848 height 18
drag, startPoint x: 588, startPoint y: 572, endPoint x: 244, endPoint y: 477, distance: 356.9
click at [247, 483] on div "Messages Tasks Payments Vendors Timeline Docs & Files Contacts Notes Printer Pr…" at bounding box center [784, 527] width 1568 height 751
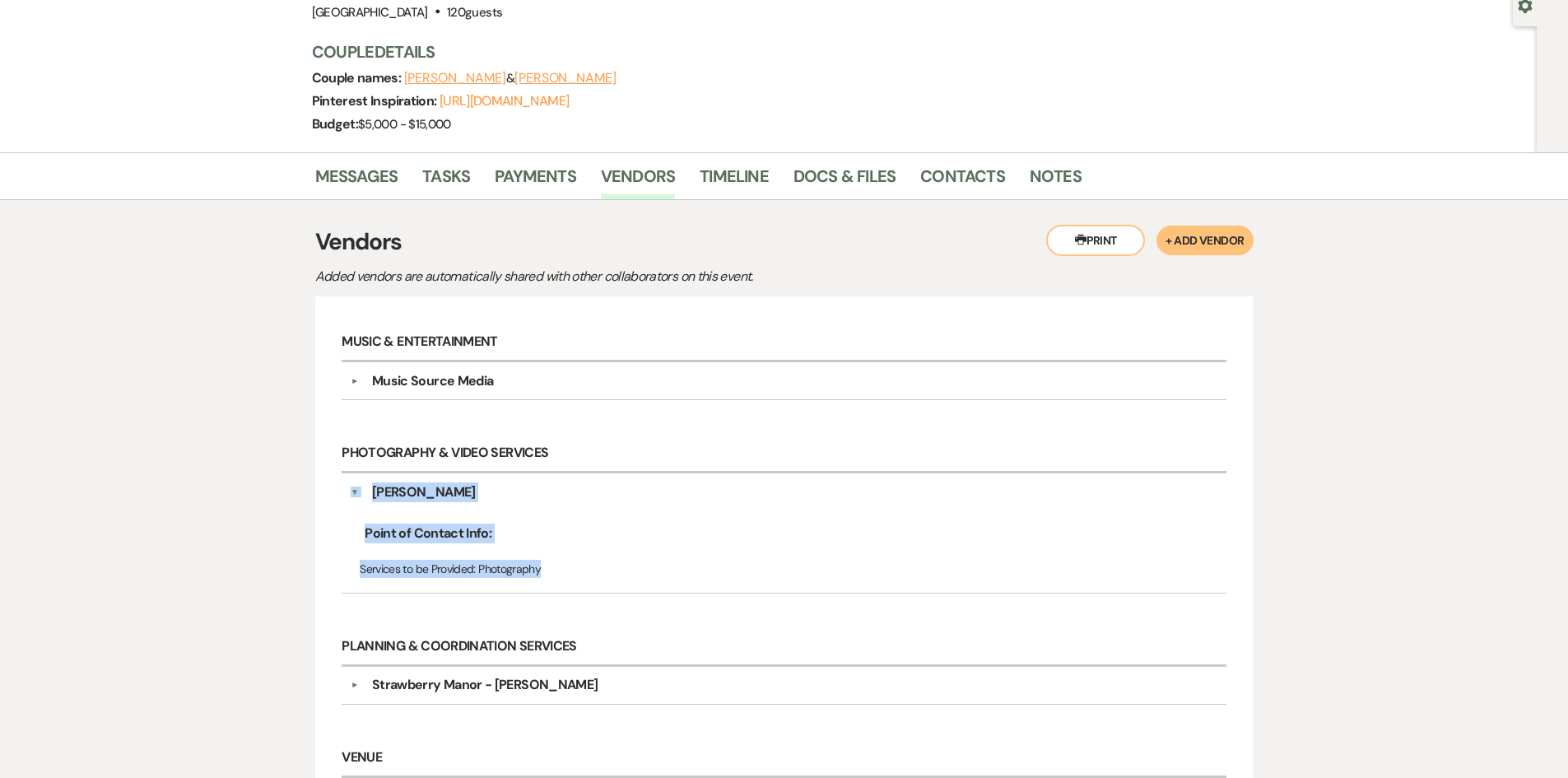
click at [244, 476] on div "Messages Tasks Payments Vendors Timeline Docs & Files Contacts Notes Printer Pr…" at bounding box center [784, 527] width 1568 height 751
drag, startPoint x: 271, startPoint y: 423, endPoint x: 712, endPoint y: 567, distance: 463.9
click at [712, 567] on div "Messages Tasks Payments Vendors Timeline Docs & Files Contacts Notes Printer Pr…" at bounding box center [784, 527] width 1568 height 751
click at [712, 567] on p "Services to be Provided: Photography" at bounding box center [783, 569] width 848 height 18
drag, startPoint x: 597, startPoint y: 566, endPoint x: 212, endPoint y: 466, distance: 397.8
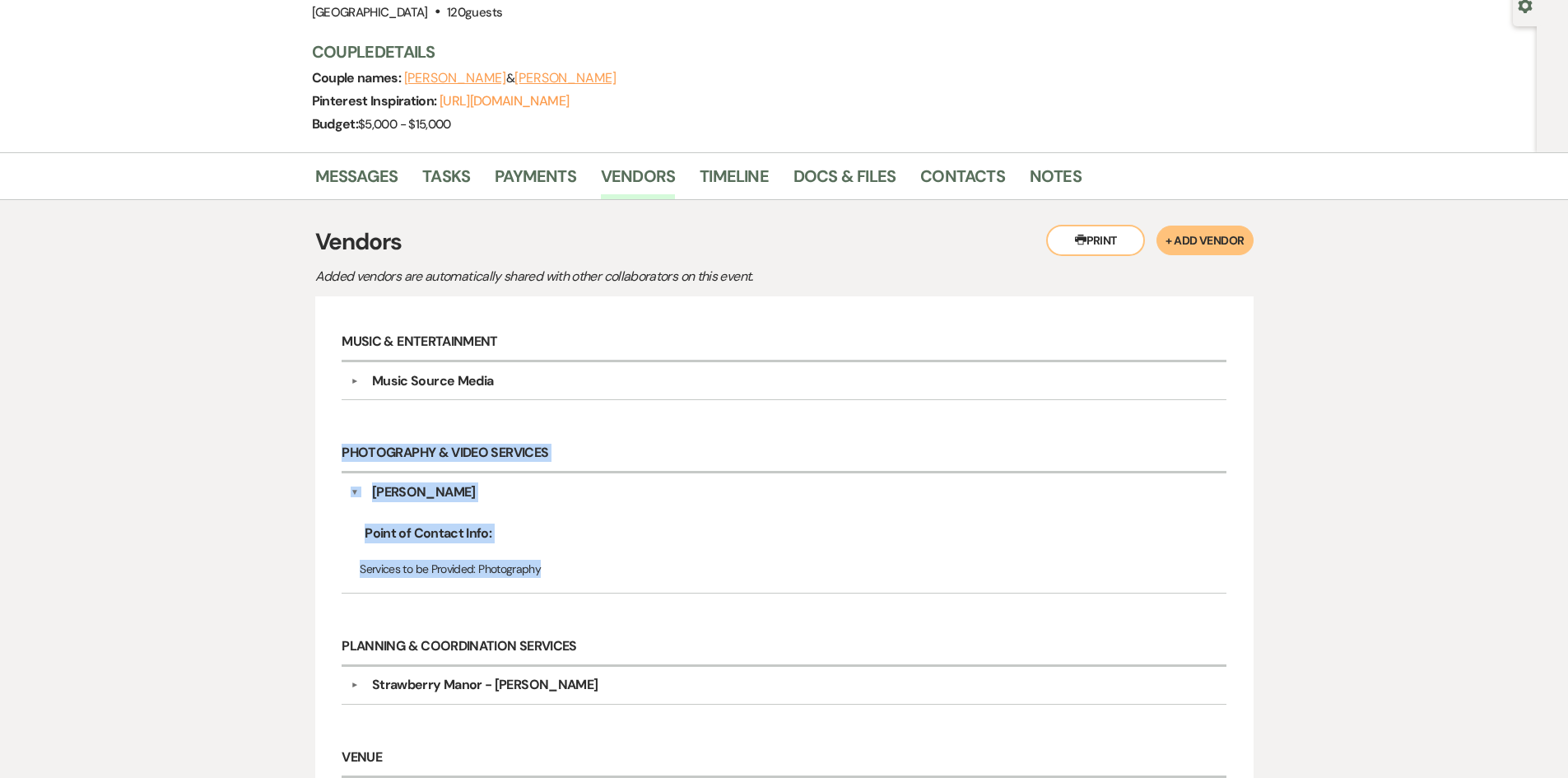
click at [212, 466] on div "Messages Tasks Payments Vendors Timeline Docs & Files Contacts Notes Printer Pr…" at bounding box center [784, 527] width 1568 height 751
click at [211, 466] on div "Messages Tasks Payments Vendors Timeline Docs & Files Contacts Notes Printer Pr…" at bounding box center [784, 527] width 1568 height 751
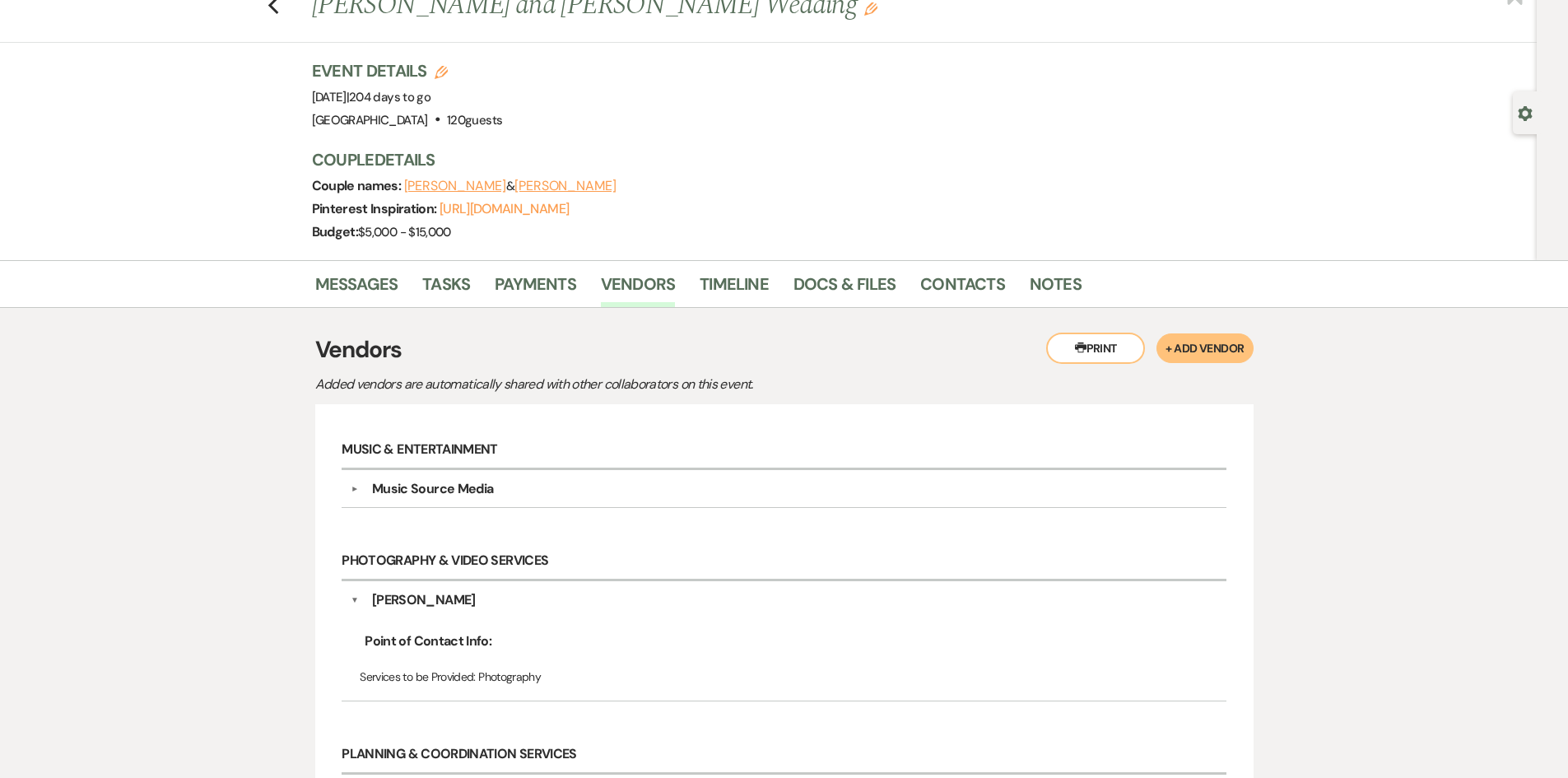
scroll to position [0, 0]
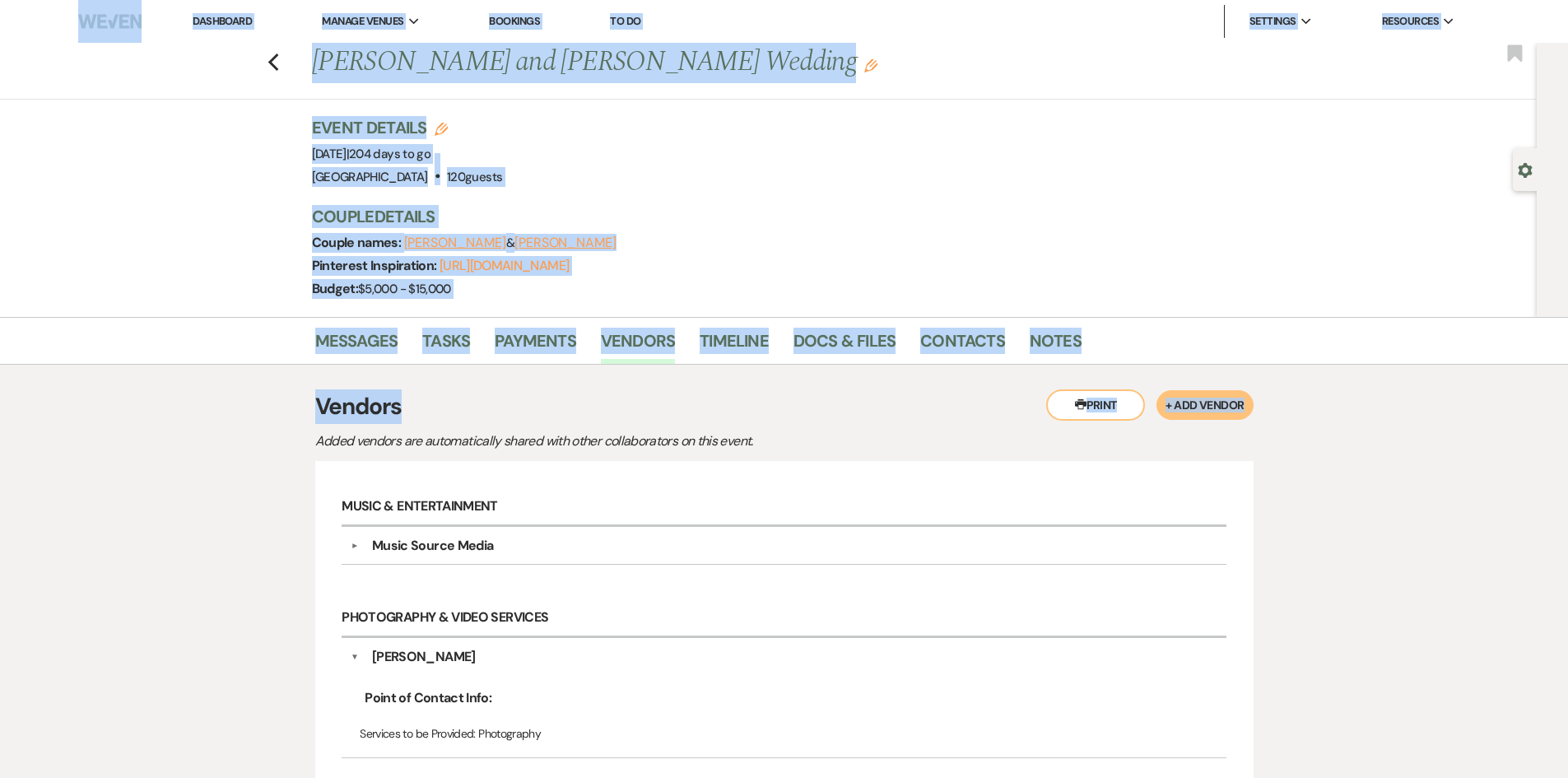
drag, startPoint x: 19, startPoint y: 22, endPoint x: 1263, endPoint y: 416, distance: 1304.9
click at [1263, 416] on div "Dashboard Manage Venues Expand Strawberry Manor Strawberry Manor Events Booking…" at bounding box center [784, 533] width 1568 height 1067
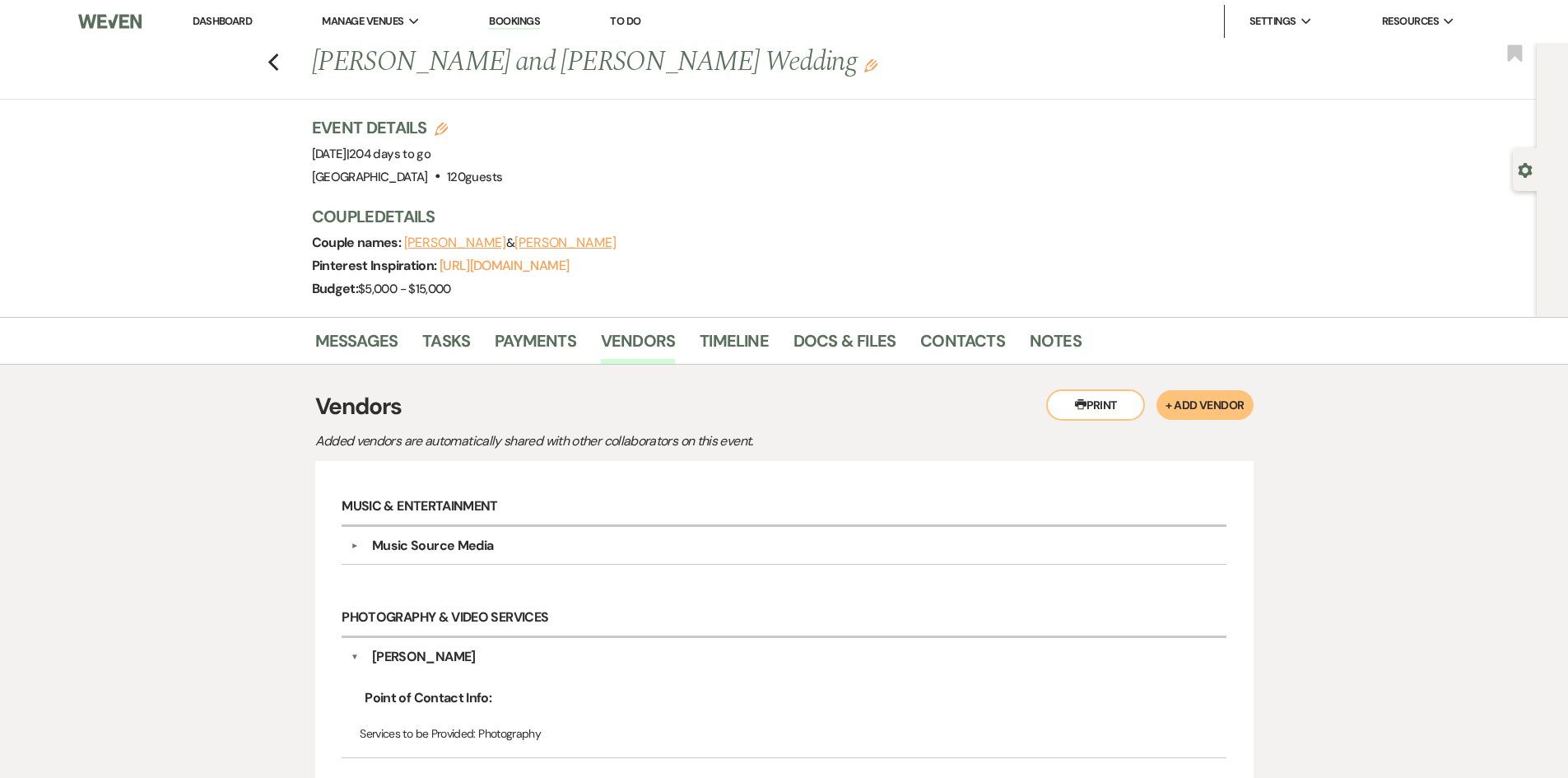
click at [1382, 485] on div "Messages Tasks Payments Vendors Timeline Docs & Files Contacts Notes Printer Pr…" at bounding box center [784, 692] width 1568 height 751
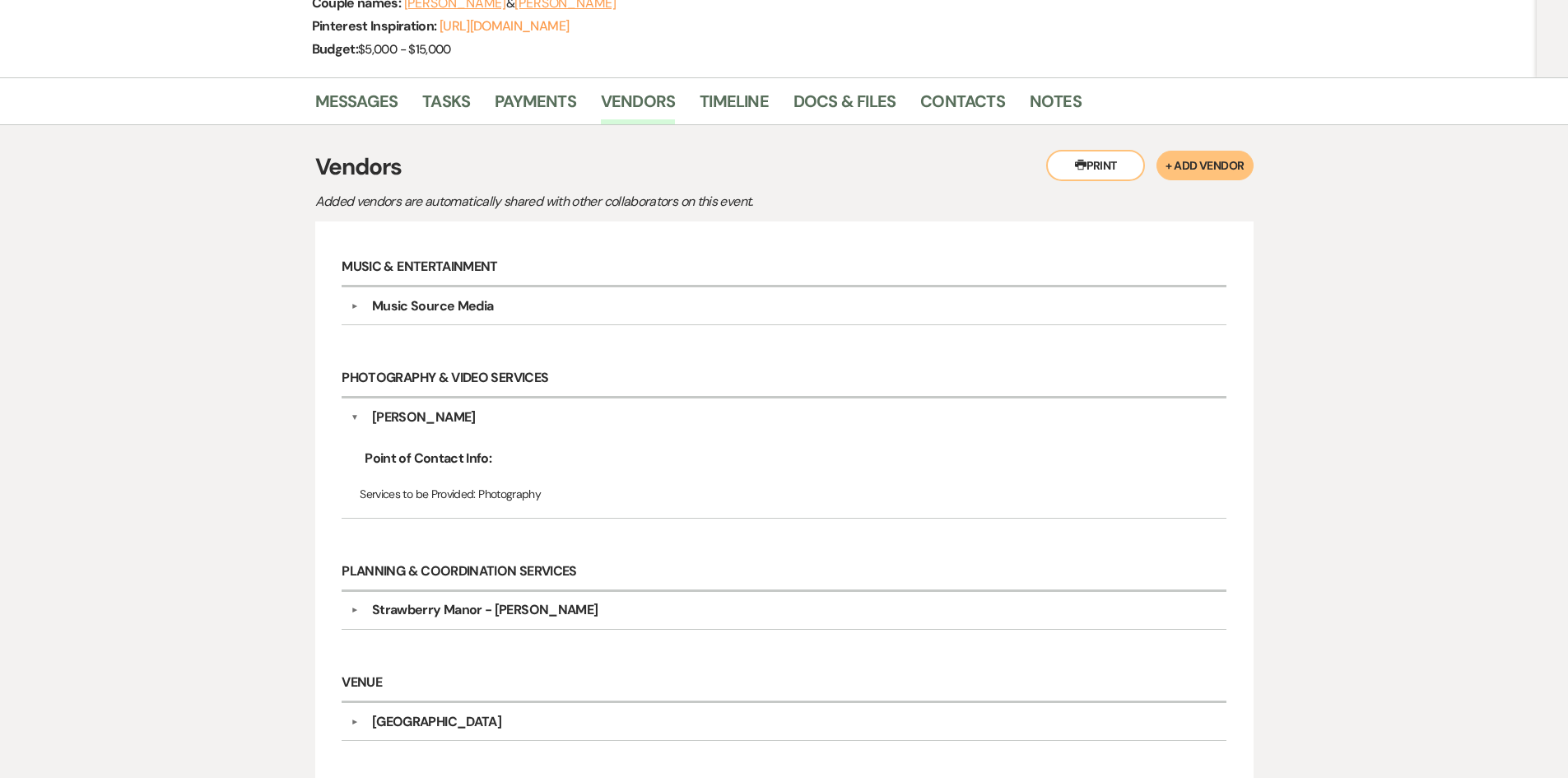
scroll to position [247, 0]
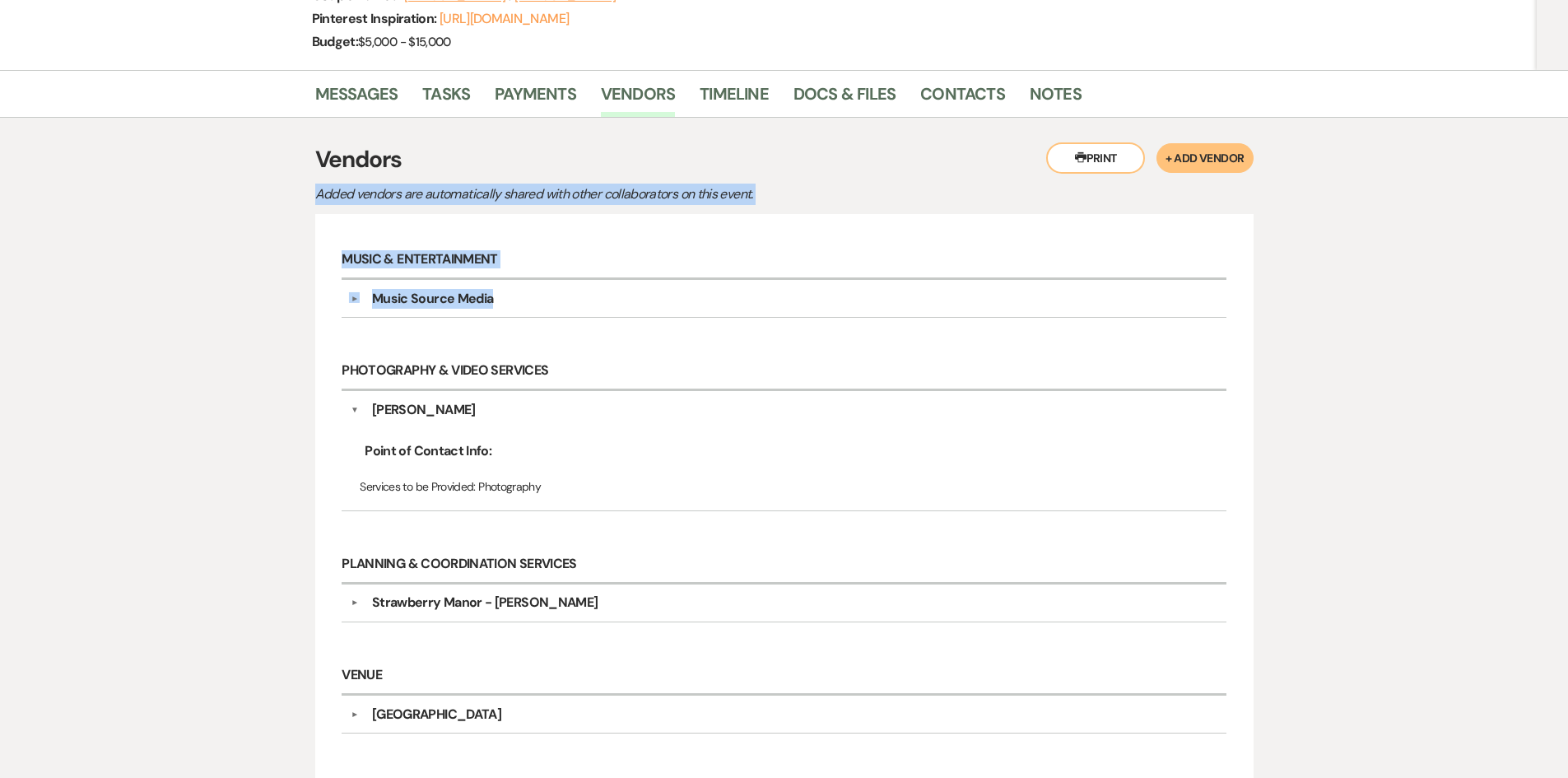
drag, startPoint x: 259, startPoint y: 201, endPoint x: 685, endPoint y: 342, distance: 448.7
click at [685, 342] on div "Messages Tasks Payments Vendors Timeline Docs & Files Contacts Notes Printer Pr…" at bounding box center [784, 445] width 1568 height 751
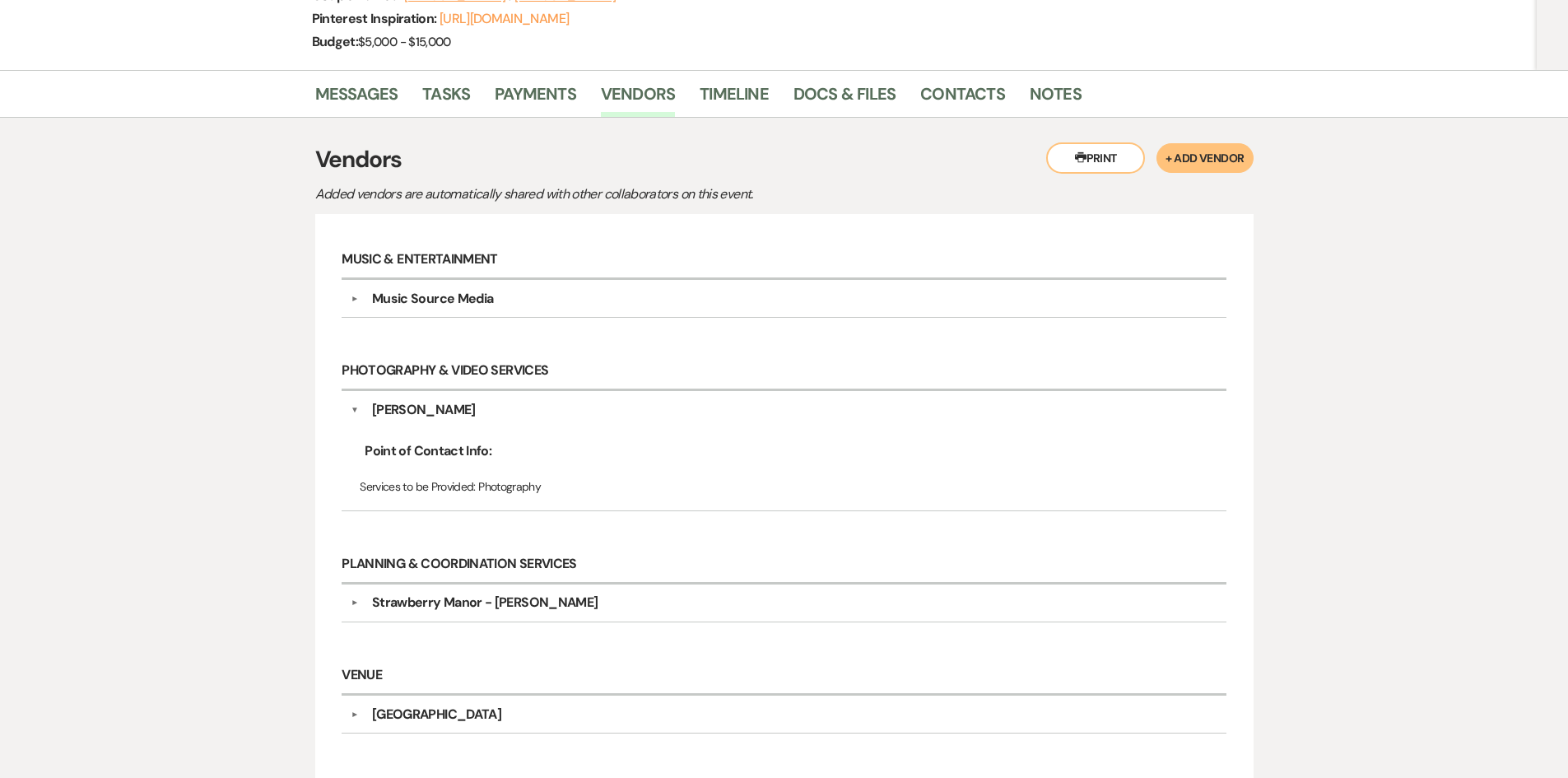
click at [712, 391] on div "▼ chris deville Point of Contact Info: Services to be Provided: Photography" at bounding box center [783, 451] width 884 height 120
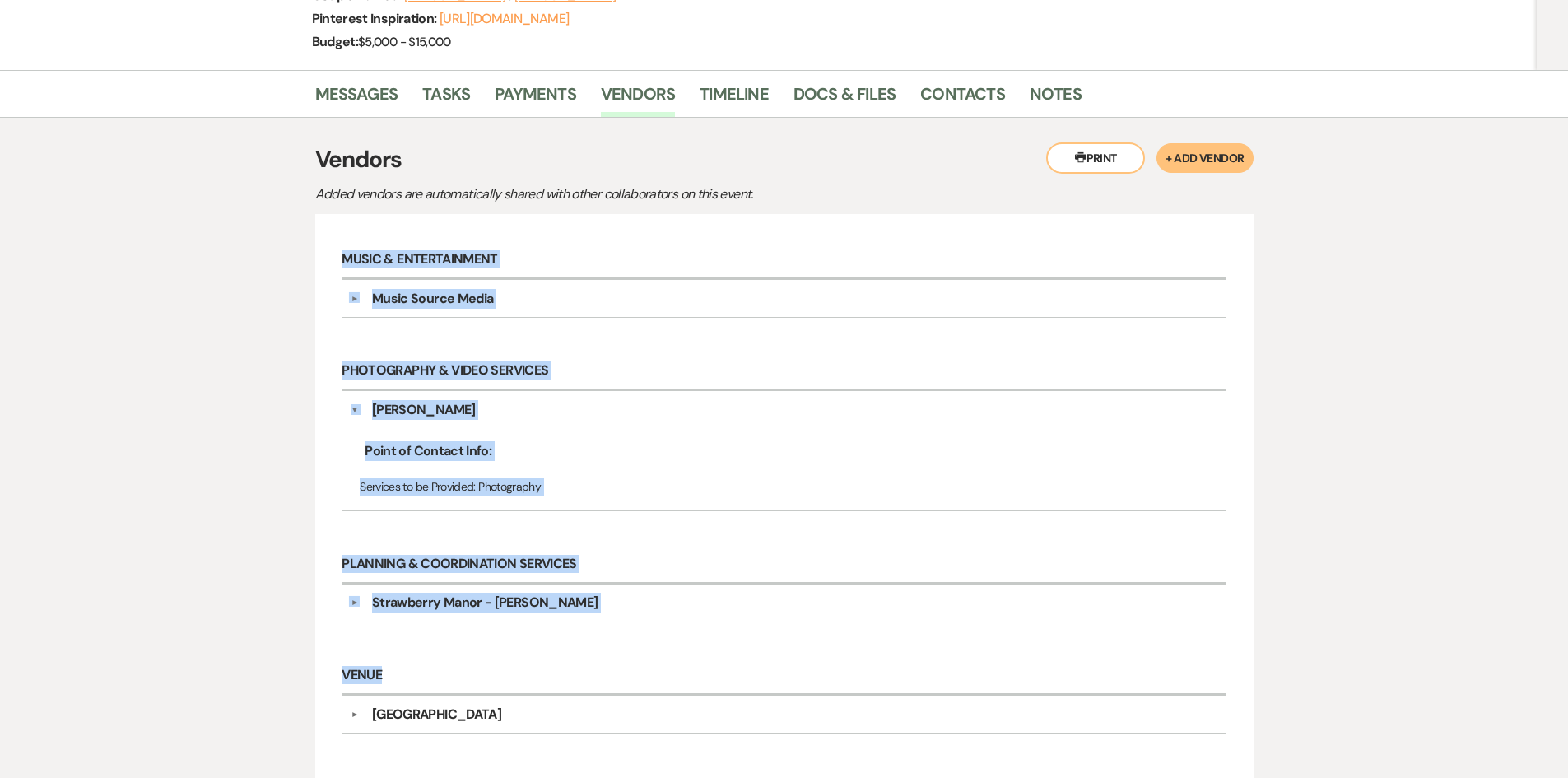
drag, startPoint x: 263, startPoint y: 254, endPoint x: 829, endPoint y: 674, distance: 704.8
click at [829, 674] on div "Messages Tasks Payments Vendors Timeline Docs & Files Contacts Notes Printer Pr…" at bounding box center [784, 445] width 1568 height 751
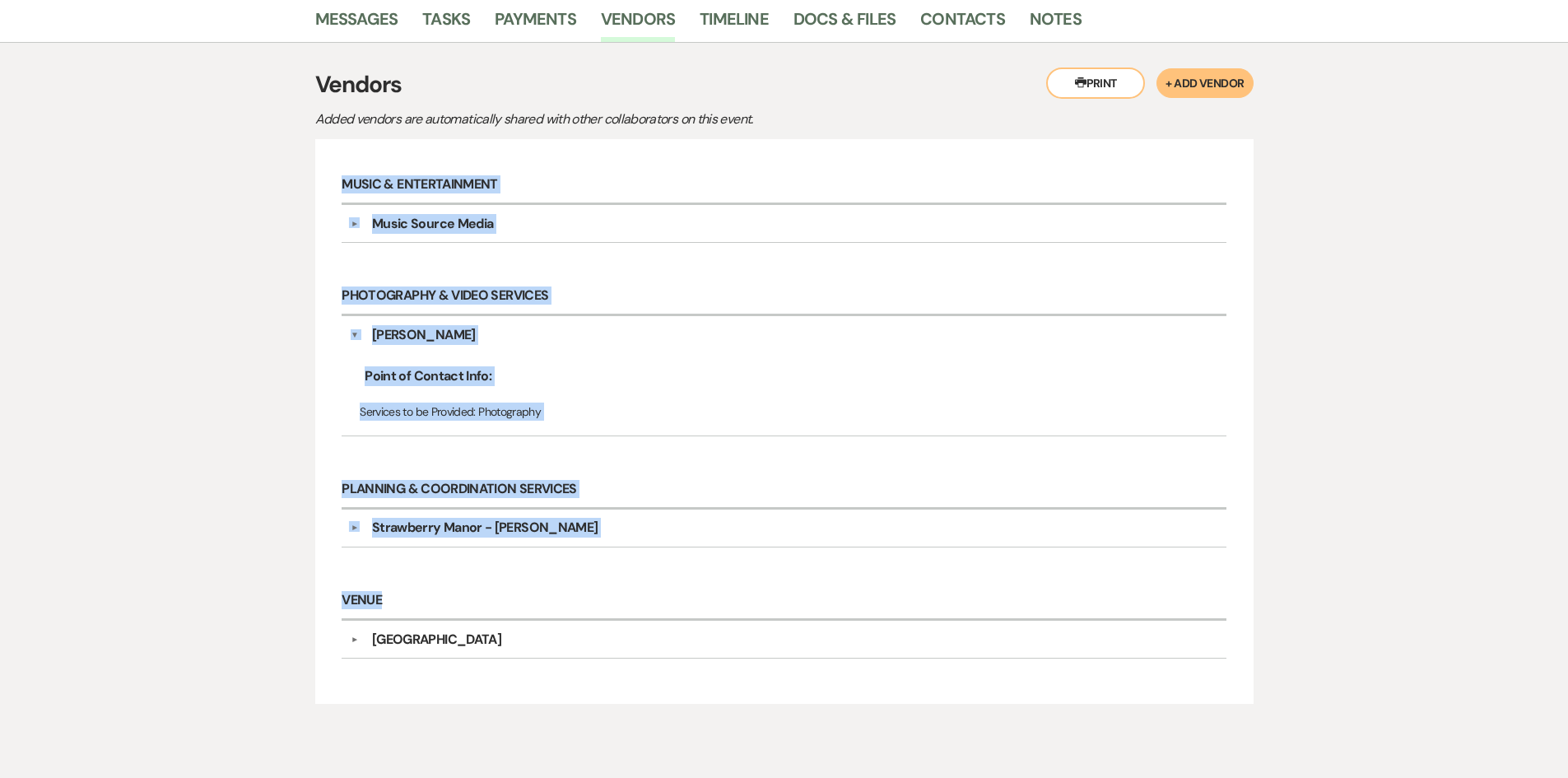
scroll to position [395, 0]
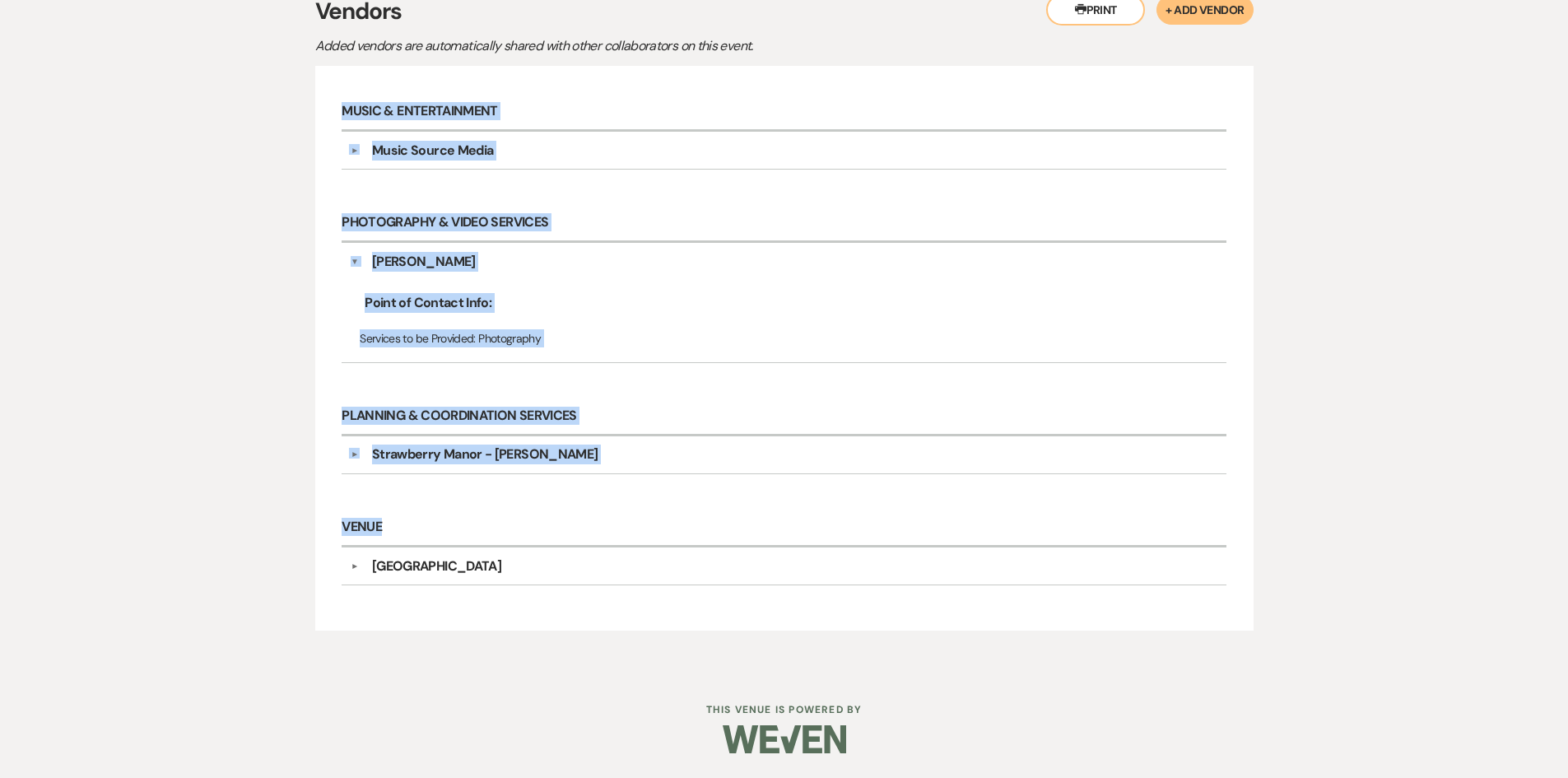
click at [133, 165] on div "Messages Tasks Payments Vendors Timeline Docs & Files Contacts Notes Printer Pr…" at bounding box center [784, 297] width 1568 height 751
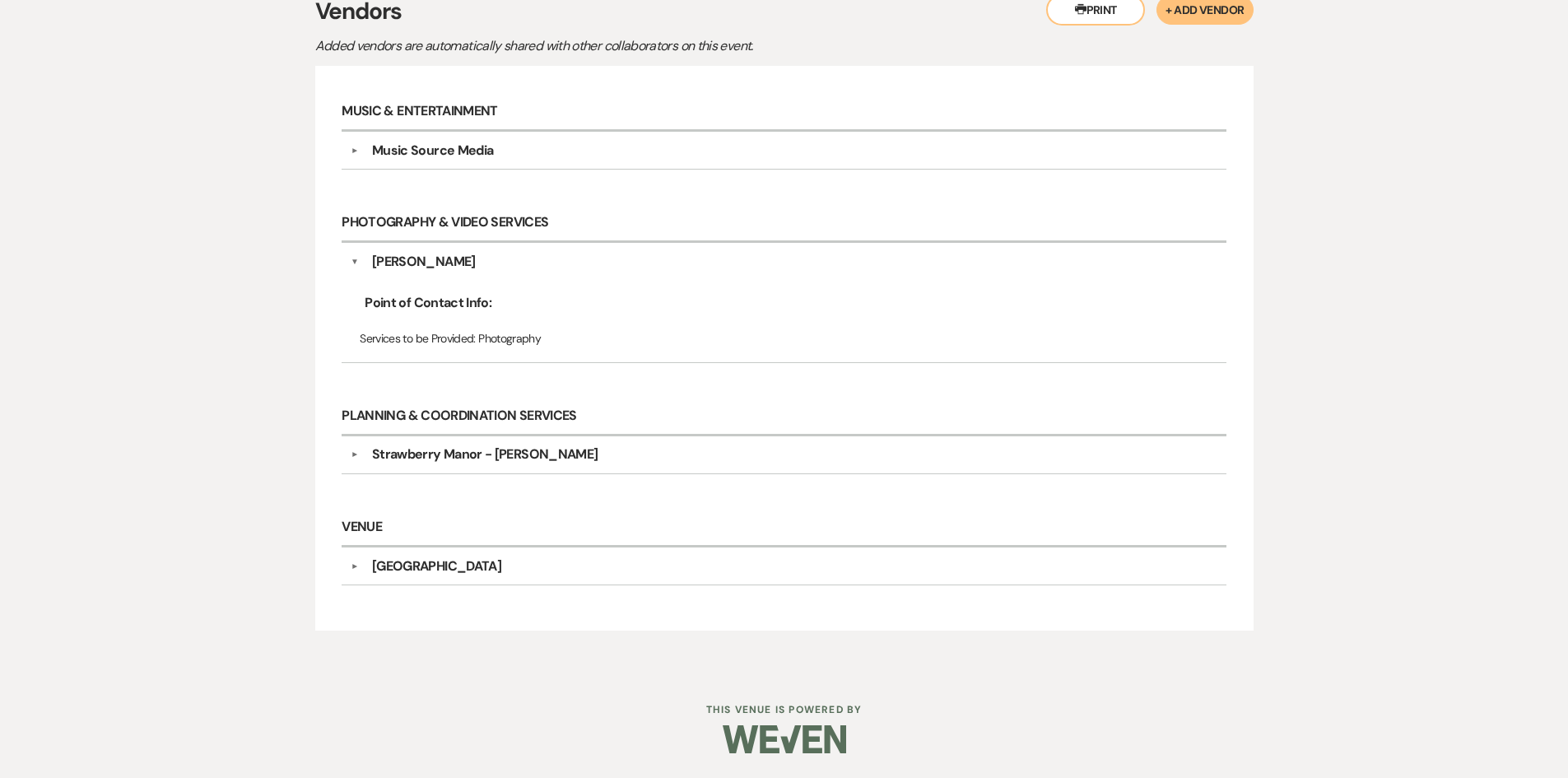
click at [368, 157] on div "Music Source Media" at bounding box center [788, 150] width 858 height 20
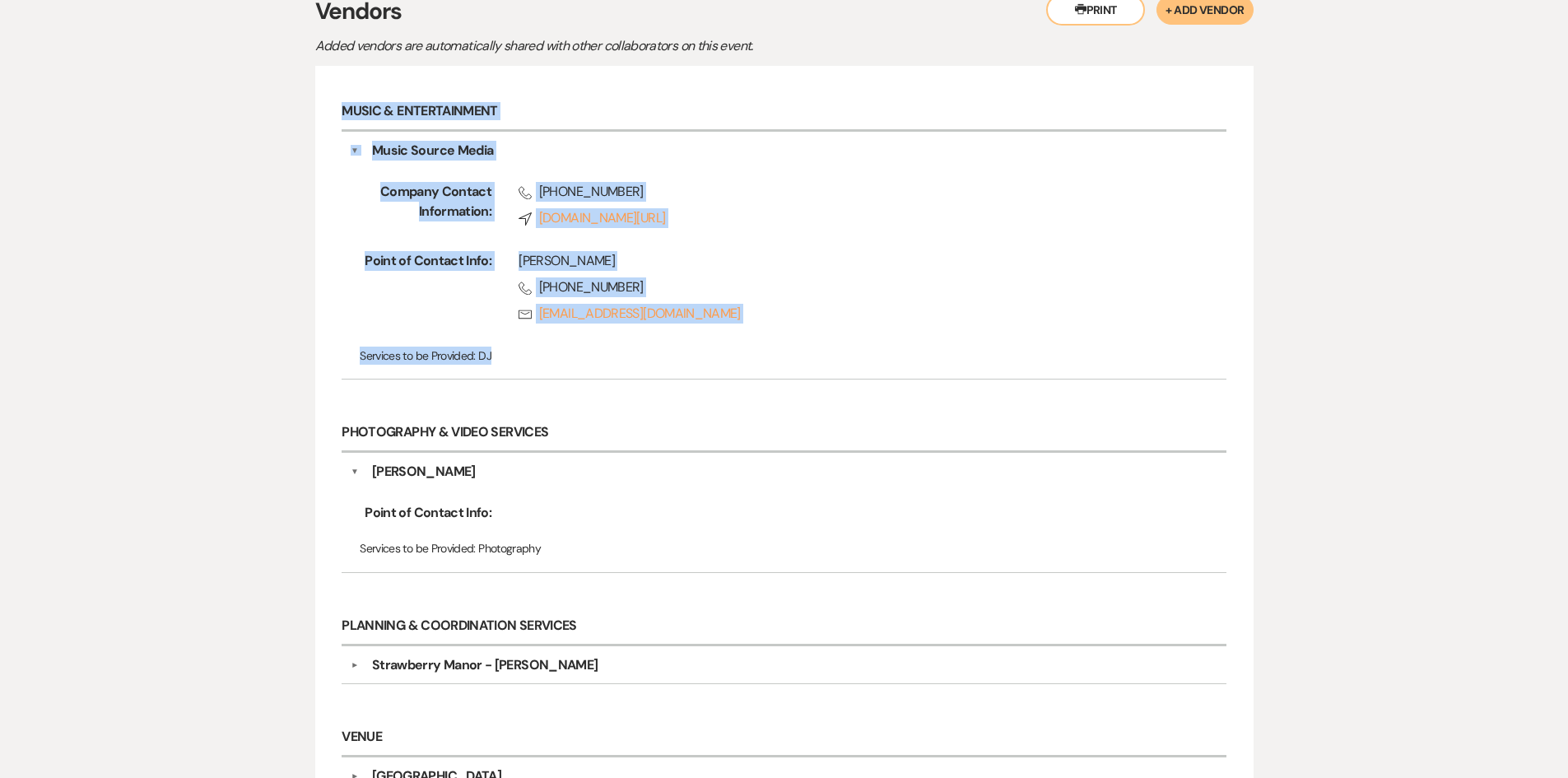
drag, startPoint x: 271, startPoint y: 86, endPoint x: 812, endPoint y: 339, distance: 597.2
click at [811, 339] on div "Messages Tasks Payments Vendors Timeline Docs & Files Contacts Notes Printer Pr…" at bounding box center [784, 402] width 1568 height 961
click at [812, 339] on div "Company Contact Information: Phone (318) 664-6518 Compass www.lamusicsource.com…" at bounding box center [783, 265] width 866 height 210
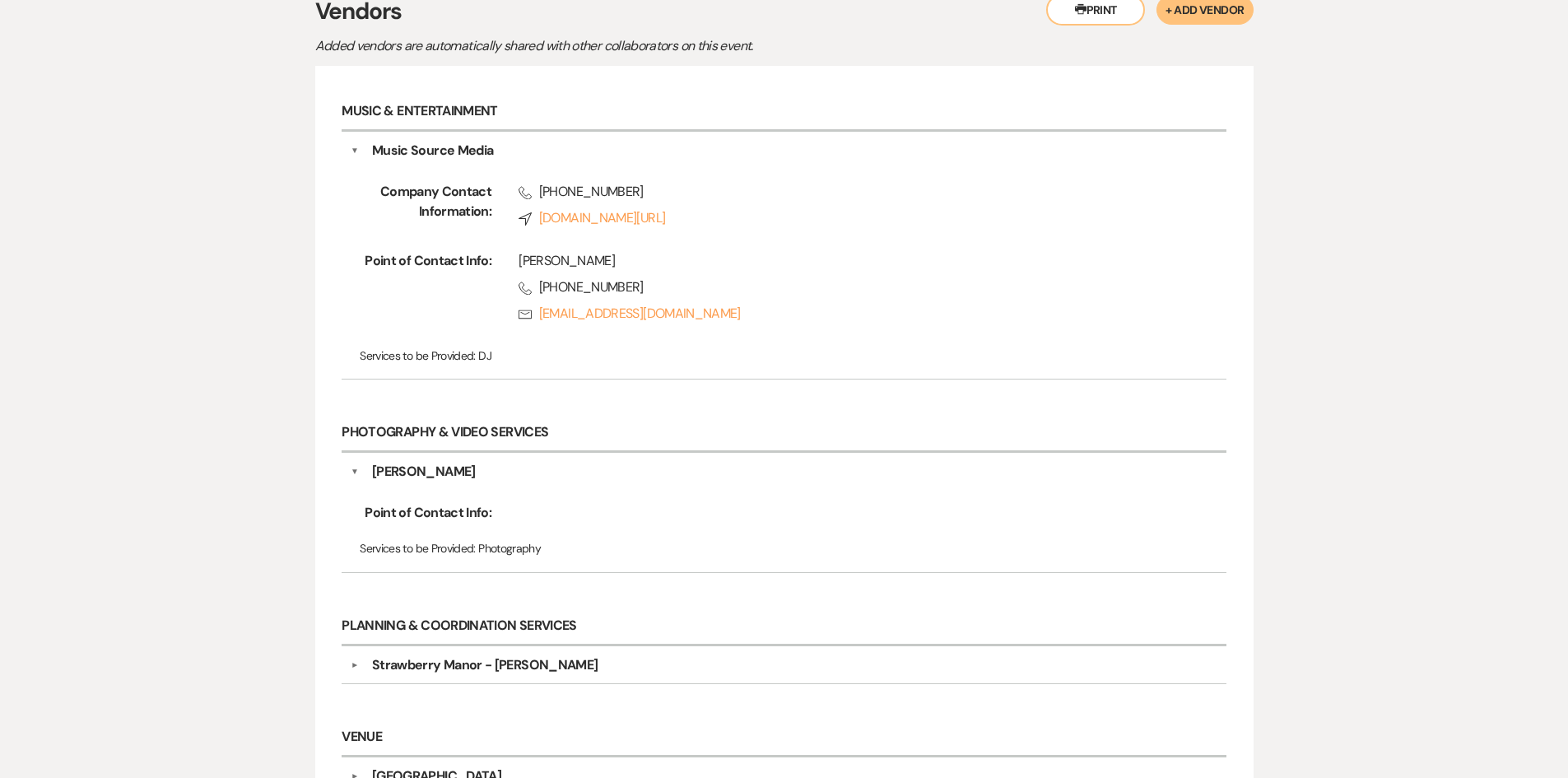
click at [573, 350] on p "Services to be Provided: DJ" at bounding box center [783, 356] width 848 height 18
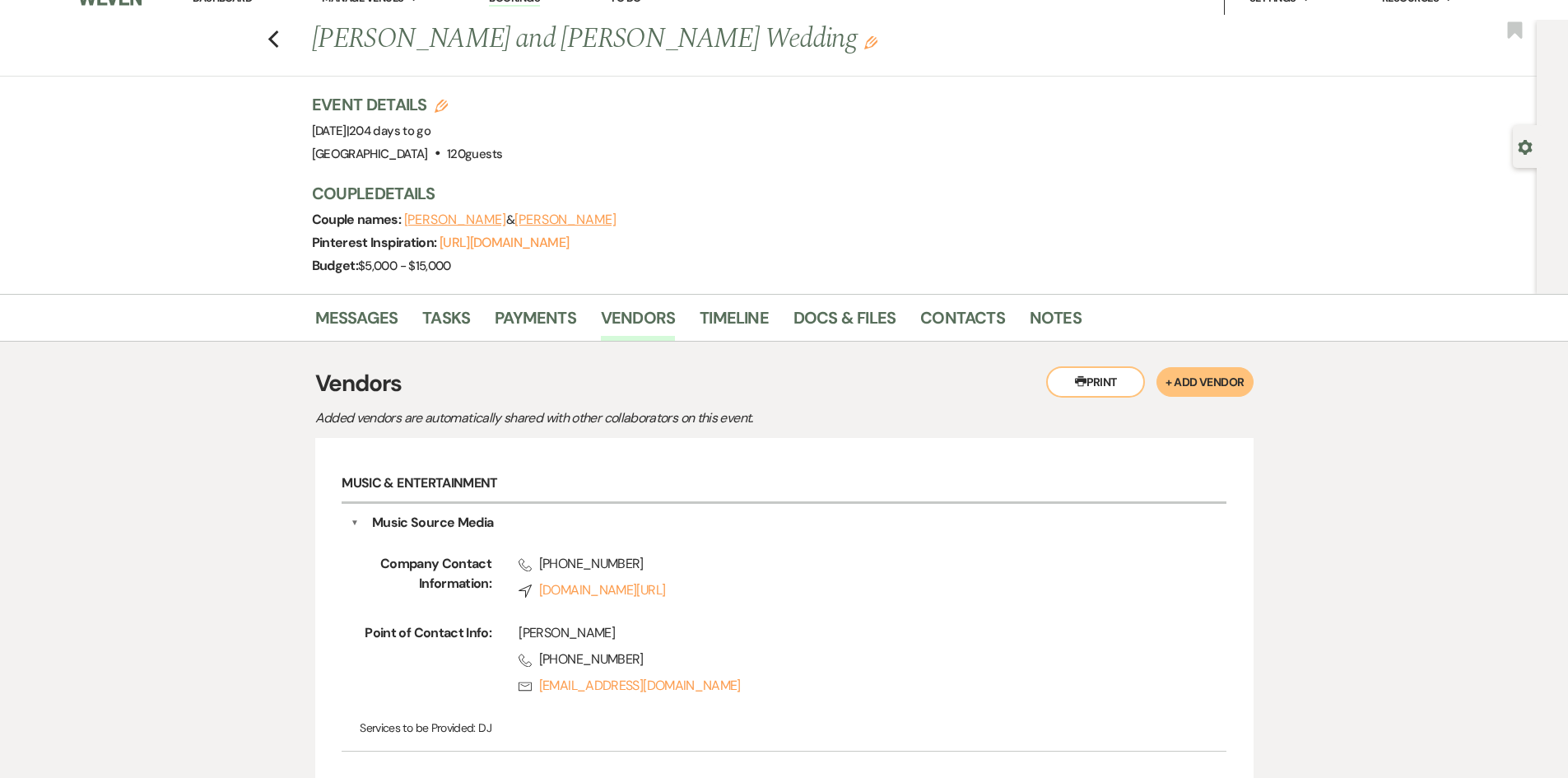
scroll to position [0, 0]
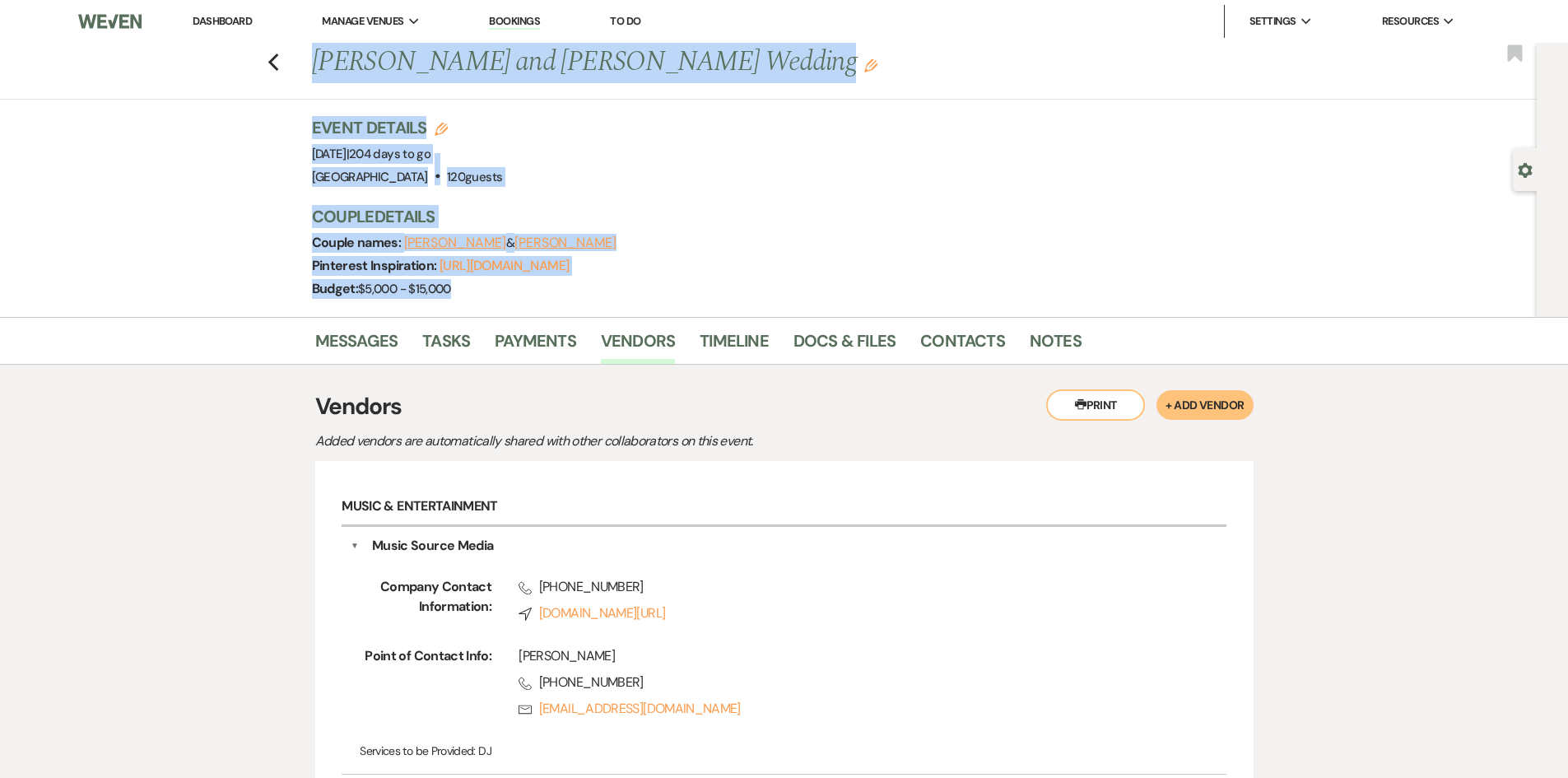
drag, startPoint x: 321, startPoint y: 75, endPoint x: 622, endPoint y: 313, distance: 383.7
click at [622, 313] on div "Previous Grace Davidson's and Nick Donewar Wedding Edit Bookmark Gear Settings …" at bounding box center [769, 179] width 1537 height 274
click at [618, 305] on div "Event Details Edit Event Date: Saturday, March 14th, 2026 | 204 days to go Venu…" at bounding box center [781, 216] width 939 height 201
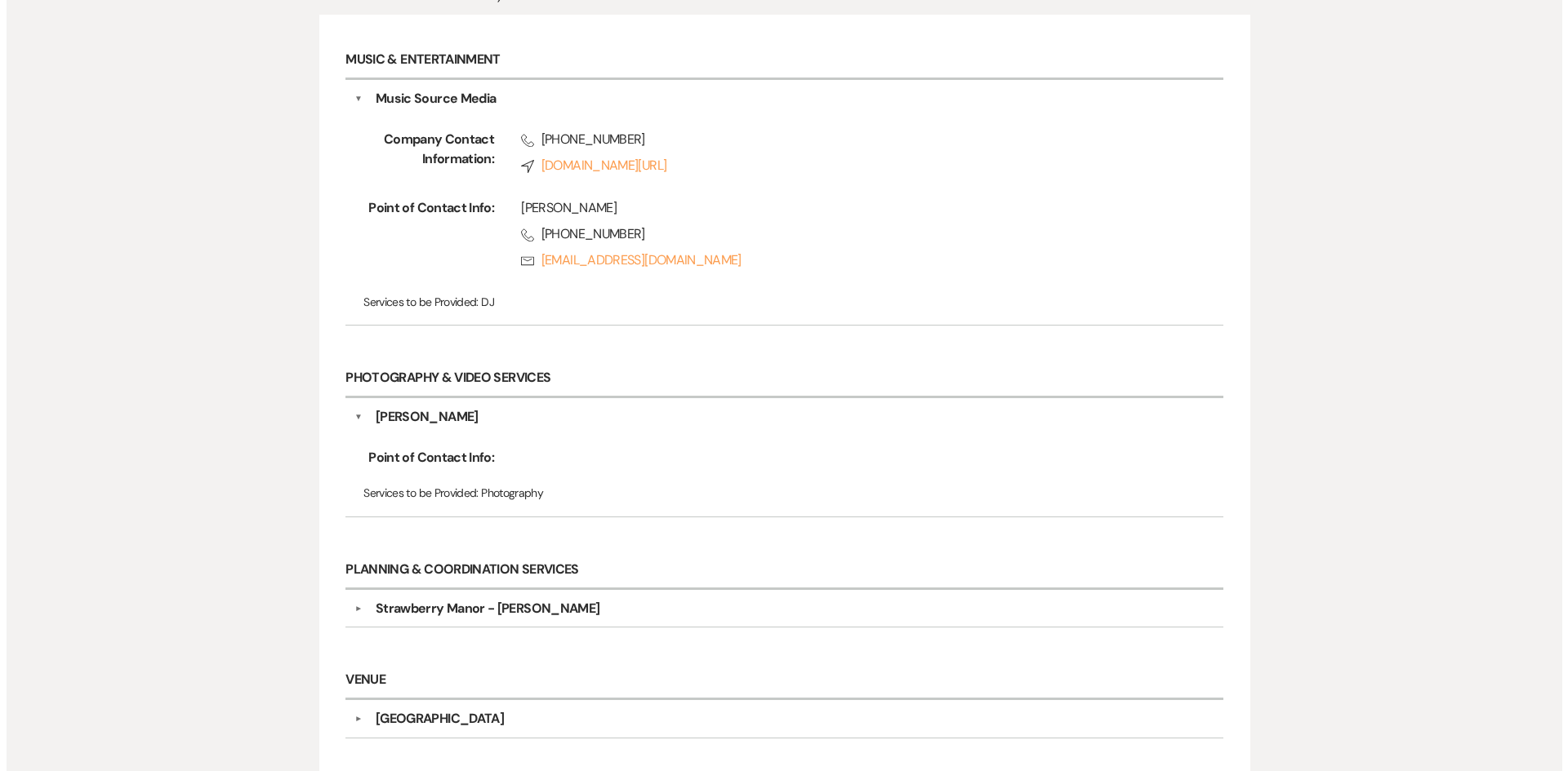
scroll to position [327, 0]
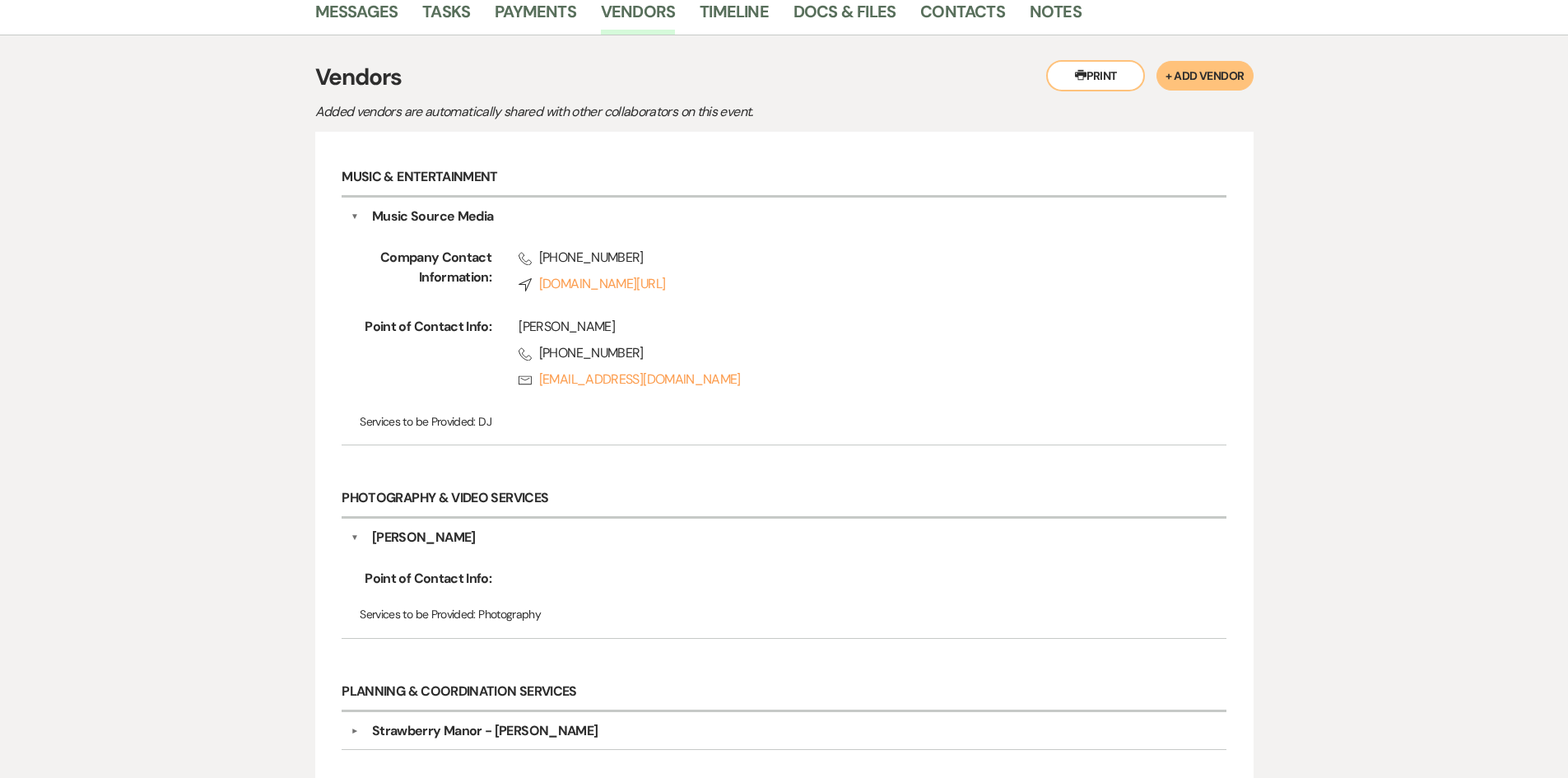
click at [1181, 77] on button "+ Add Vendor" at bounding box center [1205, 75] width 96 height 30
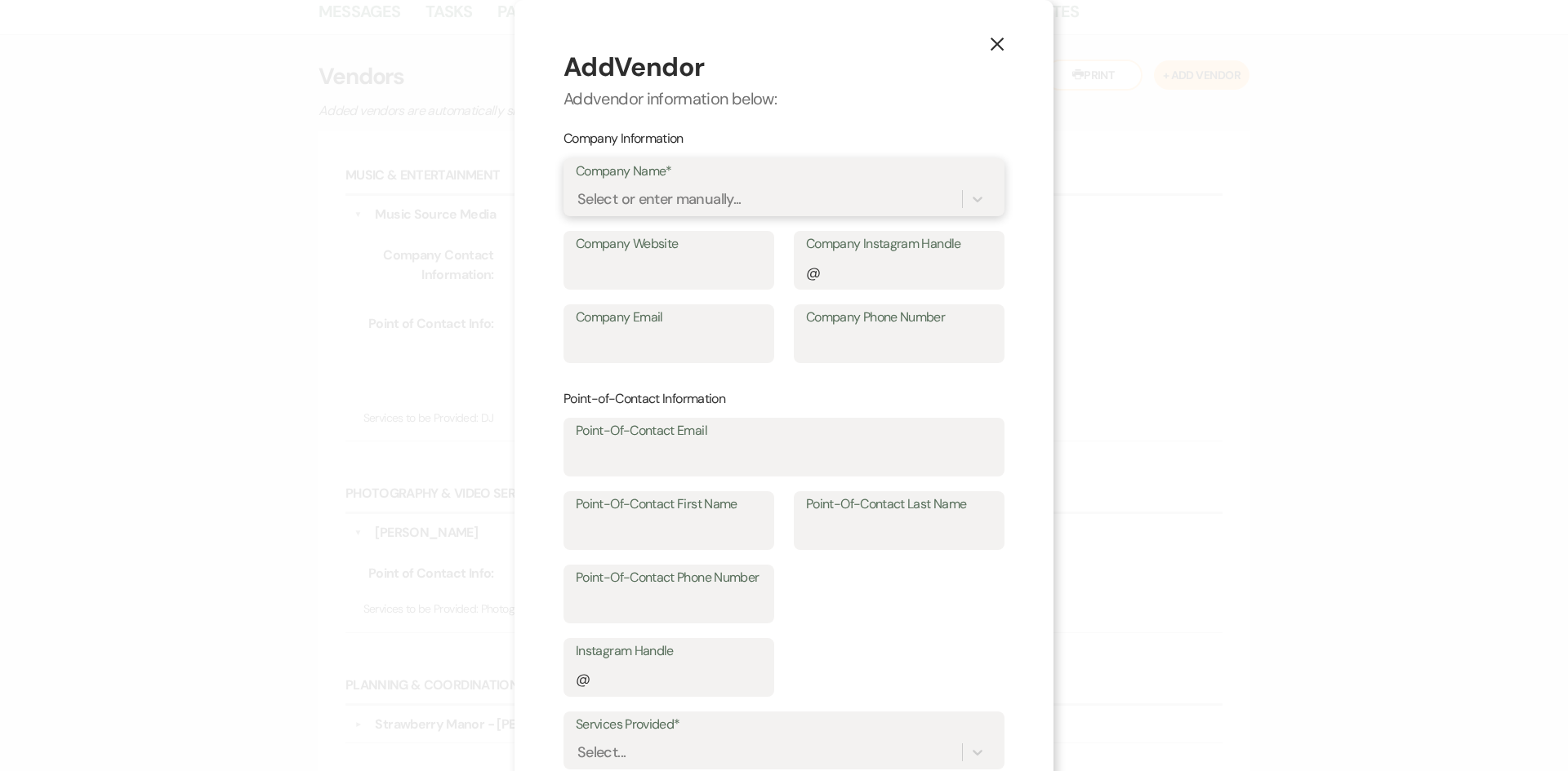
click at [626, 191] on div "Select or enter manually..." at bounding box center [659, 199] width 164 height 22
type input "cocoa bean"
click at [695, 259] on p "Enter manually" at bounding box center [784, 261] width 397 height 18
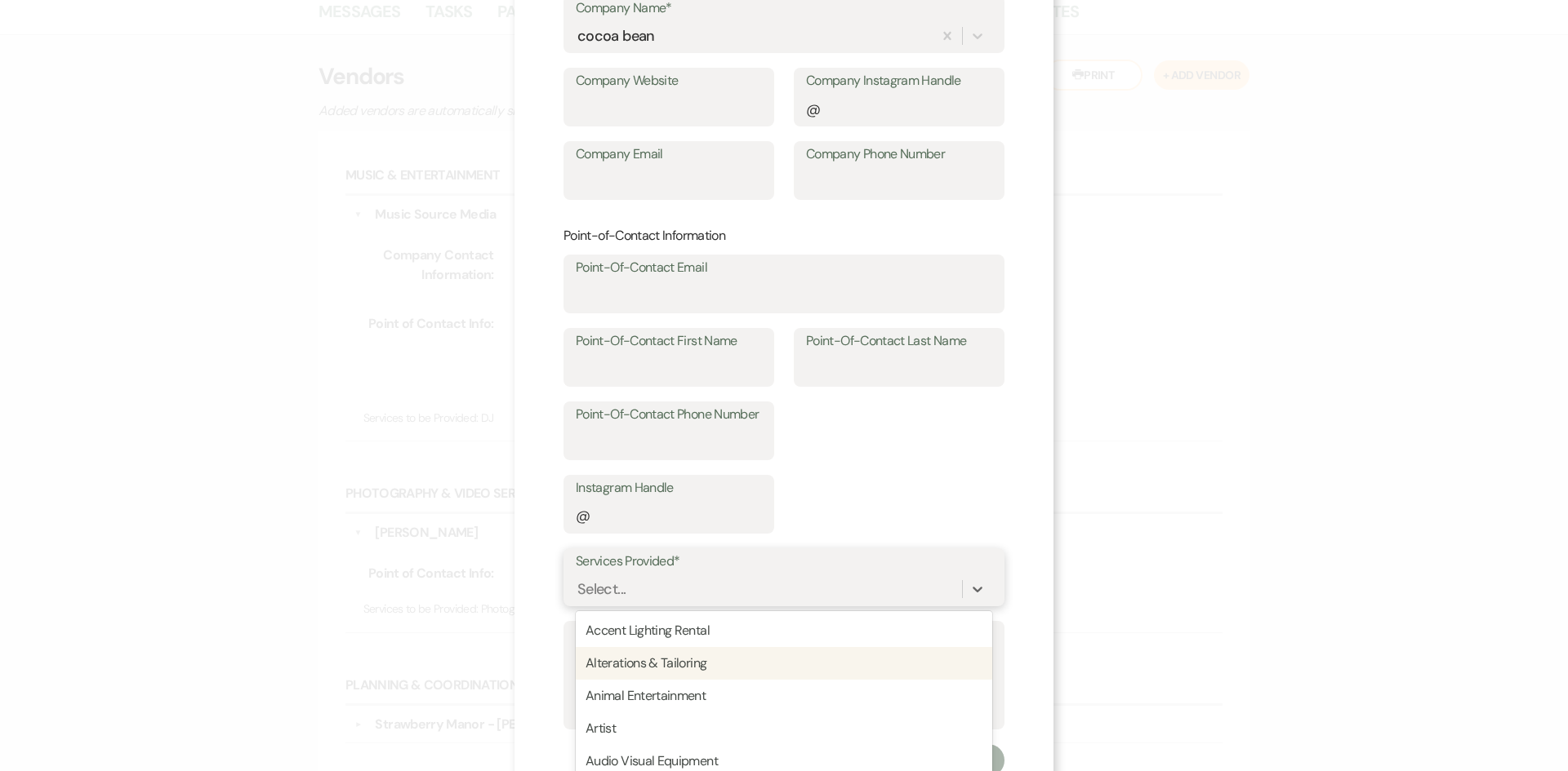
scroll to position [248, 0]
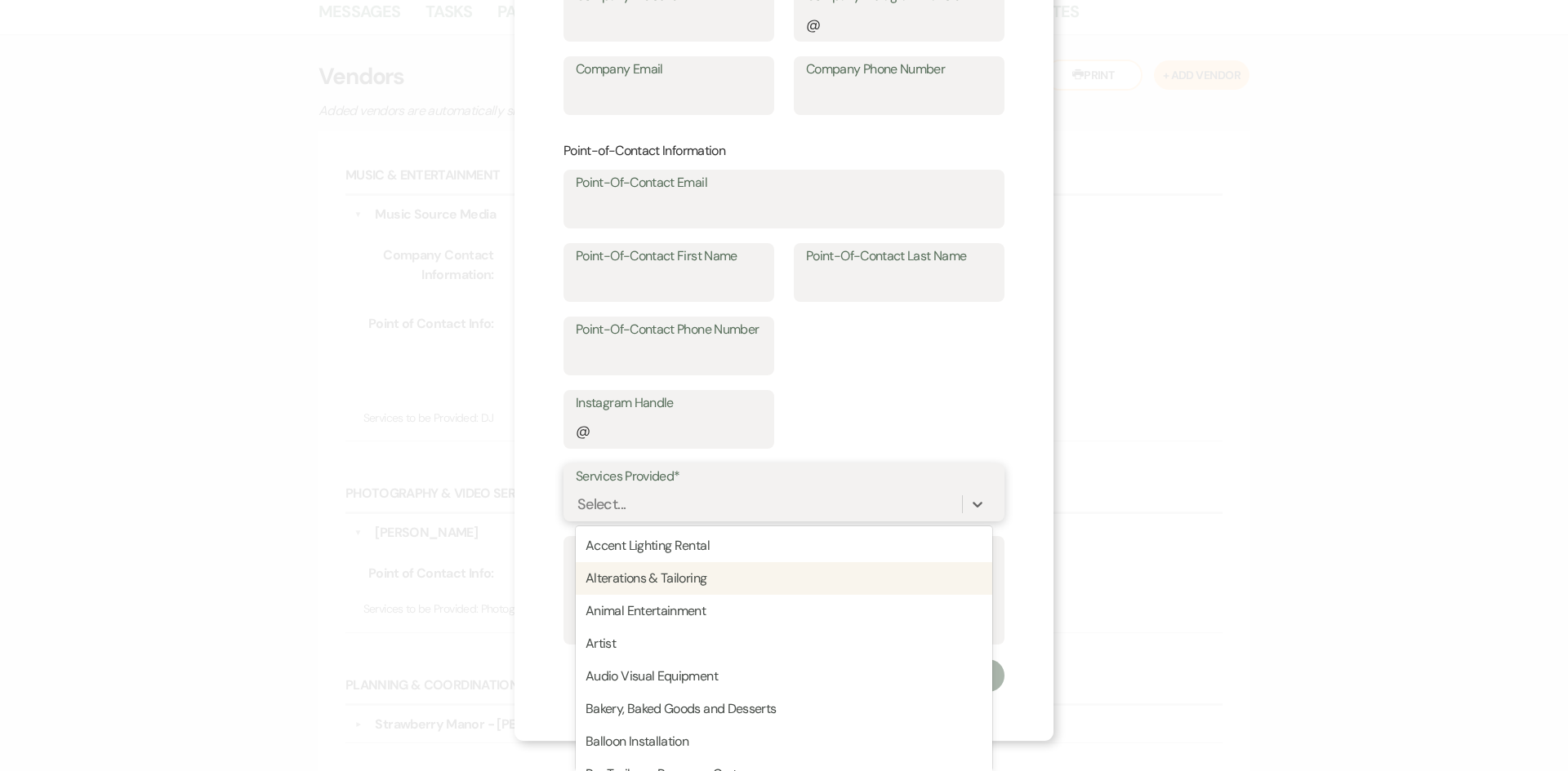
click at [772, 520] on div "option Alterations & Tailoring focused, 2 of 95. 95 results available. Use Up a…" at bounding box center [784, 504] width 417 height 31
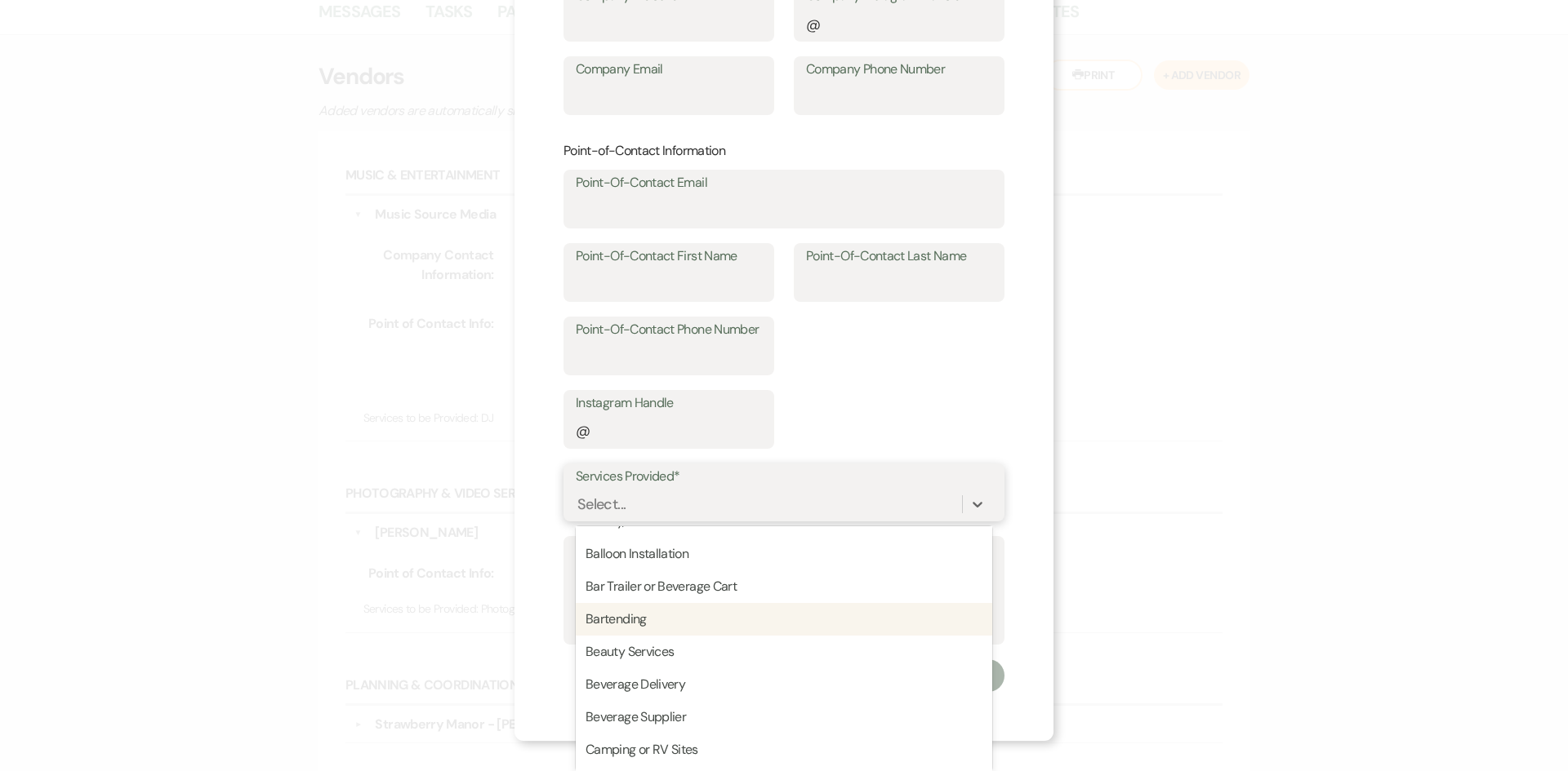
scroll to position [163, 0]
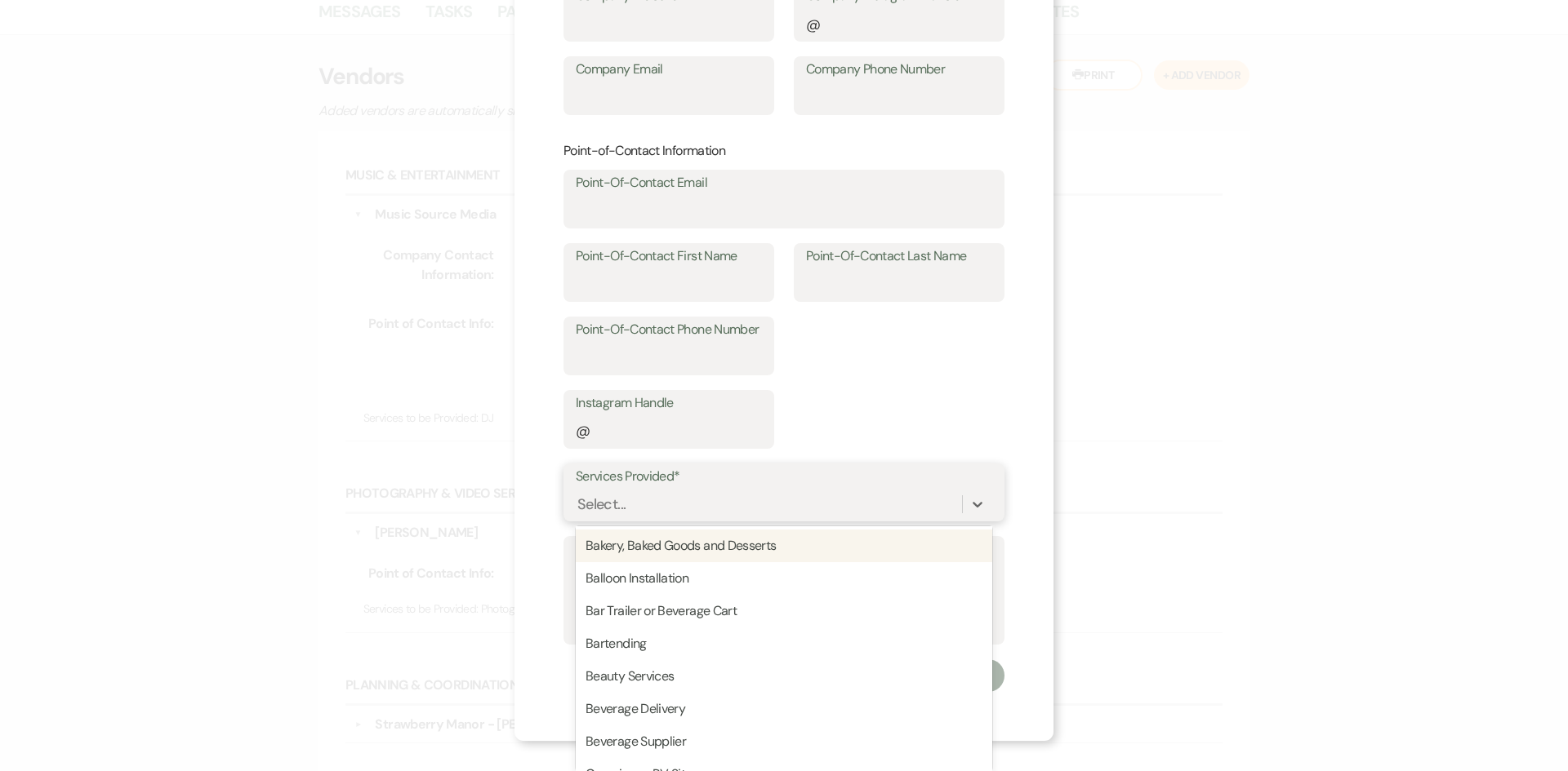
click at [696, 553] on div "Bakery, Baked Goods and Desserts" at bounding box center [784, 546] width 417 height 32
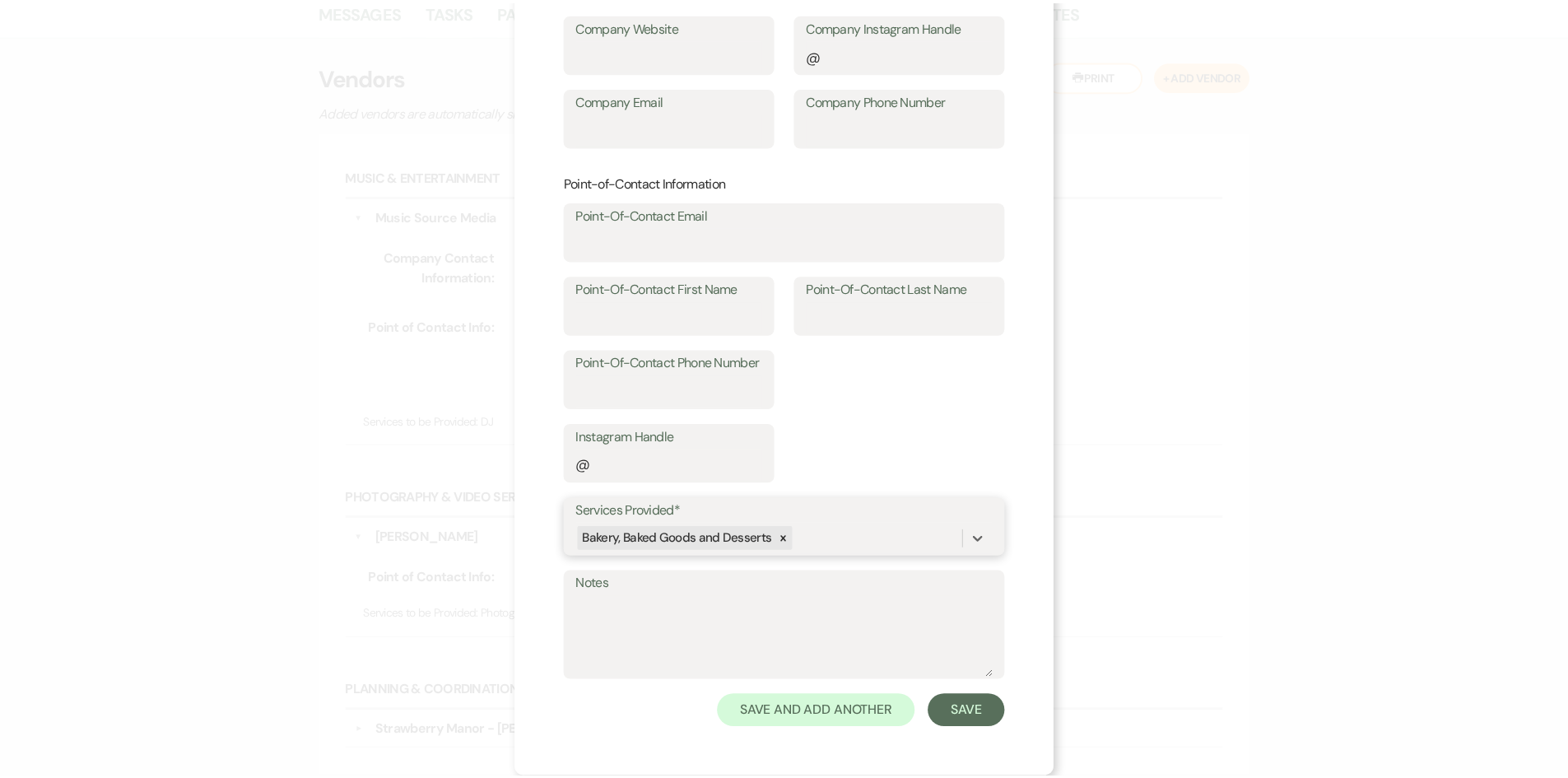
scroll to position [220, 0]
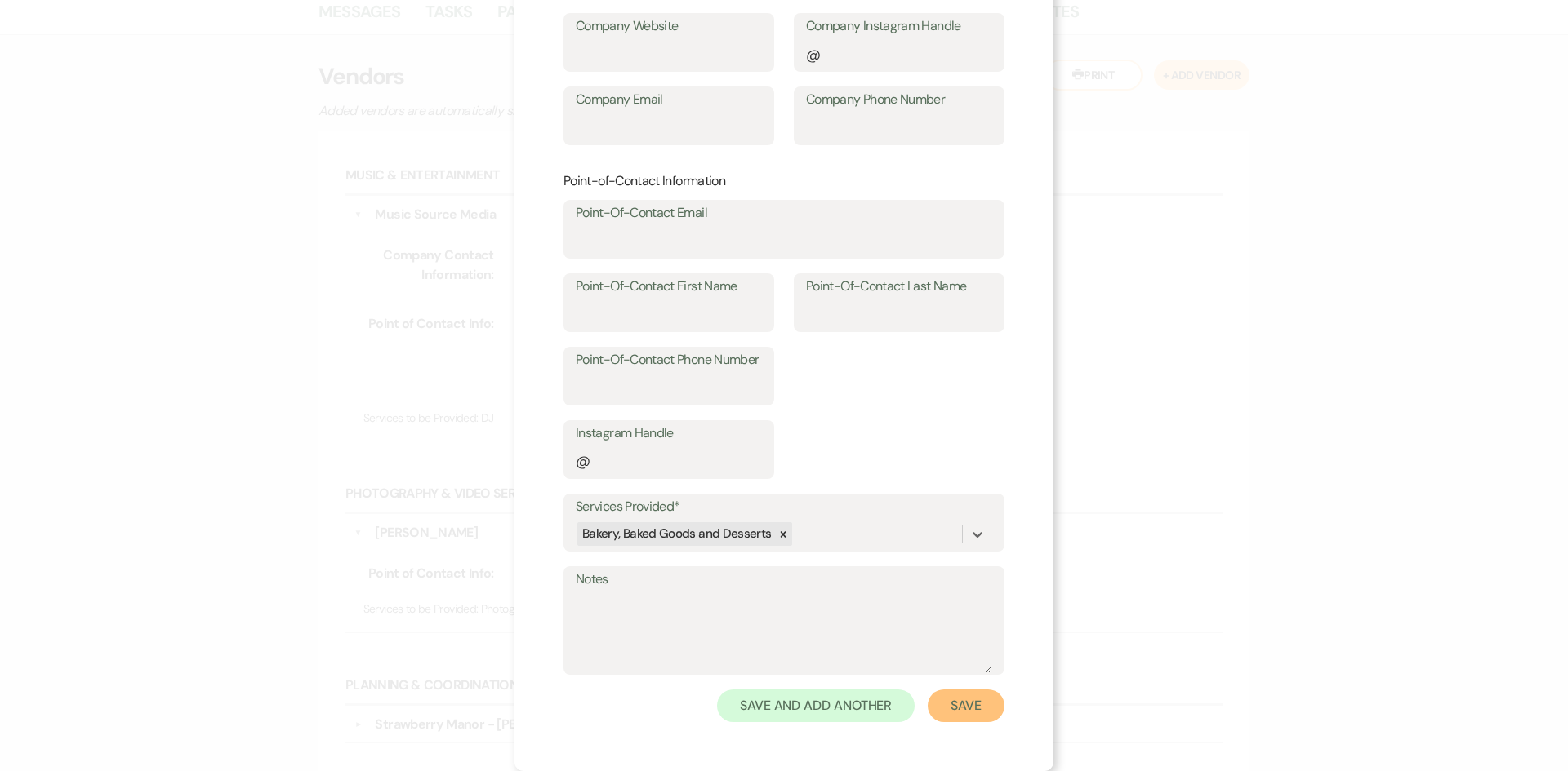
drag, startPoint x: 964, startPoint y: 705, endPoint x: 957, endPoint y: 697, distance: 10.6
click at [958, 701] on button "Save" at bounding box center [965, 705] width 76 height 32
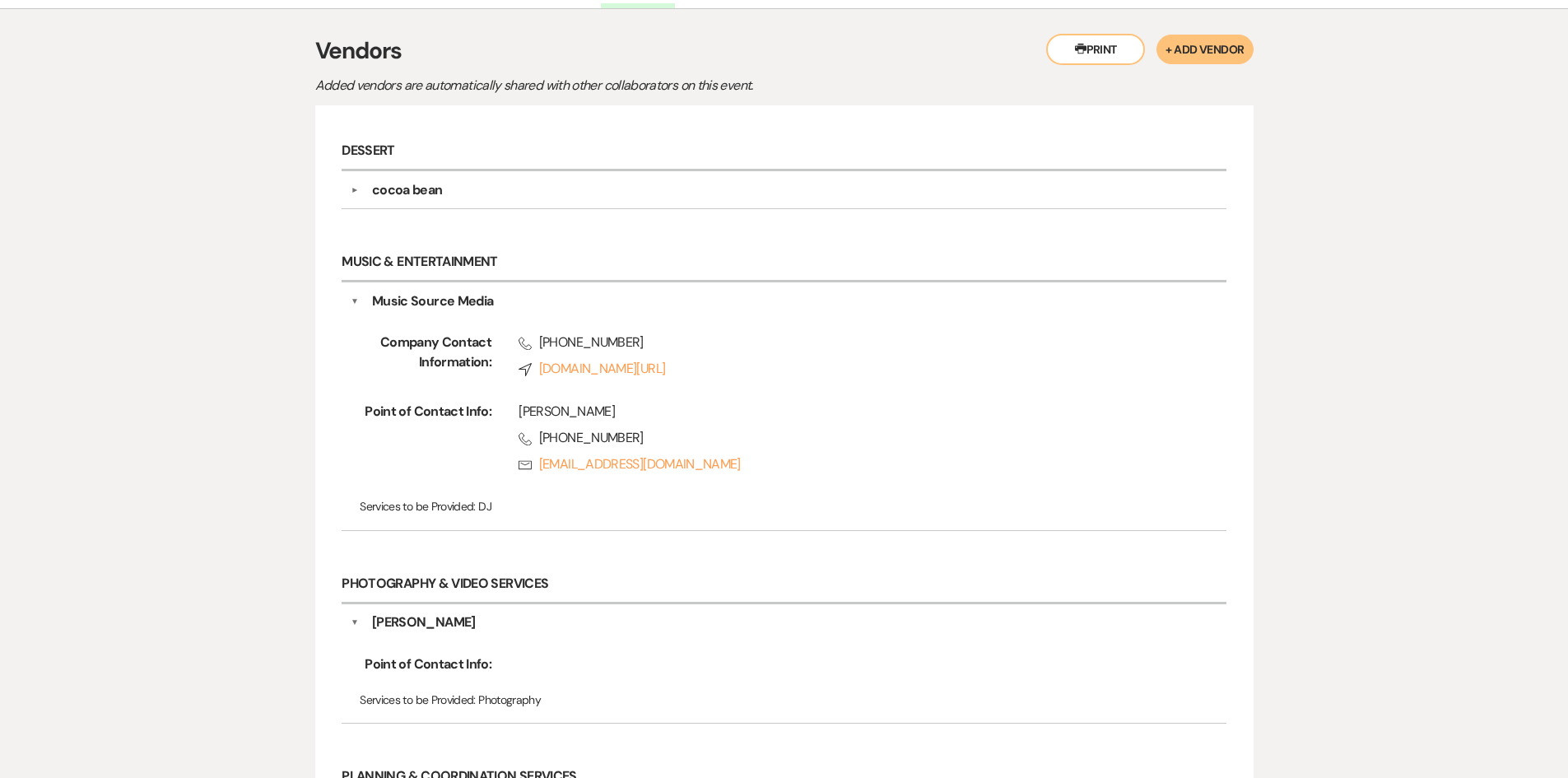
scroll to position [140, 0]
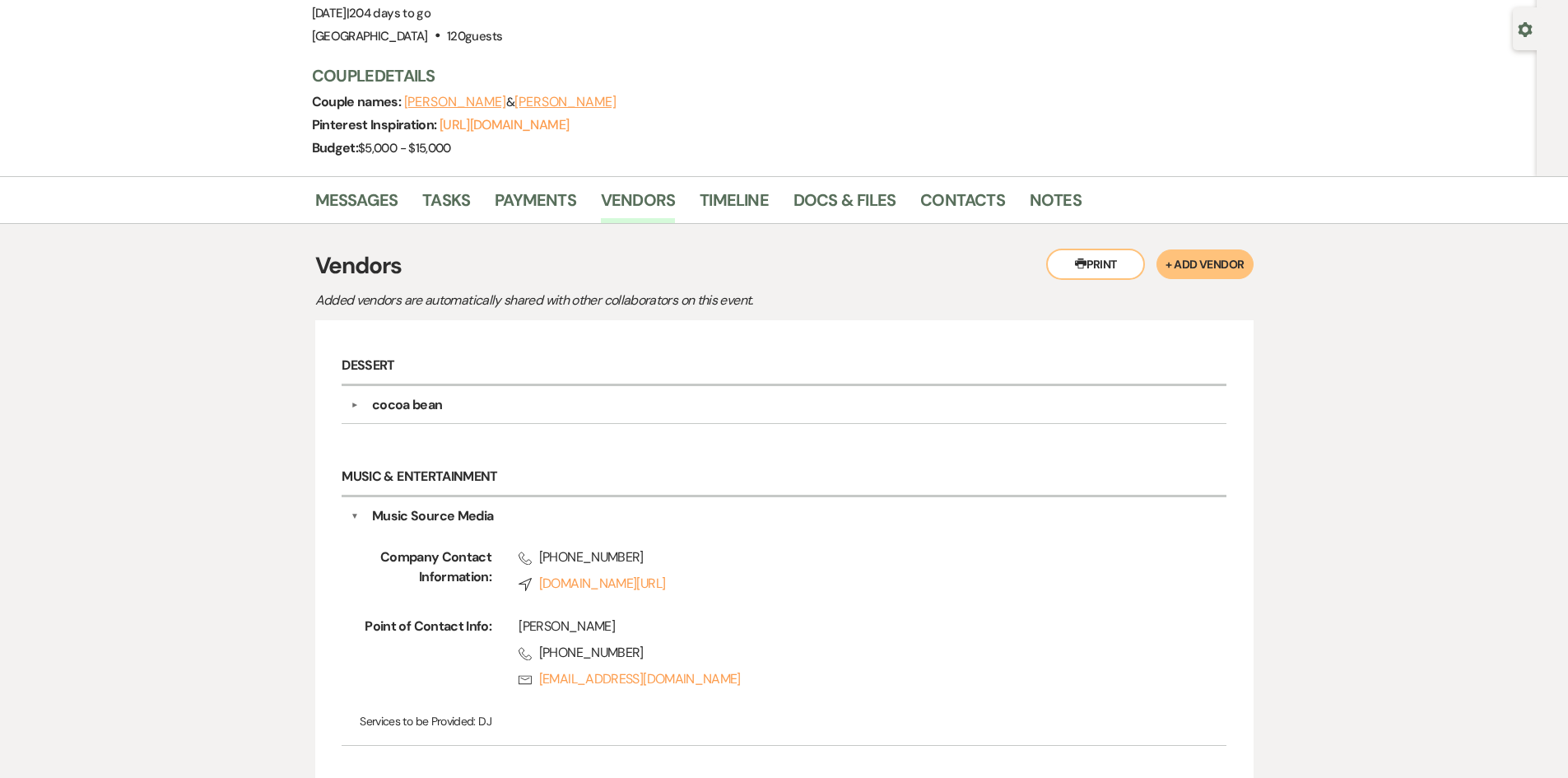
click at [445, 395] on div "cocoa bean" at bounding box center [788, 405] width 858 height 20
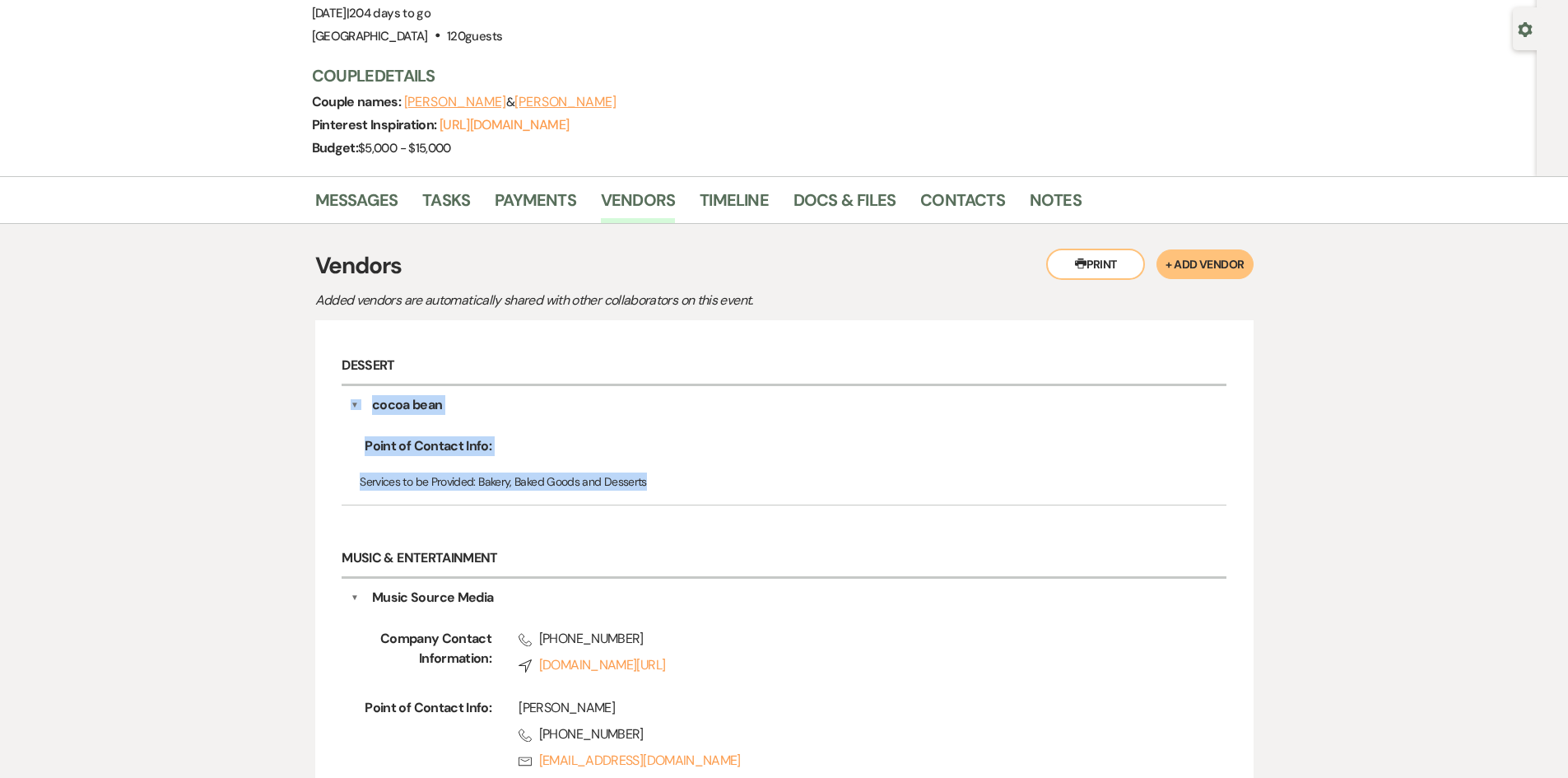
drag, startPoint x: 681, startPoint y: 504, endPoint x: 350, endPoint y: 405, distance: 345.5
click at [350, 405] on div "▼ cocoa bean Point of Contact Info: Services to be Provided: Bakery, Baked Good…" at bounding box center [783, 446] width 884 height 120
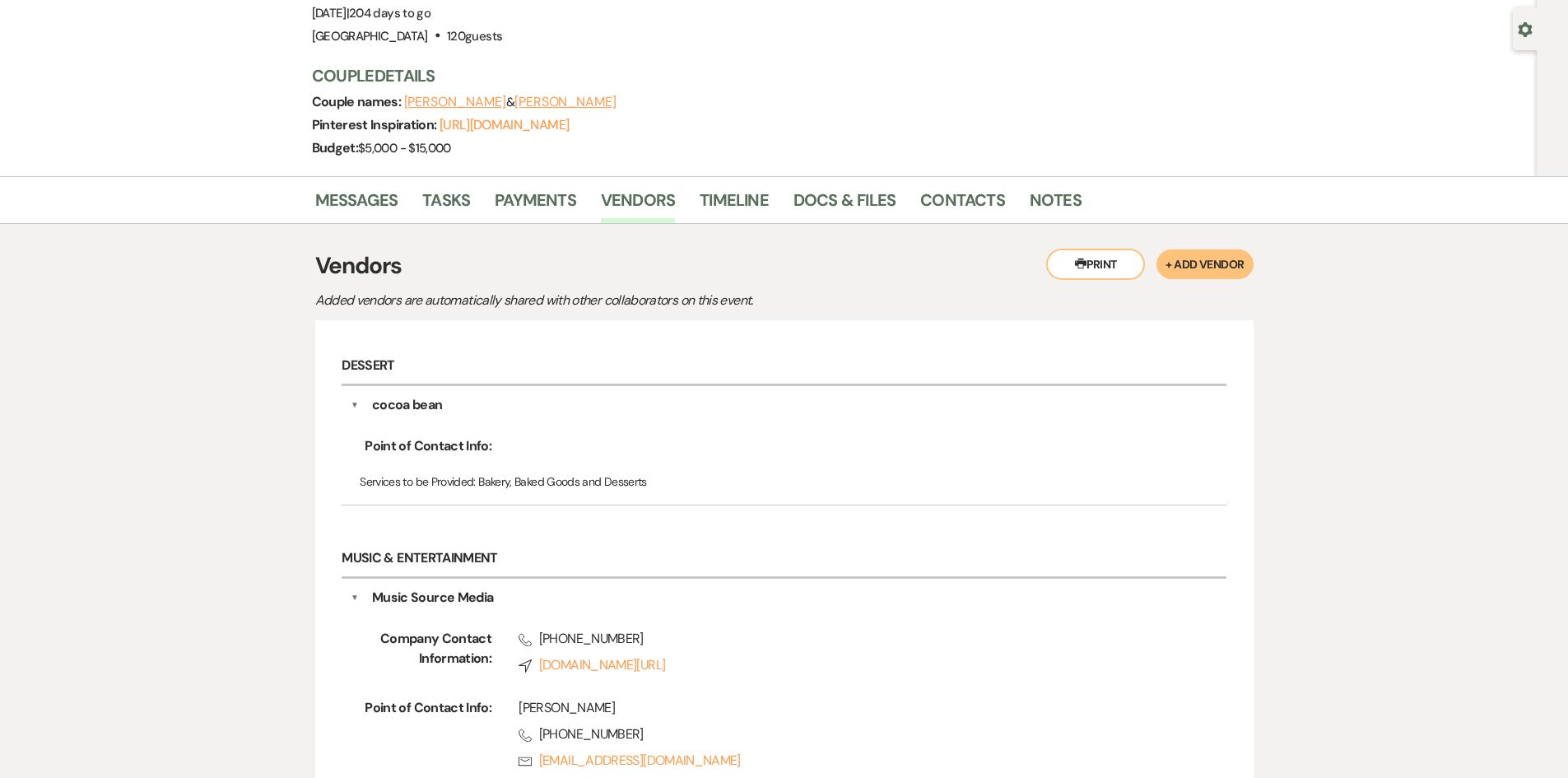
click at [269, 384] on div "Messages Tasks Payments Vendors Timeline Docs & Files Contacts Notes Printer Pr…" at bounding box center [784, 754] width 1568 height 1154
click at [364, 191] on link "Messages" at bounding box center [357, 205] width 83 height 36
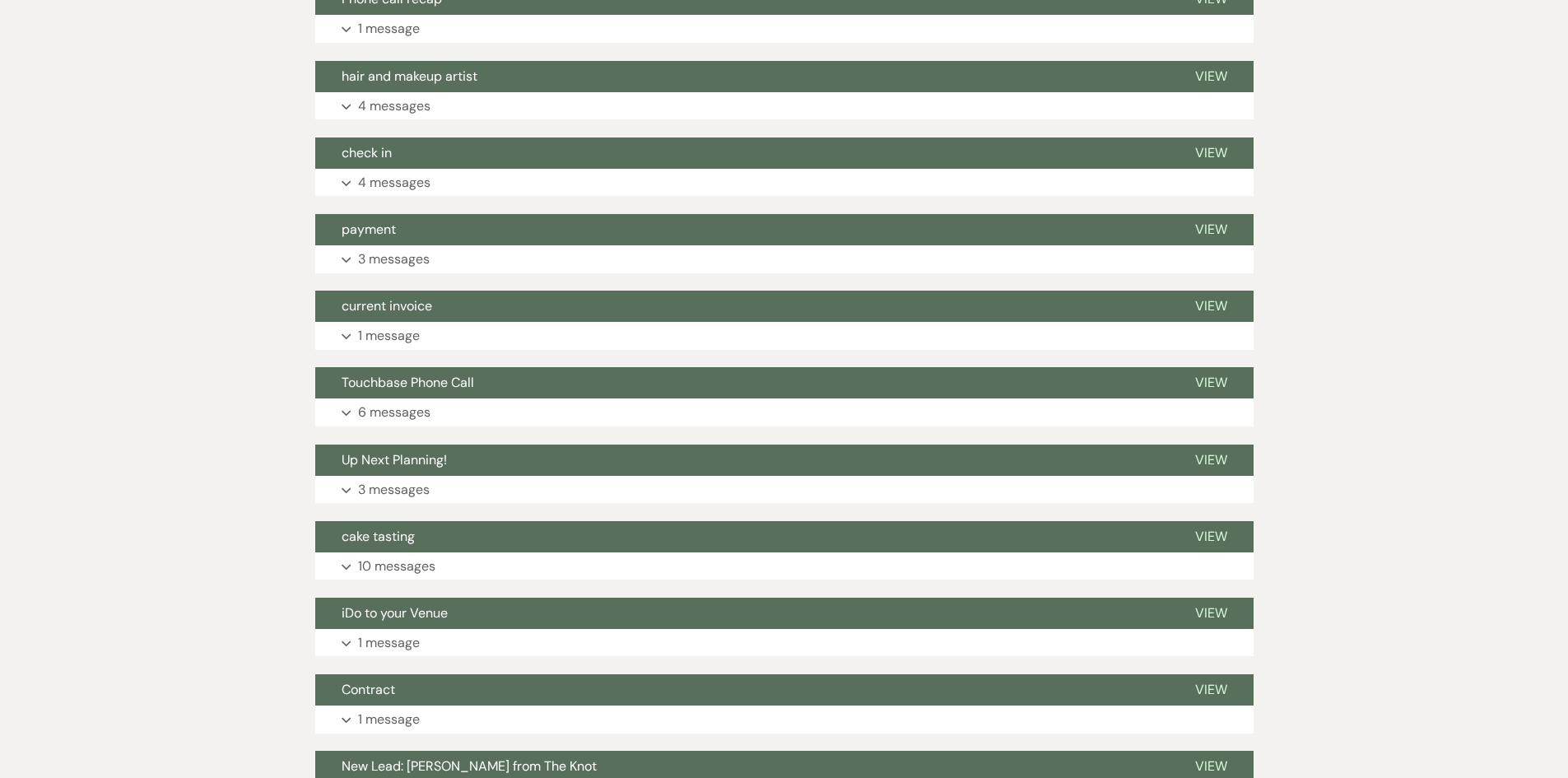
scroll to position [772, 0]
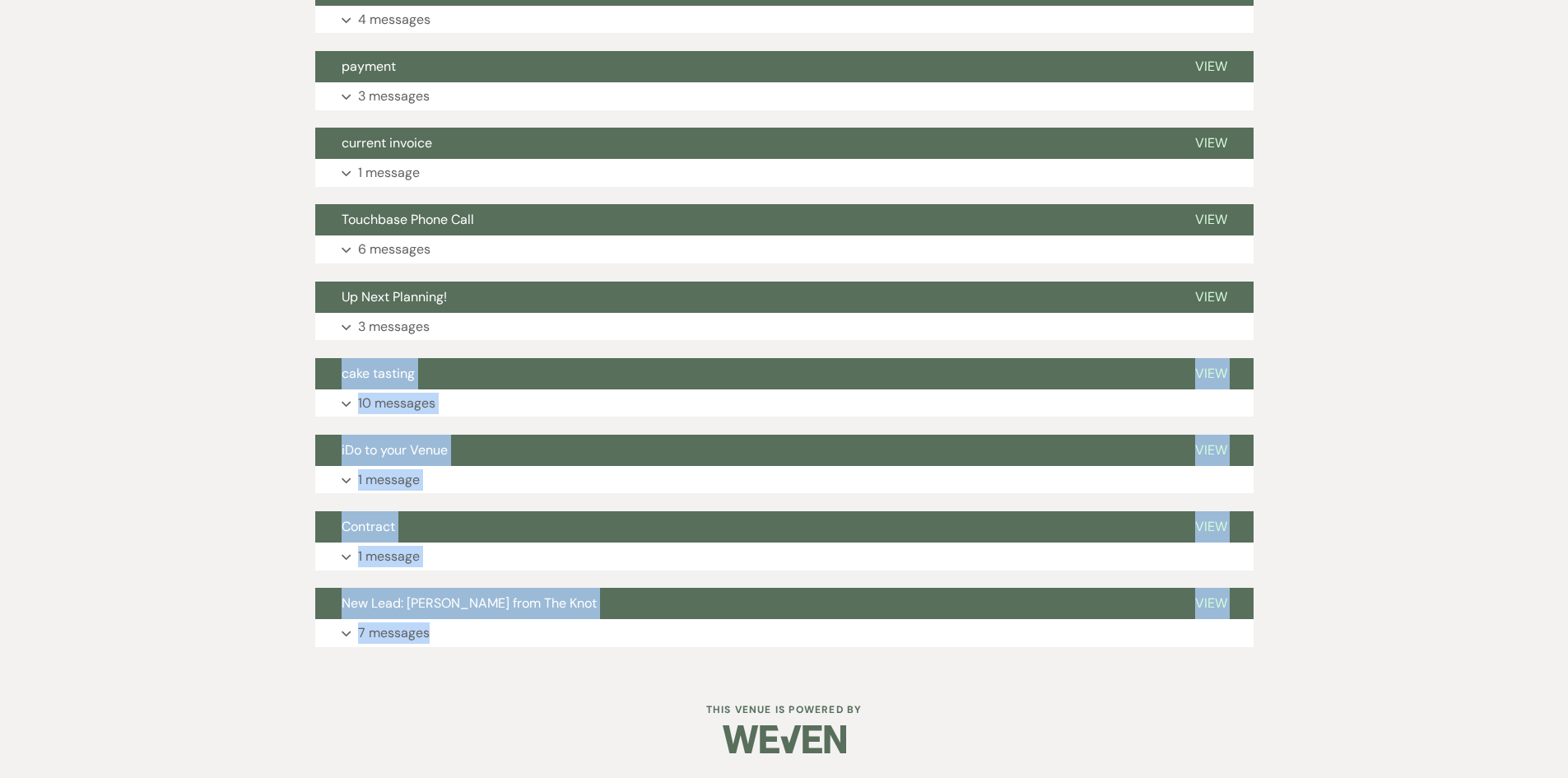
drag, startPoint x: 211, startPoint y: 384, endPoint x: 983, endPoint y: 648, distance: 815.9
click at [983, 648] on div "Messages Tasks Payments Vendors Timeline Docs & Files Contacts Notes Event Mess…" at bounding box center [784, 109] width 1568 height 1127
click at [983, 648] on div "Event Messages Log Log Message + New Message Communicate with clients by clicki…" at bounding box center [784, 132] width 939 height 1046
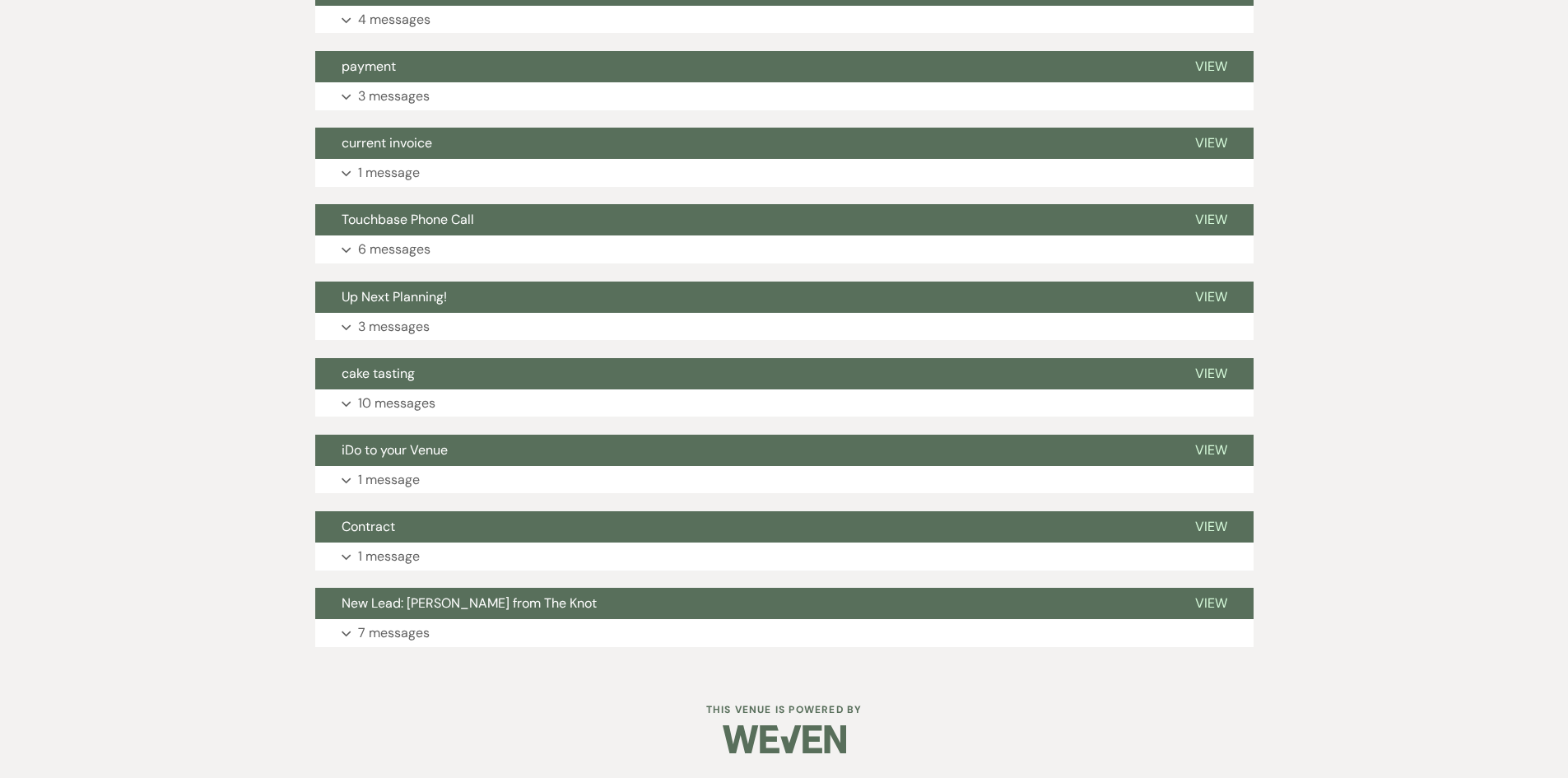
drag, startPoint x: 973, startPoint y: 647, endPoint x: 79, endPoint y: 458, distance: 913.8
click at [78, 460] on div "Messages Tasks Payments Vendors Timeline Docs & Files Contacts Notes Event Mess…" at bounding box center [784, 109] width 1568 height 1127
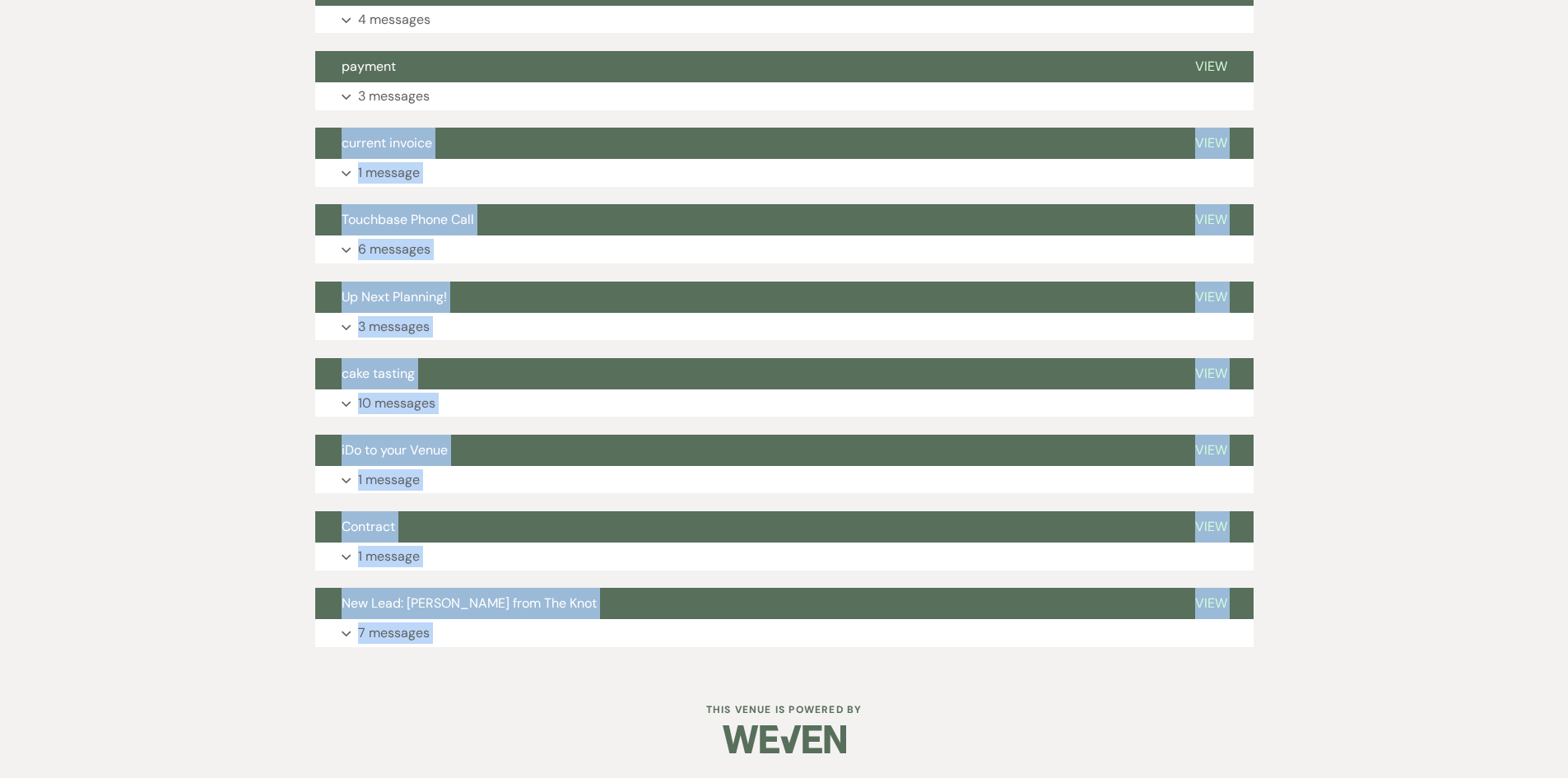
drag, startPoint x: 232, startPoint y: 126, endPoint x: 328, endPoint y: 689, distance: 571.1
click at [328, 689] on div "Dashboard Manage Venues Expand Strawberry Manor Strawberry Manor Events Booking…" at bounding box center [784, 3] width 1568 height 1550
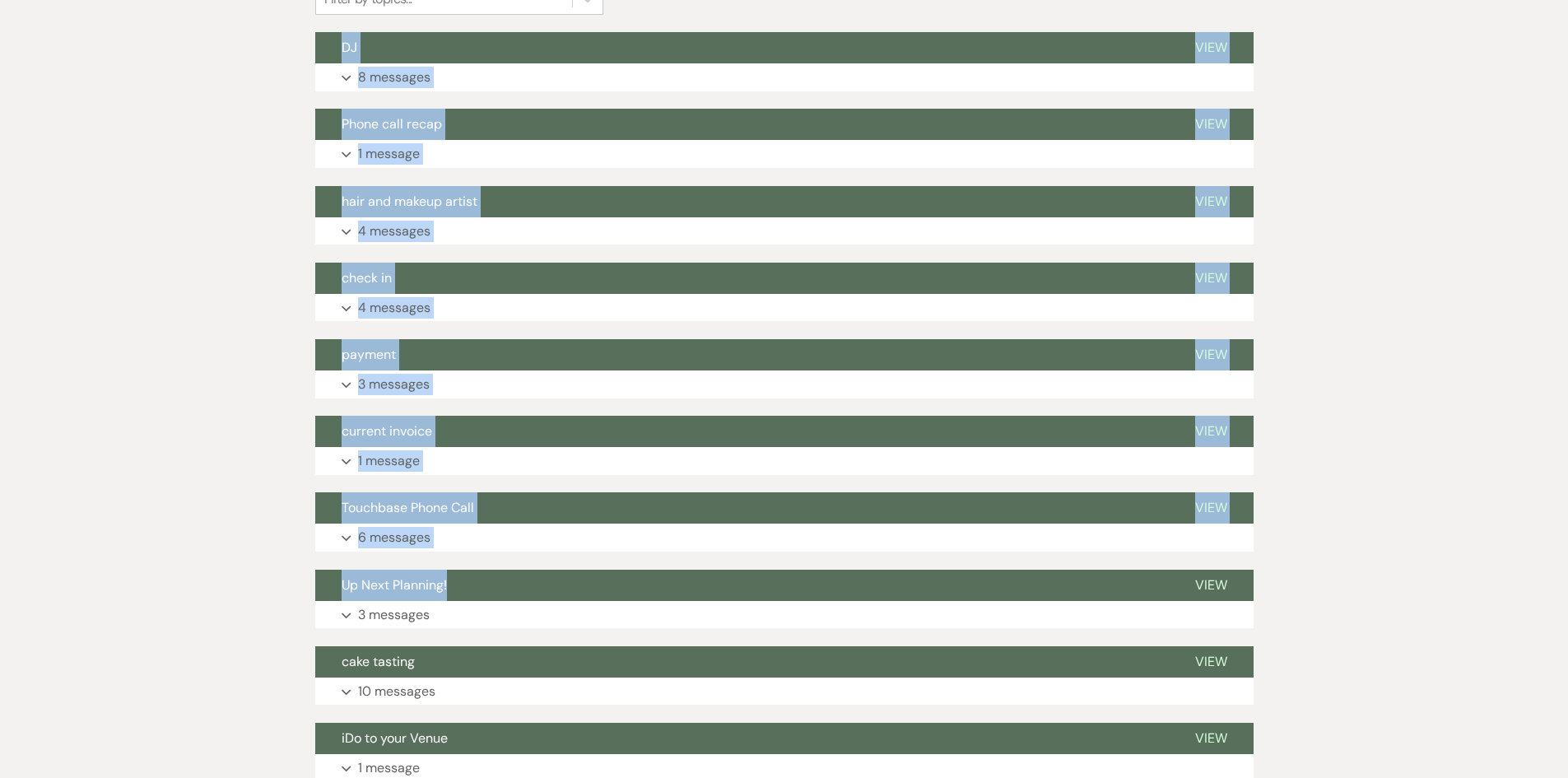
scroll to position [277, 0]
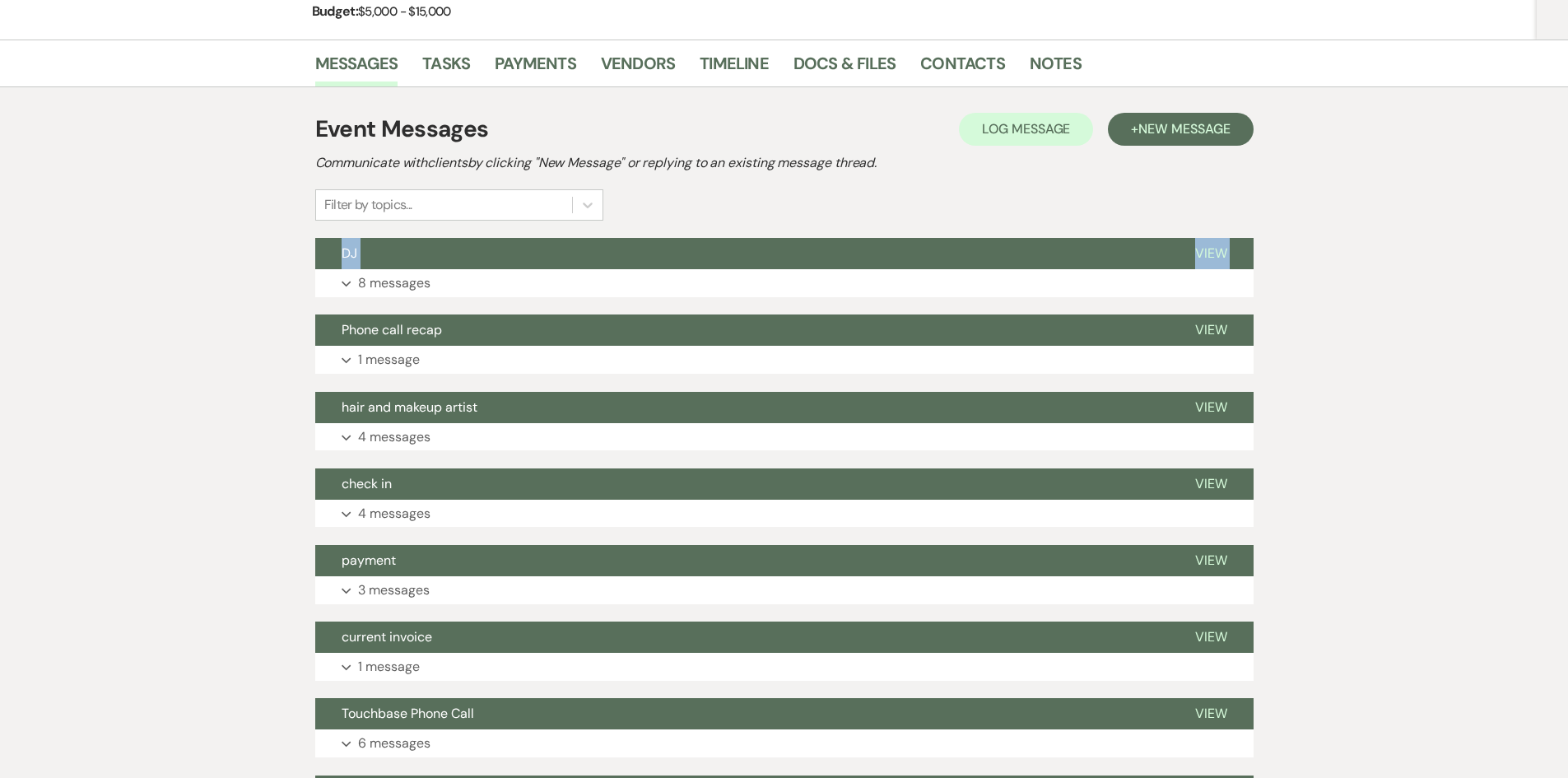
drag, startPoint x: 277, startPoint y: 158, endPoint x: 81, endPoint y: 274, distance: 227.8
click at [81, 280] on div "Messages Tasks Payments Vendors Timeline Docs & Files Contacts Notes Event Mess…" at bounding box center [784, 603] width 1568 height 1127
click at [88, 268] on div "Messages Tasks Payments Vendors Timeline Docs & Files Contacts Notes Event Mess…" at bounding box center [784, 603] width 1568 height 1127
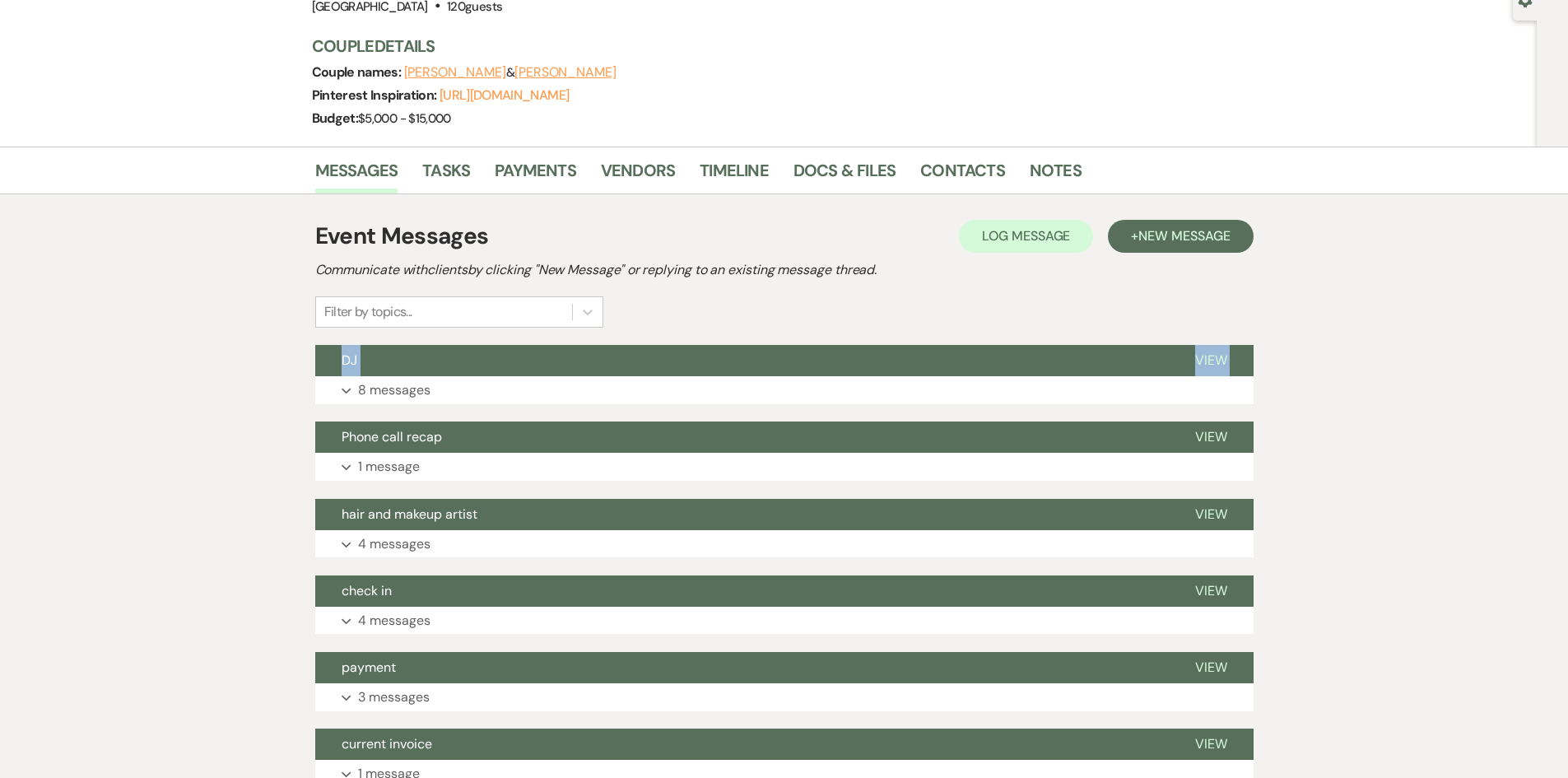
scroll to position [0, 0]
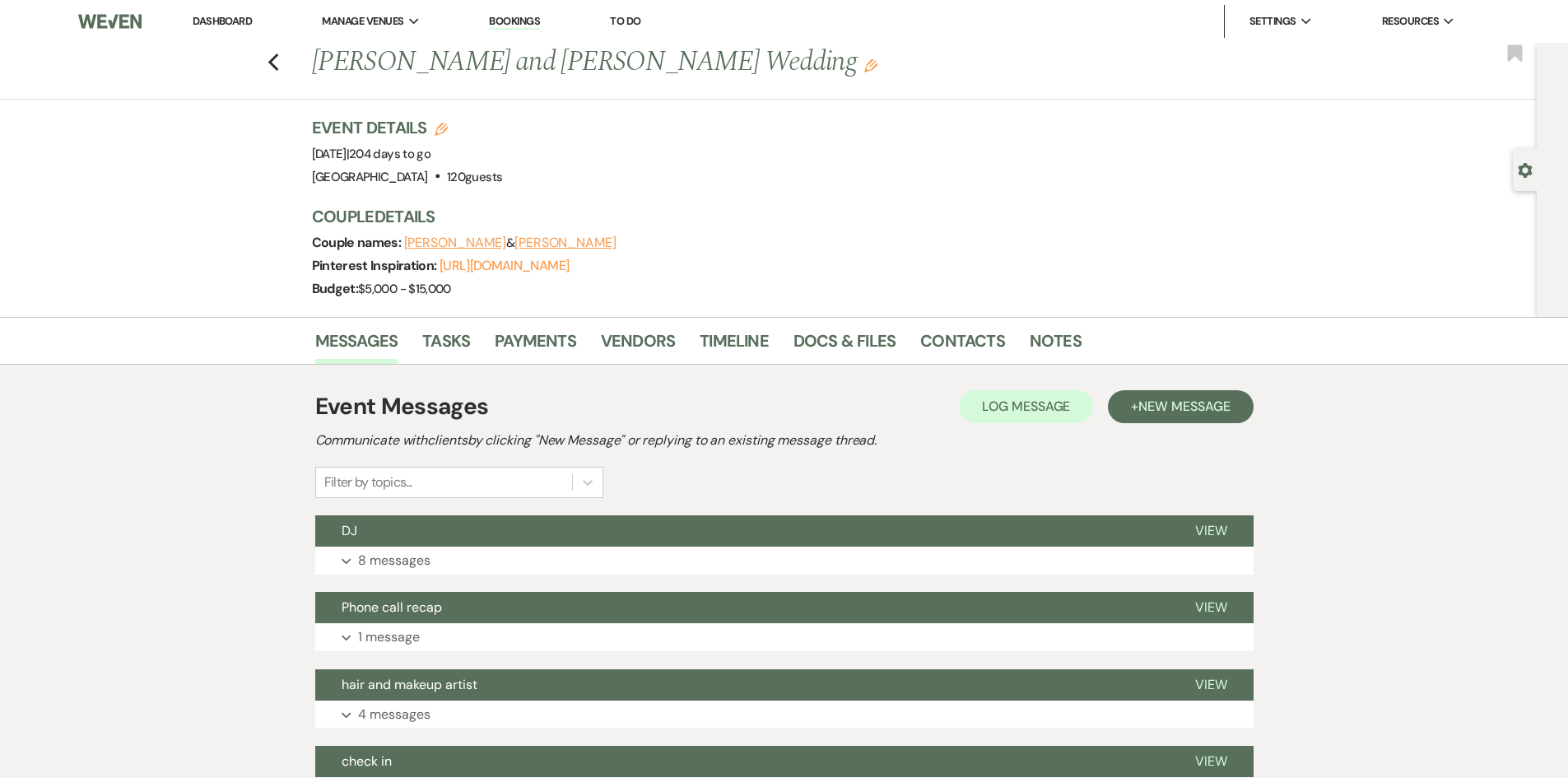
click at [185, 105] on div "Previous Grace Davidson's and Nick Donewar Wedding Edit Bookmark Gear Settings …" at bounding box center [769, 179] width 1537 height 274
drag, startPoint x: 258, startPoint y: 120, endPoint x: 1045, endPoint y: 267, distance: 800.6
click at [1045, 267] on div "Previous Grace Davidson's and Nick Donewar Wedding Edit Bookmark Gear Settings …" at bounding box center [769, 179] width 1537 height 274
click at [1043, 264] on div "Pinterest Inspiration: https://www.pinterest.com/psychonerd_uwu/wedding/" at bounding box center [773, 265] width 922 height 23
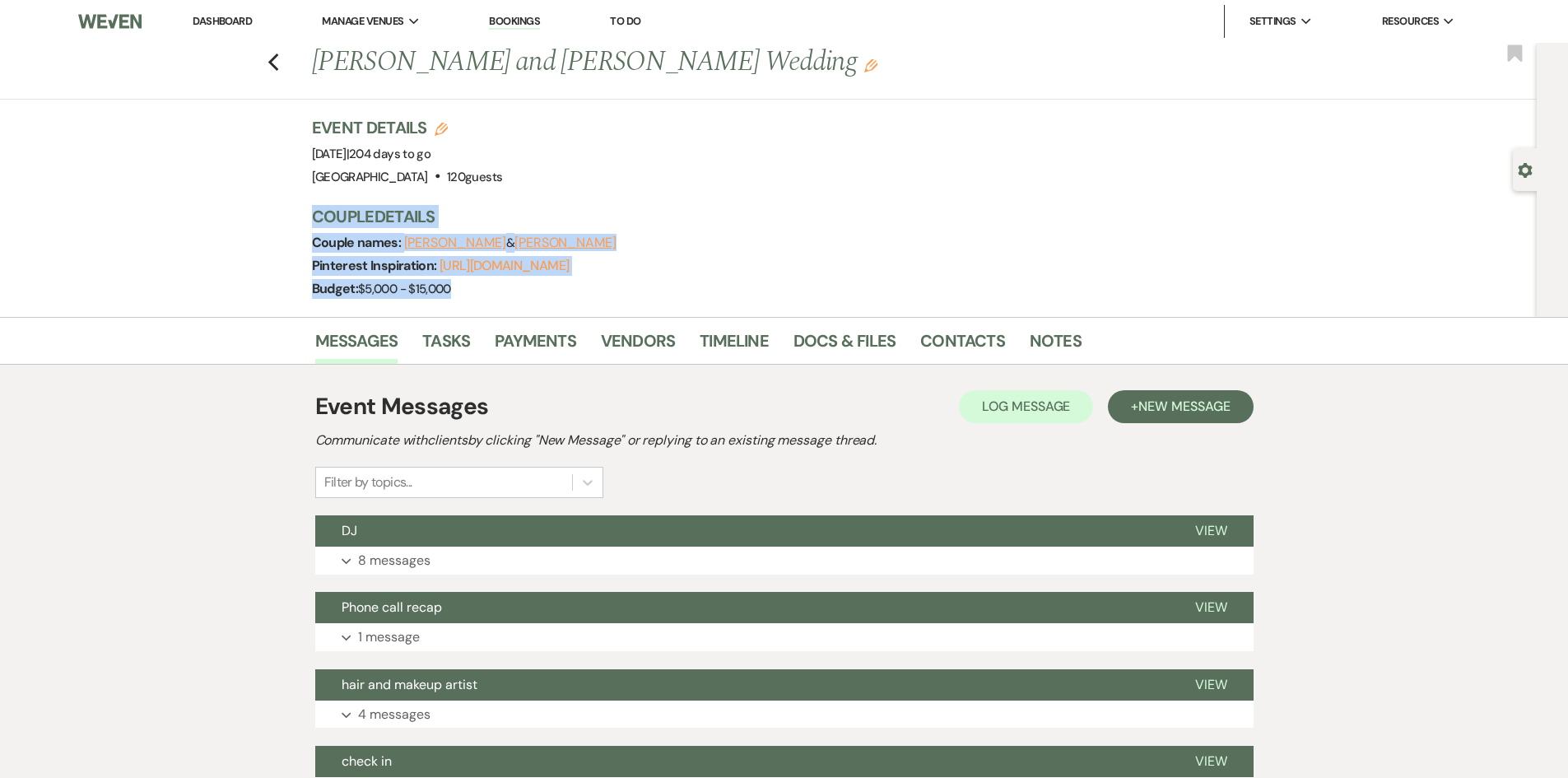
drag, startPoint x: 505, startPoint y: 293, endPoint x: 127, endPoint y: 197, distance: 390.0
click at [127, 197] on div "Previous Grace Davidson's and Nick Donewar Wedding Edit Bookmark Gear Settings …" at bounding box center [769, 179] width 1537 height 274
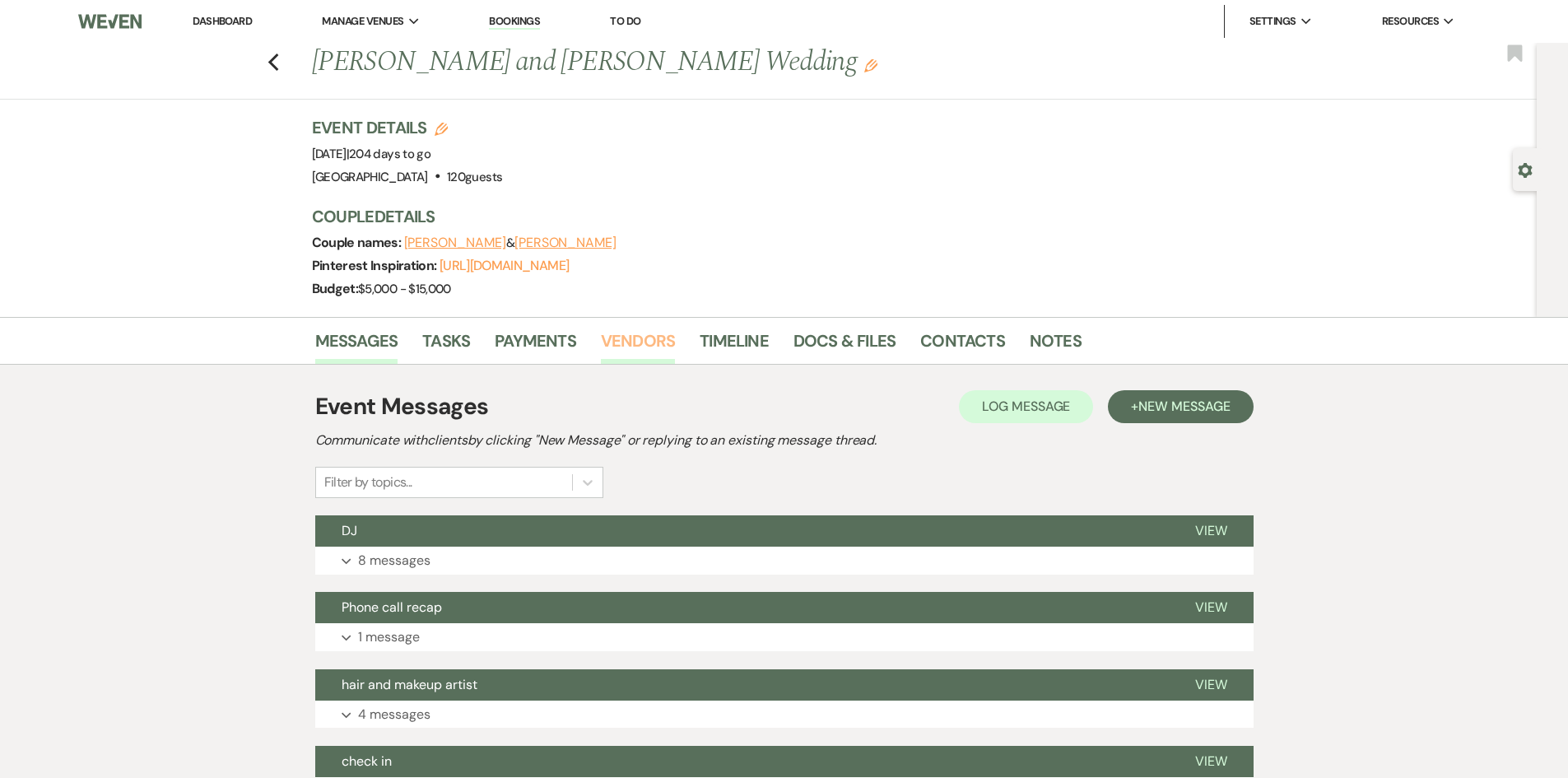
click at [655, 347] on link "Vendors" at bounding box center [638, 346] width 74 height 36
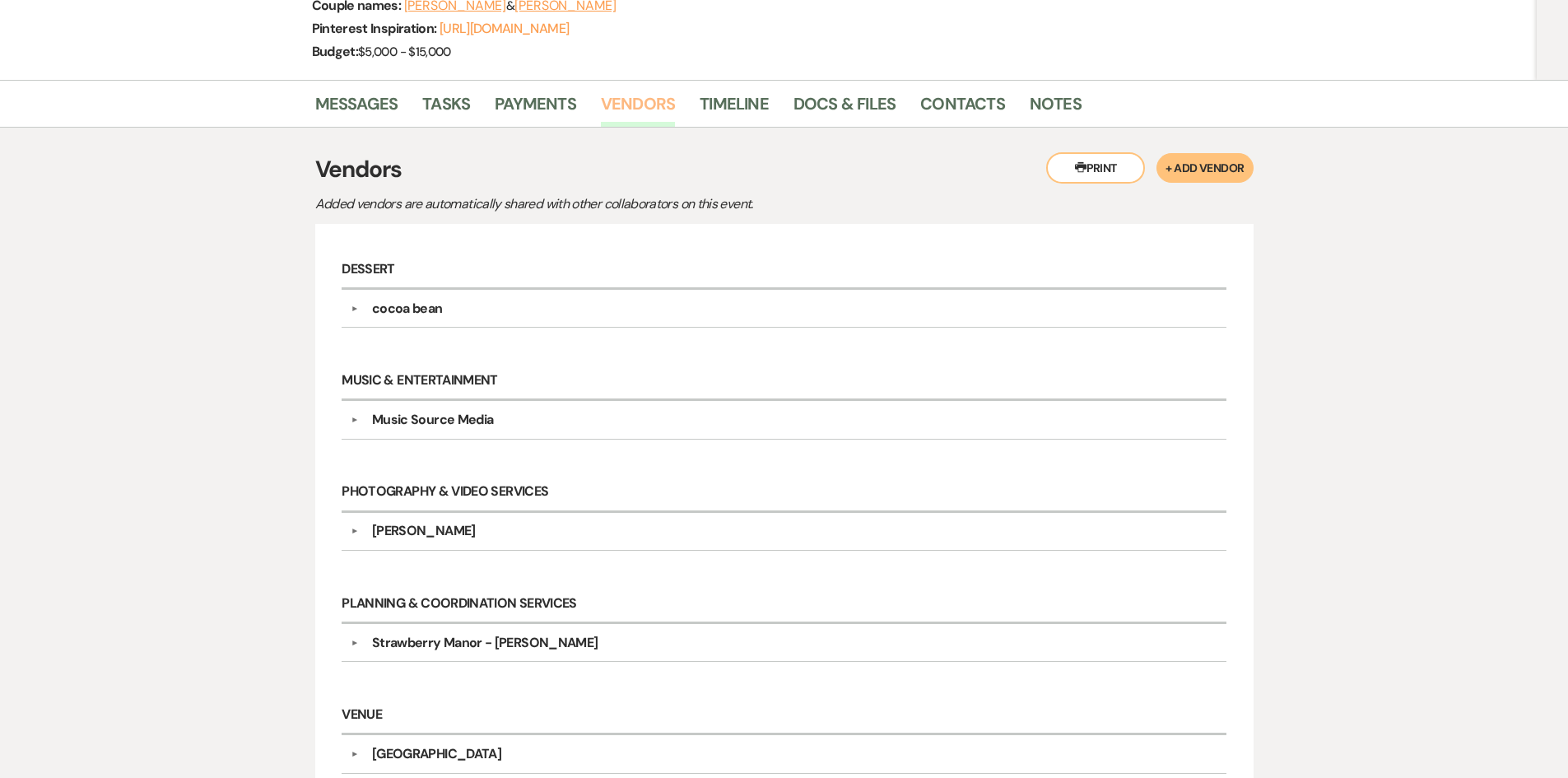
scroll to position [247, 0]
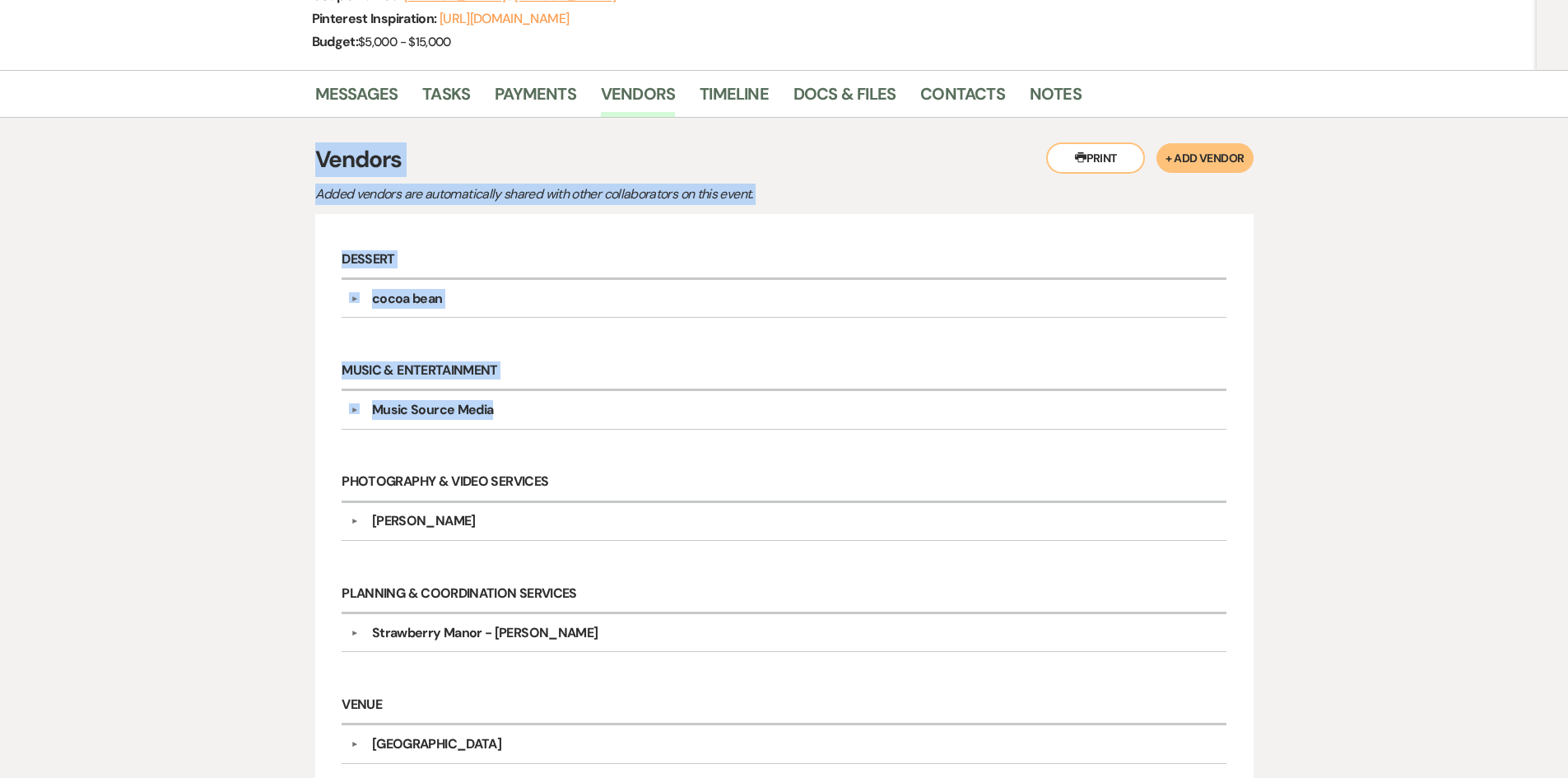
drag, startPoint x: 395, startPoint y: 186, endPoint x: 720, endPoint y: 395, distance: 386.4
click at [720, 395] on div "Messages Tasks Payments Vendors Timeline Docs & Files Contacts Notes Printer Pr…" at bounding box center [784, 460] width 1568 height 781
click at [710, 363] on h6 "Music & Entertainment" at bounding box center [783, 371] width 884 height 39
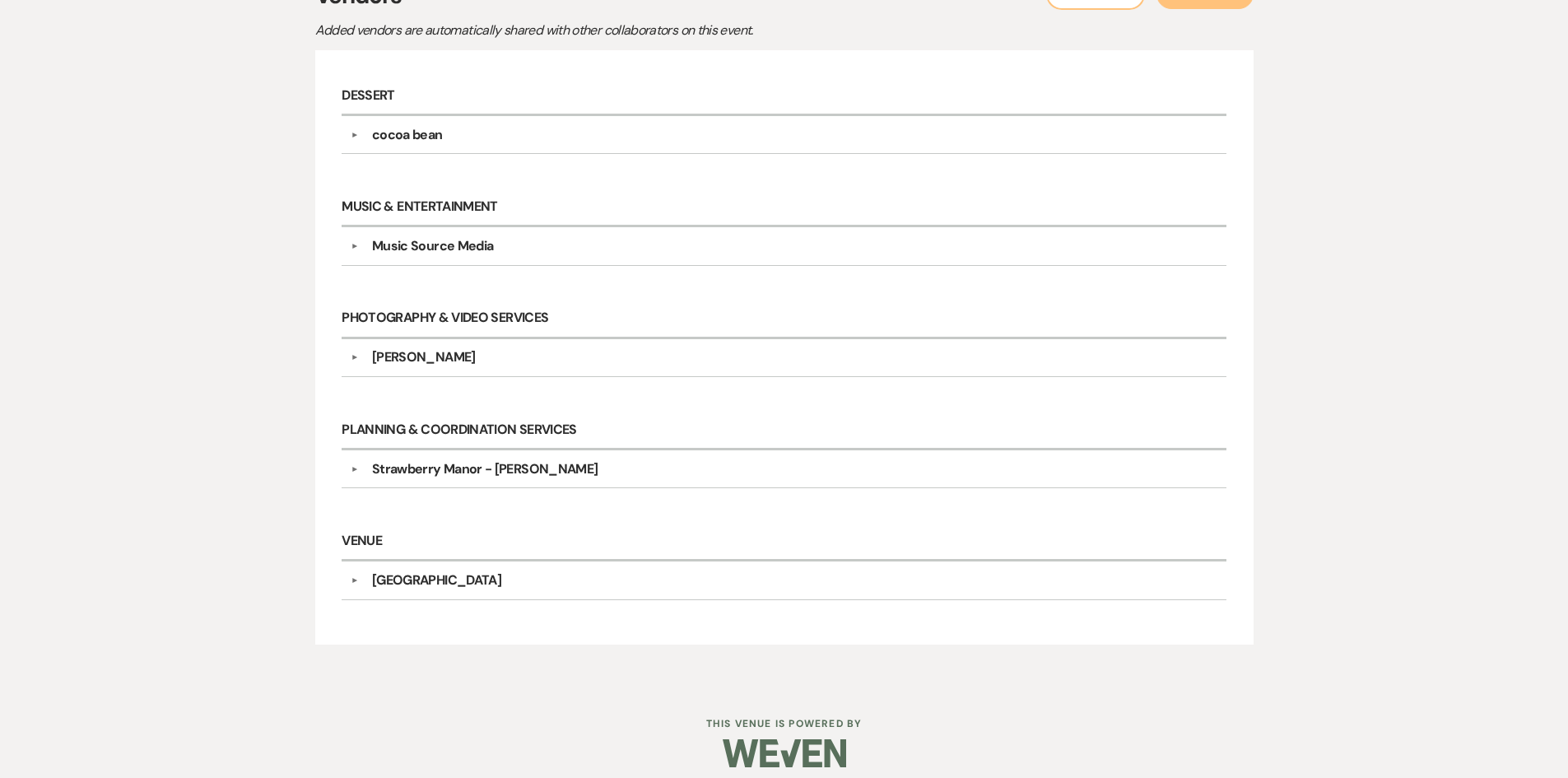
scroll to position [412, 0]
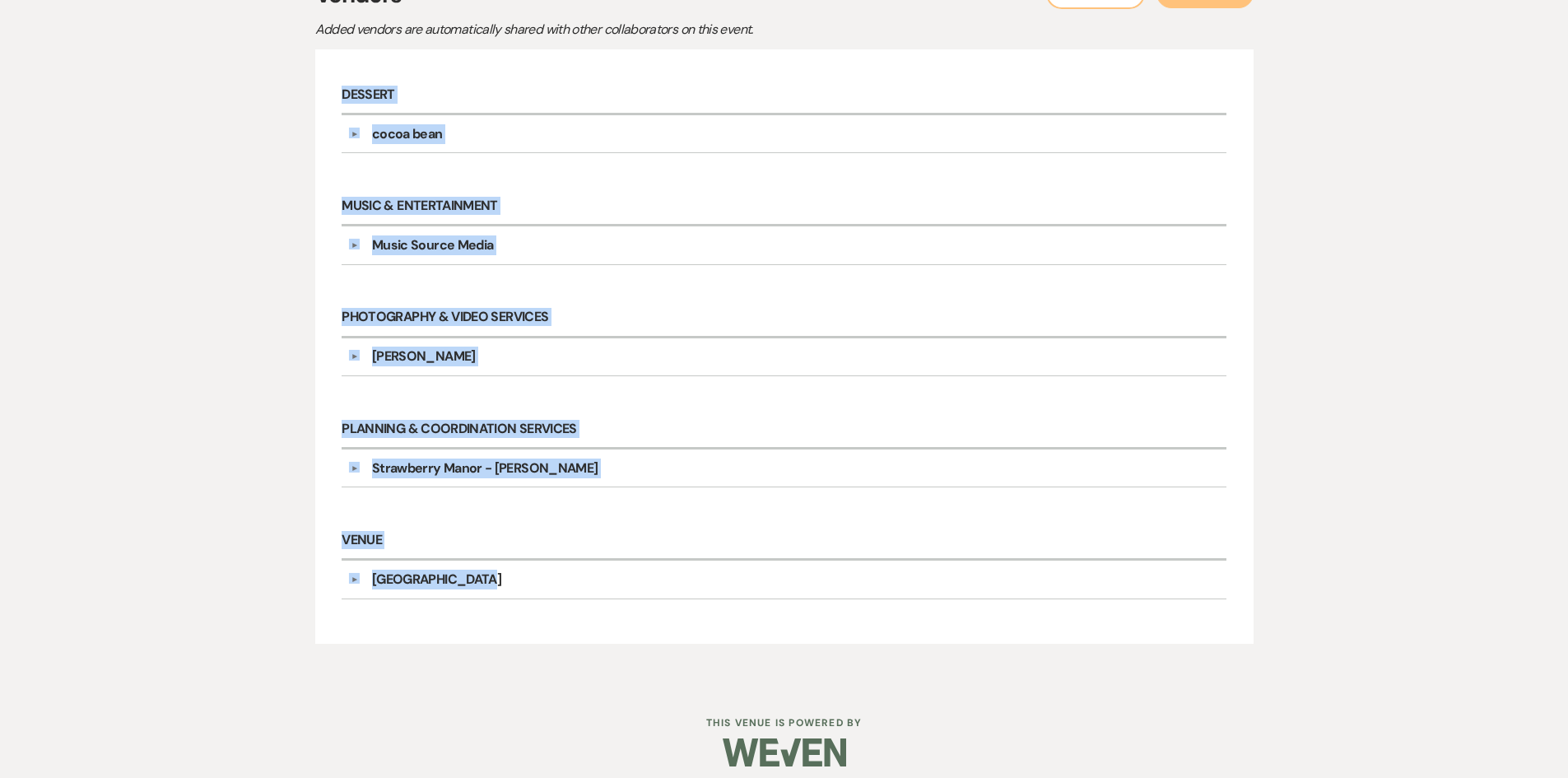
drag, startPoint x: 238, startPoint y: 95, endPoint x: 594, endPoint y: 620, distance: 634.3
click at [594, 620] on div "Messages Tasks Payments Vendors Timeline Docs & Files Contacts Notes Printer Pr…" at bounding box center [784, 295] width 1568 height 781
click at [196, 64] on div "Messages Tasks Payments Vendors Timeline Docs & Files Contacts Notes Printer Pr…" at bounding box center [784, 295] width 1568 height 781
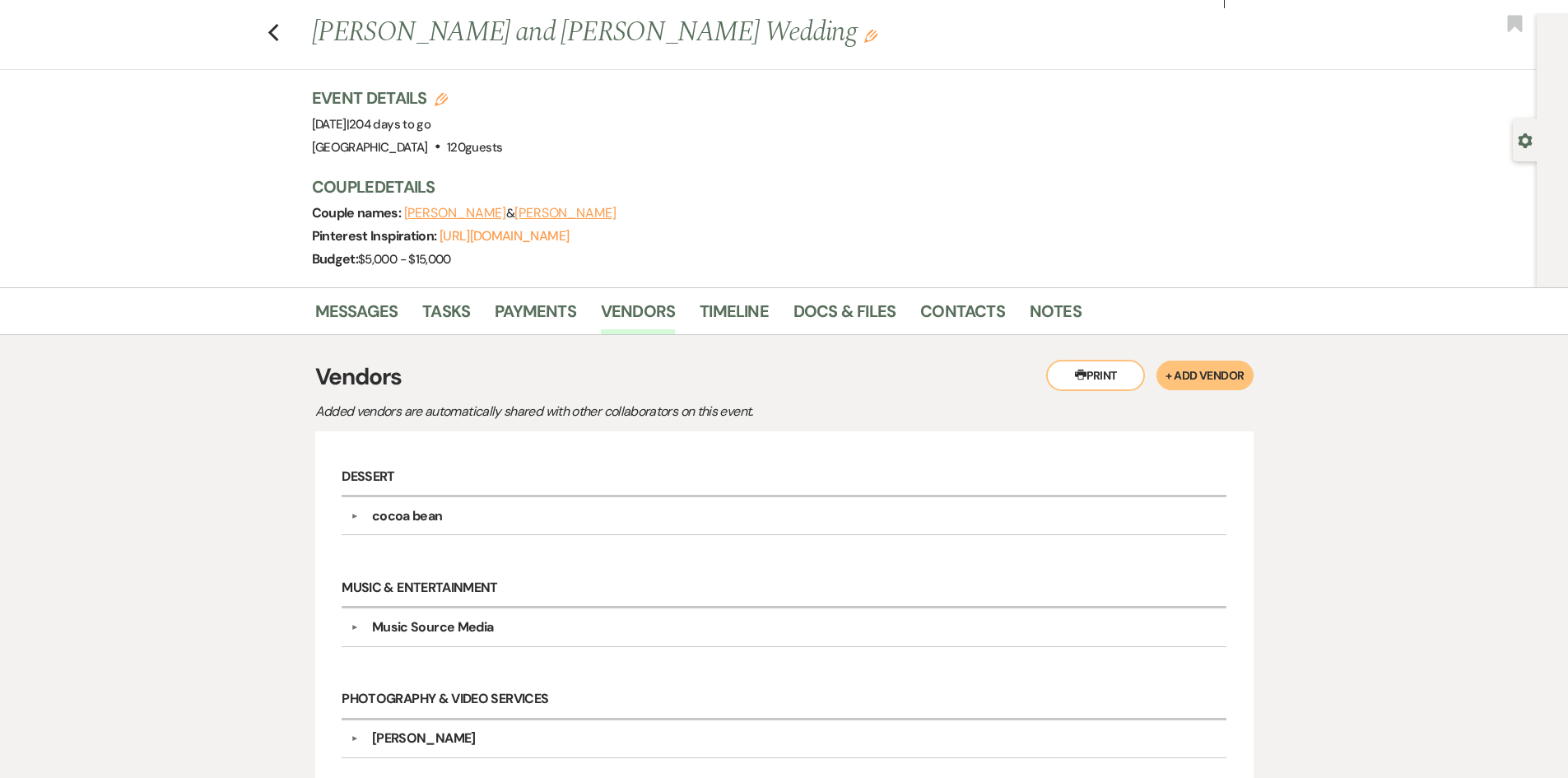
scroll to position [0, 0]
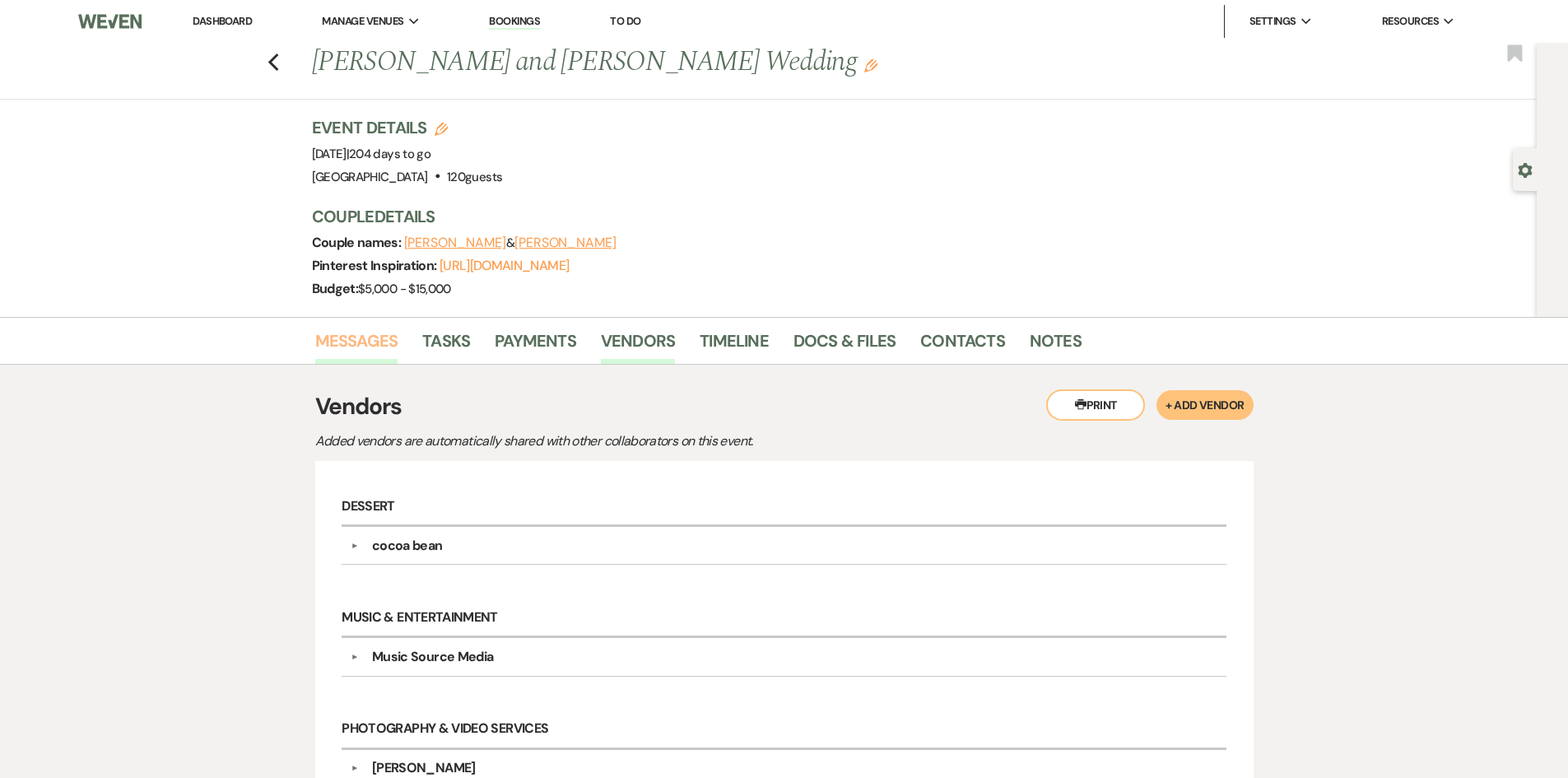
click at [363, 341] on link "Messages" at bounding box center [357, 346] width 83 height 36
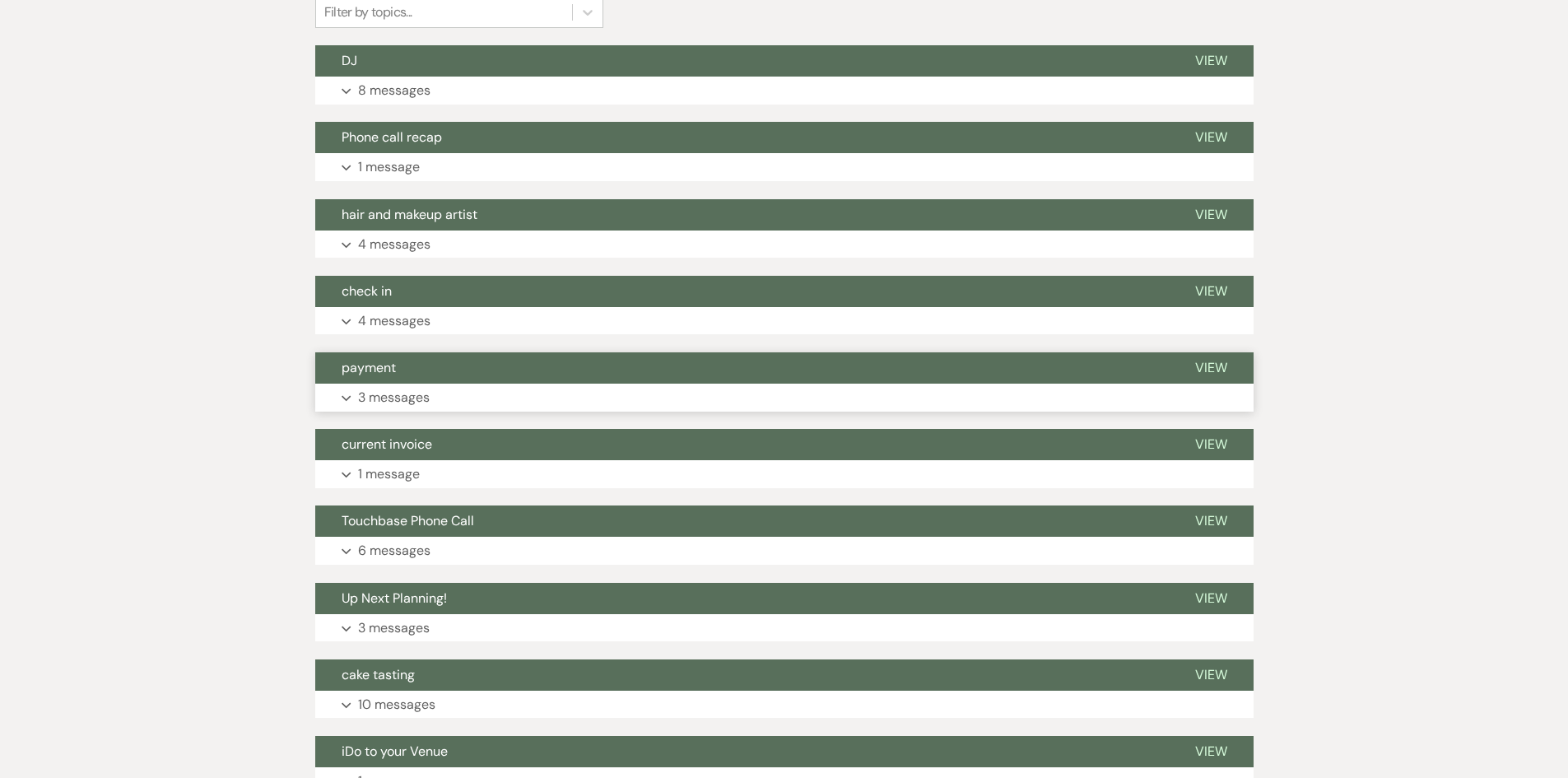
scroll to position [495, 0]
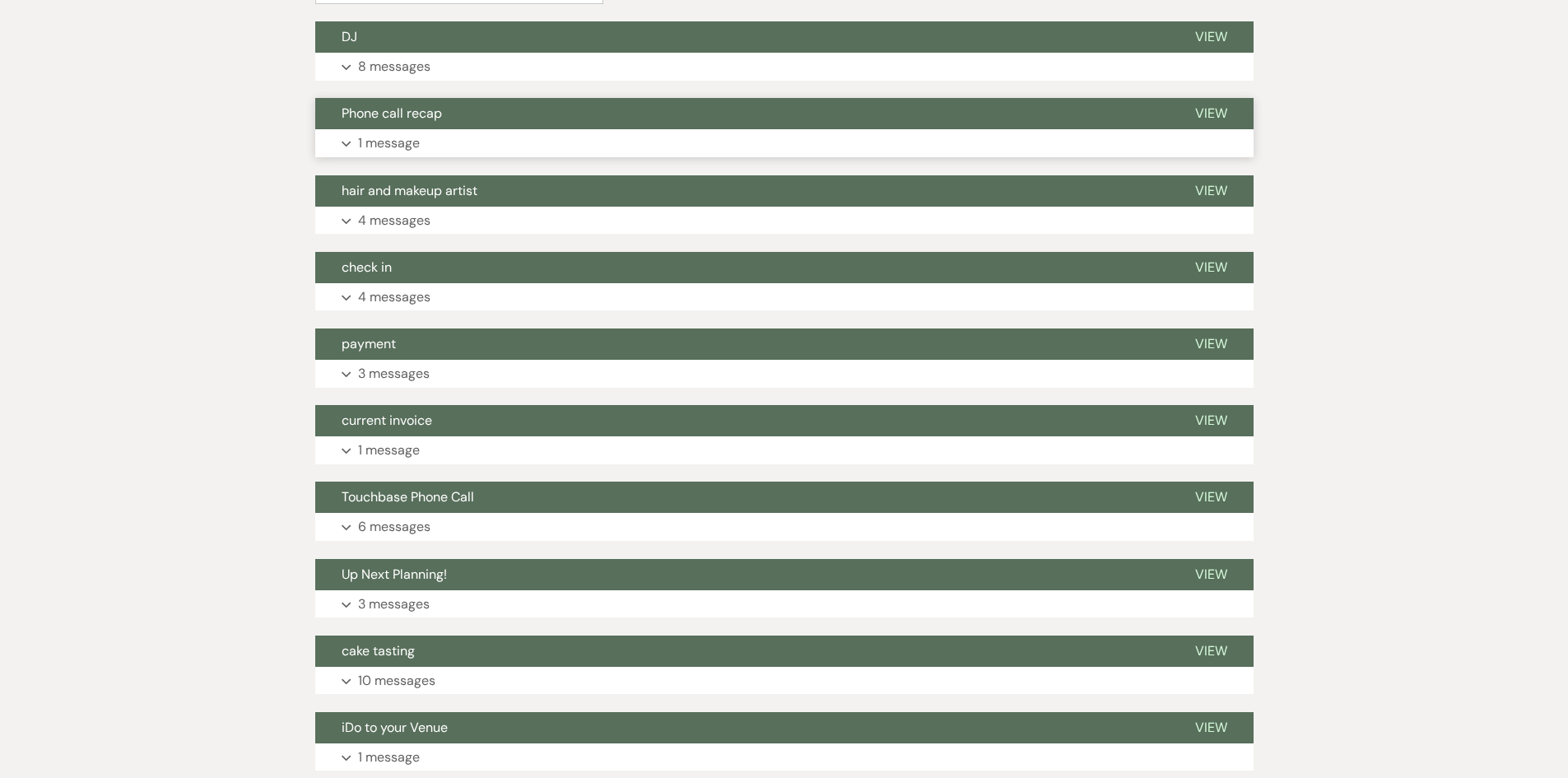
click at [392, 142] on p "1 message" at bounding box center [389, 143] width 62 height 22
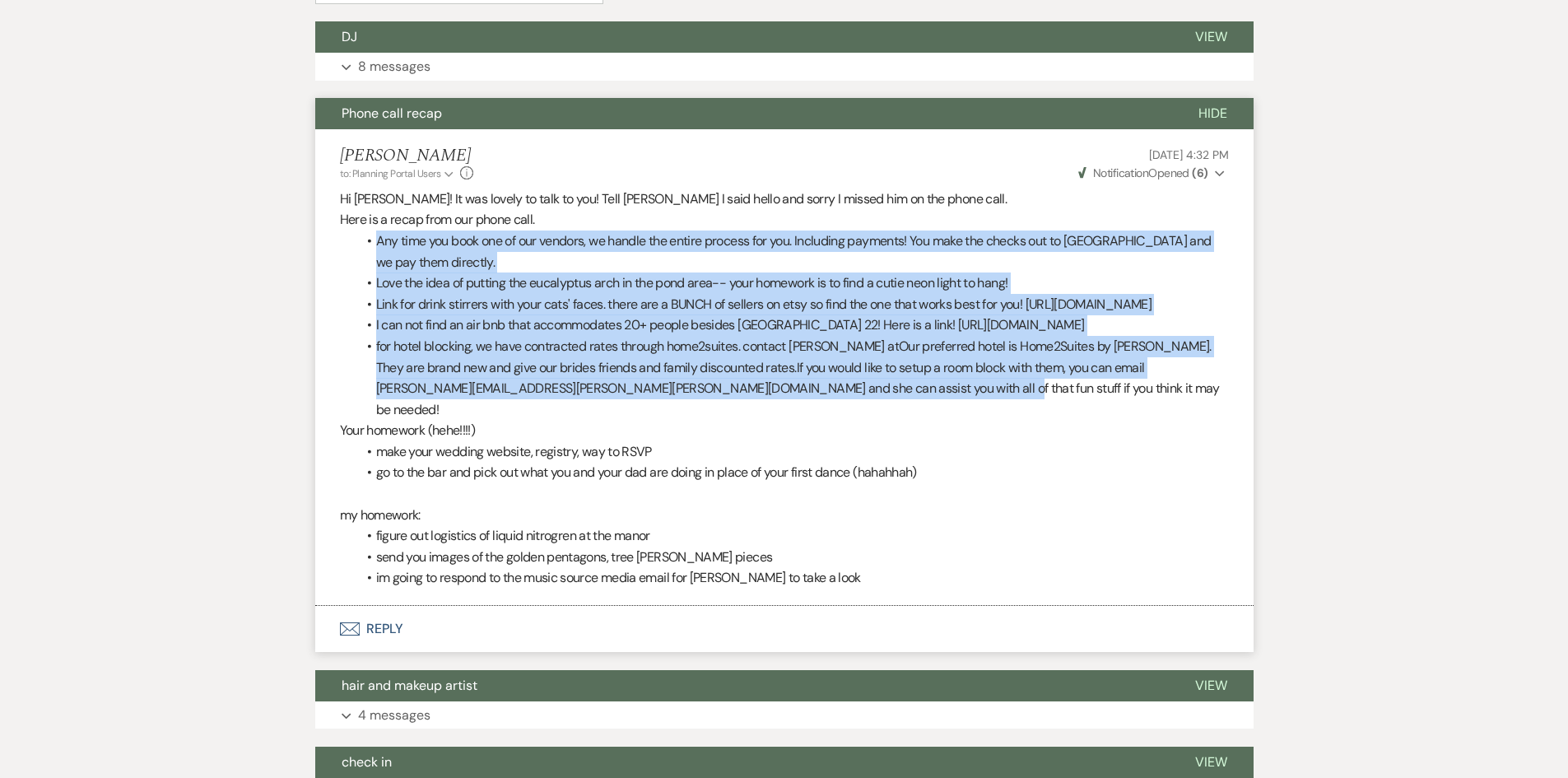
drag, startPoint x: 354, startPoint y: 247, endPoint x: 921, endPoint y: 479, distance: 612.6
click at [921, 479] on div "Hi Grace! It was lovely to talk to you! Tell Nick I said hello and sorry I miss…" at bounding box center [785, 389] width 889 height 400
click at [349, 268] on div "Hi Grace! It was lovely to talk to you! Tell Nick I said hello and sorry I miss…" at bounding box center [785, 389] width 889 height 400
click at [133, 266] on div "Messages Tasks Payments Vendors Timeline Docs & Files Contacts Notes Event Mess…" at bounding box center [784, 634] width 1568 height 1621
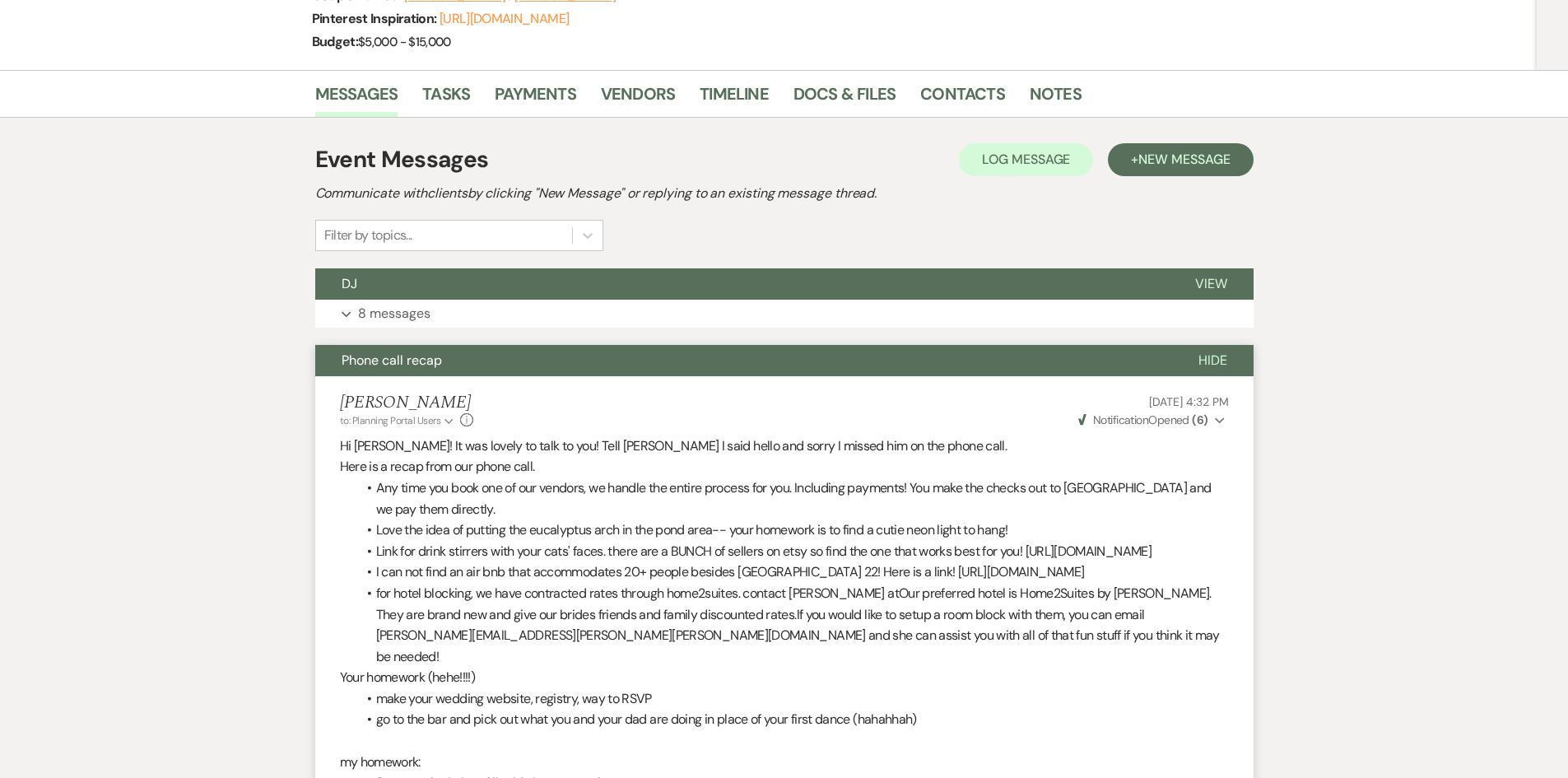
scroll to position [412, 0]
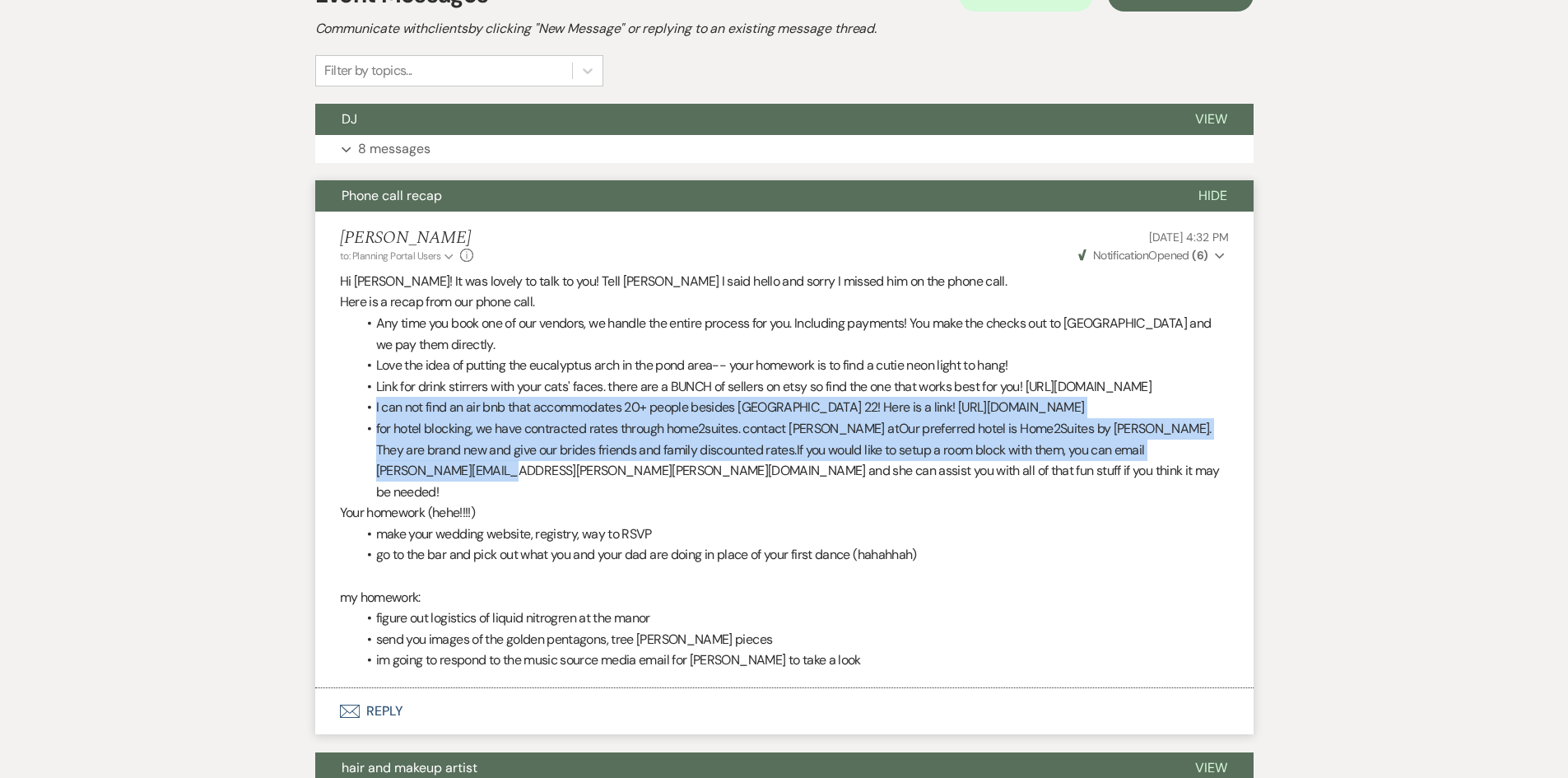
drag, startPoint x: 361, startPoint y: 489, endPoint x: 1221, endPoint y: 533, distance: 861.1
click at [1221, 503] on ul "Any time you book one of our vendors, we handle the entire process for you. Inc…" at bounding box center [793, 408] width 873 height 189
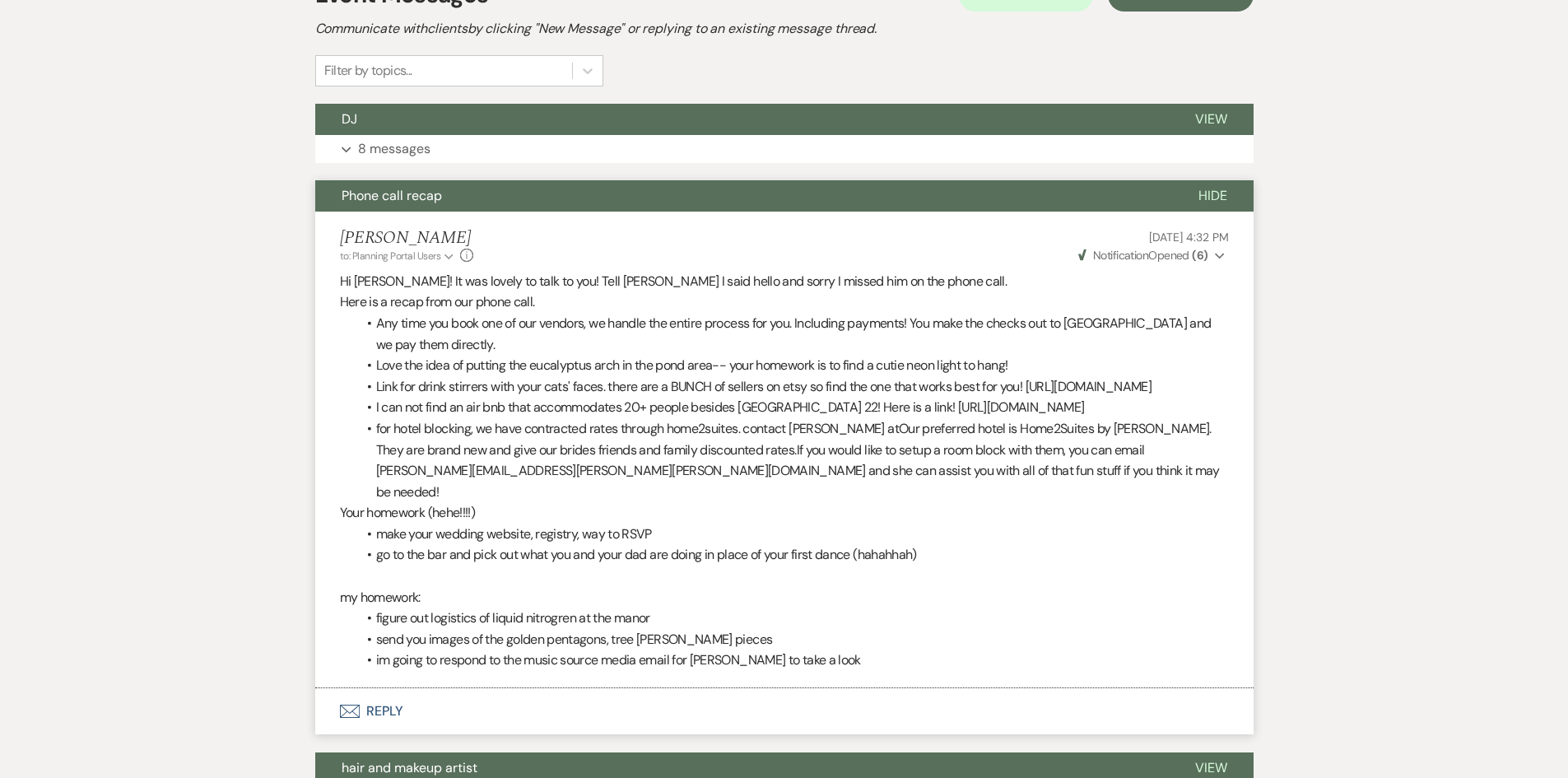
click at [1064, 523] on p "Your homework (hehe!!!!)" at bounding box center [785, 514] width 889 height 22
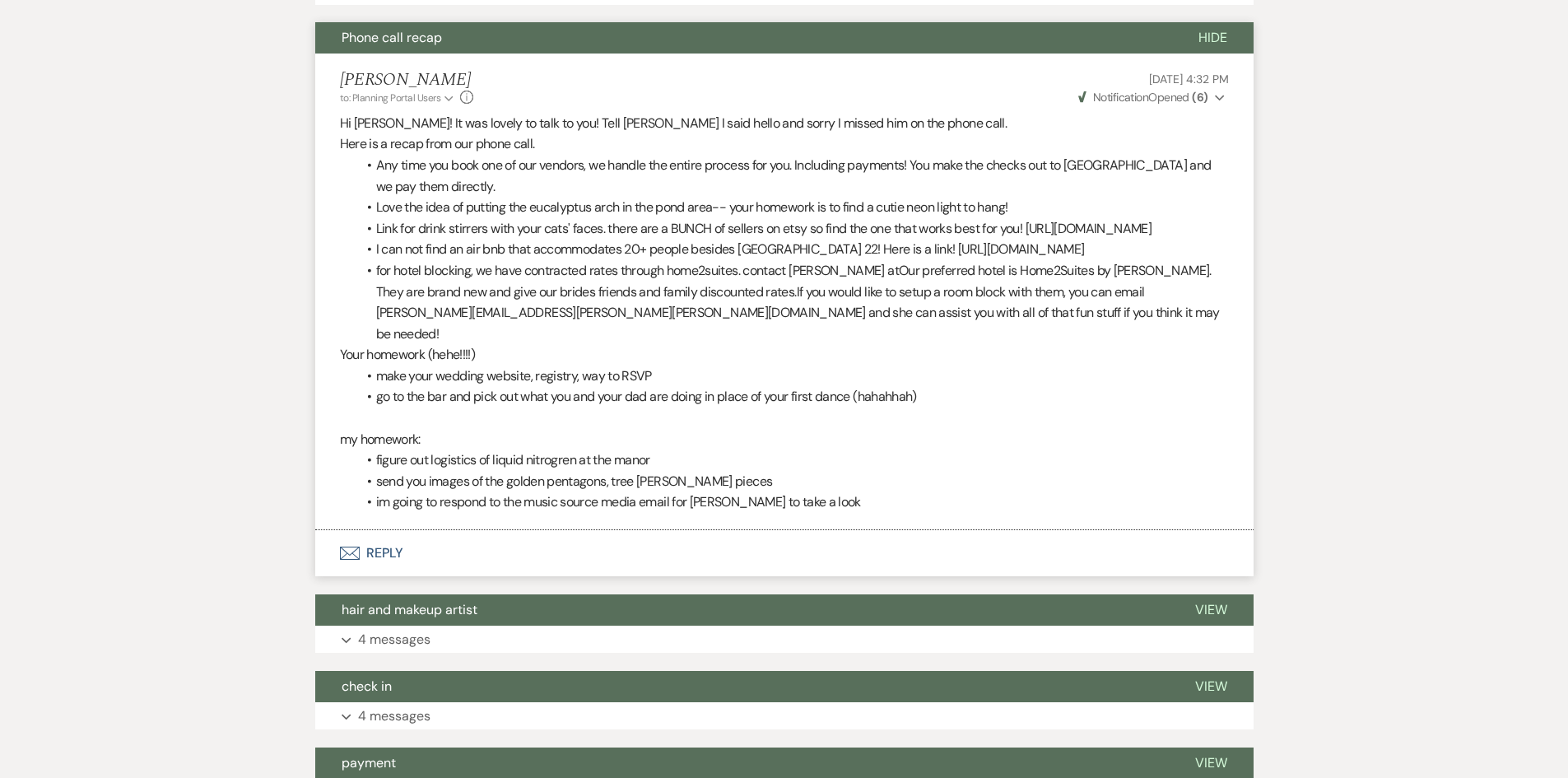
scroll to position [576, 0]
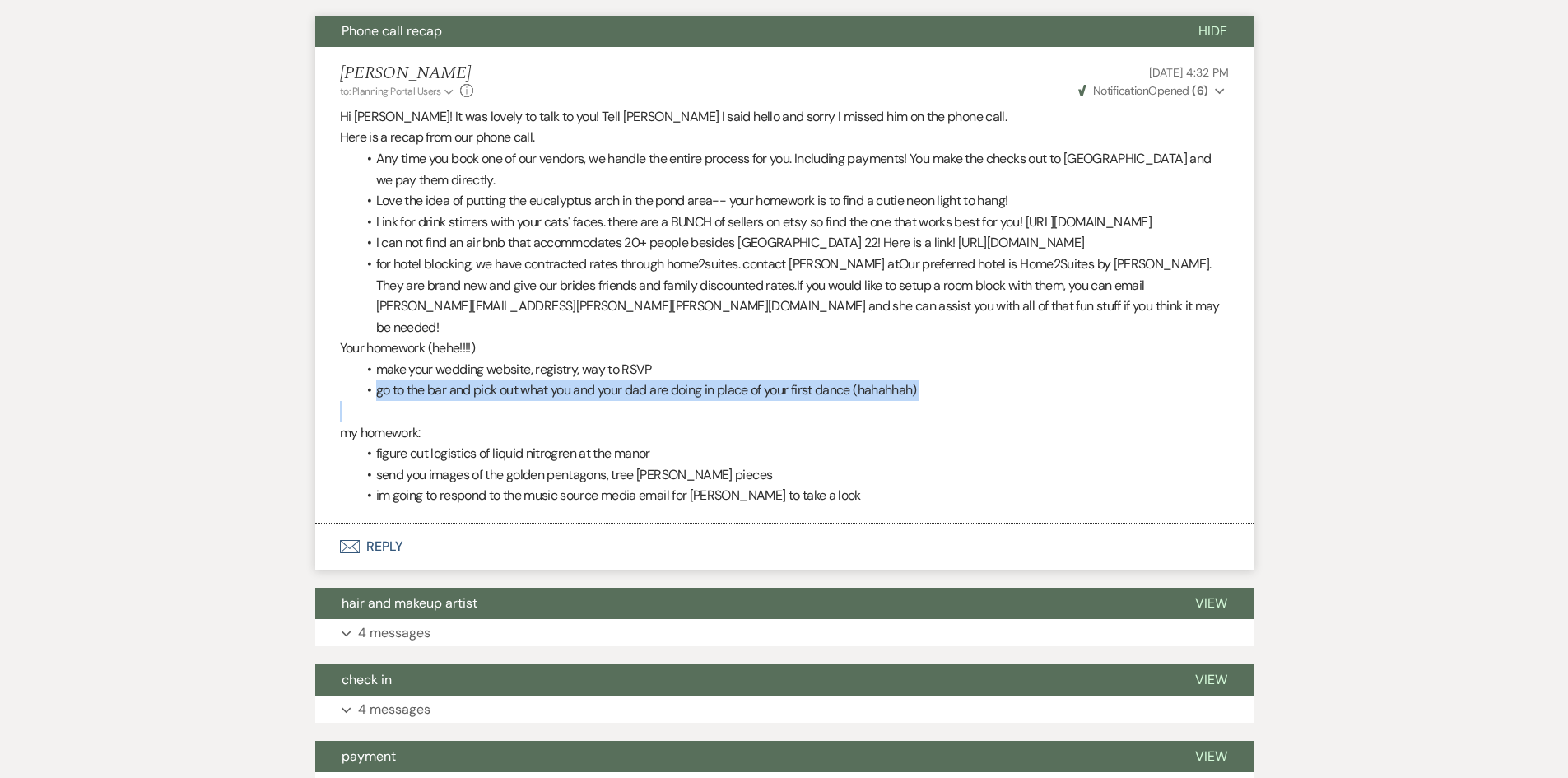
drag, startPoint x: 349, startPoint y: 458, endPoint x: 1055, endPoint y: 466, distance: 706.0
click at [1055, 466] on div "Hi Grace! It was lovely to talk to you! Tell Nick I said hello and sorry I miss…" at bounding box center [785, 306] width 889 height 400
click at [1058, 422] on p at bounding box center [785, 412] width 889 height 22
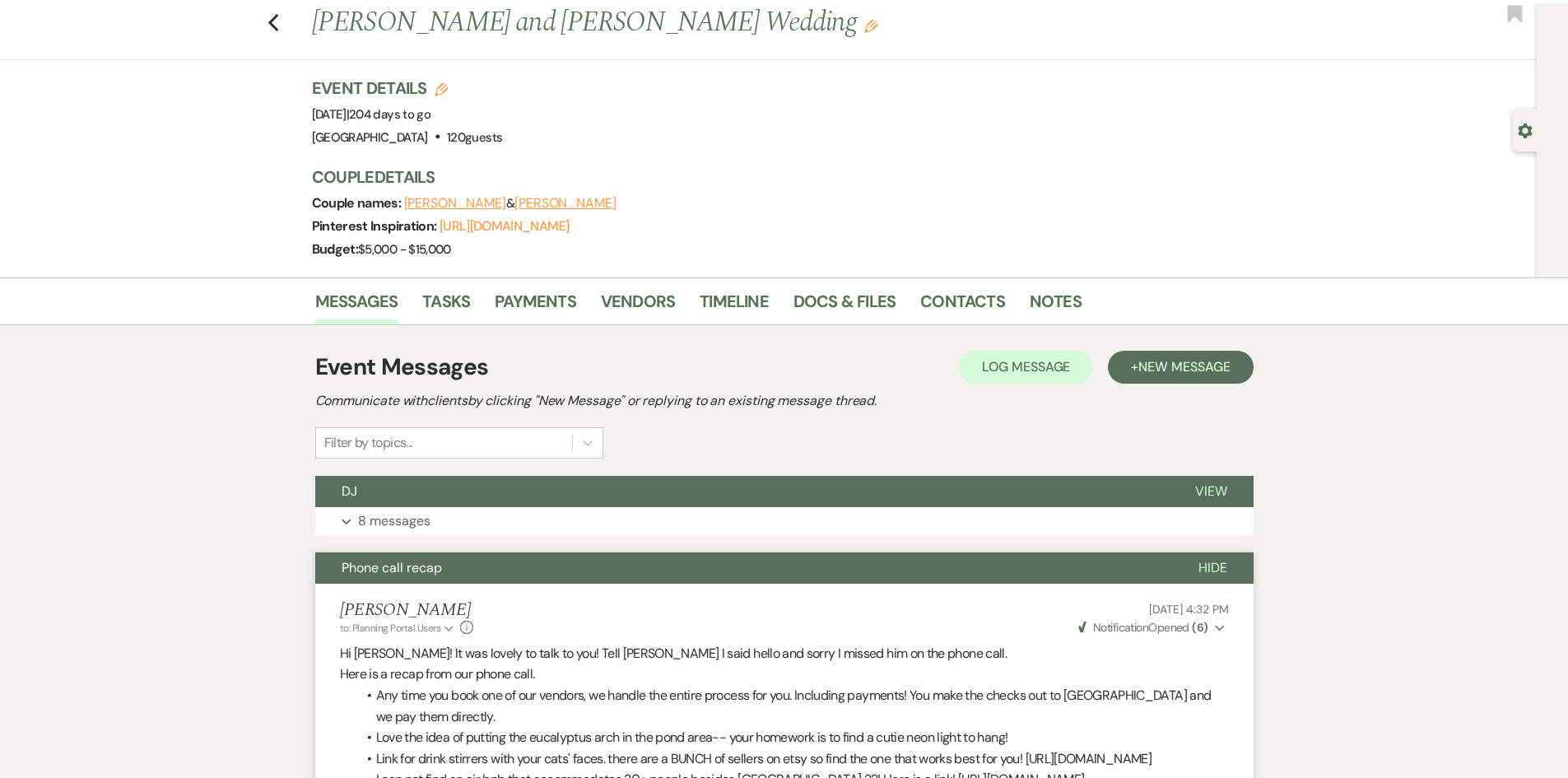
scroll to position [0, 0]
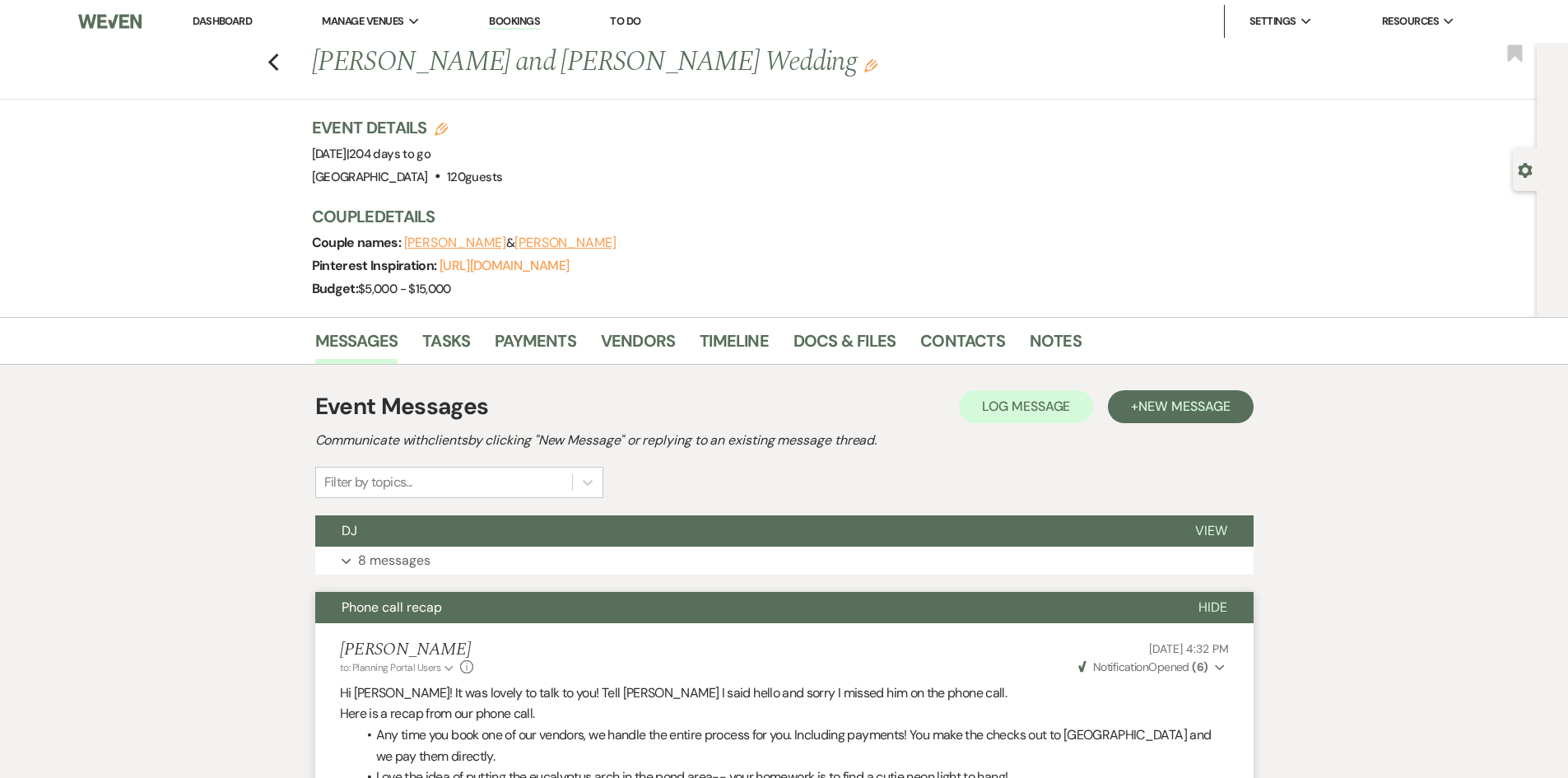
click at [216, 26] on link "Dashboard" at bounding box center [222, 20] width 59 height 14
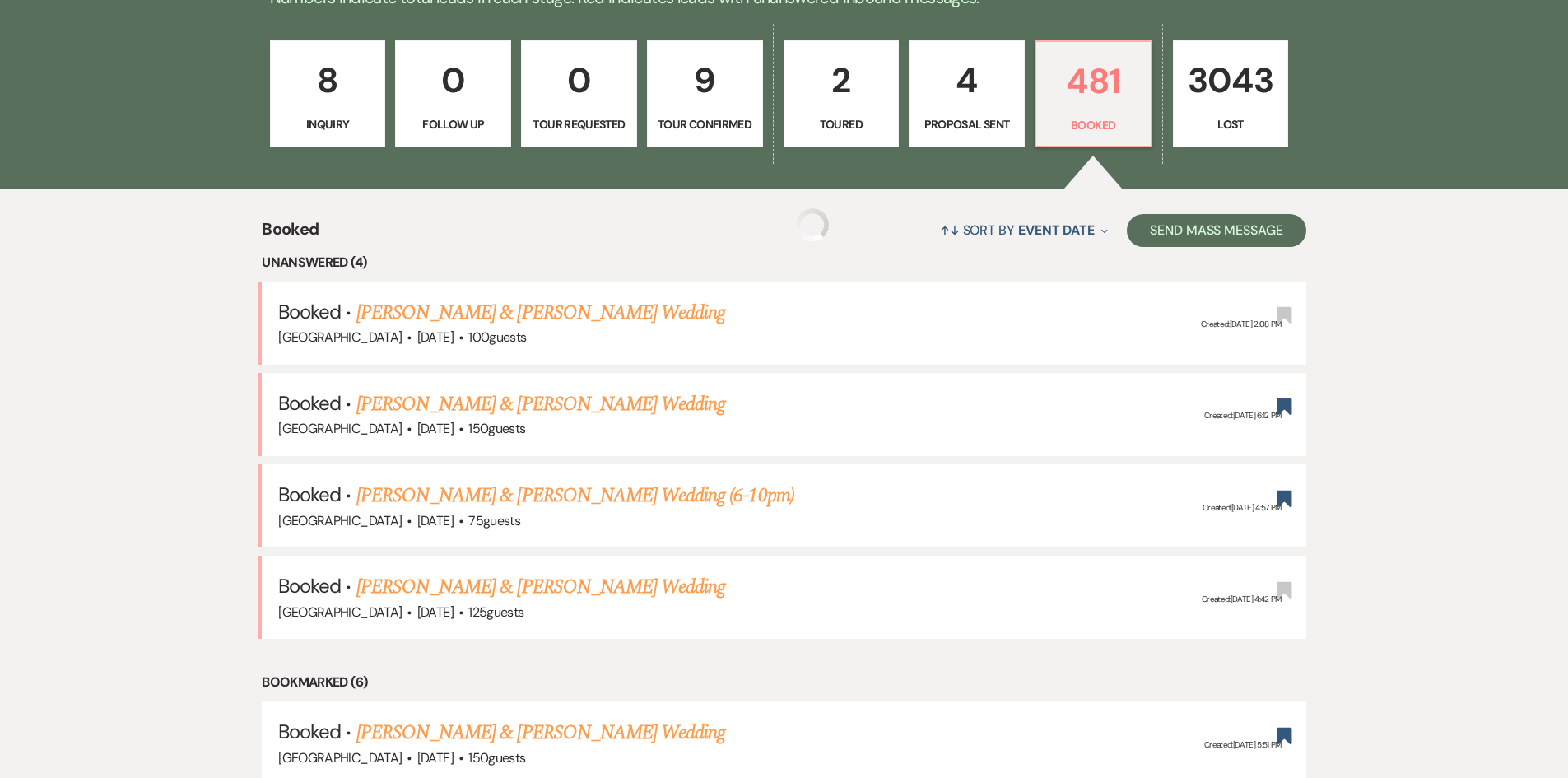
scroll to position [495, 0]
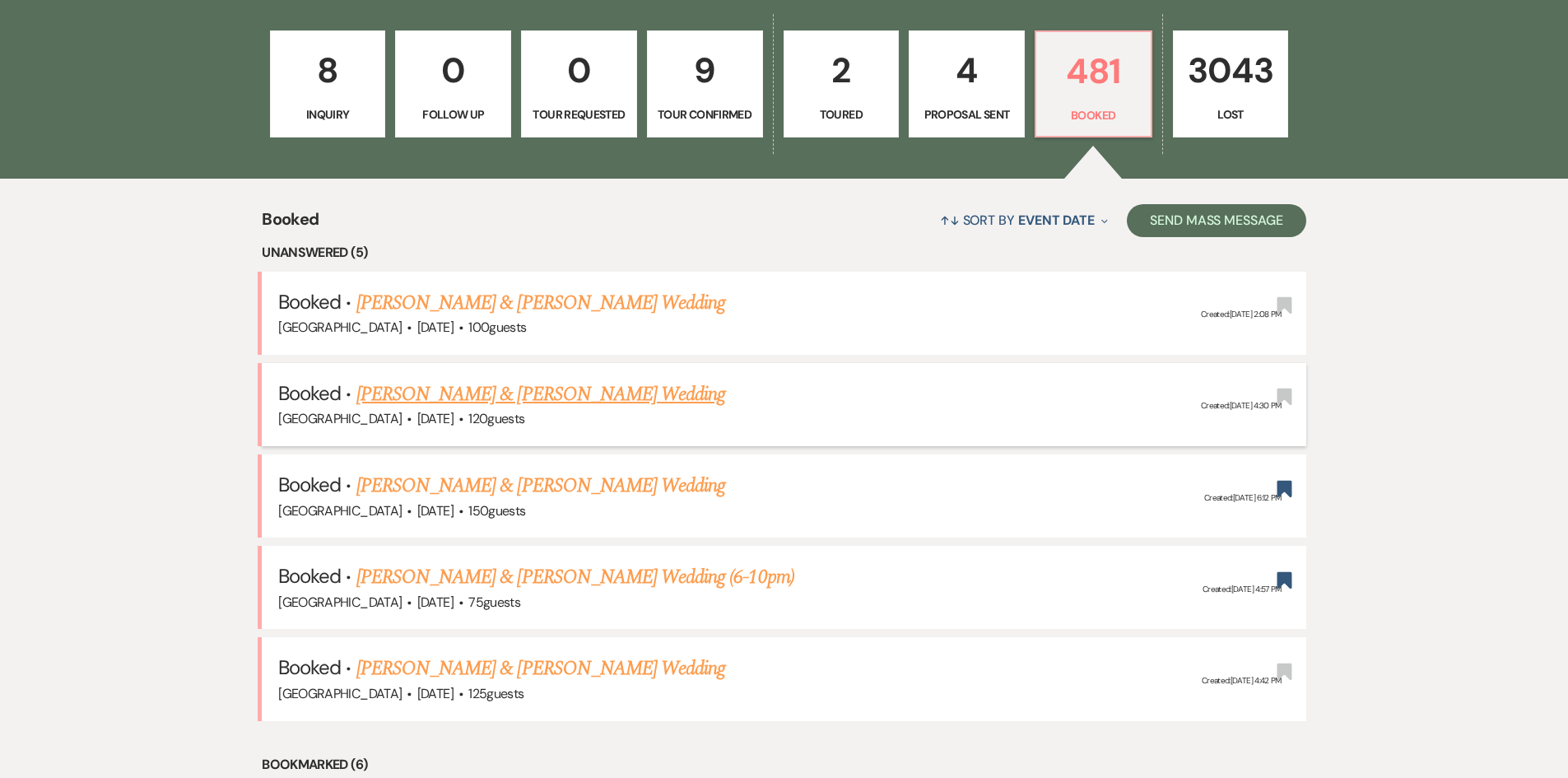
click at [444, 397] on link "[PERSON_NAME] & [PERSON_NAME] Wedding" at bounding box center [540, 394] width 368 height 30
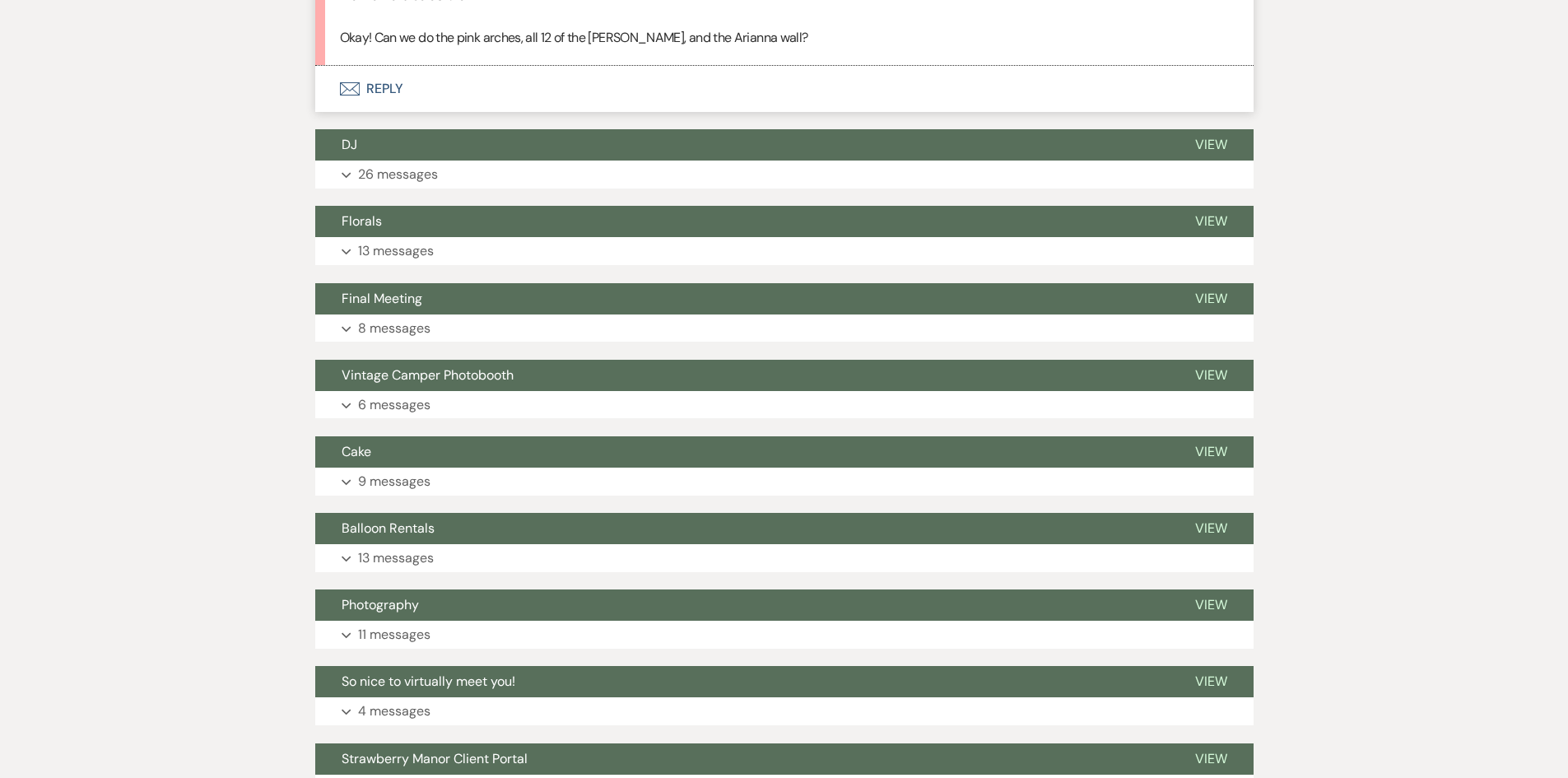
scroll to position [3541, 0]
drag, startPoint x: 273, startPoint y: 125, endPoint x: 758, endPoint y: 331, distance: 526.9
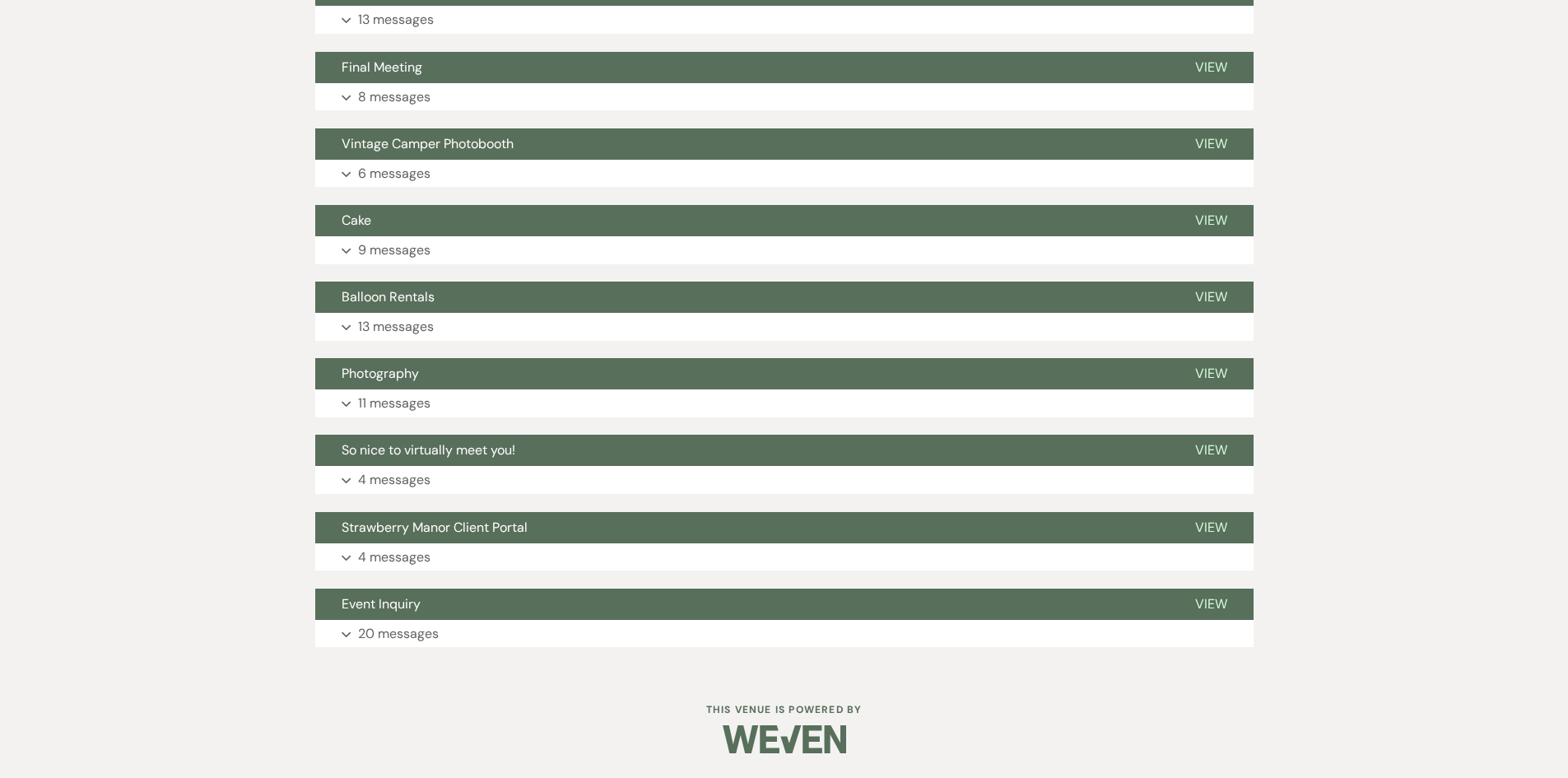
scroll to position [7083, 0]
drag, startPoint x: 338, startPoint y: 260, endPoint x: 801, endPoint y: 304, distance: 465.1
drag, startPoint x: 789, startPoint y: 312, endPoint x: 311, endPoint y: 239, distance: 483.5
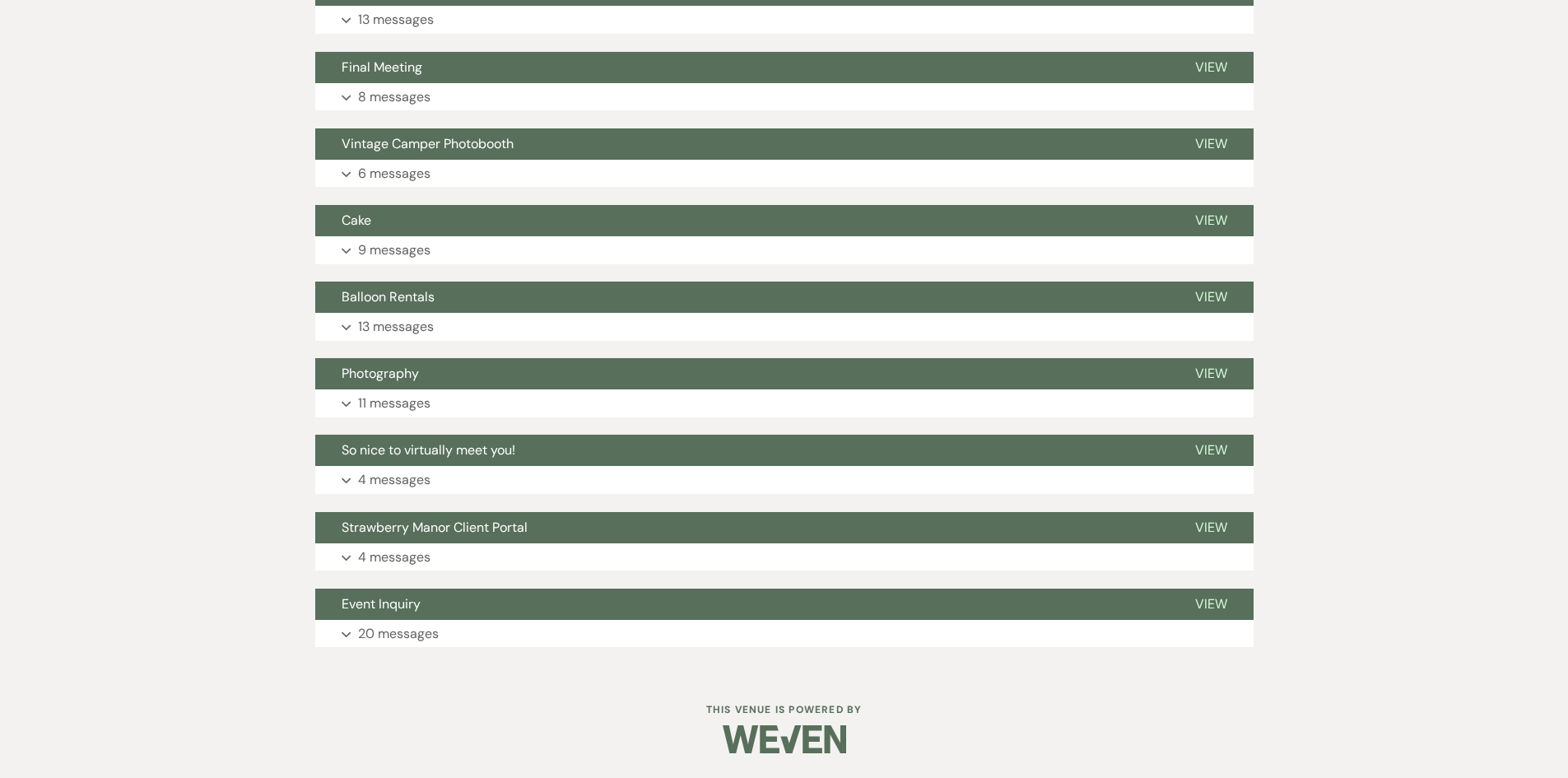
drag, startPoint x: 754, startPoint y: 181, endPoint x: 328, endPoint y: 134, distance: 428.6
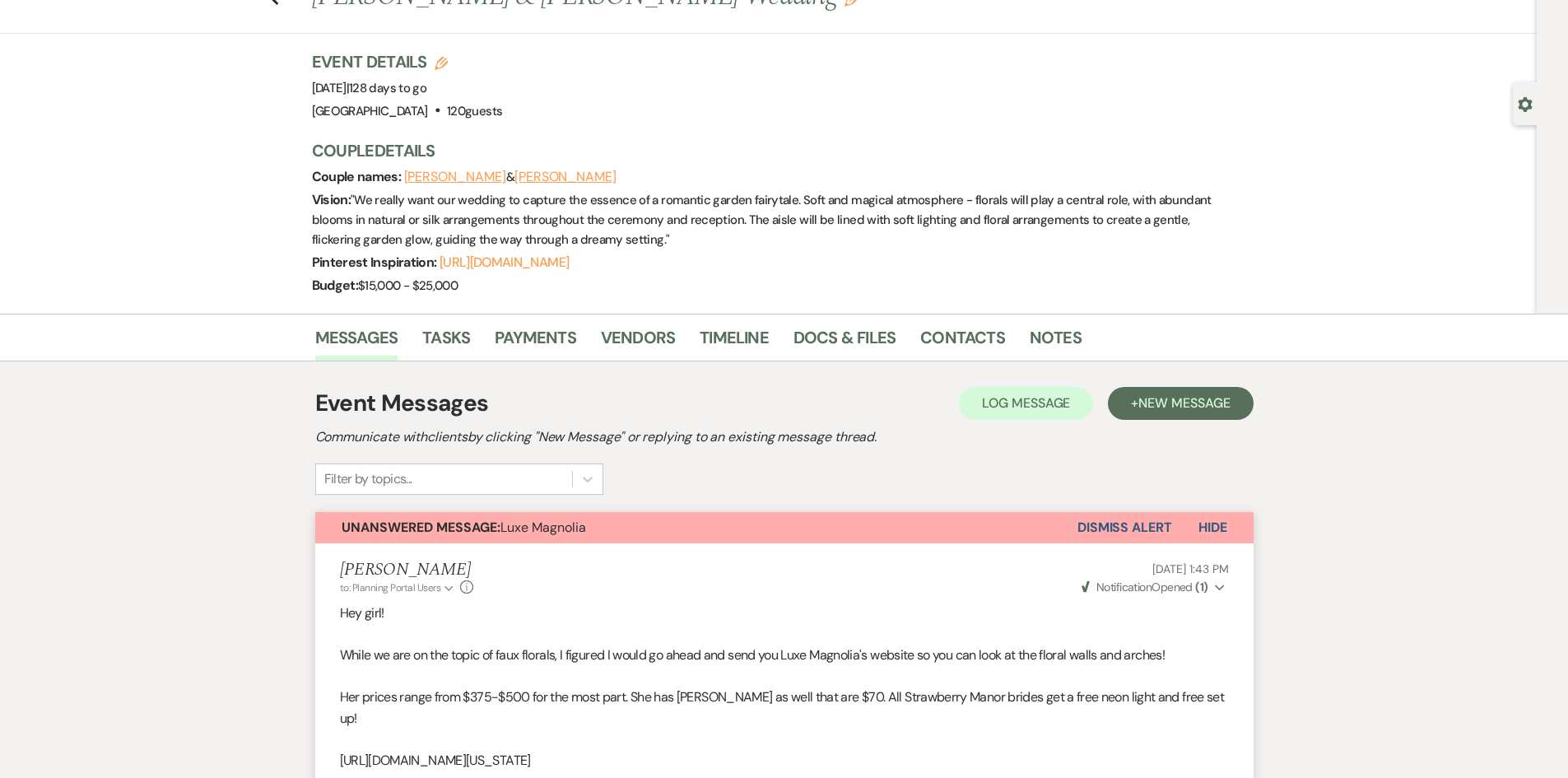
scroll to position [0, 0]
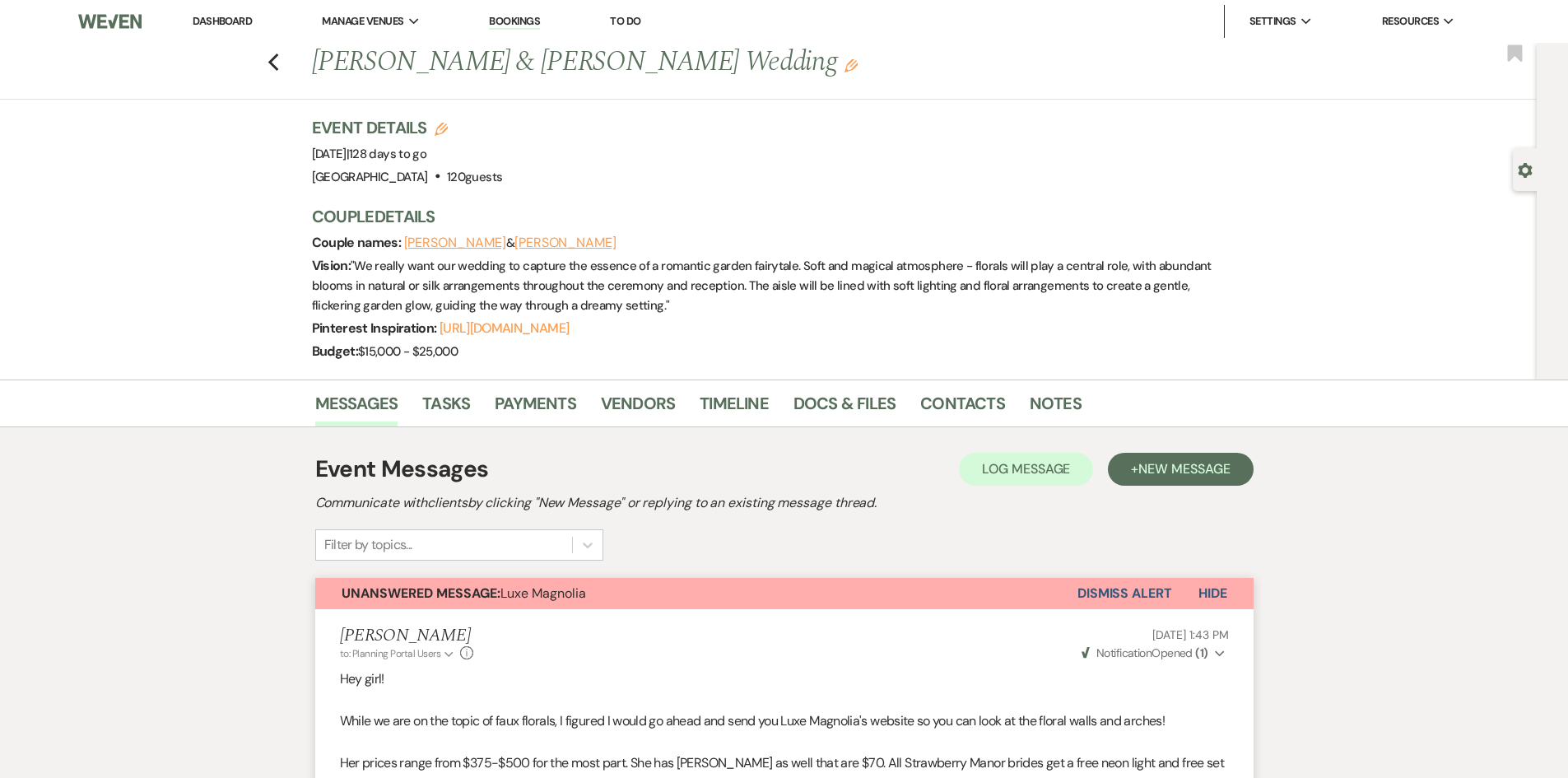
click at [221, 16] on link "Dashboard" at bounding box center [222, 20] width 59 height 14
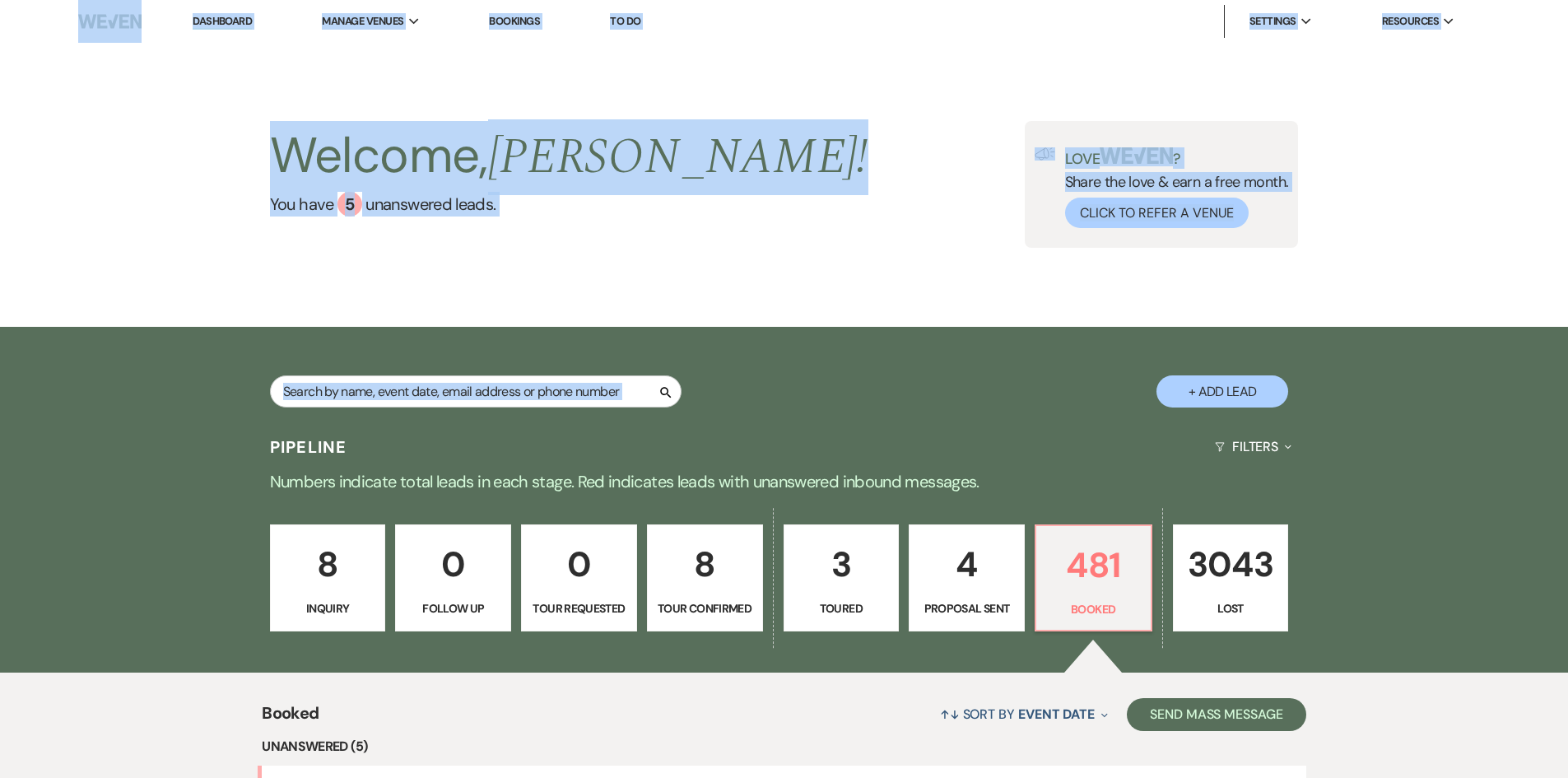
drag, startPoint x: 49, startPoint y: 30, endPoint x: 1192, endPoint y: 413, distance: 1205.5
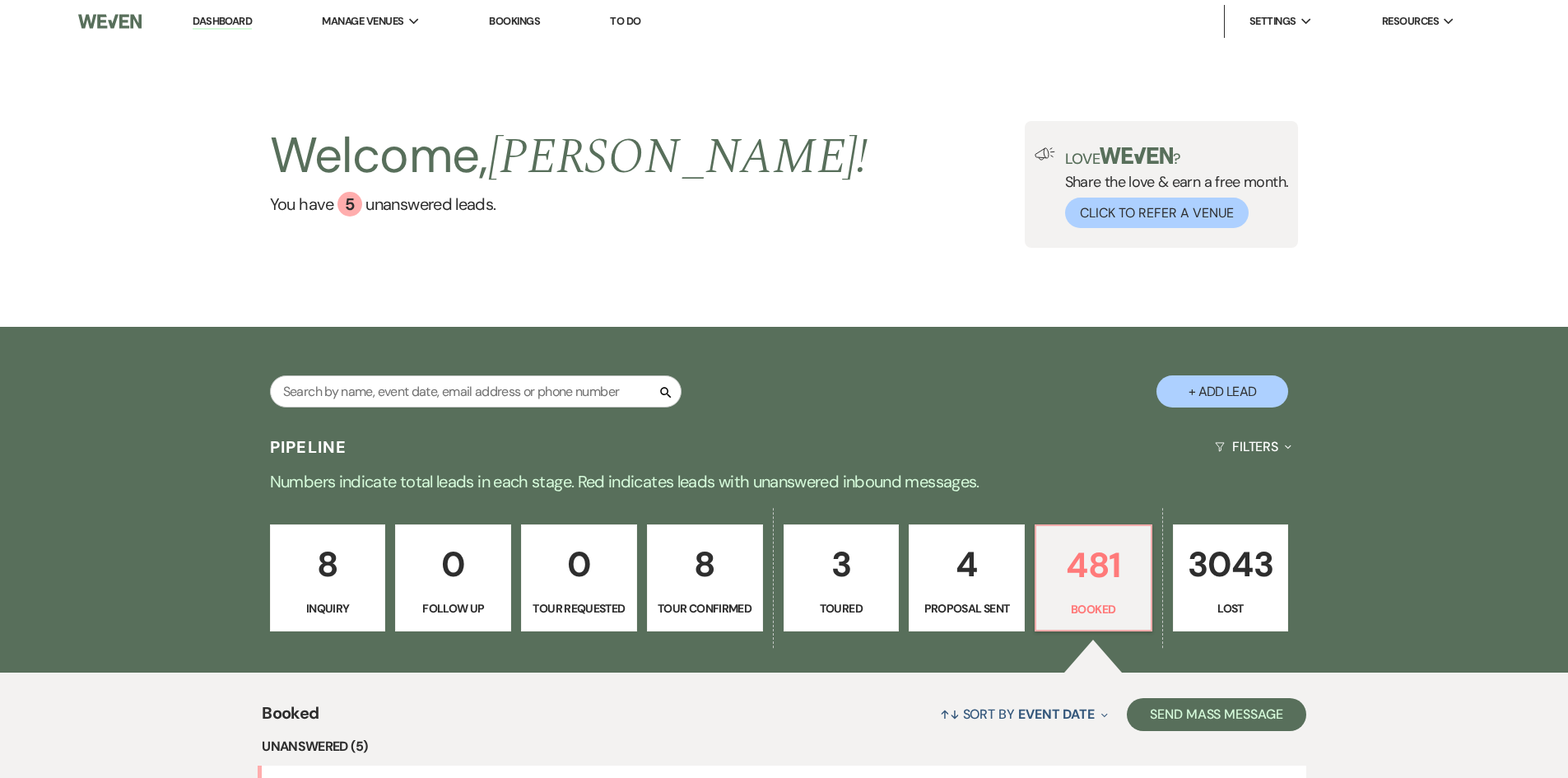
click at [1329, 419] on div "Search + Add Lead" at bounding box center [784, 378] width 1185 height 86
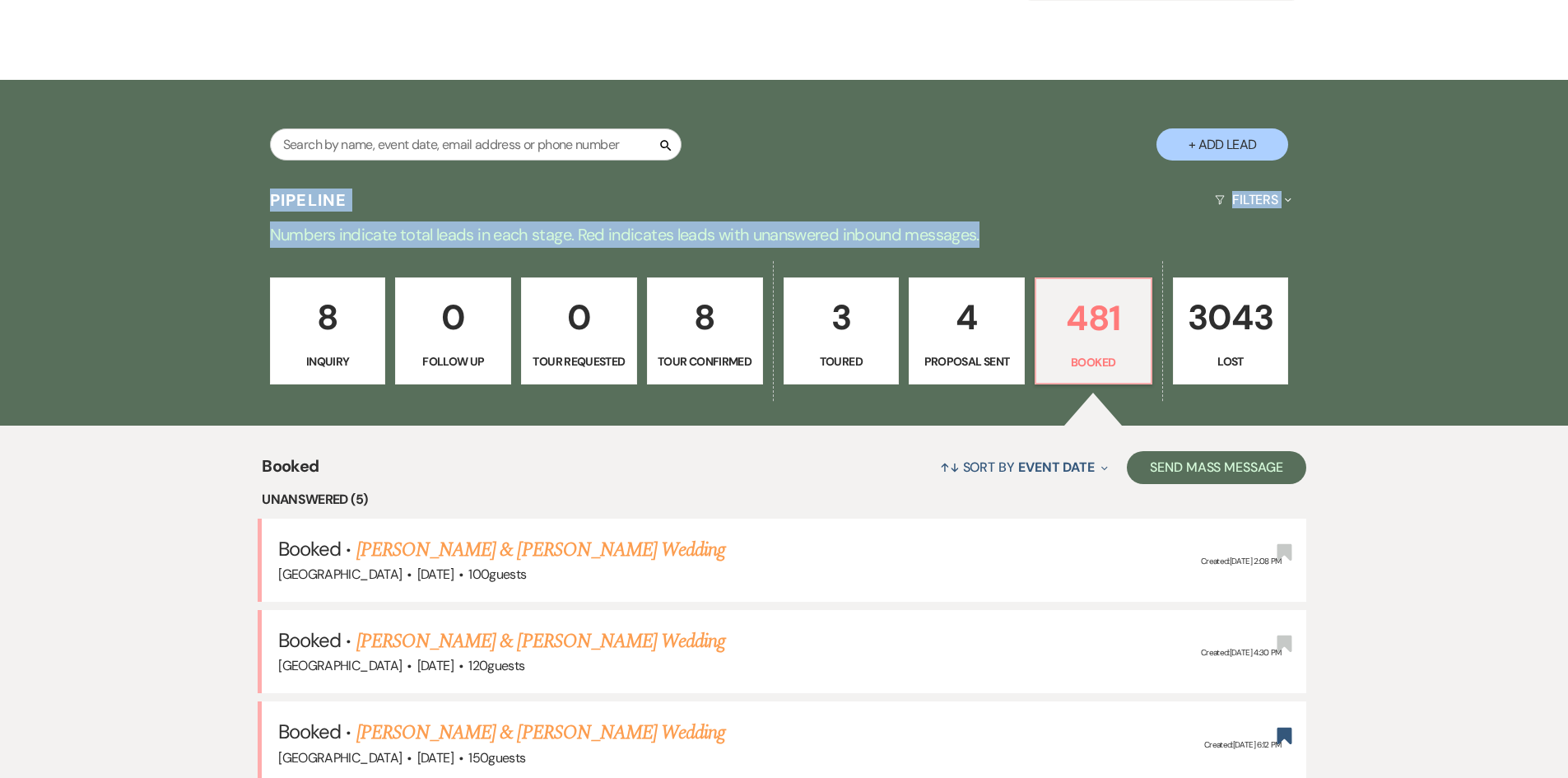
drag, startPoint x: 234, startPoint y: 181, endPoint x: 1487, endPoint y: 322, distance: 1260.9
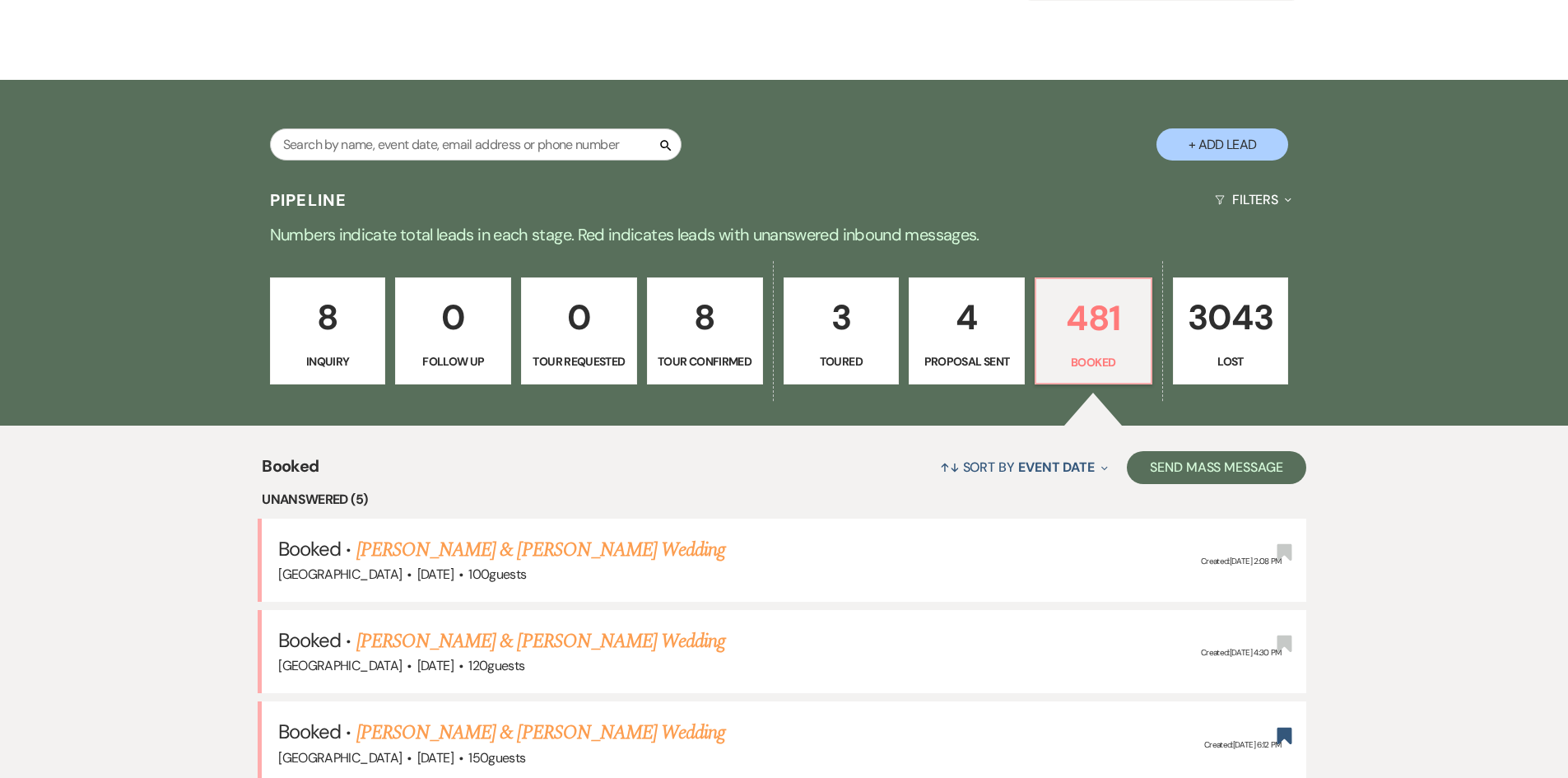
drag, startPoint x: 1399, startPoint y: 386, endPoint x: 206, endPoint y: 272, distance: 1198.4
drag, startPoint x: 174, startPoint y: 231, endPoint x: 1410, endPoint y: 595, distance: 1288.5
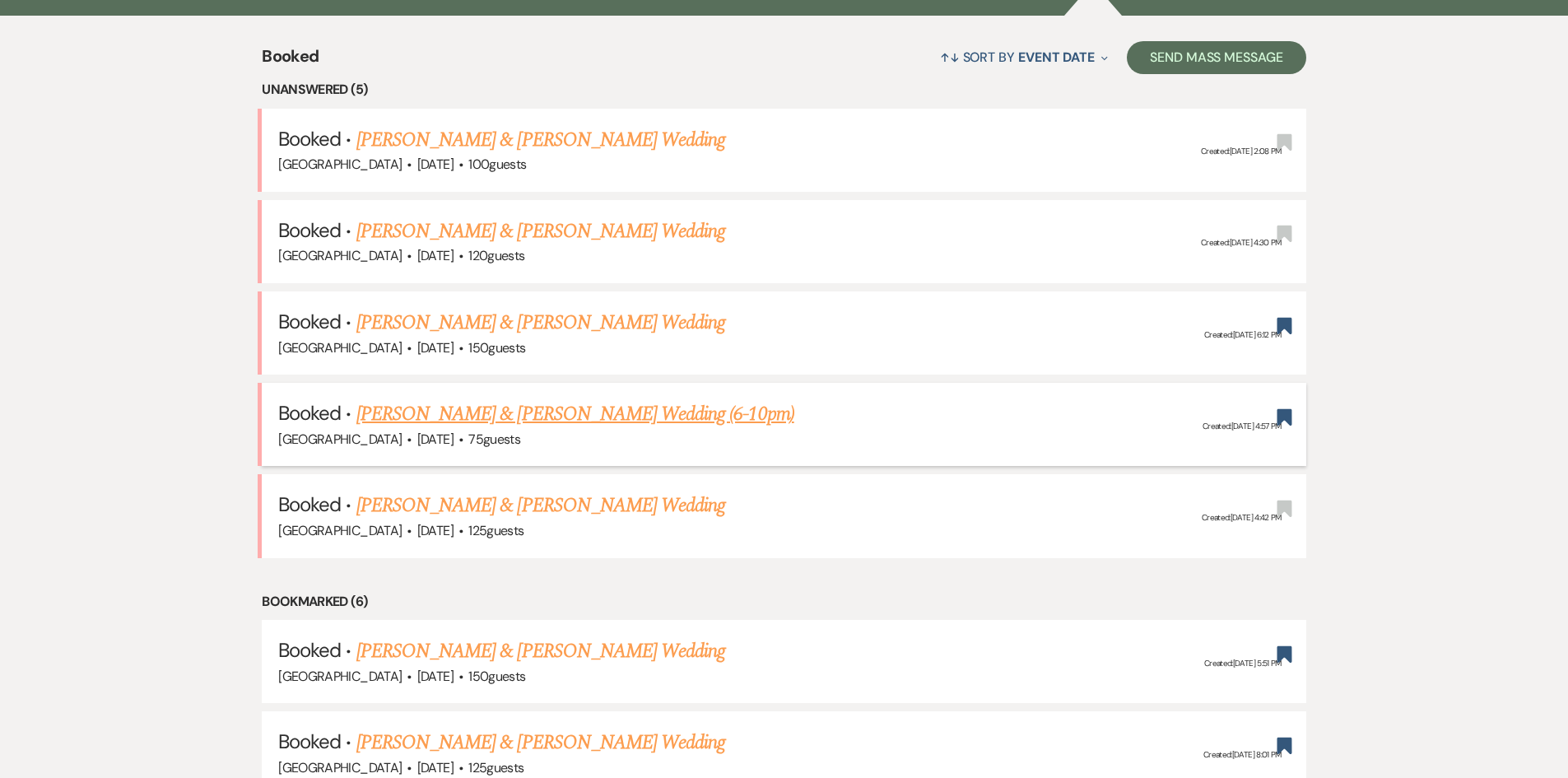
scroll to position [658, 0]
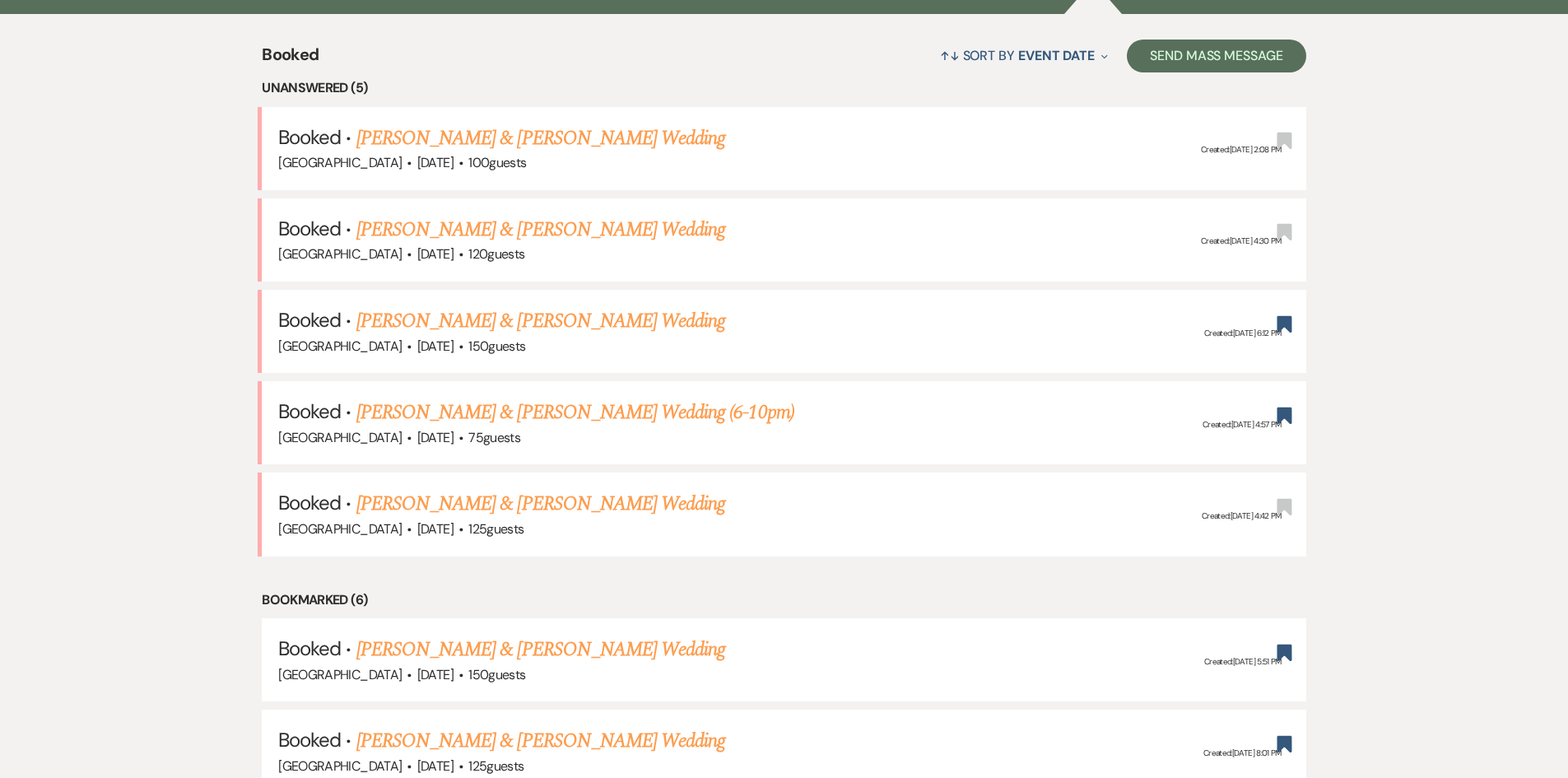
drag, startPoint x: 204, startPoint y: 60, endPoint x: 1367, endPoint y: 523, distance: 1251.8
drag, startPoint x: 1367, startPoint y: 523, endPoint x: 1314, endPoint y: 143, distance: 383.7
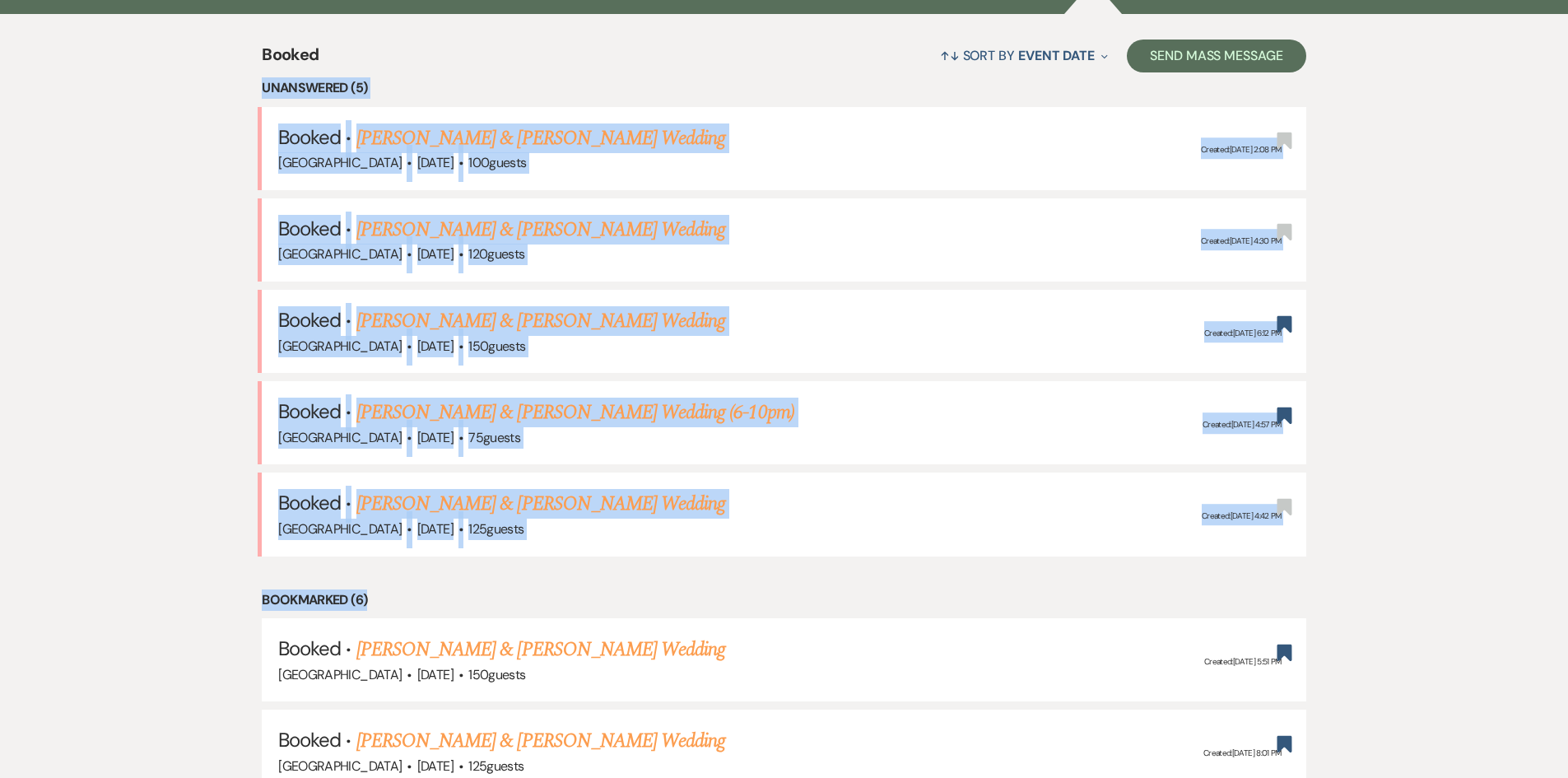
drag, startPoint x: 1356, startPoint y: 65, endPoint x: 923, endPoint y: 571, distance: 666.0
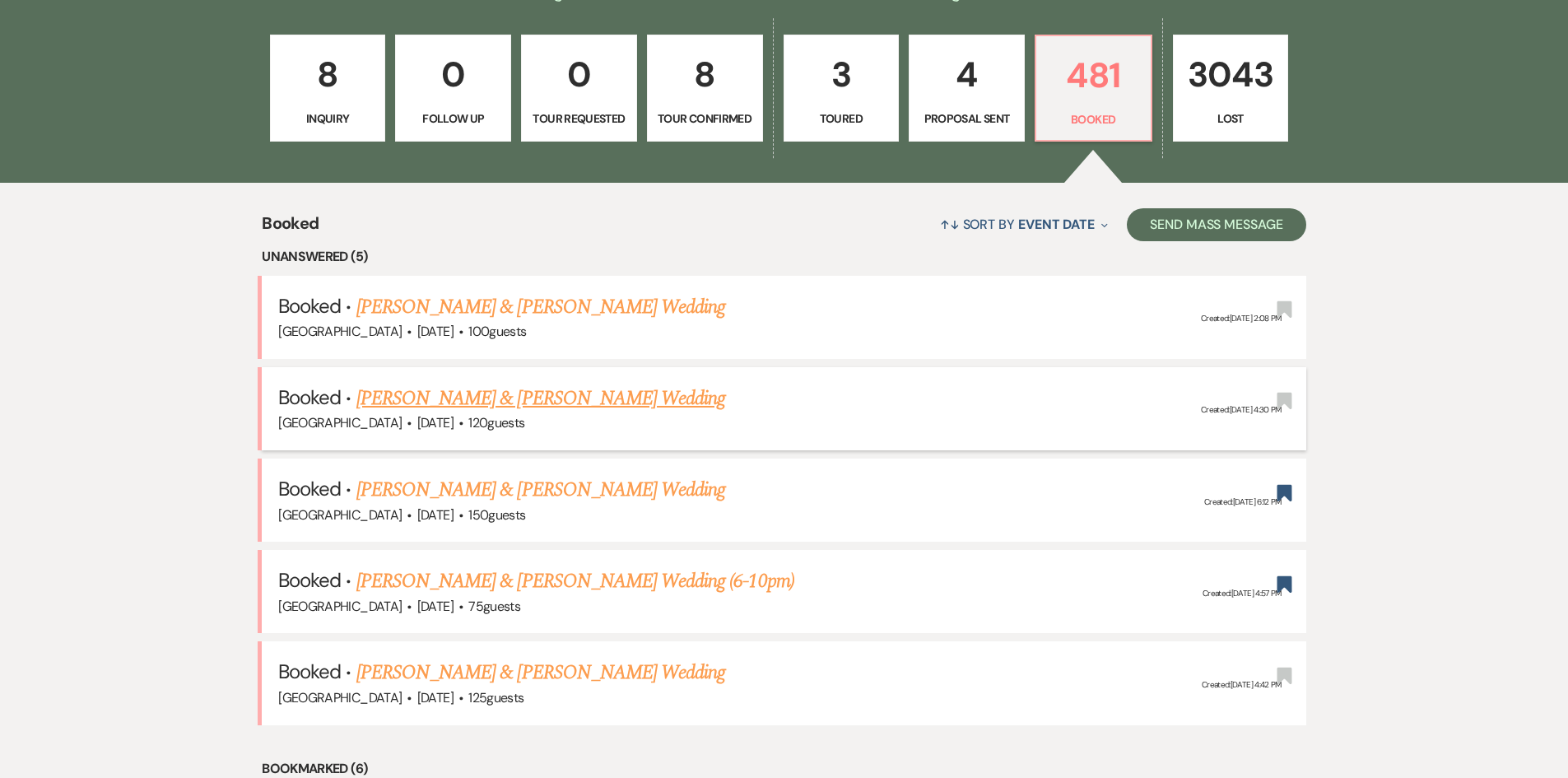
scroll to position [495, 0]
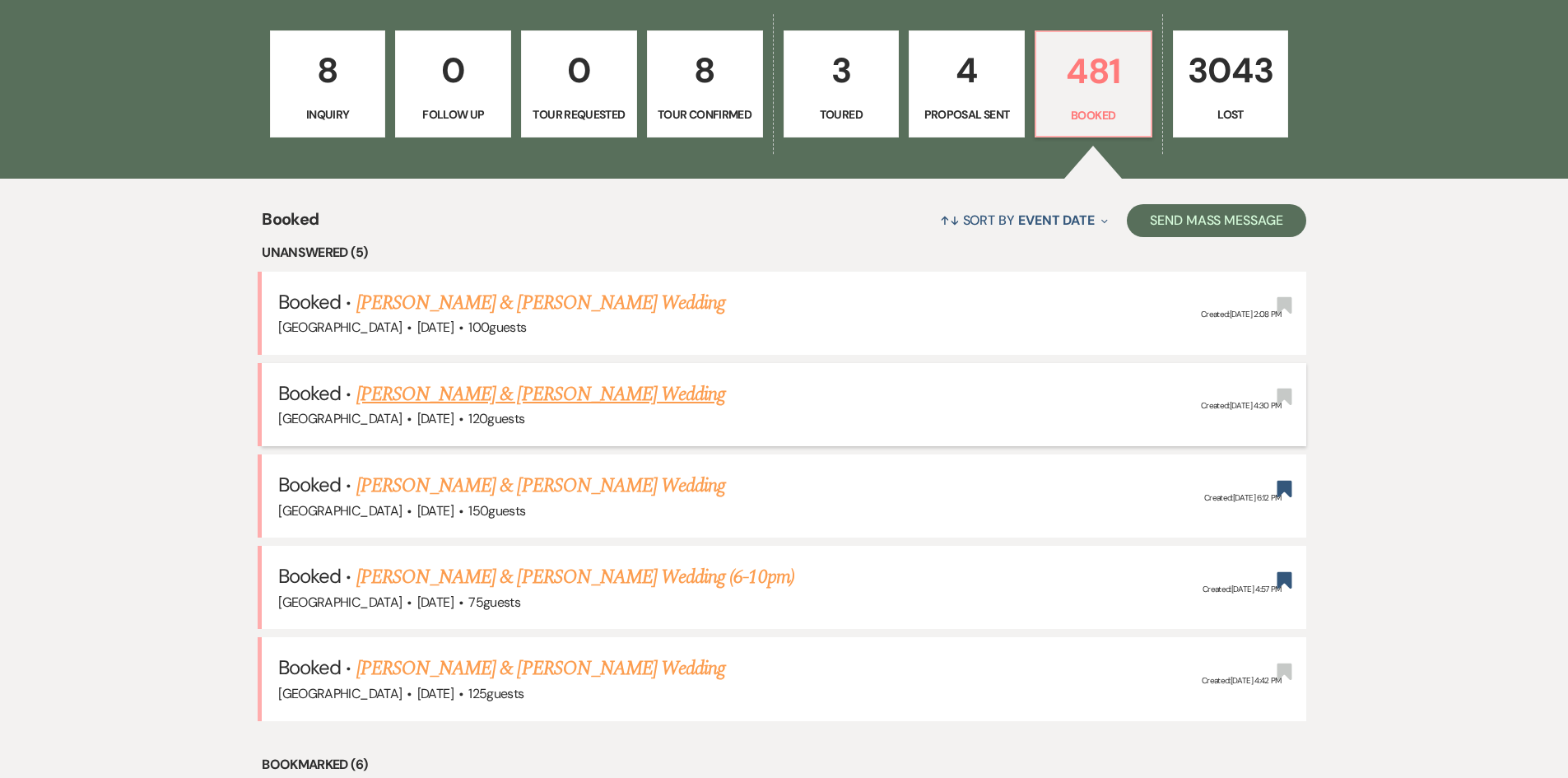
click at [400, 386] on link "[PERSON_NAME] & [PERSON_NAME] Wedding" at bounding box center [540, 394] width 368 height 30
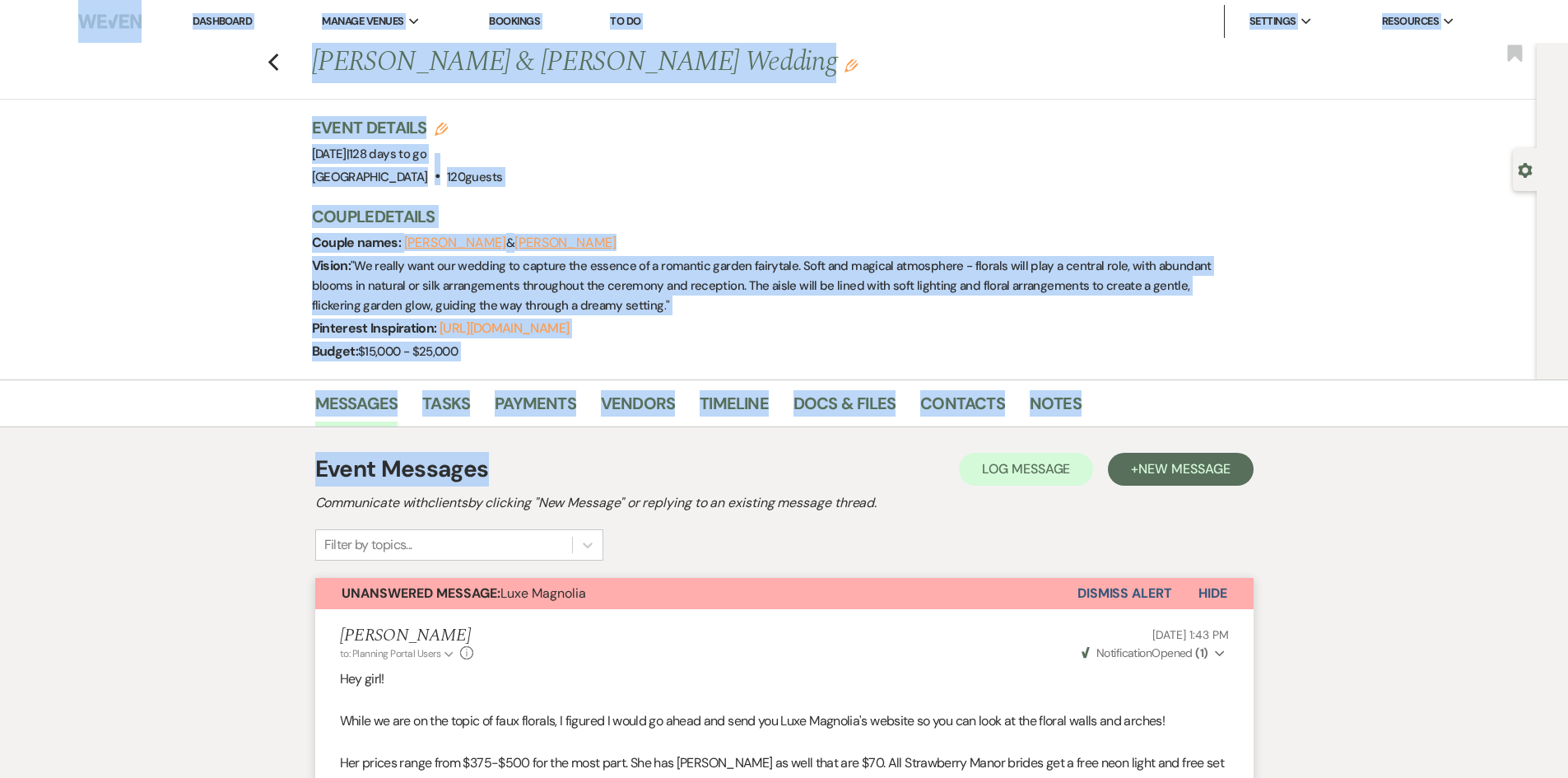
drag, startPoint x: 33, startPoint y: 33, endPoint x: 890, endPoint y: 466, distance: 960.2
drag, startPoint x: 890, startPoint y: 466, endPoint x: 874, endPoint y: 469, distance: 16.3
click at [888, 466] on div "Event Messages Log Log Message + New Message" at bounding box center [784, 469] width 939 height 34
click at [1429, 369] on div "Previous Wen Xie & Tam Chan's Wedding Edit Bookmark Gear Settings Event Details…" at bounding box center [769, 211] width 1537 height 337
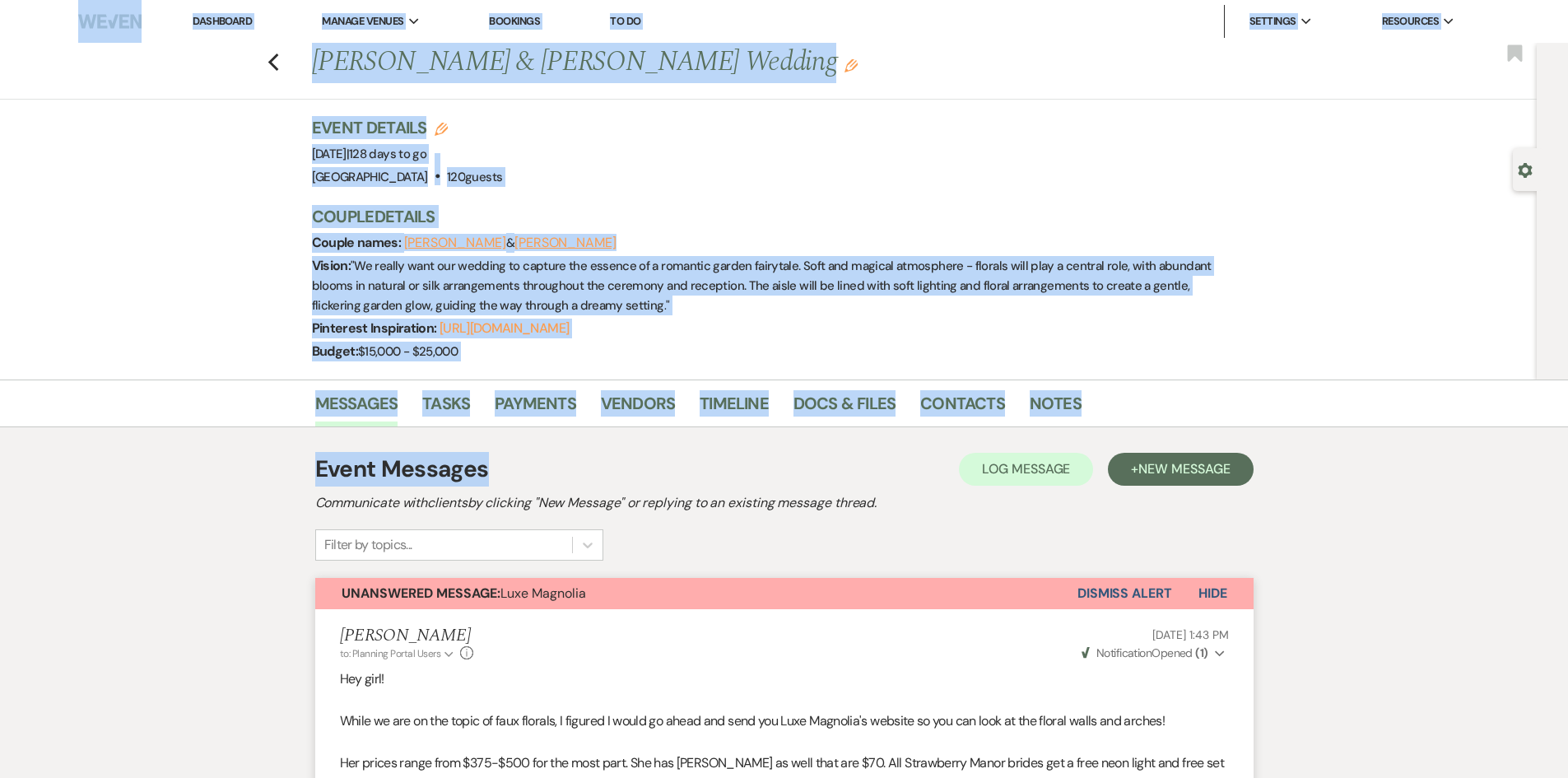
drag, startPoint x: 1193, startPoint y: 335, endPoint x: 197, endPoint y: 143, distance: 1014.3
click at [197, 143] on div "Previous Wen Xie & Tam Chan's Wedding Edit Bookmark Gear Settings Event Details…" at bounding box center [769, 211] width 1537 height 337
click at [199, 143] on div "Previous Wen Xie & Tam Chan's Wedding Edit Bookmark Gear Settings Event Details…" at bounding box center [769, 211] width 1537 height 337
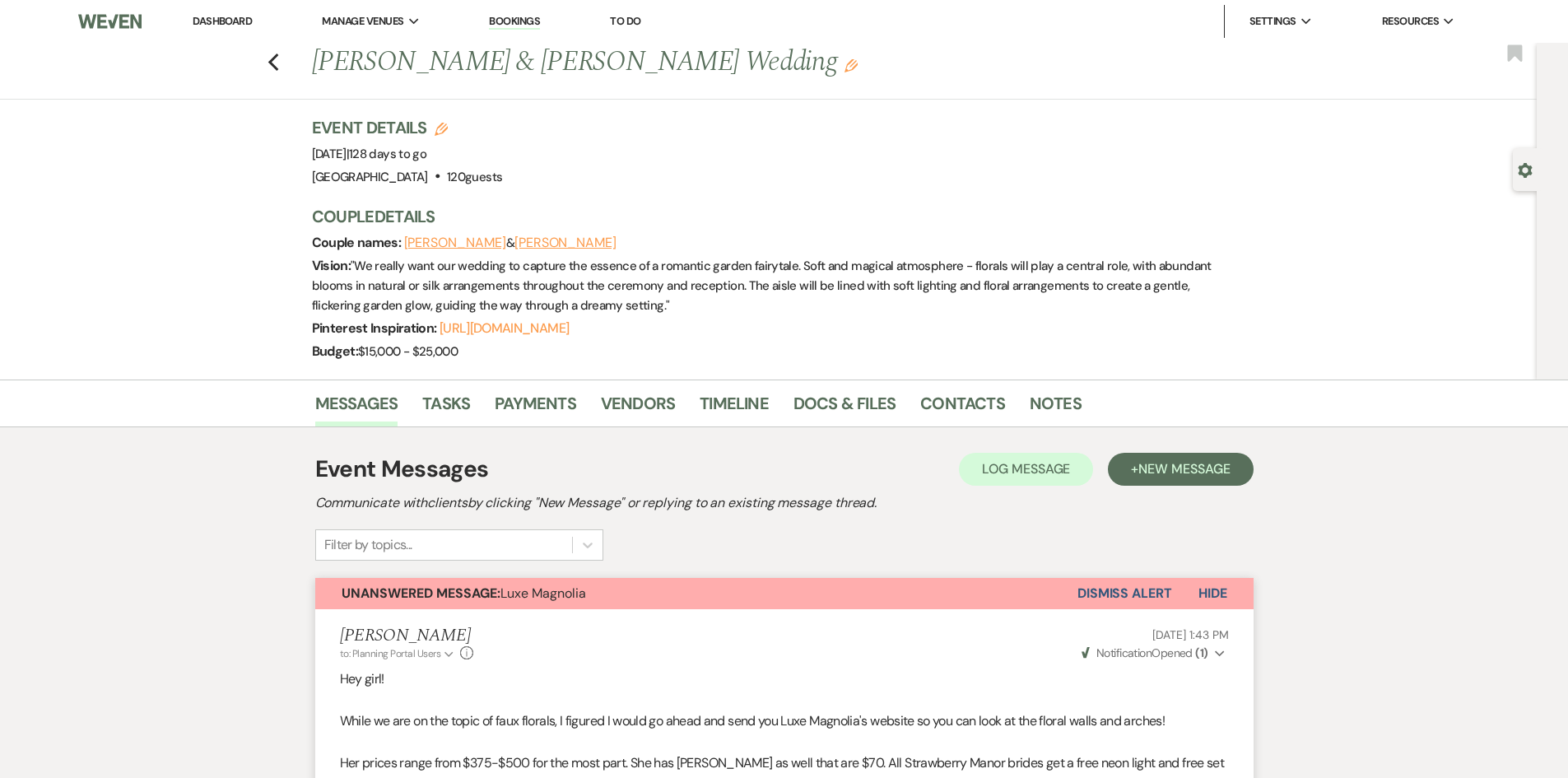
click at [226, 112] on div "Previous Wen Xie & Tam Chan's Wedding Edit Bookmark Gear Settings Event Details…" at bounding box center [769, 211] width 1537 height 337
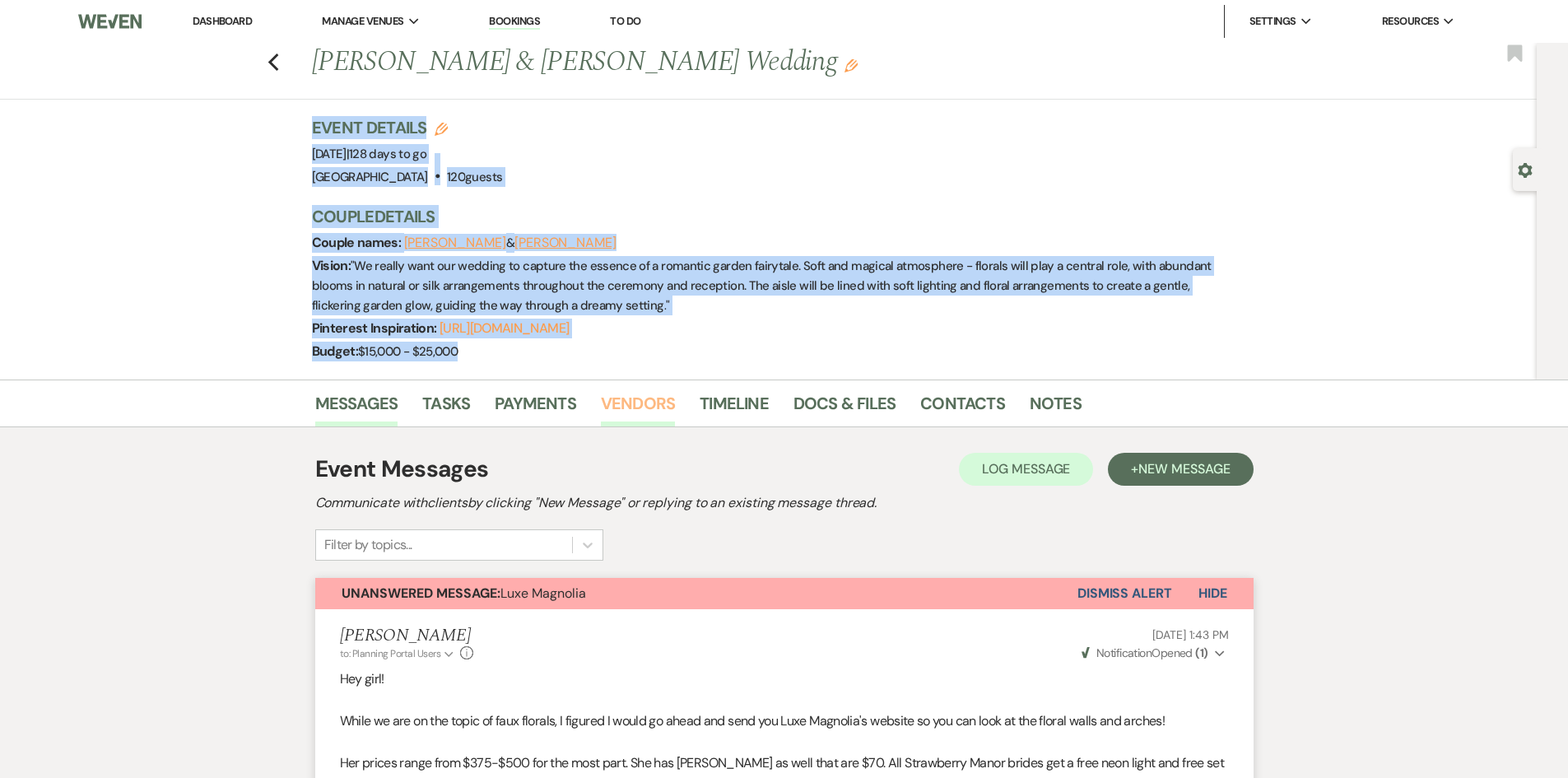
drag, startPoint x: 226, startPoint y: 112, endPoint x: 610, endPoint y: 400, distance: 480.0
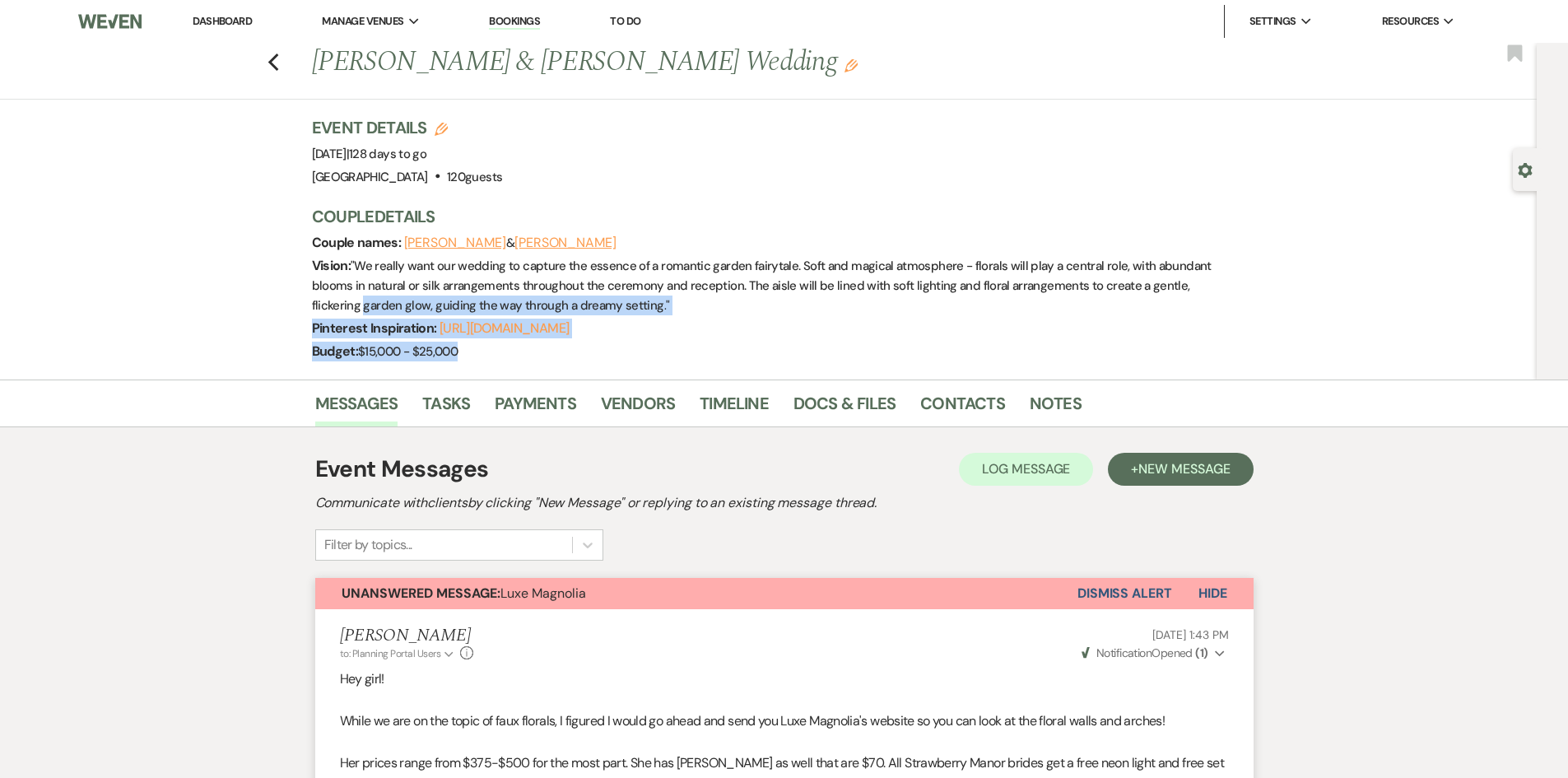
drag, startPoint x: 507, startPoint y: 354, endPoint x: 318, endPoint y: 303, distance: 195.8
click at [318, 303] on div "Couple Details Couple names: Wen Xie & Tam Chan Vision: " We really want our we…" at bounding box center [773, 283] width 922 height 158
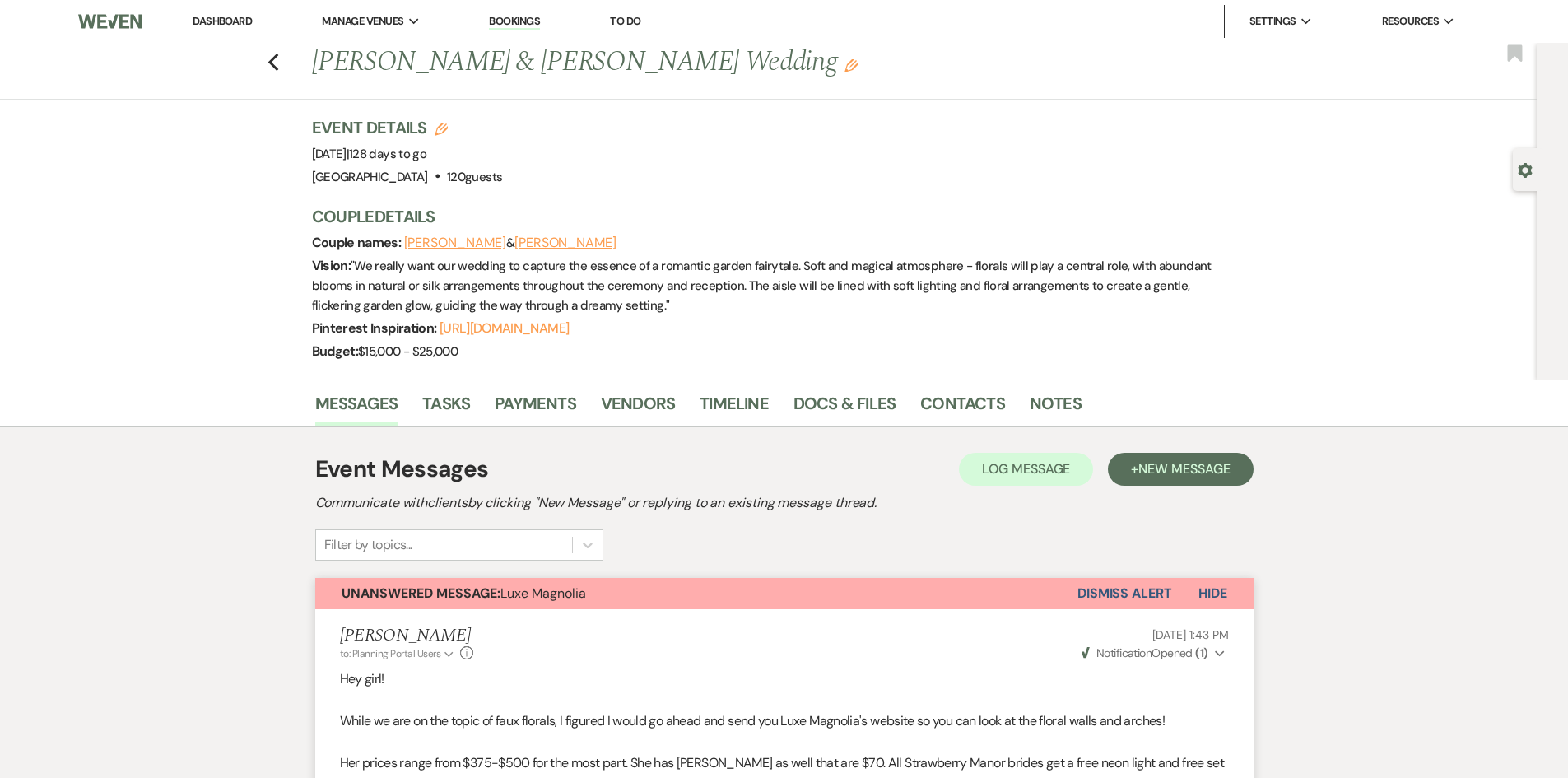
click at [257, 290] on div "Previous Wen Xie & Tam Chan's Wedding Edit Bookmark Gear Settings Event Details…" at bounding box center [769, 211] width 1537 height 337
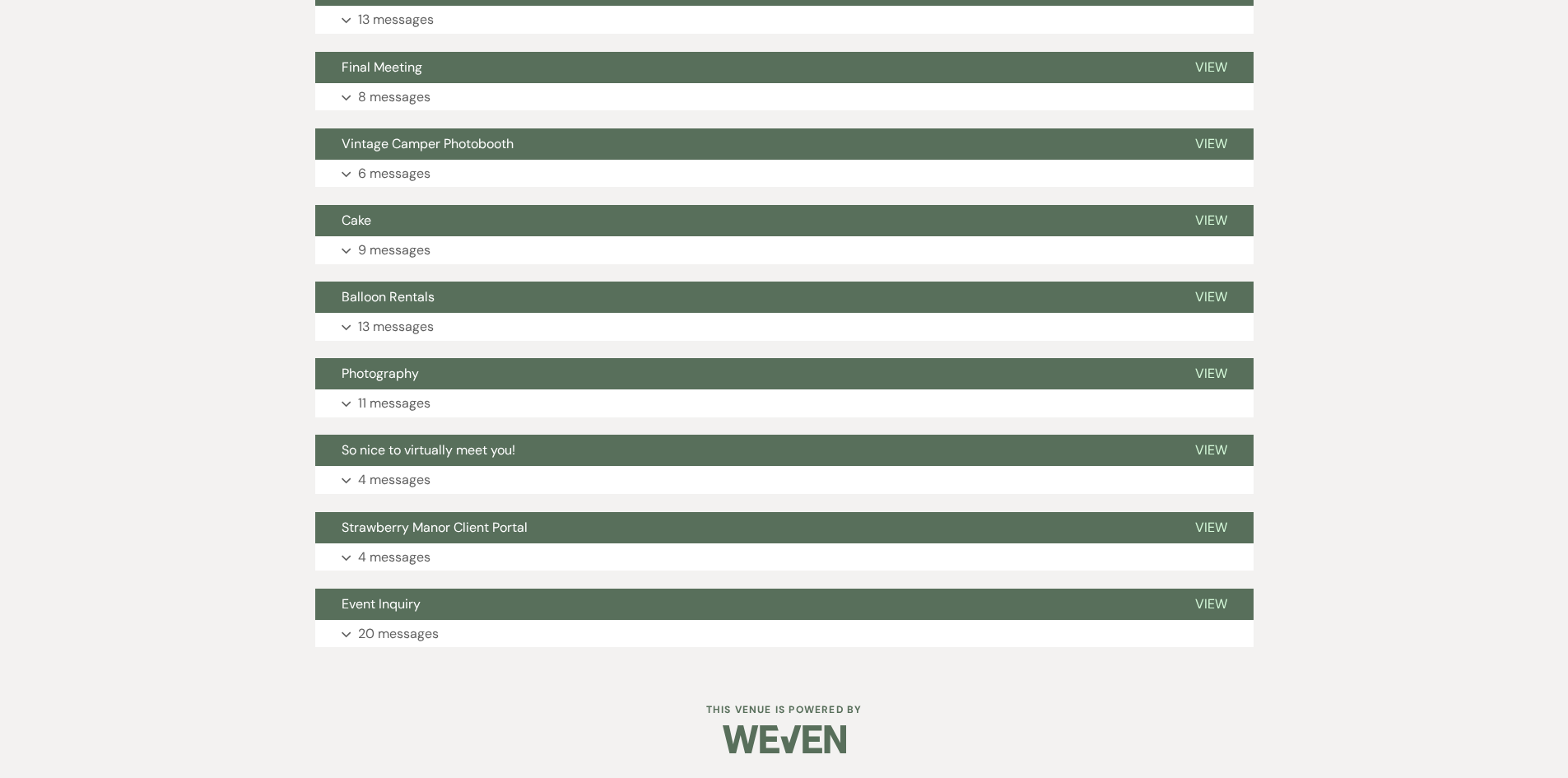
scroll to position [6753, 0]
drag, startPoint x: 810, startPoint y: 652, endPoint x: 336, endPoint y: 566, distance: 481.7
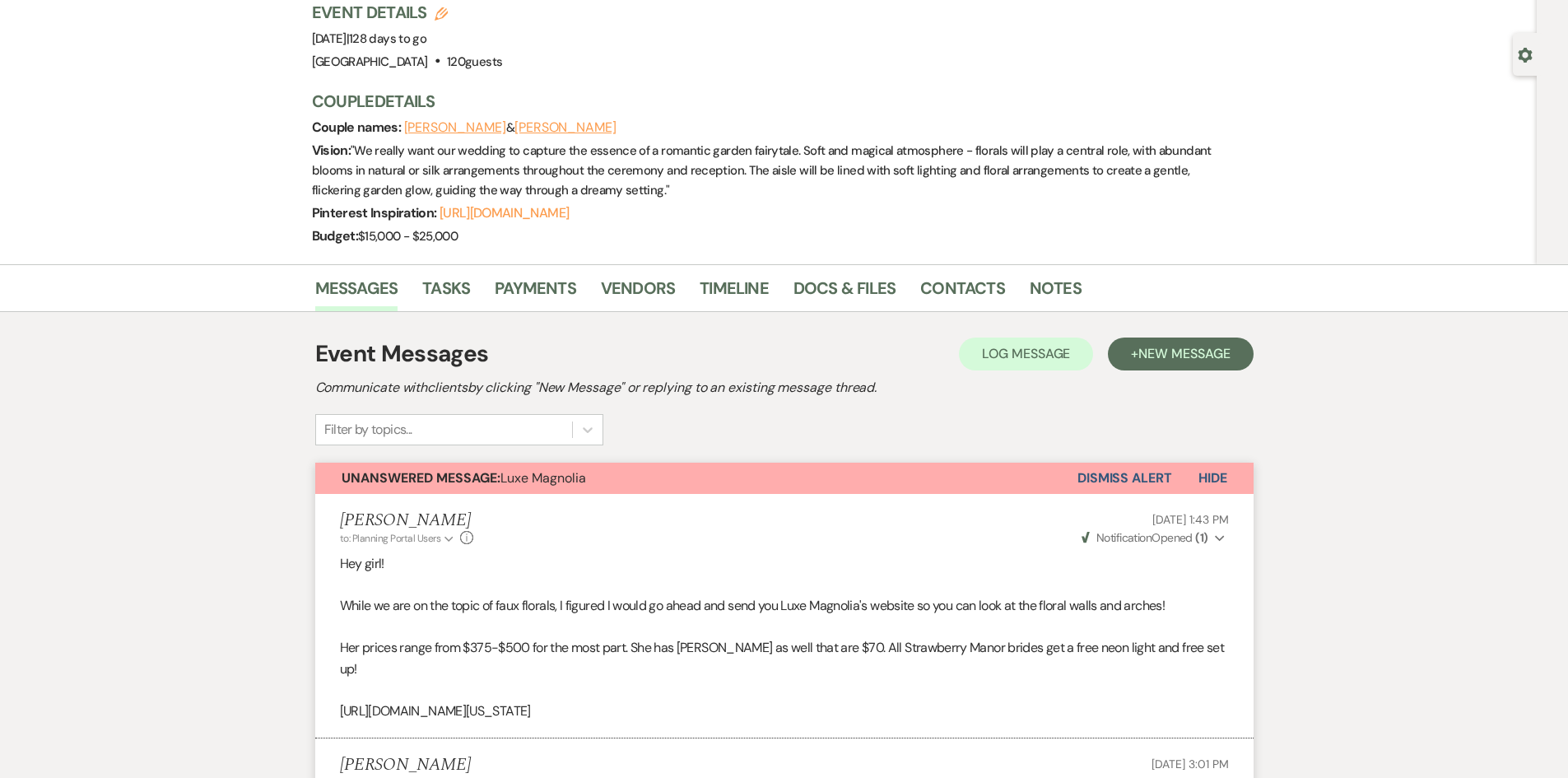
scroll to position [0, 0]
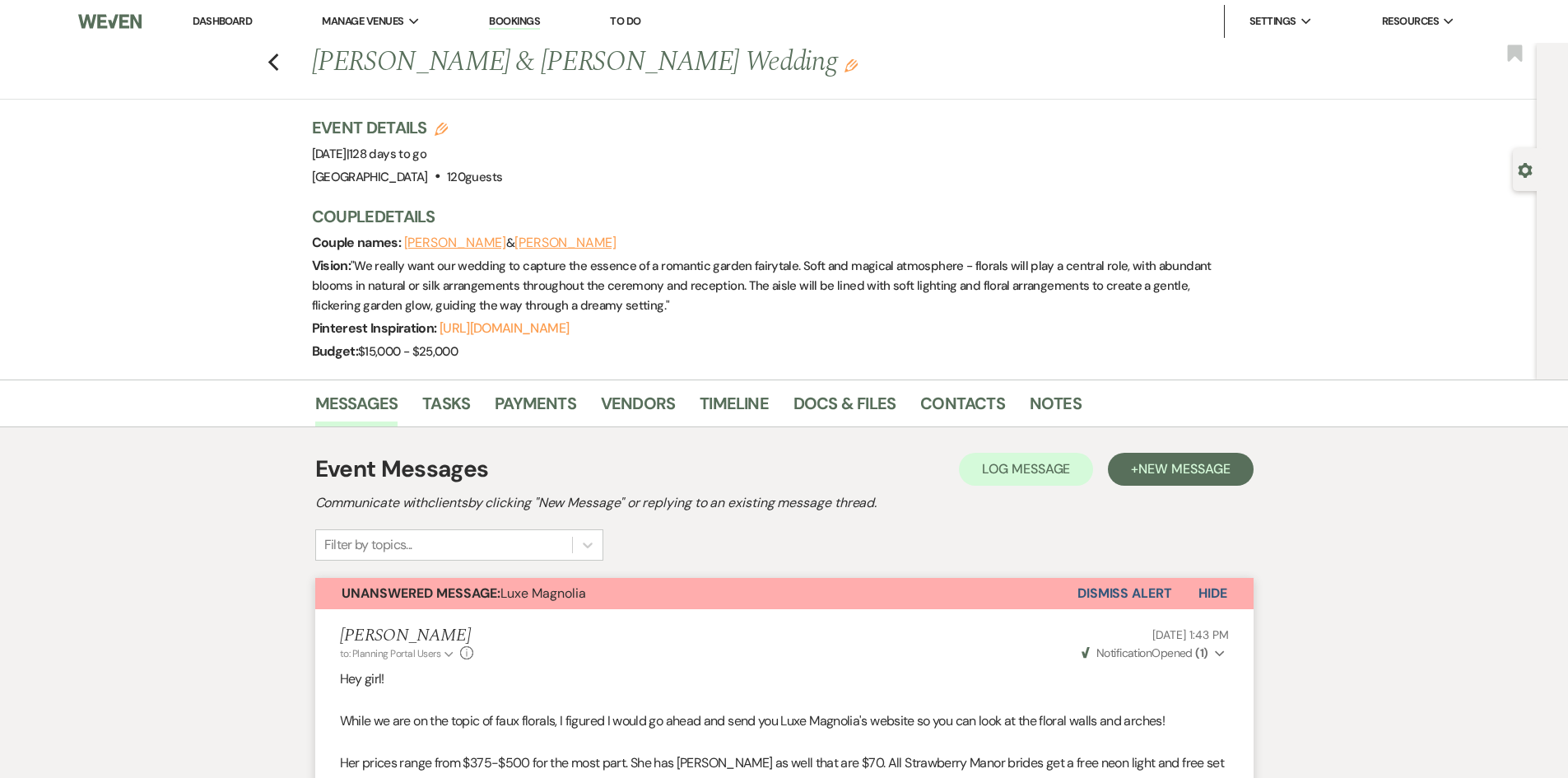
click at [209, 10] on li "Dashboard" at bounding box center [223, 21] width 76 height 33
click at [212, 18] on link "Dashboard" at bounding box center [222, 20] width 59 height 14
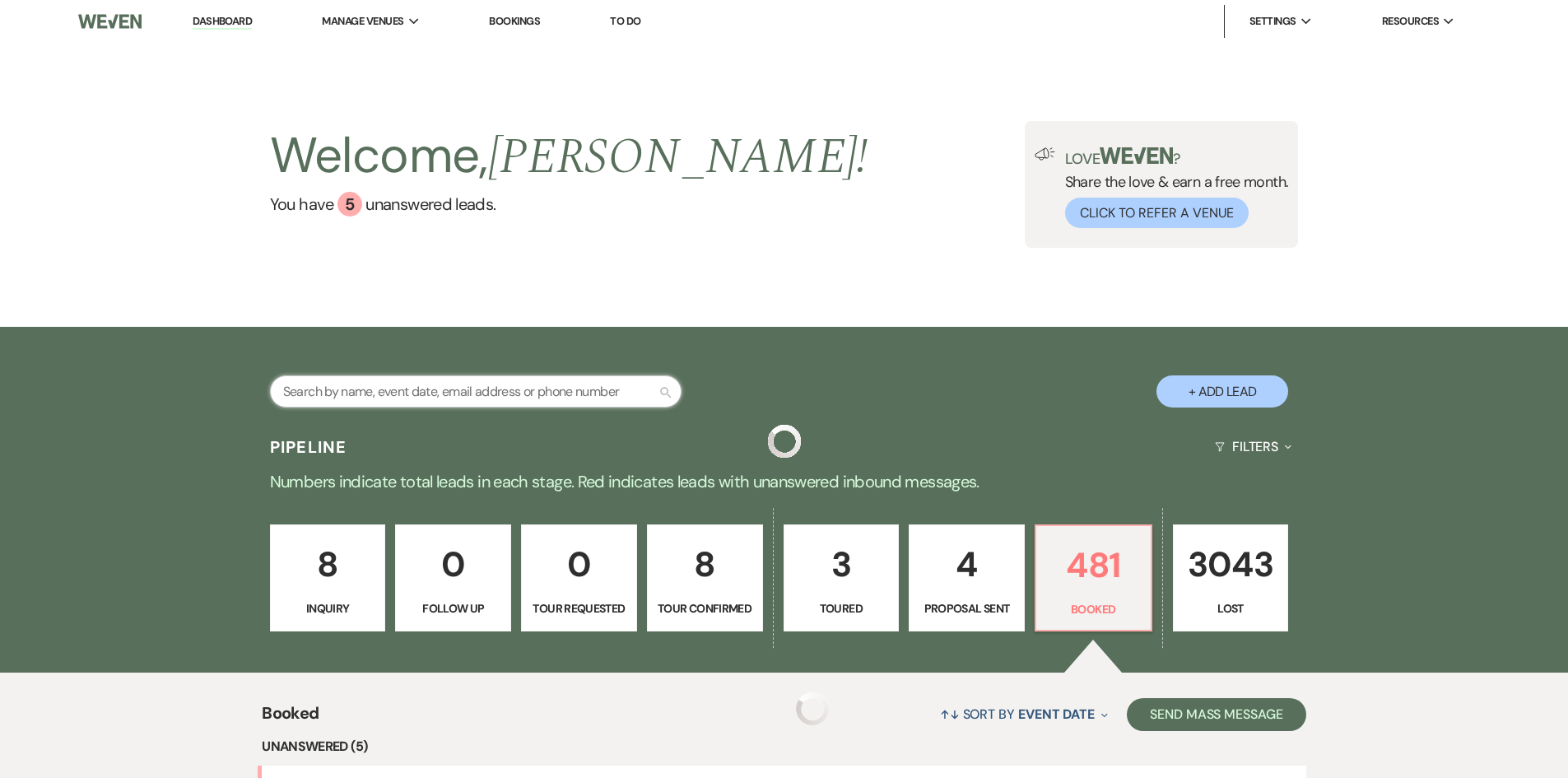
click at [512, 393] on input "text" at bounding box center [475, 391] width 412 height 32
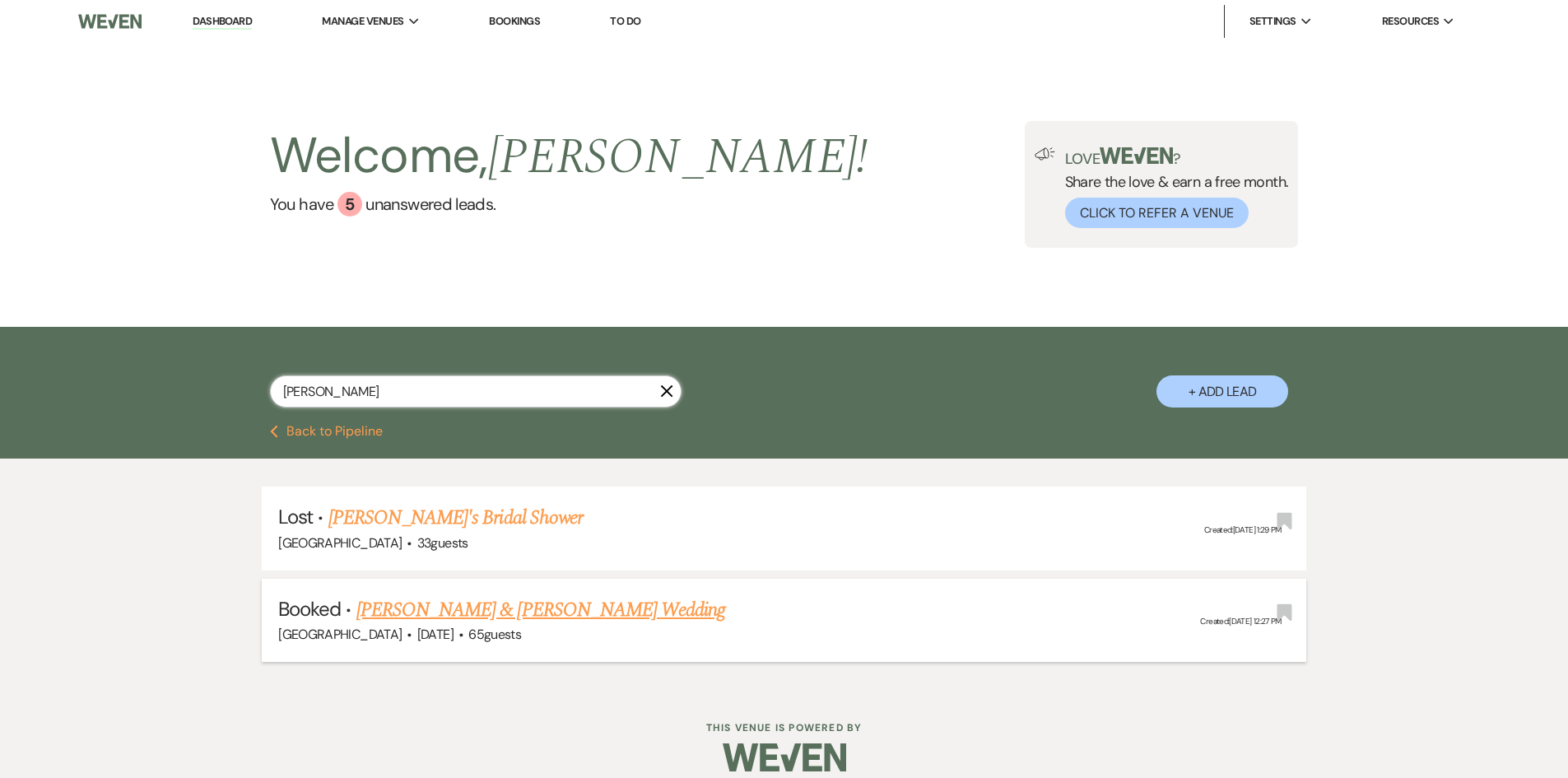
type input "cochran"
click at [540, 614] on link "[PERSON_NAME] & [PERSON_NAME] Wedding" at bounding box center [540, 610] width 368 height 30
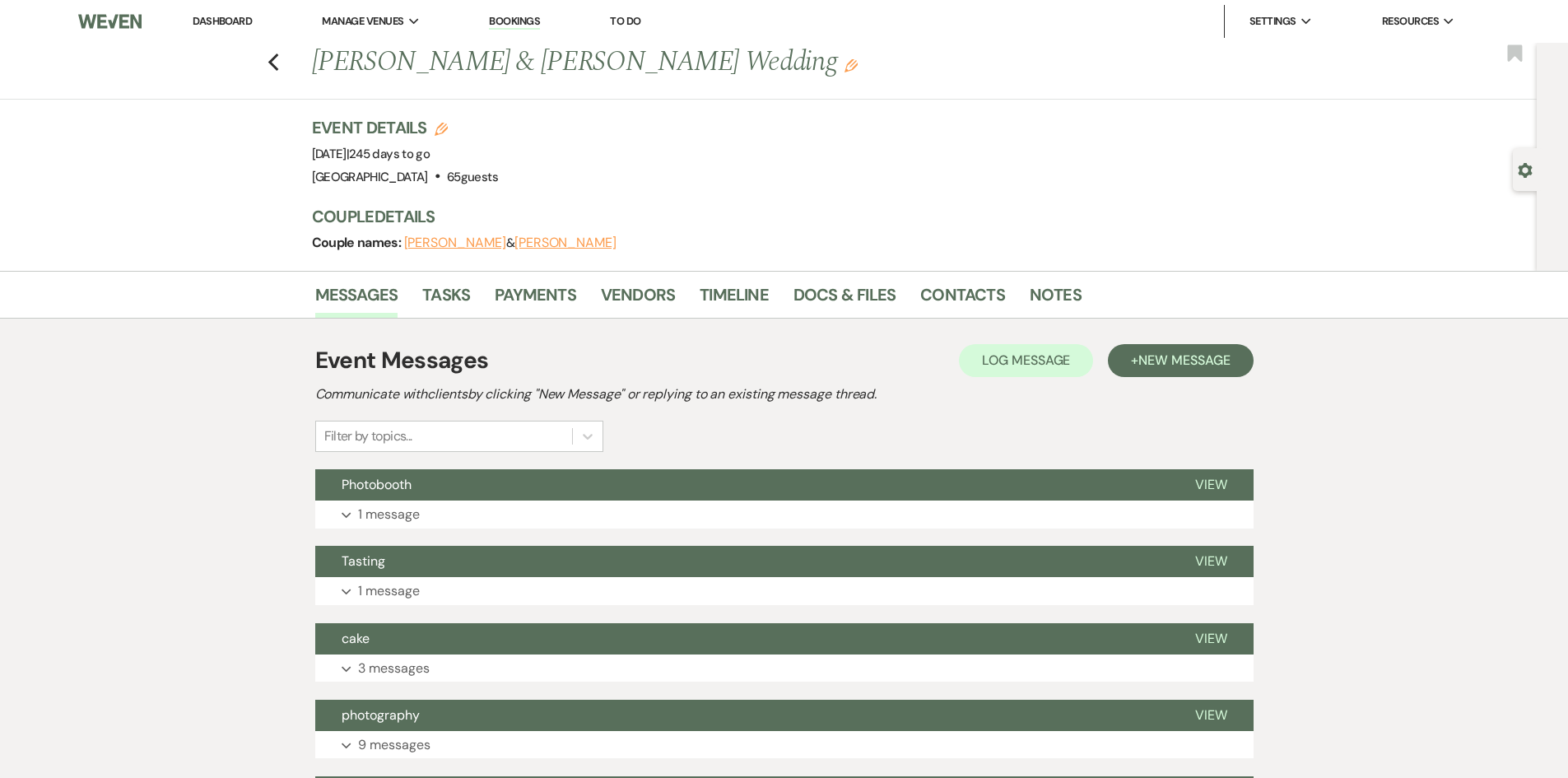
drag, startPoint x: 509, startPoint y: 176, endPoint x: 396, endPoint y: 178, distance: 113.0
click at [396, 178] on div "Venue: Strawberry Manor . 65 guests Venue Address: 1690 Veterans Ave Ponchatoul…" at bounding box center [405, 177] width 186 height 23
click at [477, 243] on button "Alyssa Cochran" at bounding box center [454, 243] width 102 height 14
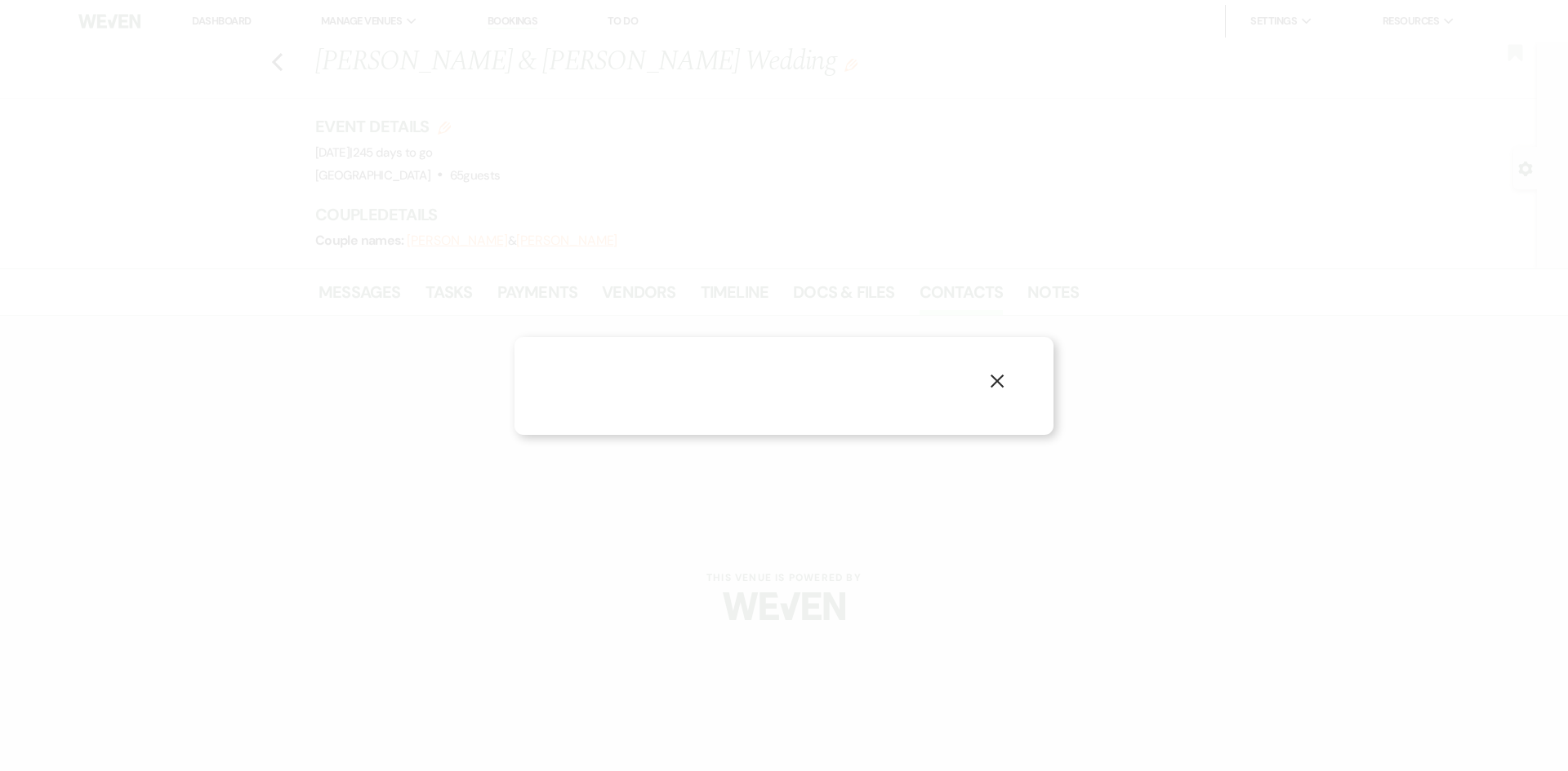
select select "1"
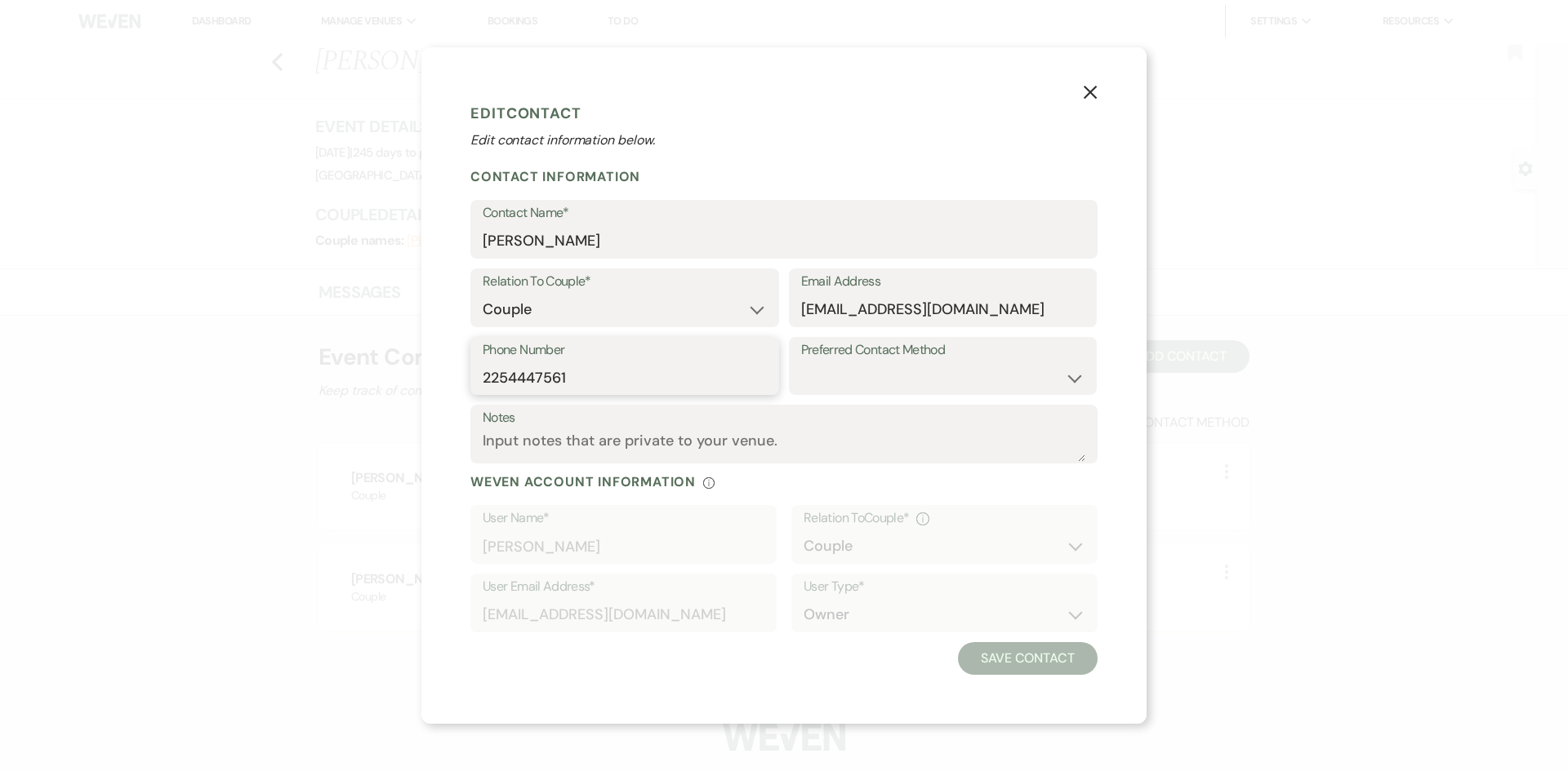
drag, startPoint x: 589, startPoint y: 384, endPoint x: 445, endPoint y: 381, distance: 144.0
click at [448, 383] on div "X Edit Contact Edit contact information below. Contact Information Contact Name…" at bounding box center [783, 386] width 725 height 677
click at [610, 376] on input "2254447561" at bounding box center [624, 377] width 284 height 31
click at [1084, 90] on icon "X" at bounding box center [1090, 92] width 14 height 14
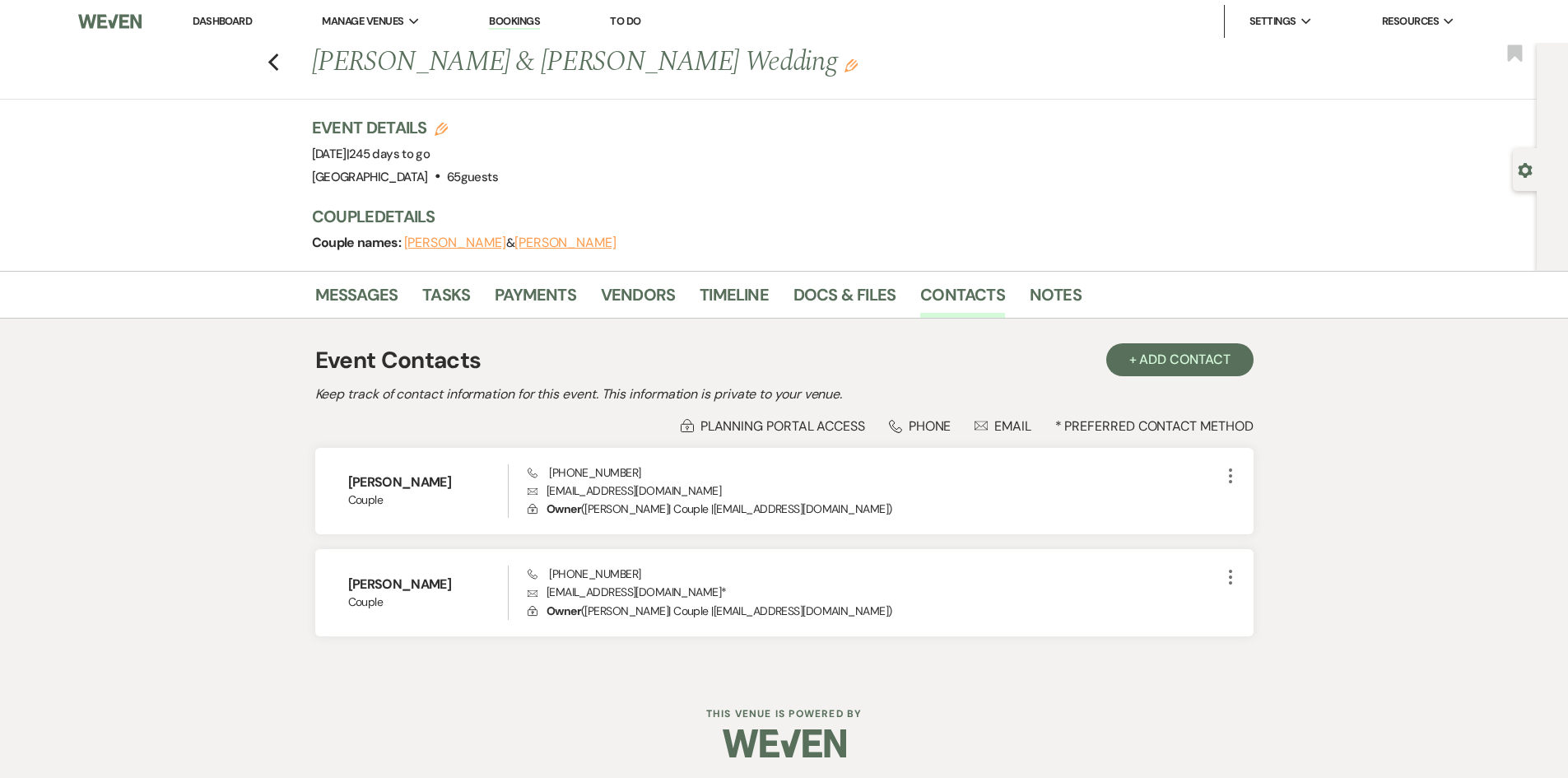
click at [246, 16] on link "Dashboard" at bounding box center [222, 20] width 59 height 14
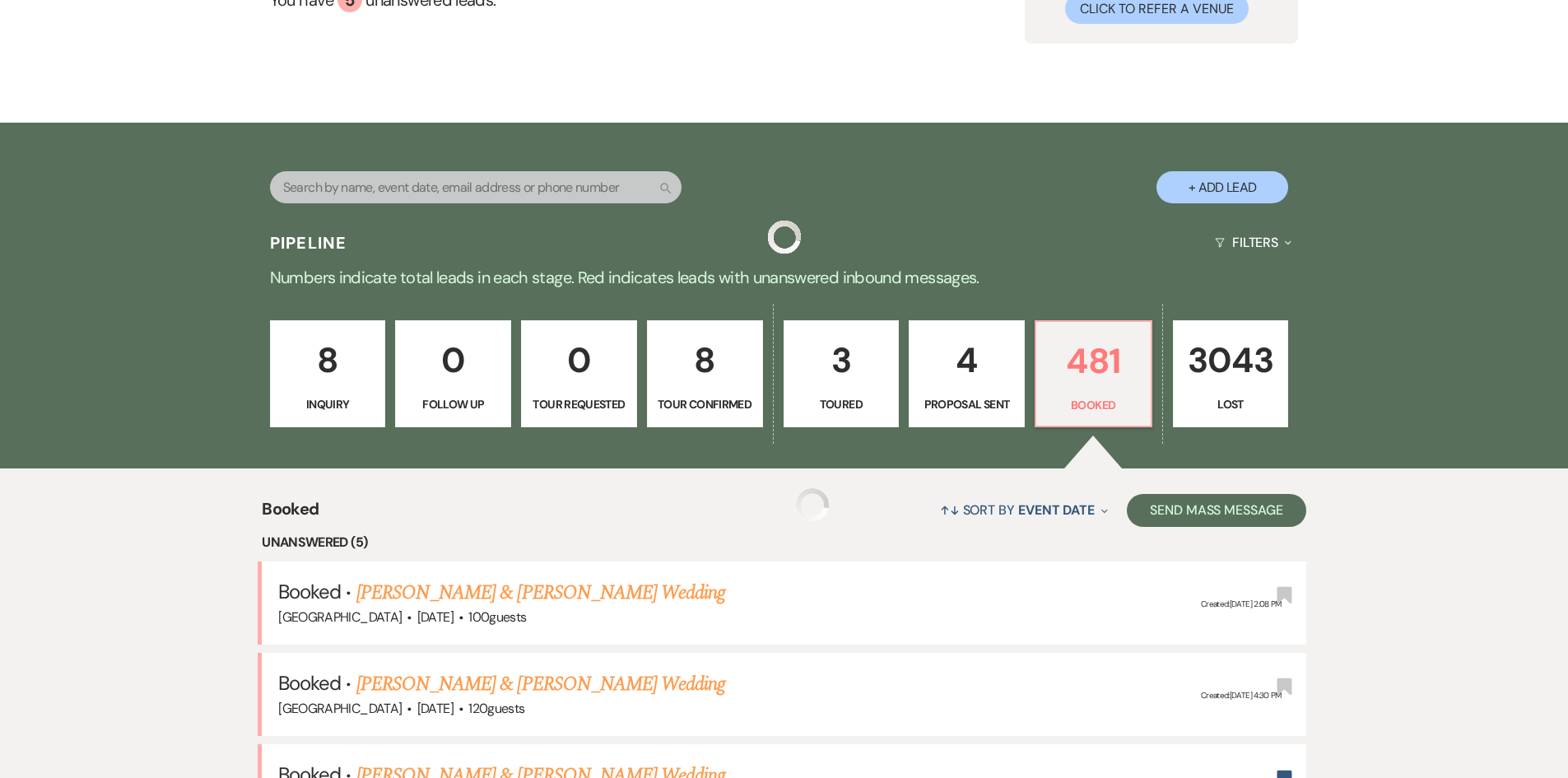
scroll to position [495, 0]
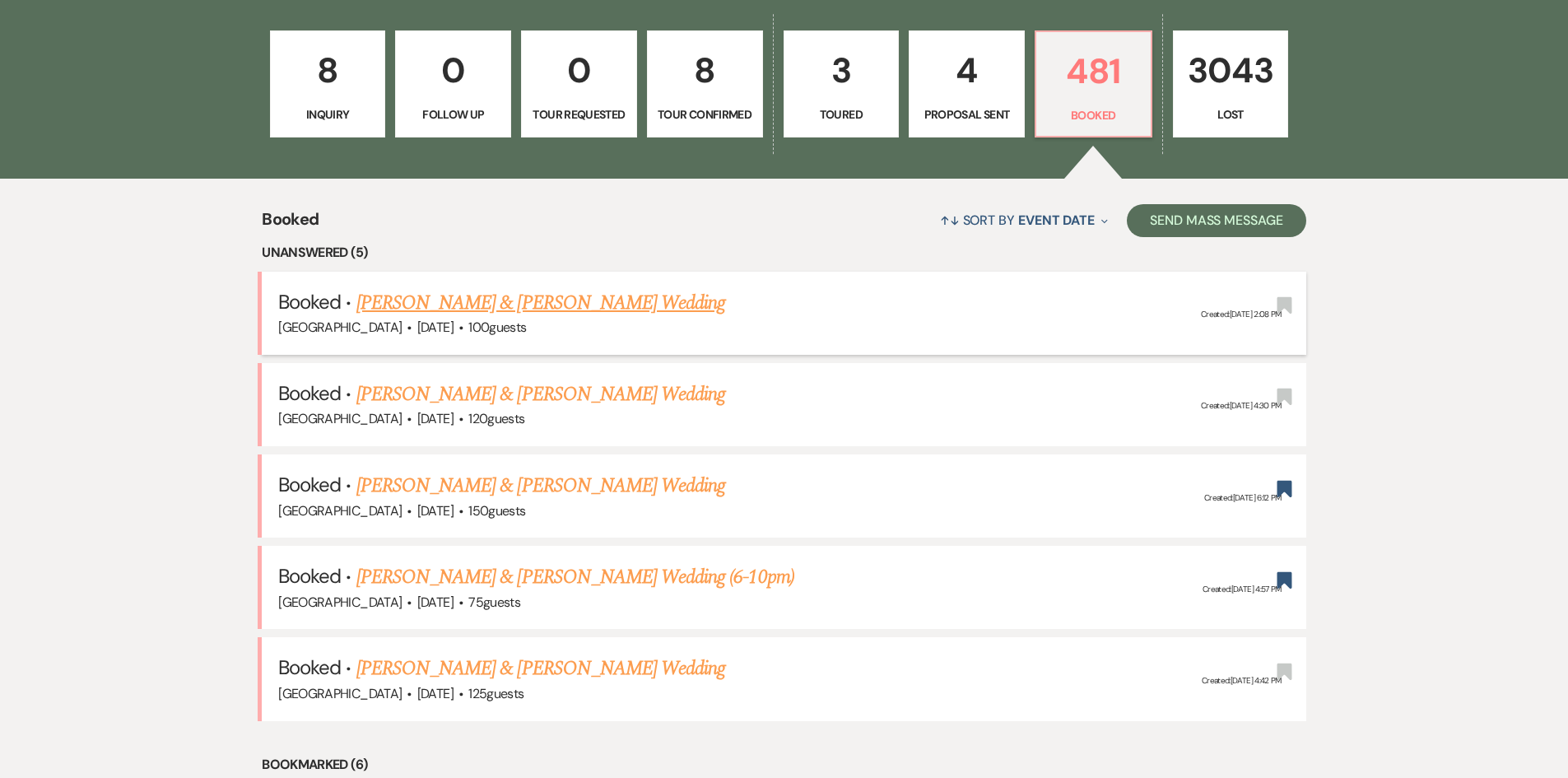
click at [583, 294] on link "[PERSON_NAME] & [PERSON_NAME] Wedding" at bounding box center [540, 303] width 368 height 30
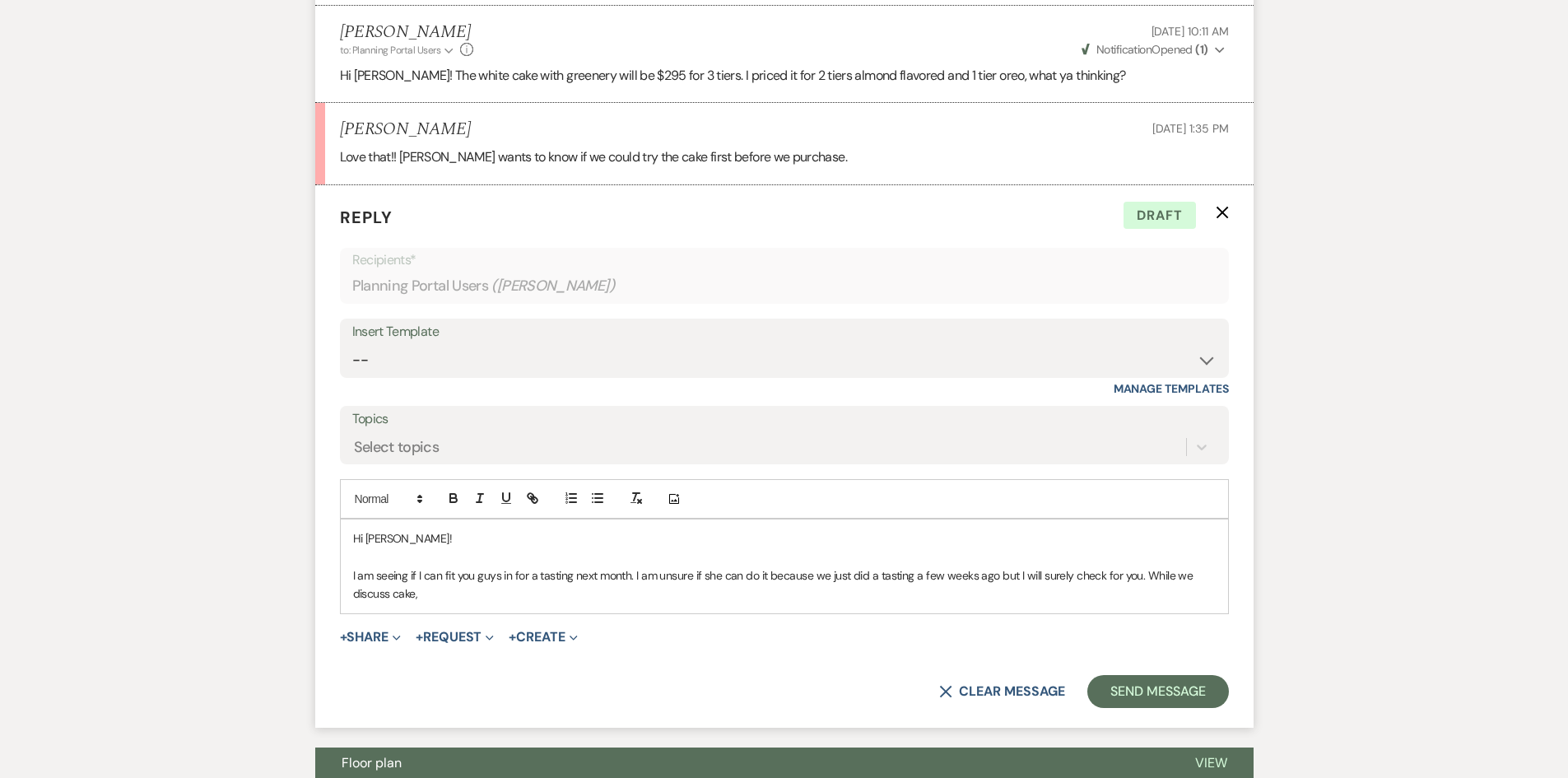
scroll to position [2051, 0]
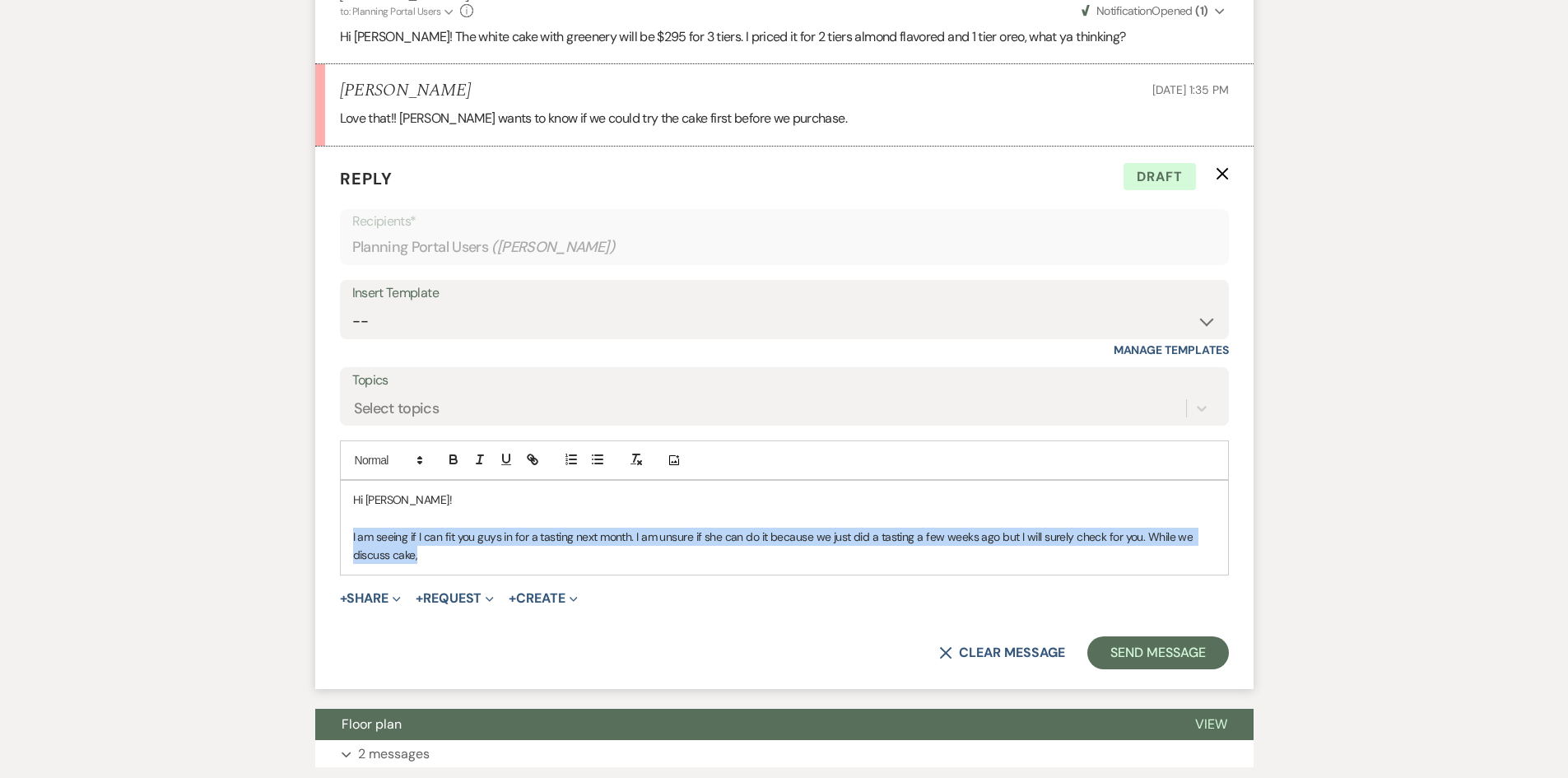
drag, startPoint x: 483, startPoint y: 535, endPoint x: 345, endPoint y: 518, distance: 139.0
click at [345, 518] on div "Hi [PERSON_NAME]! I am seeing if I can fit you guys in for a tasting next month…" at bounding box center [784, 528] width 887 height 94
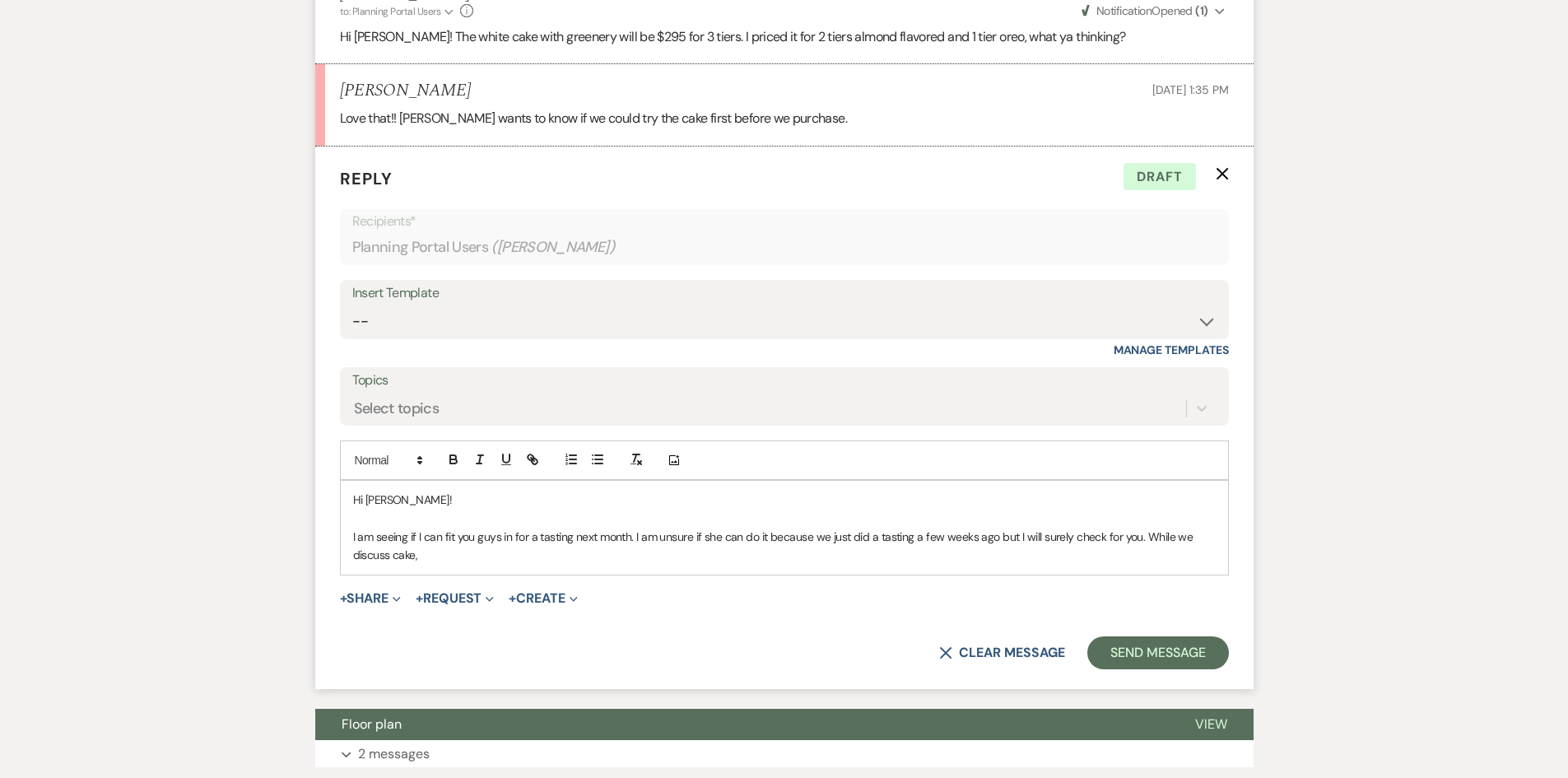
click at [454, 510] on p at bounding box center [784, 519] width 863 height 18
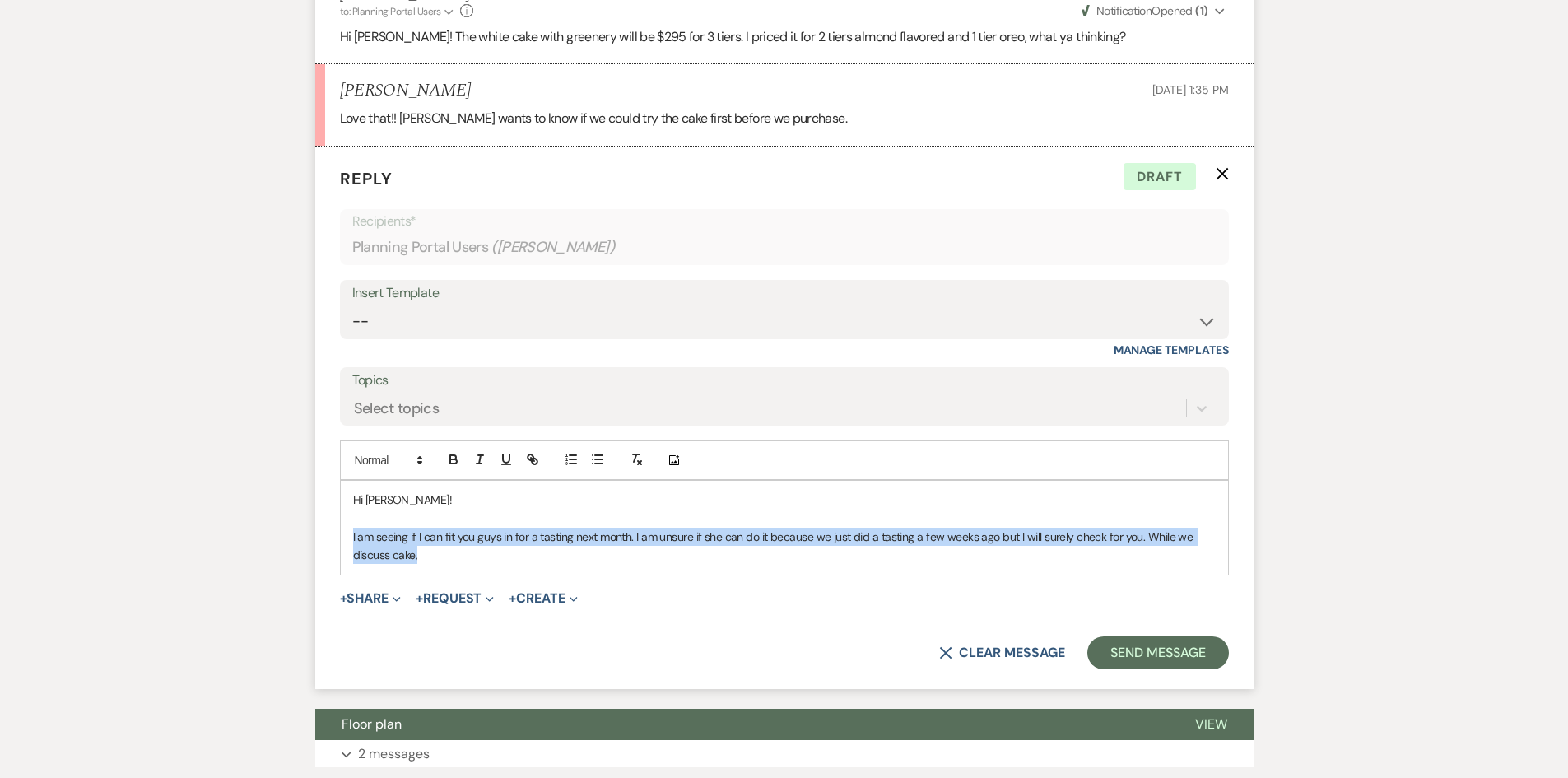
drag, startPoint x: 497, startPoint y: 539, endPoint x: 333, endPoint y: 507, distance: 167.1
click at [333, 507] on form "Reply X Draft Recipients* Planning Portal Users ( Cassidy Ainsworth ) Insert Te…" at bounding box center [784, 418] width 939 height 543
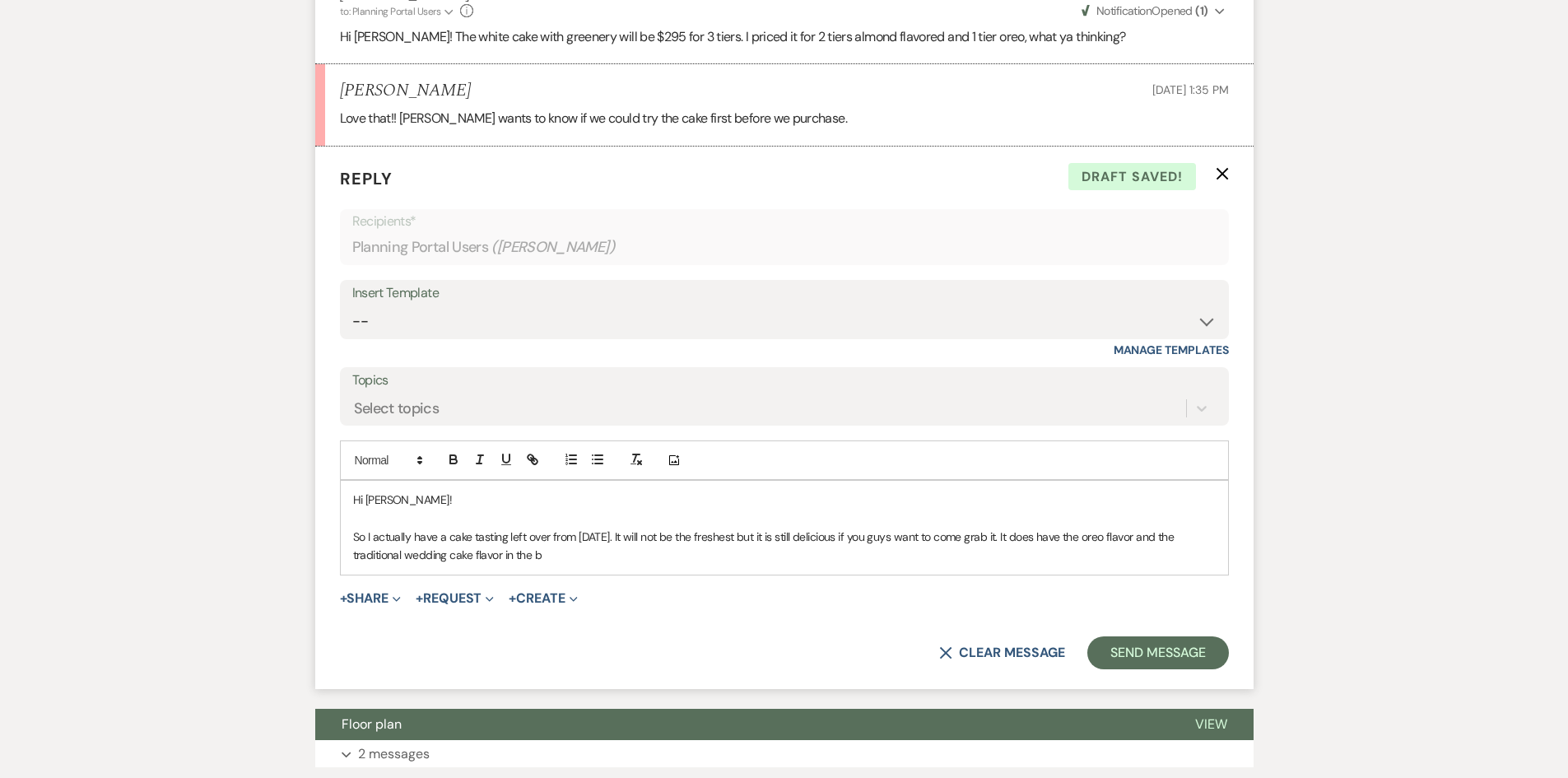
drag, startPoint x: 626, startPoint y: 512, endPoint x: 658, endPoint y: 562, distance: 59.4
click at [658, 562] on form "Reply X Draft saved! Recipients* Planning Portal Users ( Cassidy Ainsworth ) In…" at bounding box center [784, 418] width 939 height 543
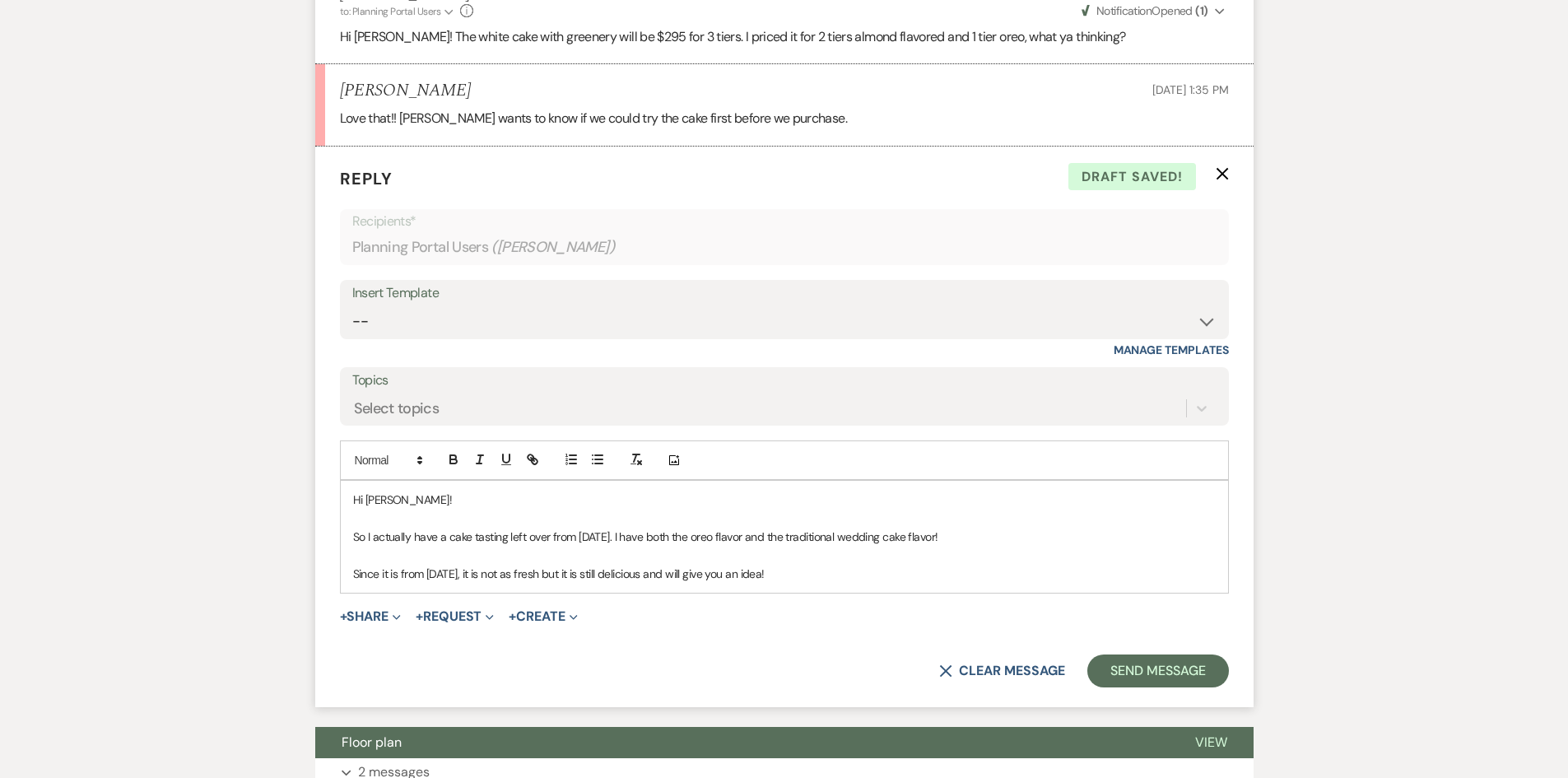
click at [344, 554] on div "Hi Cassidy! So I actually have a cake tasting left over from Saturday. I have b…" at bounding box center [784, 537] width 887 height 112
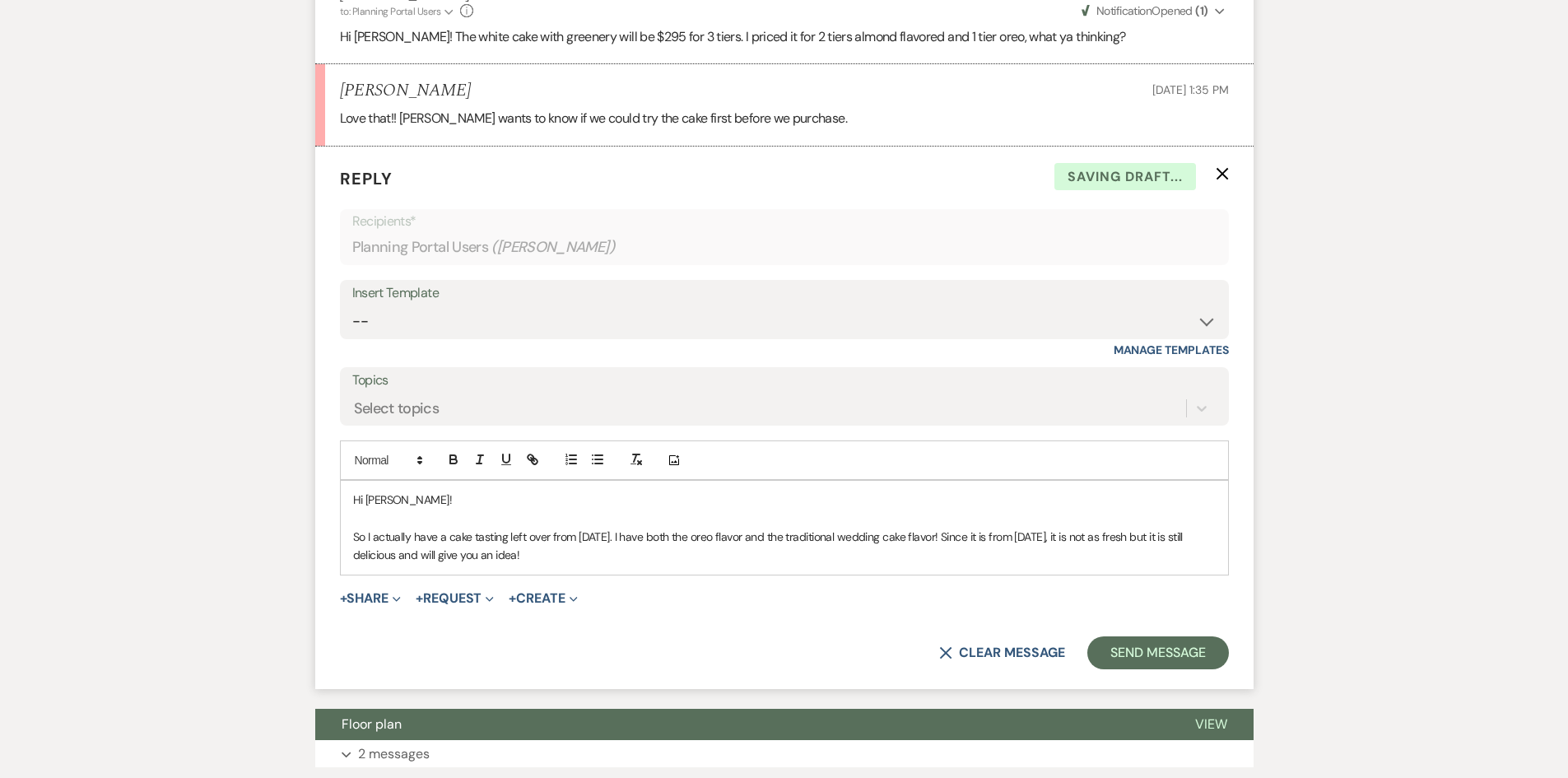
drag, startPoint x: 710, startPoint y: 529, endPoint x: 735, endPoint y: 514, distance: 29.2
click at [709, 529] on p "So I actually have a cake tasting left over from Saturday. I have both the oreo…" at bounding box center [784, 546] width 863 height 37
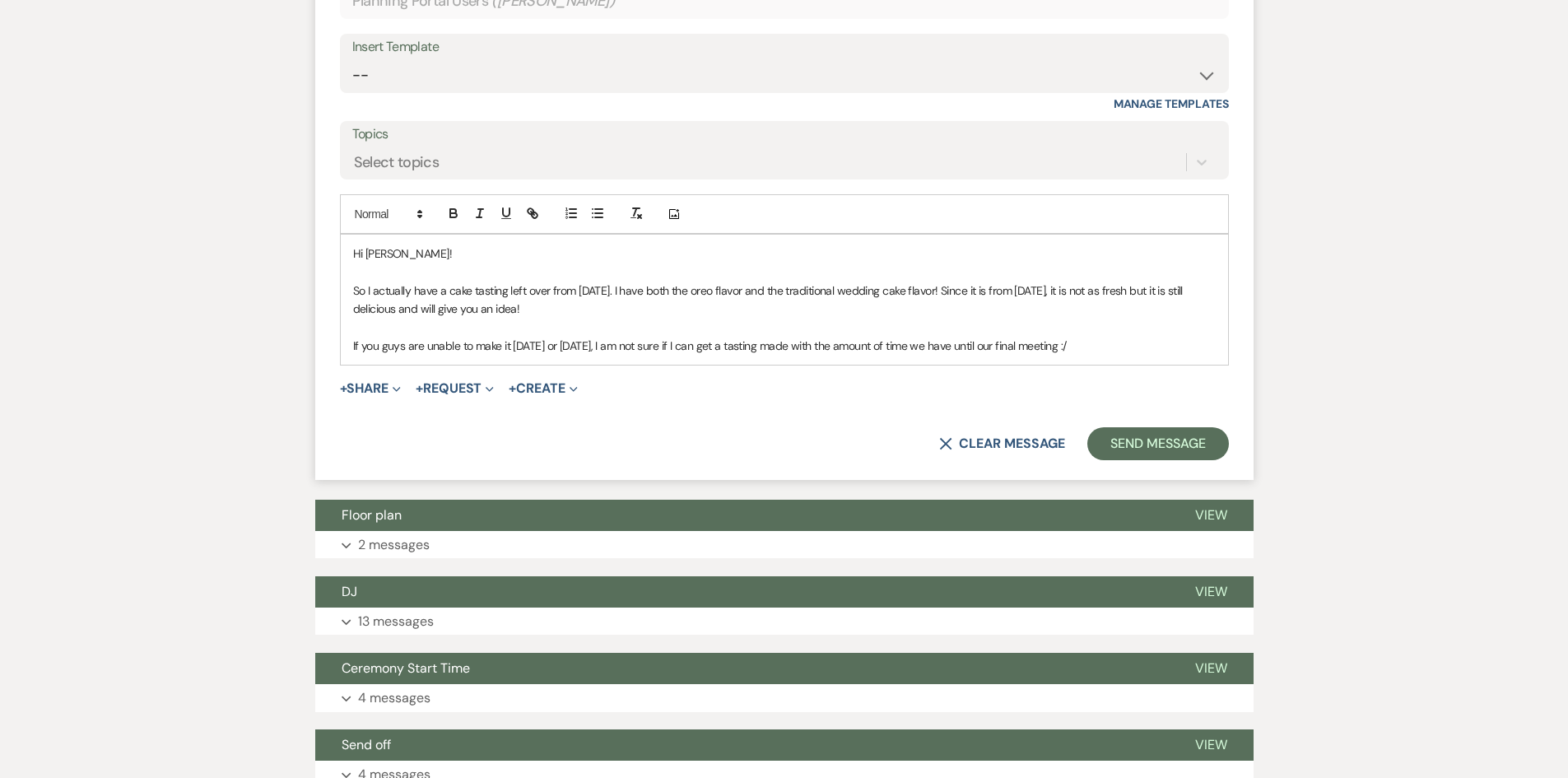
scroll to position [2298, 0]
drag, startPoint x: 671, startPoint y: 319, endPoint x: 616, endPoint y: 322, distance: 55.1
click at [616, 336] on p "If you guys are unable to make it today or tomorrow, I am not sure if I can get…" at bounding box center [784, 345] width 863 height 18
drag, startPoint x: 693, startPoint y: 326, endPoint x: 717, endPoint y: 343, distance: 29.4
click at [721, 337] on div "Hi Cassidy! So I actually have a cake tasting left over from Saturday. I have b…" at bounding box center [784, 299] width 887 height 130
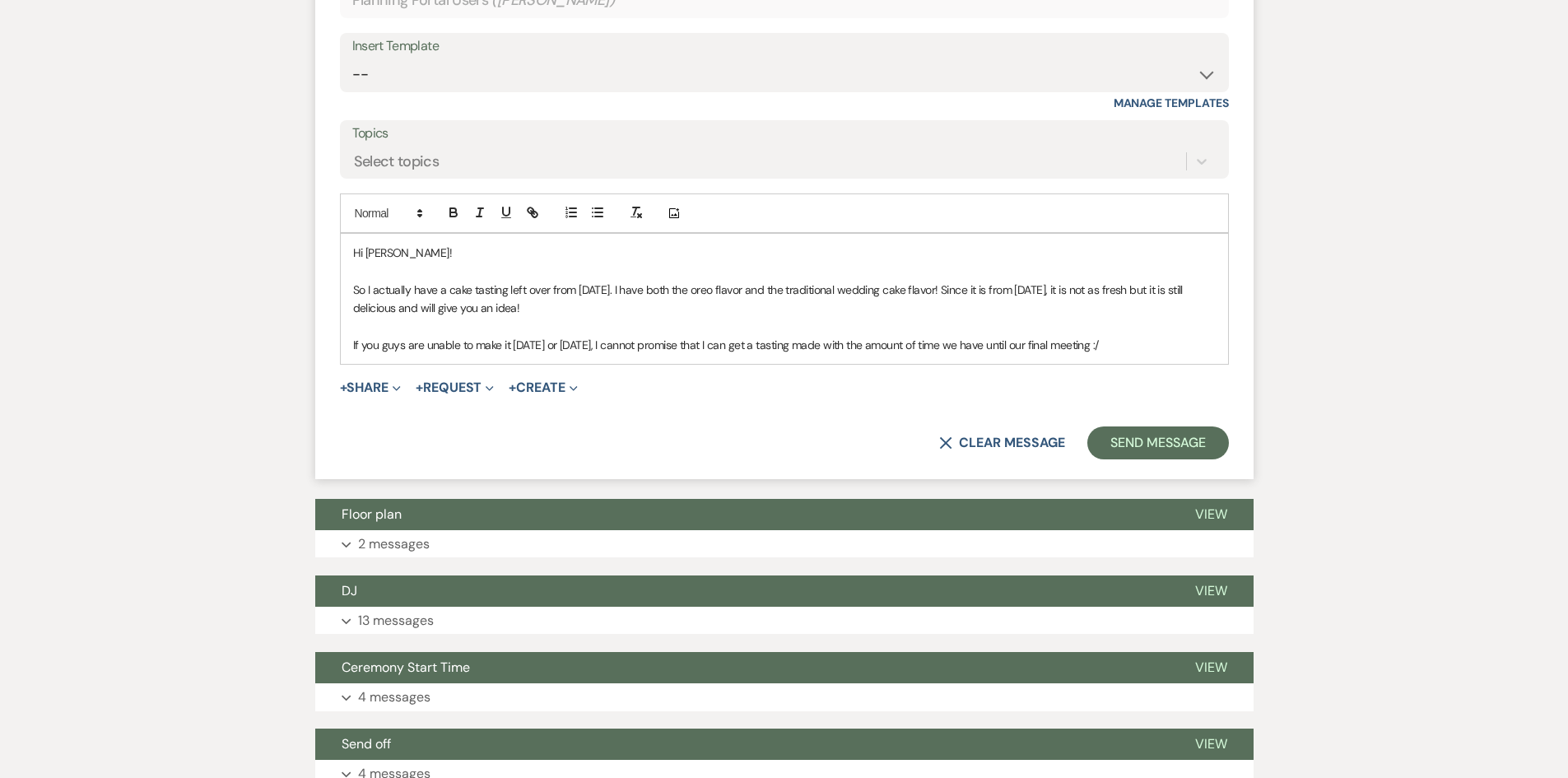
click at [1156, 336] on p "If you guys are unable to make it today or tomorrow, I cannot promise that I ca…" at bounding box center [784, 345] width 863 height 18
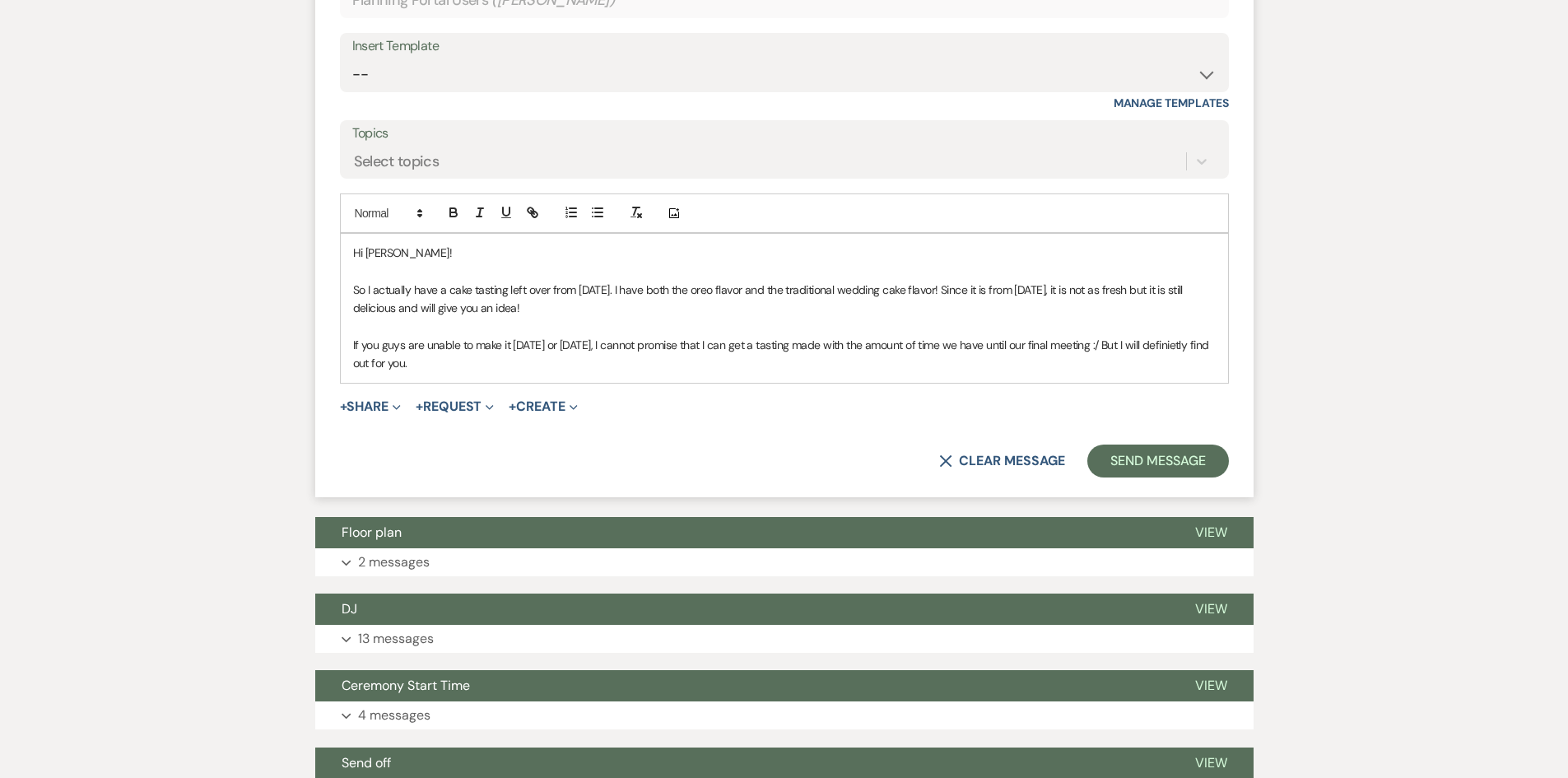
click at [1177, 336] on p "If you guys are unable to make it today or tomorrow, I cannot promise that I ca…" at bounding box center [784, 354] width 863 height 37
click at [722, 341] on p "If you guys are unable to make it today or tomorrow, I cannot promise that I ca…" at bounding box center [784, 354] width 863 height 37
click at [856, 336] on p "If you guys are unable to make it today or tomorrow, I cannot promise that I ca…" at bounding box center [784, 354] width 863 height 37
click at [884, 341] on p "If you guys are unable to make it today or tomorrow, I cannot promise that I ca…" at bounding box center [784, 354] width 863 height 37
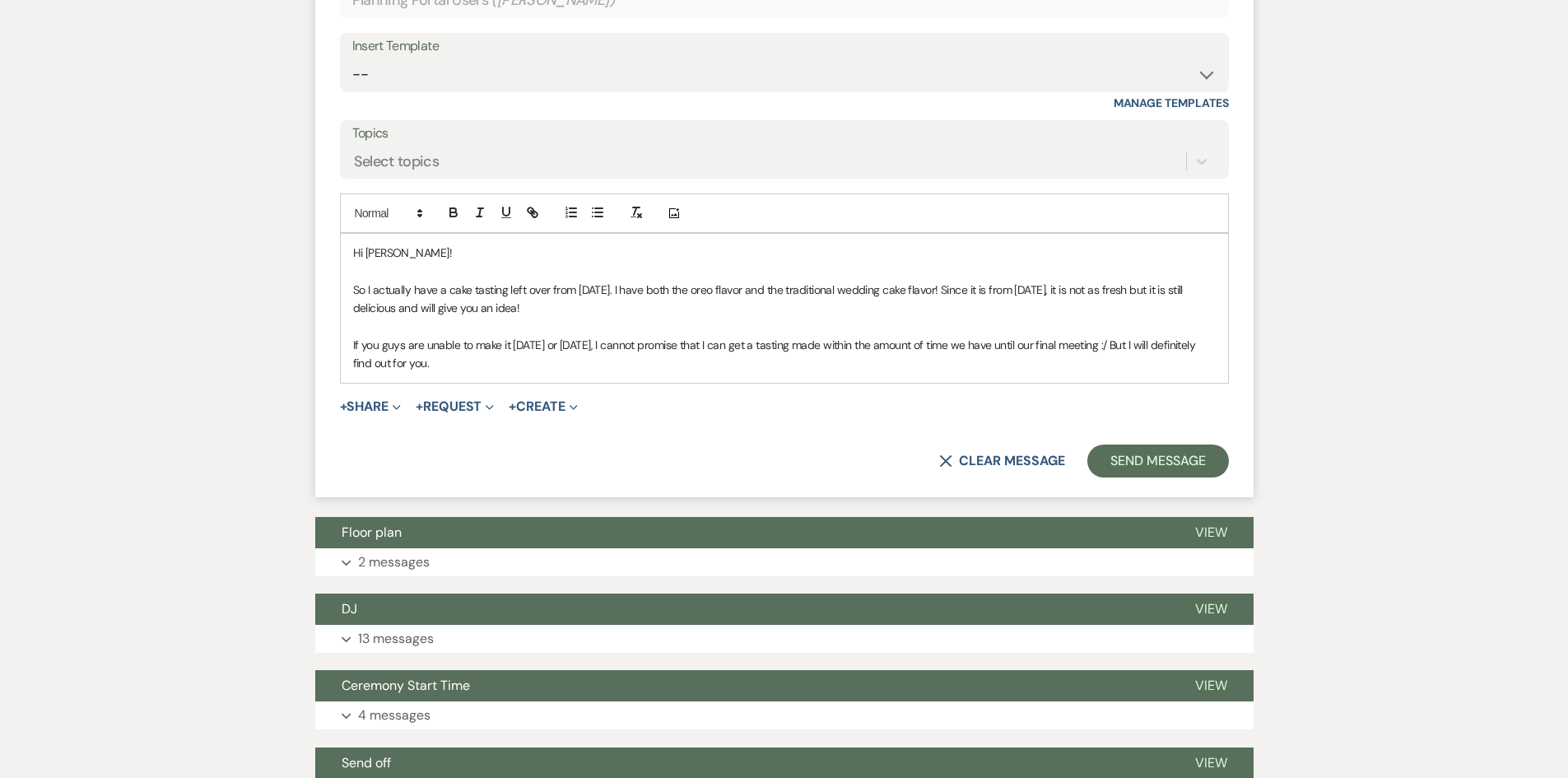
click at [454, 341] on p "If you guys are unable to make it today or tomorrow, I cannot promise that I ca…" at bounding box center [784, 354] width 863 height 37
click at [1130, 445] on button "Send Message" at bounding box center [1157, 461] width 140 height 33
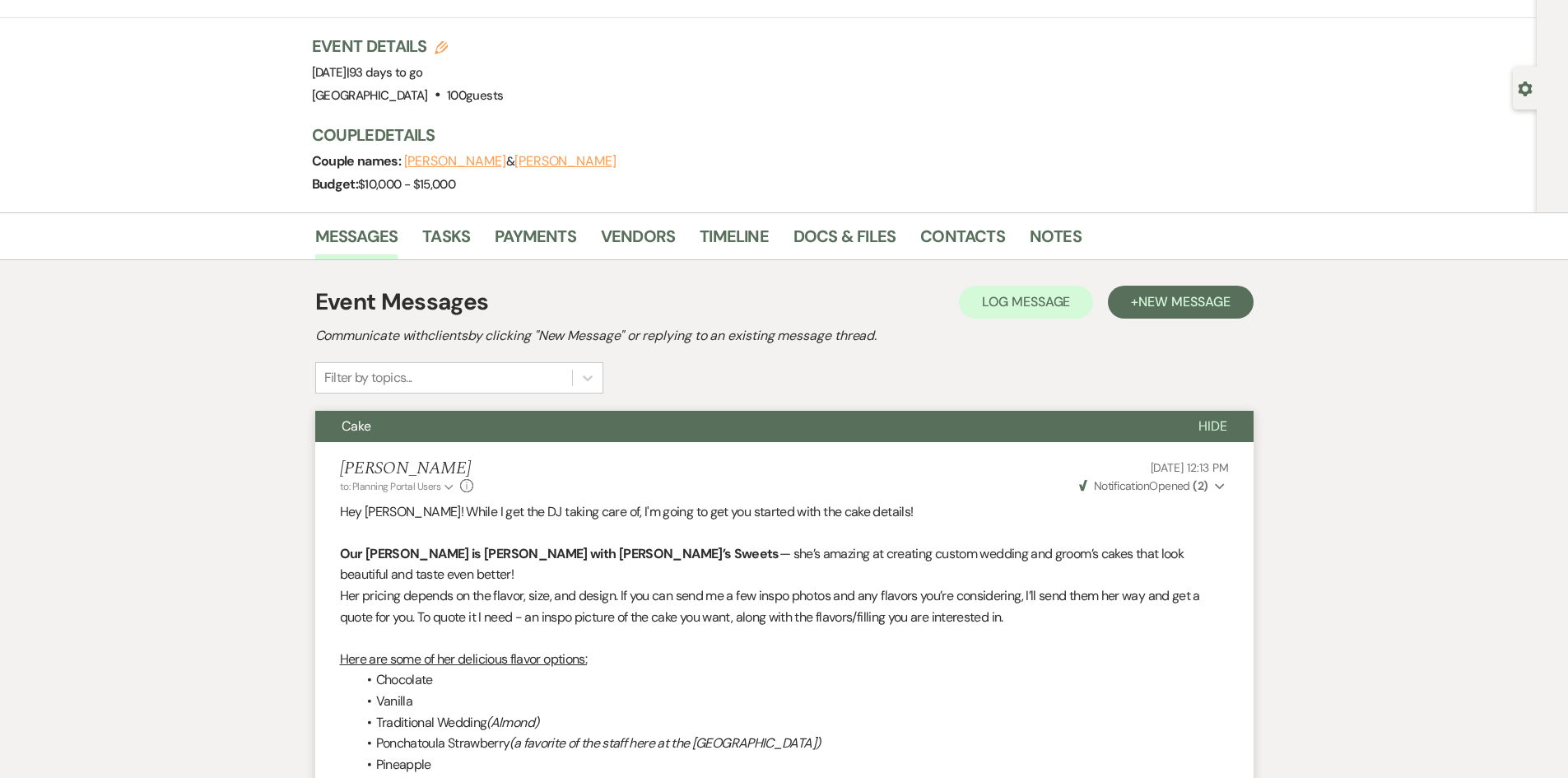
scroll to position [0, 0]
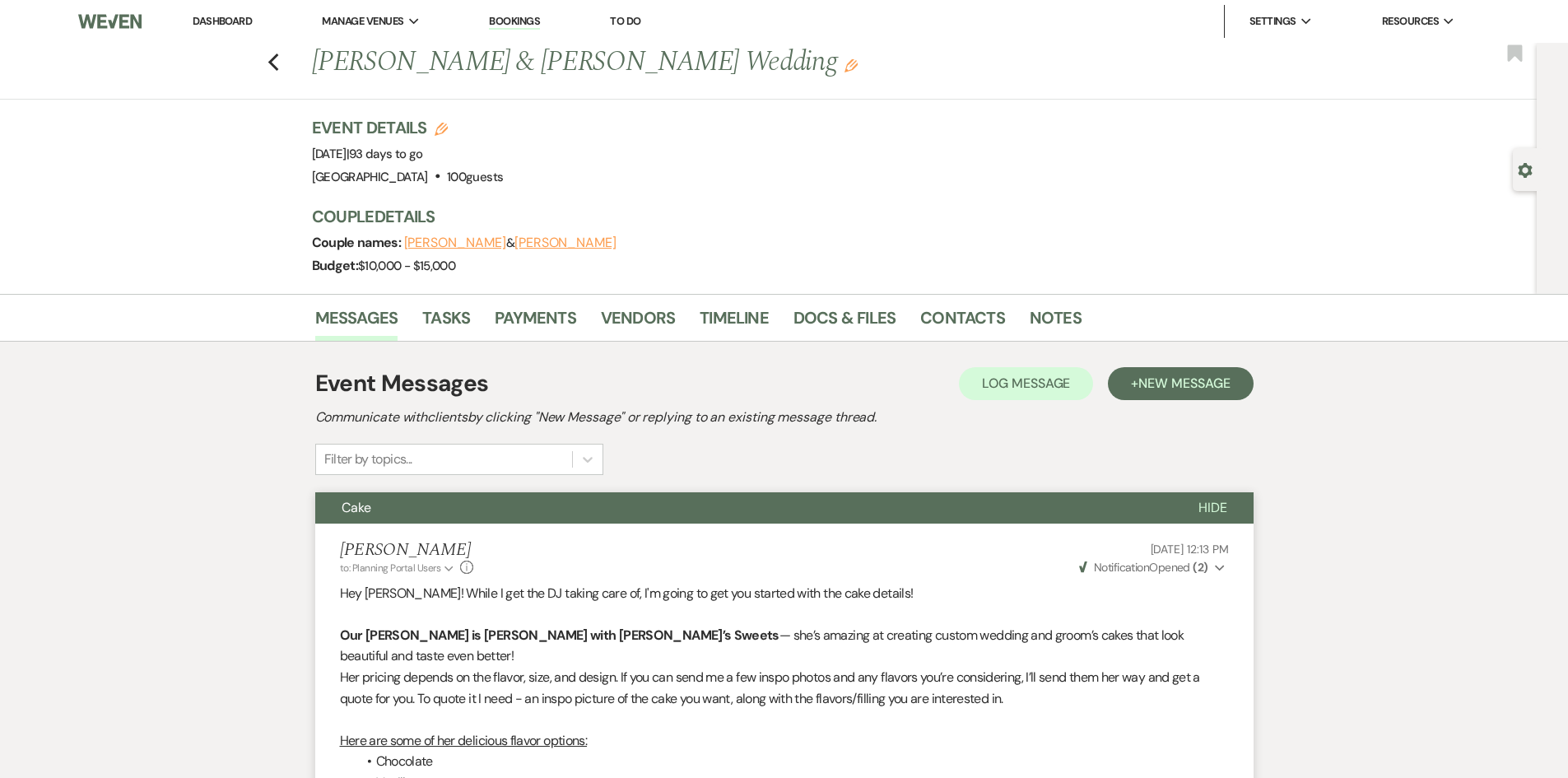
click at [220, 18] on link "Dashboard" at bounding box center [222, 20] width 59 height 14
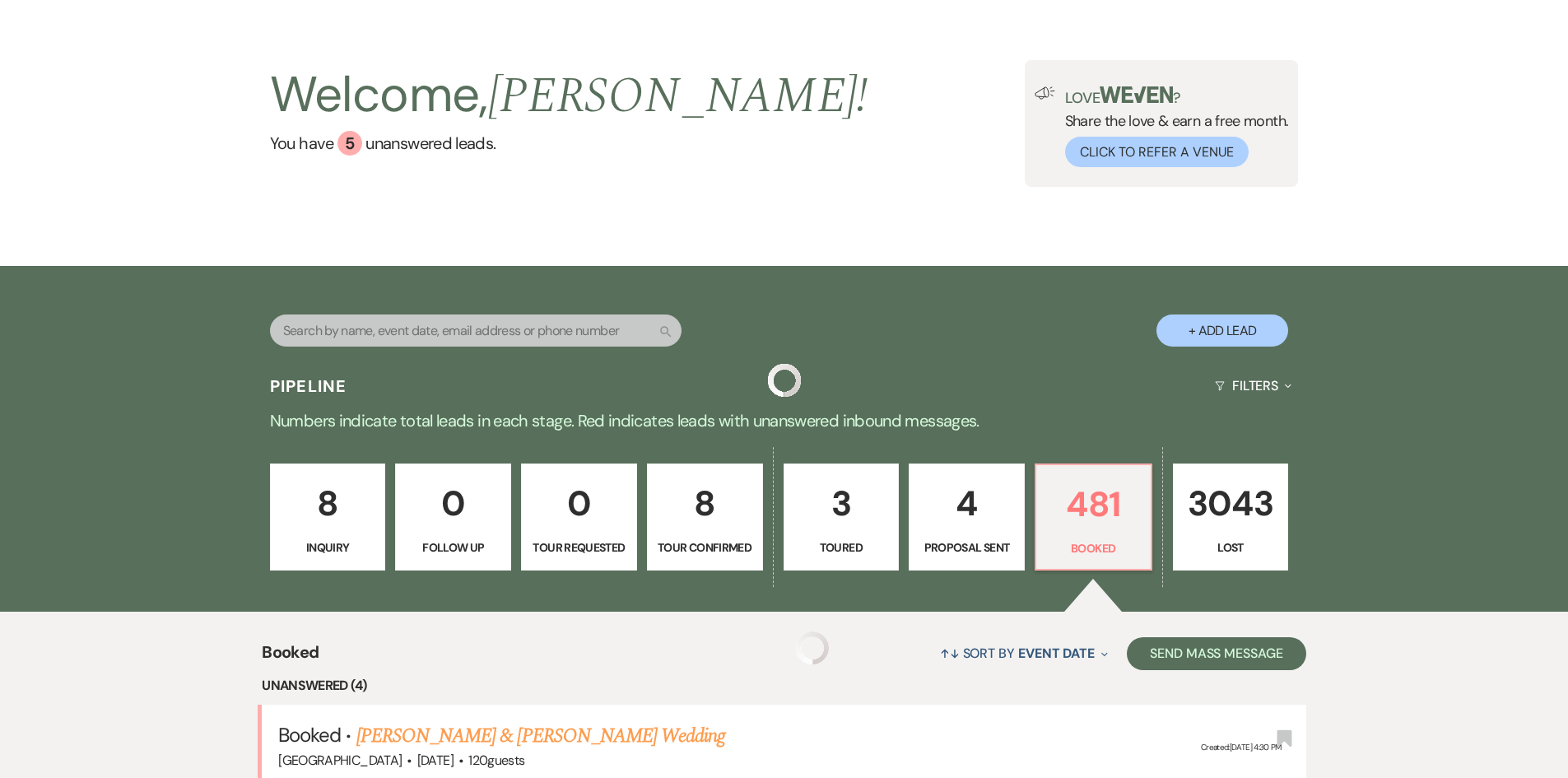
scroll to position [495, 0]
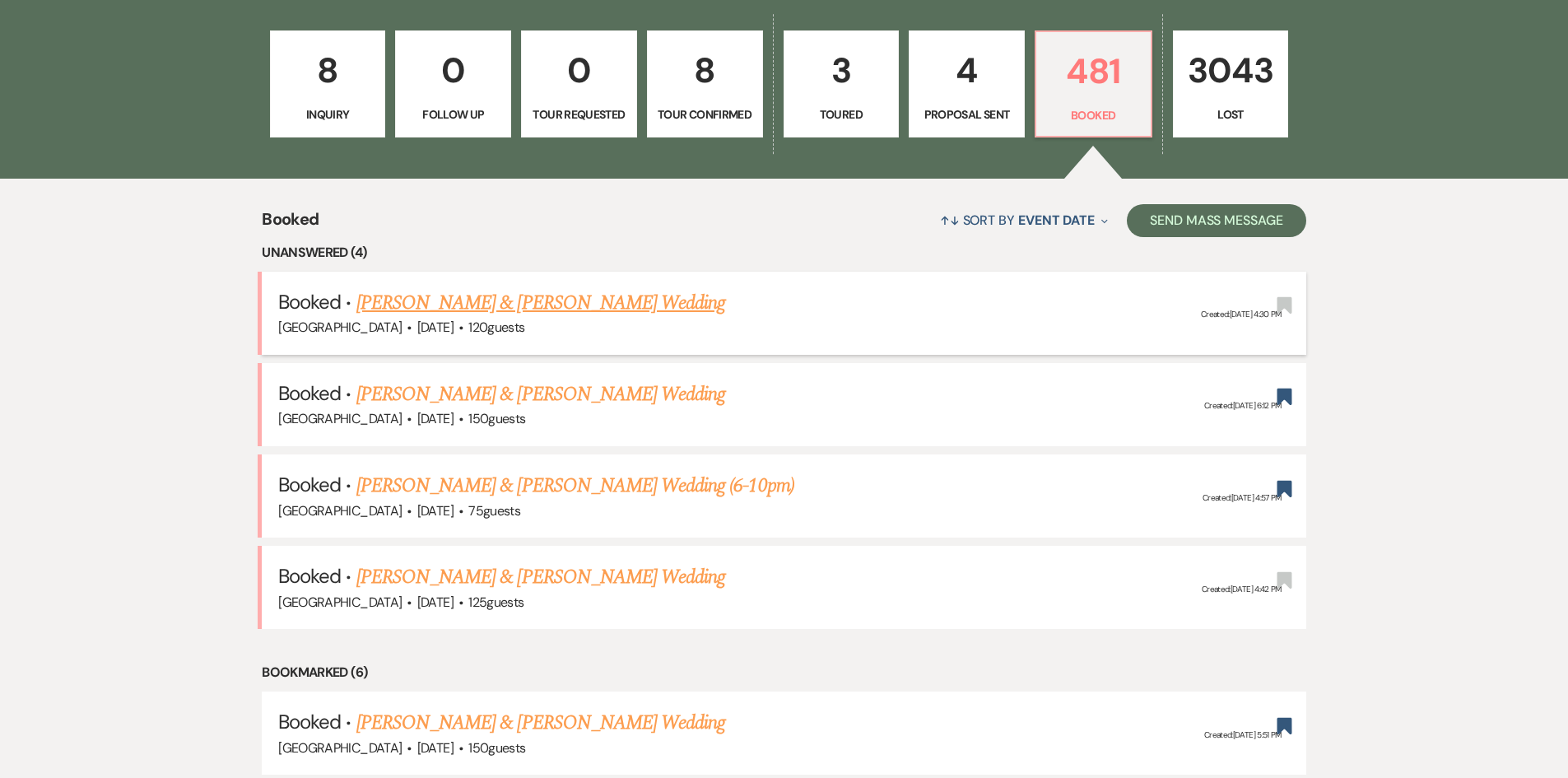
click at [516, 295] on link "[PERSON_NAME] & [PERSON_NAME] Wedding" at bounding box center [540, 303] width 368 height 30
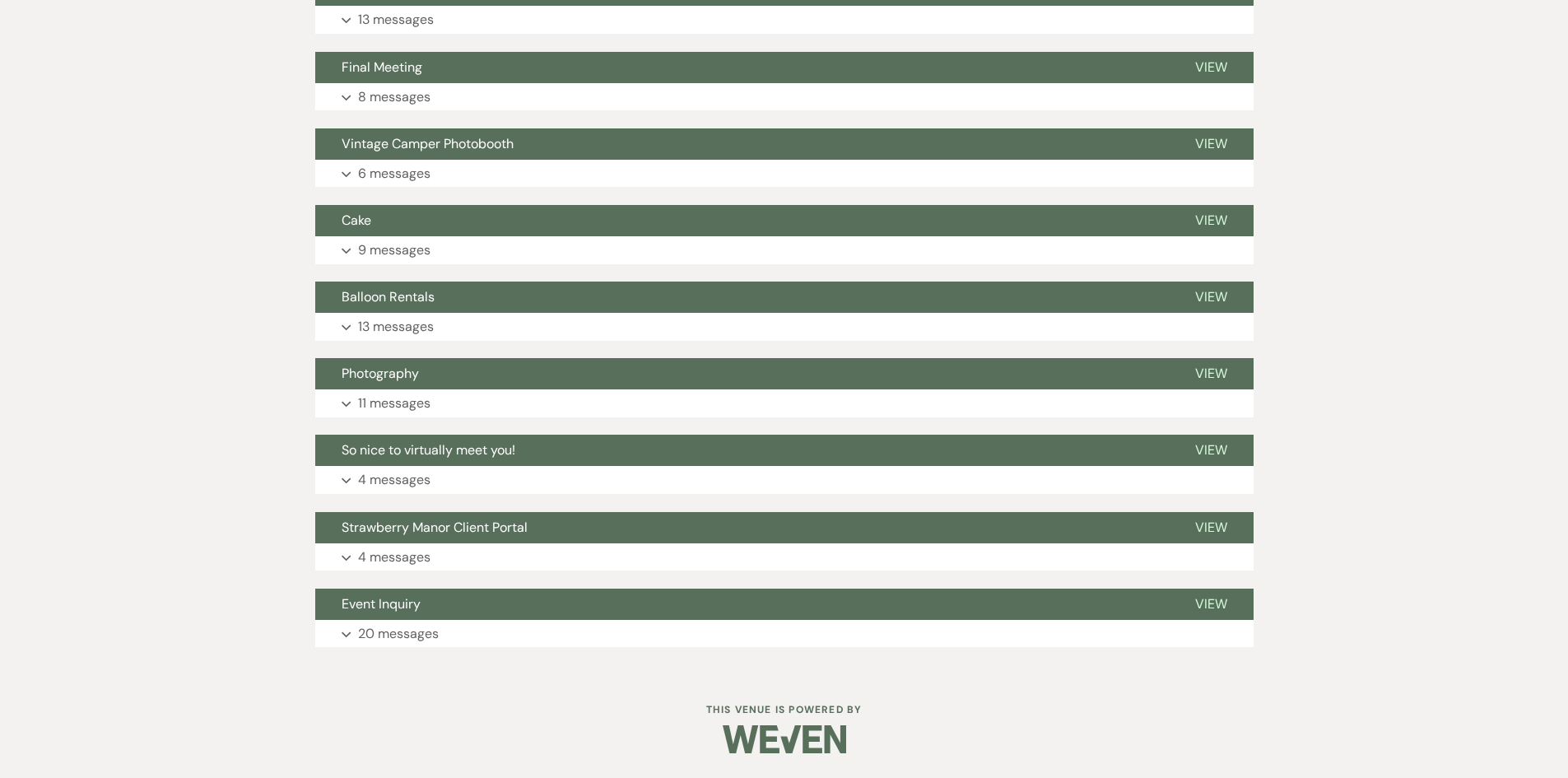
scroll to position [7132, 0]
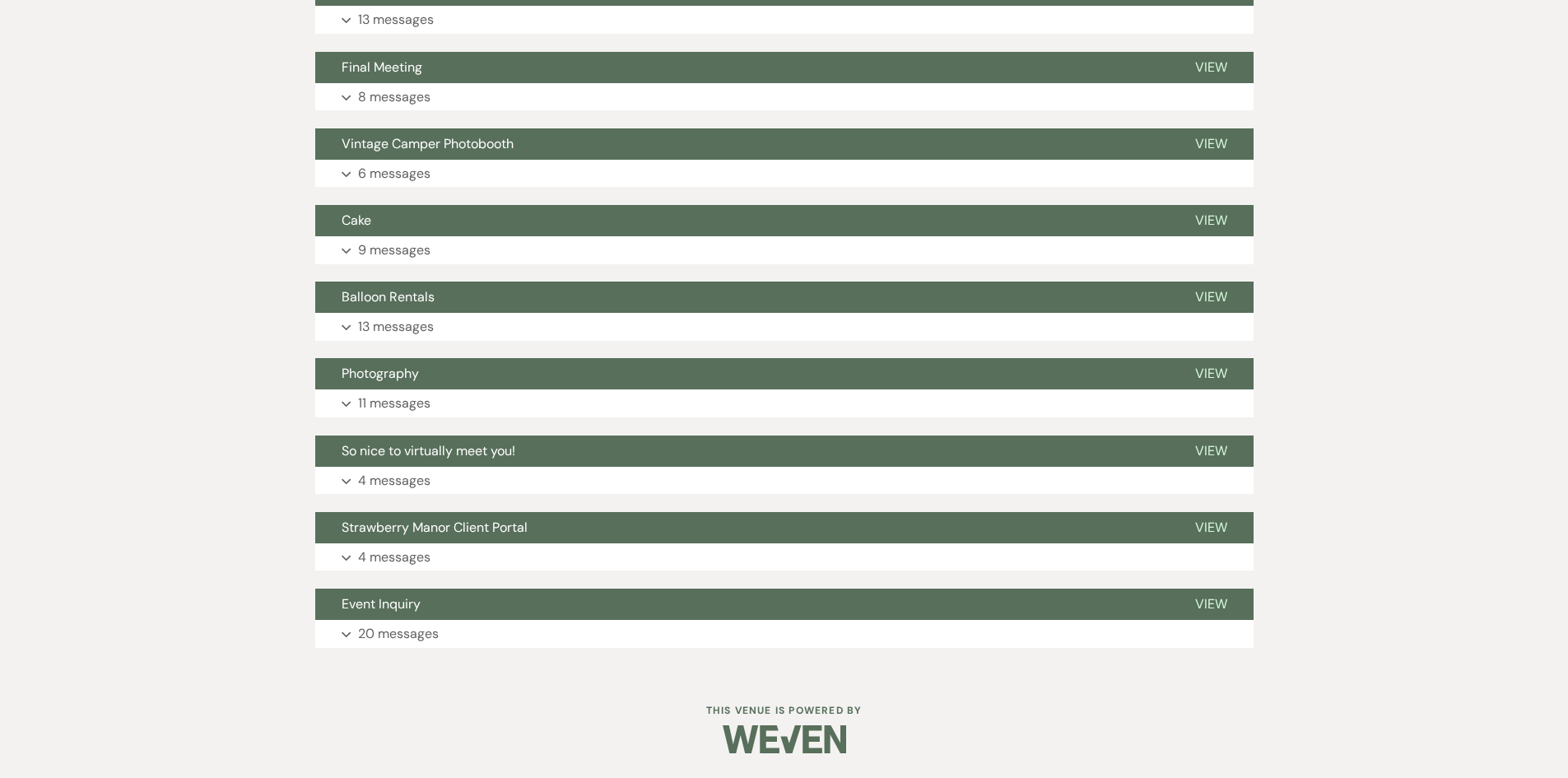
scroll to position [7193, 0]
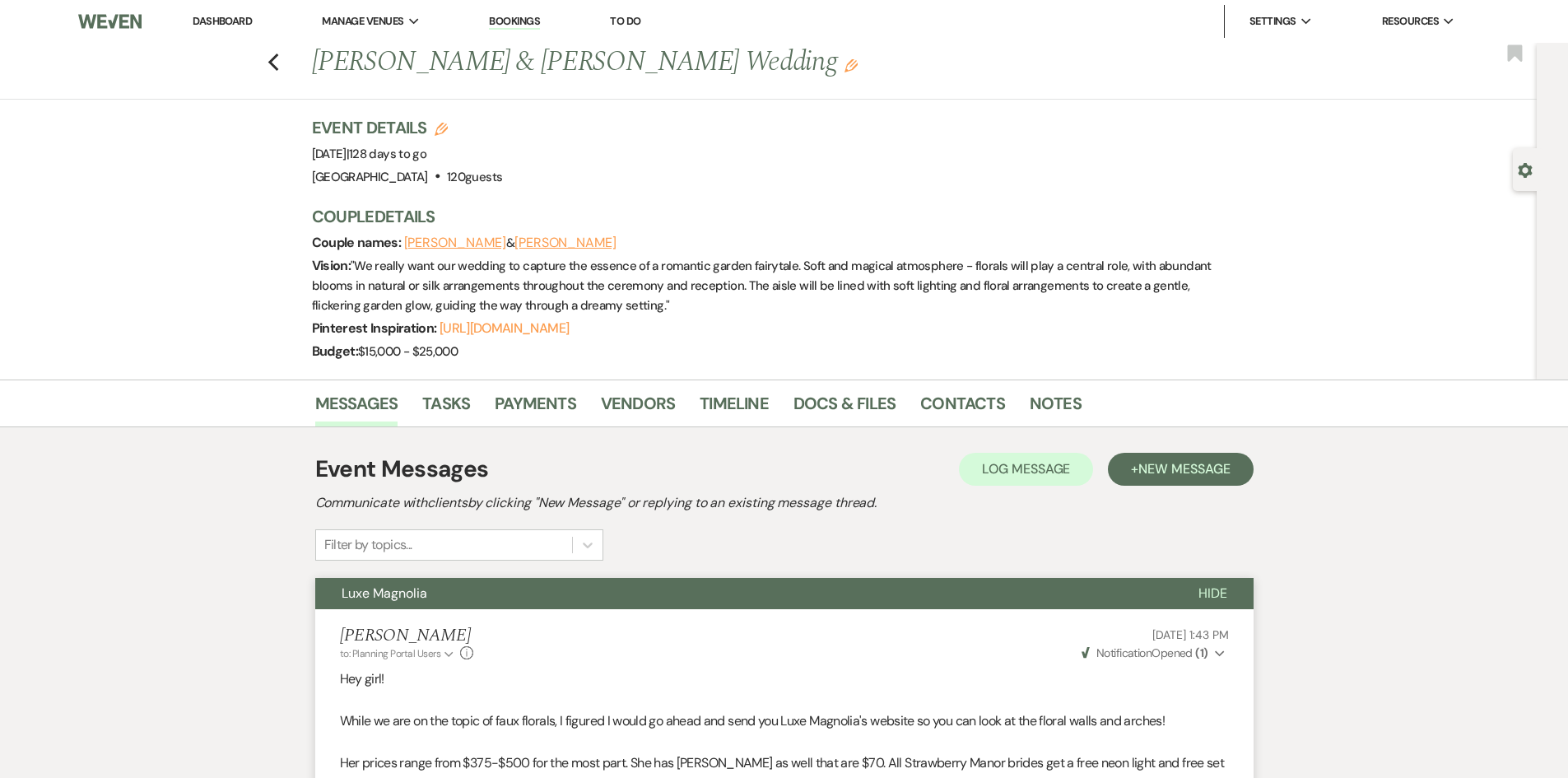
drag, startPoint x: 224, startPoint y: 15, endPoint x: 231, endPoint y: 22, distance: 9.9
click at [224, 15] on link "Dashboard" at bounding box center [222, 20] width 59 height 14
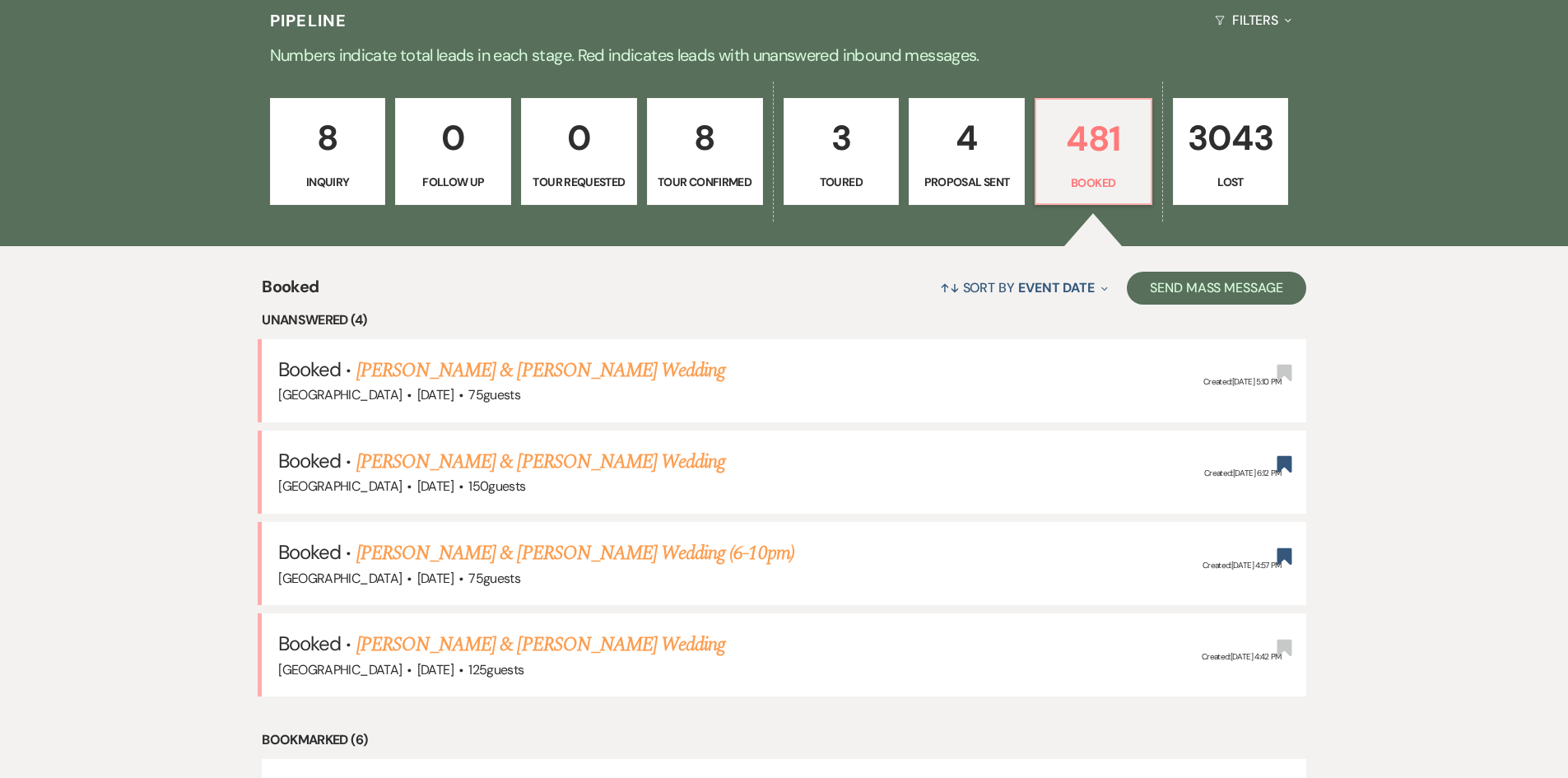
scroll to position [576, 0]
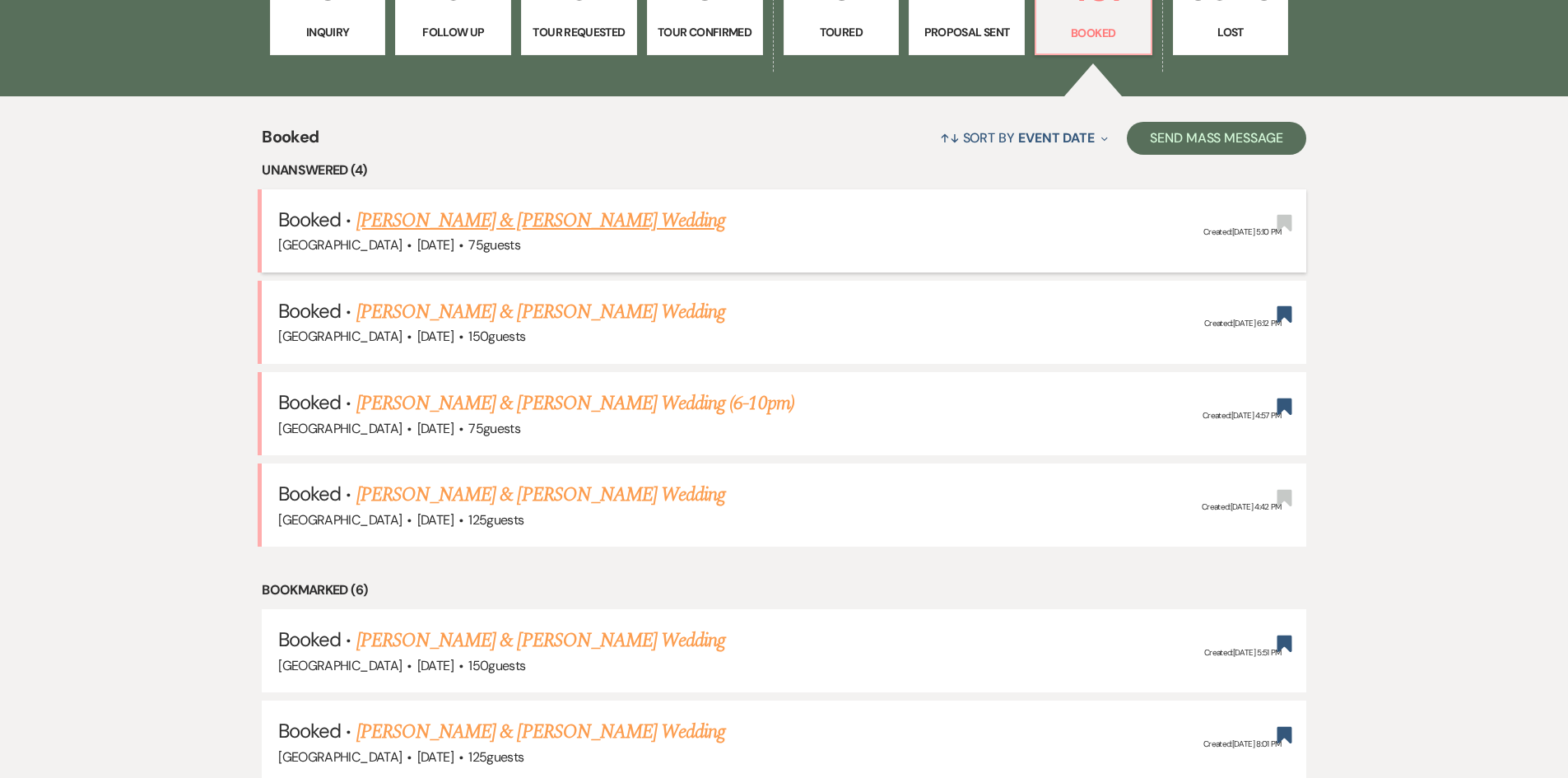
click at [387, 222] on link "[PERSON_NAME] & [PERSON_NAME] Wedding" at bounding box center [540, 220] width 368 height 30
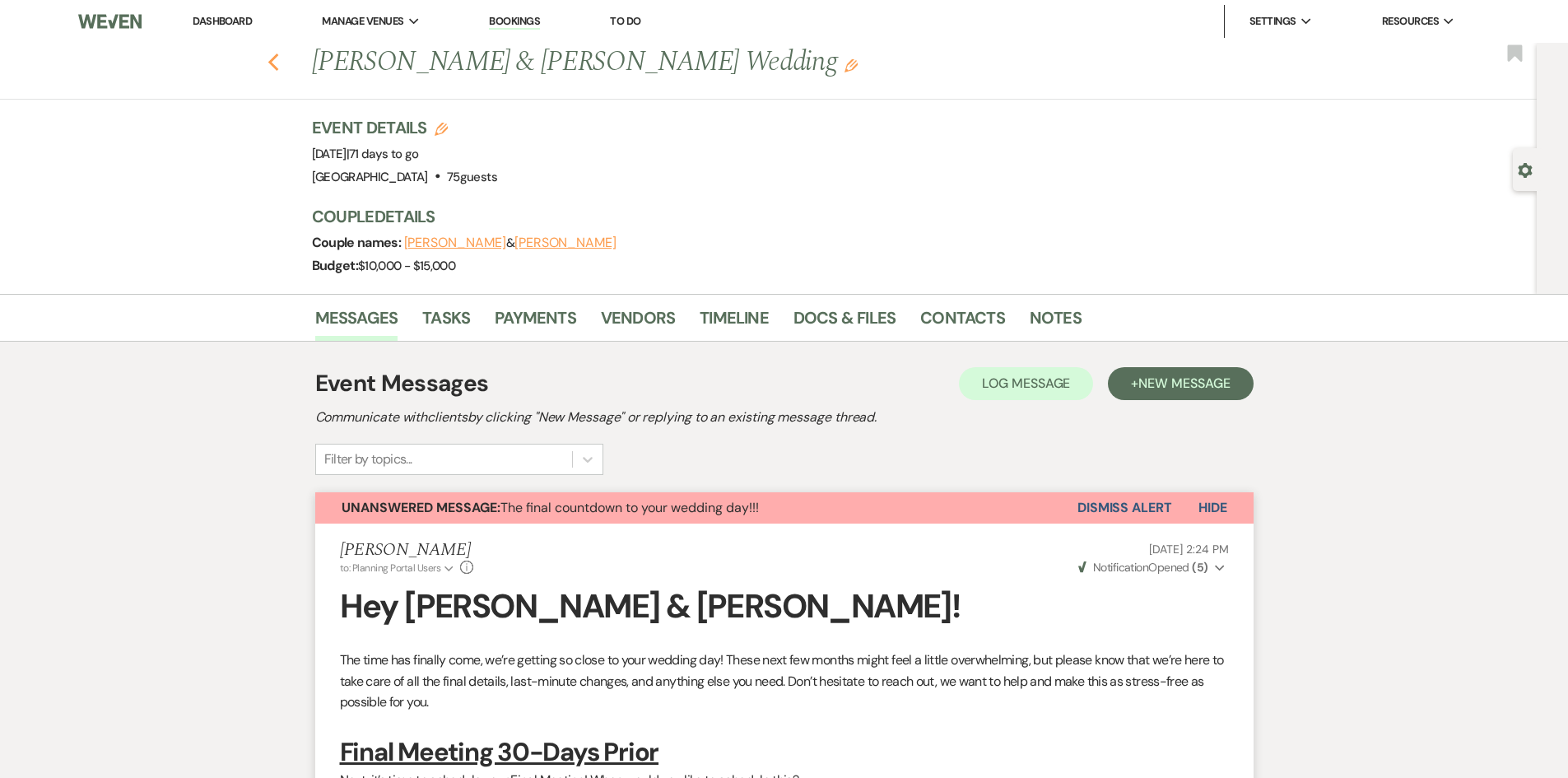
click at [280, 65] on icon "Previous" at bounding box center [274, 62] width 13 height 20
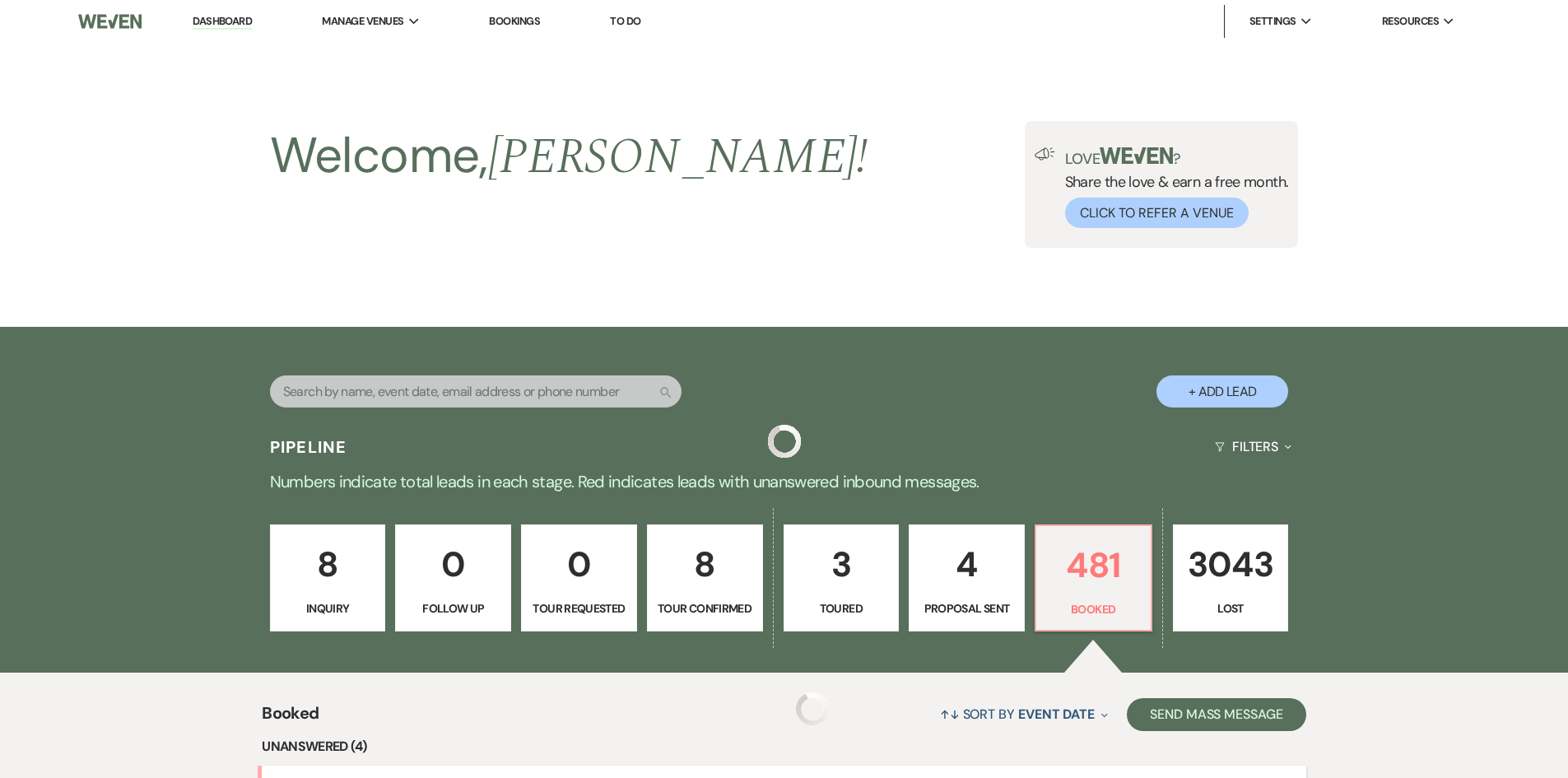
scroll to position [576, 0]
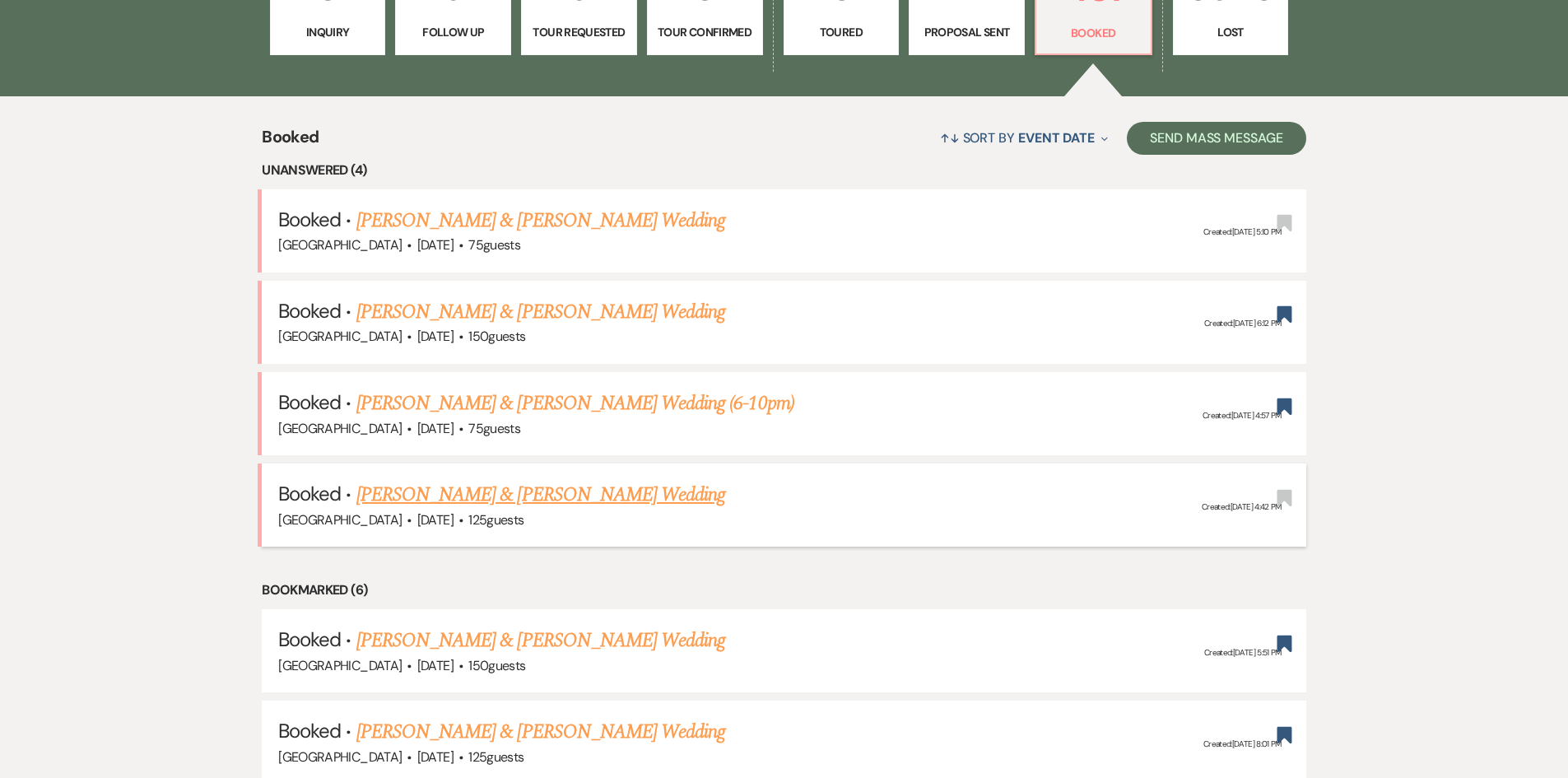
click at [503, 489] on link "[PERSON_NAME] & [PERSON_NAME] Wedding" at bounding box center [540, 495] width 368 height 30
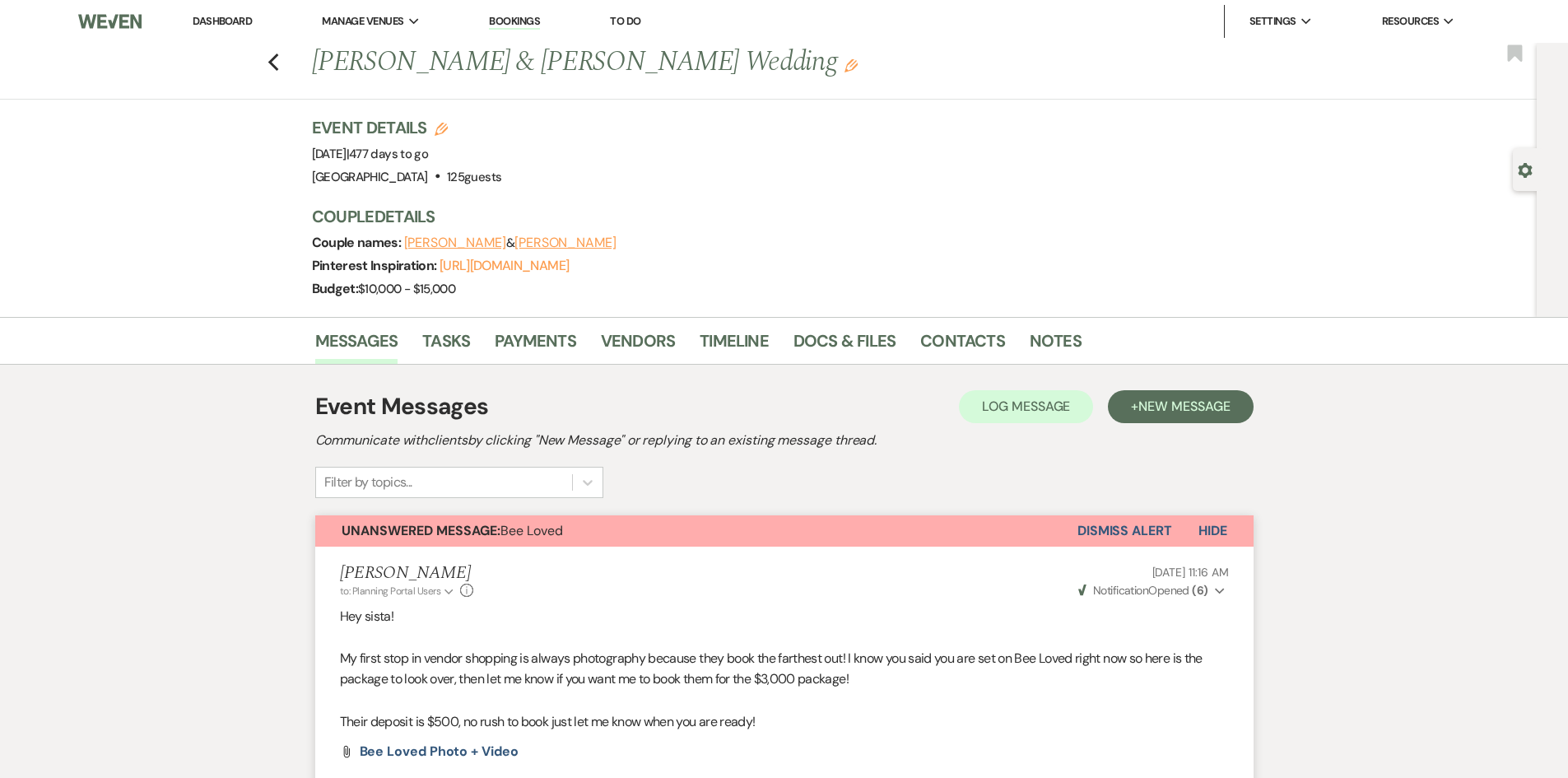
click at [223, 23] on link "Dashboard" at bounding box center [222, 20] width 59 height 14
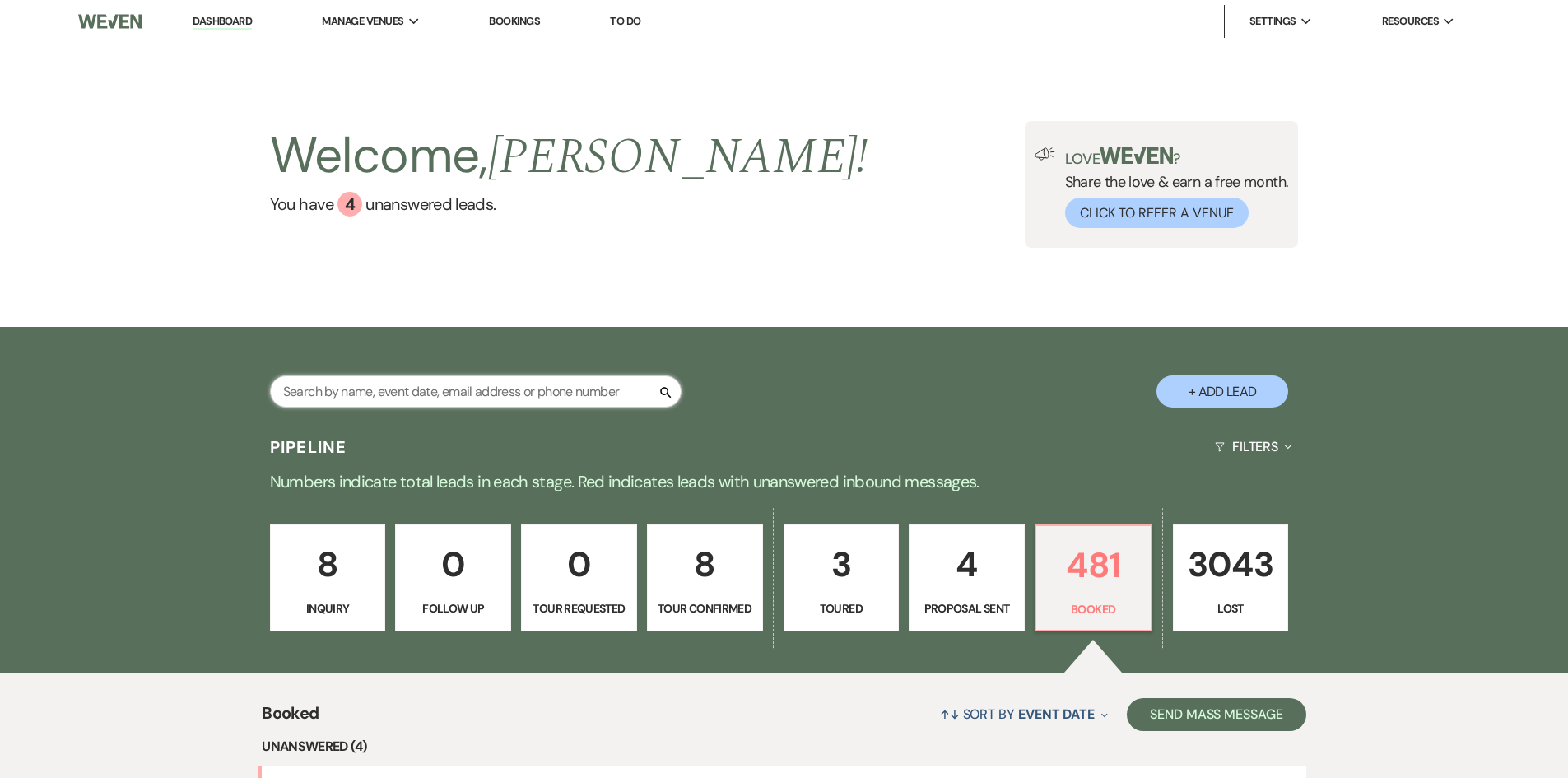
click at [475, 398] on input "text" at bounding box center [475, 391] width 412 height 32
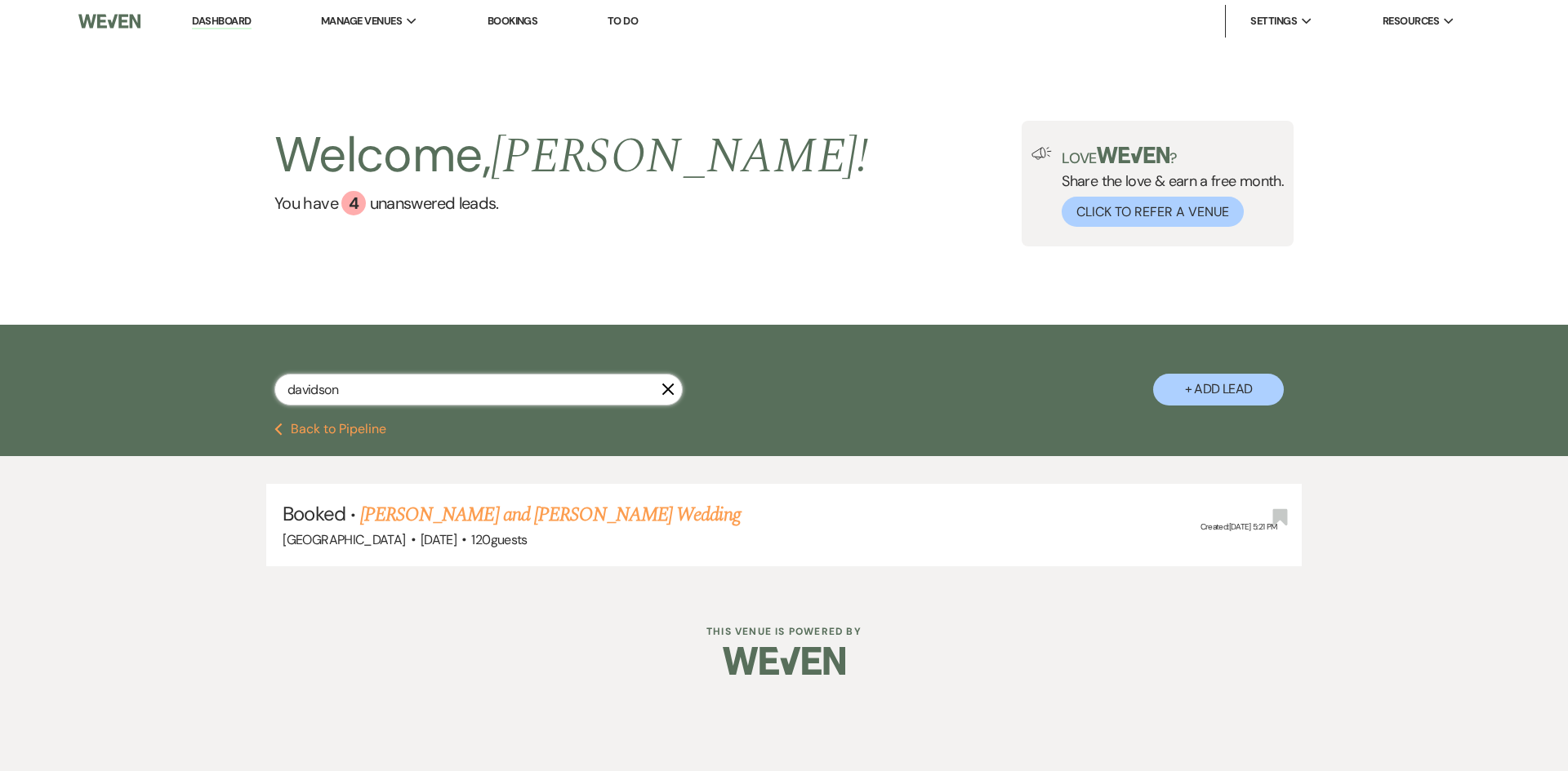
type input "davidson"
click at [467, 522] on link "[PERSON_NAME] and [PERSON_NAME] Wedding" at bounding box center [551, 514] width 381 height 30
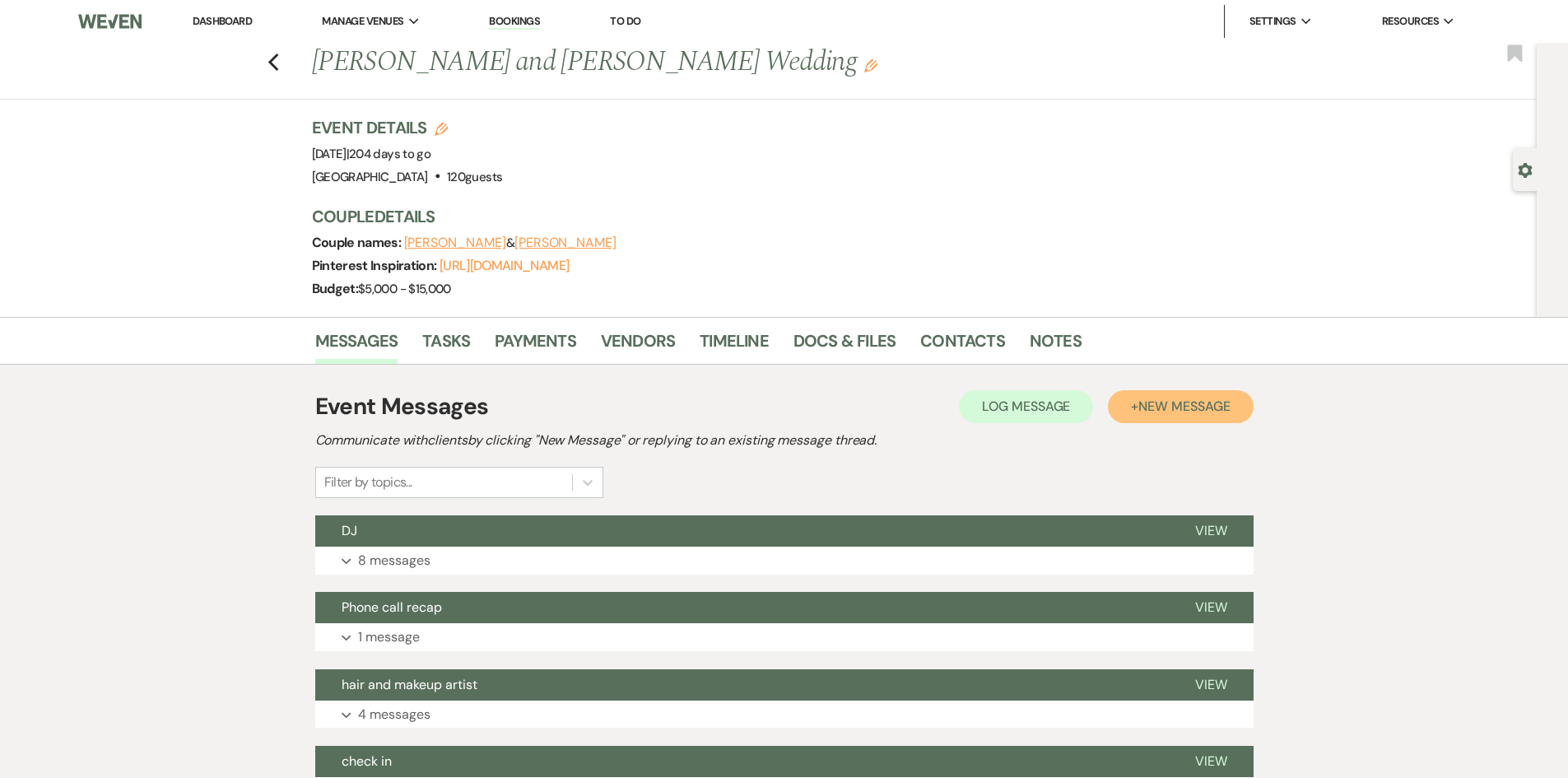
drag, startPoint x: 1184, startPoint y: 399, endPoint x: 1171, endPoint y: 404, distance: 13.9
click at [1190, 392] on button "+ New Message" at bounding box center [1181, 407] width 145 height 33
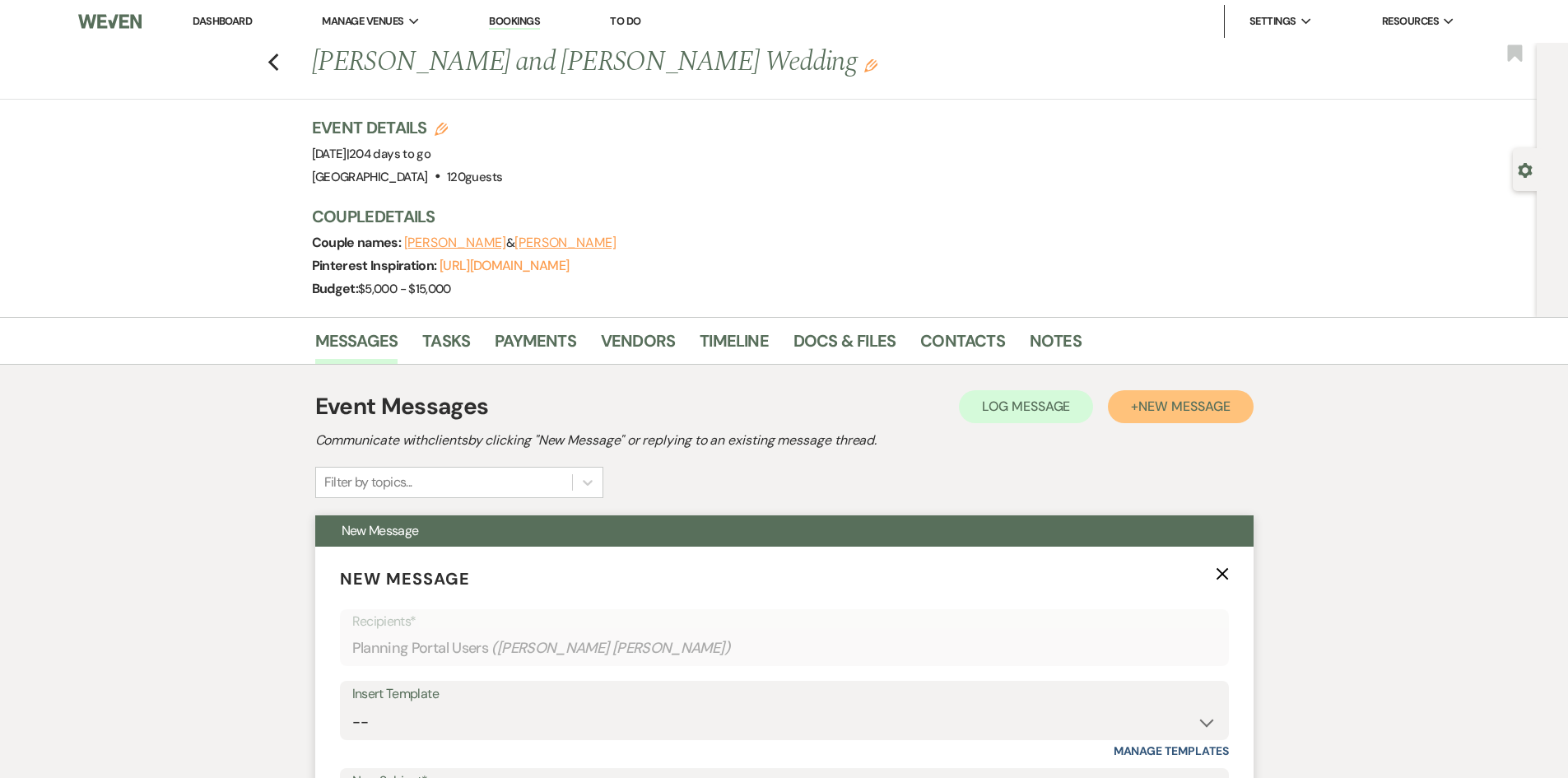
scroll to position [247, 0]
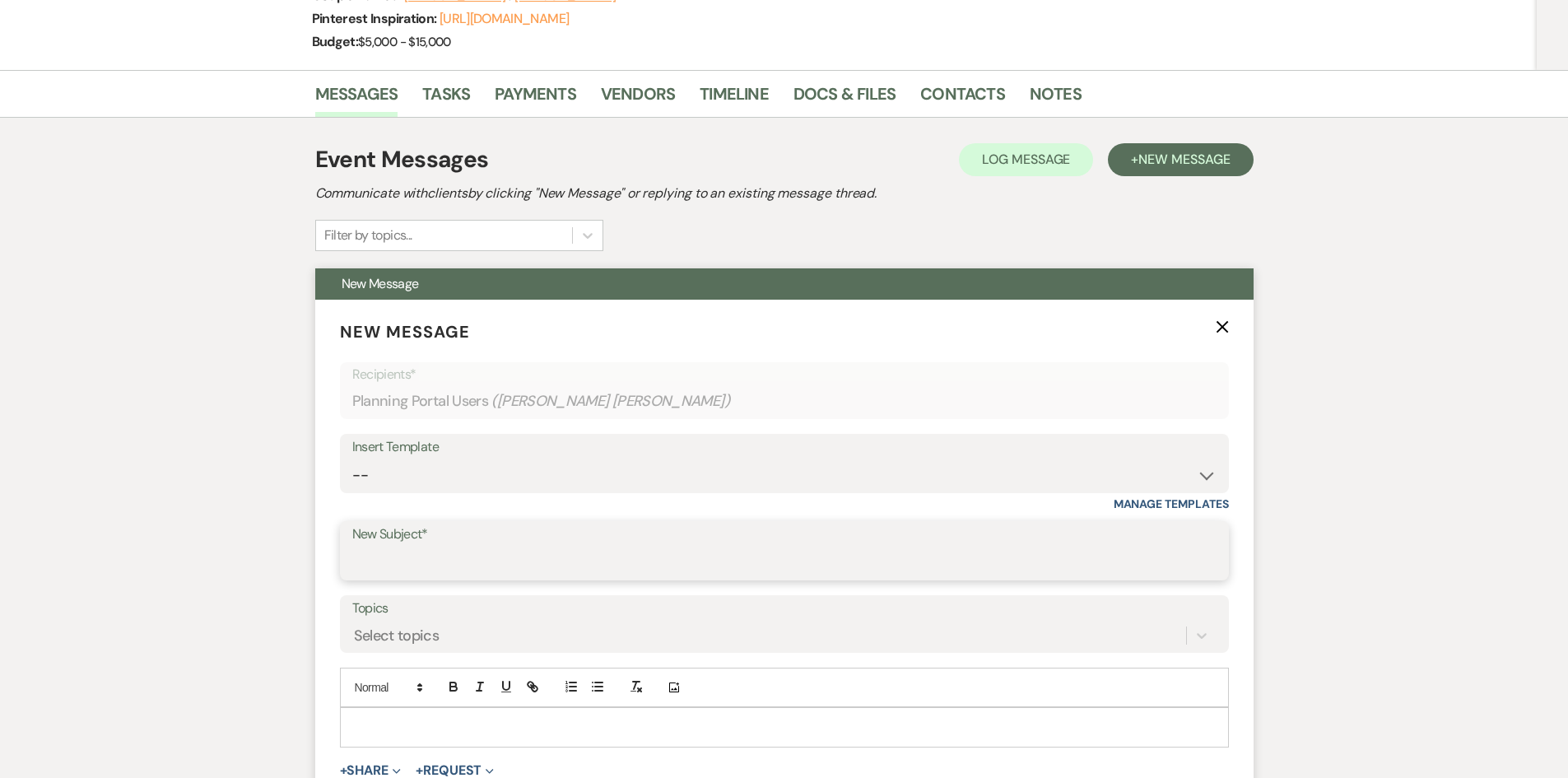
click at [503, 554] on input "New Subject*" at bounding box center [784, 562] width 865 height 32
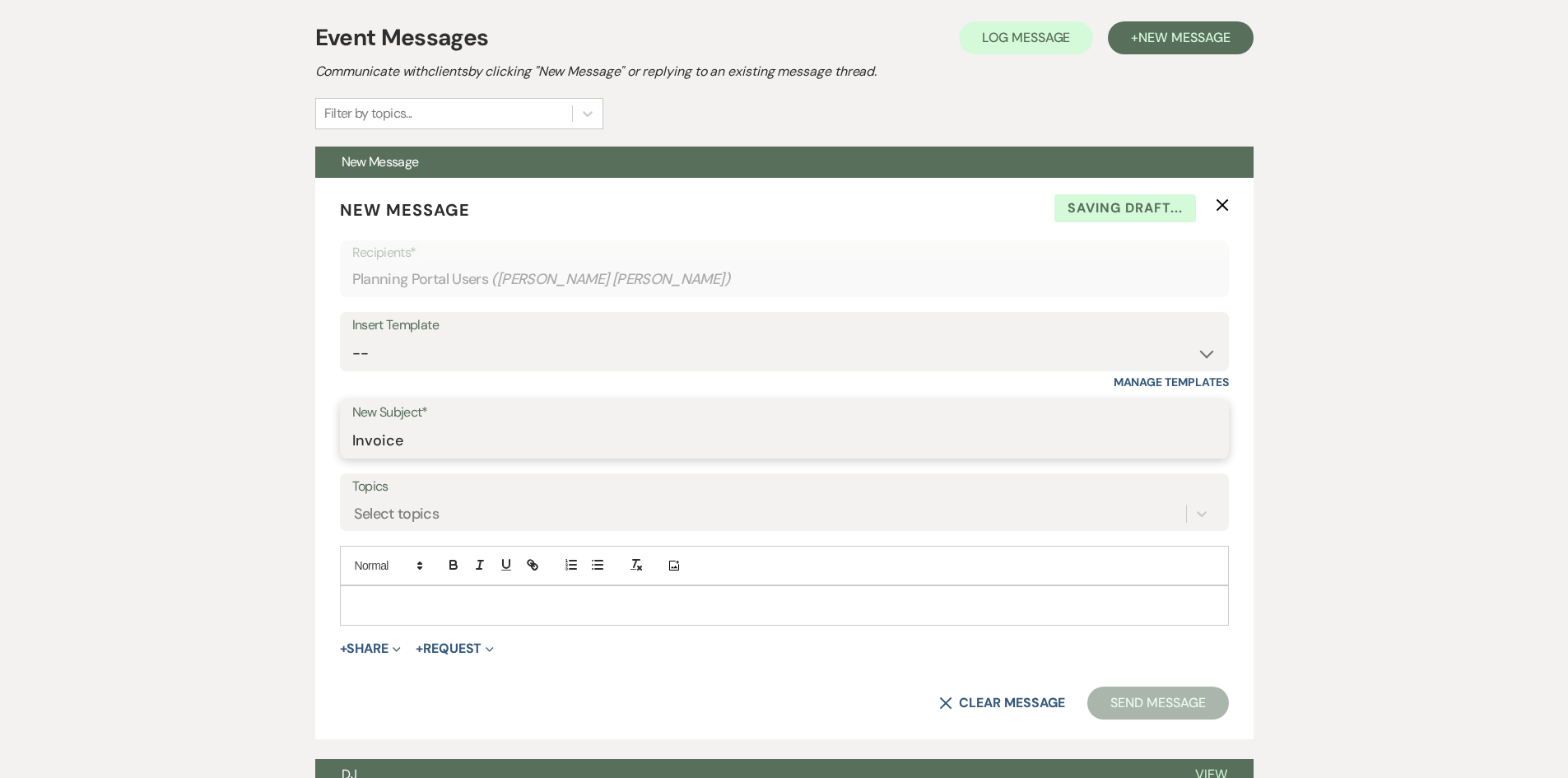
scroll to position [495, 0]
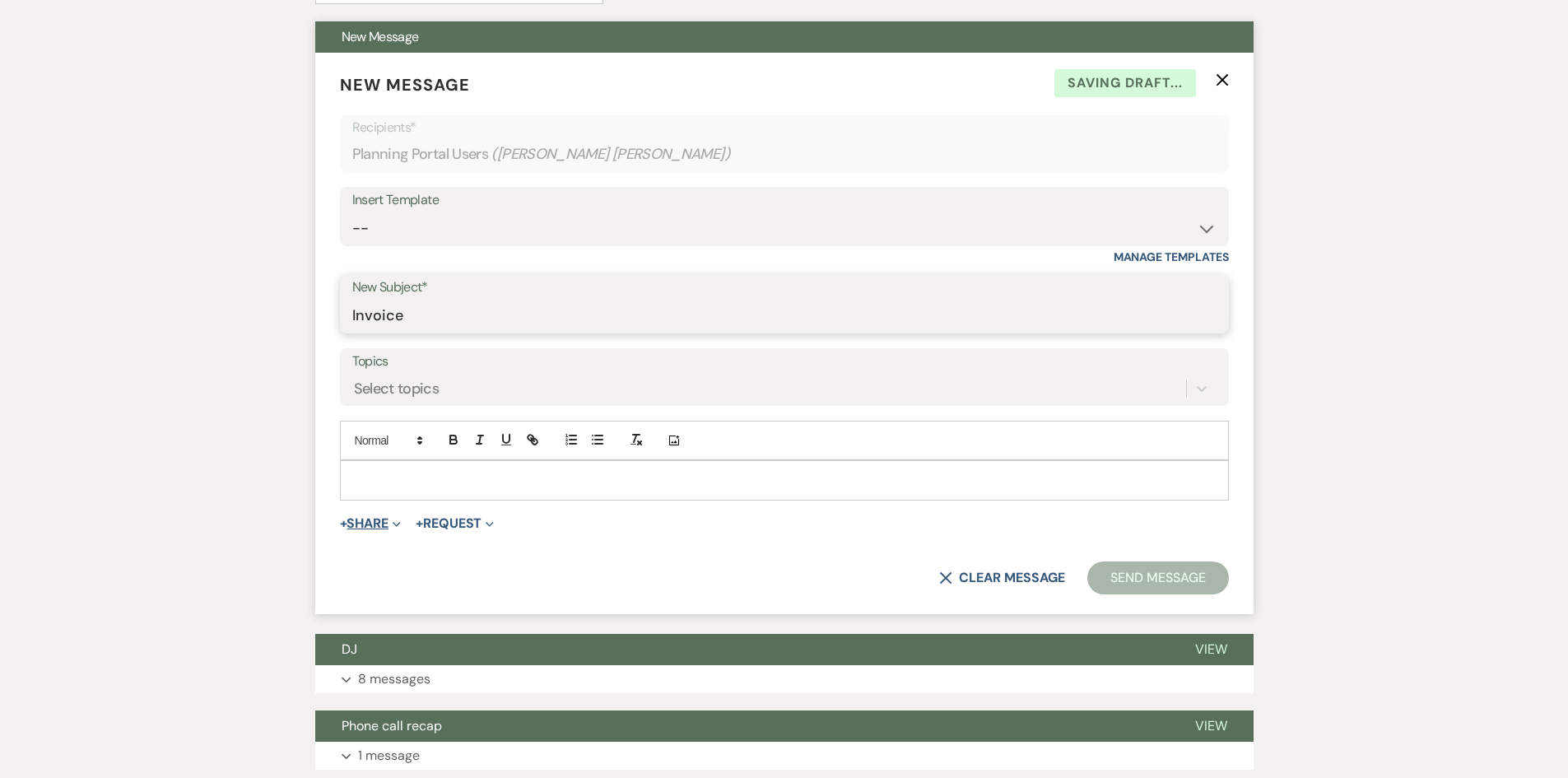
type input "Invoice"
click at [377, 519] on button "+ Share Expand" at bounding box center [371, 523] width 62 height 14
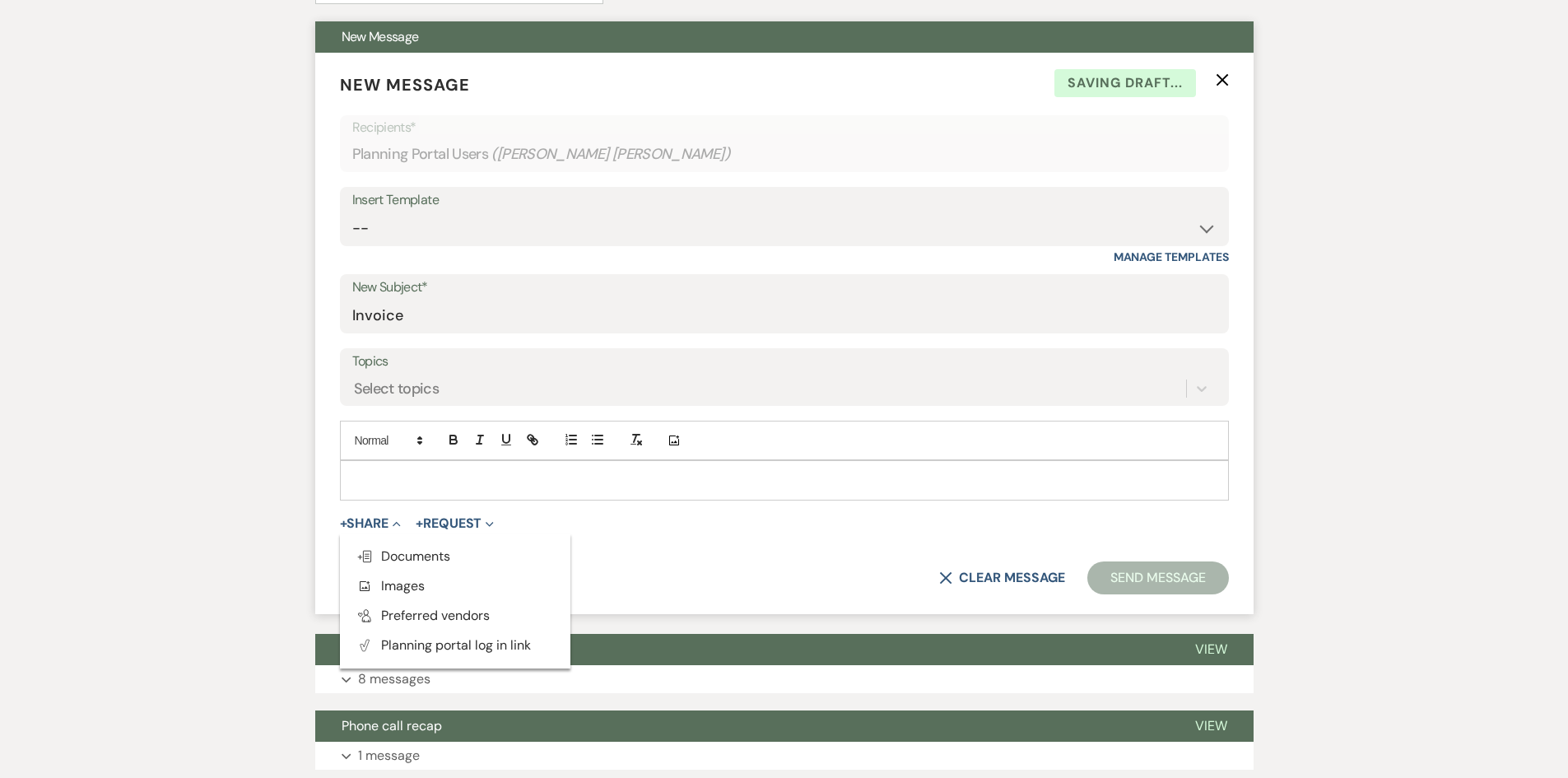
click at [403, 537] on ul "Doc Upload Documents Add Photo Images Pref Vendors Preferred vendors Plan Porta…" at bounding box center [455, 600] width 231 height 135
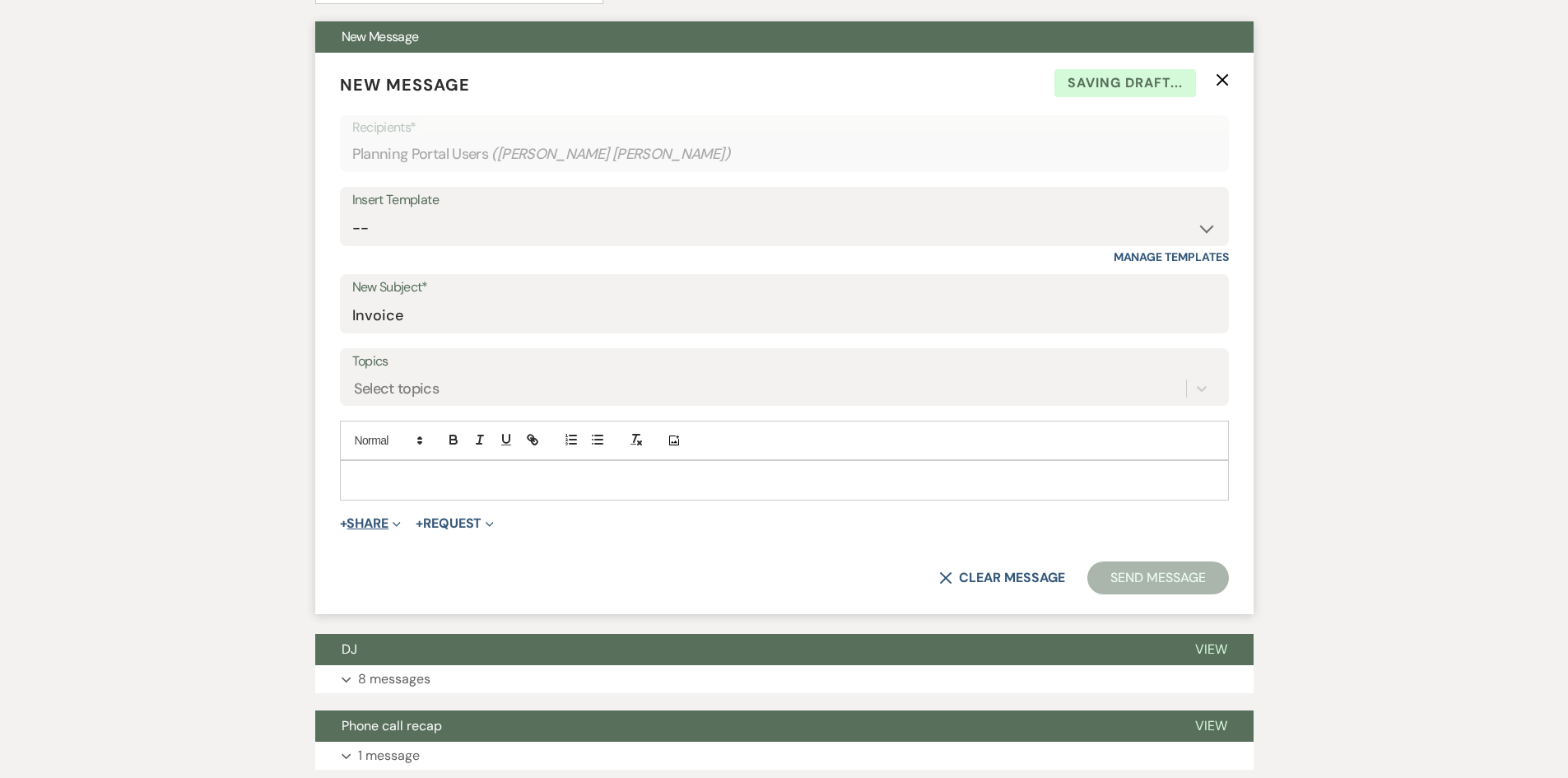
click at [386, 521] on button "+ Share Expand" at bounding box center [371, 523] width 62 height 14
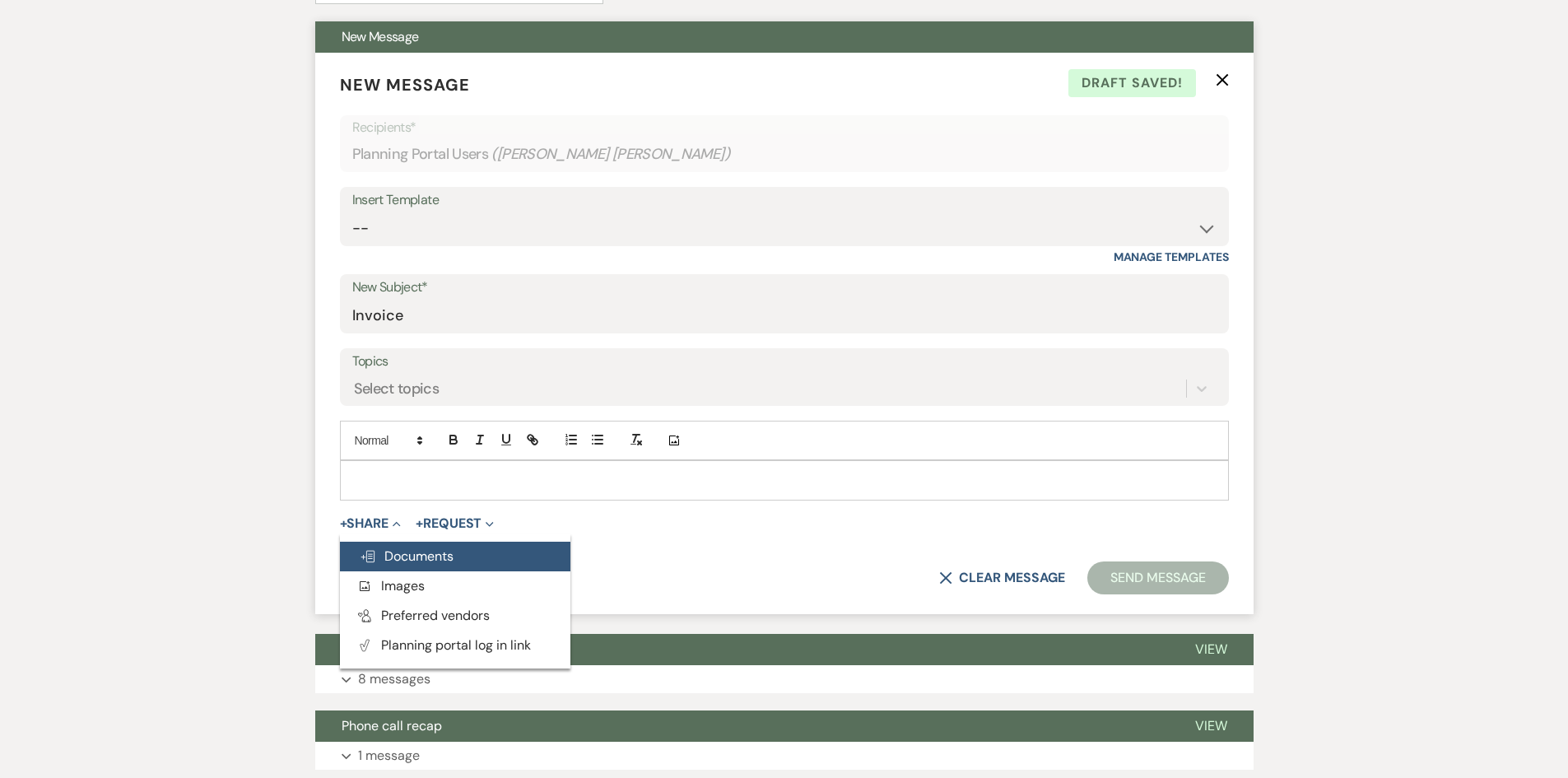
click at [393, 570] on button "Doc Upload Documents" at bounding box center [455, 556] width 231 height 30
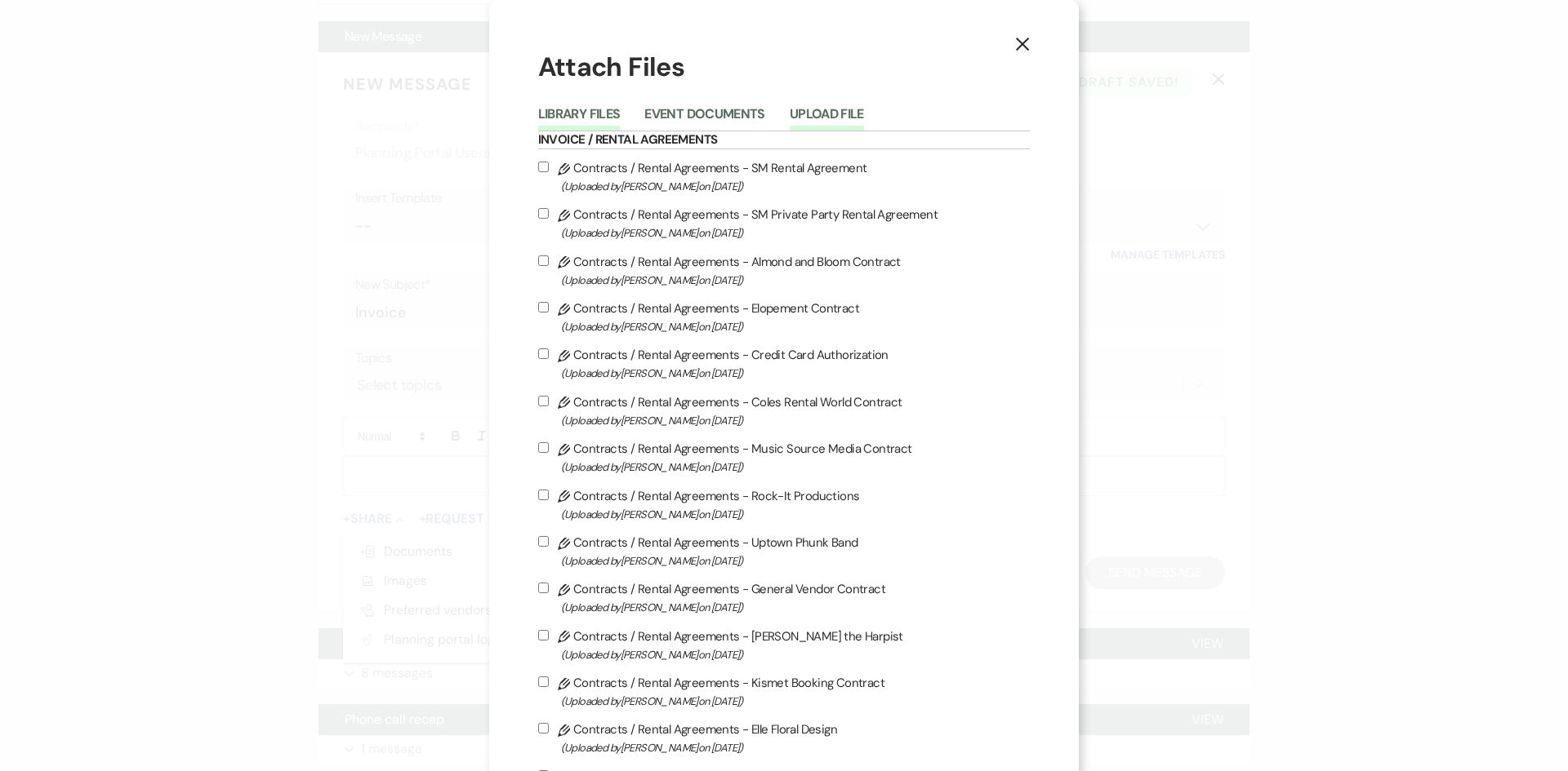
click at [797, 108] on button "Upload File" at bounding box center [826, 118] width 75 height 22
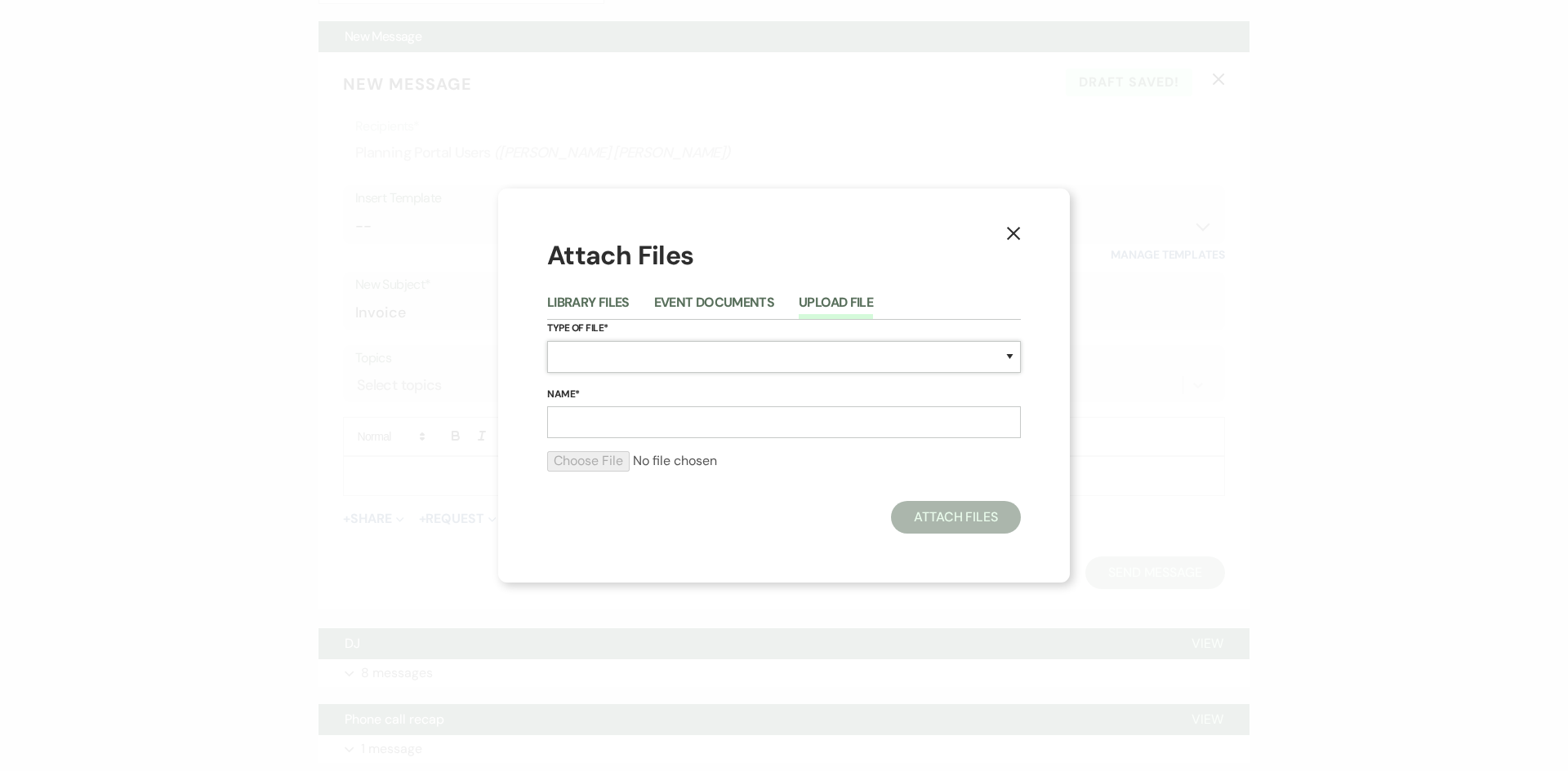
click at [710, 347] on select "Special Event Insurance Vendor Certificate of Insurance Contracts / Rental Agre…" at bounding box center [783, 356] width 473 height 31
select select "0"
click at [547, 341] on select "Special Event Insurance Vendor Certificate of Insurance Contracts / Rental Agre…" at bounding box center [783, 356] width 473 height 31
click at [654, 406] on div "Name*" at bounding box center [783, 412] width 473 height 53
click at [673, 426] on input "Name*" at bounding box center [783, 422] width 473 height 31
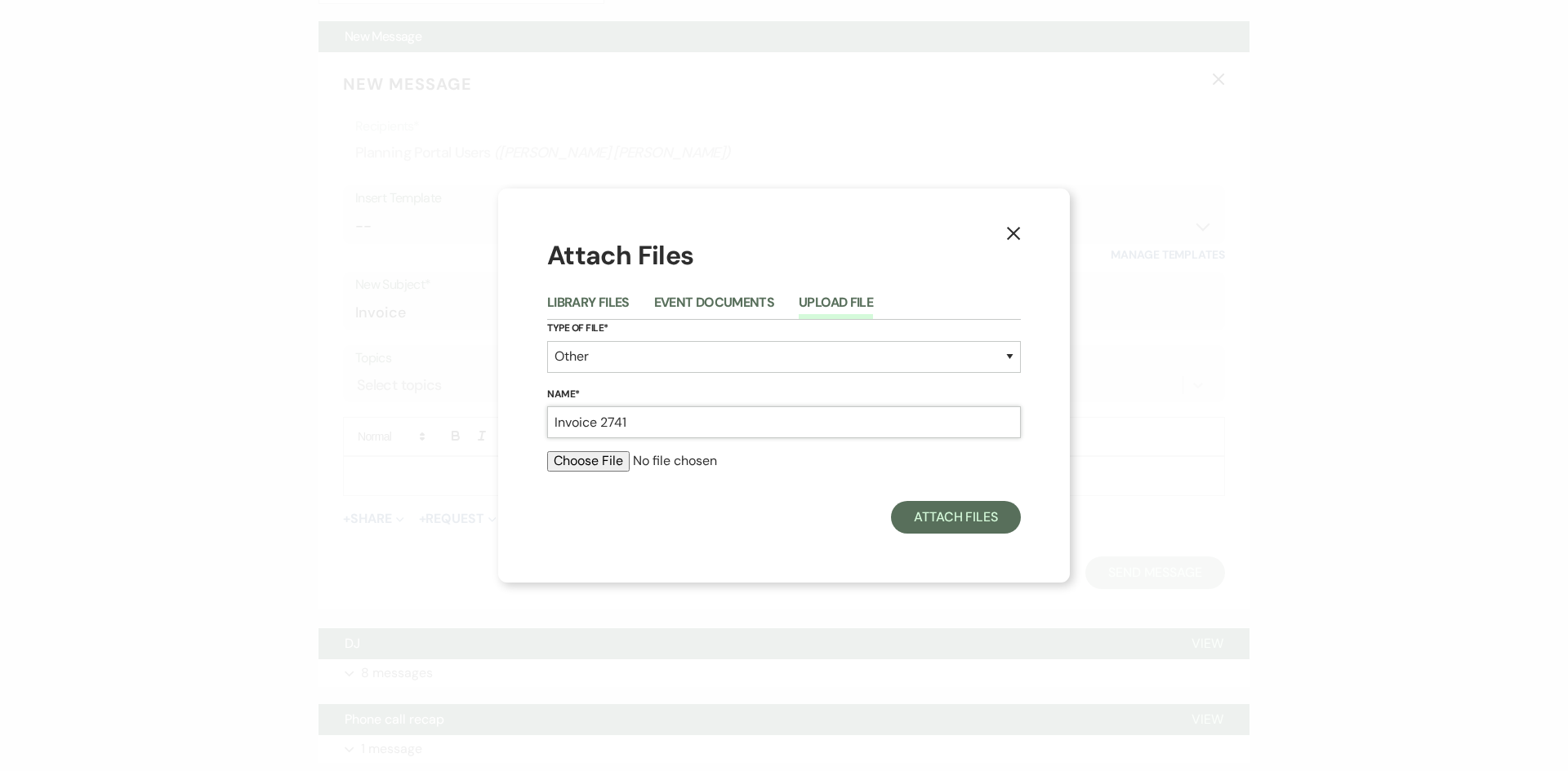
type input "Invoice 2741"
click at [627, 464] on input "file" at bounding box center [783, 461] width 473 height 20
type input "C:\fakepath\Invoice 2741.pdf"
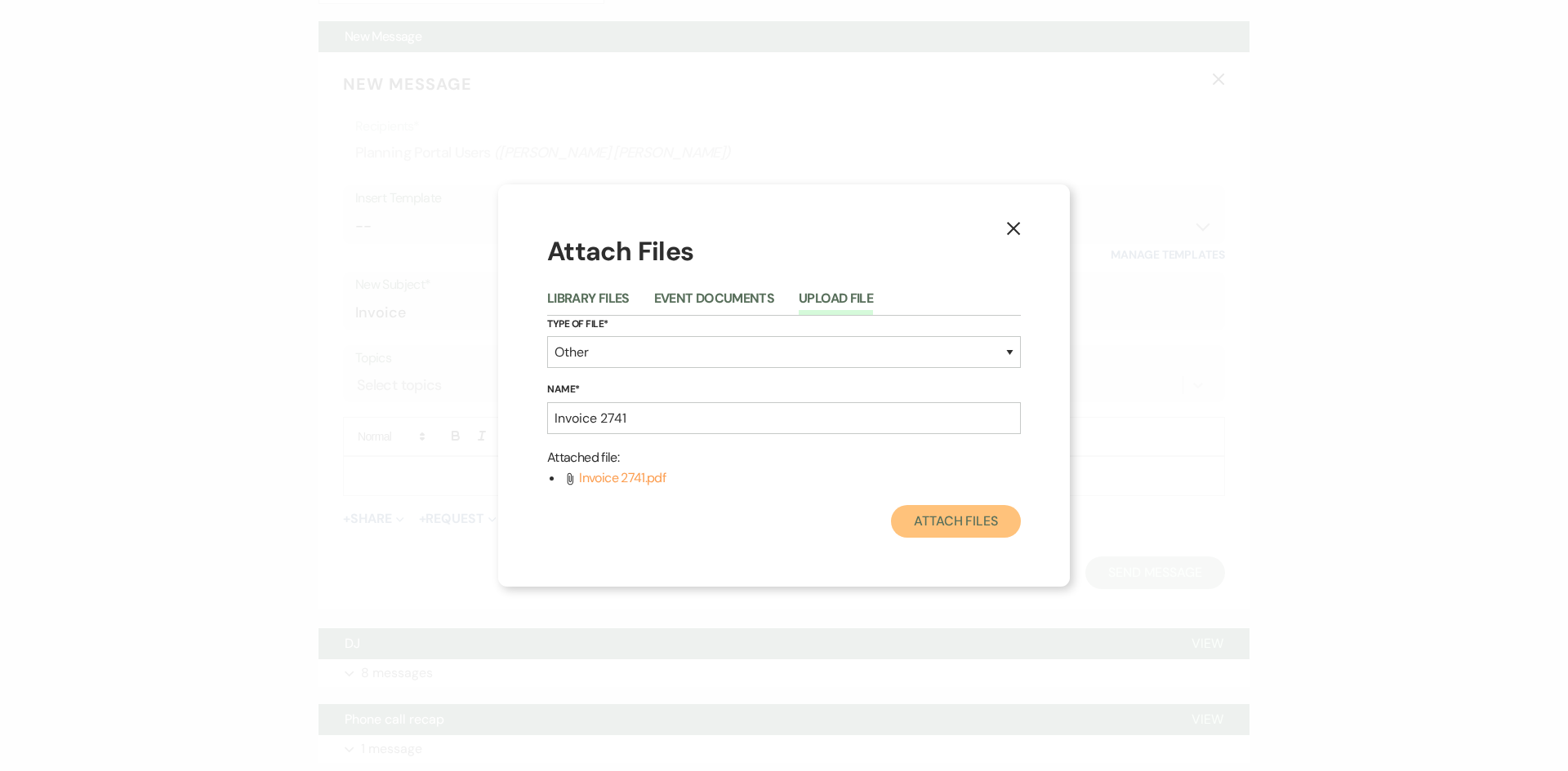
click at [937, 527] on button "Attach Files" at bounding box center [956, 521] width 130 height 32
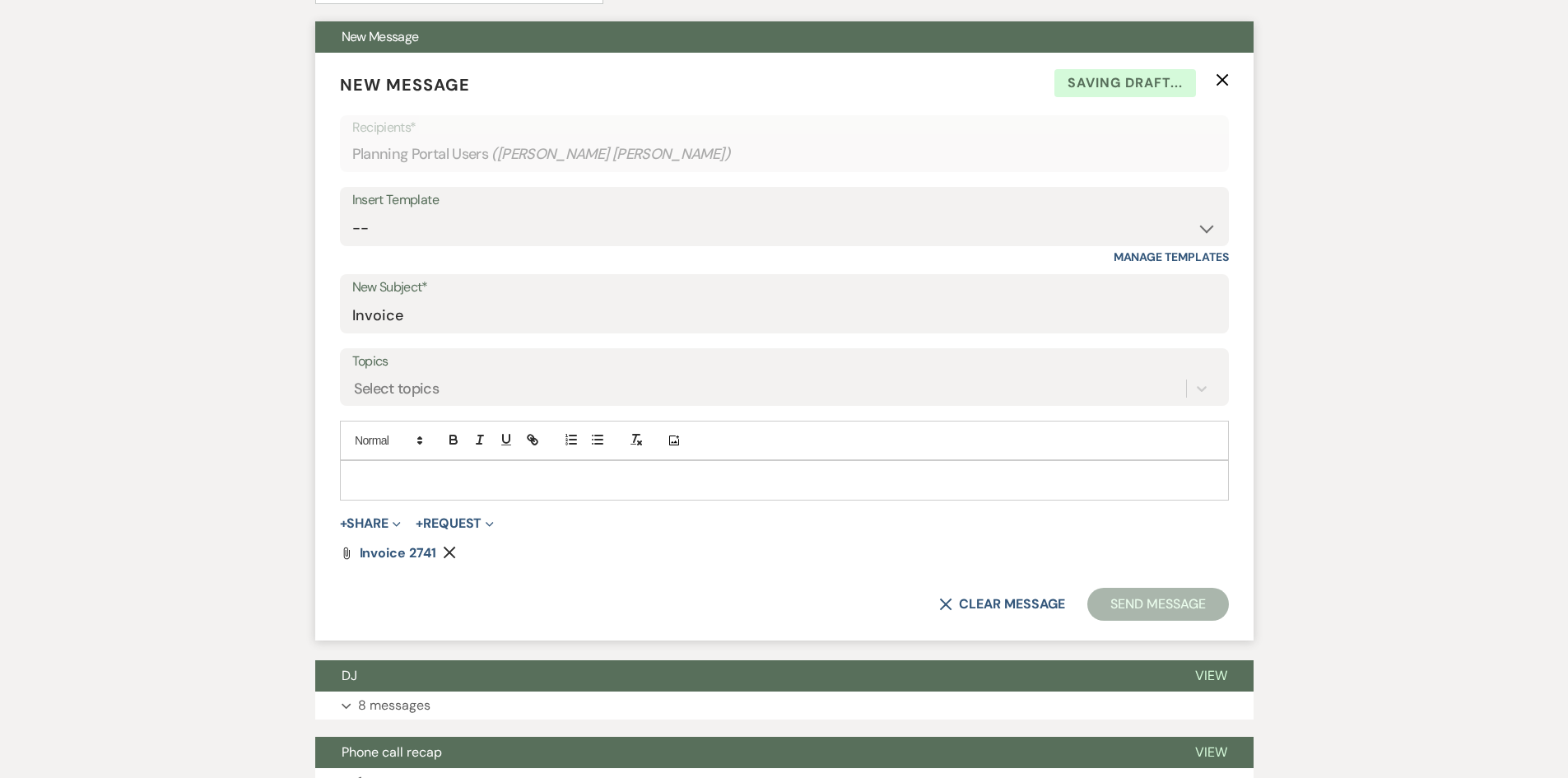
click at [394, 472] on p at bounding box center [784, 480] width 863 height 18
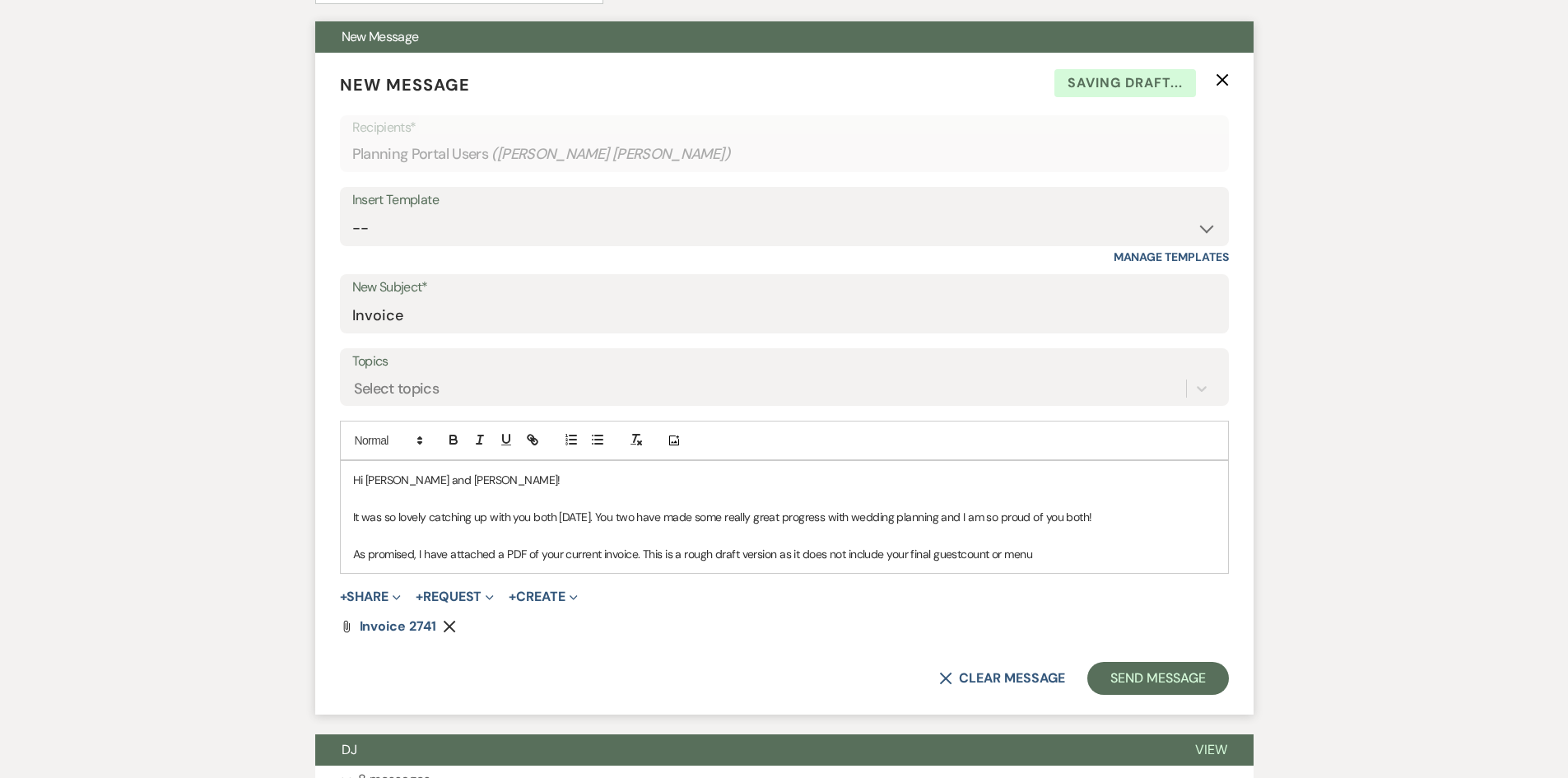
click at [971, 549] on p "As promised, I have attached a PDF of your current invoice. This is a rough dra…" at bounding box center [784, 554] width 863 height 18
drag, startPoint x: 958, startPoint y: 552, endPoint x: 967, endPoint y: 550, distance: 9.2
click at [961, 552] on p "As promised, I have attached a PDF of your current invoice. This is a rough dra…" at bounding box center [784, 554] width 863 height 18
click at [1046, 552] on p "As promised, I have attached a PDF of your current invoice. This is a rough dra…" at bounding box center [784, 554] width 863 height 18
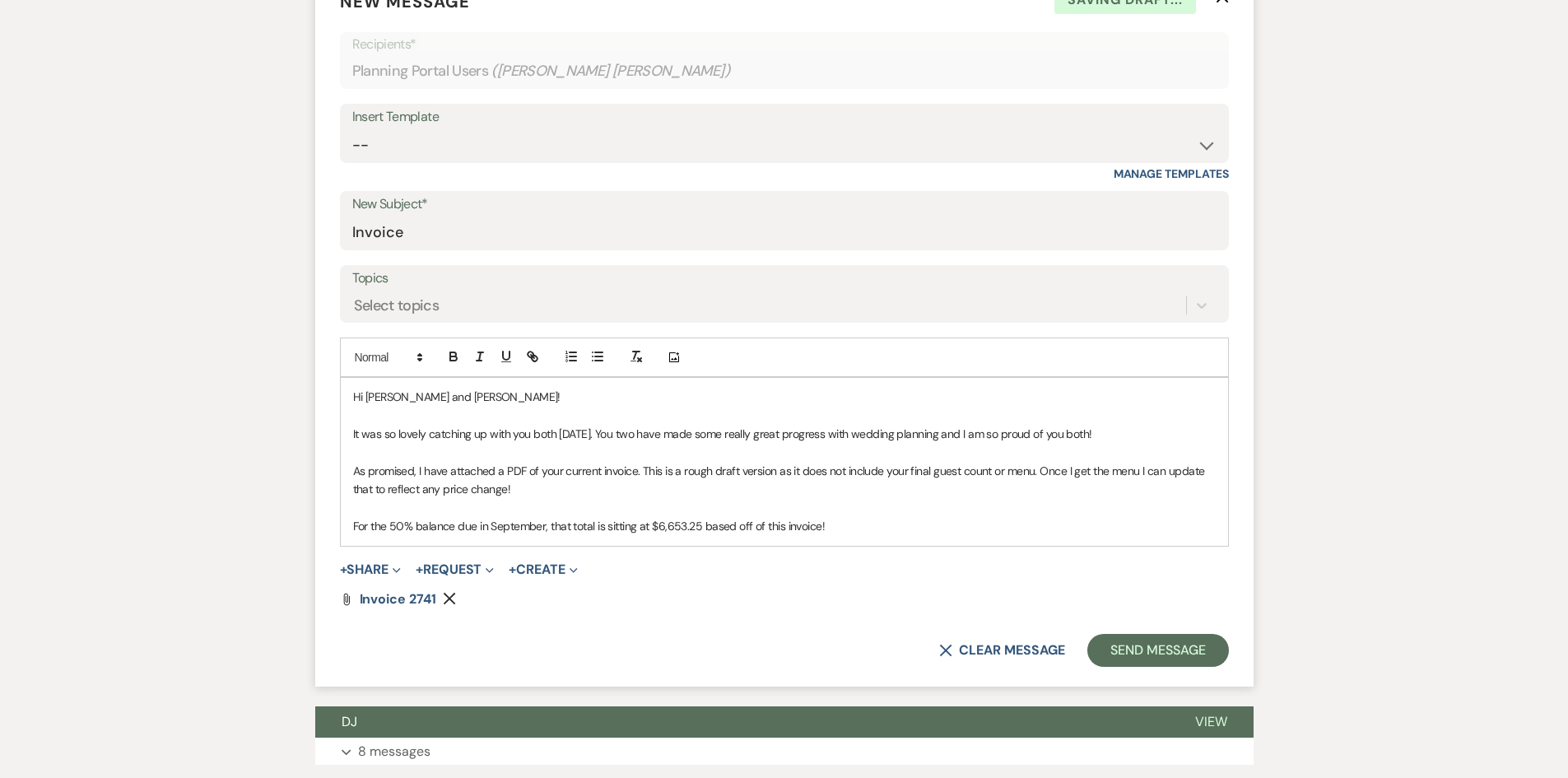
scroll to position [741, 0]
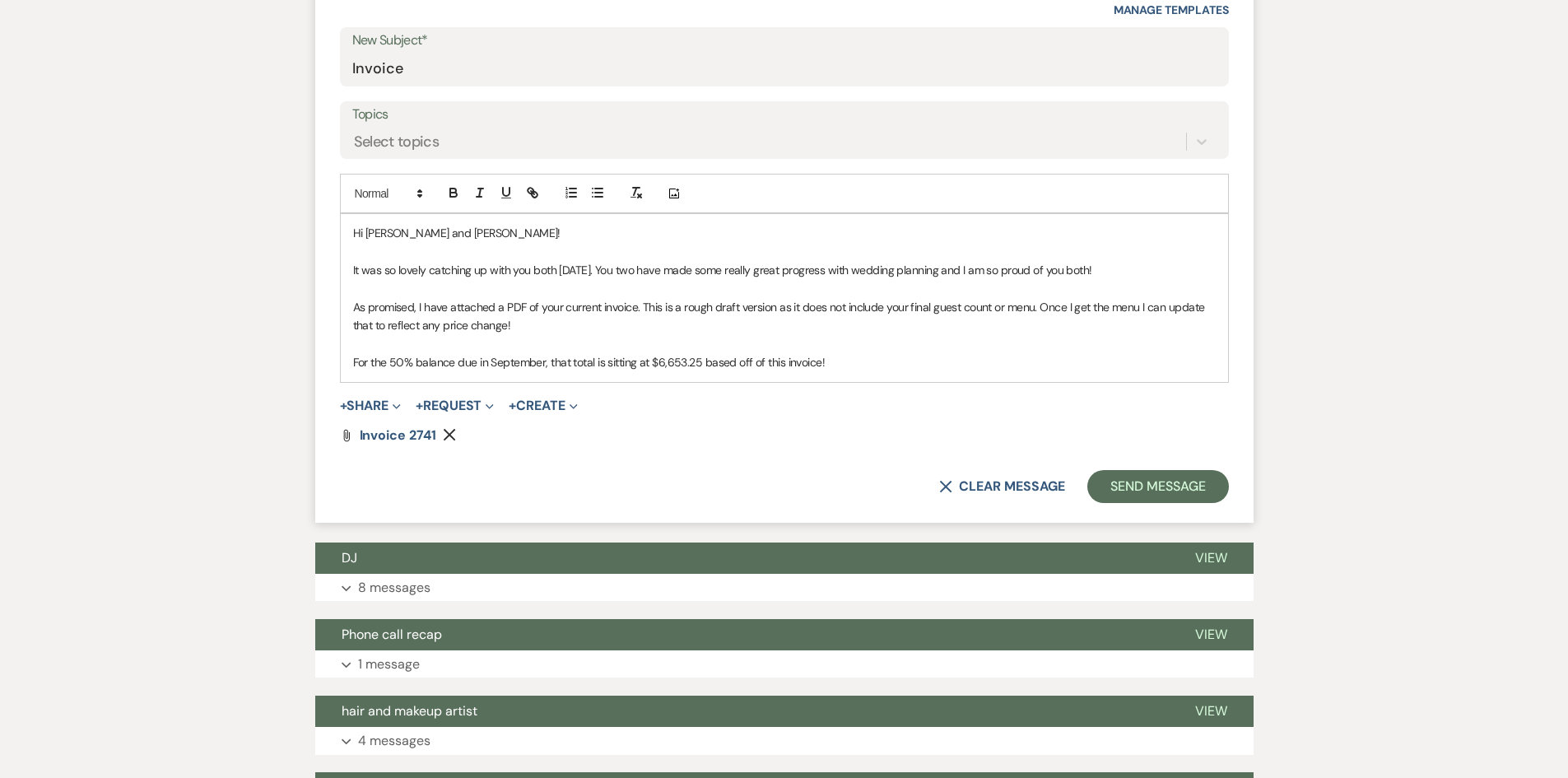
drag, startPoint x: 890, startPoint y: 376, endPoint x: 334, endPoint y: 223, distance: 576.7
click at [340, 224] on div "Hi Grace and Nick! It was so lovely catching up with you both today. You two ha…" at bounding box center [785, 298] width 889 height 168
click at [187, 210] on div "Messages Tasks Payments Vendors Timeline Docs & Files Contacts Notes Event Mess…" at bounding box center [784, 523] width 1568 height 1895
click at [1184, 474] on button "Send Message" at bounding box center [1157, 486] width 140 height 33
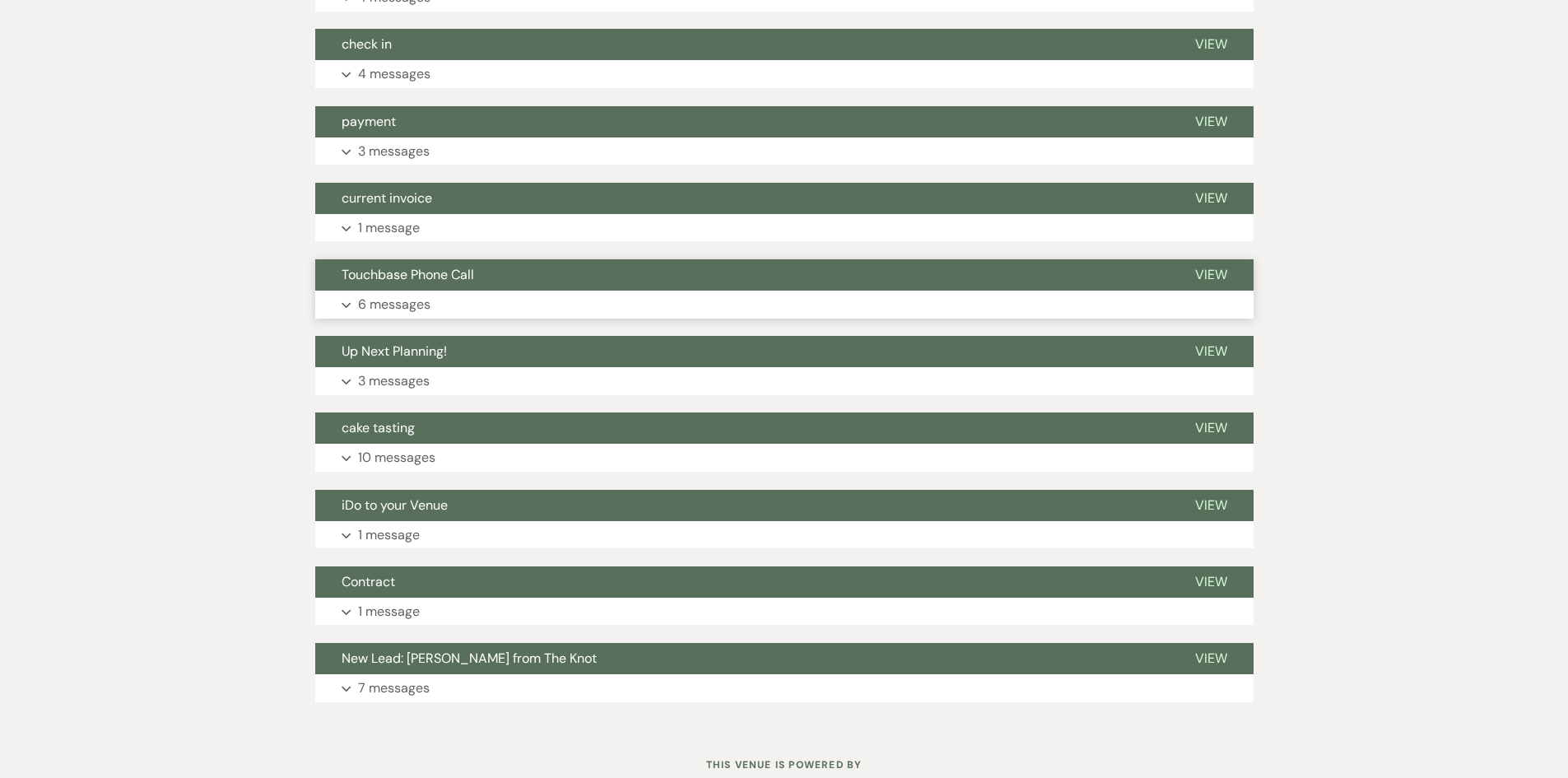
scroll to position [1096, 0]
click at [401, 383] on p "3 messages" at bounding box center [394, 381] width 72 height 22
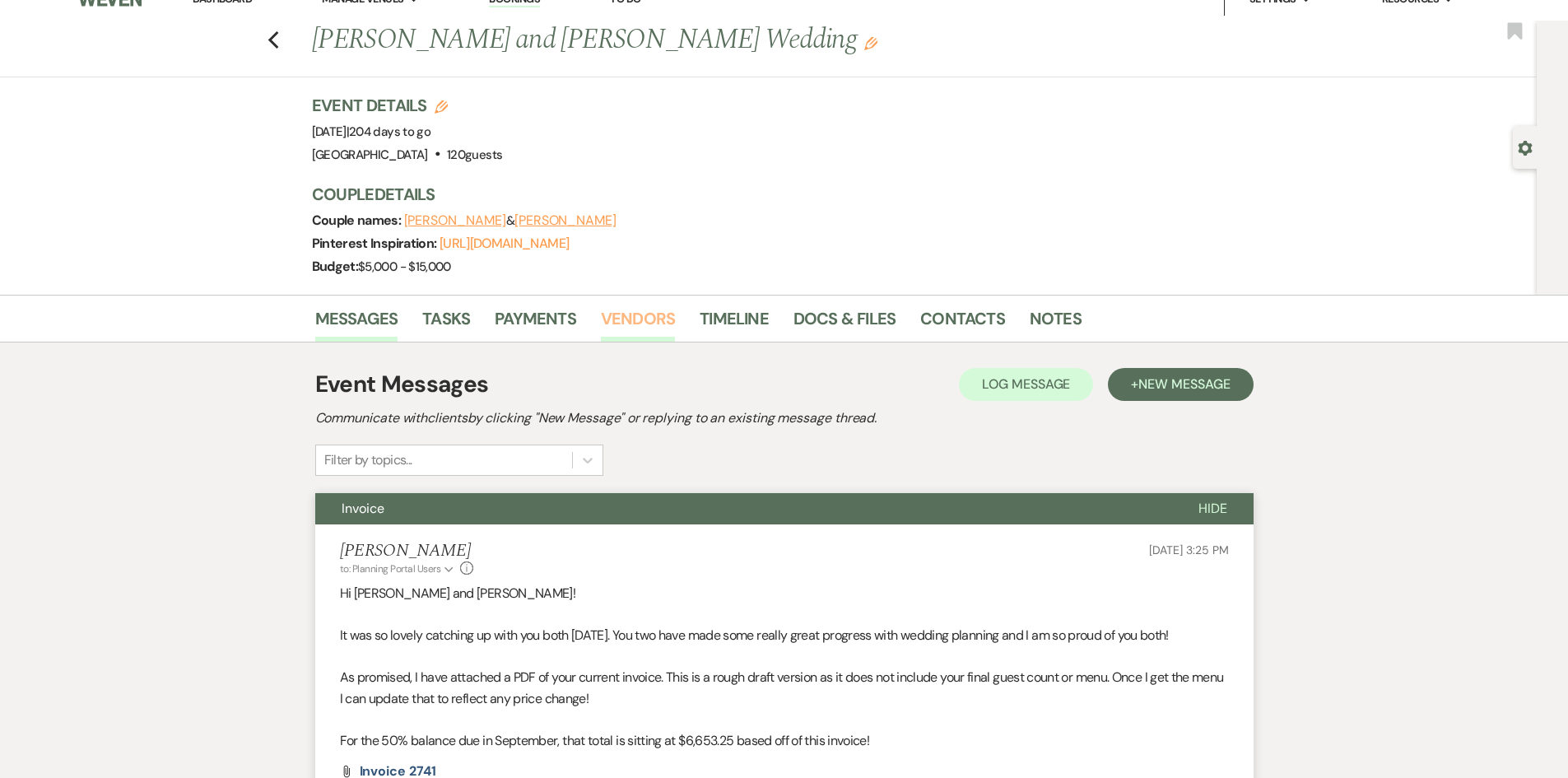
scroll to position [0, 0]
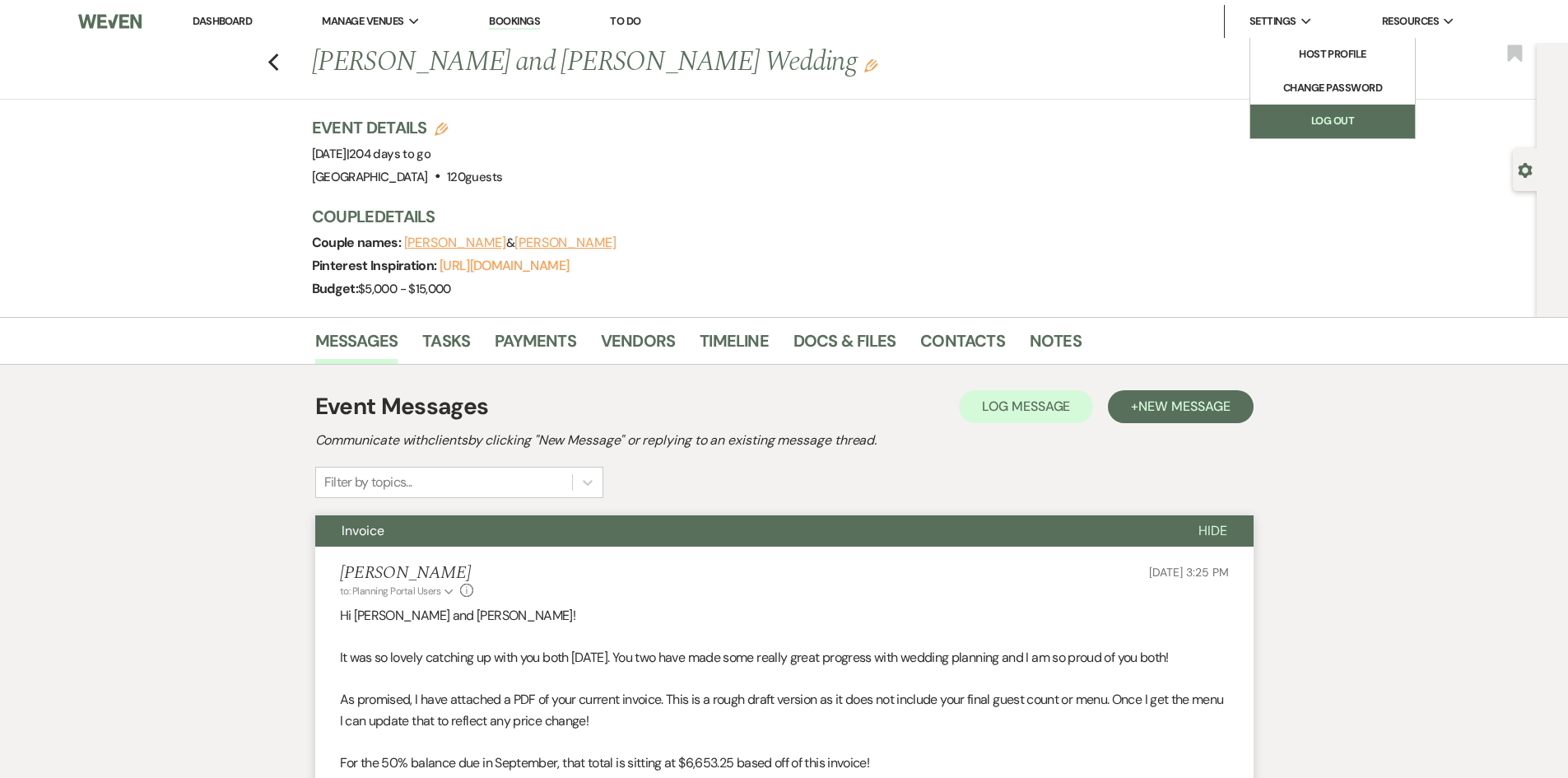
click at [1262, 110] on link "Log Out" at bounding box center [1333, 120] width 165 height 33
